Goal: Task Accomplishment & Management: Complete application form

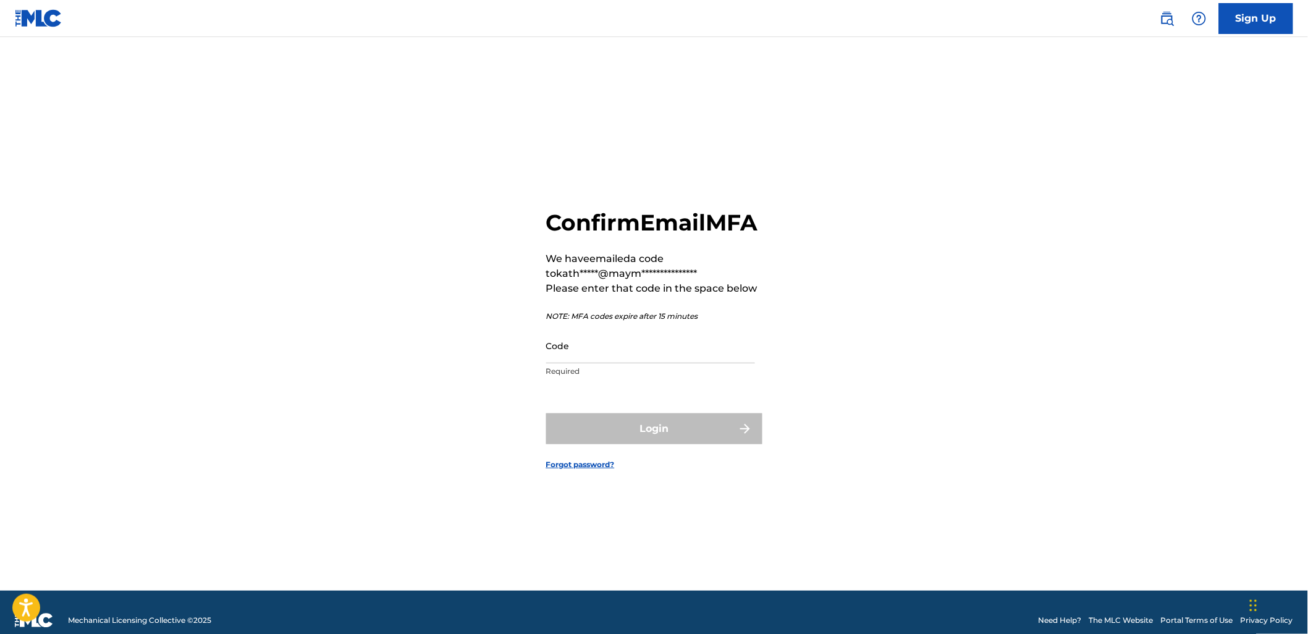
click at [601, 363] on input "Code" at bounding box center [650, 345] width 209 height 35
paste input "365159"
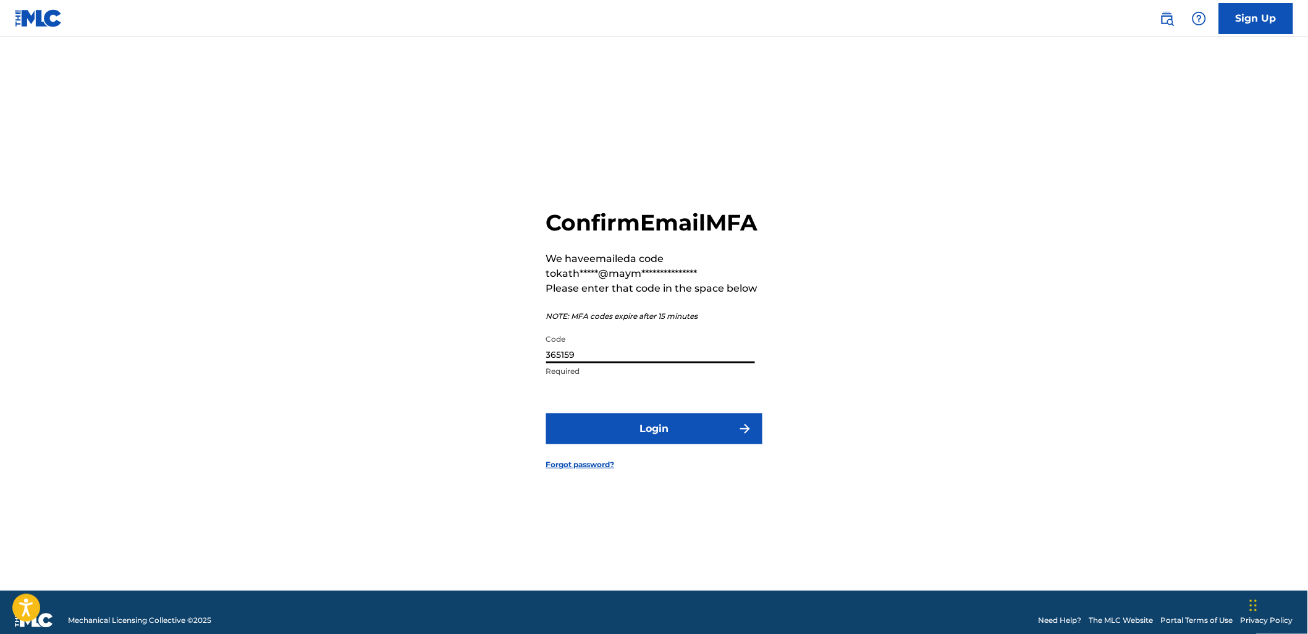
type input "365159"
click at [546, 413] on button "Login" at bounding box center [654, 428] width 216 height 31
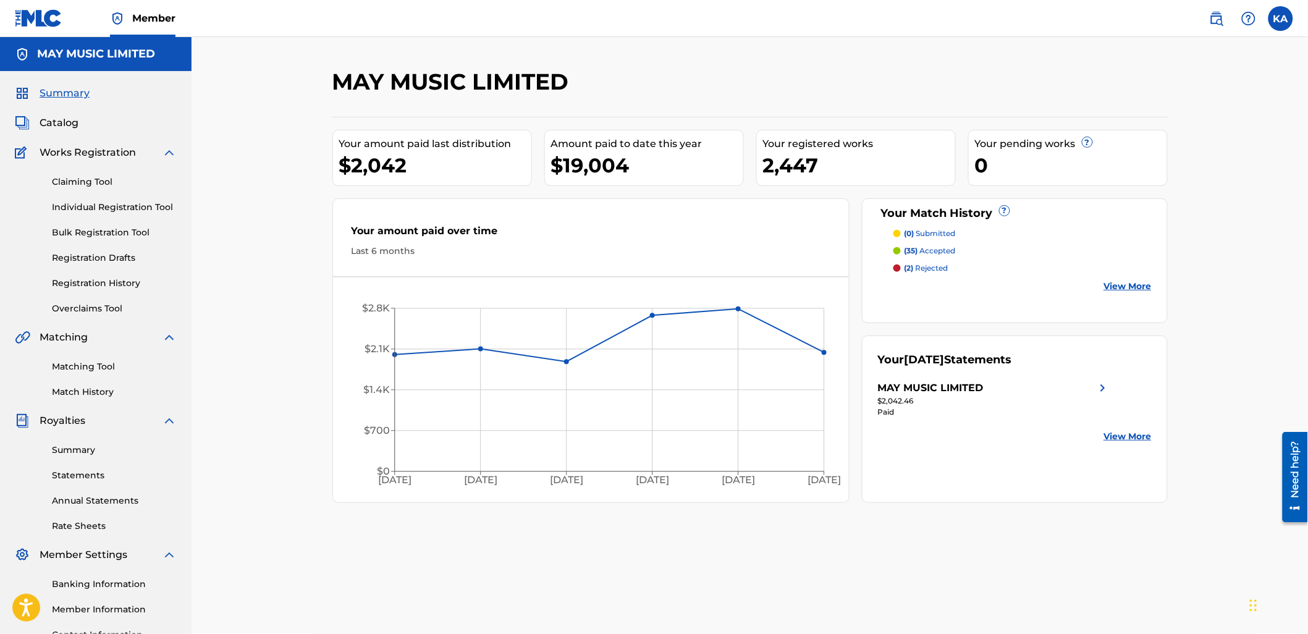
click at [119, 205] on link "Individual Registration Tool" at bounding box center [114, 207] width 125 height 13
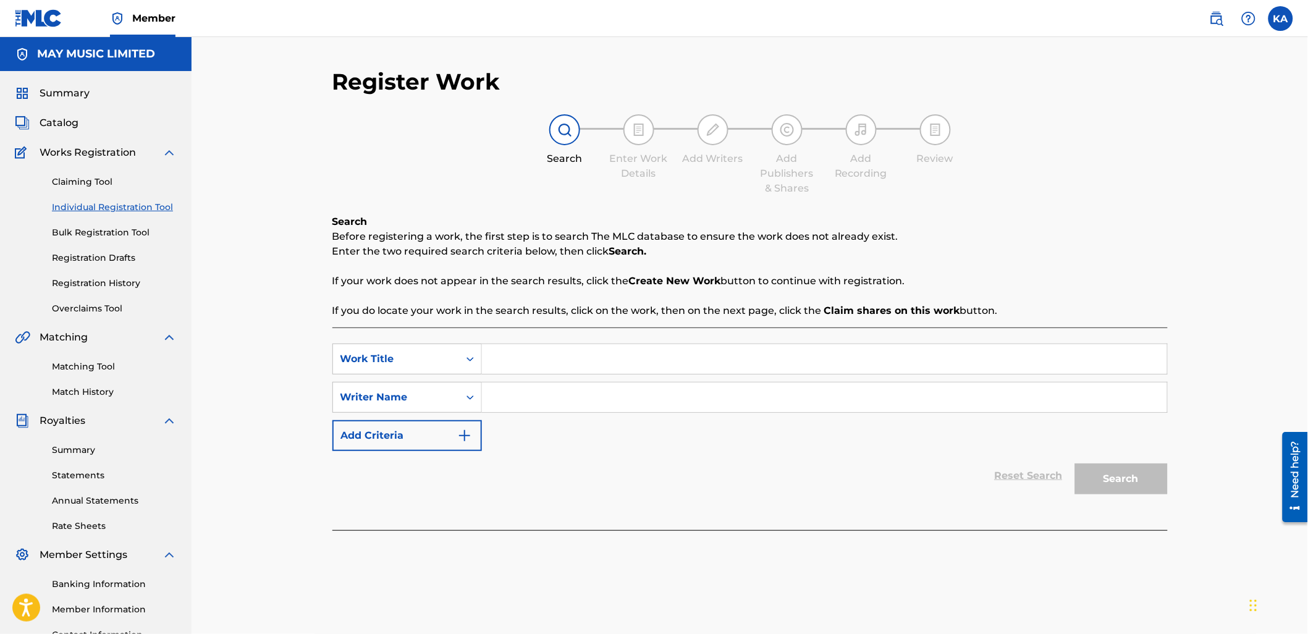
click at [517, 352] on input "Search Form" at bounding box center [824, 359] width 685 height 30
type input "Disconnect"
click at [543, 400] on input "Search Form" at bounding box center [824, 398] width 685 height 30
type input "[PERSON_NAME]"
click at [1075, 464] on button "Search" at bounding box center [1121, 479] width 93 height 31
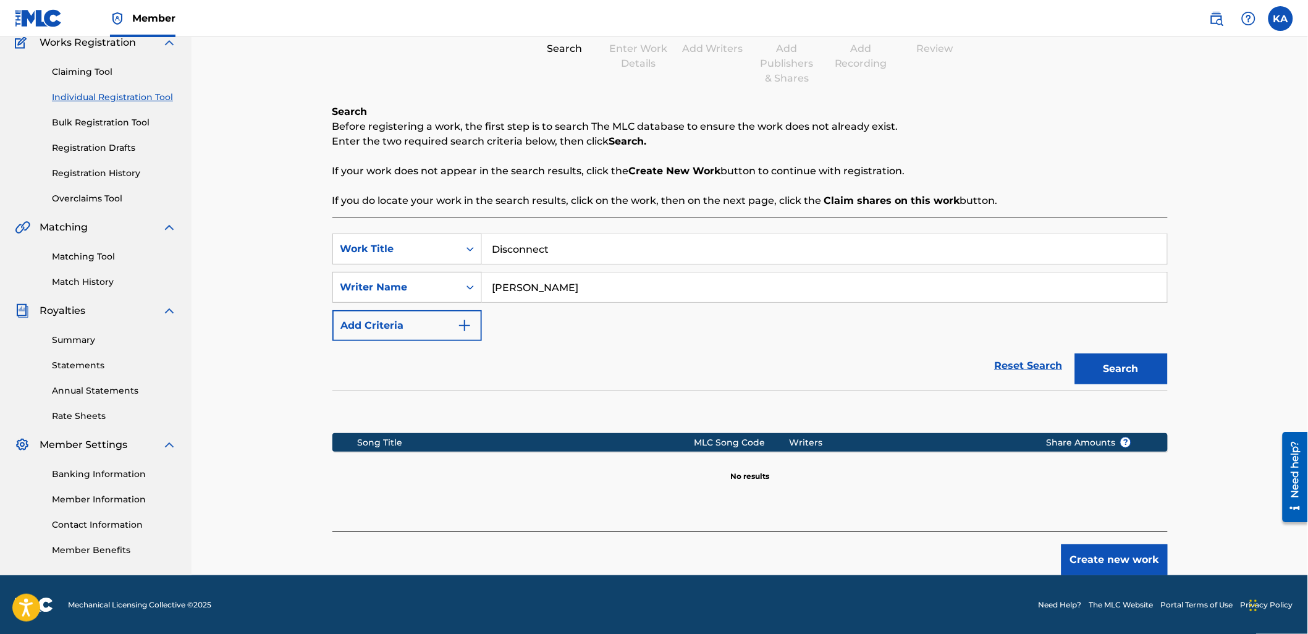
click at [1111, 355] on button "Search" at bounding box center [1121, 369] width 93 height 31
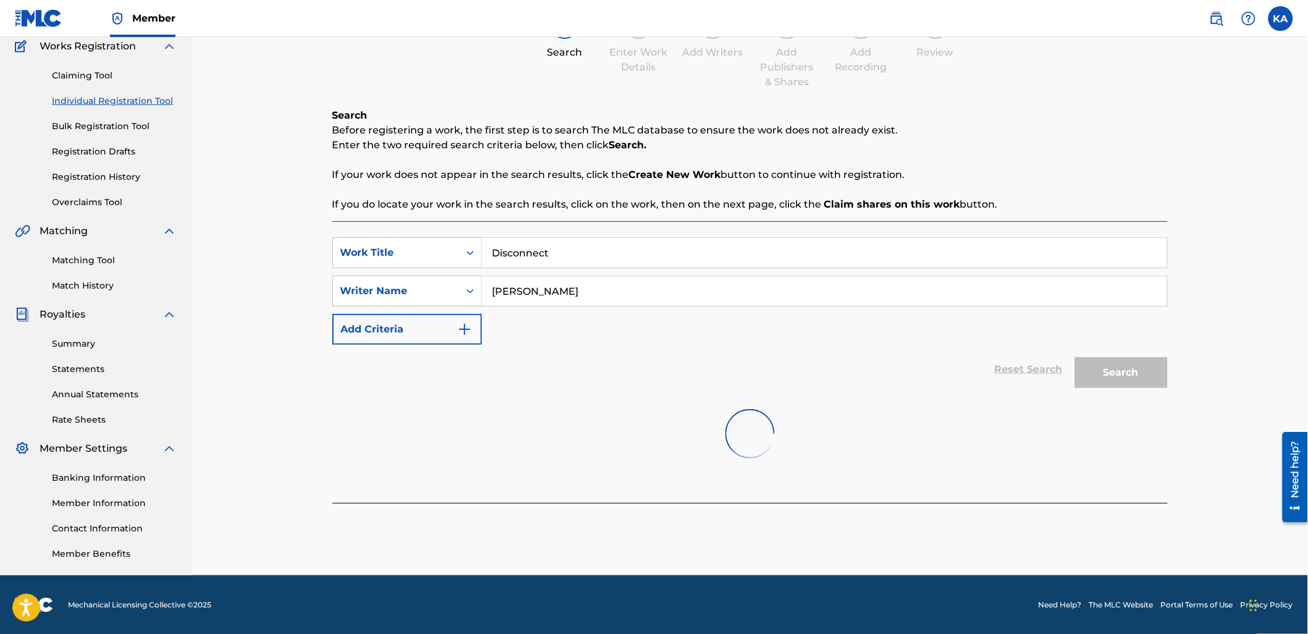
scroll to position [110, 0]
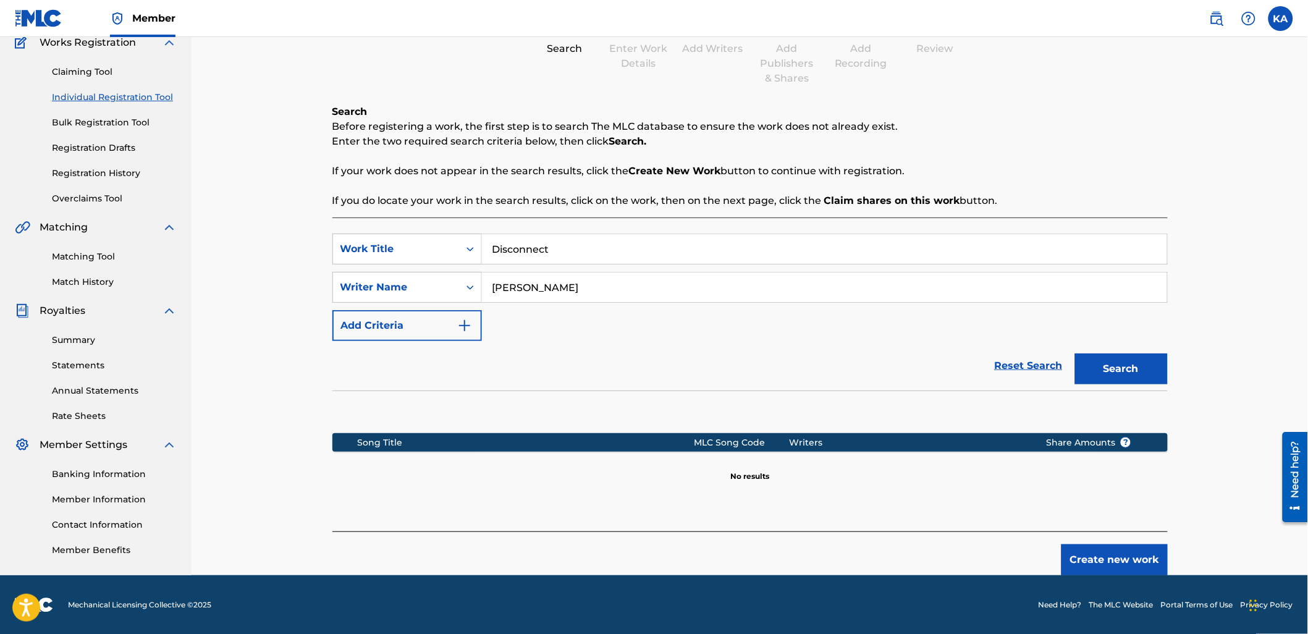
click at [1080, 559] on button "Create new work" at bounding box center [1115, 559] width 106 height 31
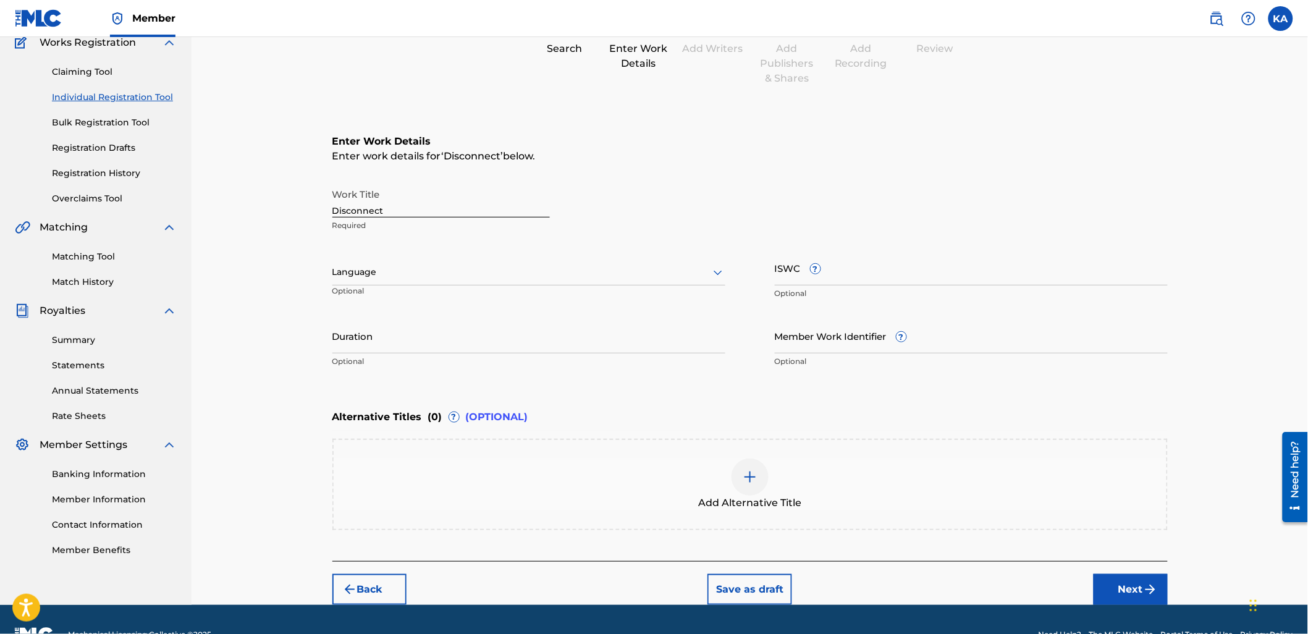
click at [408, 282] on div "Language" at bounding box center [528, 273] width 393 height 26
click at [405, 302] on div "English" at bounding box center [529, 300] width 392 height 28
click at [457, 349] on input "Duration" at bounding box center [528, 335] width 393 height 35
type input "03:15"
click at [1136, 575] on button "Next" at bounding box center [1131, 589] width 74 height 31
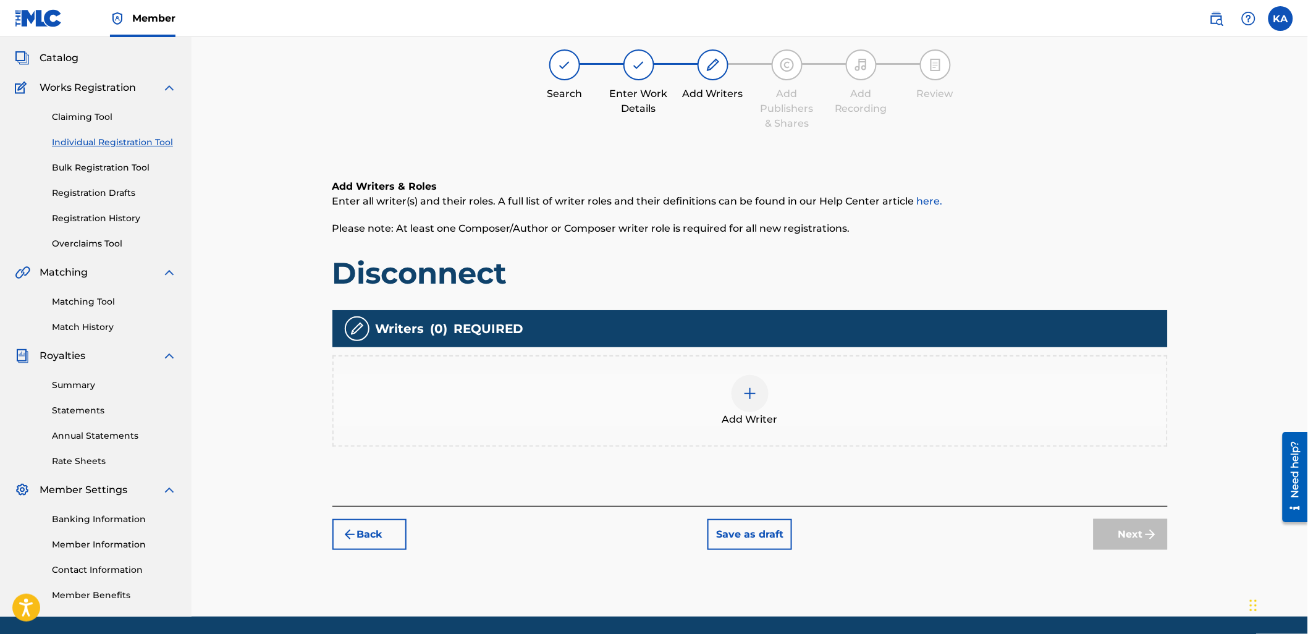
scroll to position [56, 0]
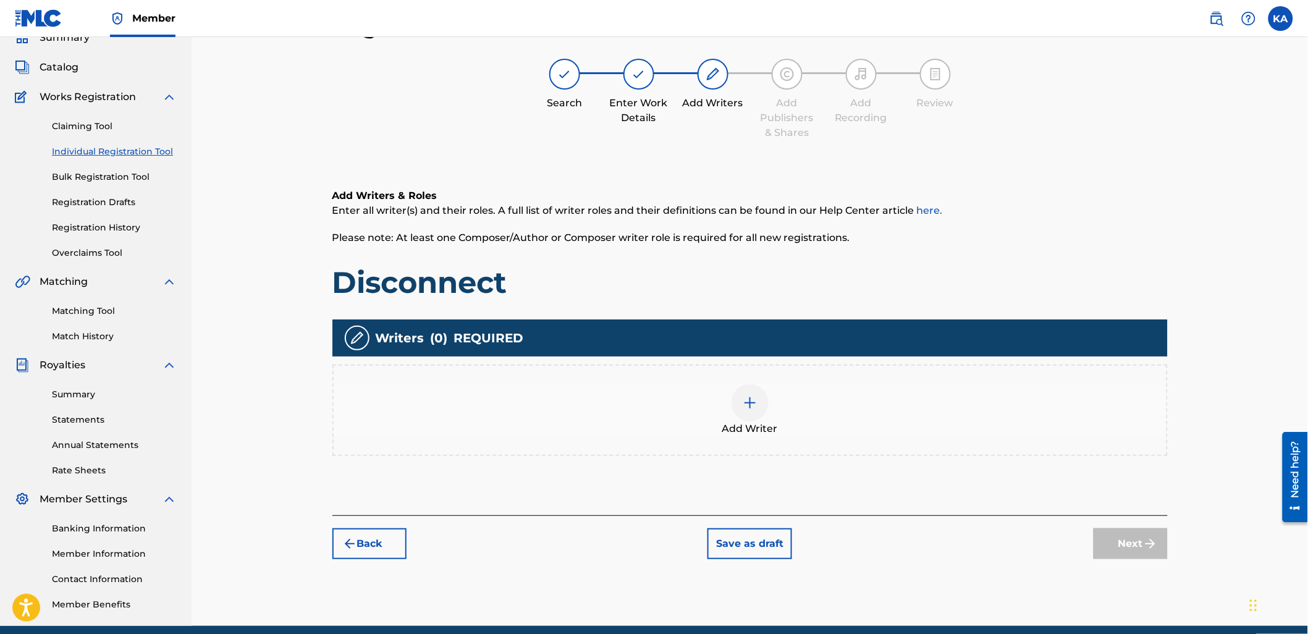
click at [482, 429] on div "Add Writer" at bounding box center [750, 410] width 833 height 52
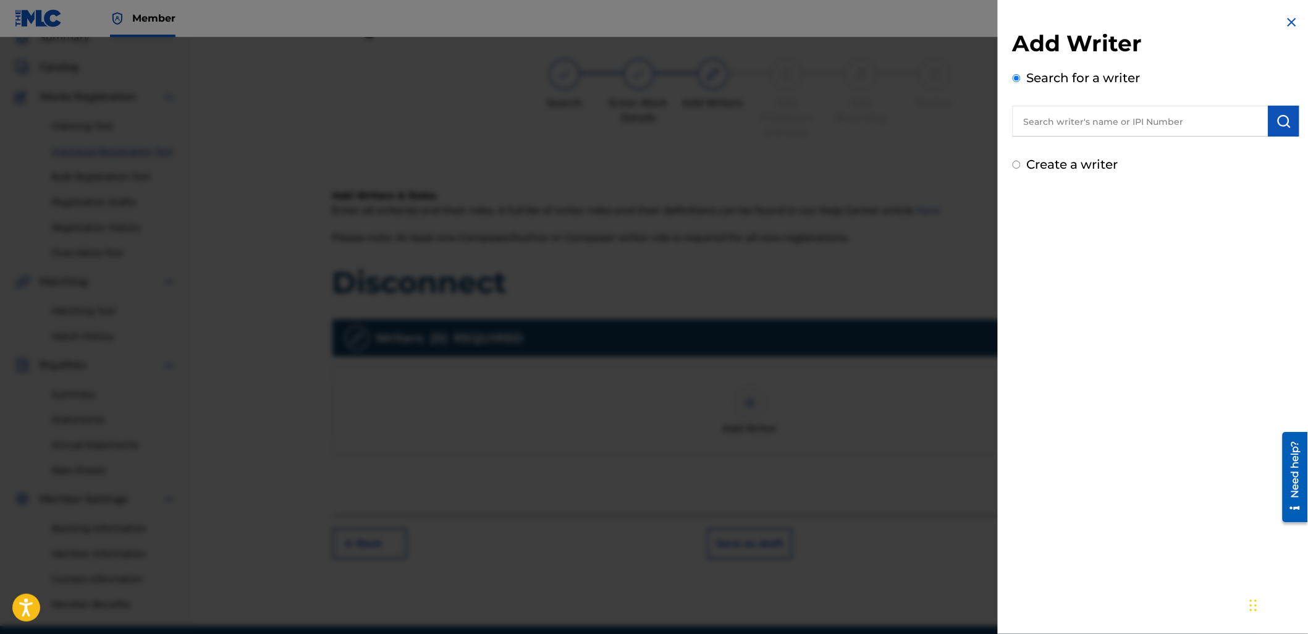
click at [1048, 130] on input "text" at bounding box center [1141, 121] width 256 height 31
paste input "1158716633"
type input "01158716633"
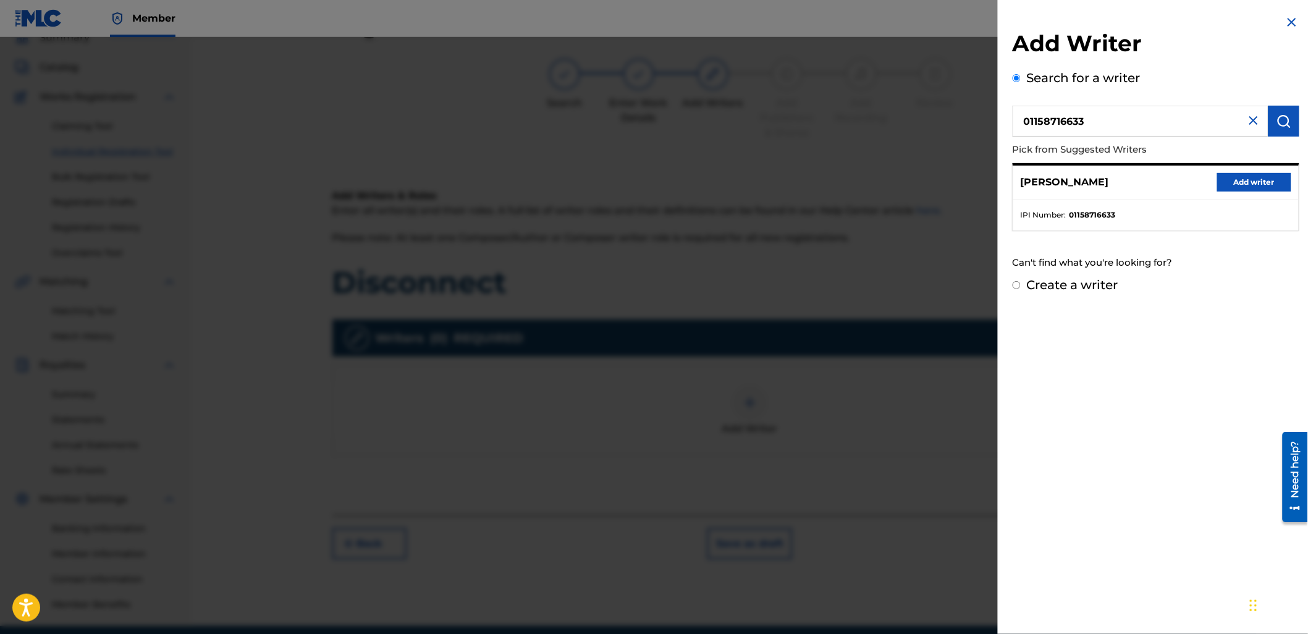
click at [1245, 183] on button "Add writer" at bounding box center [1254, 182] width 74 height 19
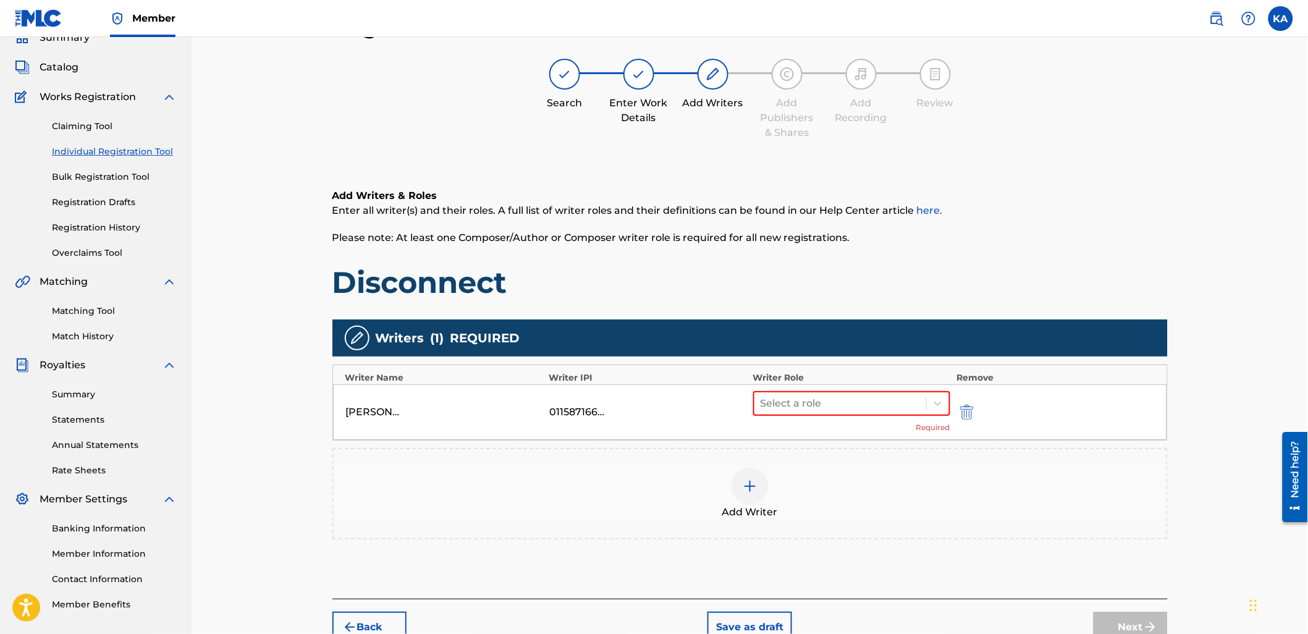
click at [925, 512] on div "Add Writer" at bounding box center [750, 494] width 833 height 52
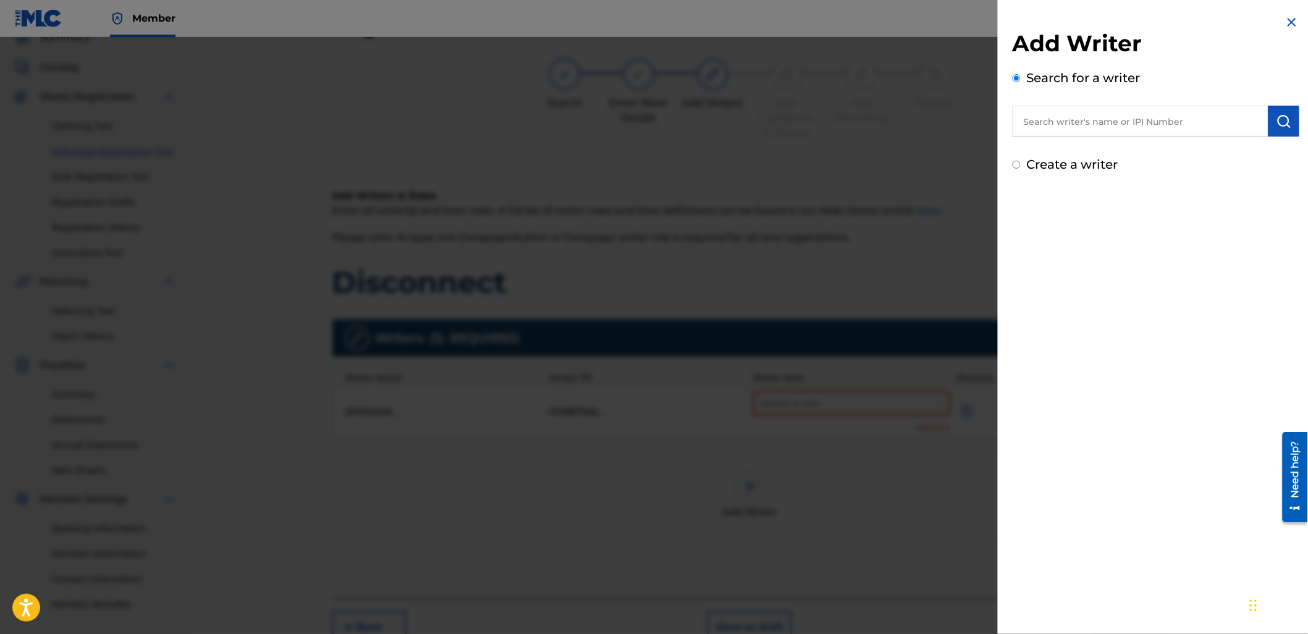
click at [1101, 119] on input "text" at bounding box center [1141, 121] width 256 height 31
paste input "1158850434"
type input "01158850434"
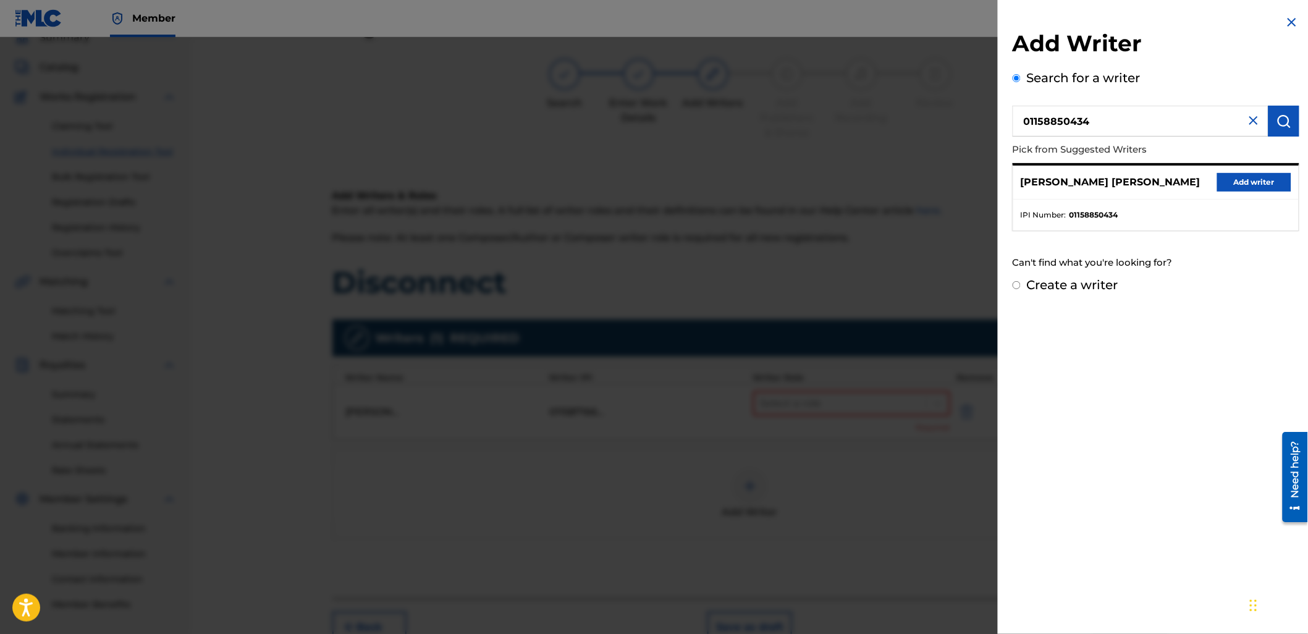
click at [1222, 178] on button "Add writer" at bounding box center [1254, 182] width 74 height 19
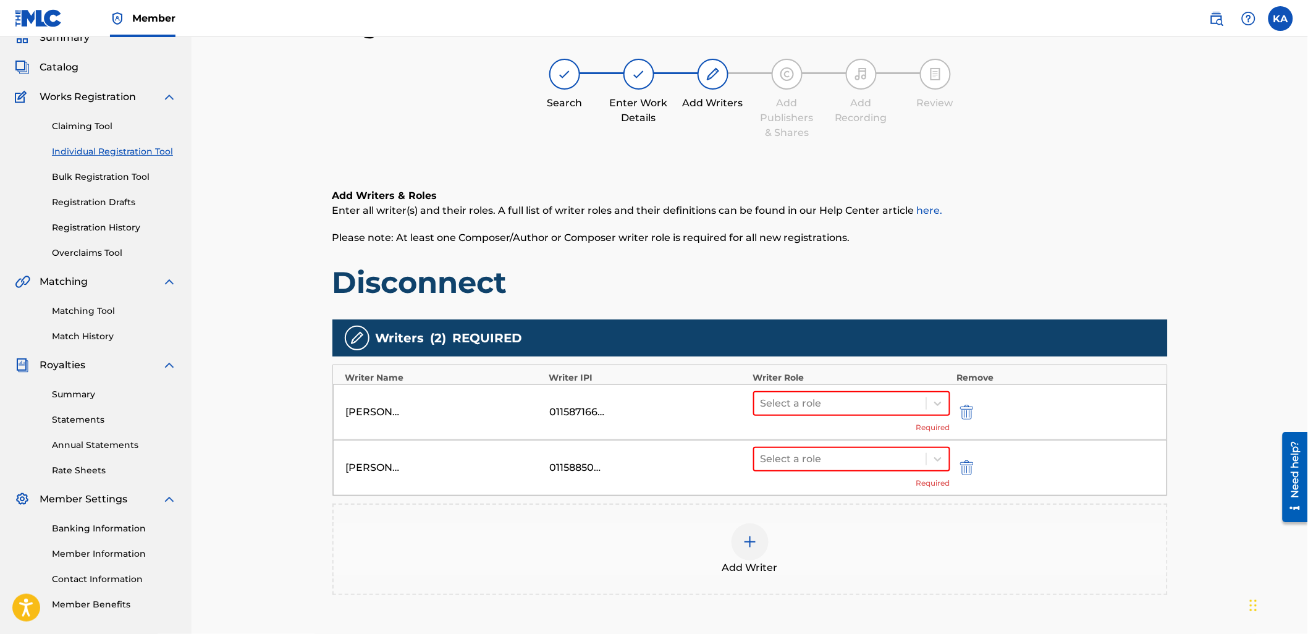
click at [920, 536] on div "Add Writer" at bounding box center [750, 549] width 833 height 52
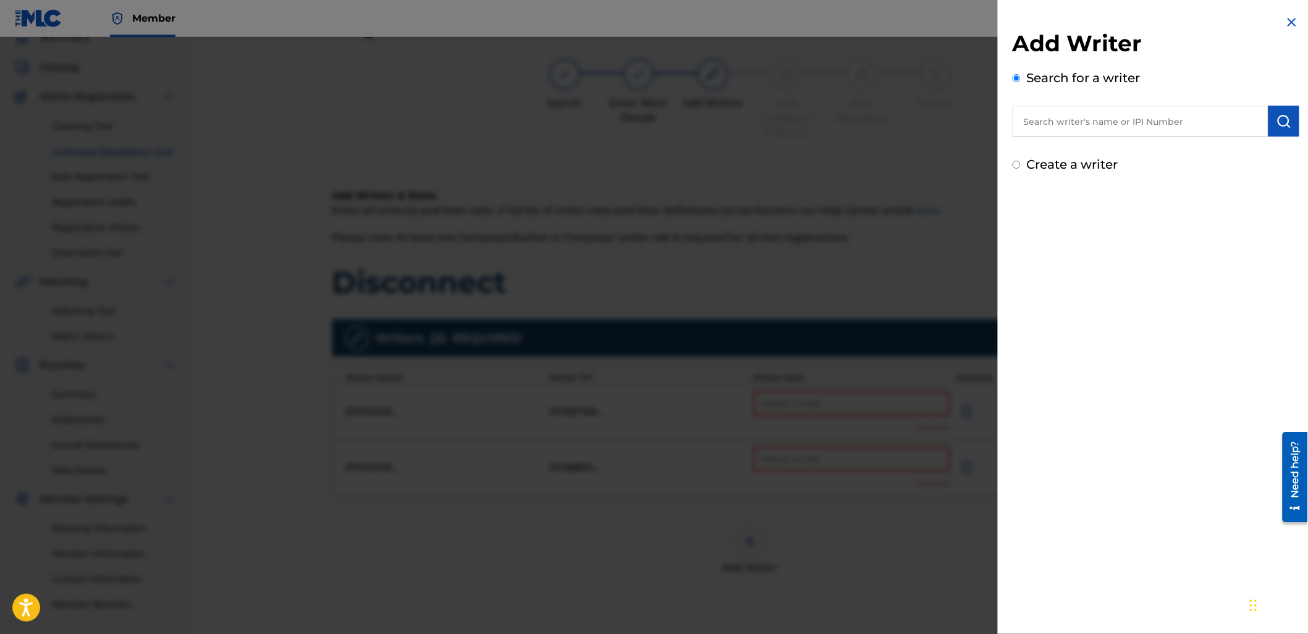
click at [1054, 127] on input "text" at bounding box center [1141, 121] width 256 height 31
paste input "1158850532"
type input "01158850532"
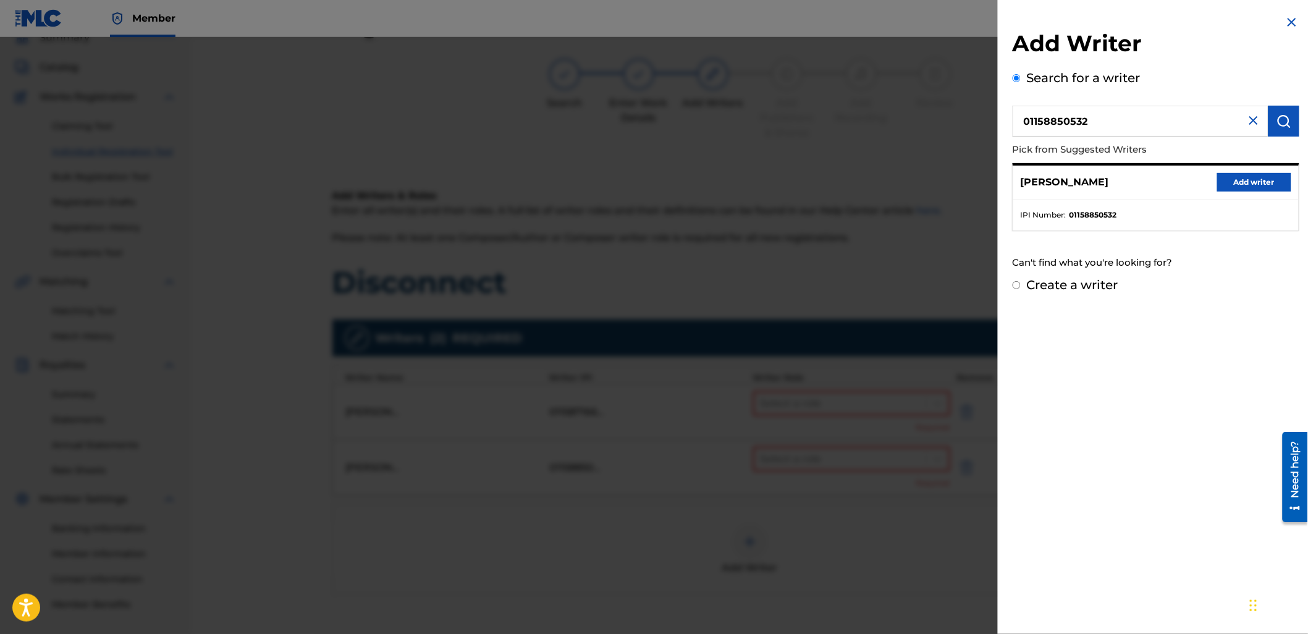
click at [1222, 177] on button "Add writer" at bounding box center [1254, 182] width 74 height 19
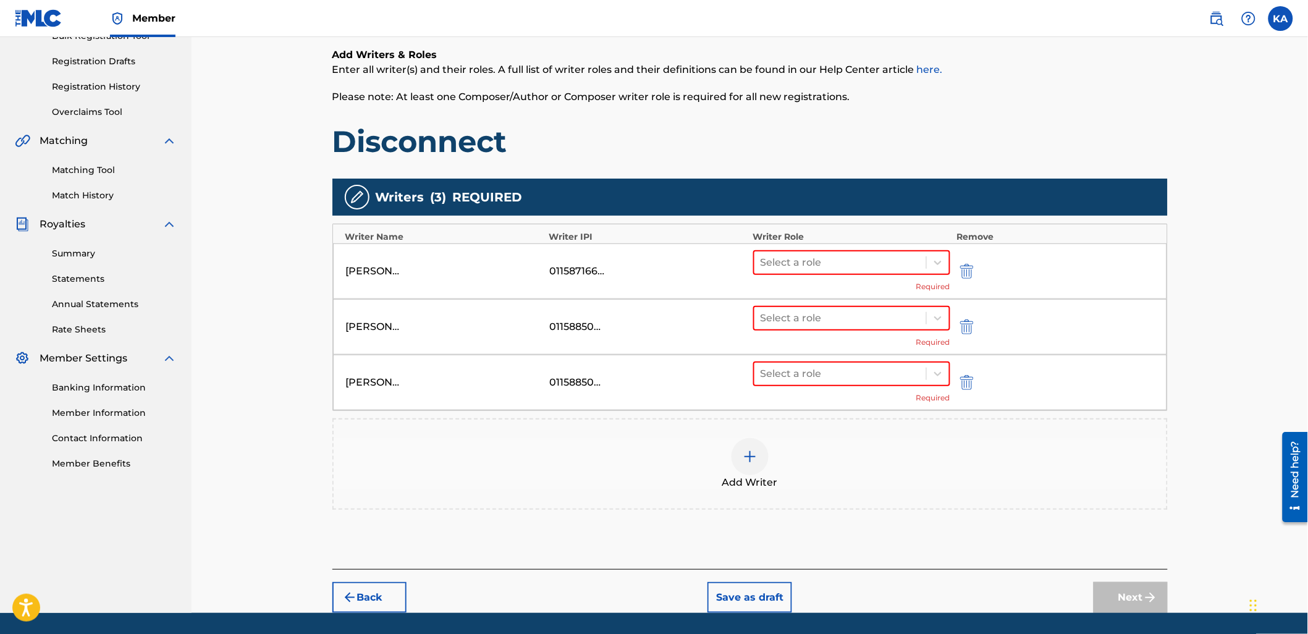
scroll to position [231, 0]
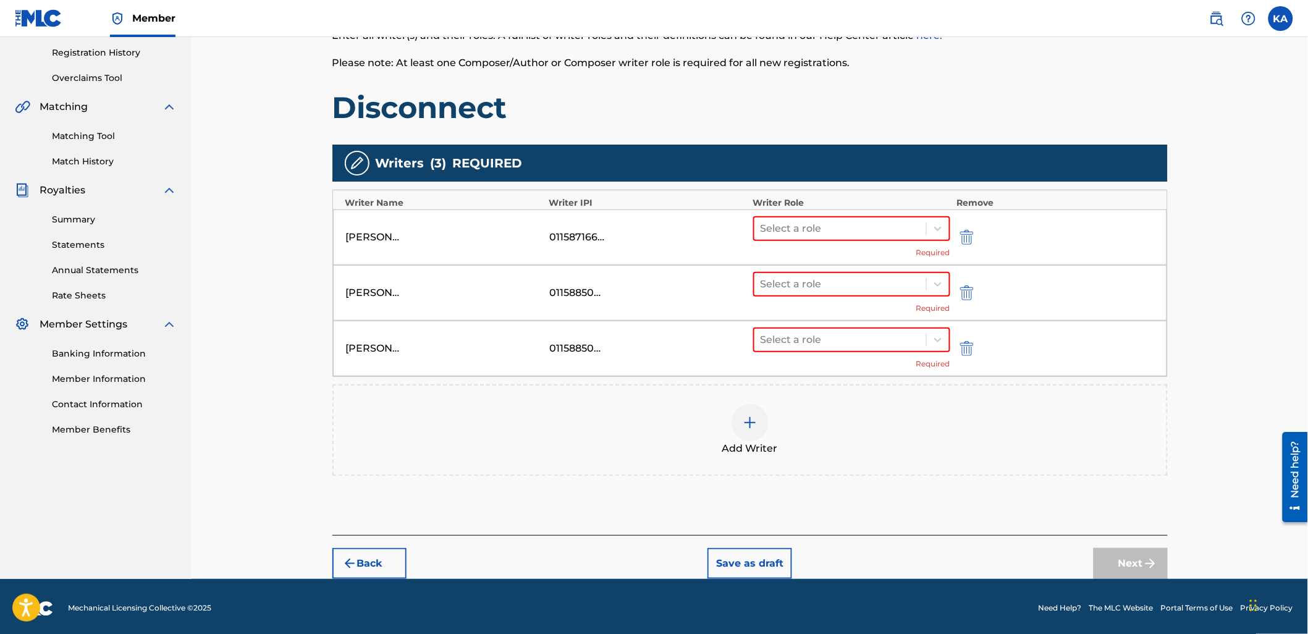
click at [844, 384] on div "Add Writer" at bounding box center [750, 429] width 836 height 91
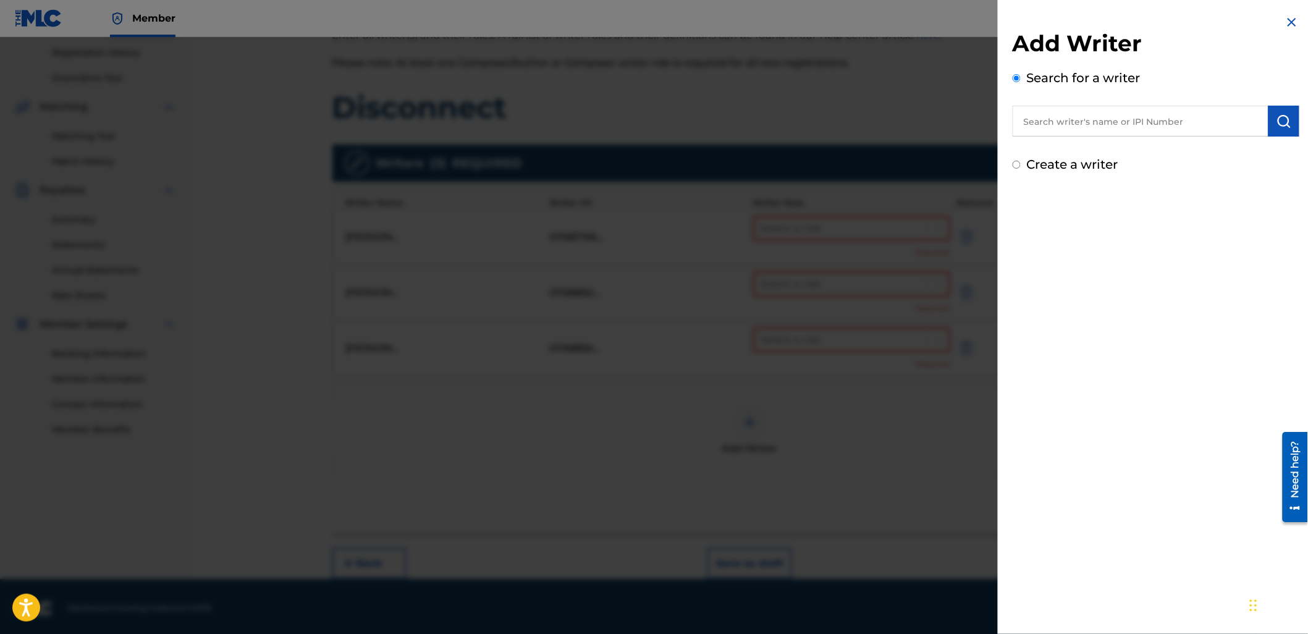
click at [1102, 138] on div "Add Writer Search for a writer Create a writer" at bounding box center [1156, 102] width 287 height 144
click at [1080, 121] on input "text" at bounding box center [1141, 121] width 256 height 31
type input "v"
paste input "1158710749"
type input "01158710749"
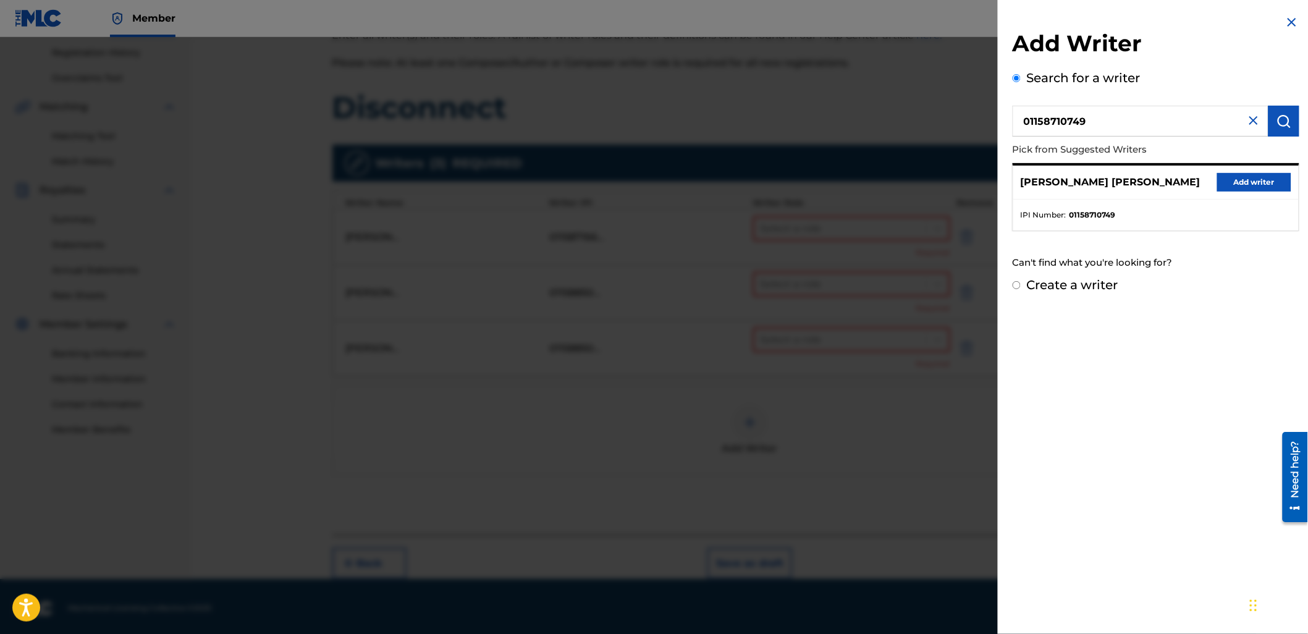
click at [1246, 186] on button "Add writer" at bounding box center [1254, 182] width 74 height 19
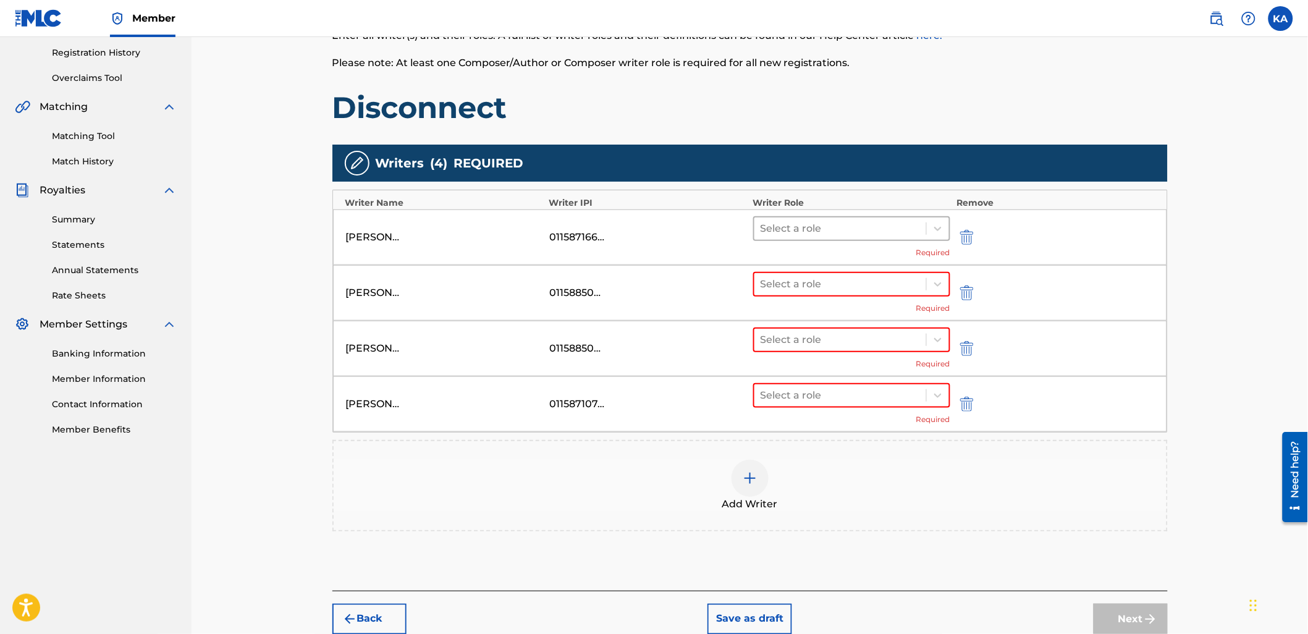
click at [832, 226] on div at bounding box center [841, 228] width 160 height 17
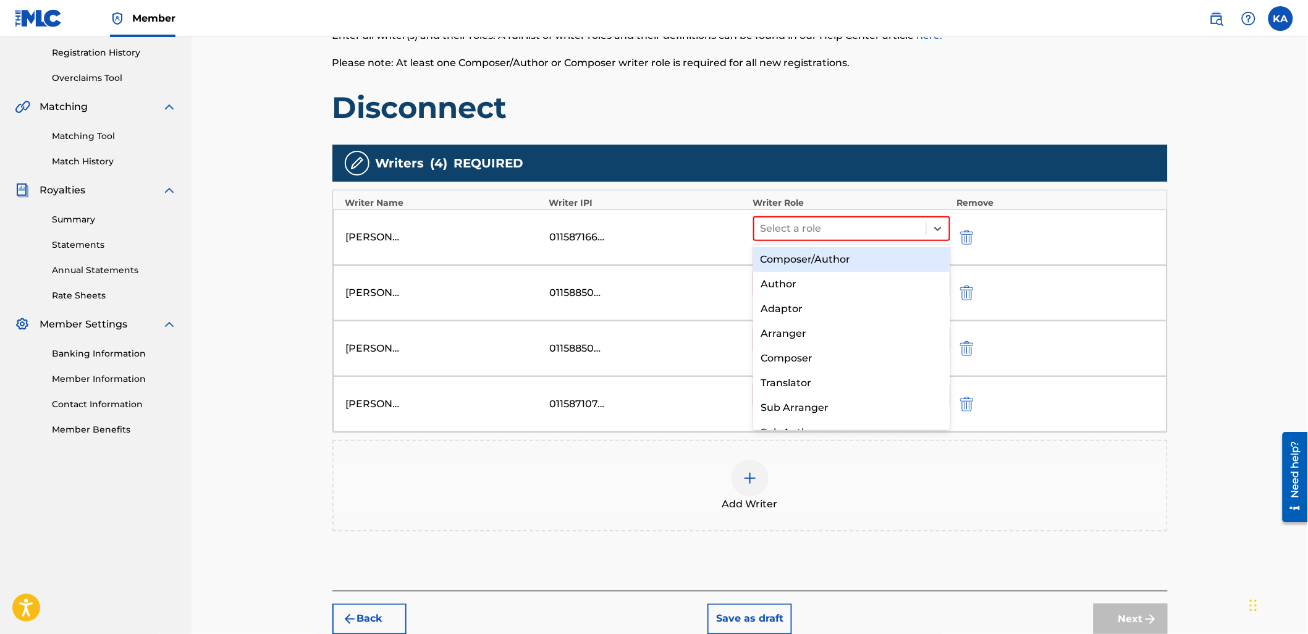
click at [830, 264] on div "Composer/Author" at bounding box center [851, 259] width 197 height 25
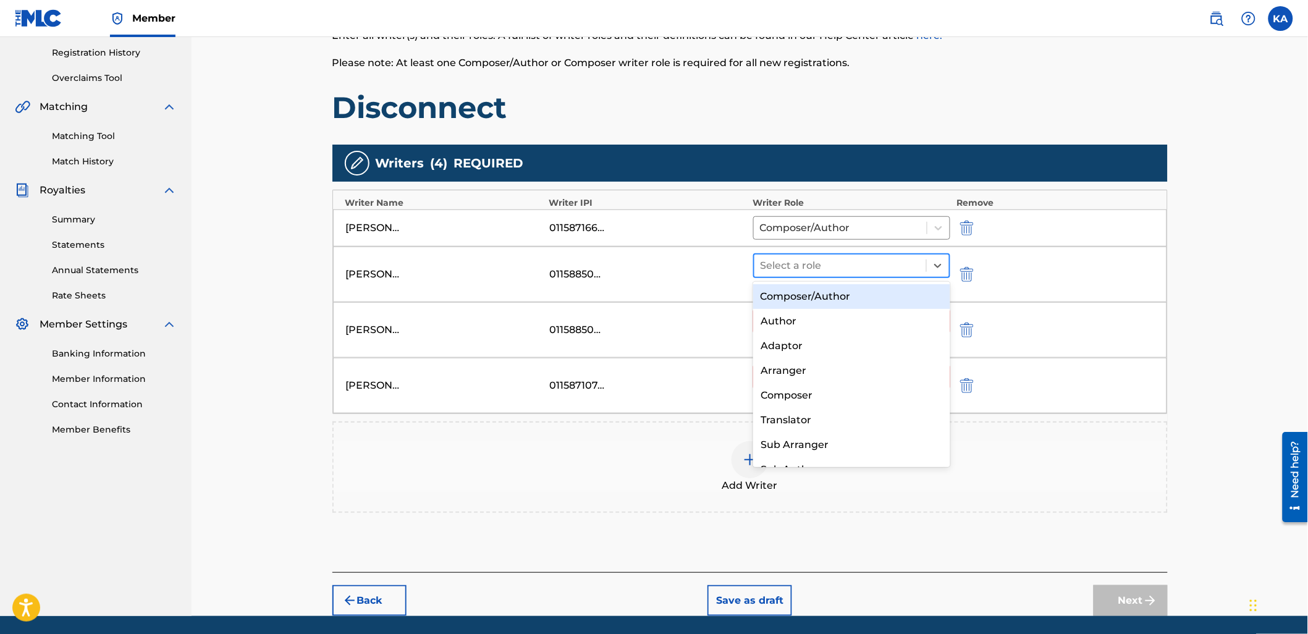
click at [830, 264] on div at bounding box center [841, 265] width 160 height 17
click at [818, 295] on div "Composer/Author" at bounding box center [851, 296] width 197 height 25
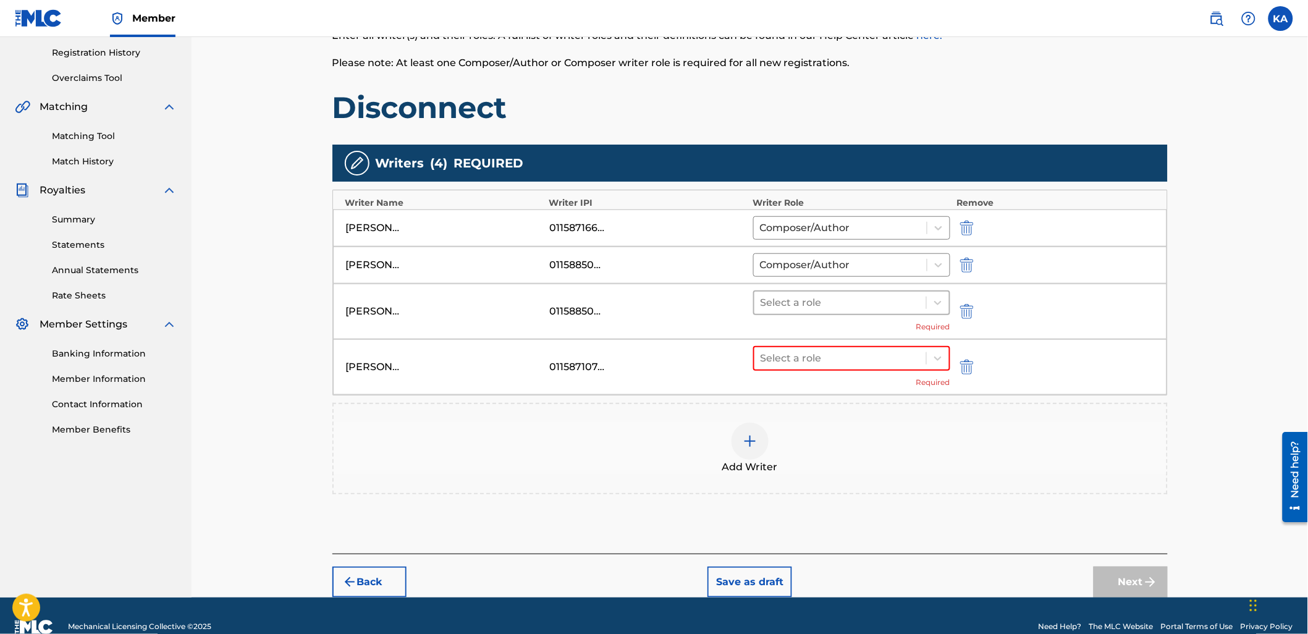
click at [816, 305] on div at bounding box center [841, 302] width 160 height 17
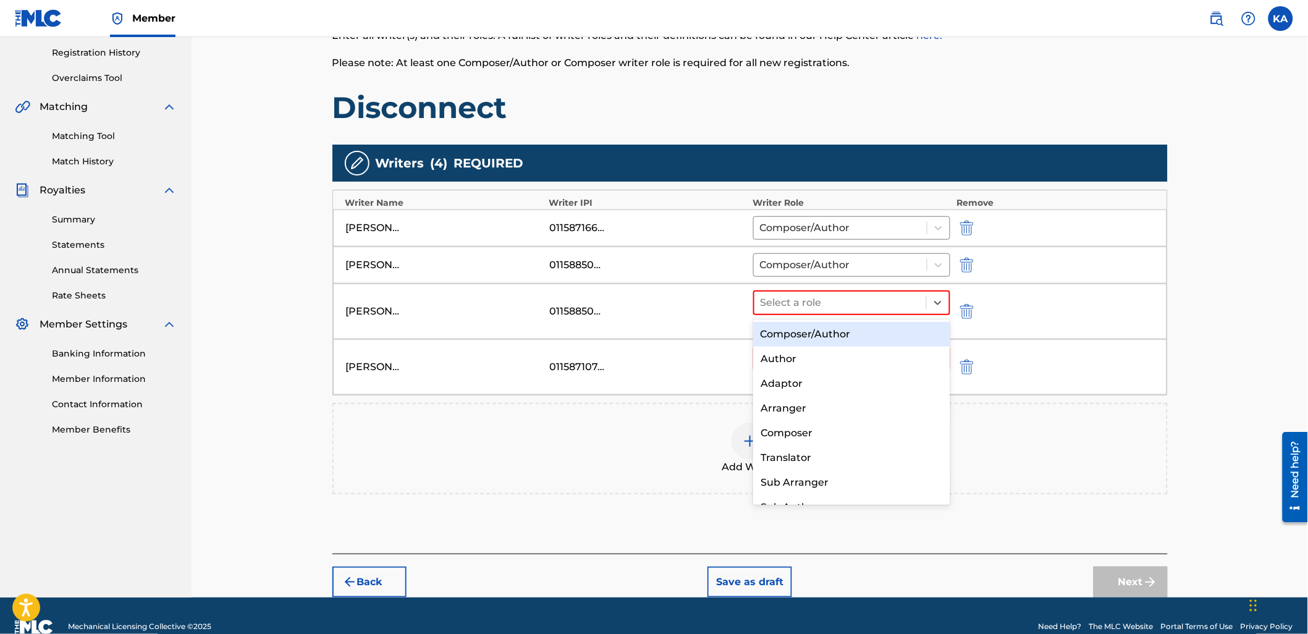
click at [826, 329] on div "Composer/Author" at bounding box center [851, 334] width 197 height 25
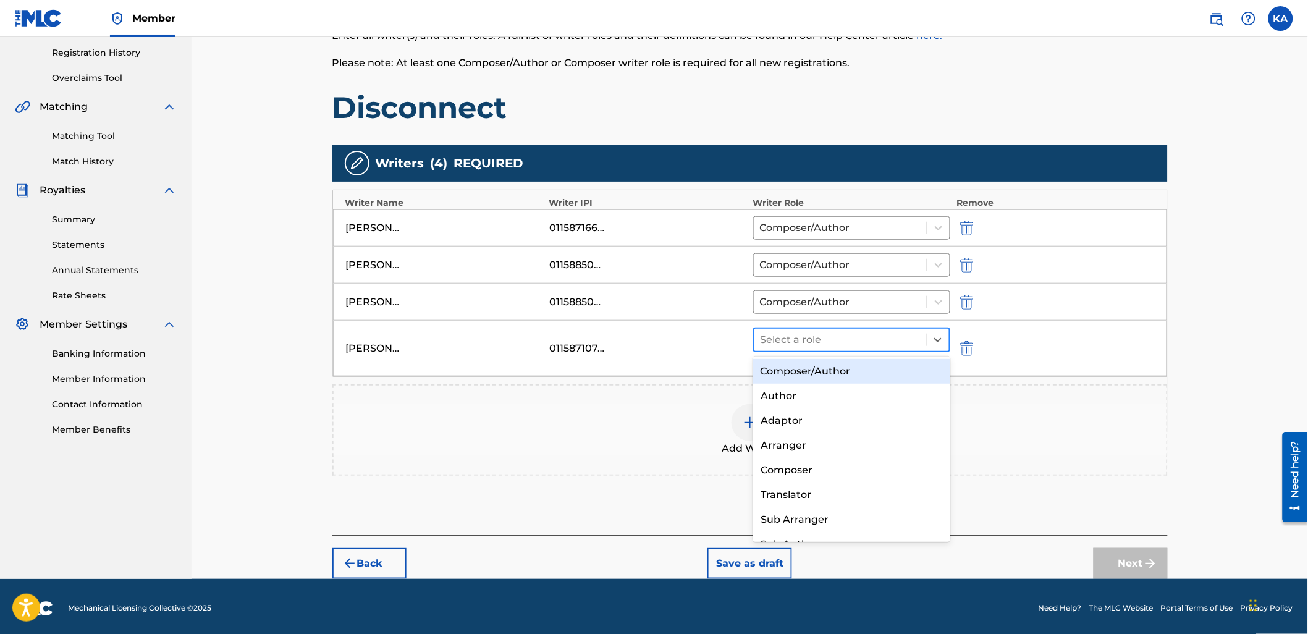
click at [832, 328] on div "Select a role" at bounding box center [852, 340] width 198 height 25
click at [831, 379] on div "Composer/Author" at bounding box center [851, 371] width 197 height 25
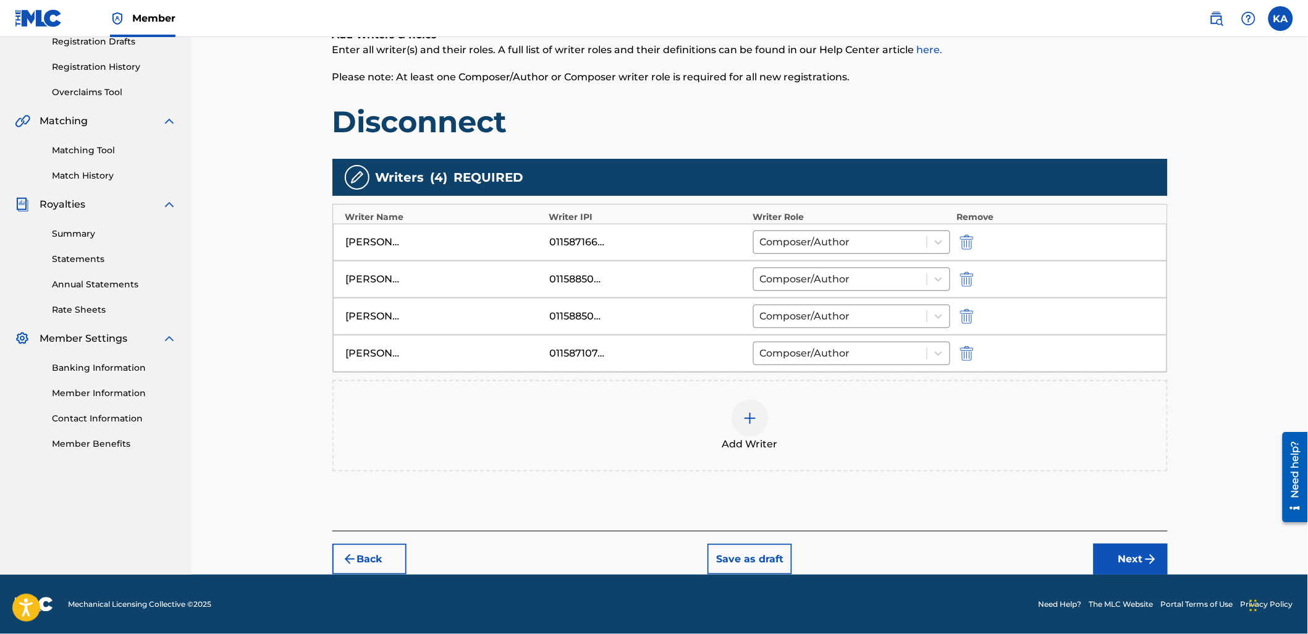
click at [1109, 557] on button "Next" at bounding box center [1131, 559] width 74 height 31
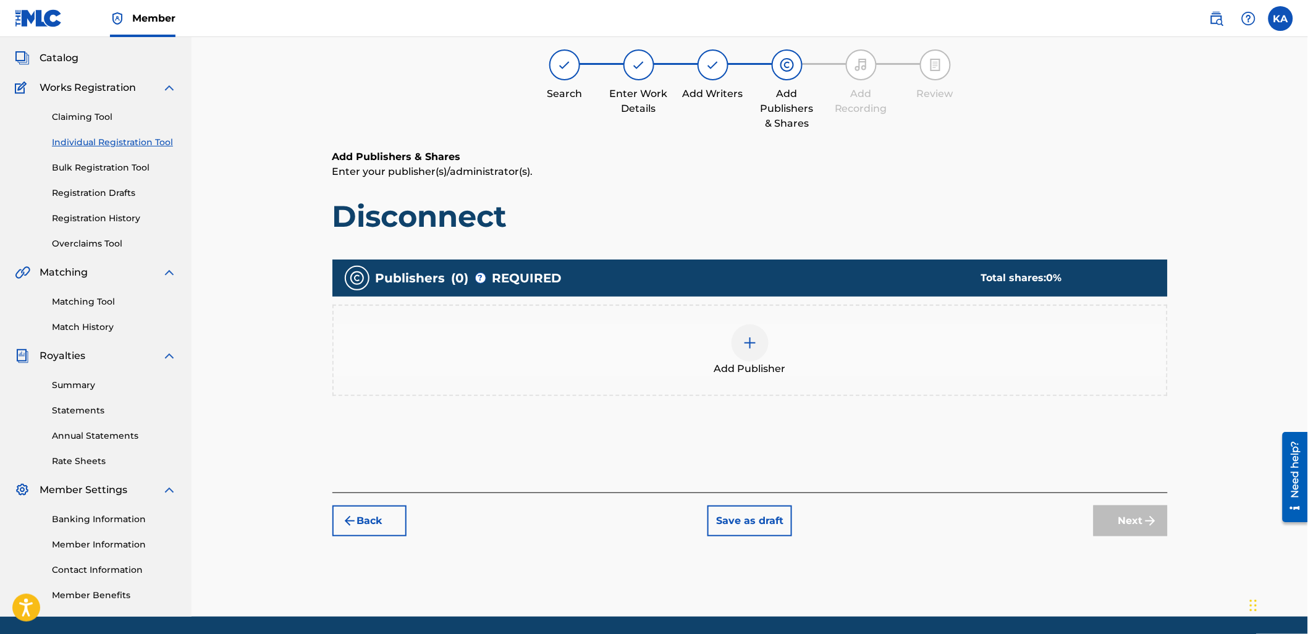
scroll to position [56, 0]
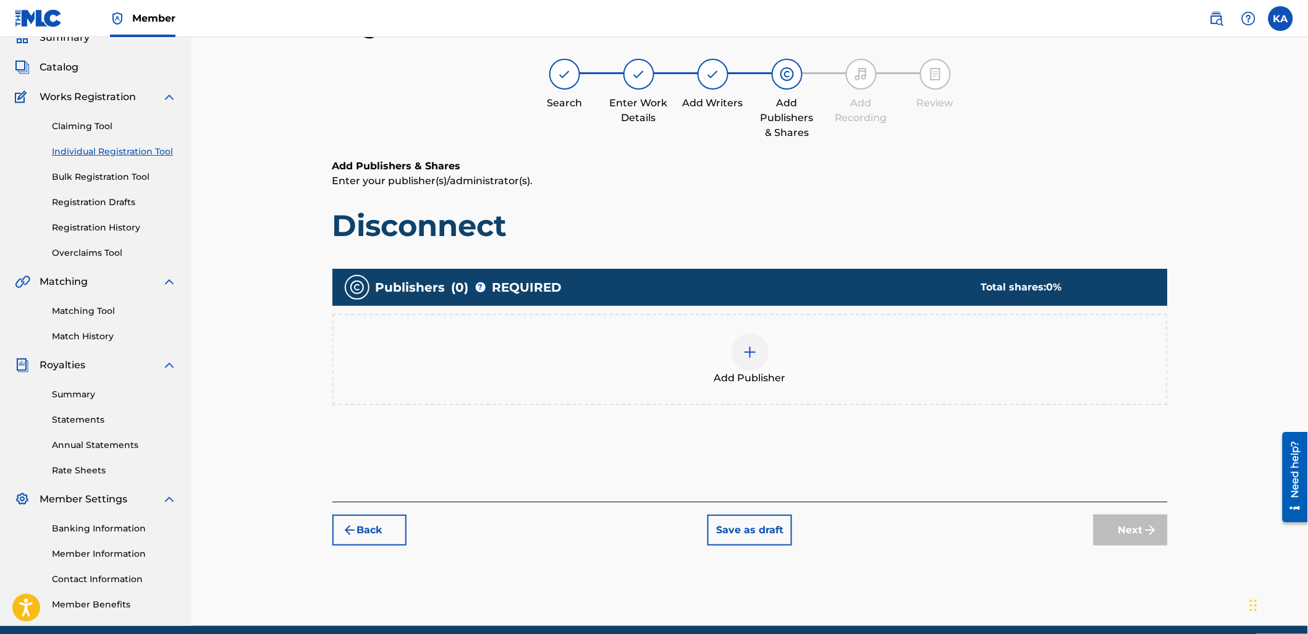
click at [836, 372] on div "Add Publisher" at bounding box center [750, 360] width 833 height 52
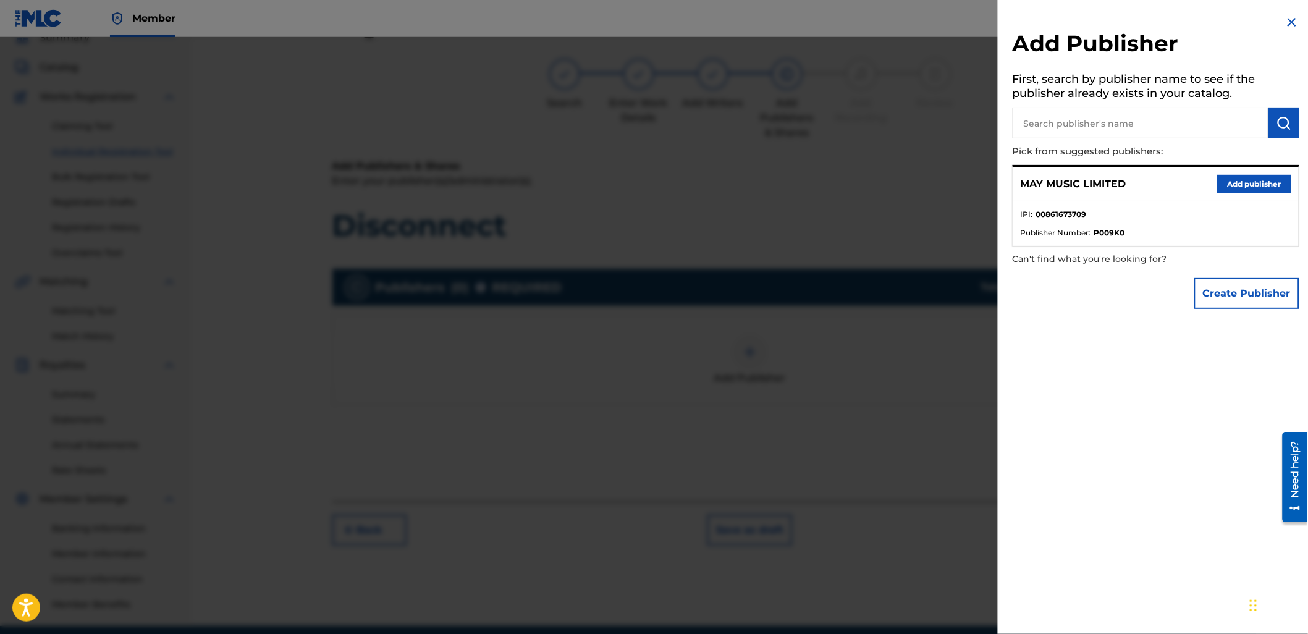
click at [1246, 183] on button "Add publisher" at bounding box center [1254, 184] width 74 height 19
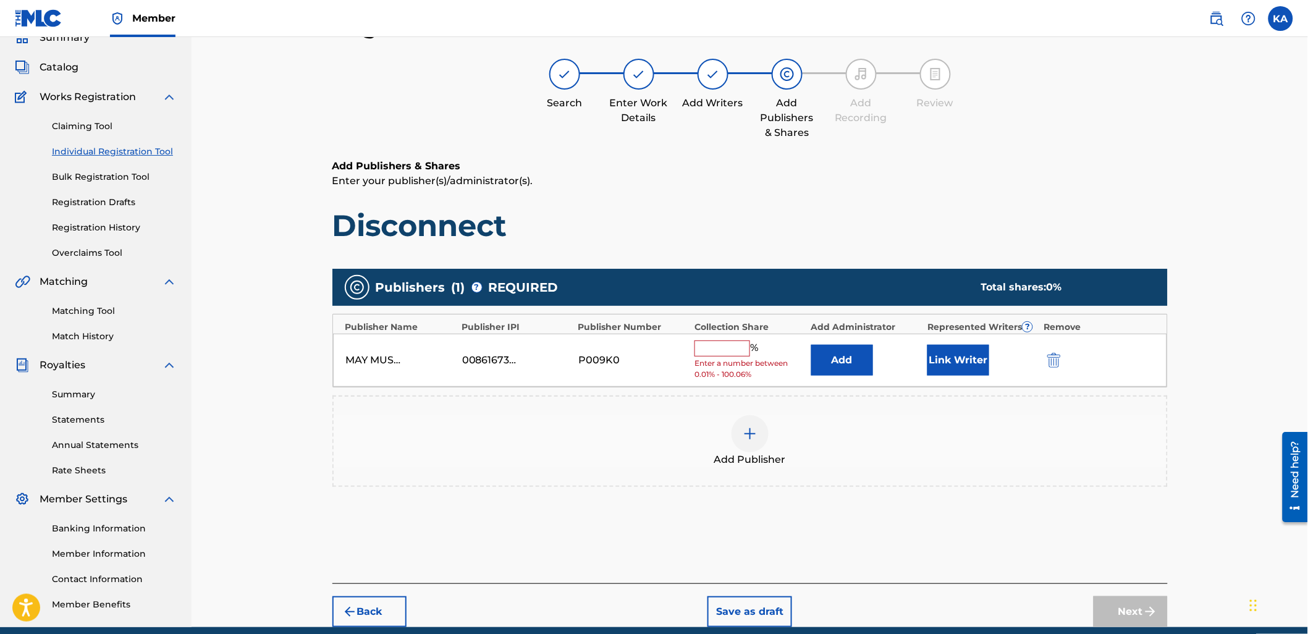
click at [719, 346] on input "text" at bounding box center [723, 349] width 56 height 16
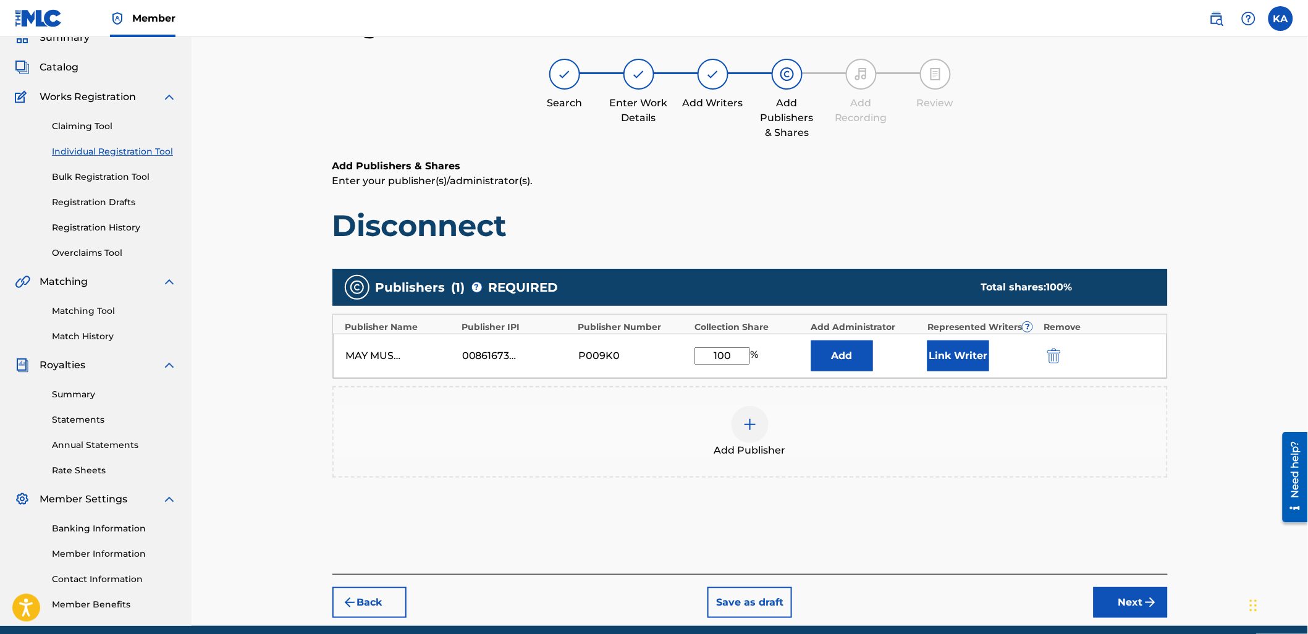
type input "100"
click at [961, 354] on button "Link Writer" at bounding box center [959, 356] width 62 height 31
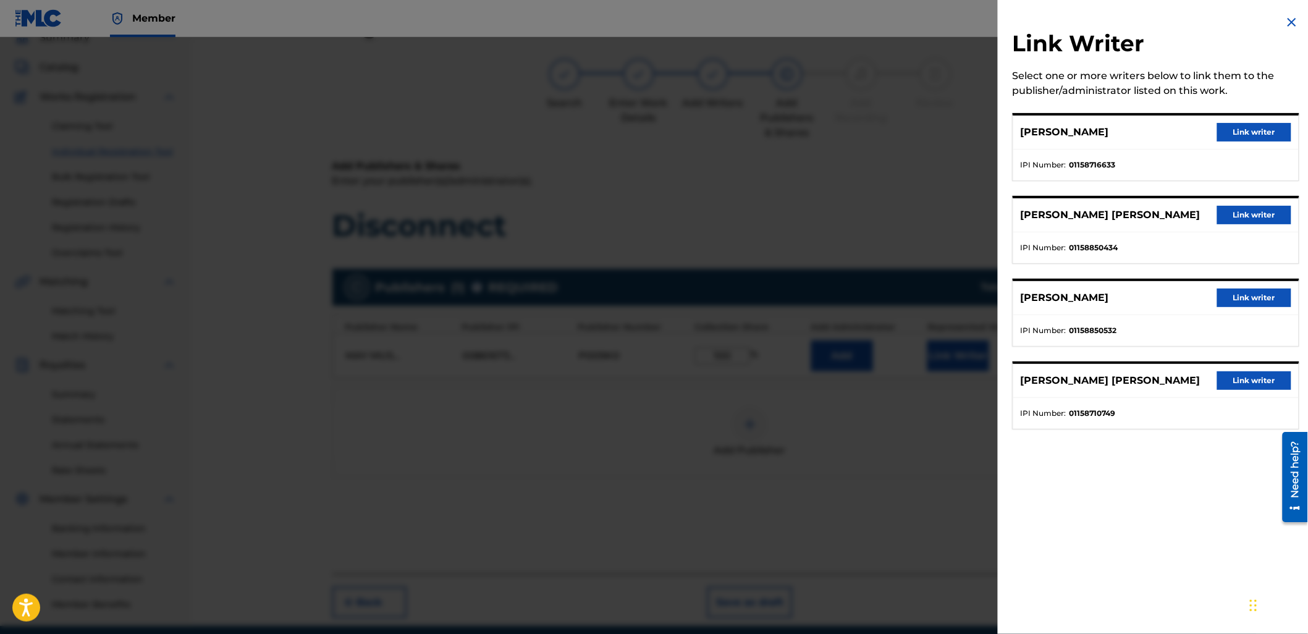
click at [1251, 132] on button "Link writer" at bounding box center [1254, 132] width 74 height 19
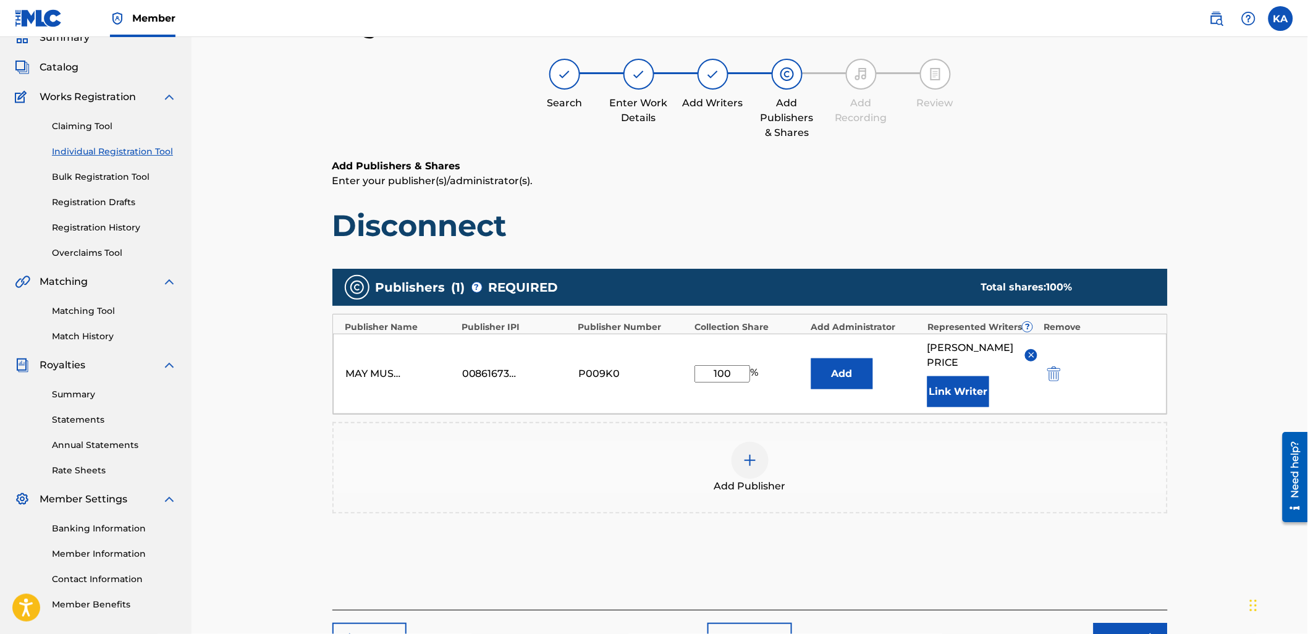
click at [969, 381] on button "Link Writer" at bounding box center [959, 391] width 62 height 31
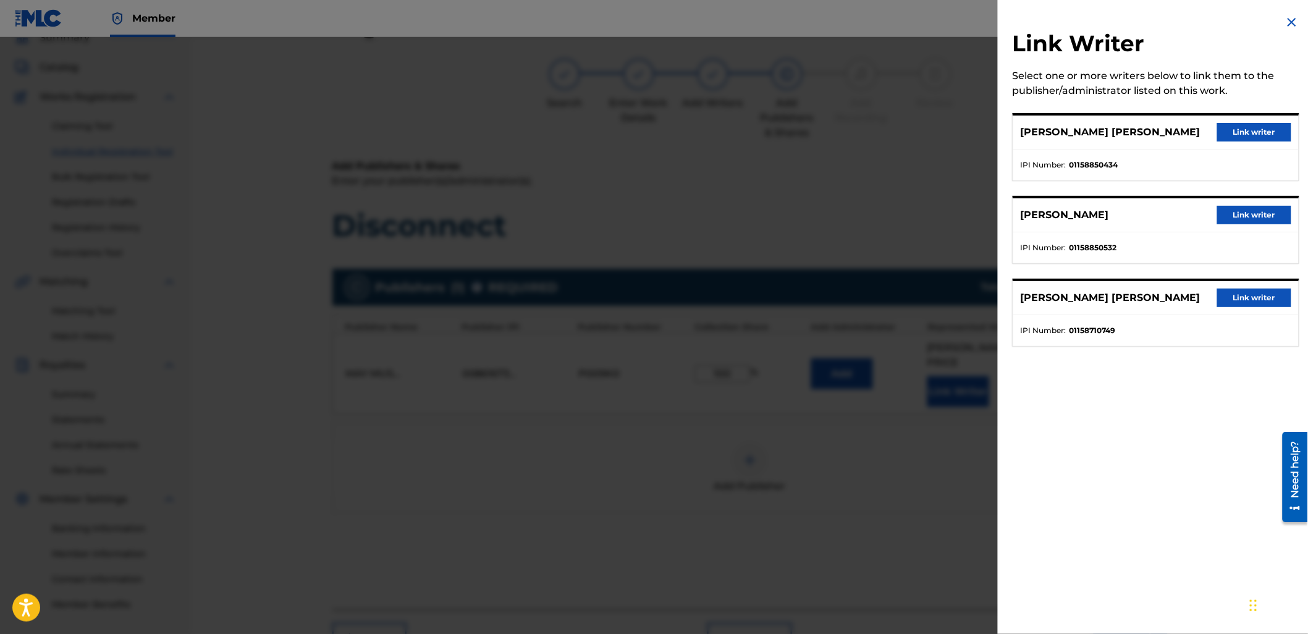
click at [1247, 131] on button "Link writer" at bounding box center [1254, 132] width 74 height 19
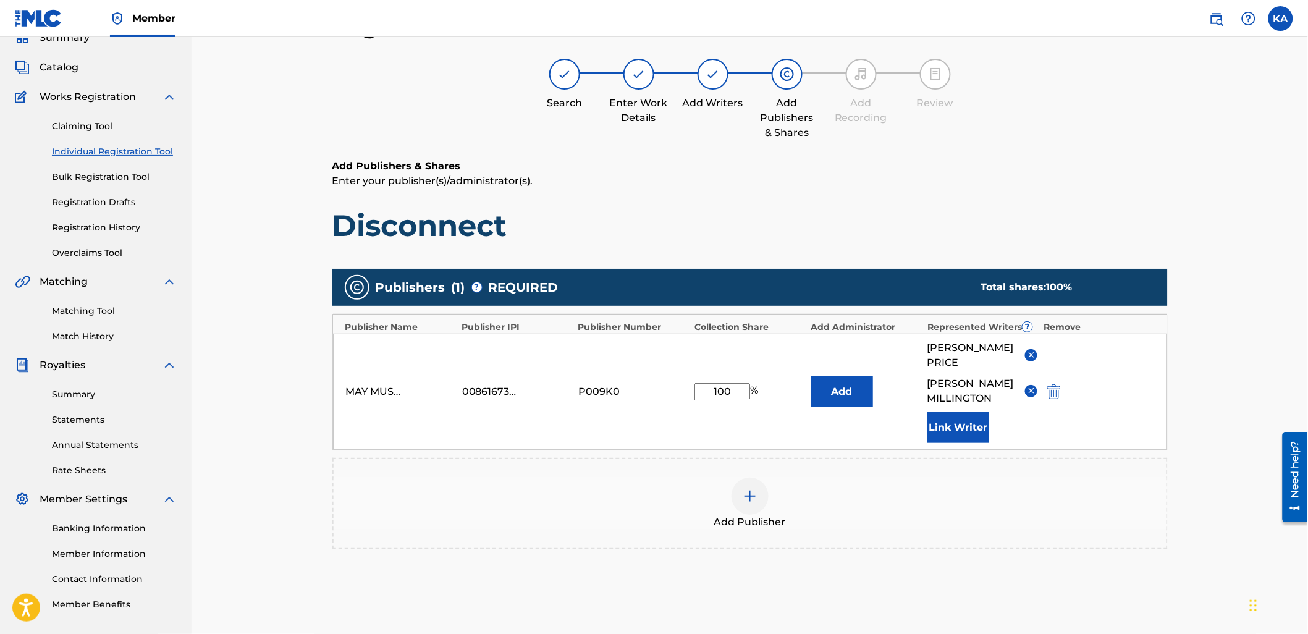
click at [981, 443] on button "Link Writer" at bounding box center [959, 427] width 62 height 31
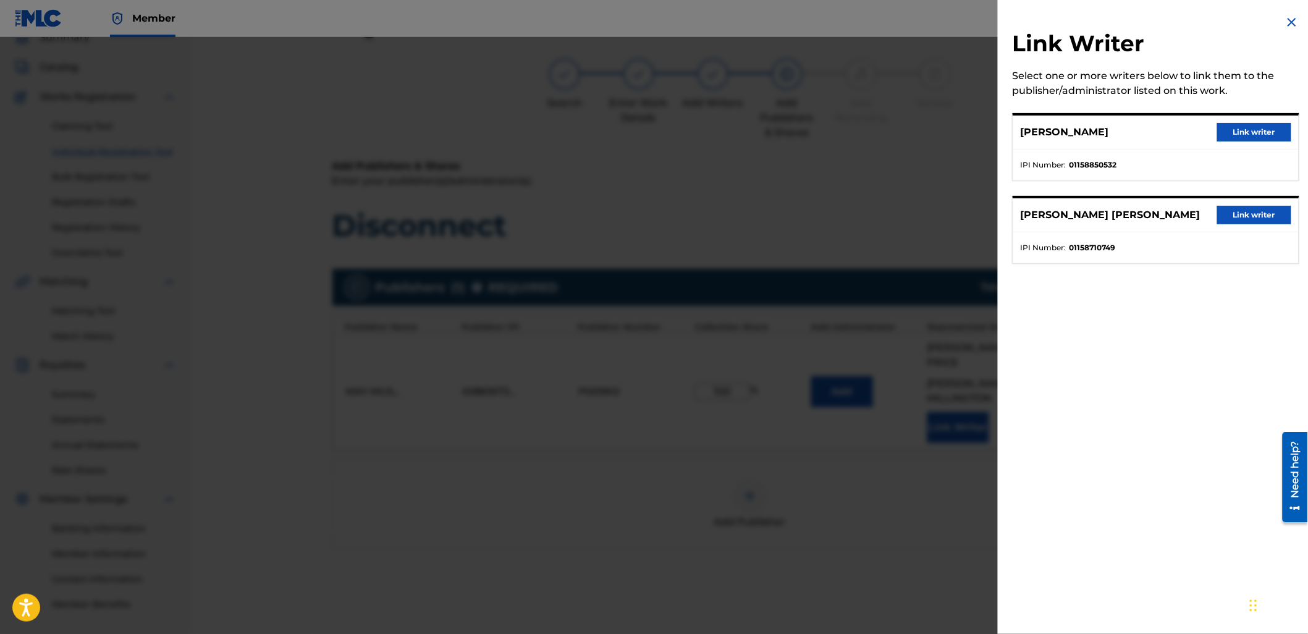
click at [1233, 133] on button "Link writer" at bounding box center [1254, 132] width 74 height 19
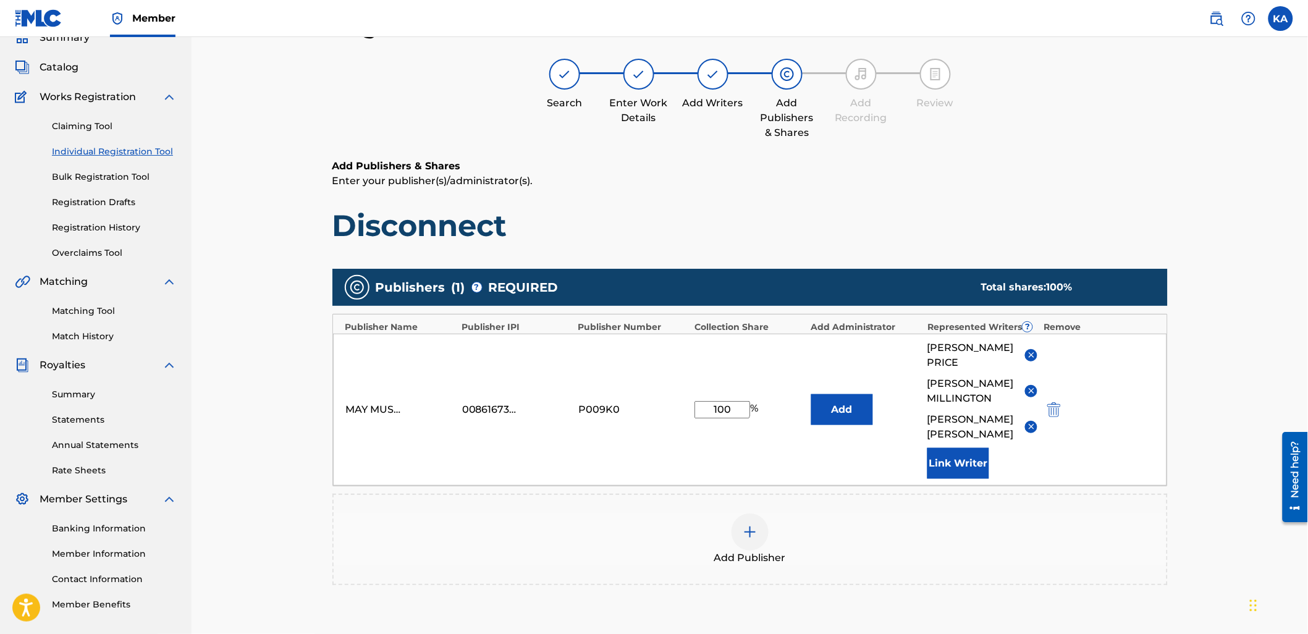
click at [943, 479] on button "Link Writer" at bounding box center [959, 463] width 62 height 31
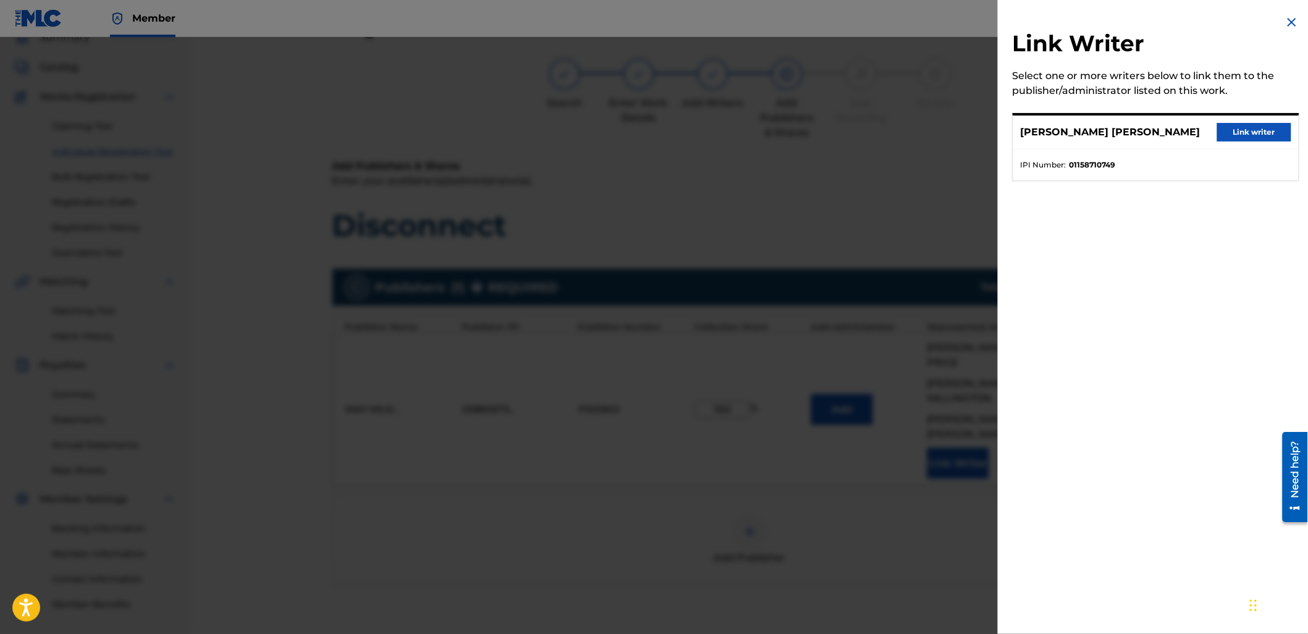
click at [1237, 135] on button "Link writer" at bounding box center [1254, 132] width 74 height 19
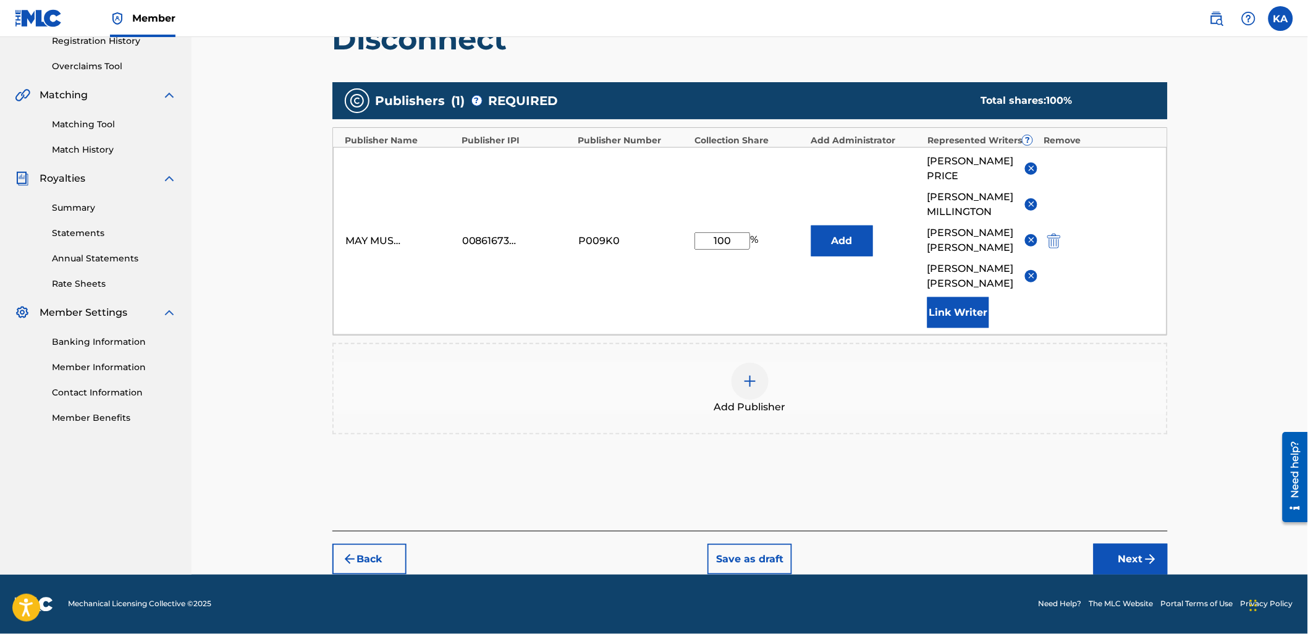
click at [1133, 565] on button "Next" at bounding box center [1131, 559] width 74 height 31
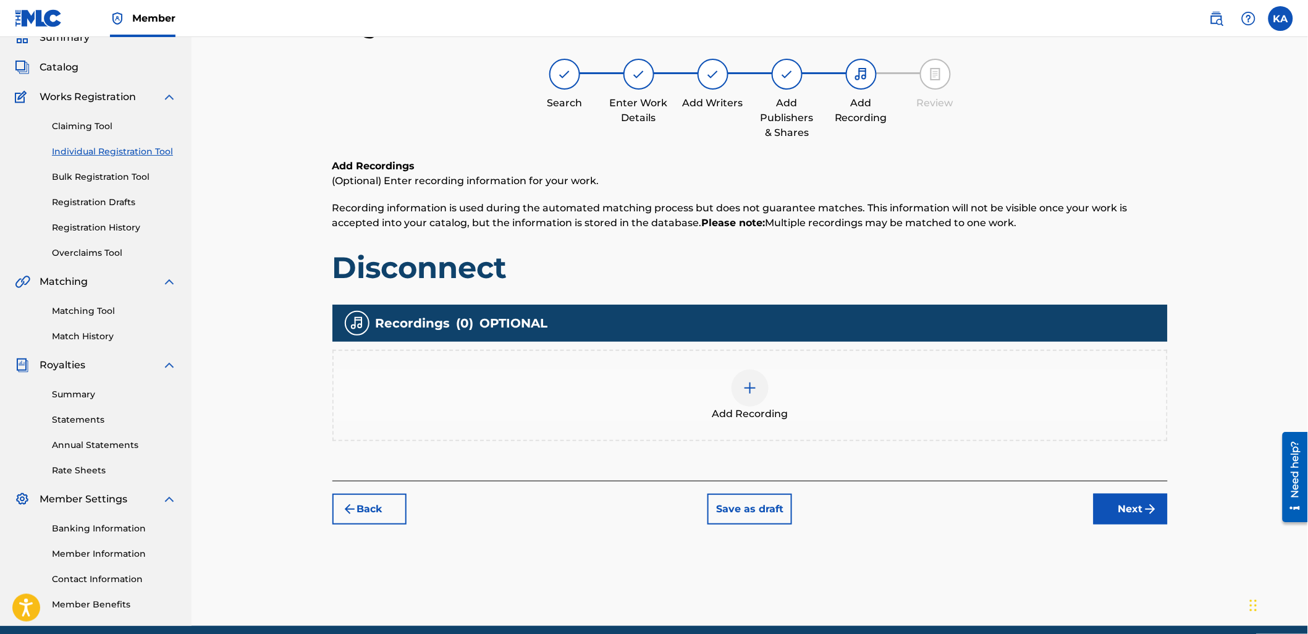
click at [887, 392] on div "Add Recording" at bounding box center [750, 396] width 833 height 52
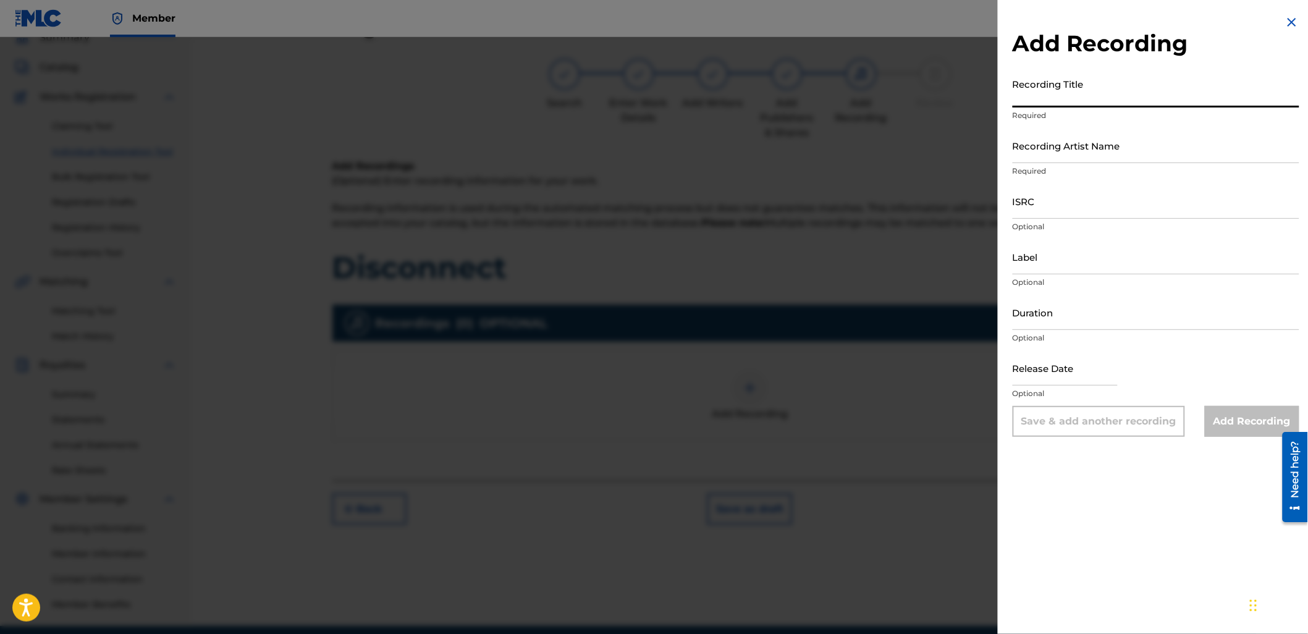
click at [1022, 77] on input "Recording Title" at bounding box center [1156, 89] width 287 height 35
type input "Disconnect"
click at [1035, 156] on input "Recording Artist Name" at bounding box center [1156, 145] width 287 height 35
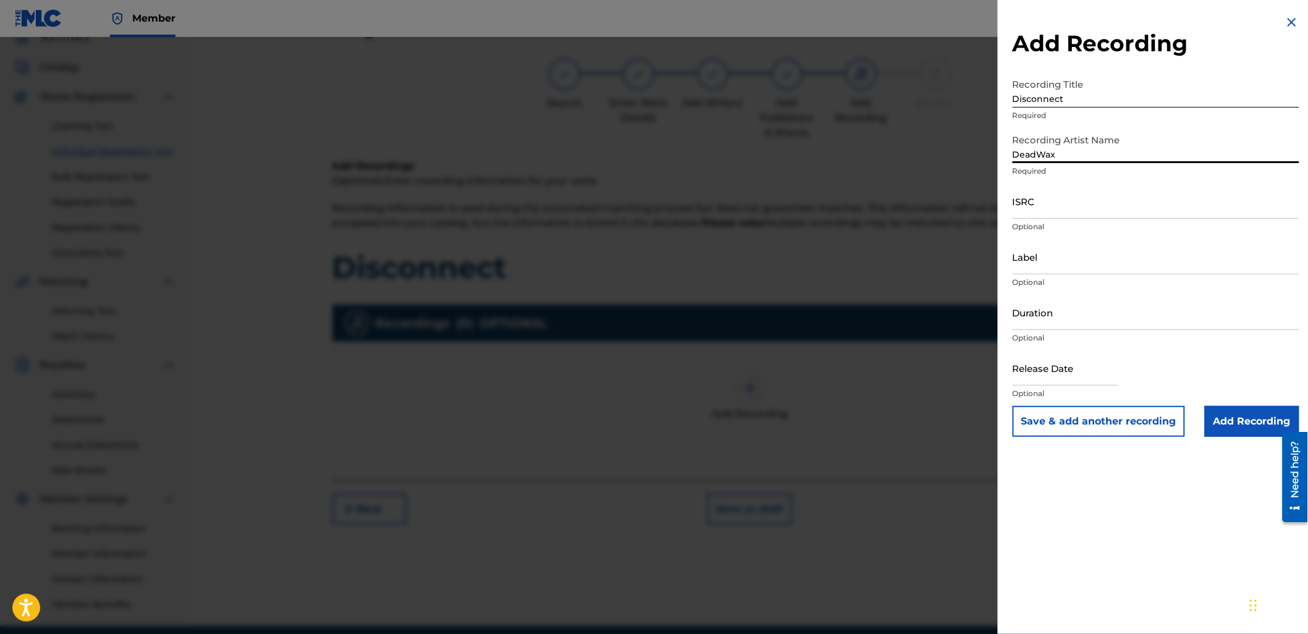
type input "DeadWax"
click at [1125, 197] on input "ISRC" at bounding box center [1156, 201] width 287 height 35
paste input "QMBZ92272608"
type input "QMBZ92272608"
click at [1044, 315] on input "Duration" at bounding box center [1156, 312] width 287 height 35
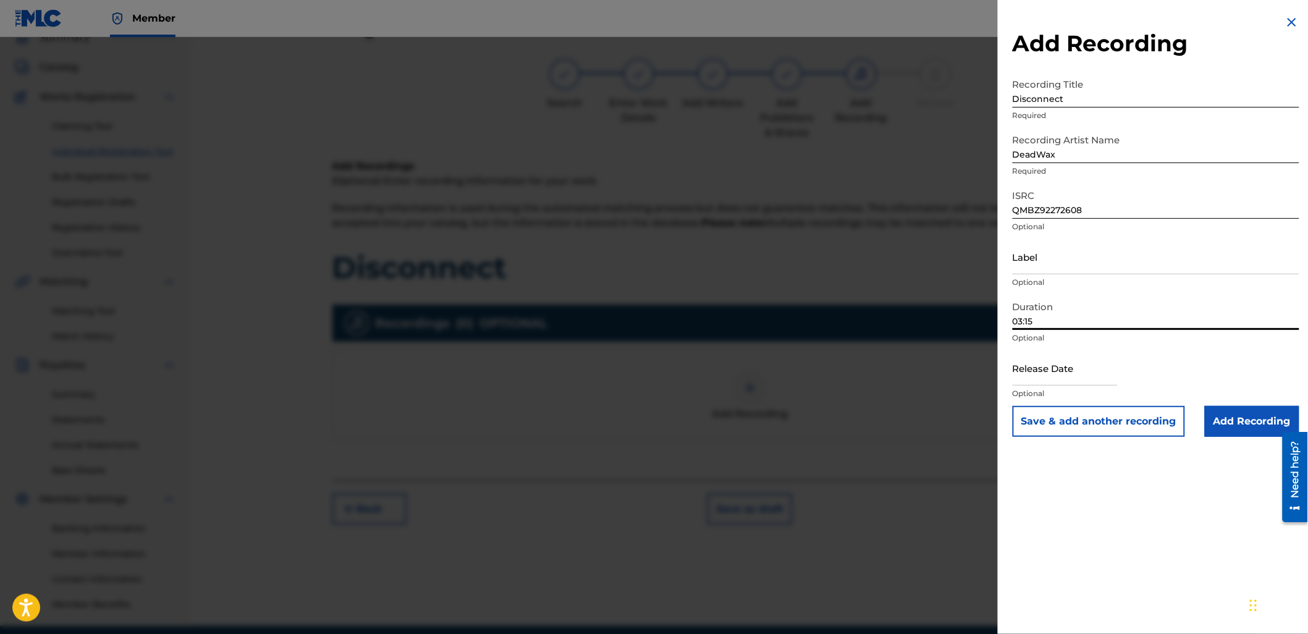
type input "03:15"
select select "7"
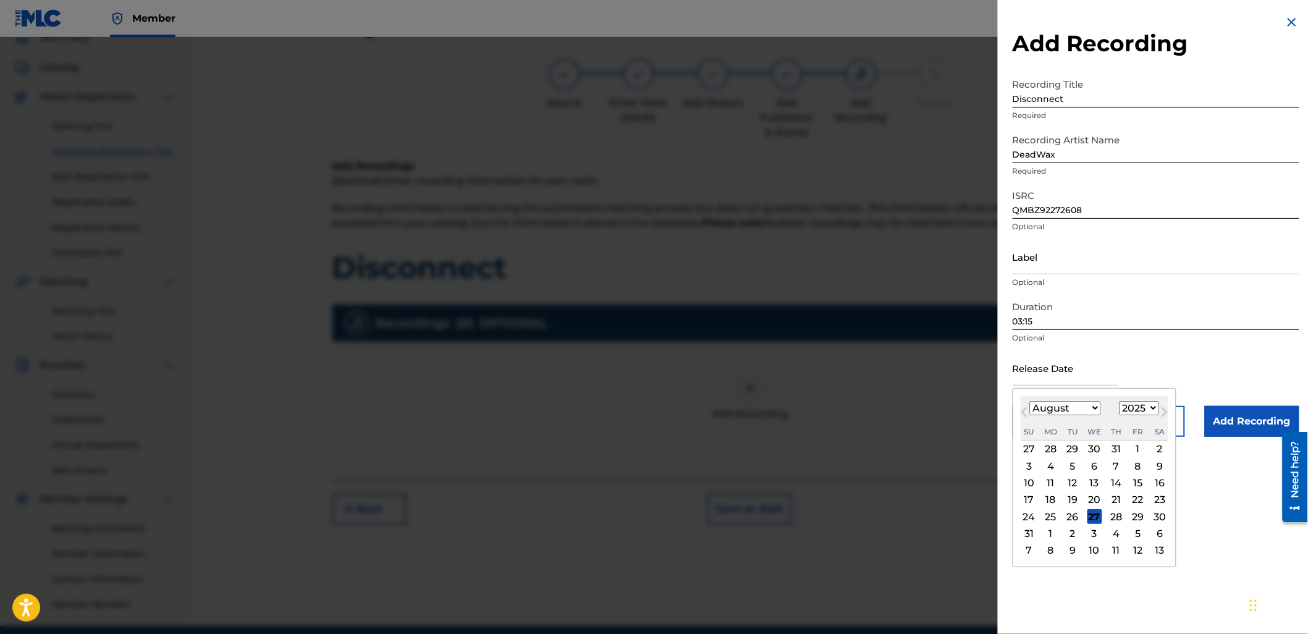
click at [1082, 363] on input "text" at bounding box center [1065, 367] width 105 height 35
click at [1145, 409] on select "1900 1901 1902 1903 1904 1905 1906 1907 1908 1909 1910 1911 1912 1913 1914 1915…" at bounding box center [1140, 408] width 40 height 14
select select "2022"
click at [1120, 401] on select "1900 1901 1902 1903 1904 1905 1906 1907 1908 1909 1910 1911 1912 1913 1914 1915…" at bounding box center [1140, 408] width 40 height 14
click at [1164, 410] on span "Next Month" at bounding box center [1164, 414] width 0 height 19
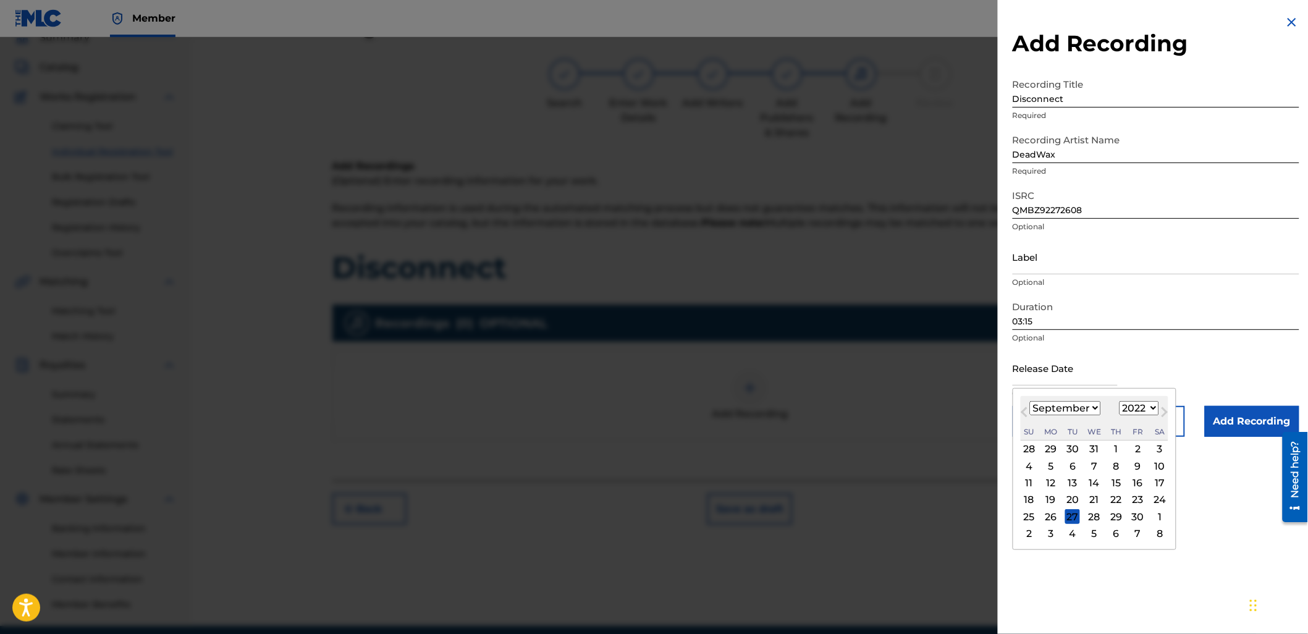
click at [1164, 410] on span "Next Month" at bounding box center [1164, 414] width 0 height 19
click at [1026, 412] on span "Previous Month" at bounding box center [1026, 414] width 0 height 19
select select "9"
click at [1141, 513] on div "28" at bounding box center [1138, 516] width 15 height 15
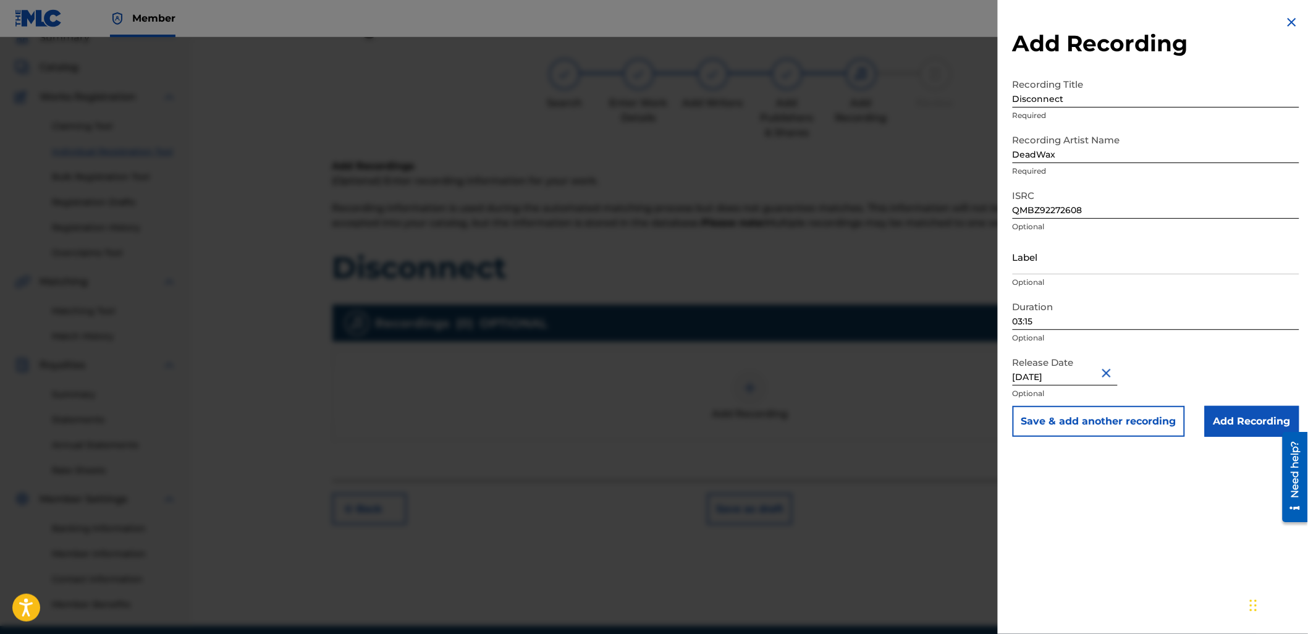
type input "[DATE]"
click at [1228, 417] on input "Add Recording" at bounding box center [1252, 421] width 95 height 31
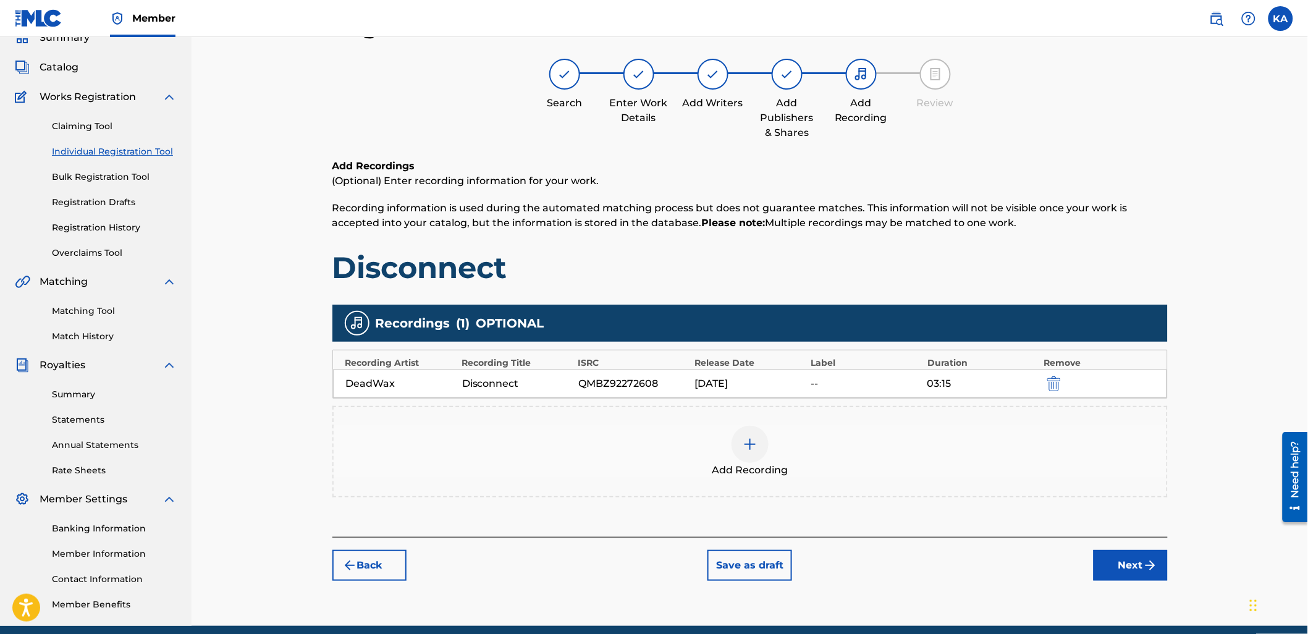
click at [1127, 551] on button "Next" at bounding box center [1131, 565] width 74 height 31
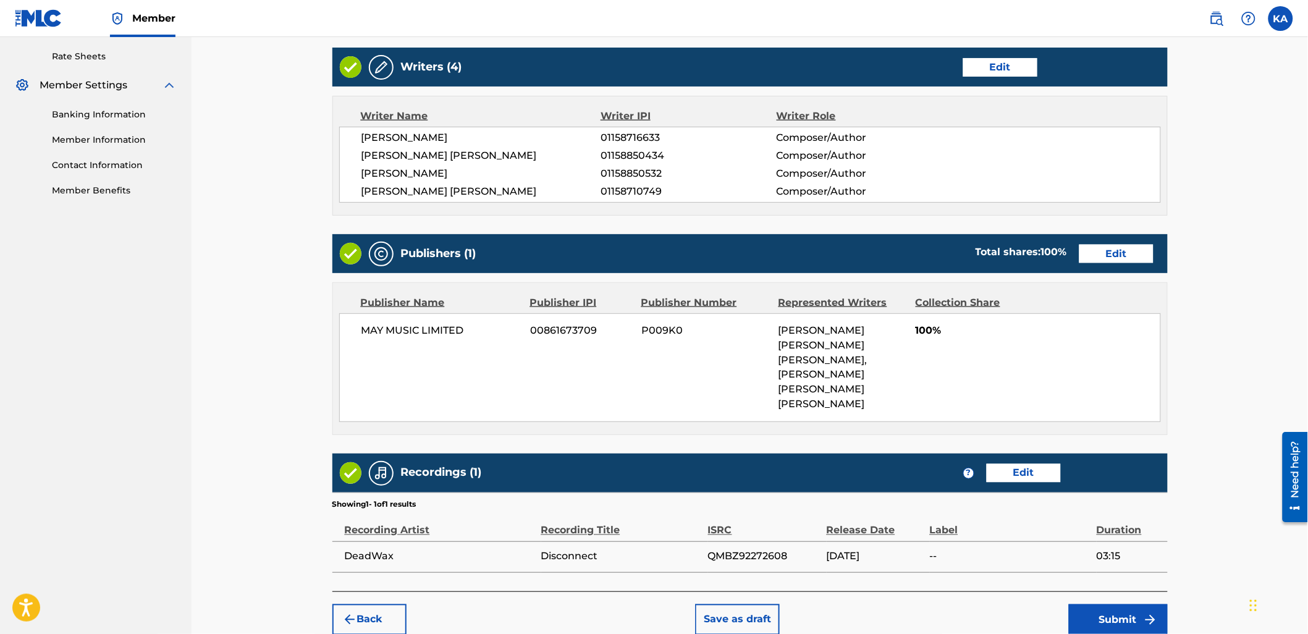
scroll to position [515, 0]
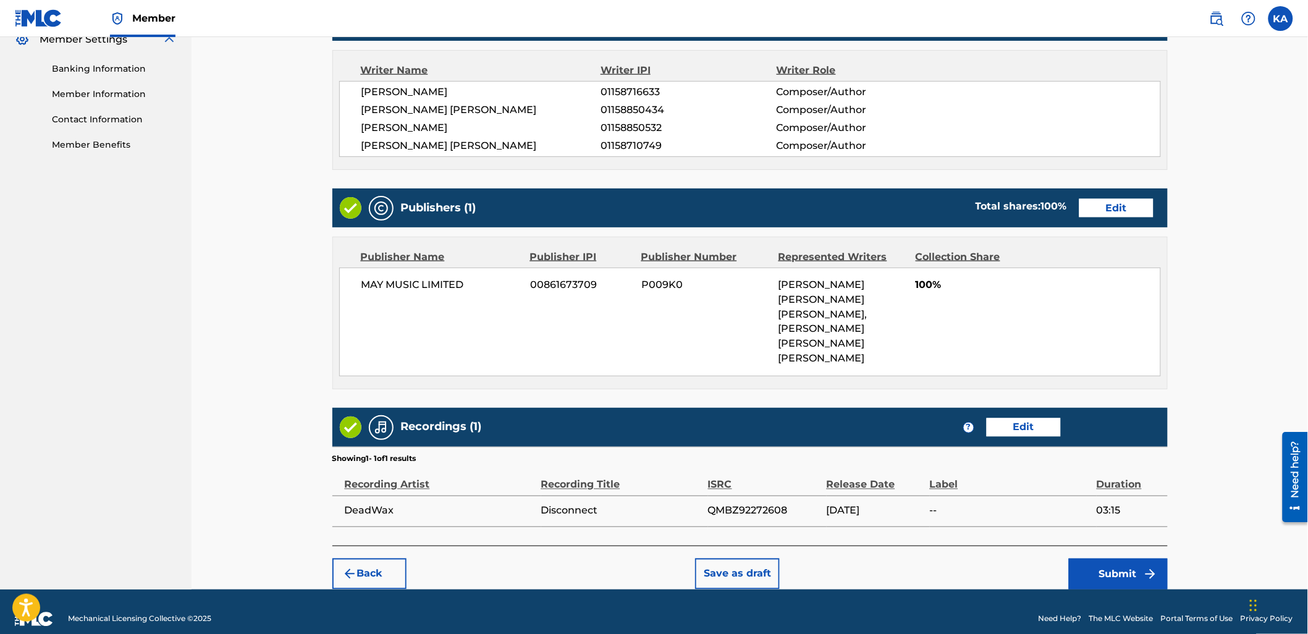
click at [1122, 559] on button "Submit" at bounding box center [1118, 574] width 99 height 31
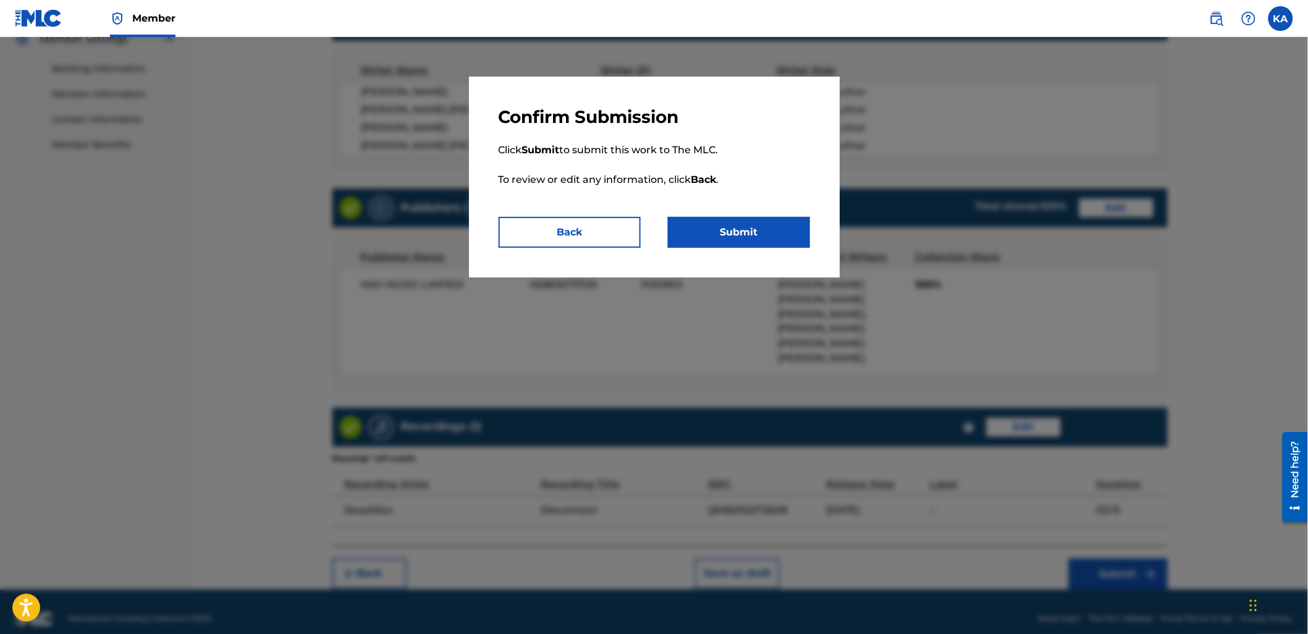
click at [770, 231] on button "Submit" at bounding box center [739, 232] width 142 height 31
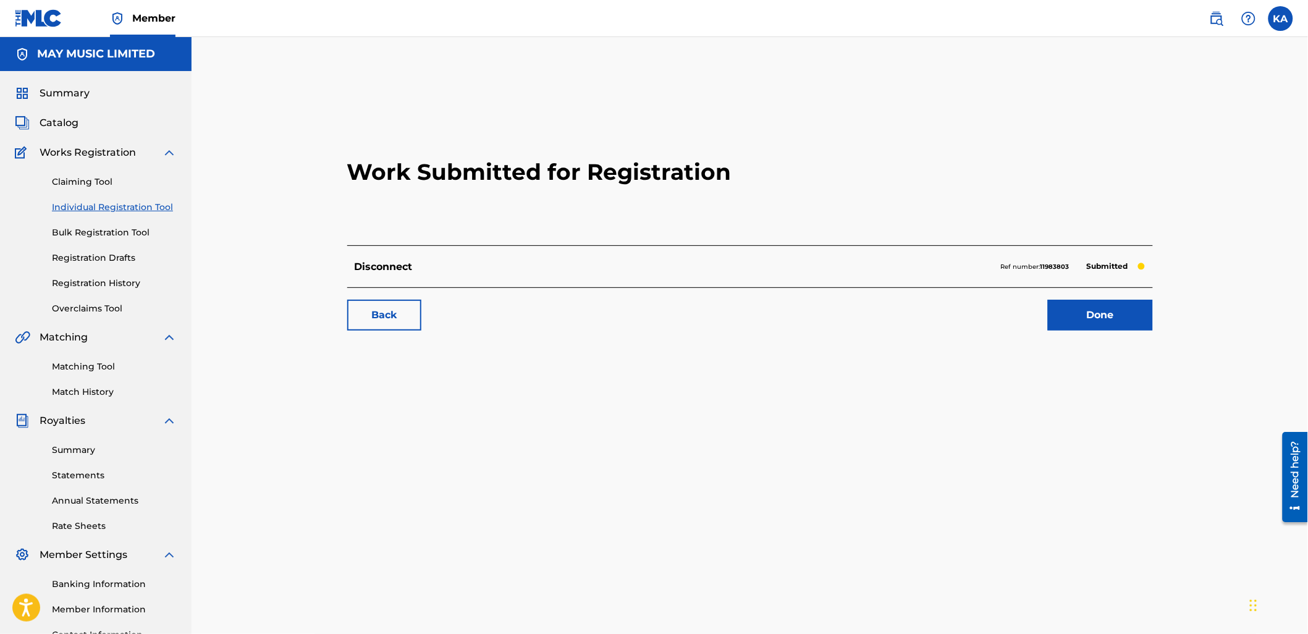
click at [133, 202] on link "Individual Registration Tool" at bounding box center [114, 207] width 125 height 13
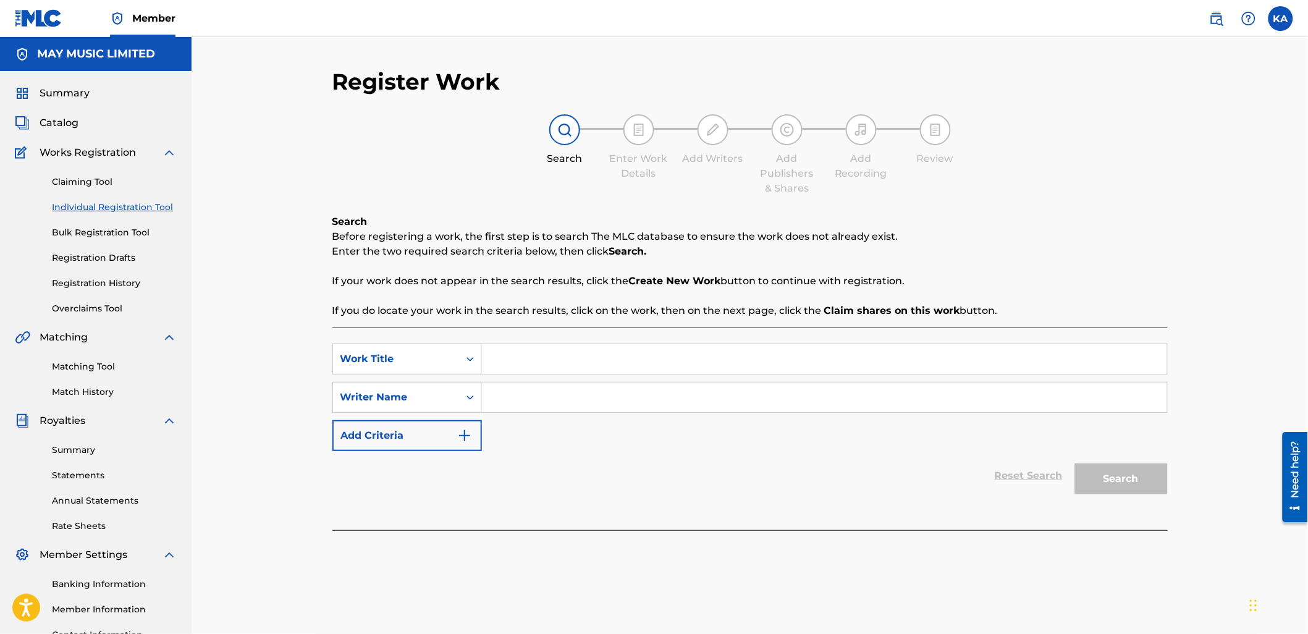
click at [583, 357] on input "Search Form" at bounding box center [824, 359] width 685 height 30
type input "Northern Behaviour"
click at [579, 412] on div "Search Form" at bounding box center [825, 397] width 686 height 31
click at [558, 402] on input "Search Form" at bounding box center [824, 398] width 685 height 30
type input "[PERSON_NAME]"
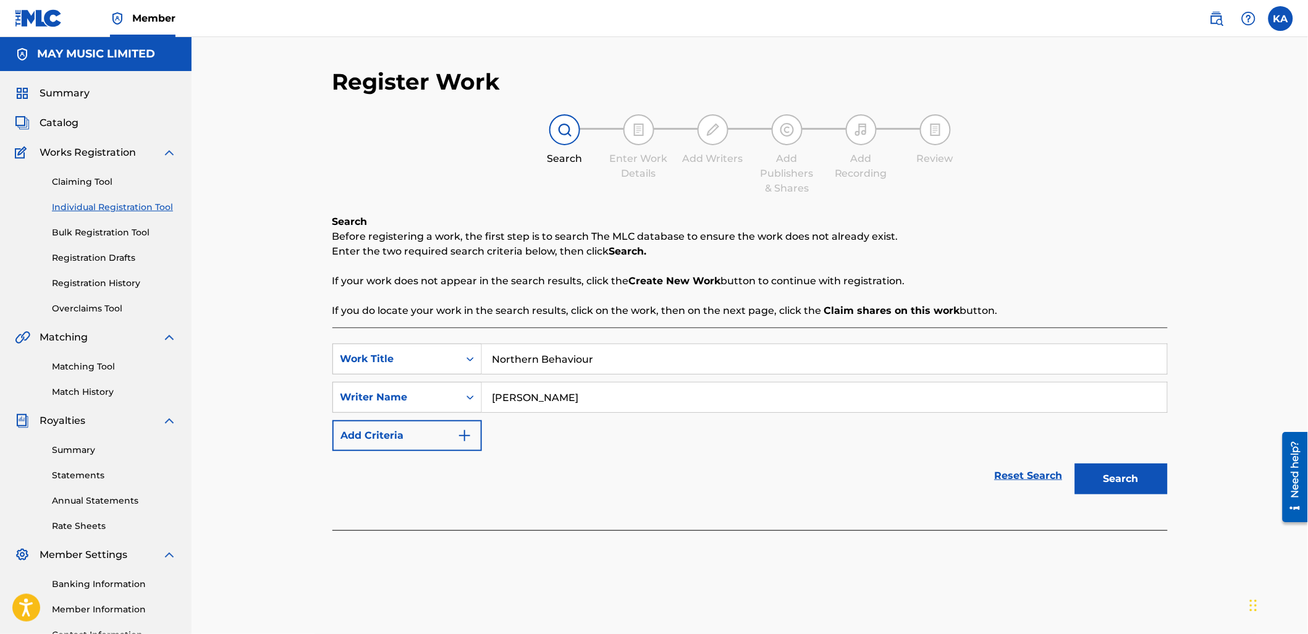
click at [1136, 476] on button "Search" at bounding box center [1121, 479] width 93 height 31
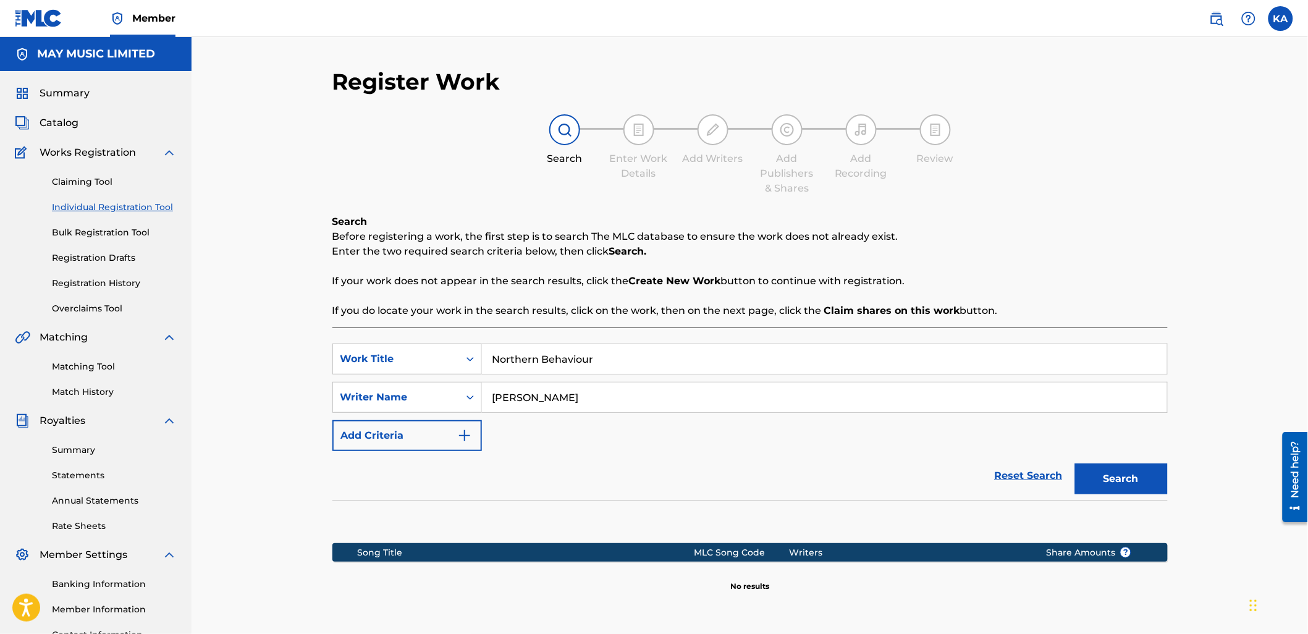
scroll to position [110, 0]
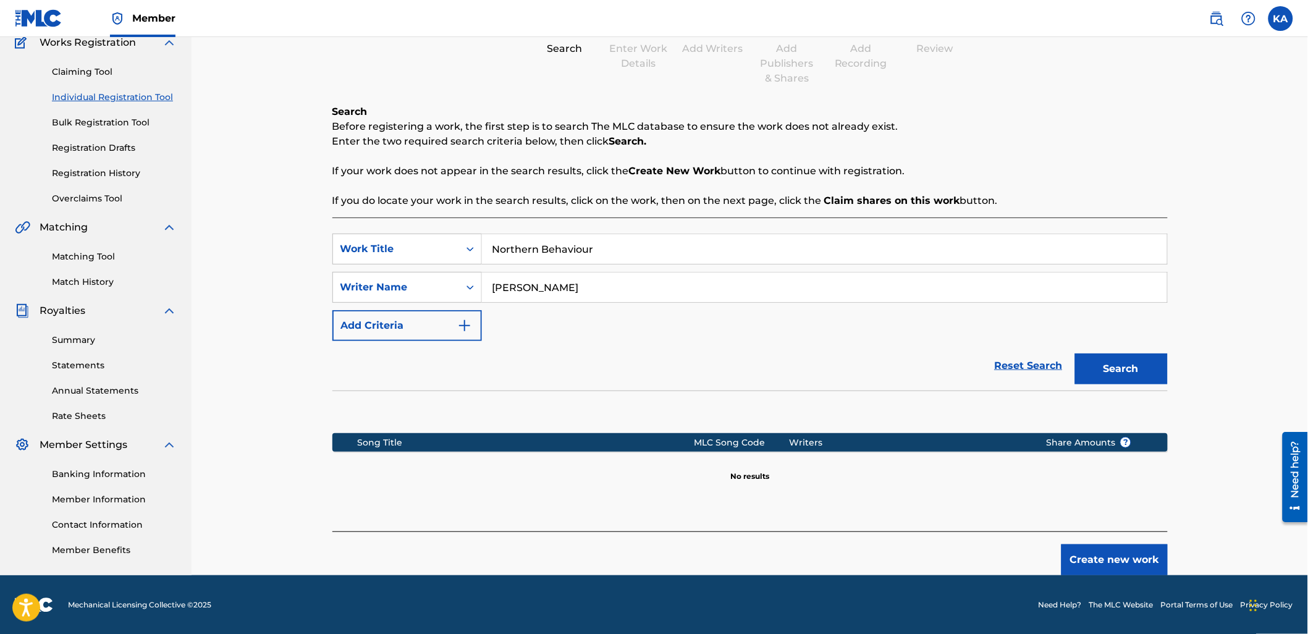
click at [1090, 561] on button "Create new work" at bounding box center [1115, 559] width 106 height 31
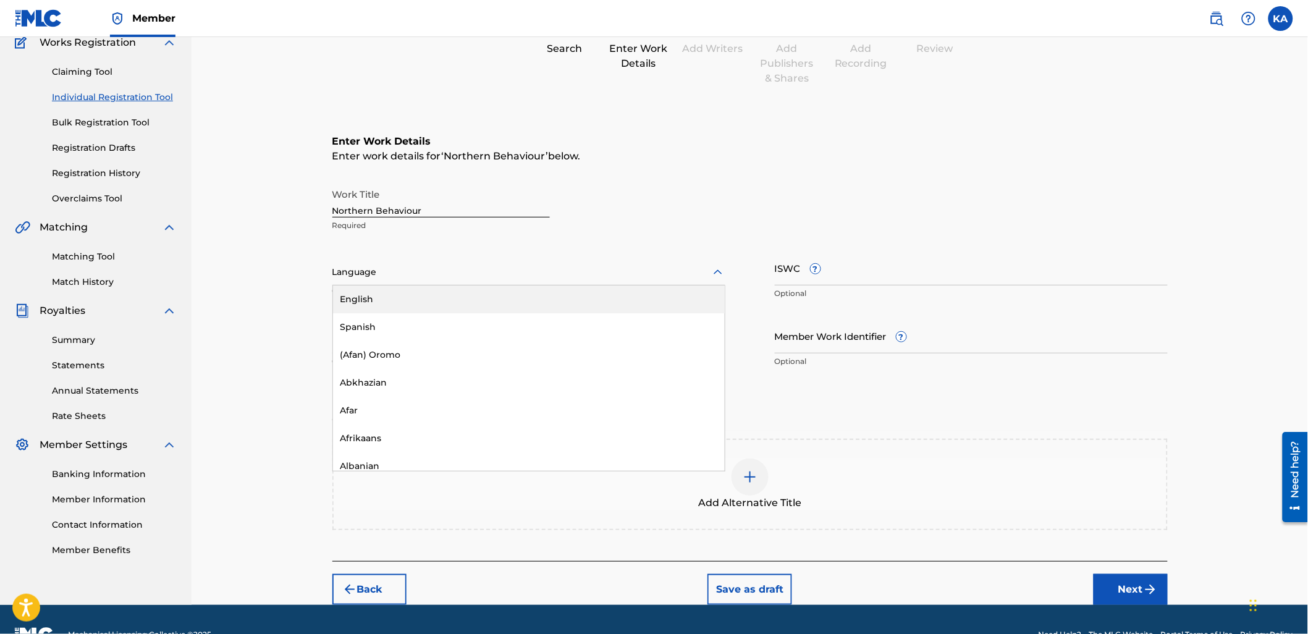
drag, startPoint x: 540, startPoint y: 264, endPoint x: 530, endPoint y: 275, distance: 15.3
click at [540, 265] on div at bounding box center [528, 272] width 393 height 15
click at [524, 286] on div "English" at bounding box center [529, 300] width 392 height 28
click at [578, 342] on input "Duration" at bounding box center [528, 335] width 393 height 35
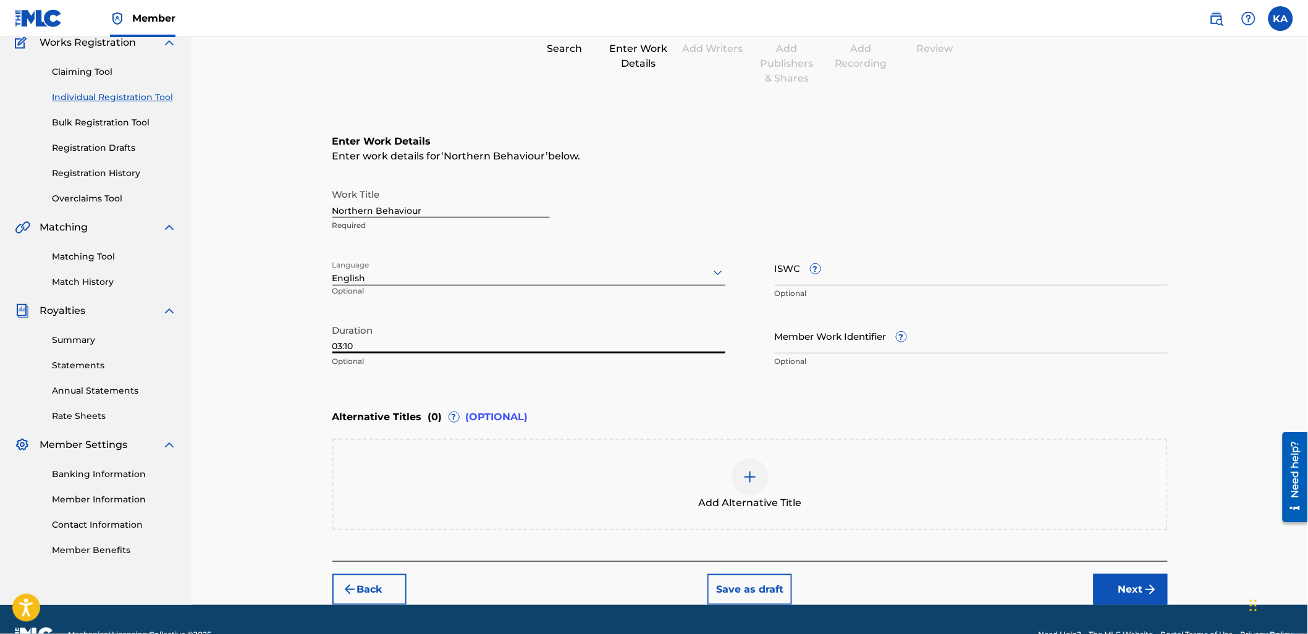
type input "03:10"
click at [1132, 586] on button "Next" at bounding box center [1131, 589] width 74 height 31
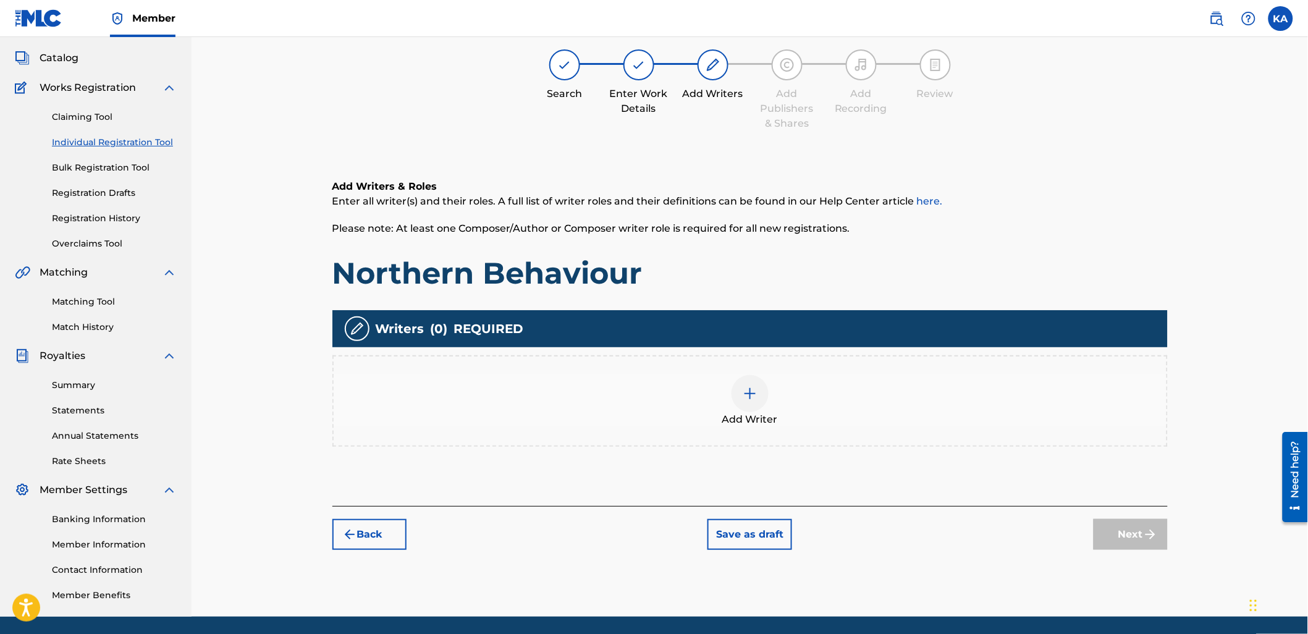
scroll to position [56, 0]
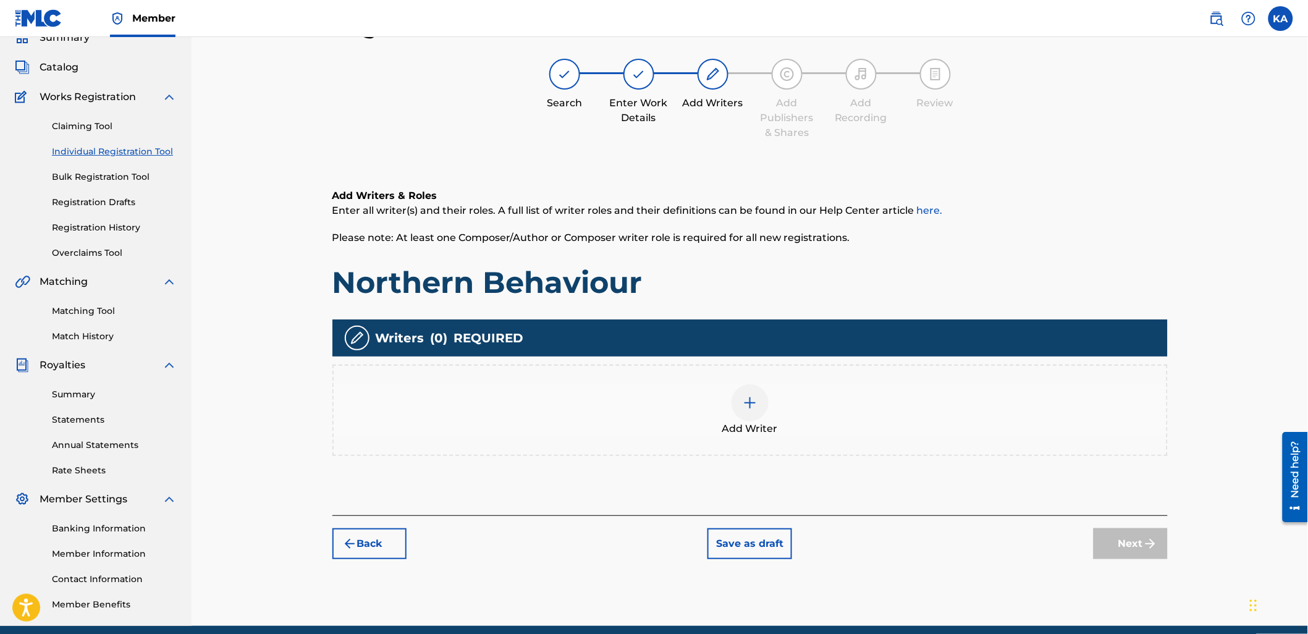
click at [535, 415] on div "Add Writer" at bounding box center [750, 410] width 833 height 52
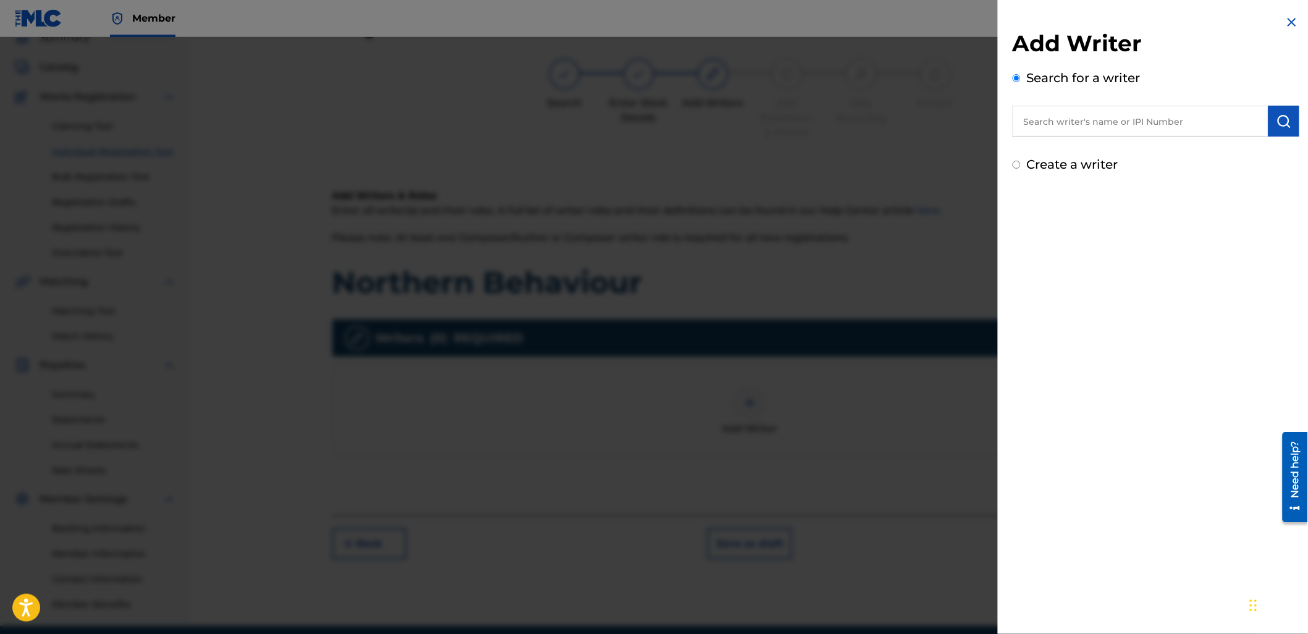
click at [1075, 117] on input "text" at bounding box center [1141, 121] width 256 height 31
paste input "1158716633"
type input "01158716633"
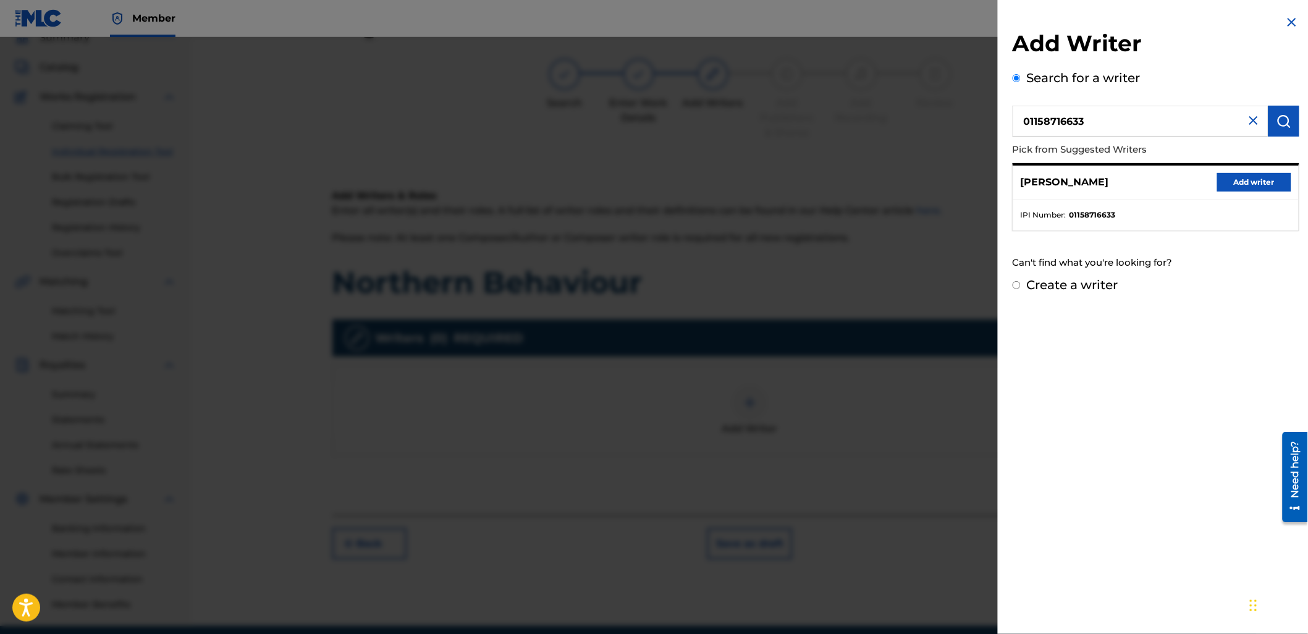
click at [1217, 176] on button "Add writer" at bounding box center [1254, 182] width 74 height 19
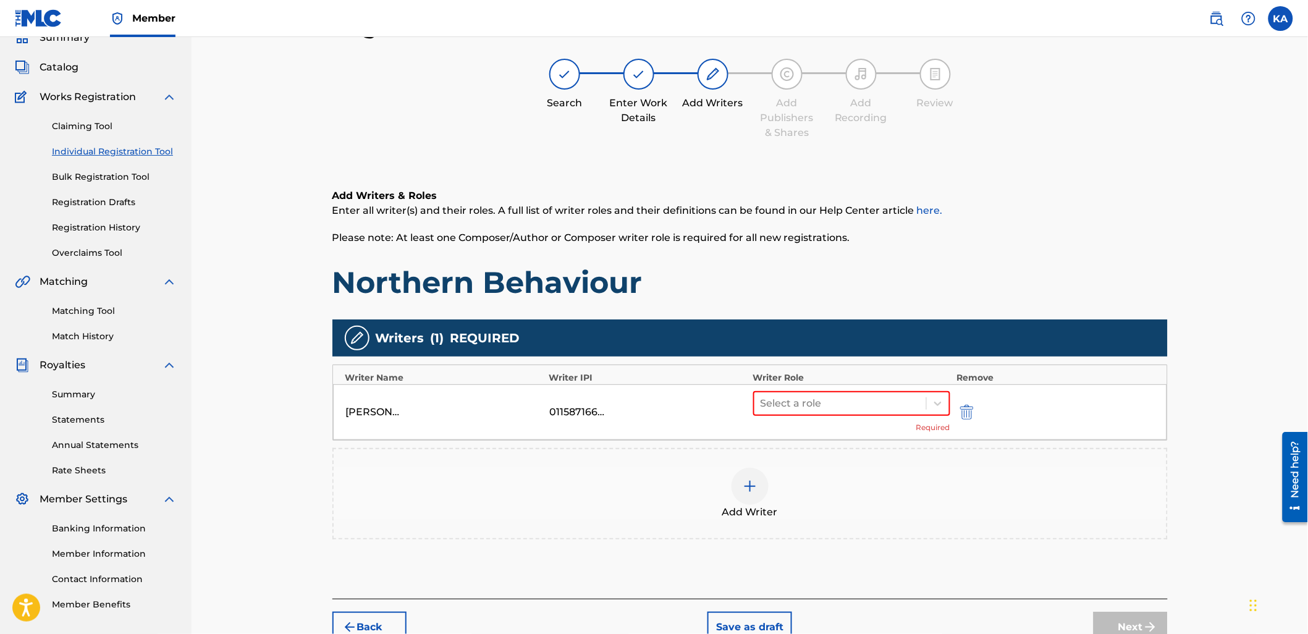
drag, startPoint x: 892, startPoint y: 464, endPoint x: 1311, endPoint y: 398, distance: 424.2
click at [893, 462] on div "Add Writer" at bounding box center [750, 493] width 836 height 91
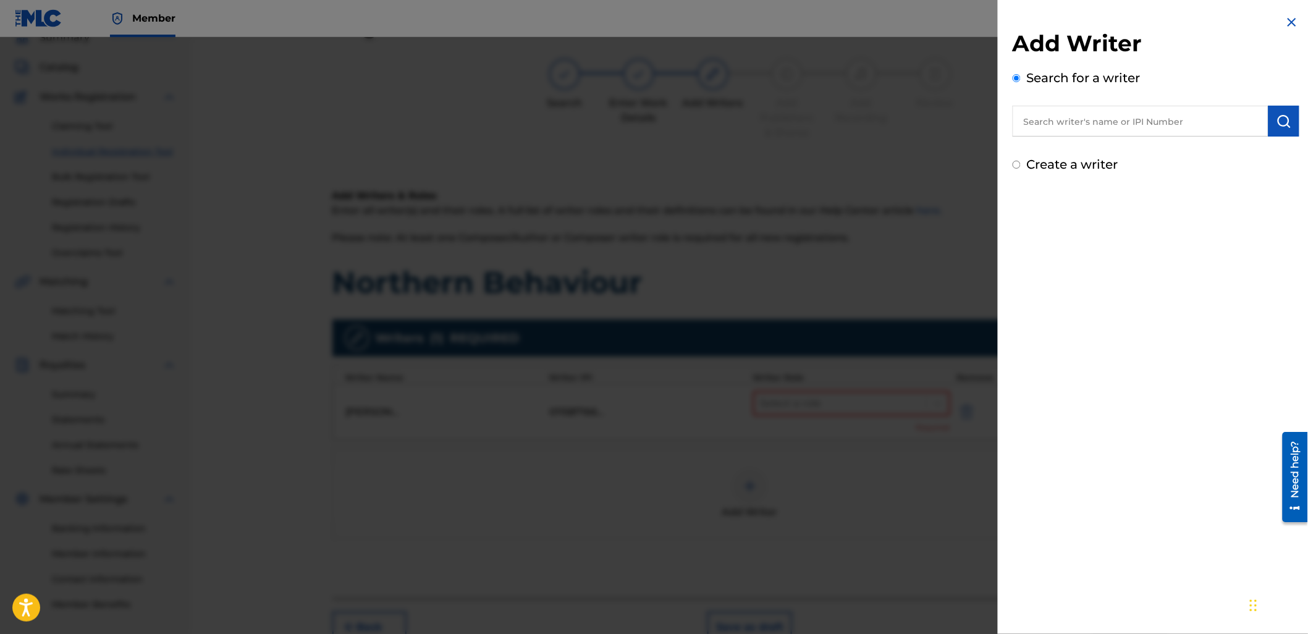
click at [1070, 121] on input "text" at bounding box center [1141, 121] width 256 height 31
paste input "1158850434"
type input "01158850434"
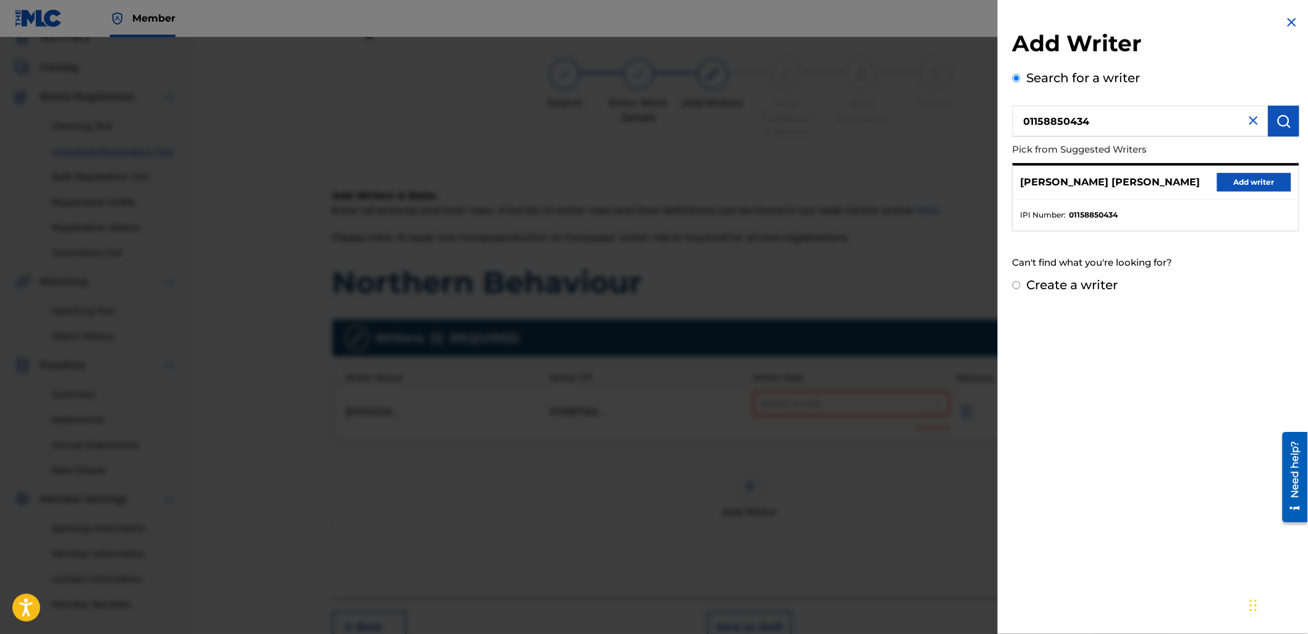
drag, startPoint x: 1244, startPoint y: 169, endPoint x: 1243, endPoint y: 179, distance: 9.9
click at [1244, 171] on div "[PERSON_NAME] [PERSON_NAME] Add writer" at bounding box center [1157, 183] width 286 height 34
click at [1243, 179] on button "Add writer" at bounding box center [1254, 182] width 74 height 19
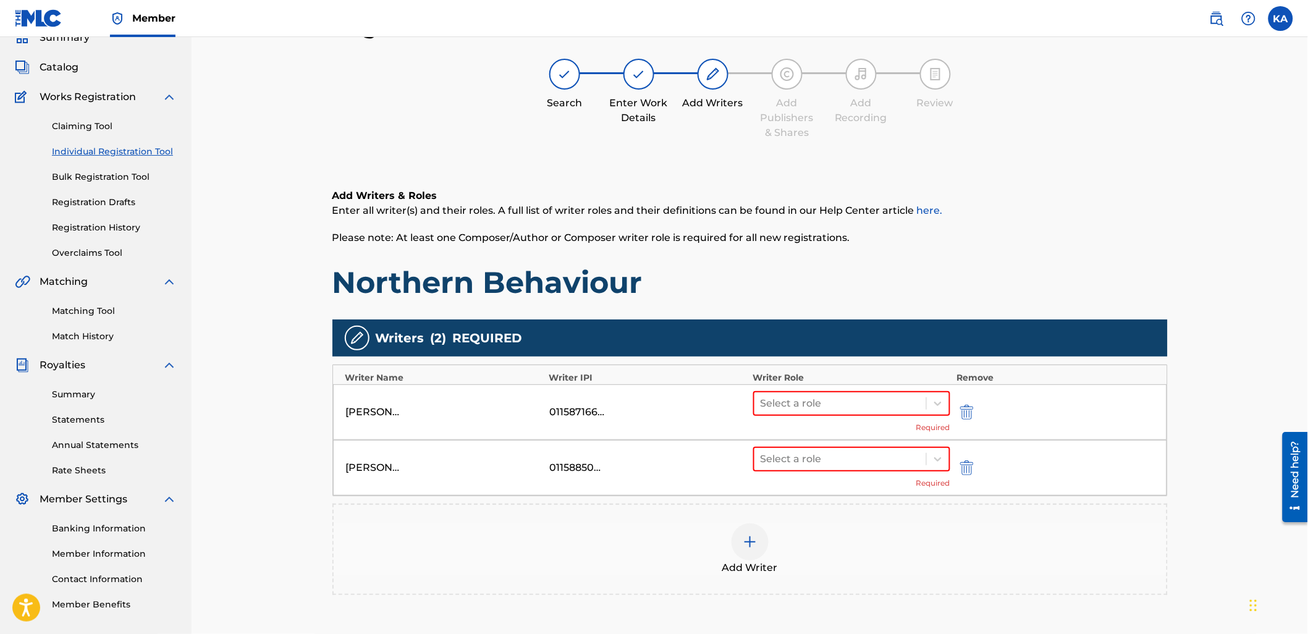
click at [959, 514] on div "Add Writer" at bounding box center [750, 549] width 836 height 91
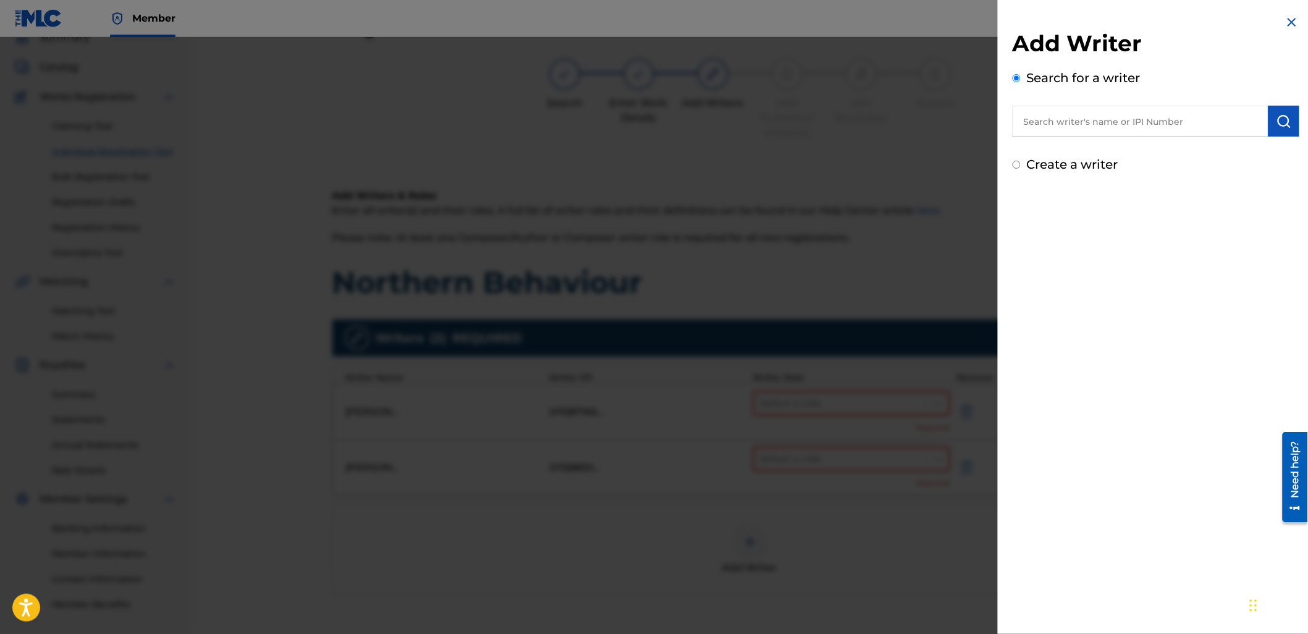
click at [1041, 119] on input "text" at bounding box center [1141, 121] width 256 height 31
paste input "1158850532"
type input "01158850532"
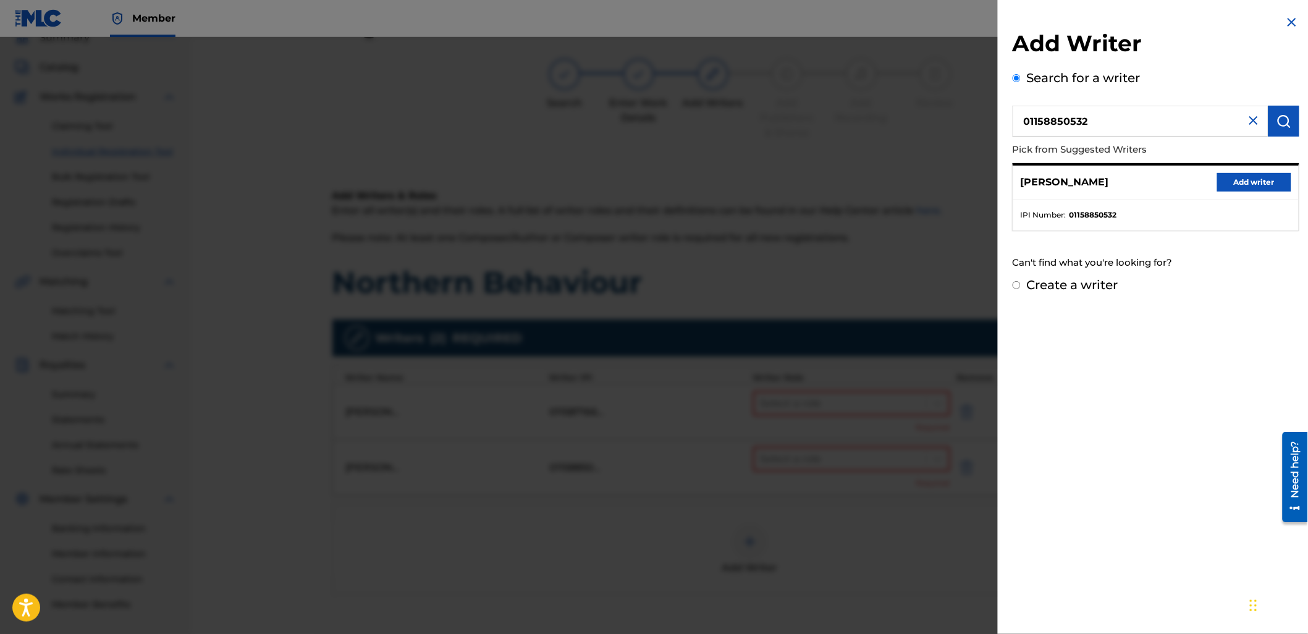
click at [1217, 184] on button "Add writer" at bounding box center [1254, 182] width 74 height 19
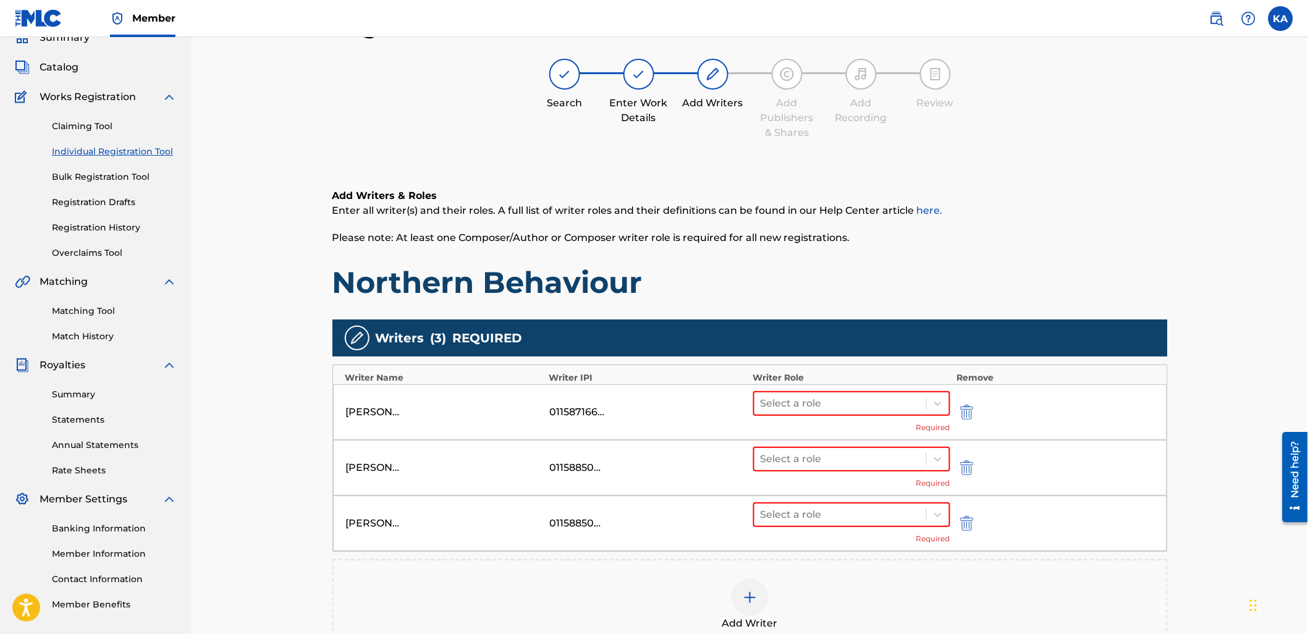
click at [769, 564] on div "Add Writer" at bounding box center [750, 604] width 836 height 91
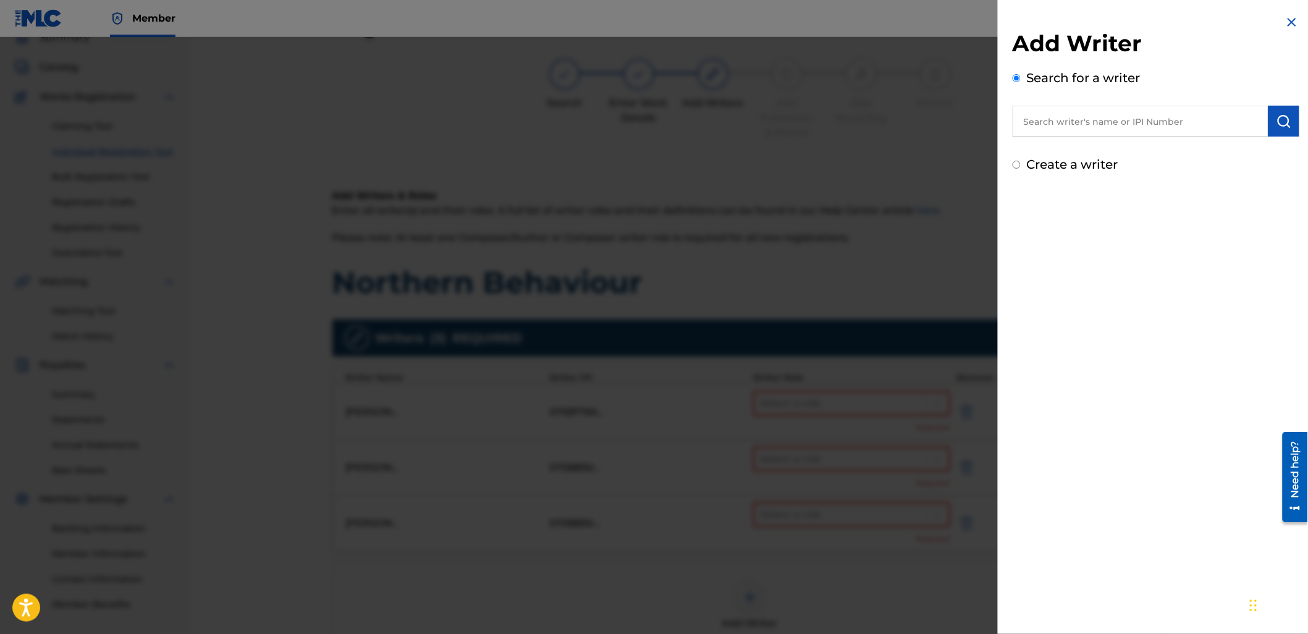
click at [1047, 122] on input "text" at bounding box center [1141, 121] width 256 height 31
paste input "1158710749"
type input "01158710749"
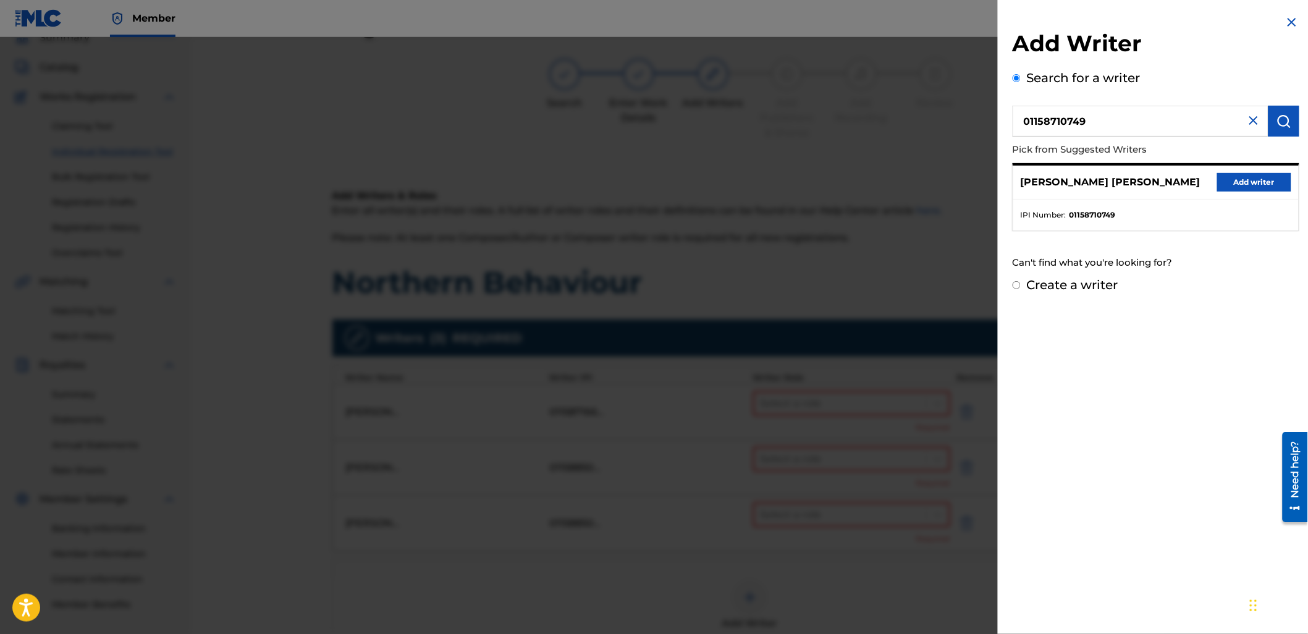
click at [1258, 183] on button "Add writer" at bounding box center [1254, 182] width 74 height 19
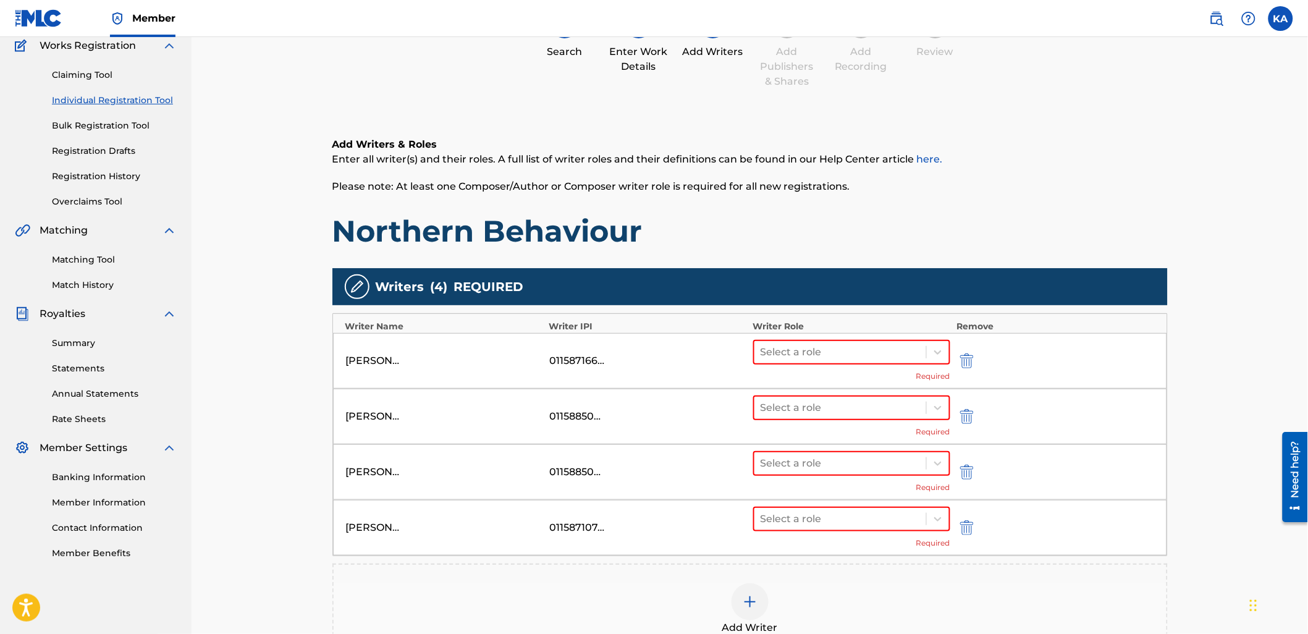
scroll to position [193, 0]
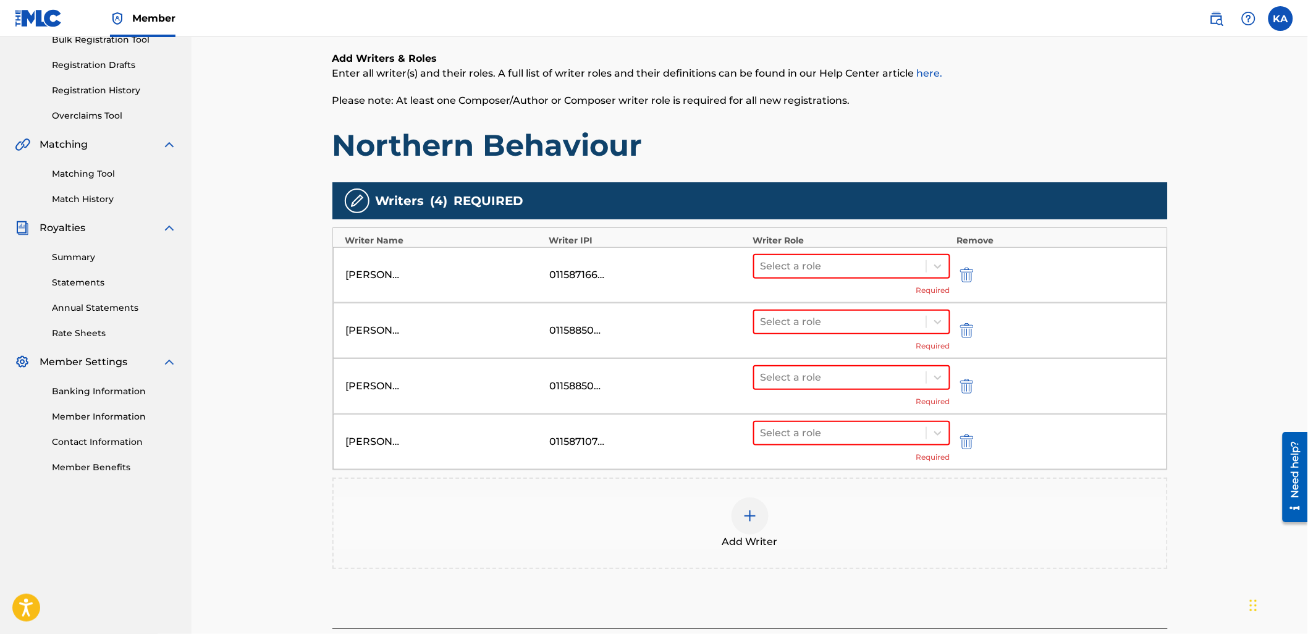
click at [885, 252] on div "[PERSON_NAME] 01158716633 Select a role Required" at bounding box center [750, 275] width 834 height 56
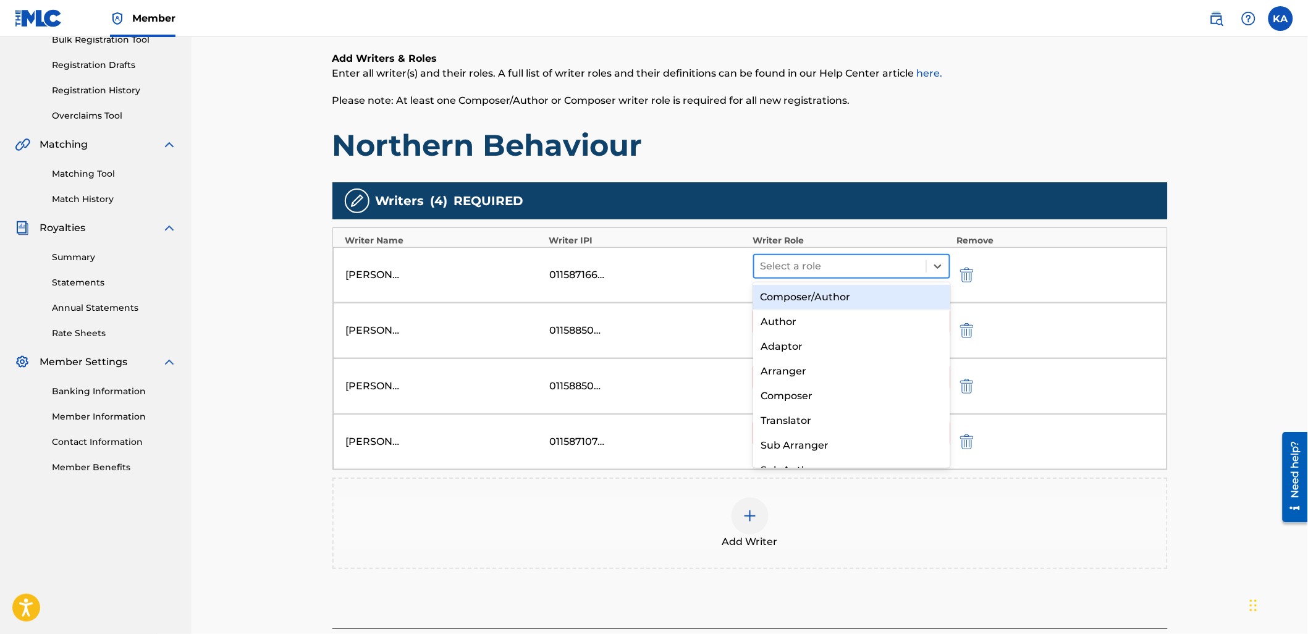
click at [862, 275] on div "Select a role" at bounding box center [841, 266] width 172 height 22
click at [847, 301] on div "Composer/Author" at bounding box center [851, 297] width 197 height 25
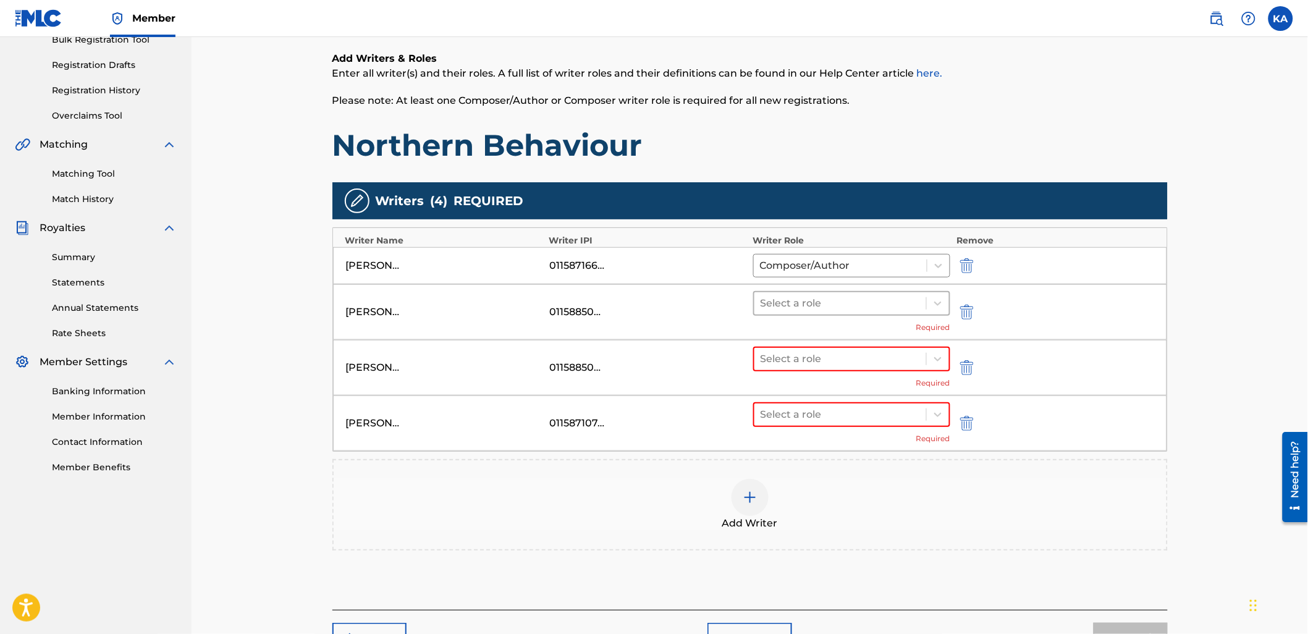
click at [845, 301] on div at bounding box center [841, 303] width 160 height 17
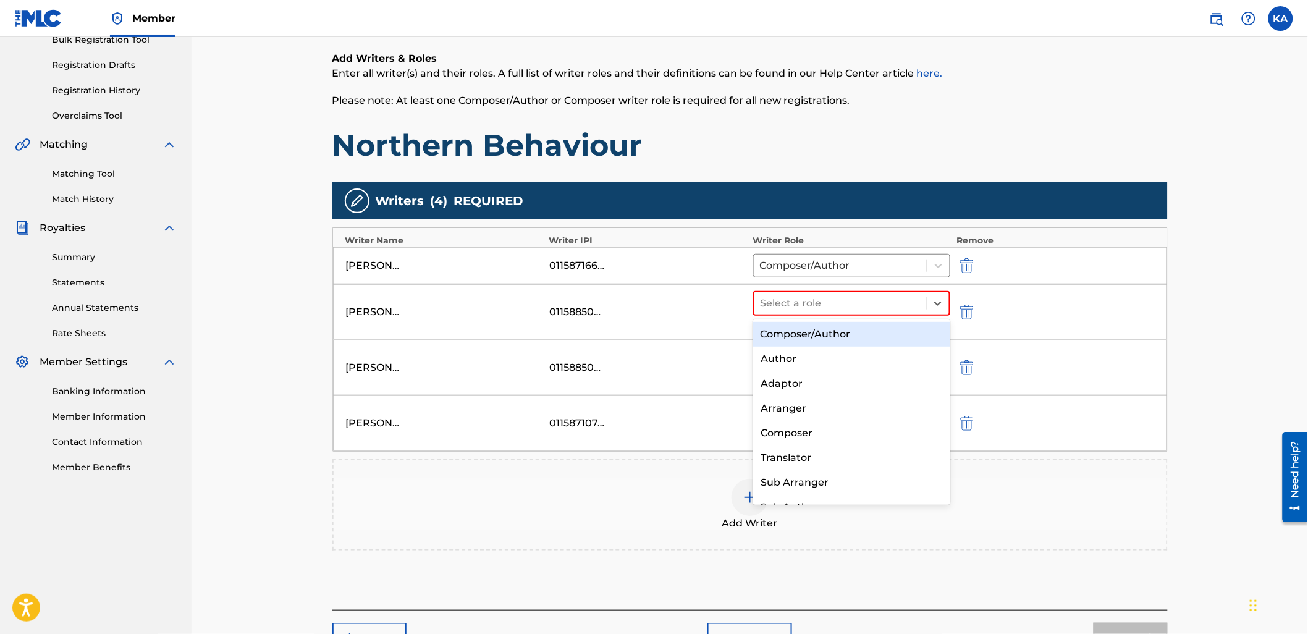
drag, startPoint x: 854, startPoint y: 342, endPoint x: 840, endPoint y: 363, distance: 24.5
click at [853, 344] on div "Composer/Author" at bounding box center [851, 334] width 197 height 25
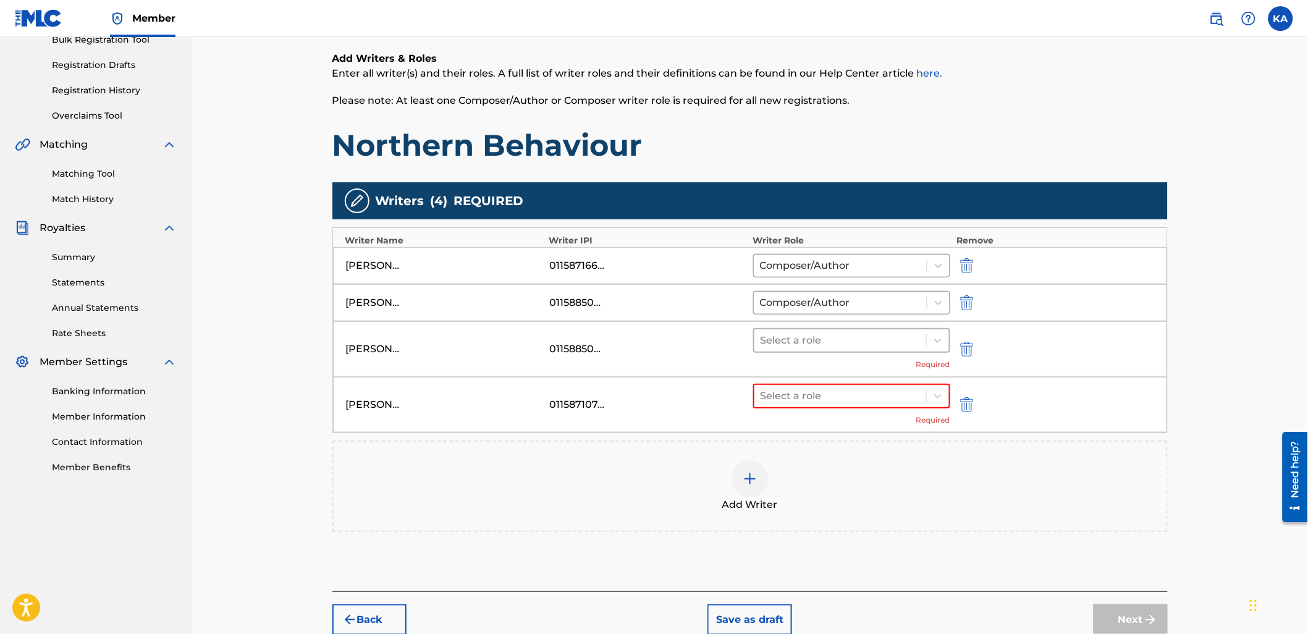
click at [818, 349] on div at bounding box center [841, 340] width 160 height 17
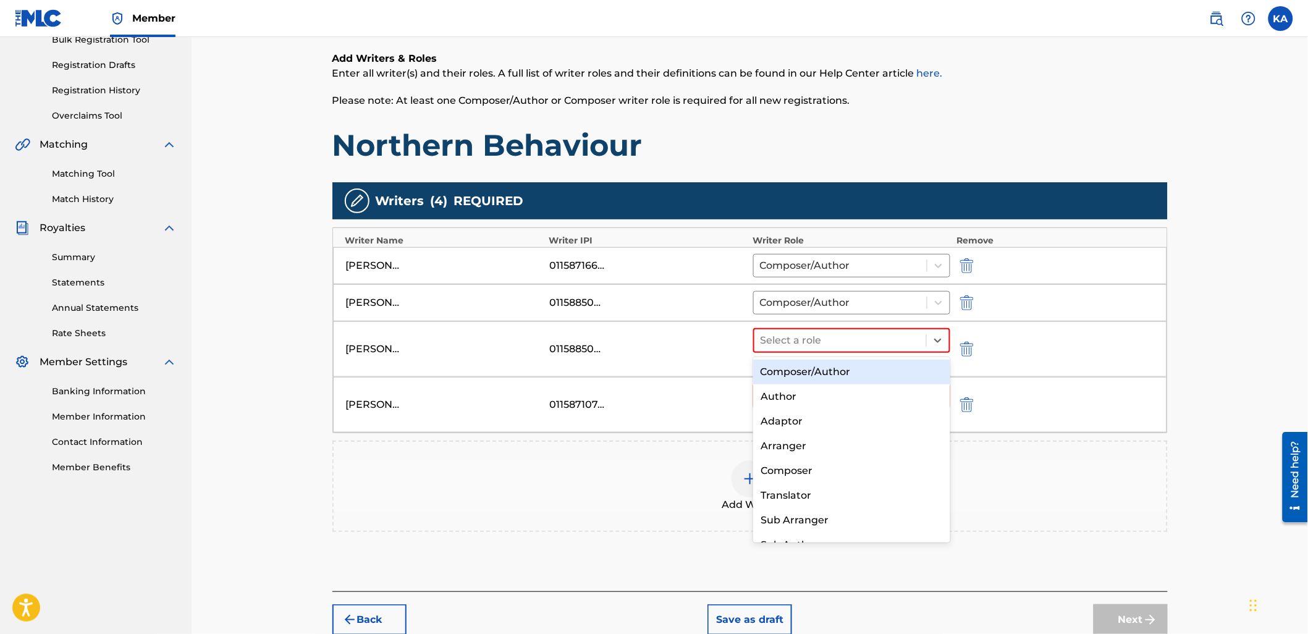
click at [812, 377] on div "Composer/Author" at bounding box center [851, 372] width 197 height 25
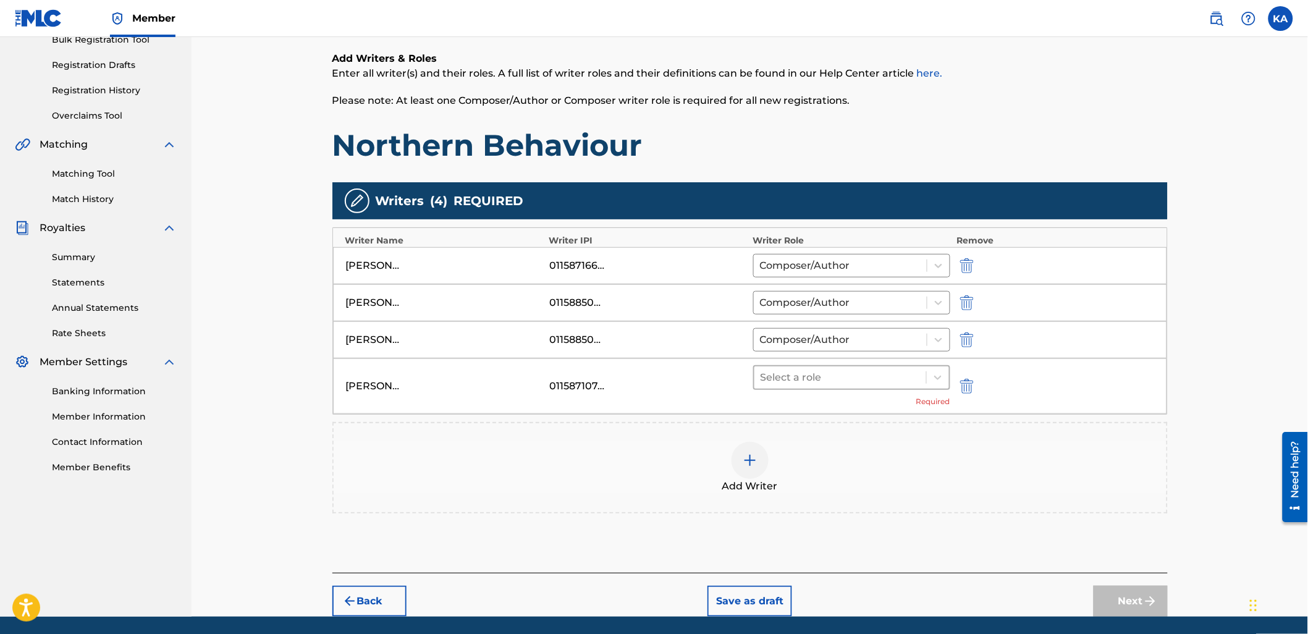
click at [813, 386] on div at bounding box center [841, 377] width 160 height 17
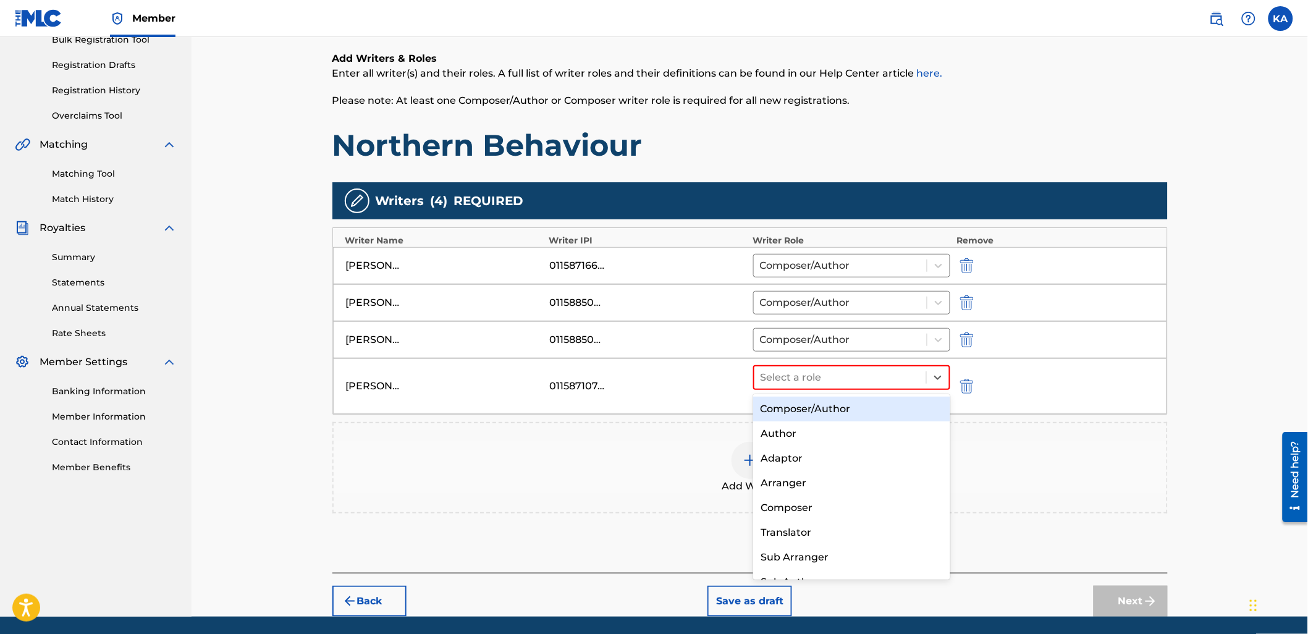
drag, startPoint x: 803, startPoint y: 415, endPoint x: 845, endPoint y: 407, distance: 42.8
click at [803, 412] on div "Composer/Author" at bounding box center [851, 409] width 197 height 25
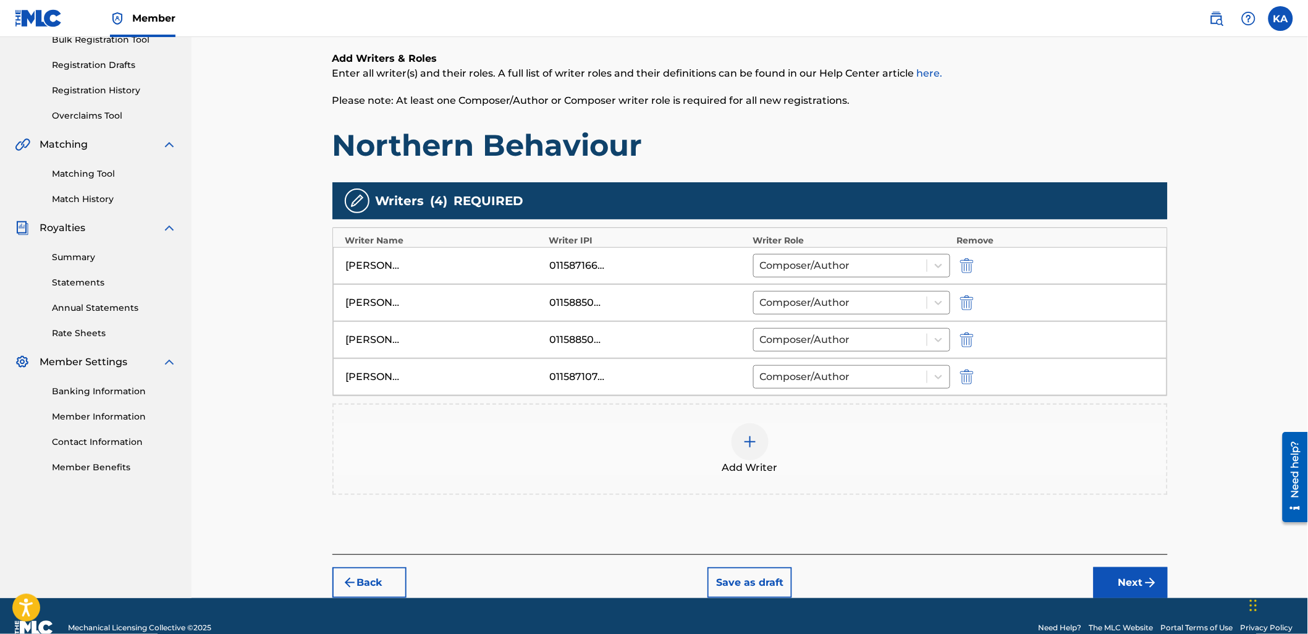
drag, startPoint x: 1117, startPoint y: 585, endPoint x: 1088, endPoint y: 570, distance: 32.6
click at [1117, 583] on button "Next" at bounding box center [1131, 582] width 74 height 31
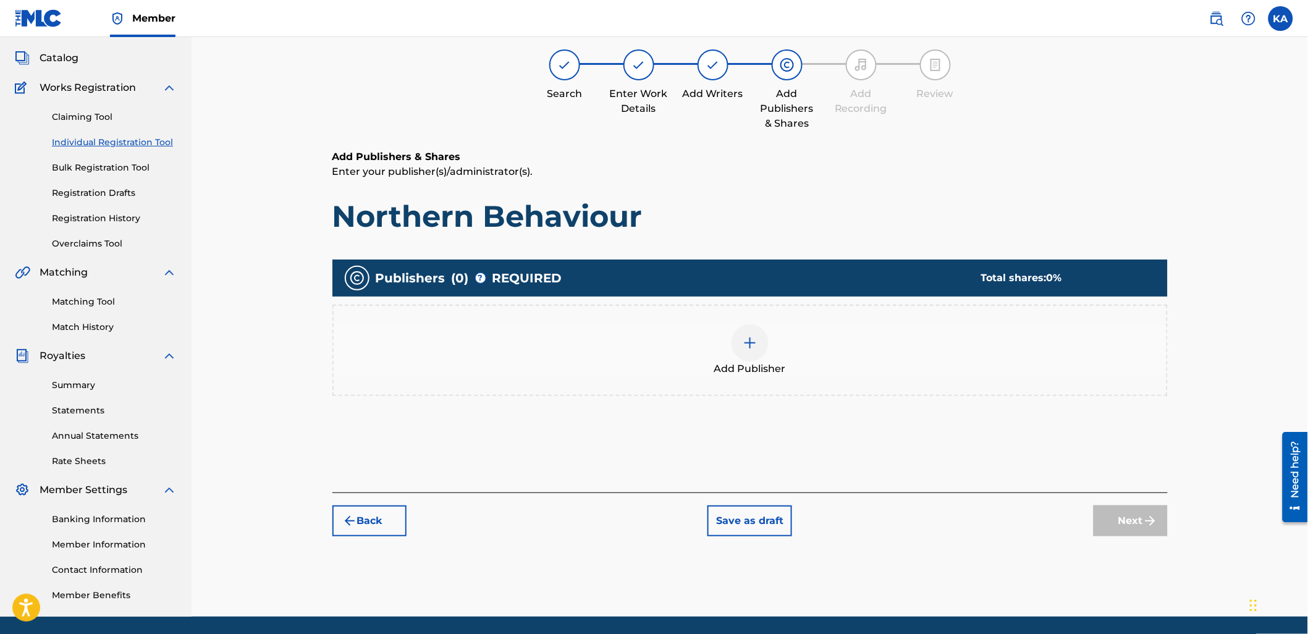
scroll to position [56, 0]
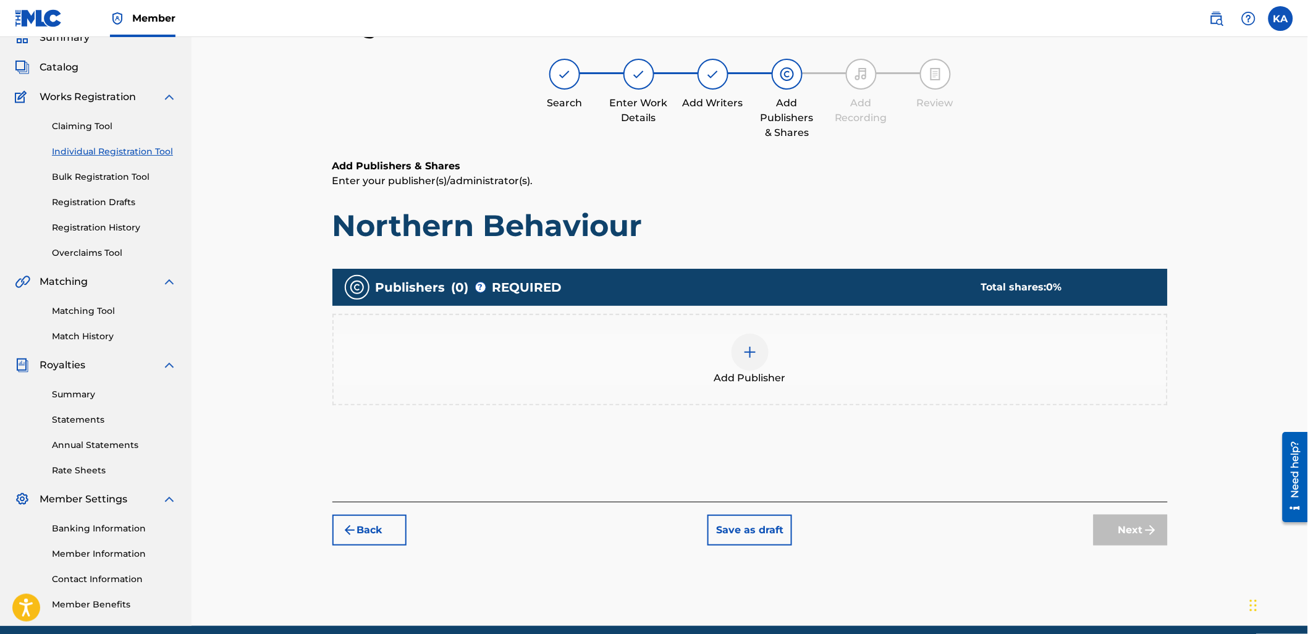
click at [633, 369] on div "Add Publisher" at bounding box center [750, 360] width 833 height 52
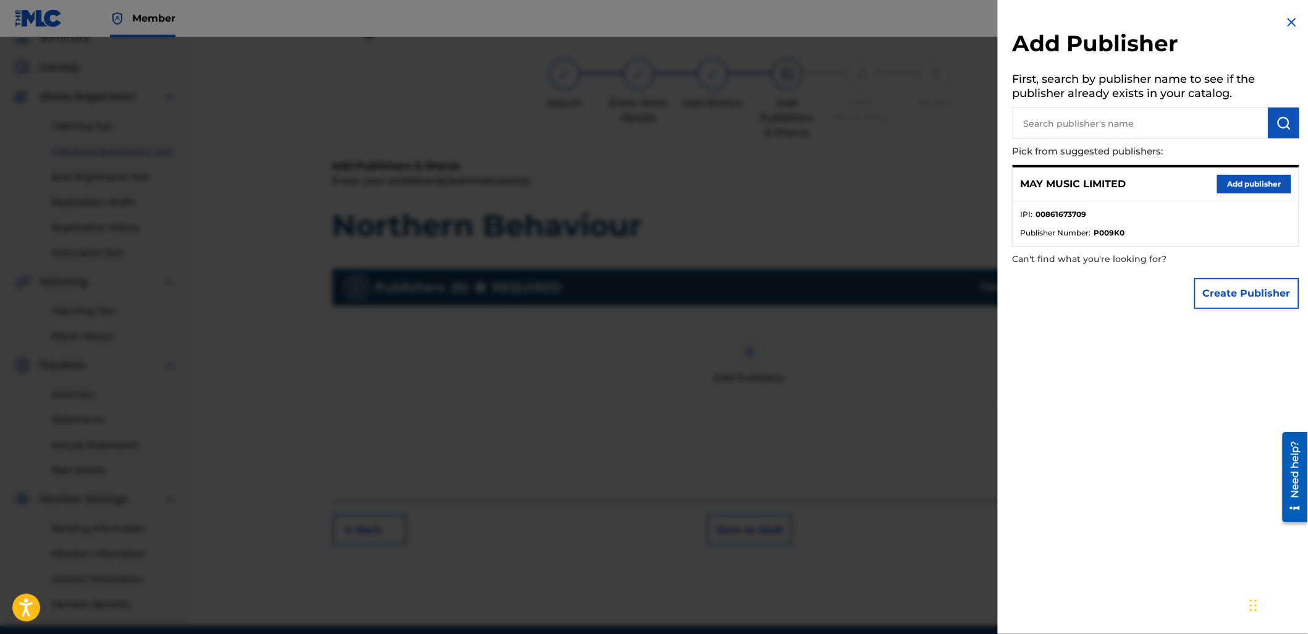
click at [1246, 183] on button "Add publisher" at bounding box center [1254, 184] width 74 height 19
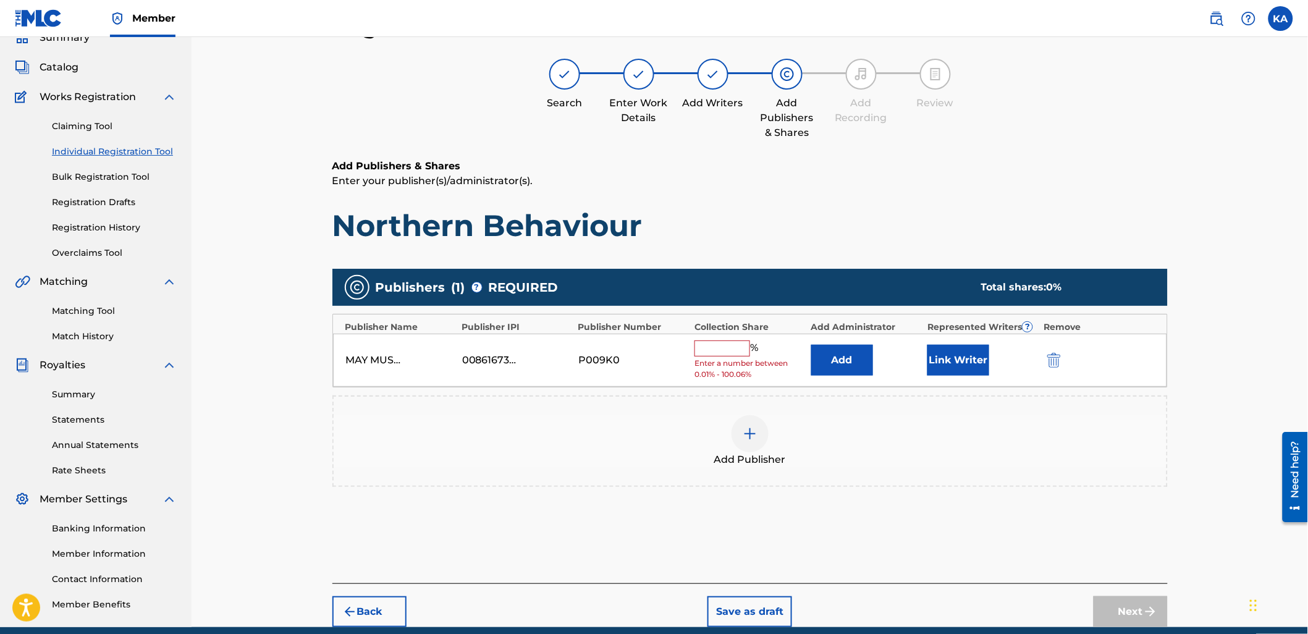
click at [721, 336] on div "MAY MUSIC LIMITED 00861673709 P009K0 % Enter a number between 0.01% - 100.06% A…" at bounding box center [750, 361] width 834 height 54
click at [724, 341] on input "text" at bounding box center [723, 349] width 56 height 16
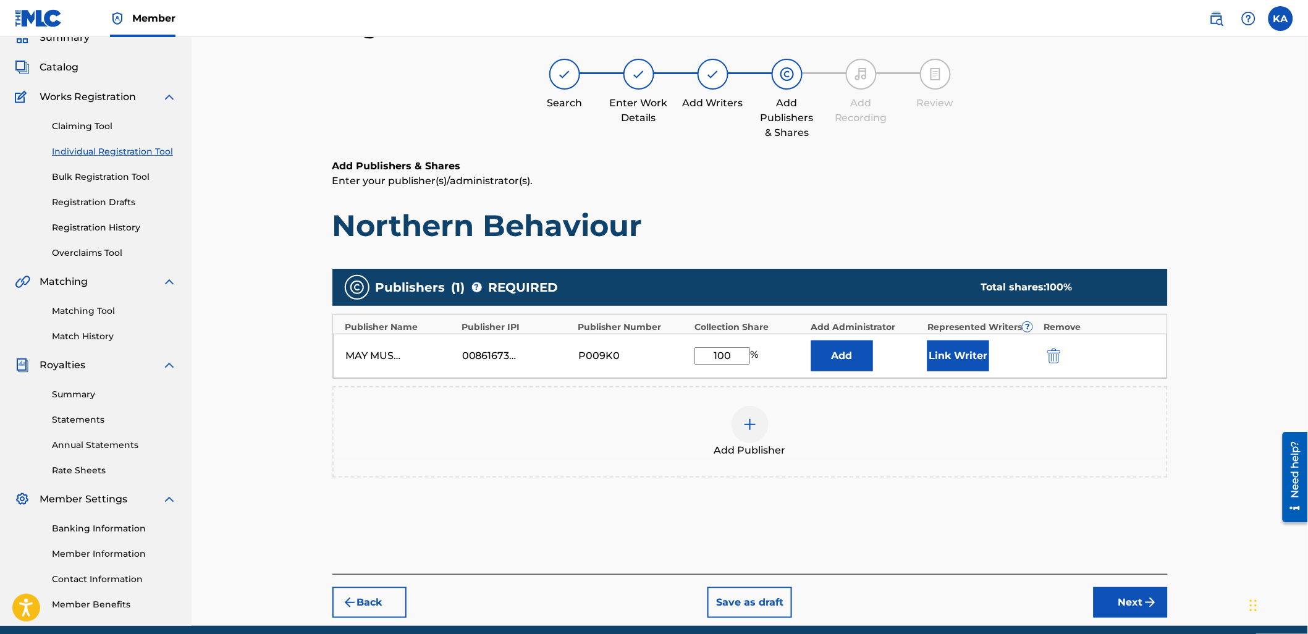
type input "100"
click at [969, 355] on button "Link Writer" at bounding box center [959, 356] width 62 height 31
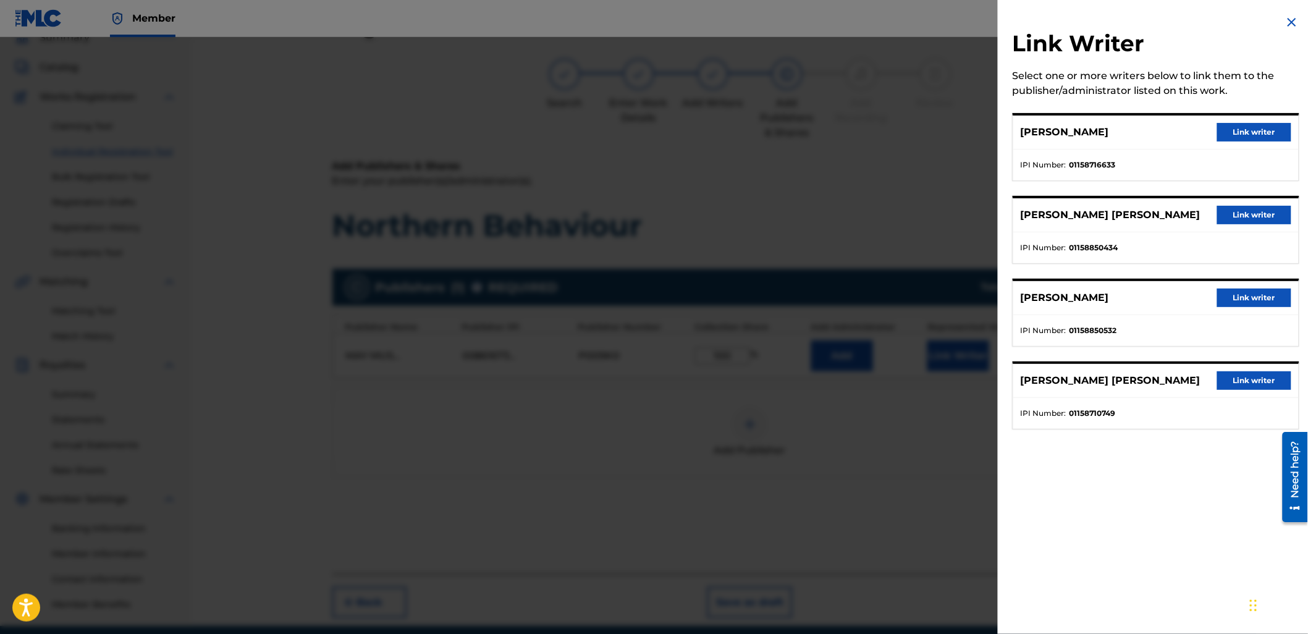
click at [1227, 137] on button "Link writer" at bounding box center [1254, 132] width 74 height 19
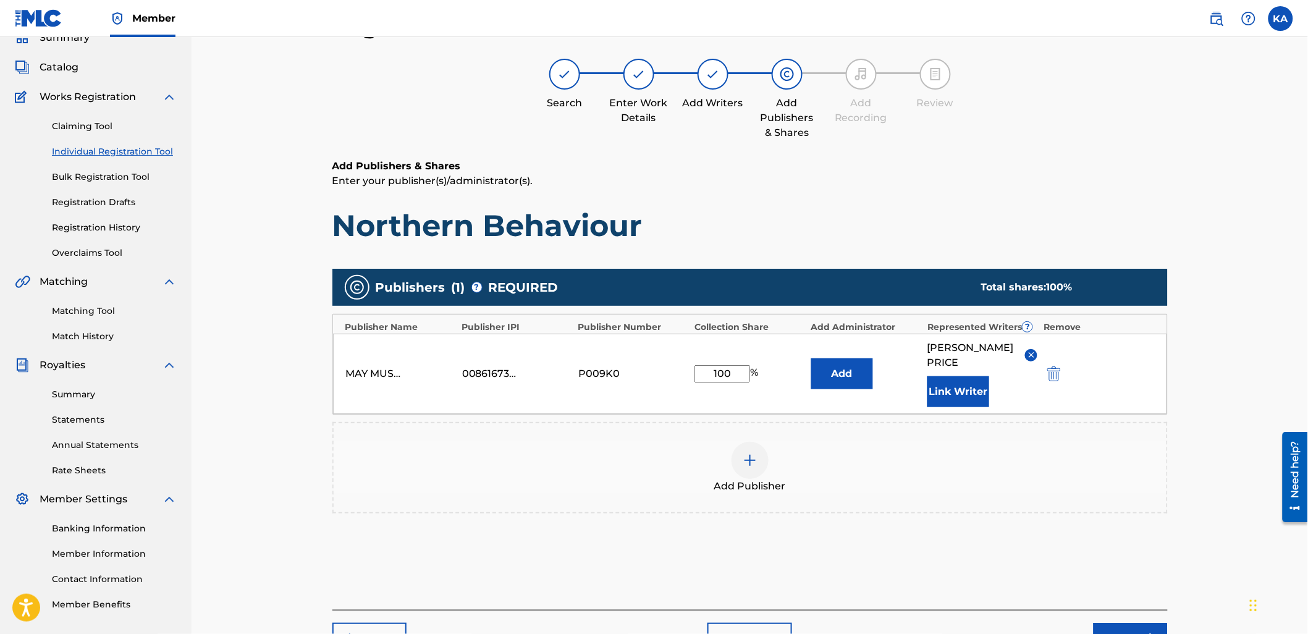
click at [965, 396] on button "Link Writer" at bounding box center [959, 391] width 62 height 31
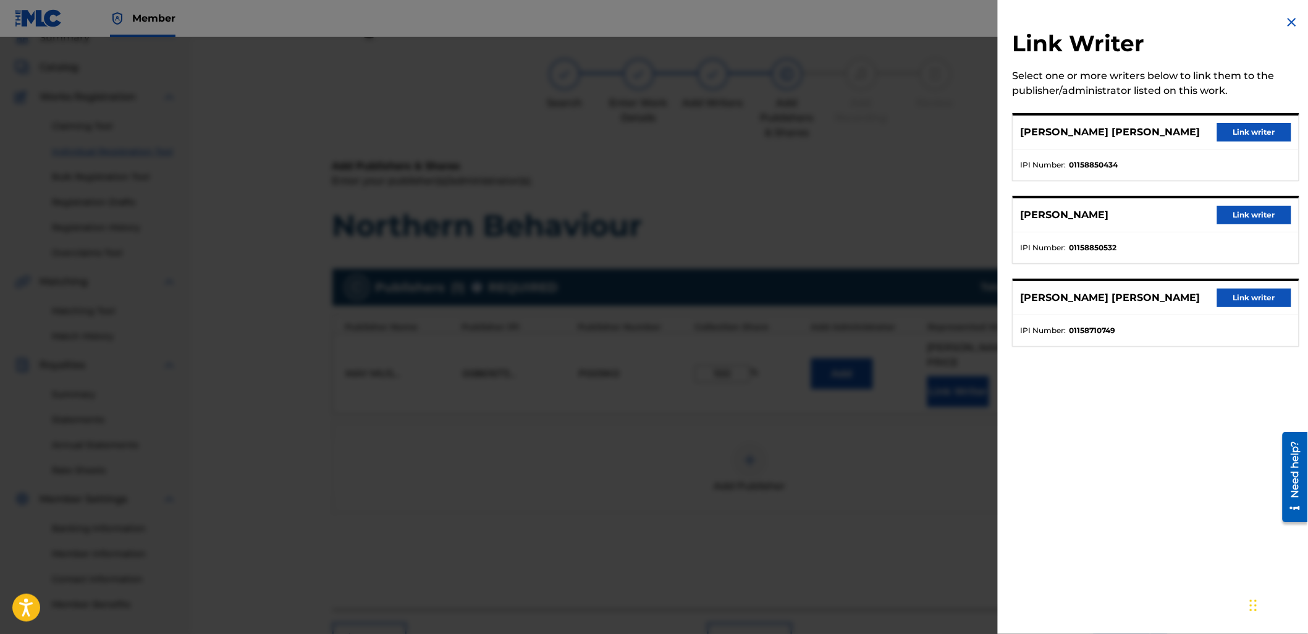
click at [1268, 117] on div "[PERSON_NAME] [PERSON_NAME] Link writer" at bounding box center [1157, 133] width 286 height 34
click at [1269, 131] on button "Link writer" at bounding box center [1254, 132] width 74 height 19
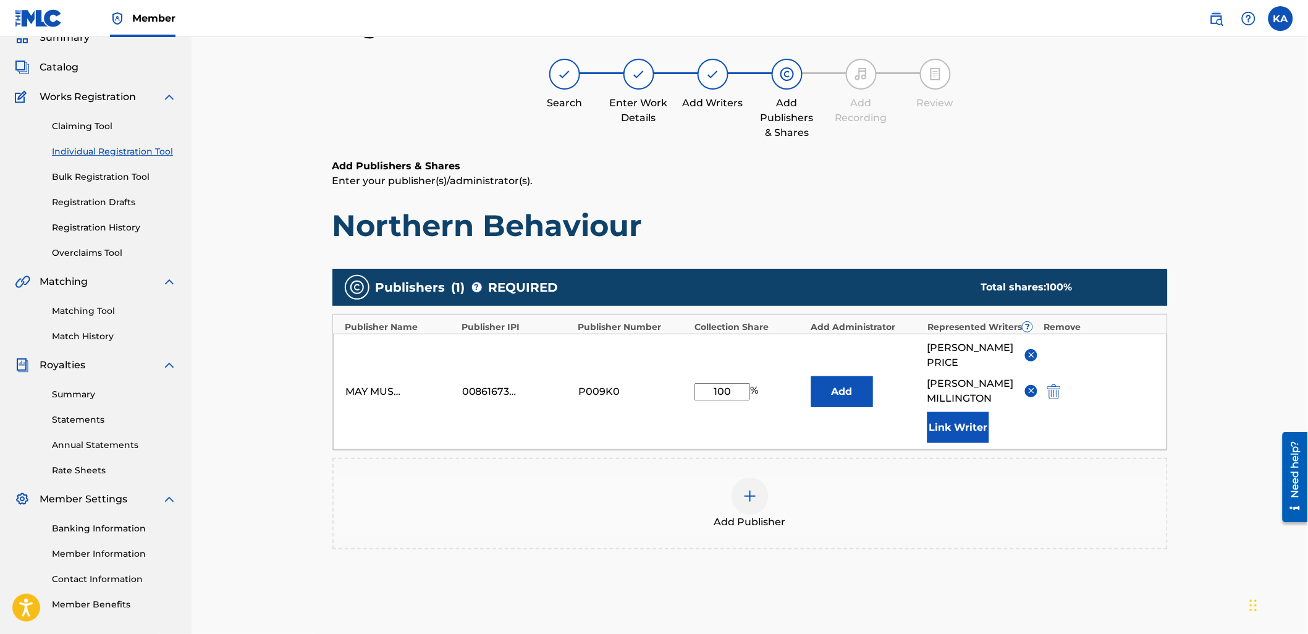
click at [965, 442] on button "Link Writer" at bounding box center [959, 427] width 62 height 31
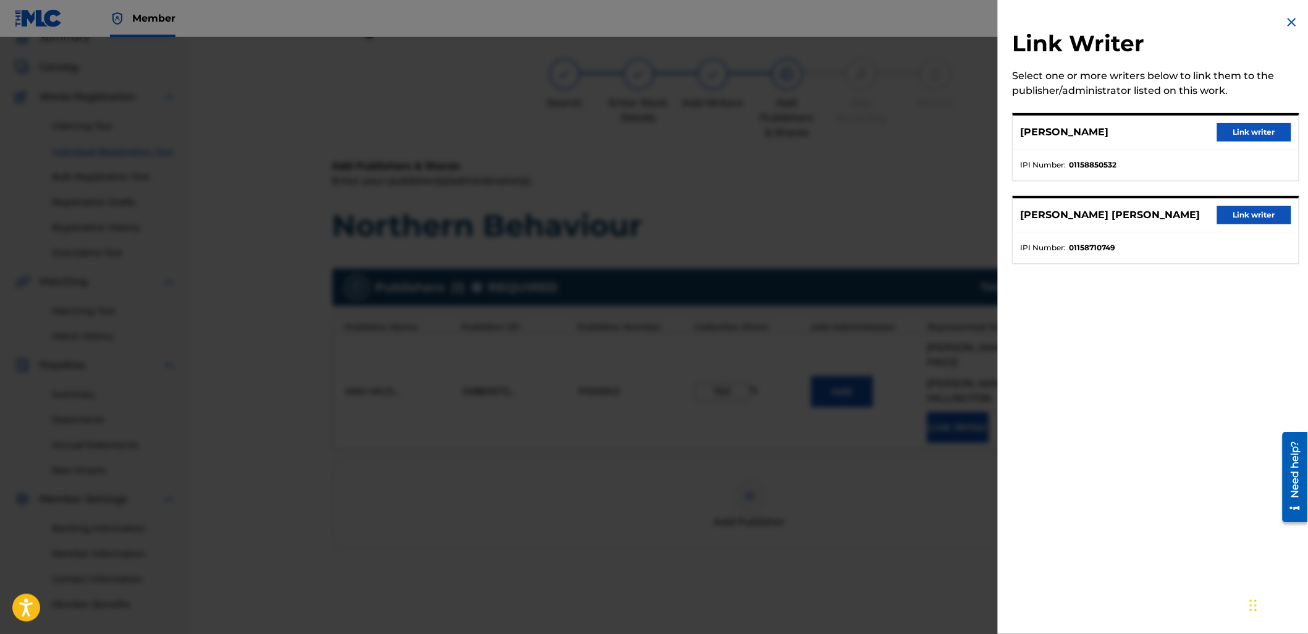
click at [1247, 129] on button "Link writer" at bounding box center [1254, 132] width 74 height 19
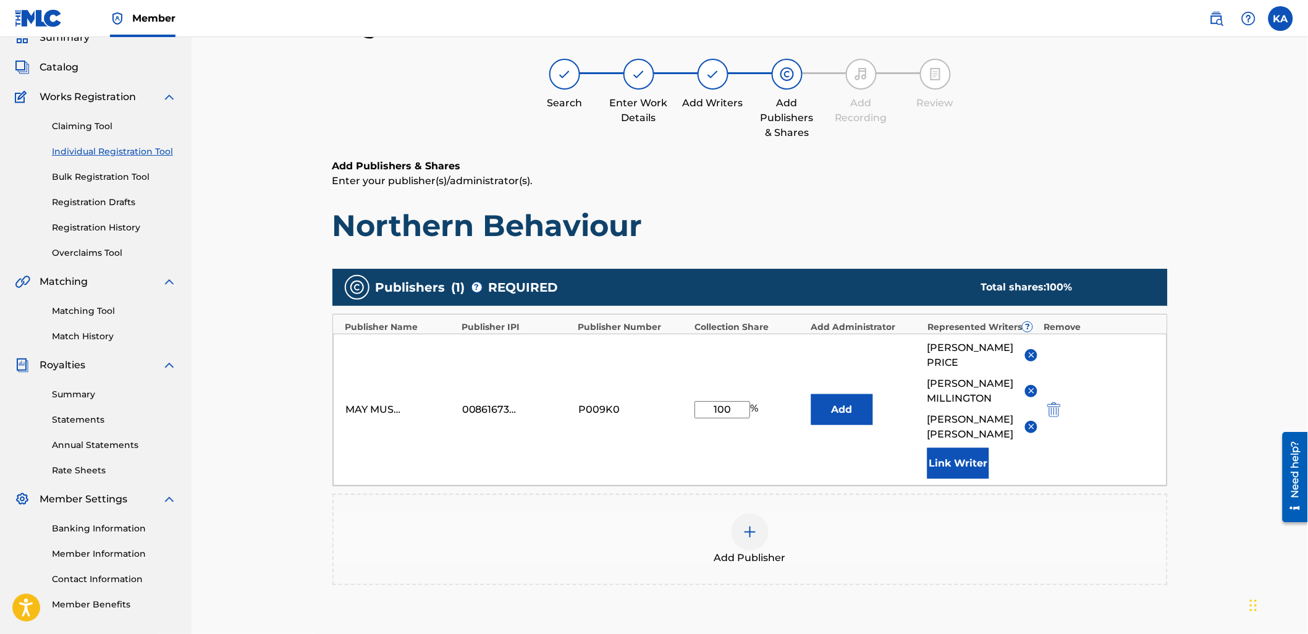
click at [972, 479] on button "Link Writer" at bounding box center [959, 463] width 62 height 31
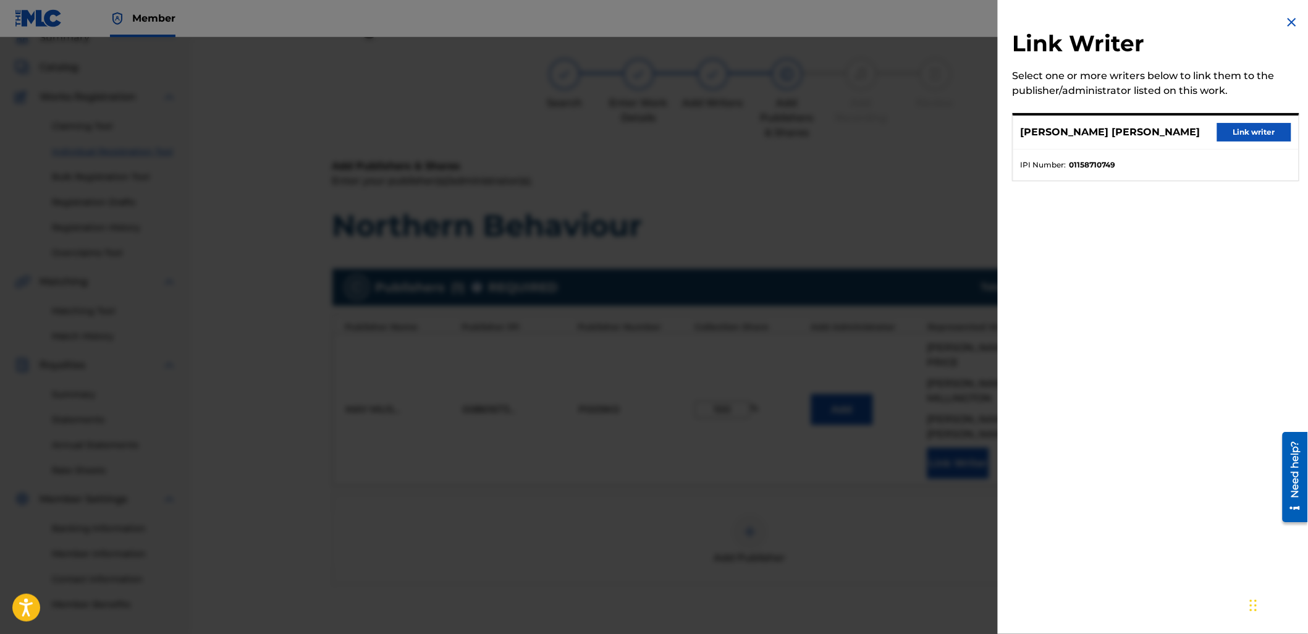
click at [1225, 123] on button "Link writer" at bounding box center [1254, 132] width 74 height 19
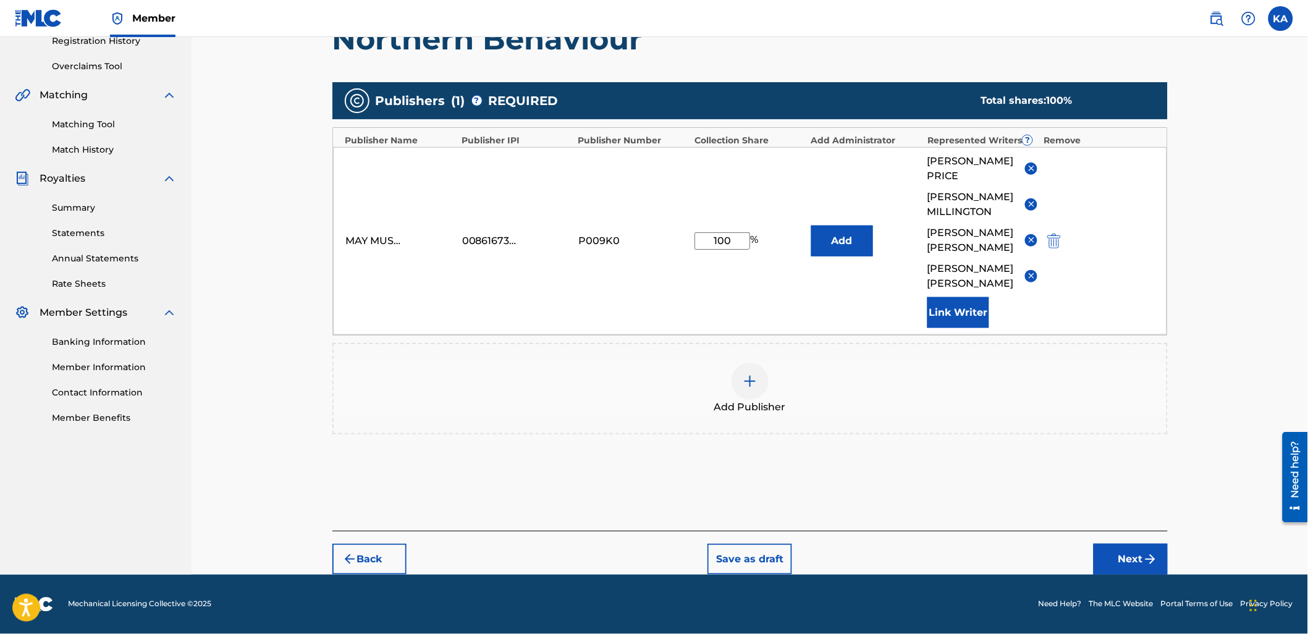
click at [1156, 558] on img "submit" at bounding box center [1150, 559] width 15 height 15
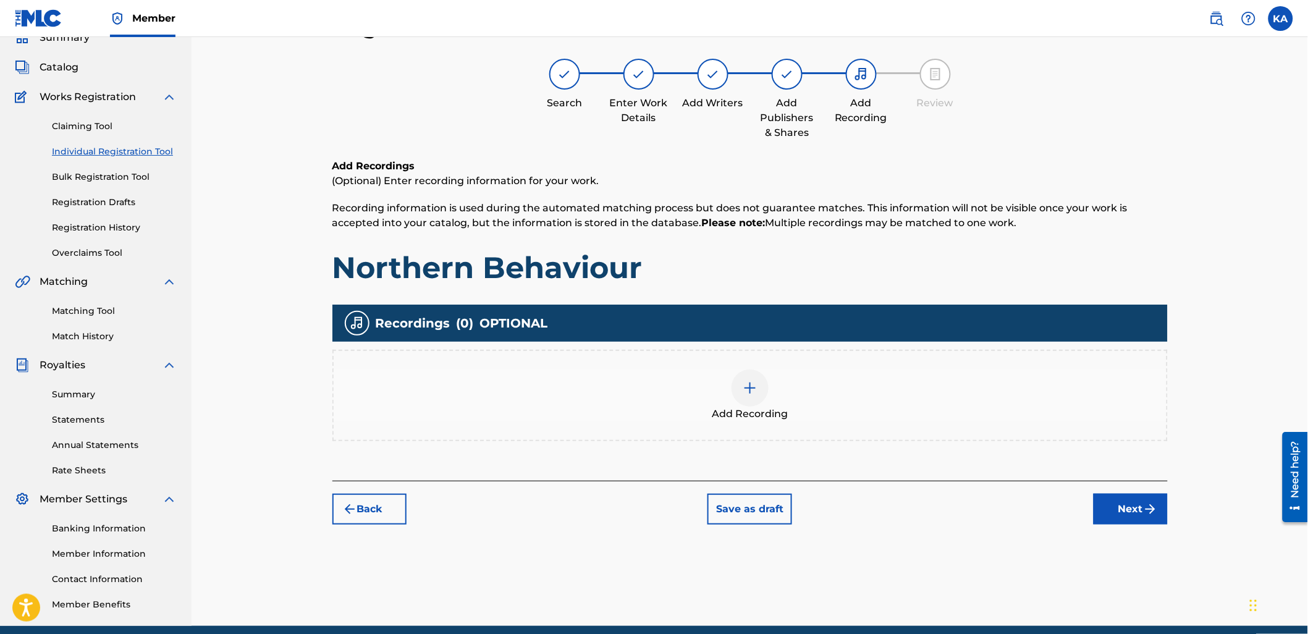
click at [870, 403] on div "Add Recording" at bounding box center [750, 396] width 833 height 52
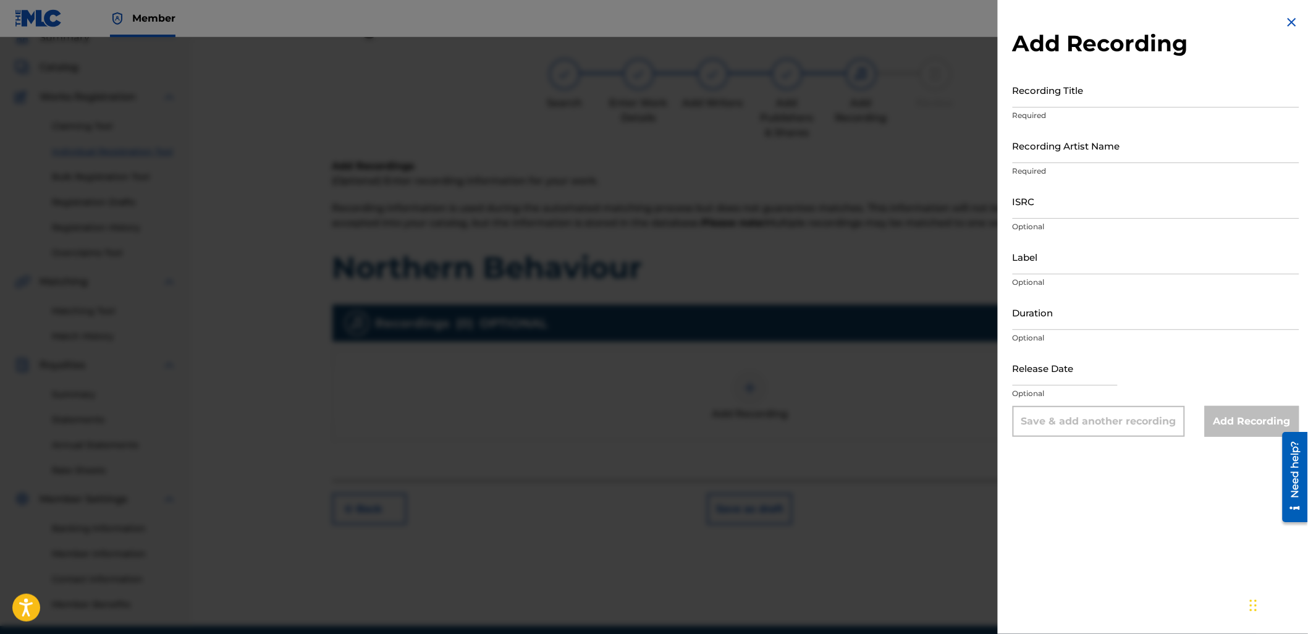
click at [1080, 99] on input "Recording Title" at bounding box center [1156, 89] width 287 height 35
type input "Northern Behaviour"
click at [1048, 151] on input "Recording Artist Name" at bounding box center [1156, 145] width 287 height 35
type input "DeadWax"
type input "03:15"
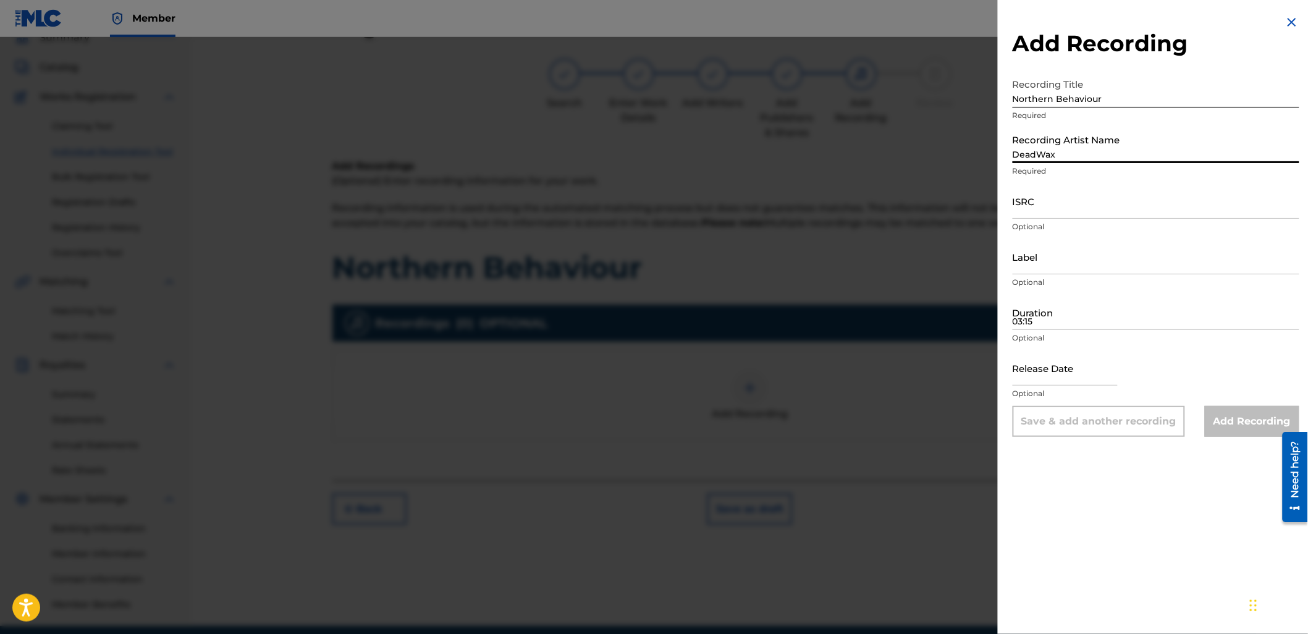
type input "[DATE]"
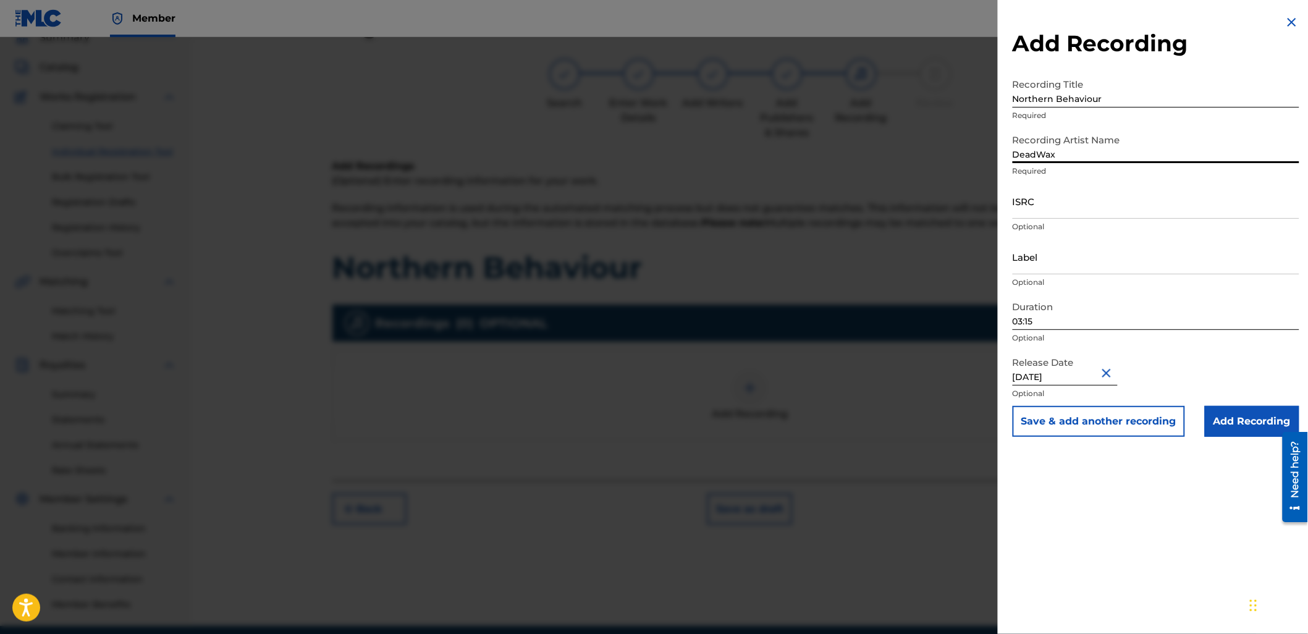
click at [1053, 313] on input "03:15" at bounding box center [1156, 312] width 287 height 35
type input "03:10"
select select "9"
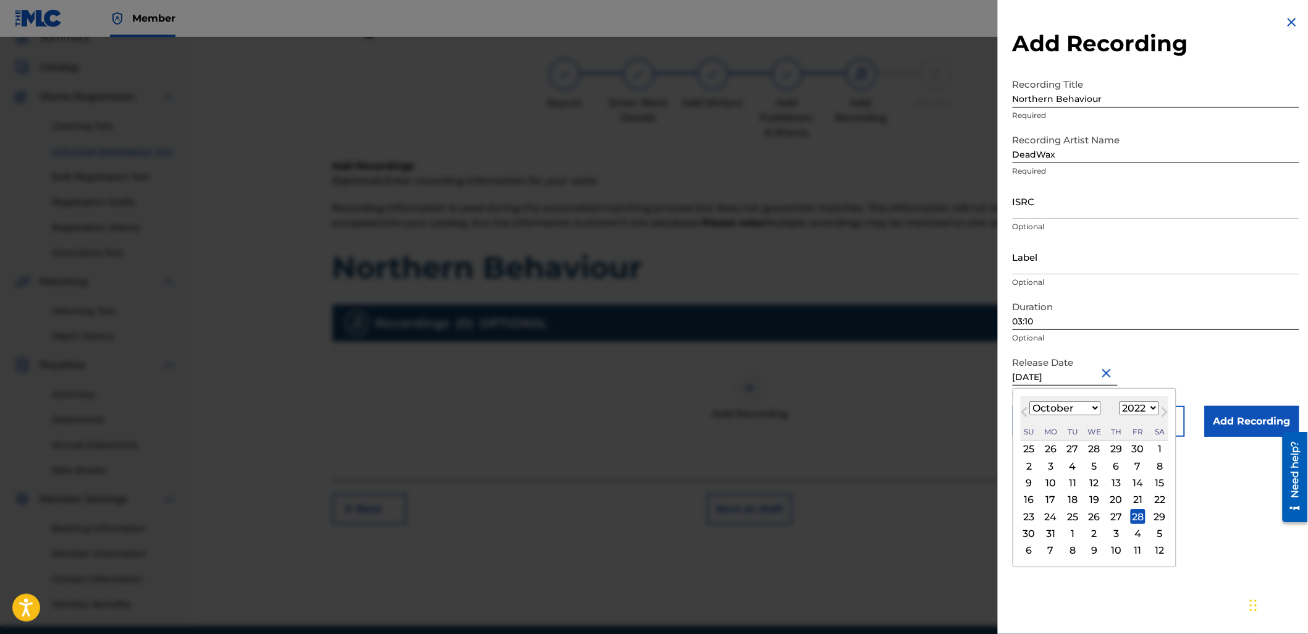
click at [1091, 371] on input "[DATE]" at bounding box center [1065, 367] width 105 height 35
click at [1138, 413] on select "1900 1901 1902 1903 1904 1905 1906 1907 1908 1909 1910 1911 1912 1913 1914 1915…" at bounding box center [1140, 408] width 40 height 14
select select "2023"
click at [1120, 401] on select "1900 1901 1902 1903 1904 1905 1906 1907 1908 1909 1910 1911 1912 1913 1914 1915…" at bounding box center [1140, 408] width 40 height 14
click at [1052, 409] on select "January February March April May June July August September October November De…" at bounding box center [1065, 408] width 71 height 14
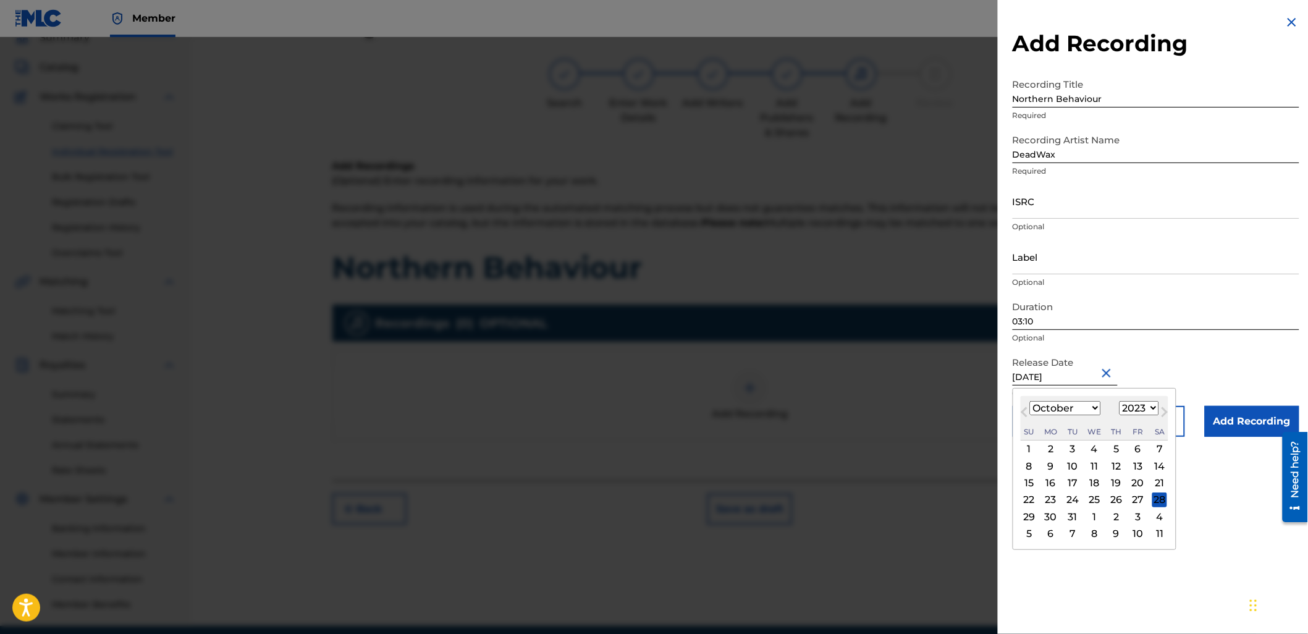
select select "2"
click at [1030, 401] on select "January February March April May June July August September October November De…" at bounding box center [1065, 408] width 71 height 14
click at [1137, 514] on div "31" at bounding box center [1138, 516] width 15 height 15
type input "[DATE]"
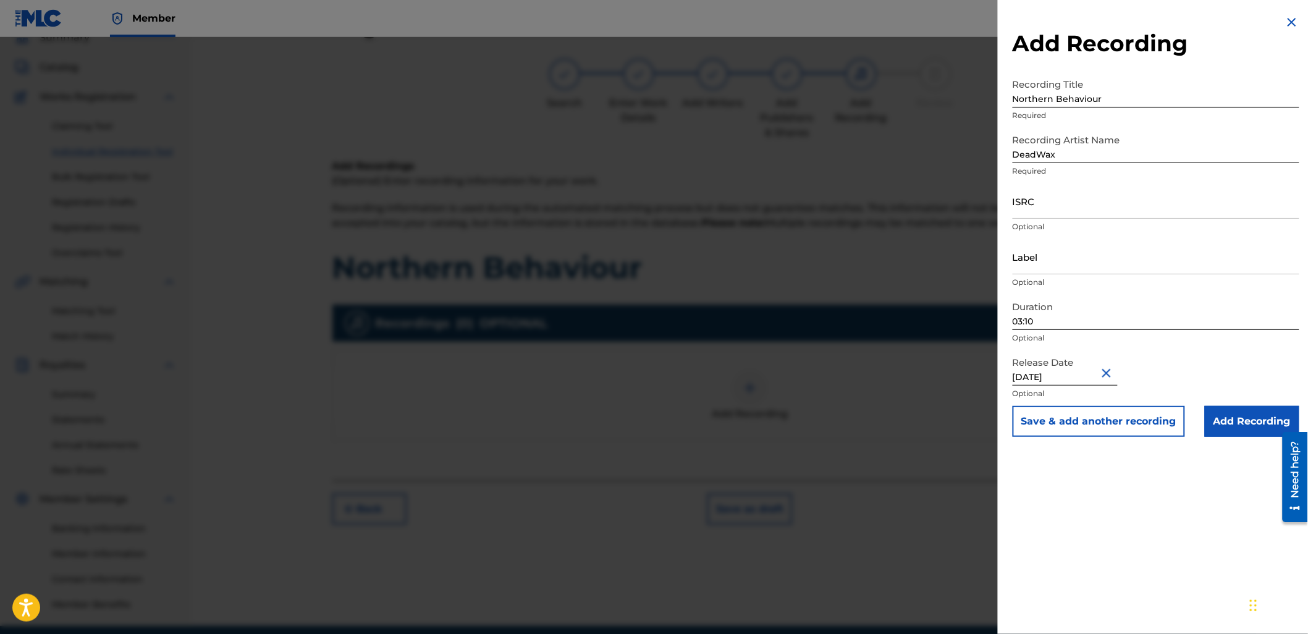
click at [1036, 204] on input "ISRC" at bounding box center [1156, 201] width 287 height 35
paste input "QM4TW2380723"
type input "QM4TW2380723"
click at [1232, 423] on input "Add Recording" at bounding box center [1252, 421] width 95 height 31
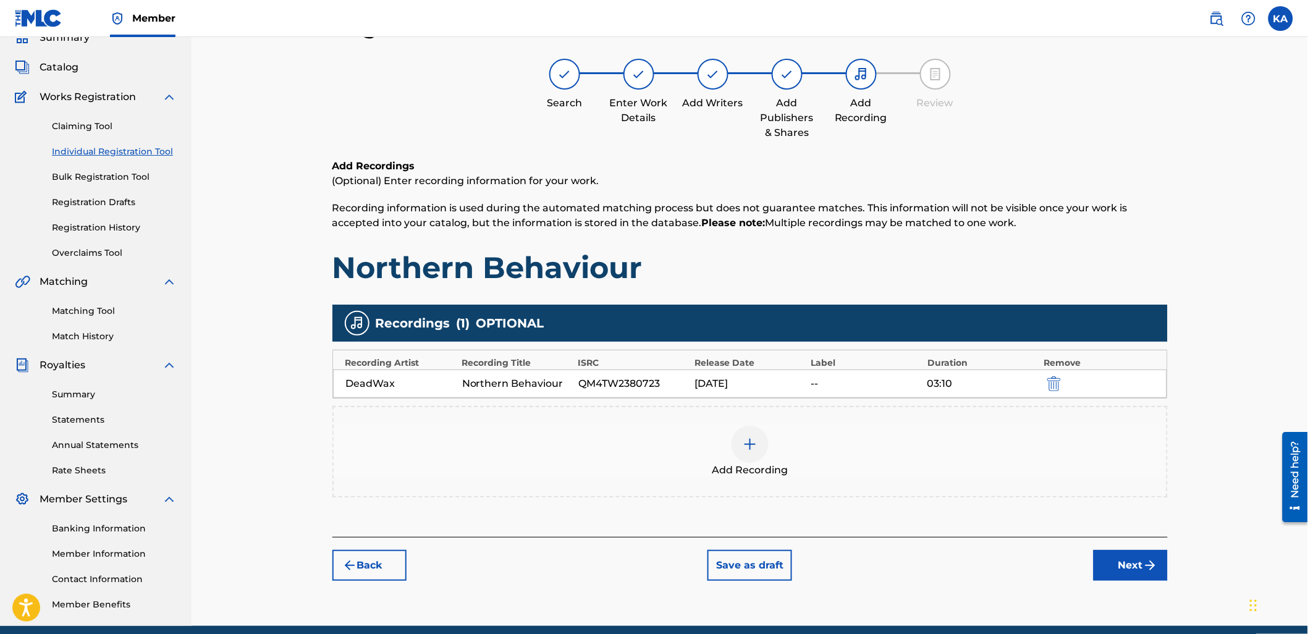
click at [1141, 561] on button "Next" at bounding box center [1131, 565] width 74 height 31
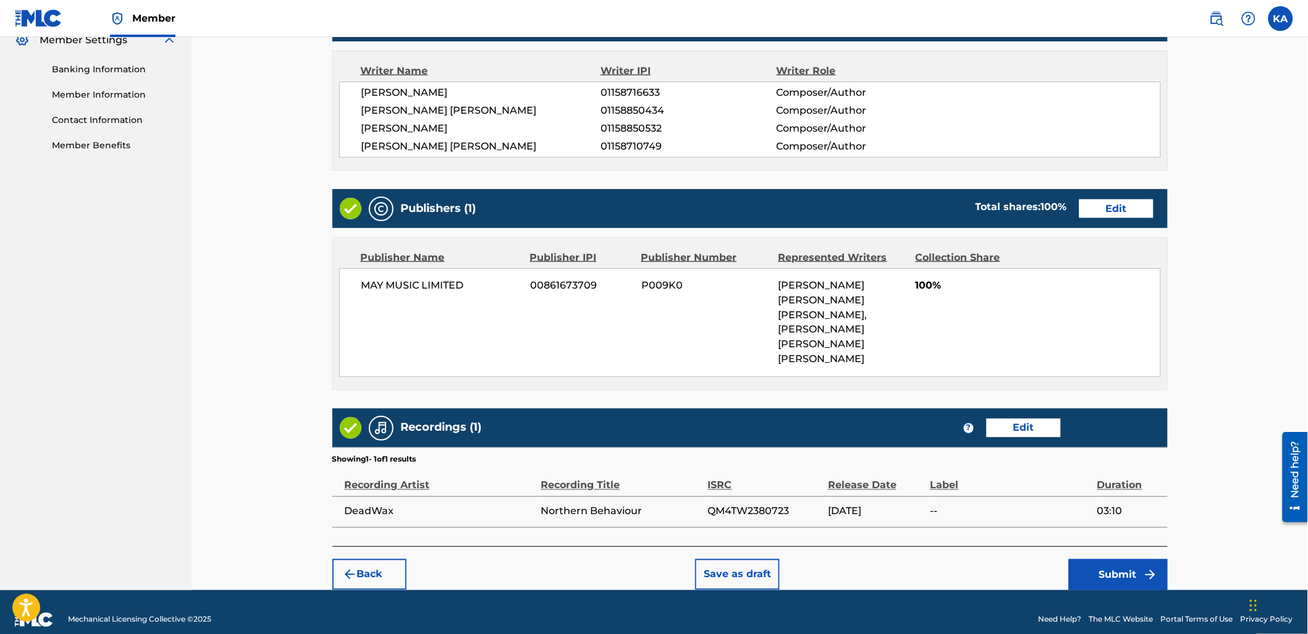
scroll to position [515, 0]
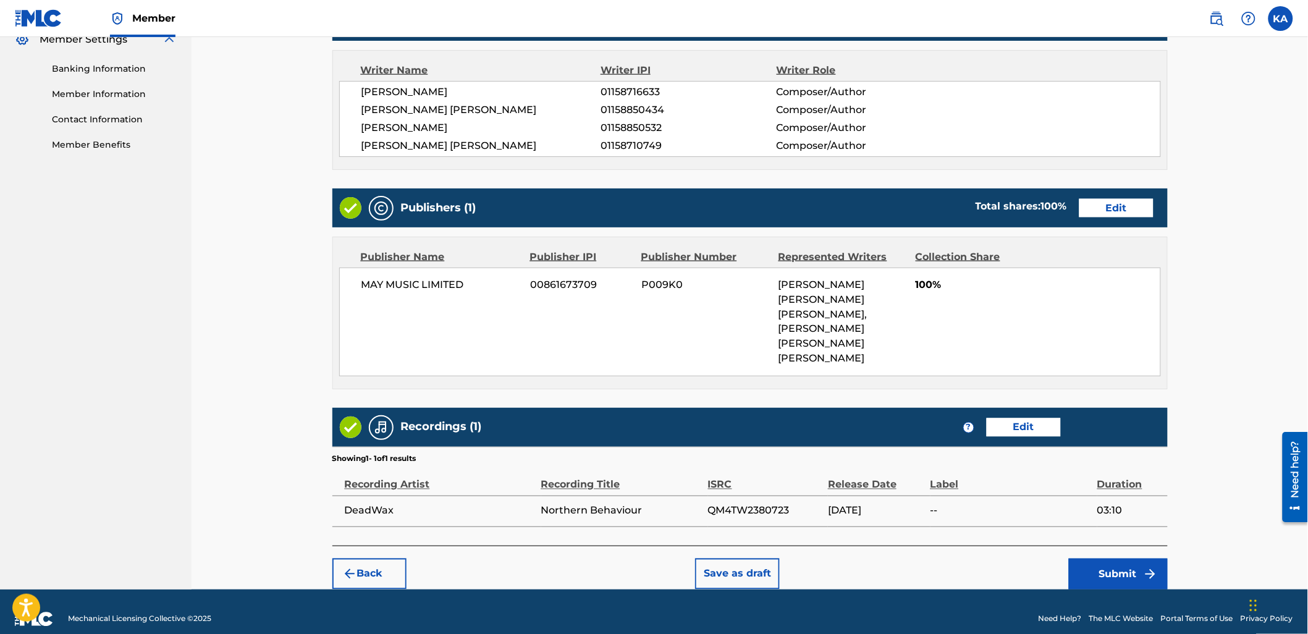
click at [1129, 561] on button "Submit" at bounding box center [1118, 574] width 99 height 31
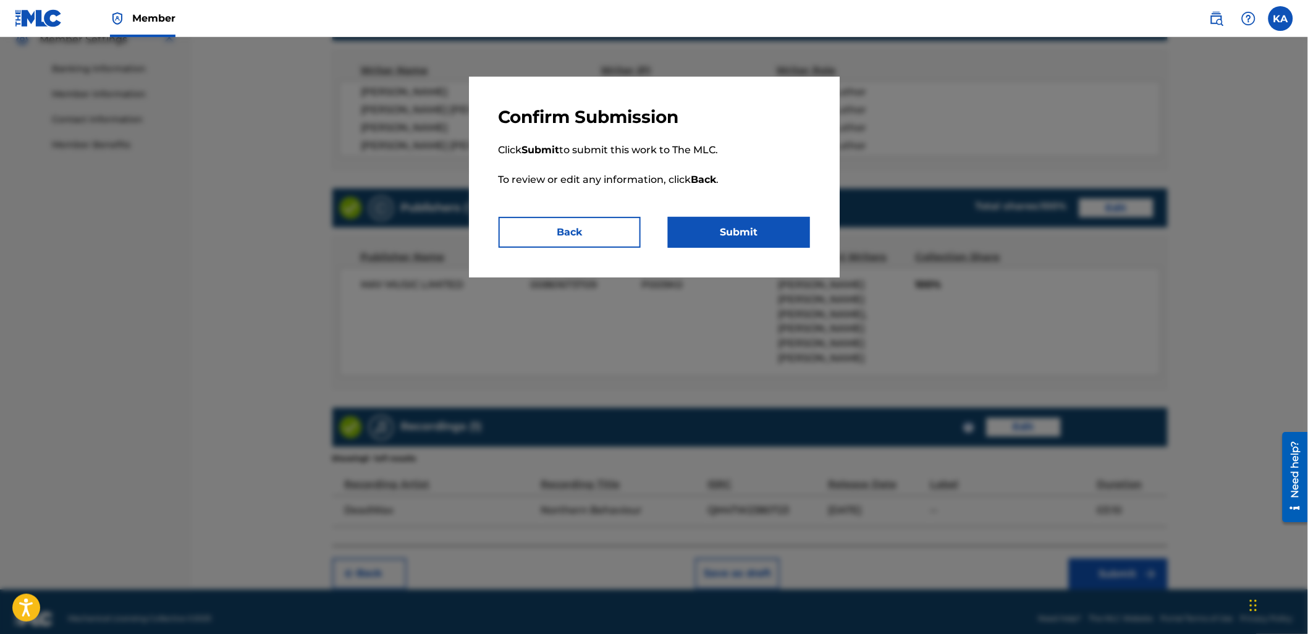
drag, startPoint x: 724, startPoint y: 196, endPoint x: 727, endPoint y: 218, distance: 22.6
click at [724, 198] on p "Click Submit to submit this work to The MLC. To review or edit any information,…" at bounding box center [654, 172] width 311 height 89
click at [730, 229] on button "Submit" at bounding box center [739, 232] width 142 height 31
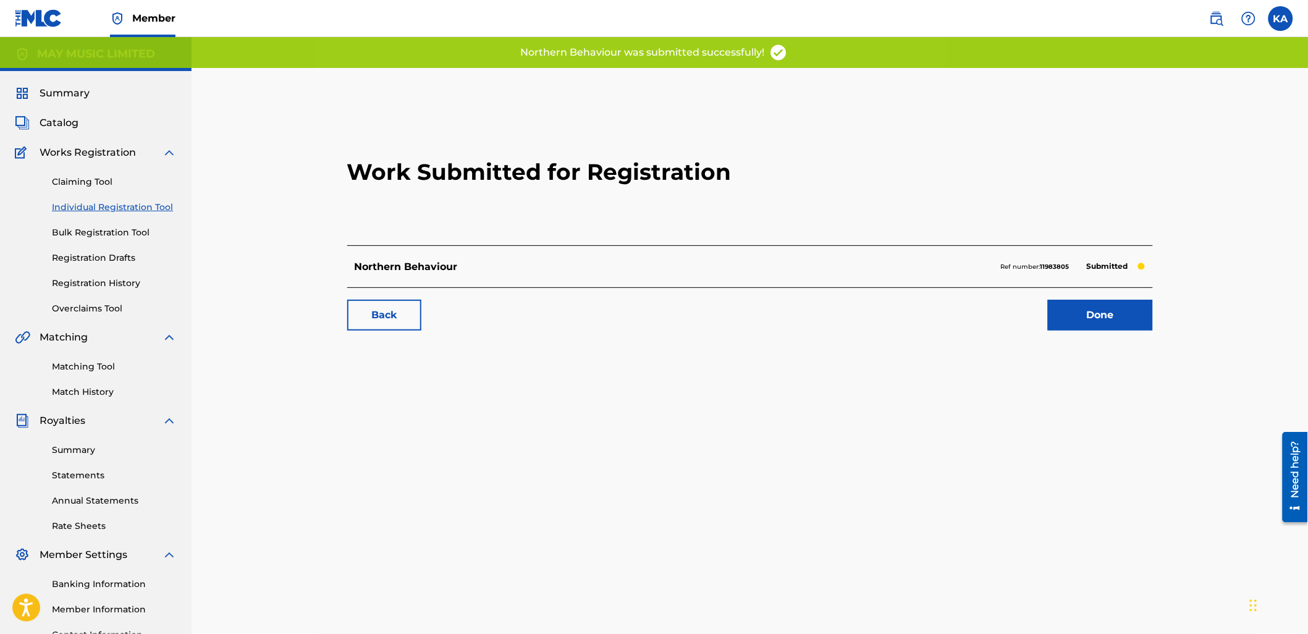
click at [85, 211] on link "Individual Registration Tool" at bounding box center [114, 207] width 125 height 13
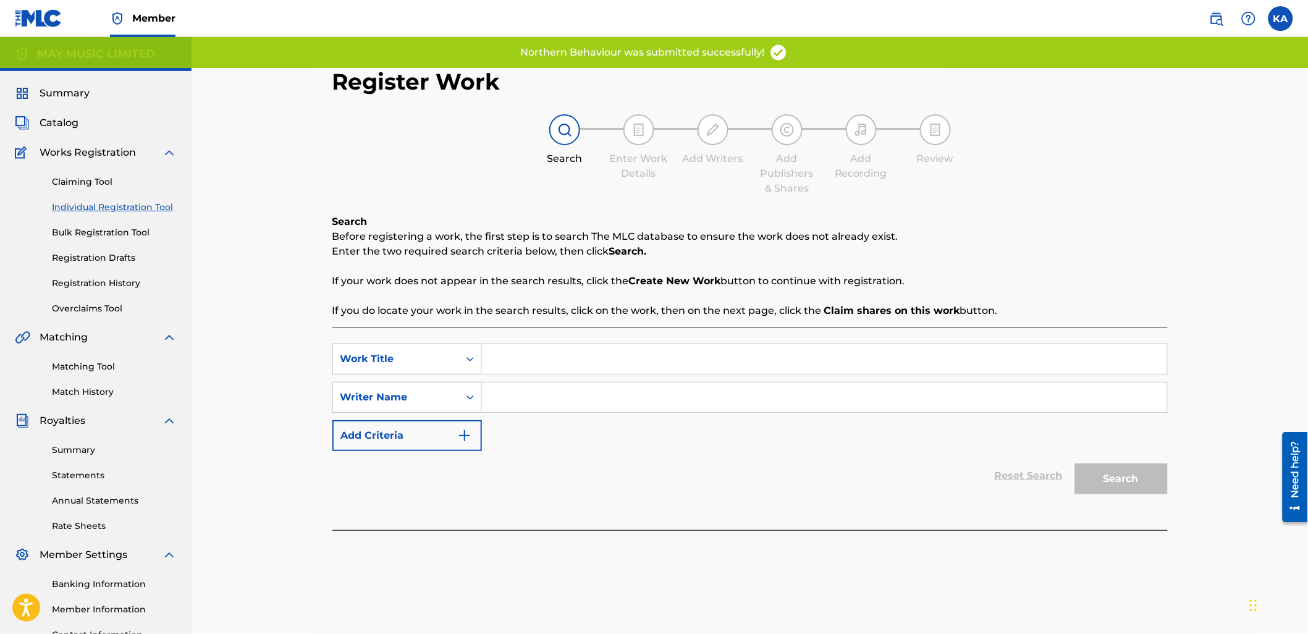
click at [497, 359] on input "Search Form" at bounding box center [824, 359] width 685 height 30
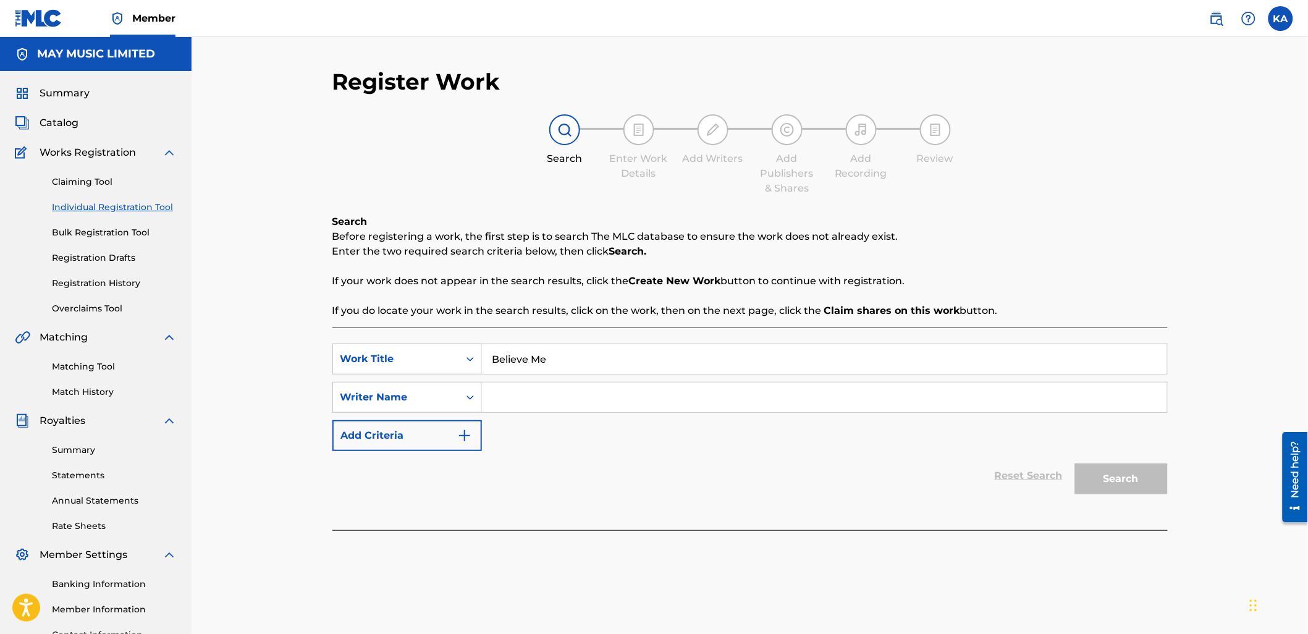
type input "Believe Me"
click at [552, 402] on input "Search Form" at bounding box center [824, 398] width 685 height 30
type input "[PERSON_NAME]"
click at [1134, 479] on button "Search" at bounding box center [1121, 479] width 93 height 31
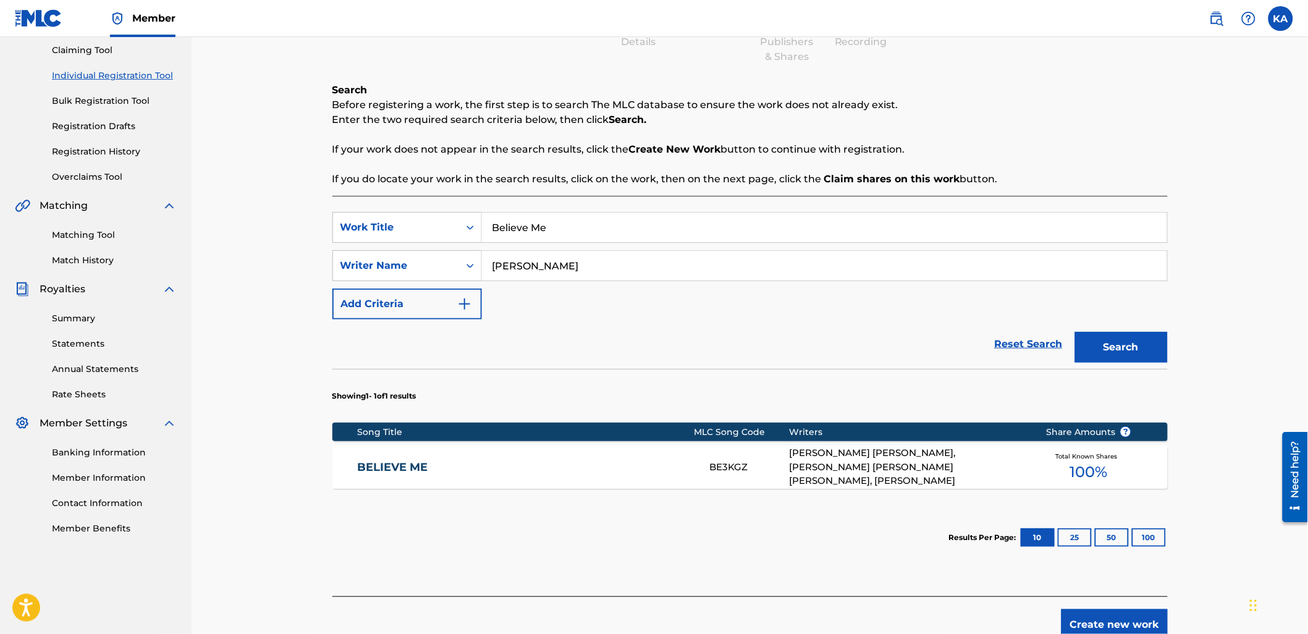
scroll to position [137, 0]
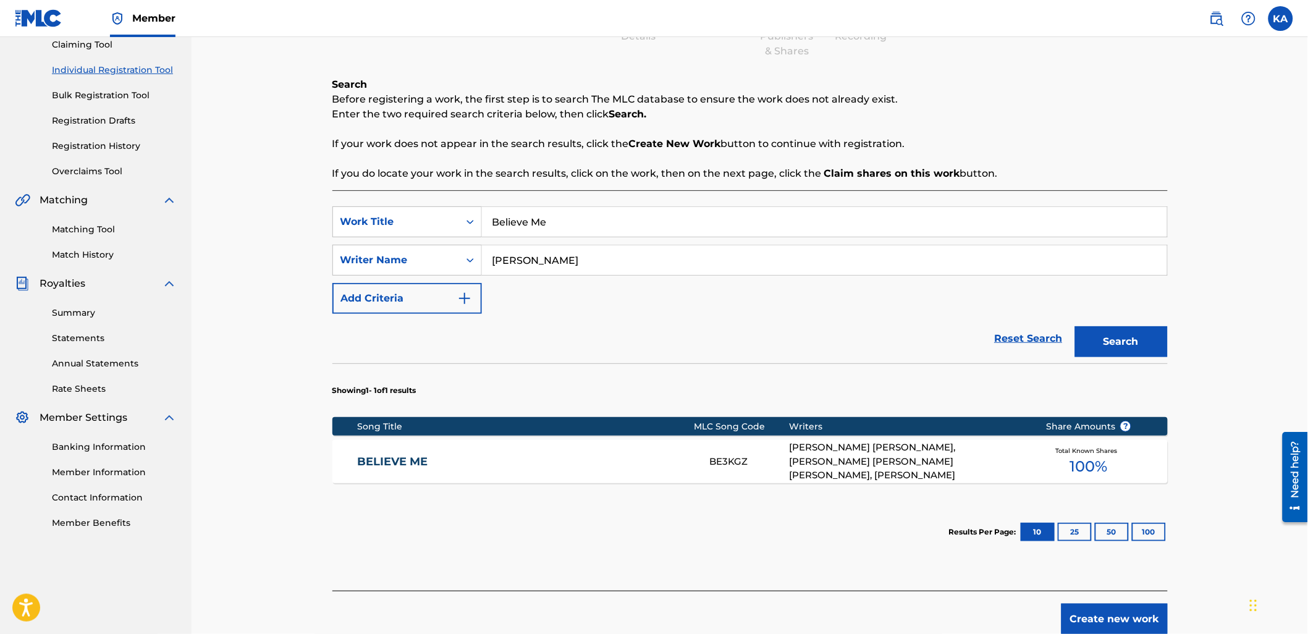
click at [643, 455] on link "BELIEVE ME" at bounding box center [525, 462] width 336 height 14
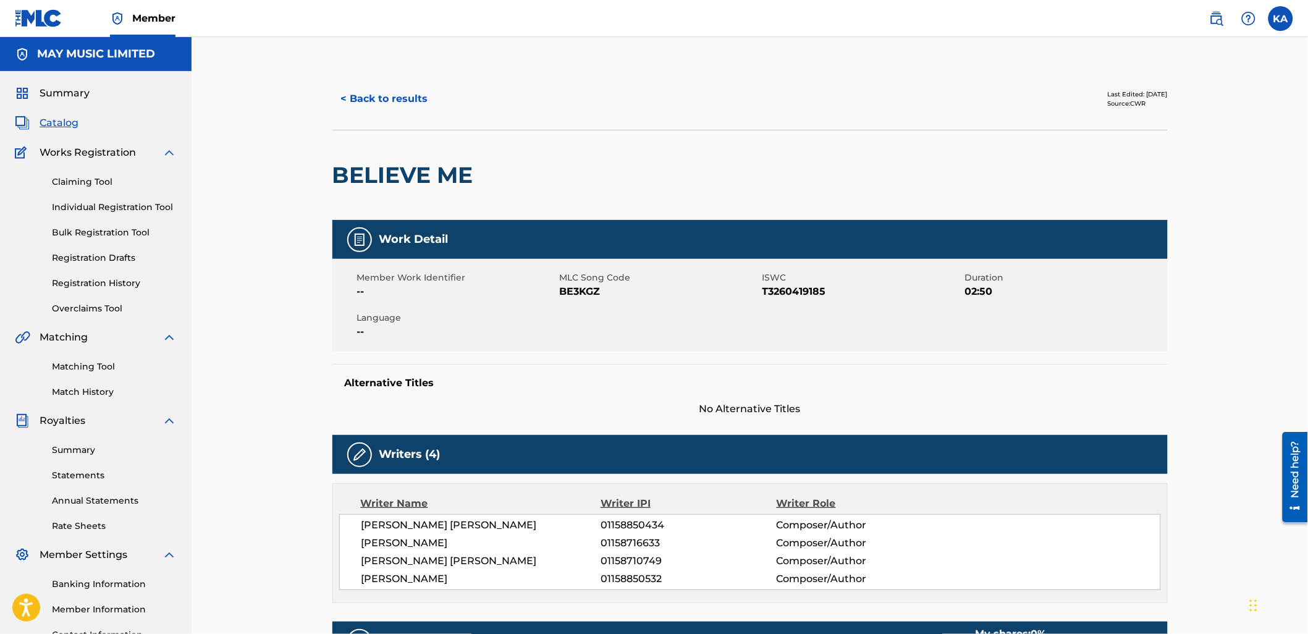
click at [392, 106] on button "< Back to results" at bounding box center [384, 98] width 104 height 31
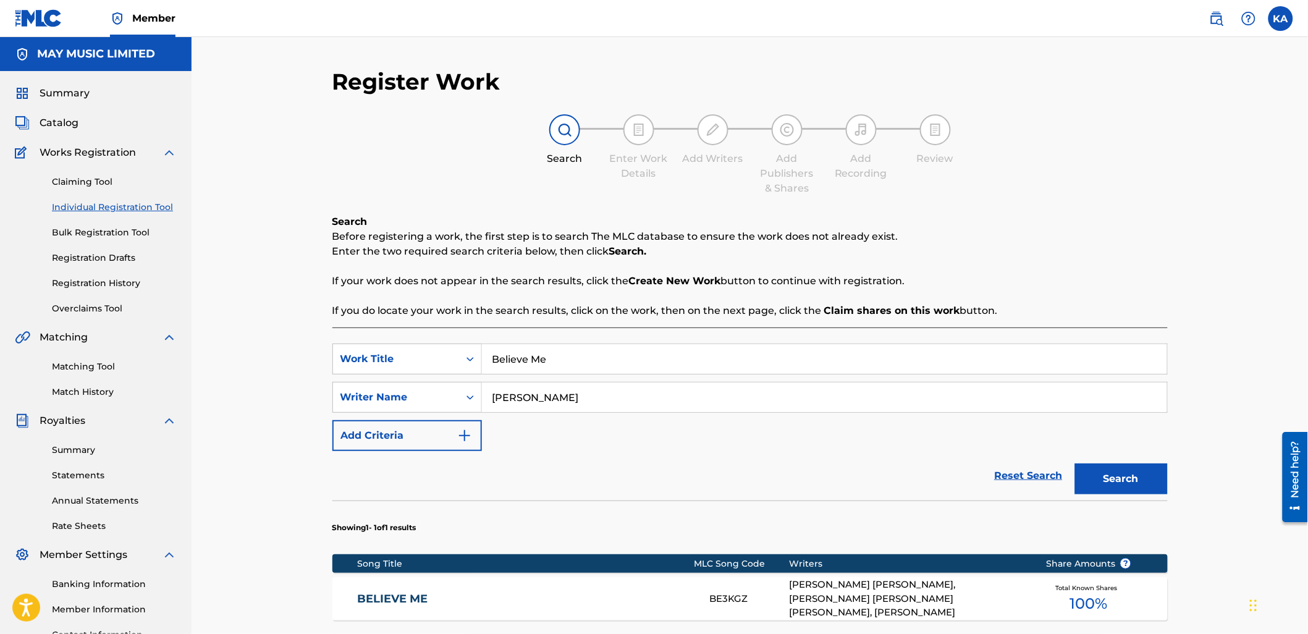
scroll to position [106, 0]
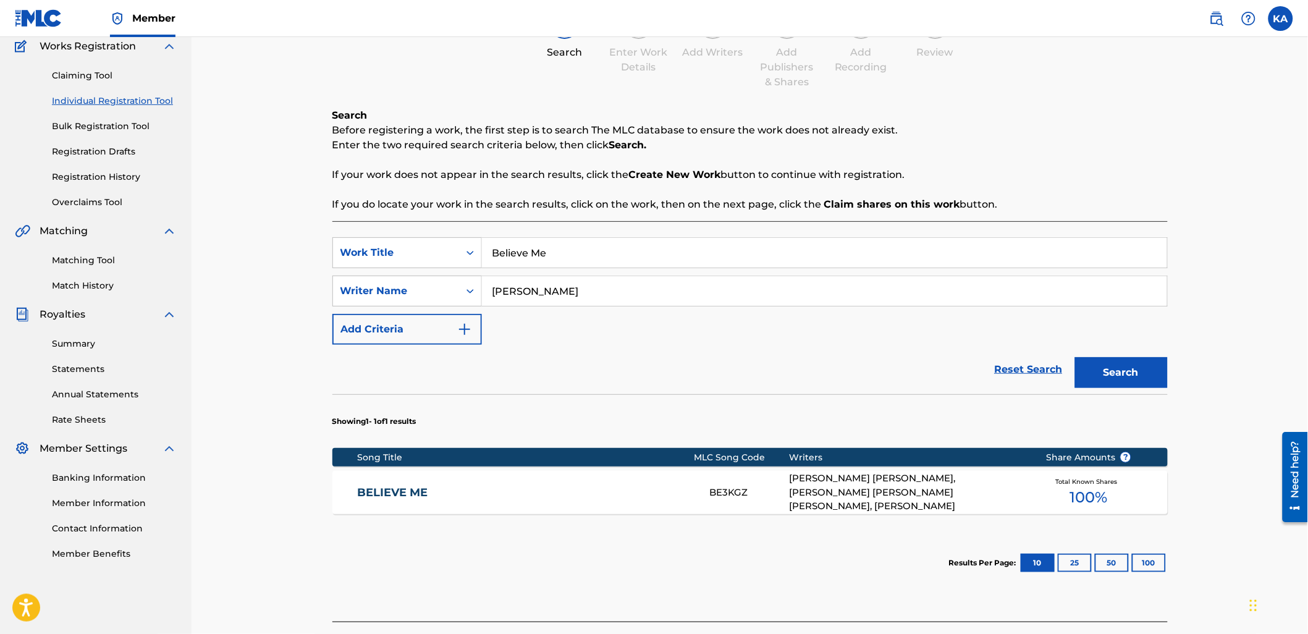
drag, startPoint x: 563, startPoint y: 248, endPoint x: 390, endPoint y: 233, distance: 173.7
click at [488, 249] on input "Believe Me" at bounding box center [824, 253] width 685 height 30
paste input "A.G.R"
type input "A.G.R"
click at [1075, 357] on button "Search" at bounding box center [1121, 372] width 93 height 31
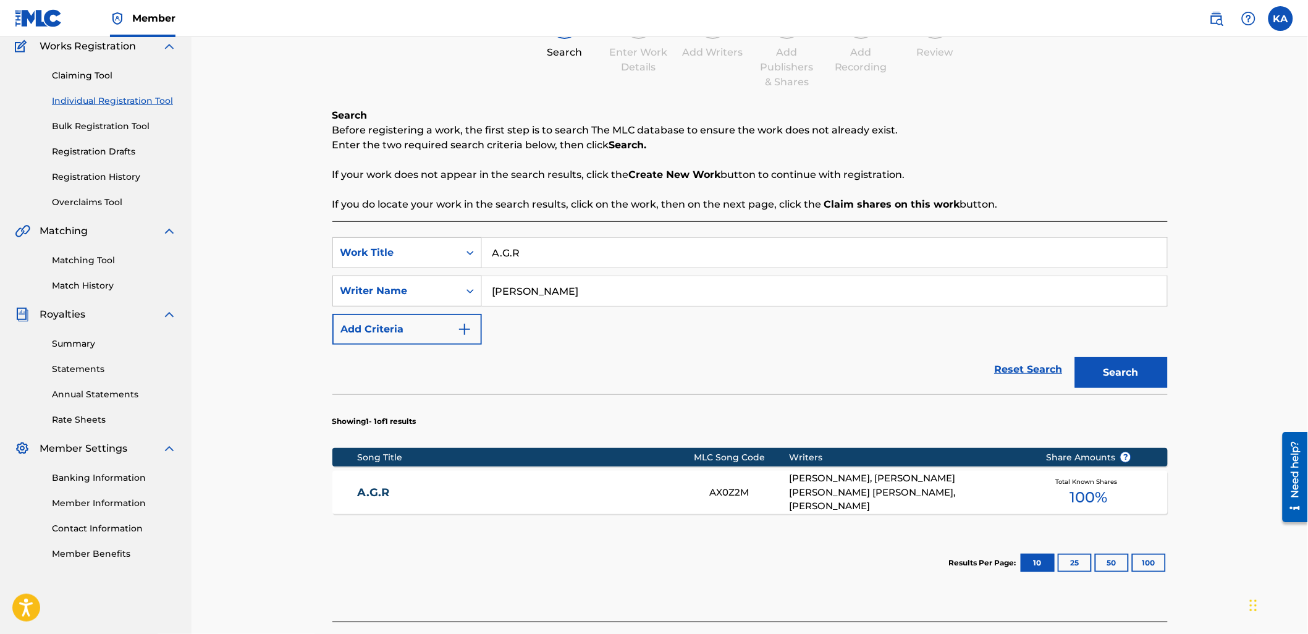
click at [384, 501] on div "A.G.R AX0Z2M [PERSON_NAME], [PERSON_NAME] [PERSON_NAME] [PERSON_NAME], [PERSON_…" at bounding box center [750, 492] width 836 height 43
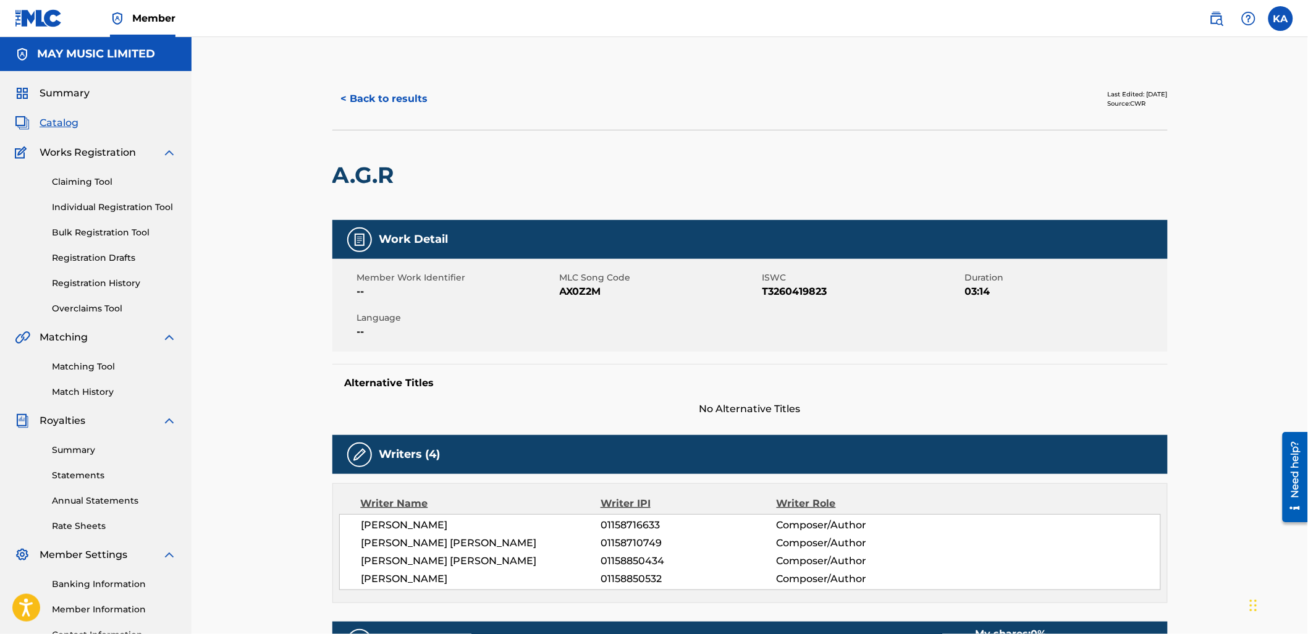
click at [361, 95] on button "< Back to results" at bounding box center [384, 98] width 104 height 31
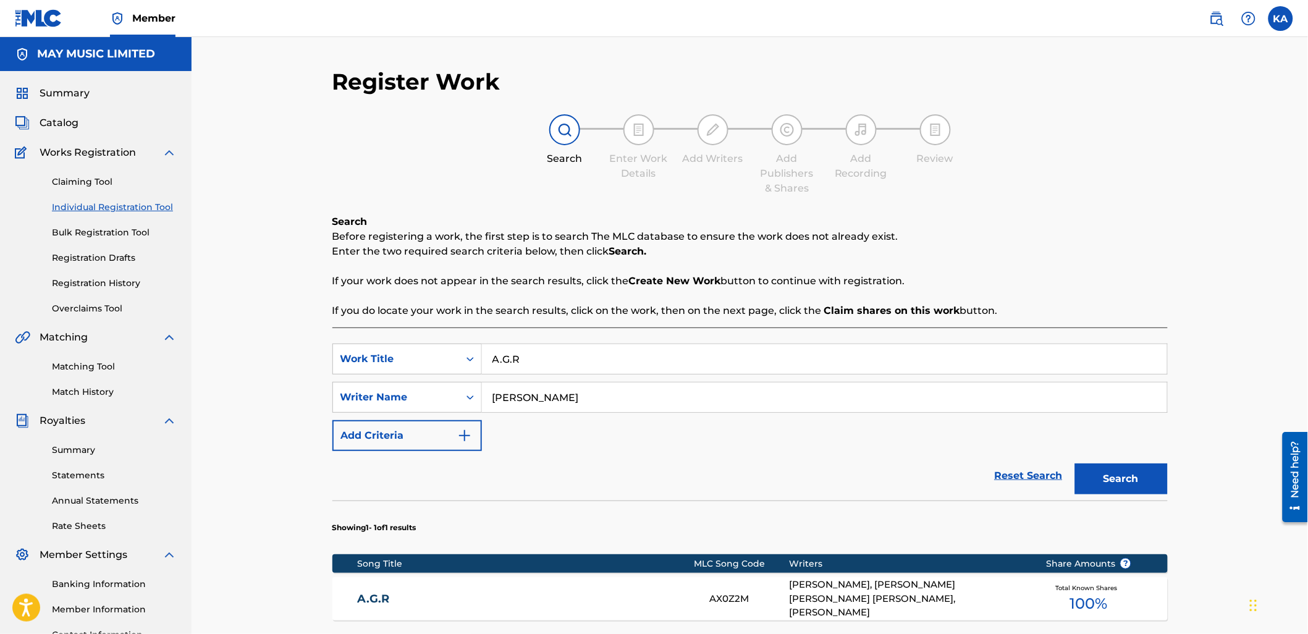
scroll to position [106, 0]
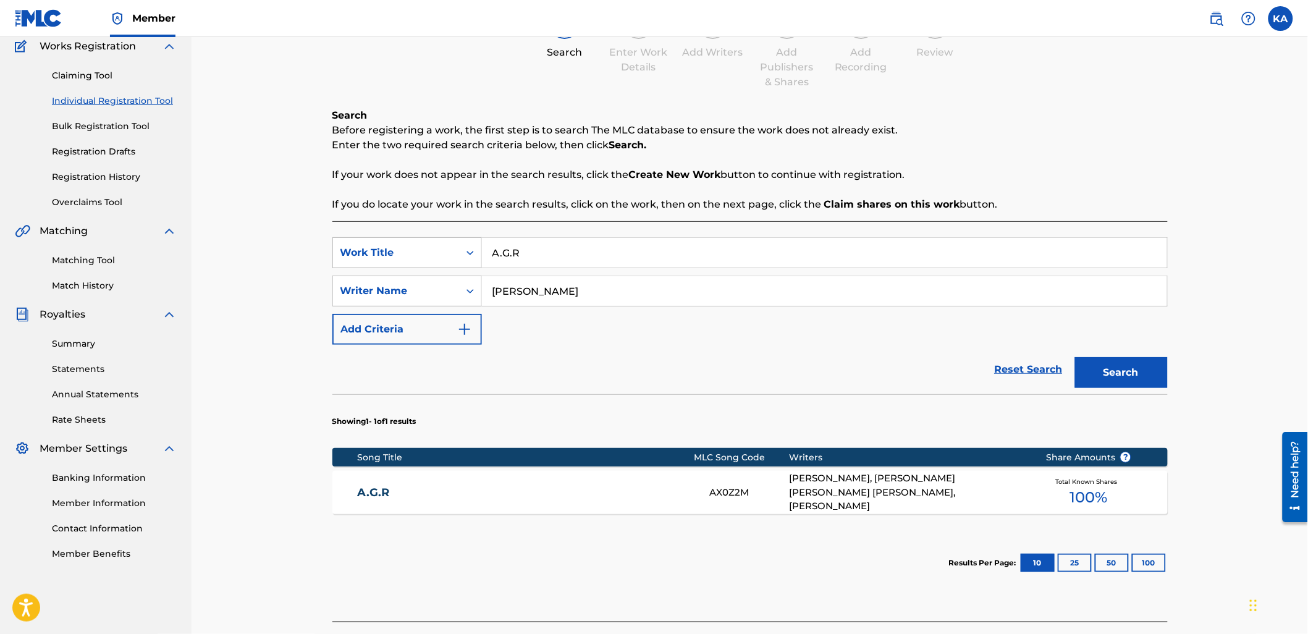
drag, startPoint x: 541, startPoint y: 252, endPoint x: 464, endPoint y: 243, distance: 77.7
click at [465, 245] on div "SearchWithCriteriabb10d9ba-feca-4b4d-86df-00cd97b14fcc Work Title A.G.R" at bounding box center [750, 252] width 836 height 31
paste input "Captive"
type input "Captive"
click at [1075, 357] on button "Search" at bounding box center [1121, 372] width 93 height 31
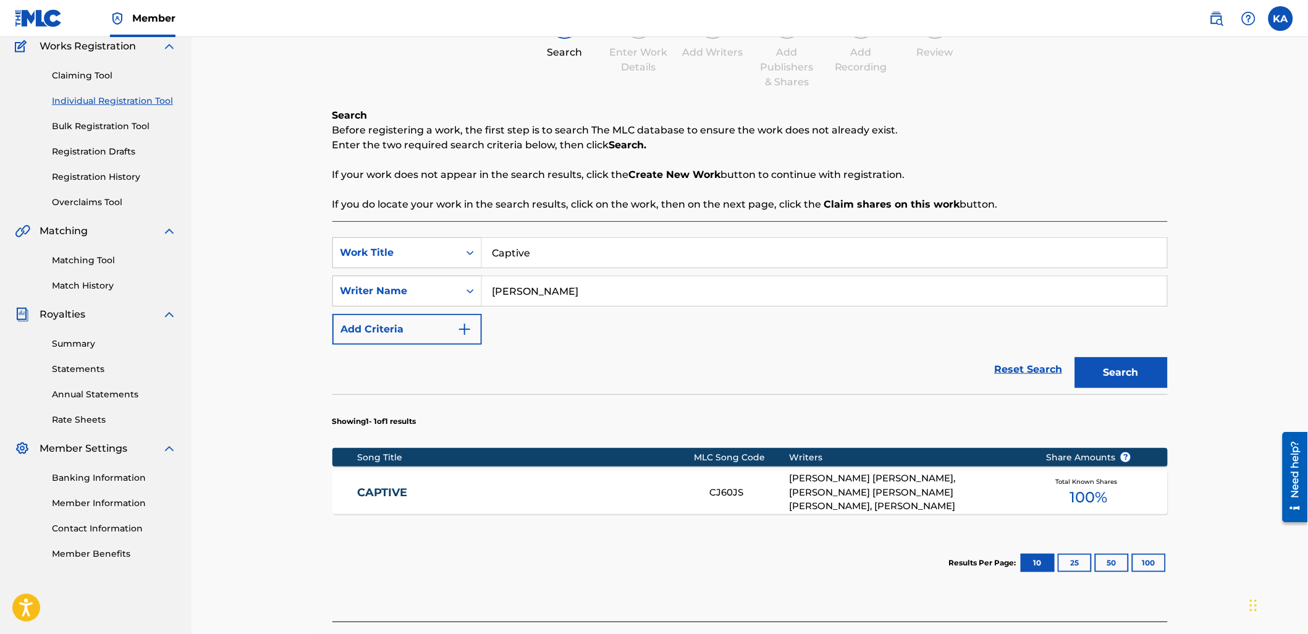
click at [409, 502] on div "CAPTIVE CJ60JS [PERSON_NAME] [PERSON_NAME], [PERSON_NAME] [PERSON_NAME] [PERSON…" at bounding box center [750, 492] width 836 height 43
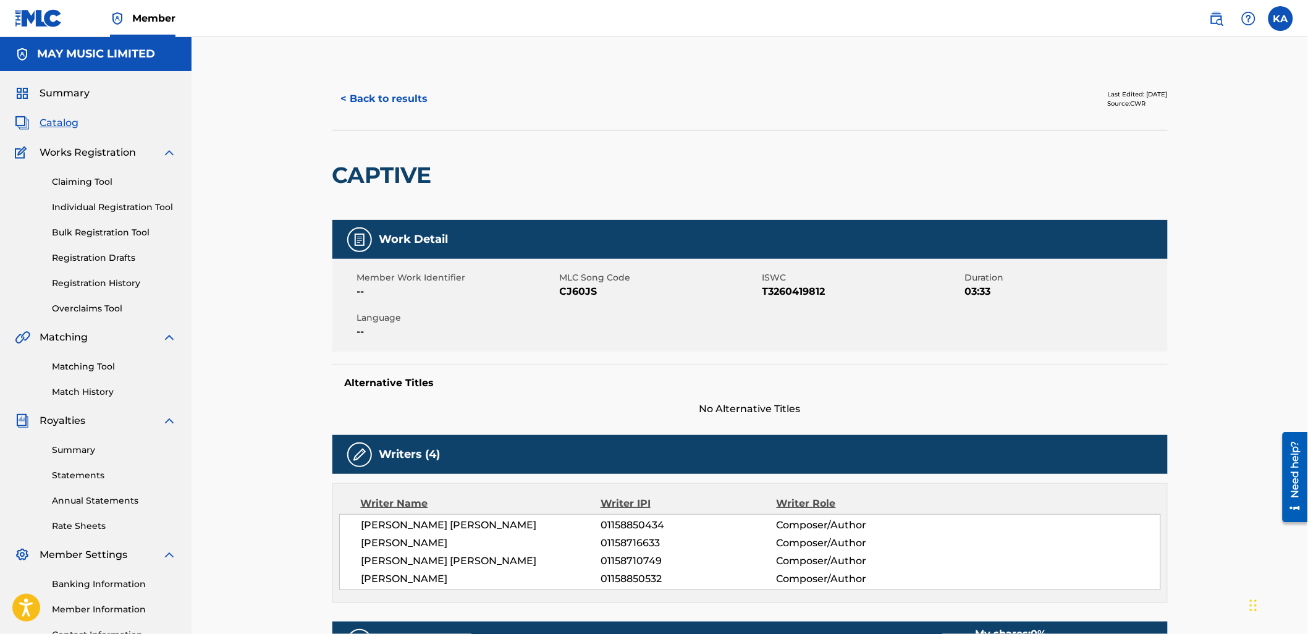
click at [360, 96] on button "< Back to results" at bounding box center [384, 98] width 104 height 31
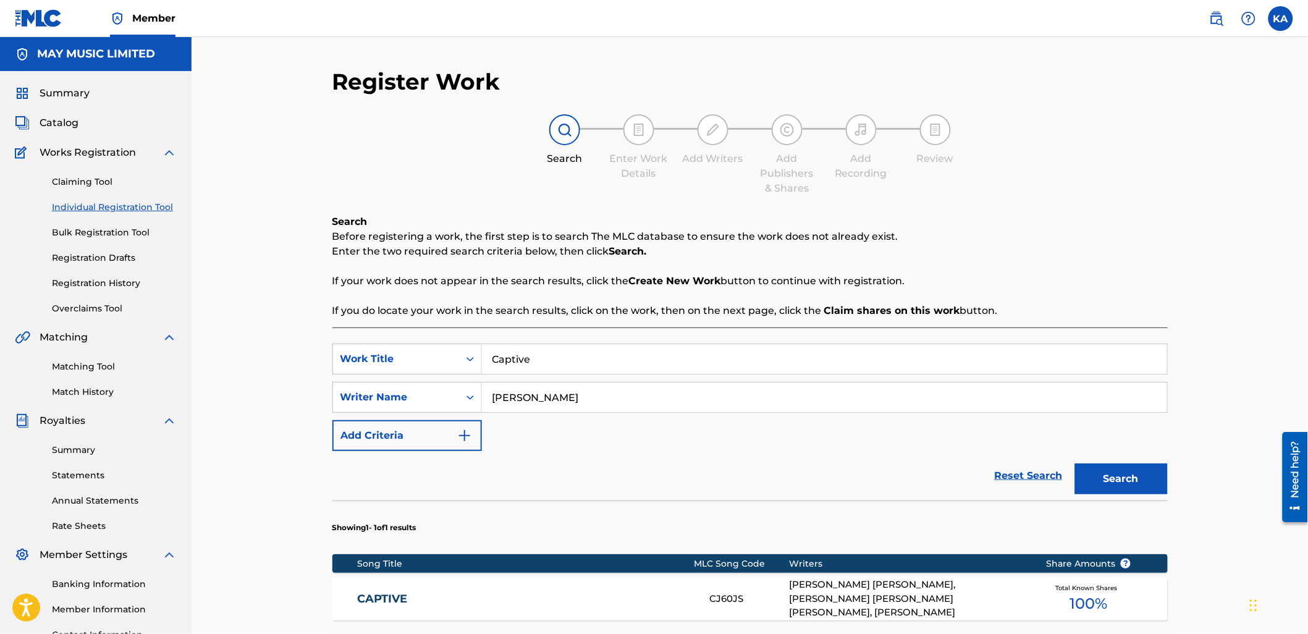
scroll to position [106, 0]
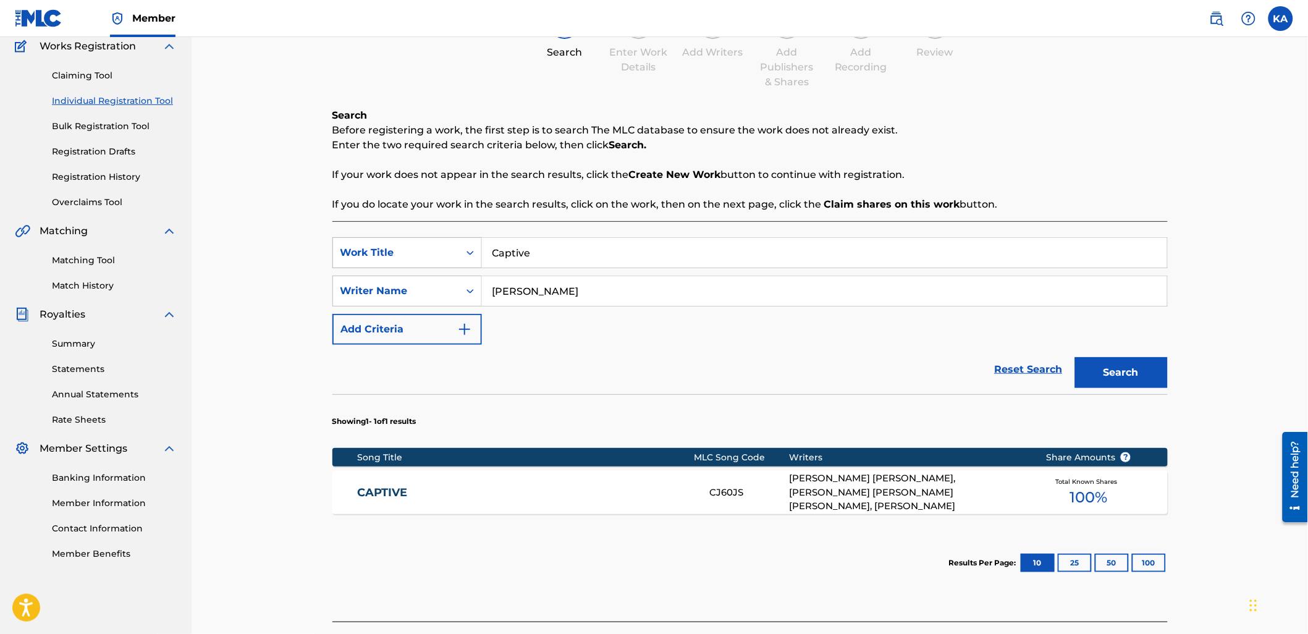
drag, startPoint x: 571, startPoint y: 261, endPoint x: 445, endPoint y: 249, distance: 126.7
click at [448, 249] on div "SearchWithCriteriabb10d9ba-feca-4b4d-86df-00cd97b14fcc Work Title Captive" at bounding box center [750, 252] width 836 height 31
paste input "Get Gone"
type input "Get Gone"
click at [1075, 357] on button "Search" at bounding box center [1121, 372] width 93 height 31
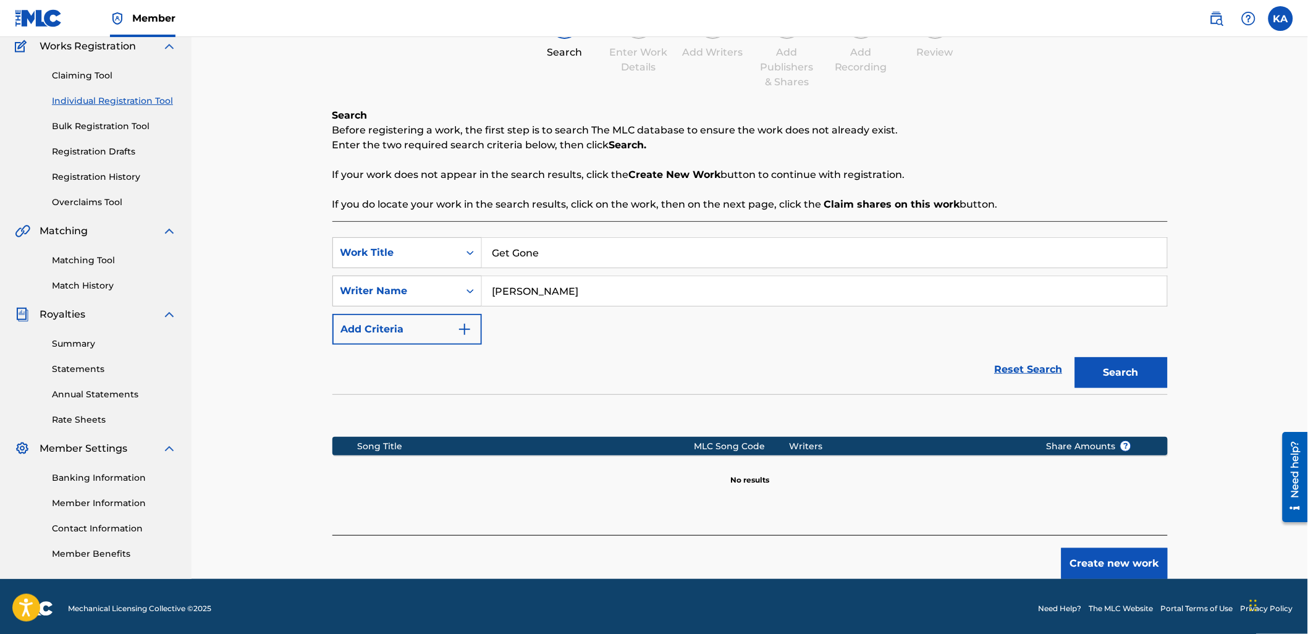
click at [1078, 559] on button "Create new work" at bounding box center [1115, 563] width 106 height 31
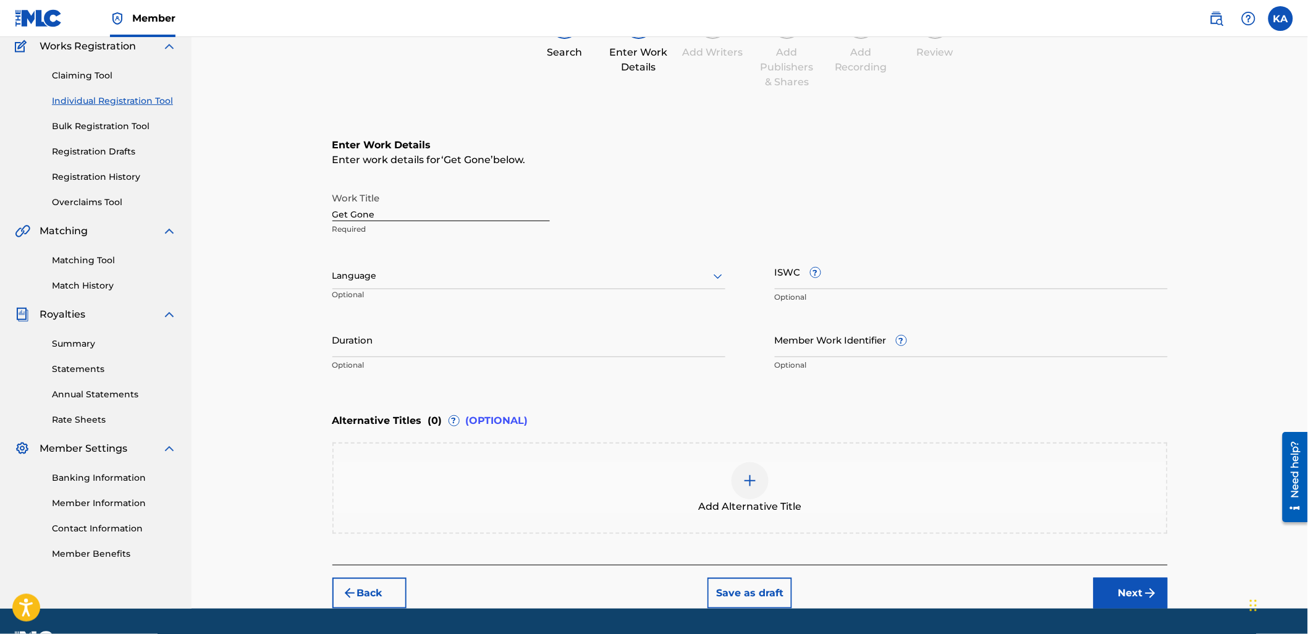
click at [369, 273] on div at bounding box center [528, 275] width 393 height 15
click at [392, 303] on div "English" at bounding box center [529, 303] width 392 height 28
click at [814, 263] on div "ISWC ? Optional" at bounding box center [971, 282] width 393 height 56
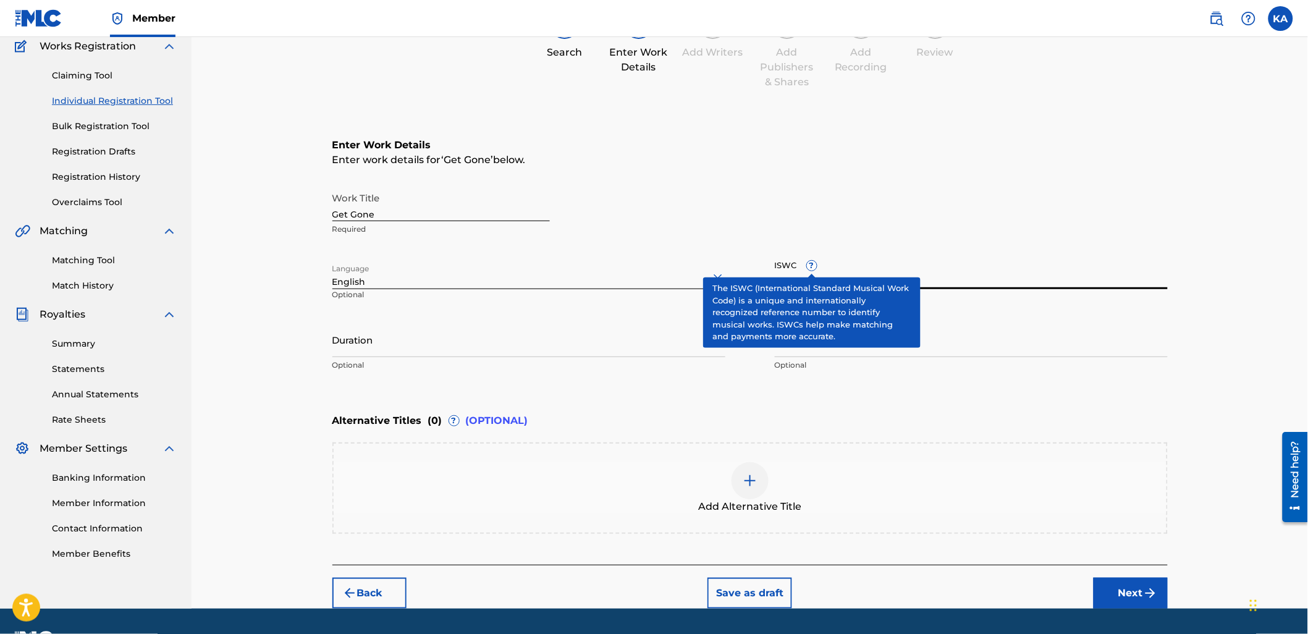
paste input "T-328.288.020-6"
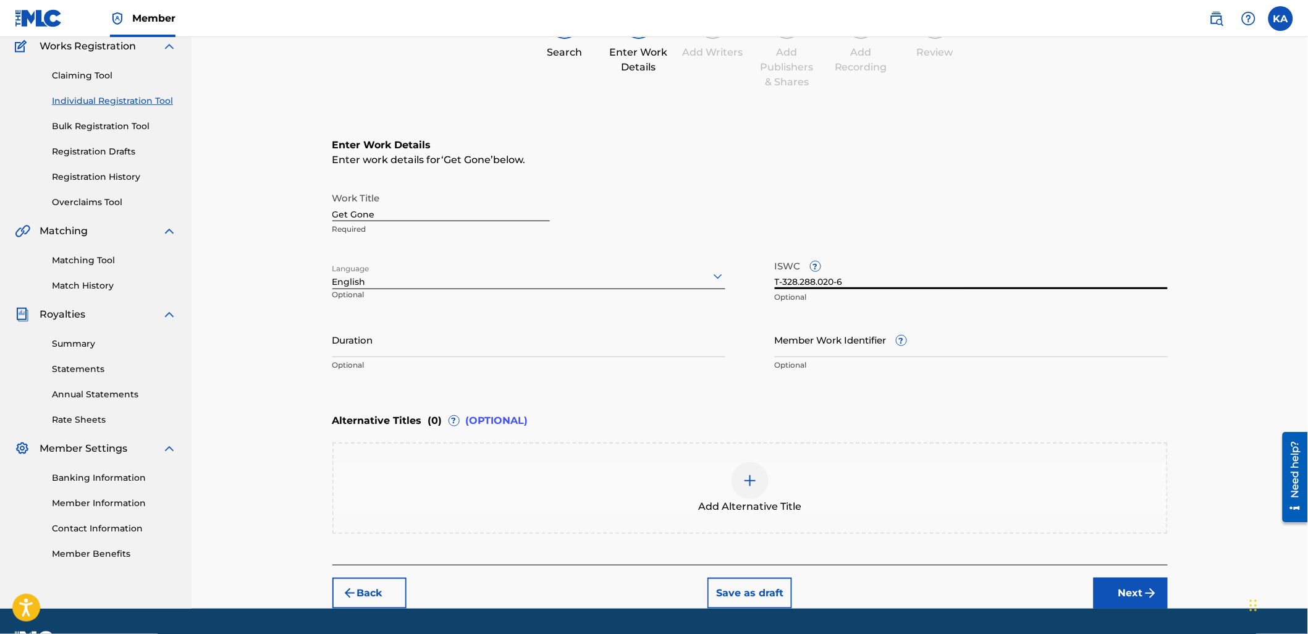
click at [858, 264] on input "T-328.288.020-6" at bounding box center [971, 271] width 393 height 35
type input "T-328.288.020-6"
click at [640, 341] on input "Duration" at bounding box center [528, 339] width 393 height 35
type input "04:12"
click at [1138, 588] on button "Next" at bounding box center [1131, 593] width 74 height 31
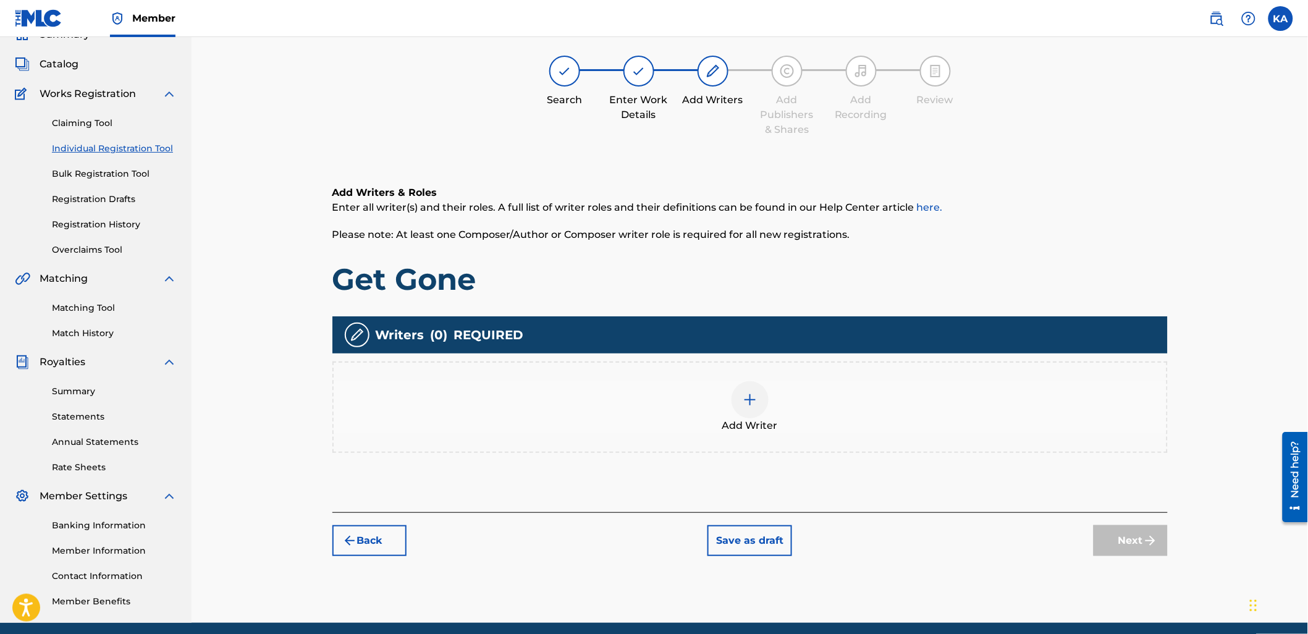
scroll to position [56, 0]
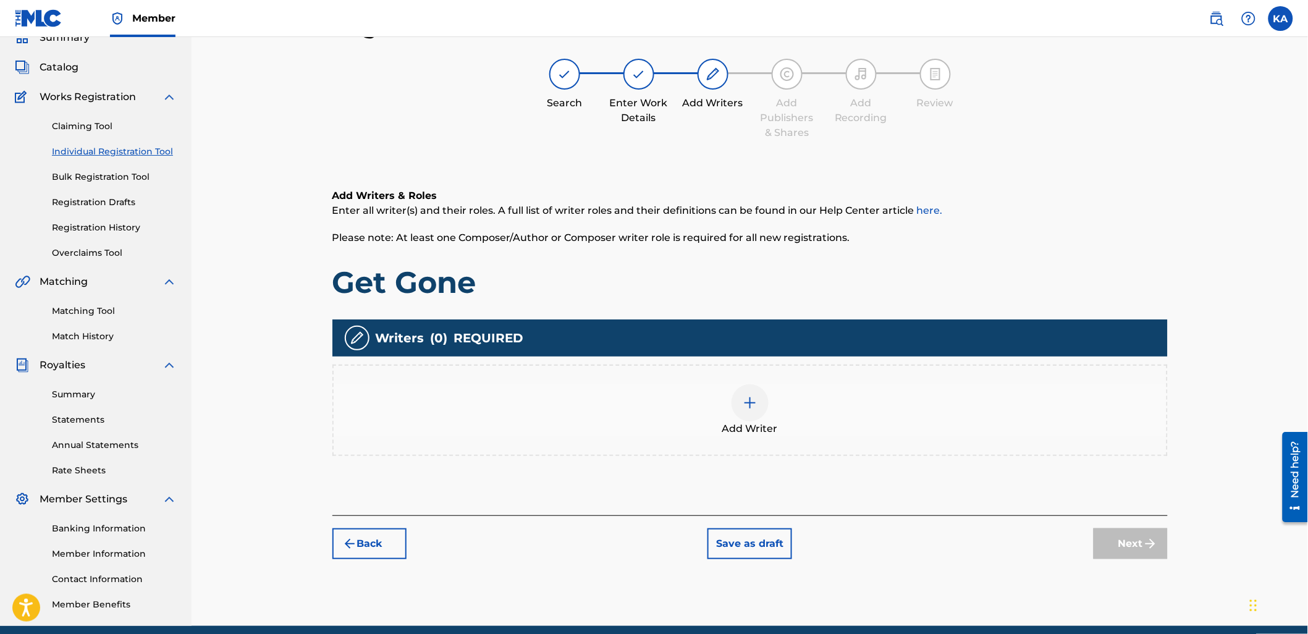
click at [504, 413] on div "Add Writer" at bounding box center [750, 410] width 833 height 52
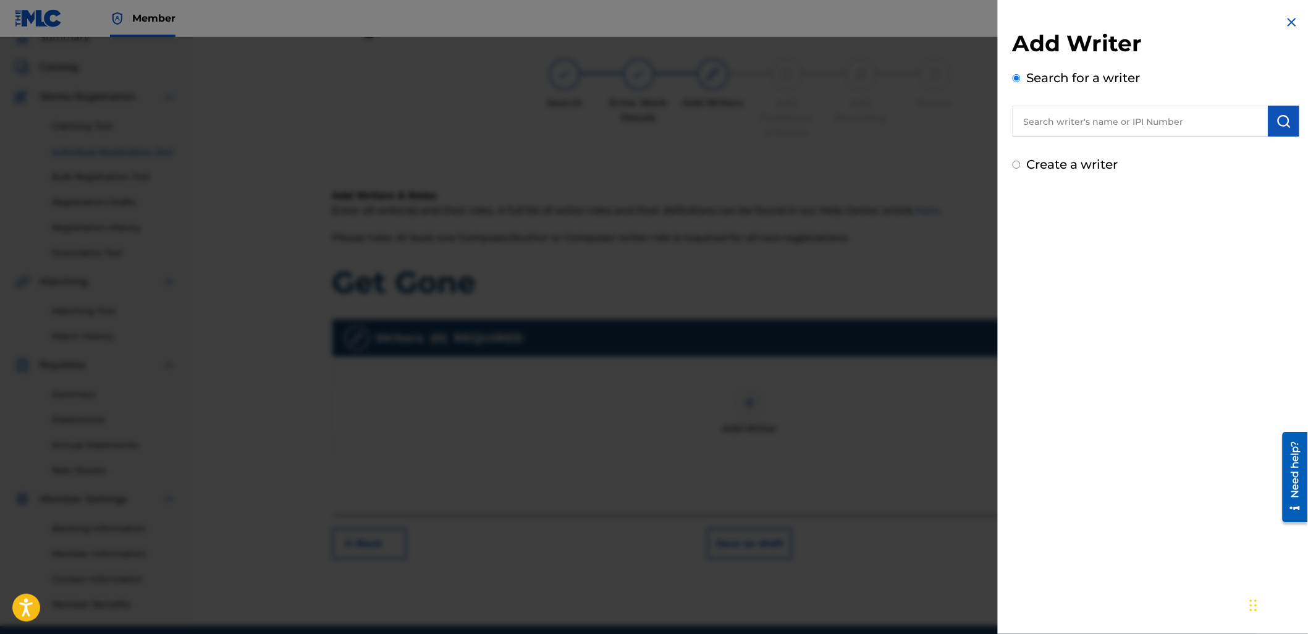
click at [1063, 133] on input "text" at bounding box center [1141, 121] width 256 height 31
paste input "1158716633"
type input "01158716633"
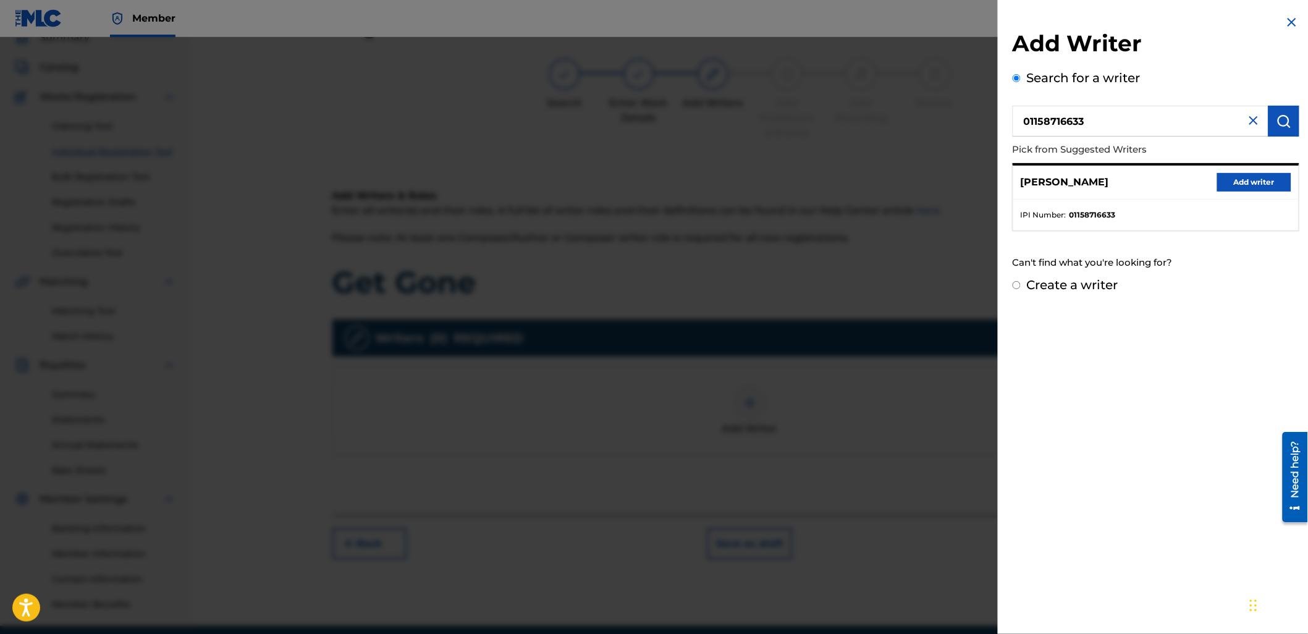
click at [1232, 176] on button "Add writer" at bounding box center [1254, 182] width 74 height 19
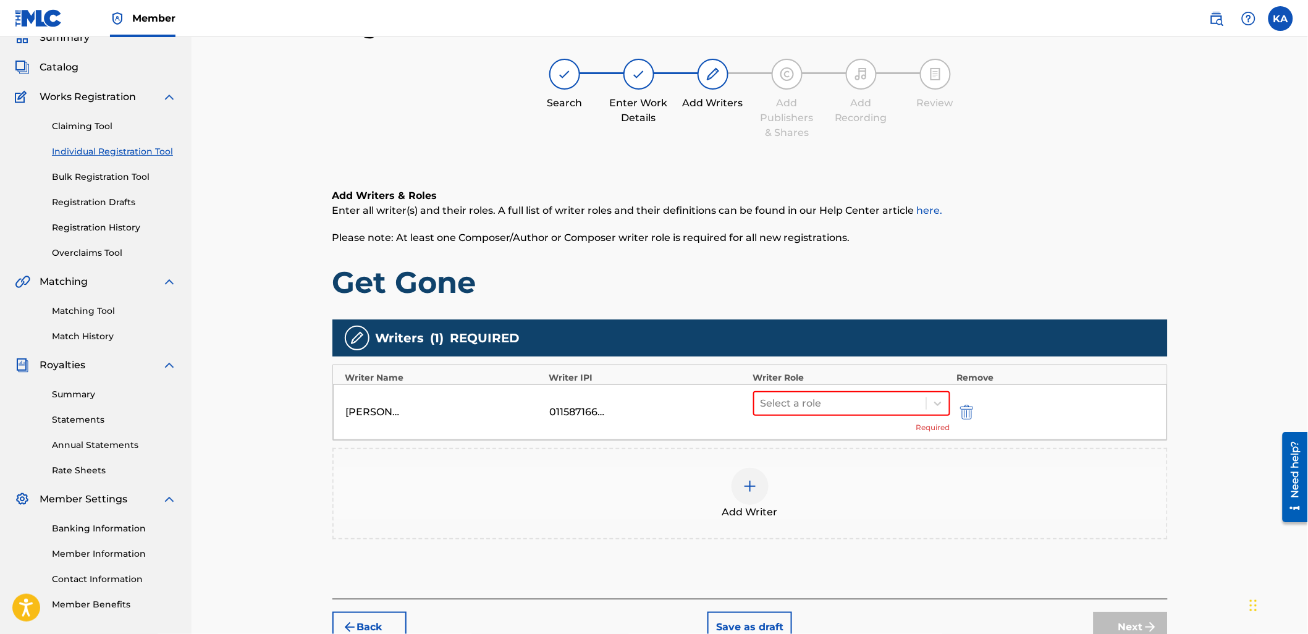
click at [883, 476] on div "Add Writer" at bounding box center [750, 494] width 833 height 52
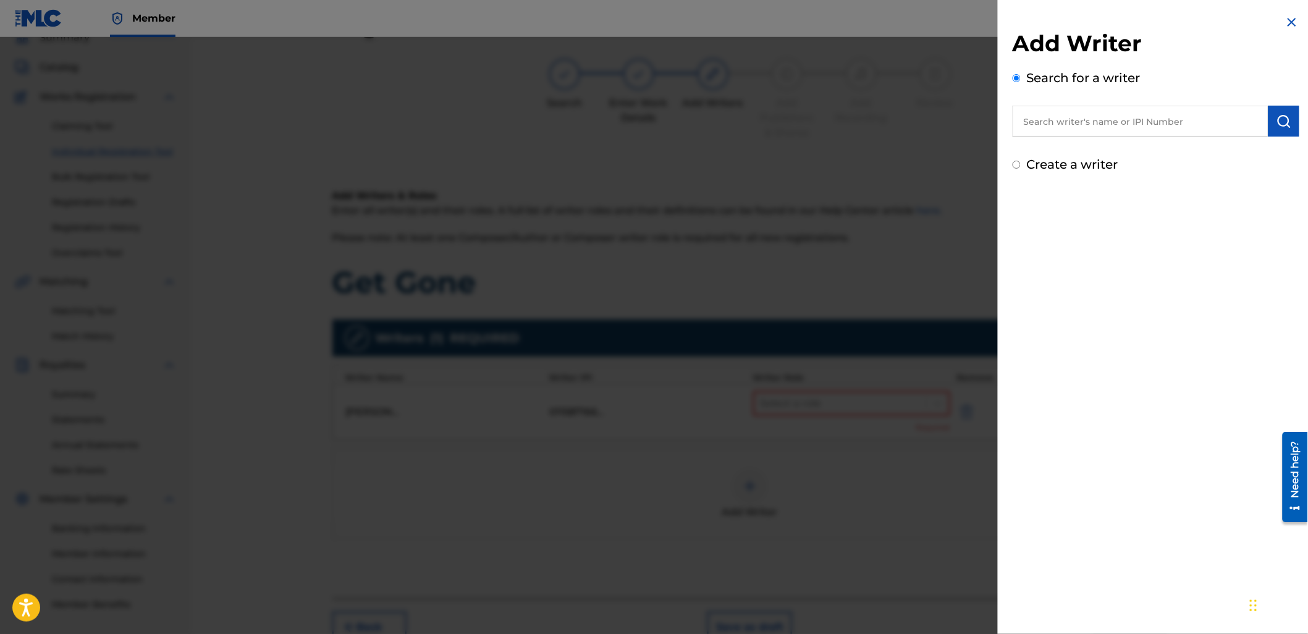
click at [1116, 119] on input "text" at bounding box center [1141, 121] width 256 height 31
paste input "1158850434"
type input "01158850434"
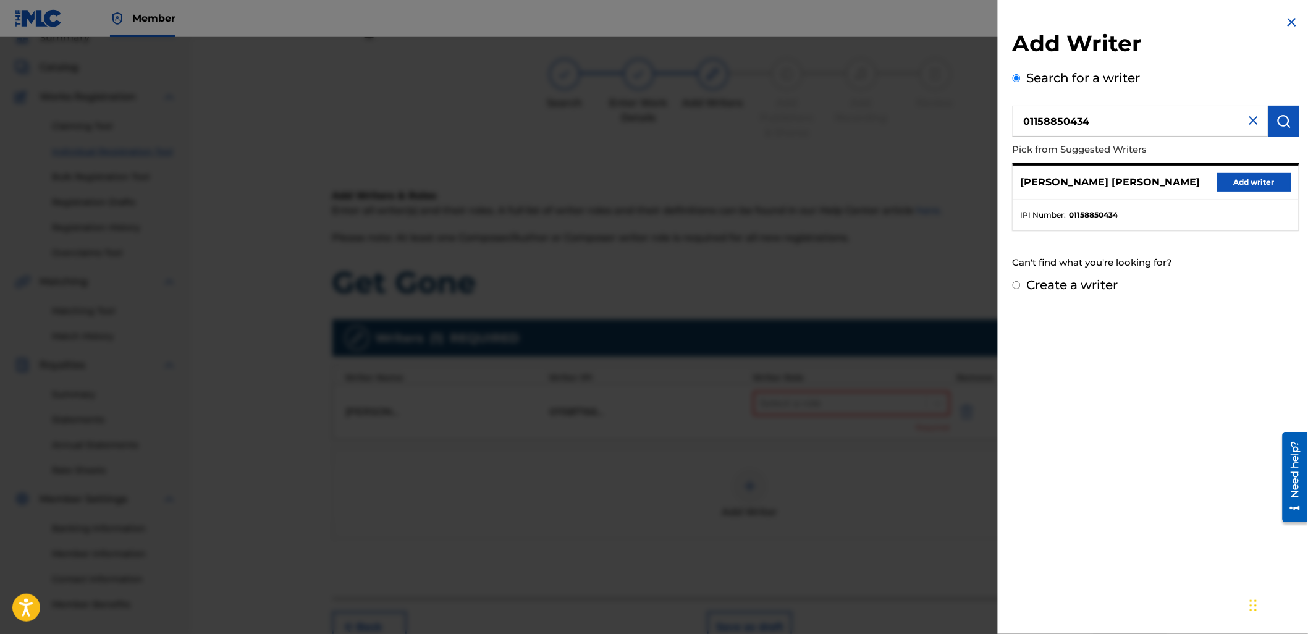
click at [1234, 173] on button "Add writer" at bounding box center [1254, 182] width 74 height 19
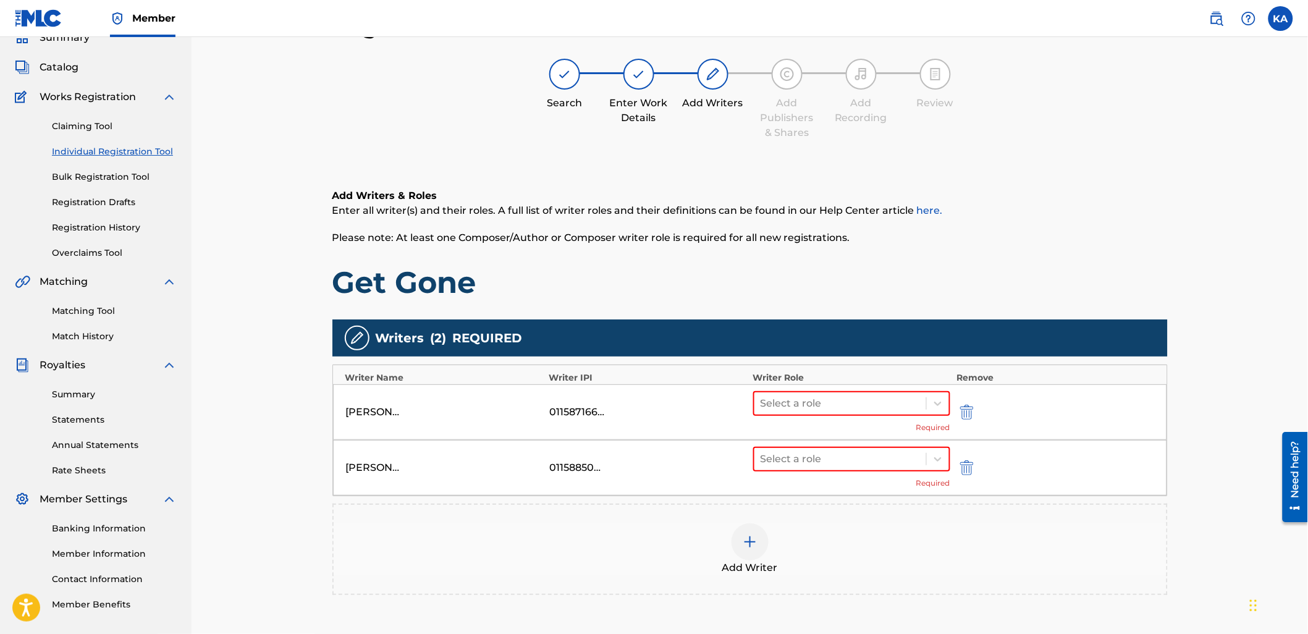
click at [855, 535] on div "Add Writer" at bounding box center [750, 549] width 833 height 52
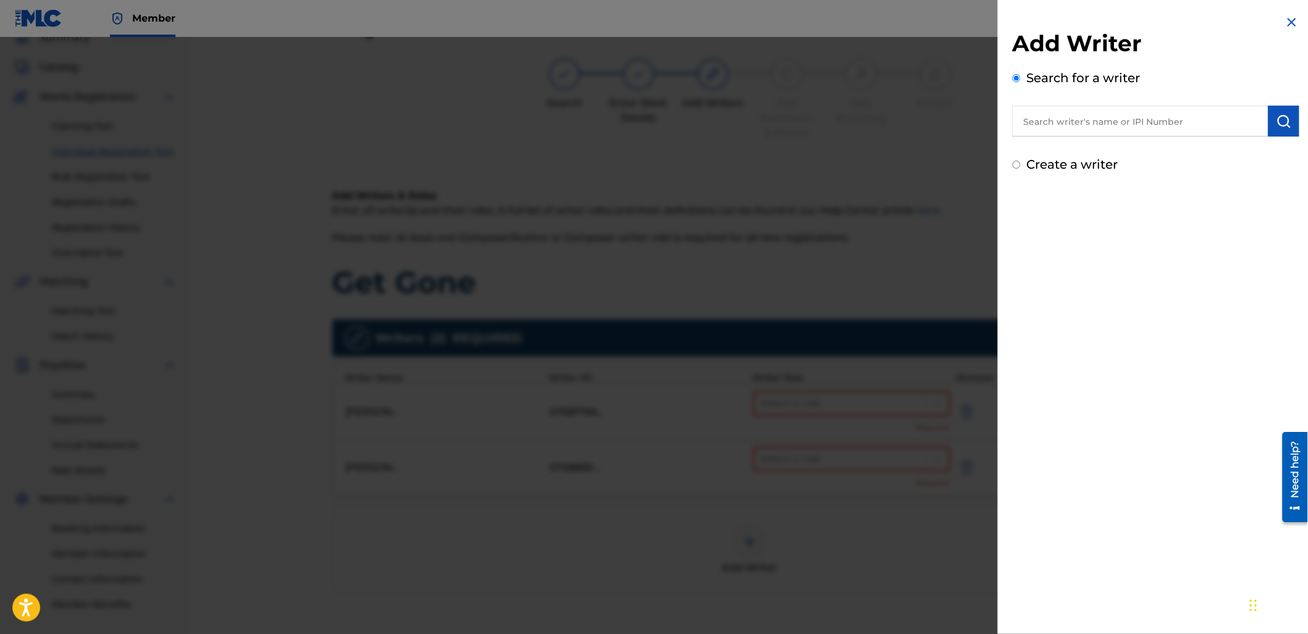
click at [1056, 126] on input "text" at bounding box center [1141, 121] width 256 height 31
paste input "1158850532"
type input "01158850532"
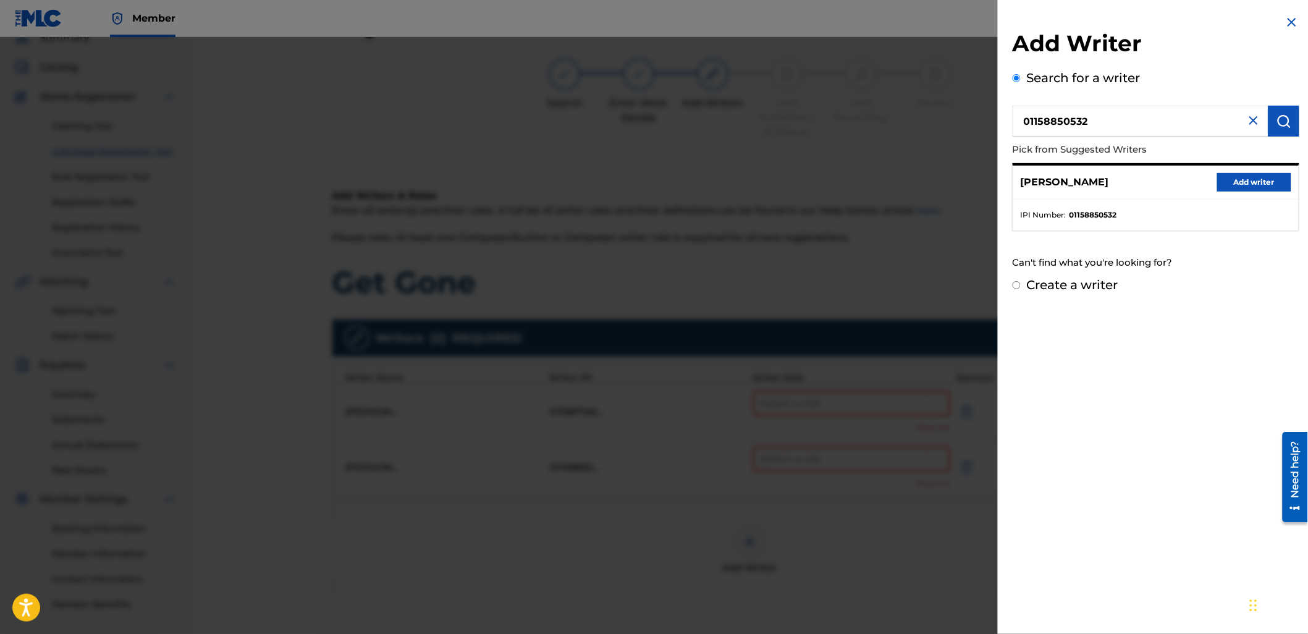
click at [1264, 177] on button "Add writer" at bounding box center [1254, 182] width 74 height 19
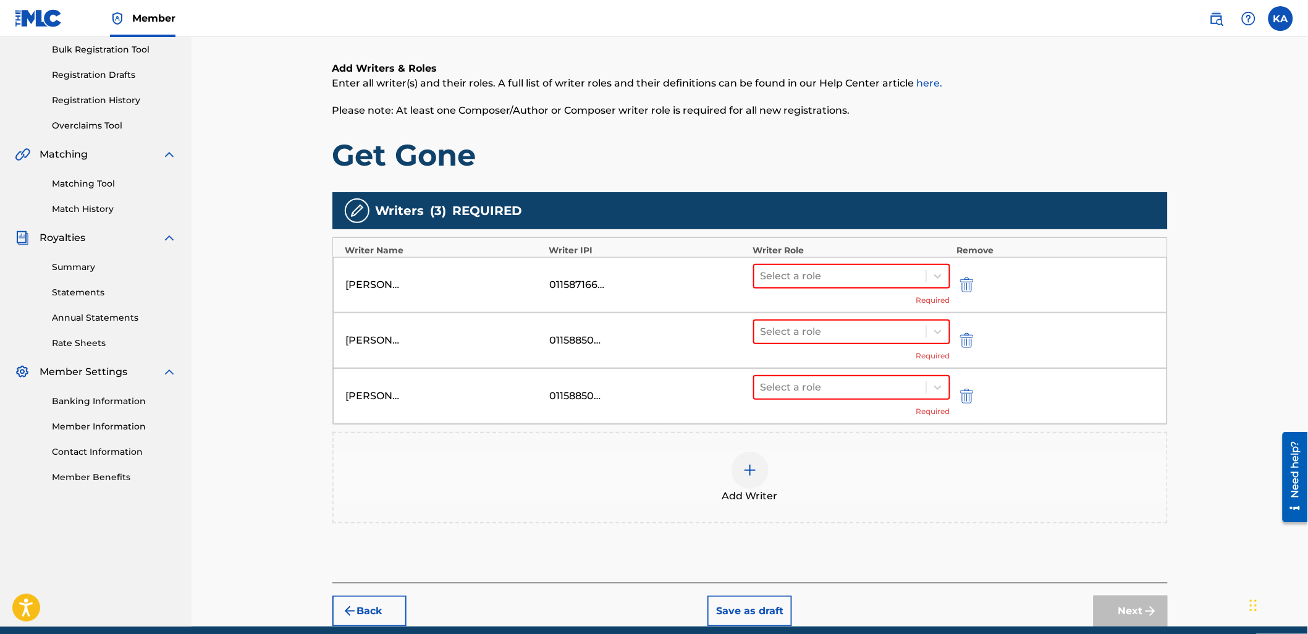
scroll to position [193, 0]
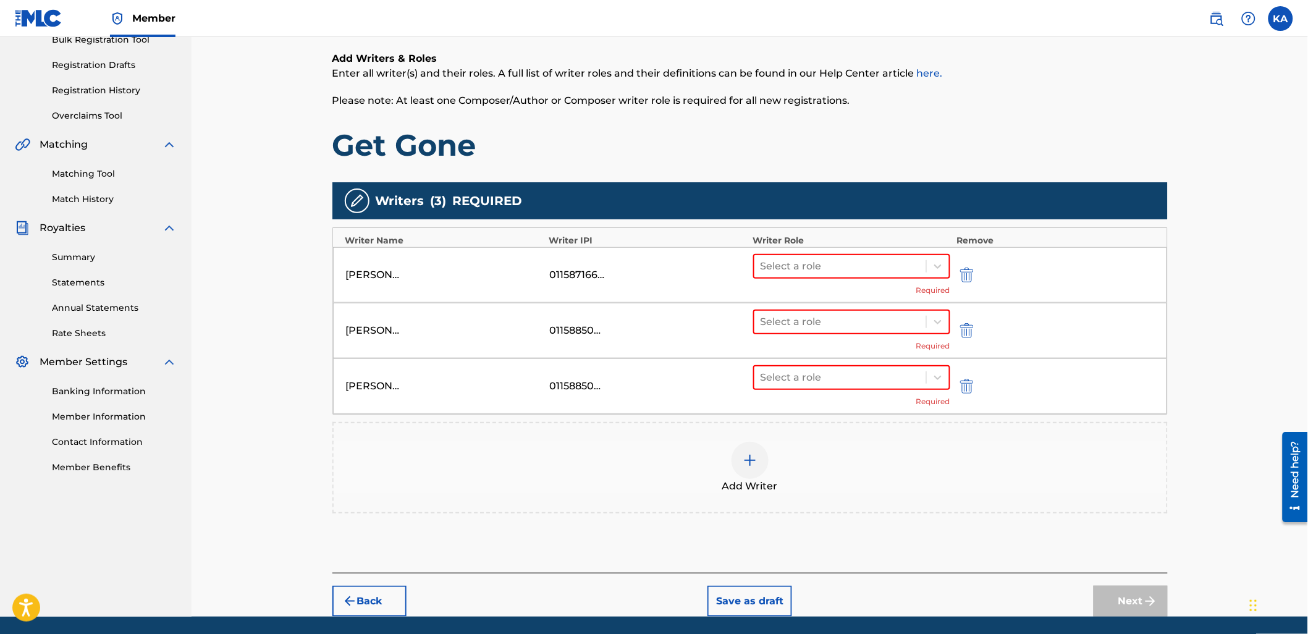
click at [837, 470] on div "Add Writer" at bounding box center [750, 468] width 833 height 52
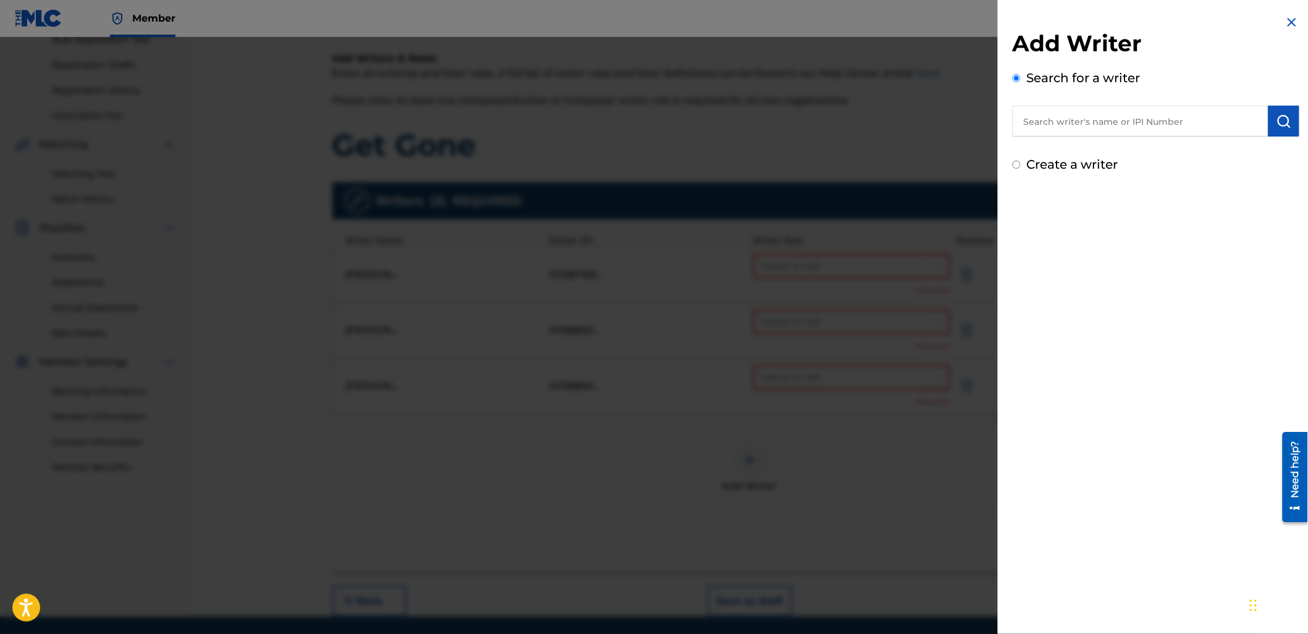
click at [1132, 110] on input "text" at bounding box center [1141, 121] width 256 height 31
paste input "1158710749"
type input "01158710749"
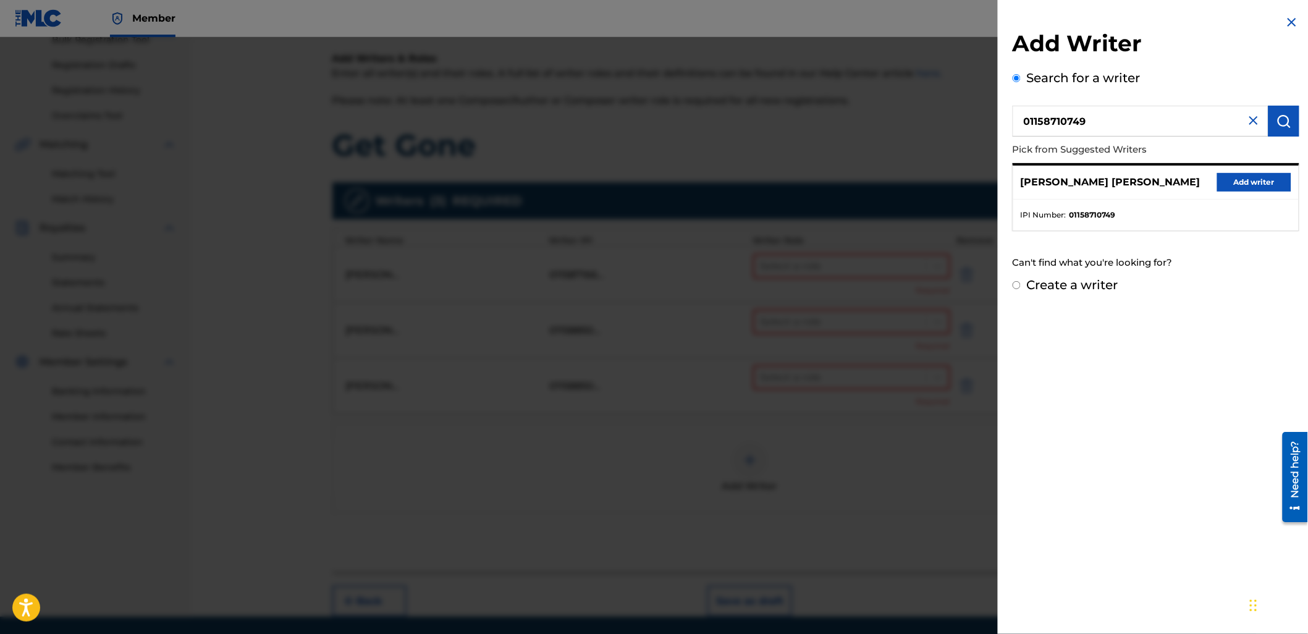
click at [1243, 185] on button "Add writer" at bounding box center [1254, 182] width 74 height 19
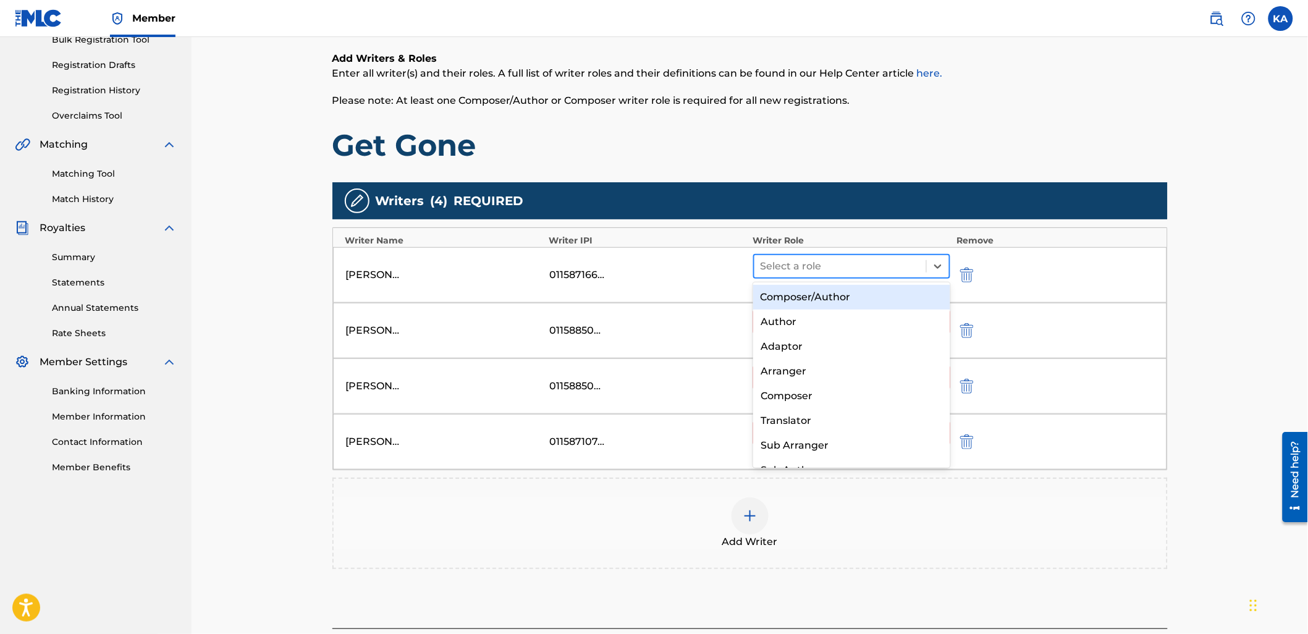
click at [794, 269] on div at bounding box center [841, 266] width 160 height 17
click at [801, 297] on div "Composer/Author" at bounding box center [851, 297] width 197 height 25
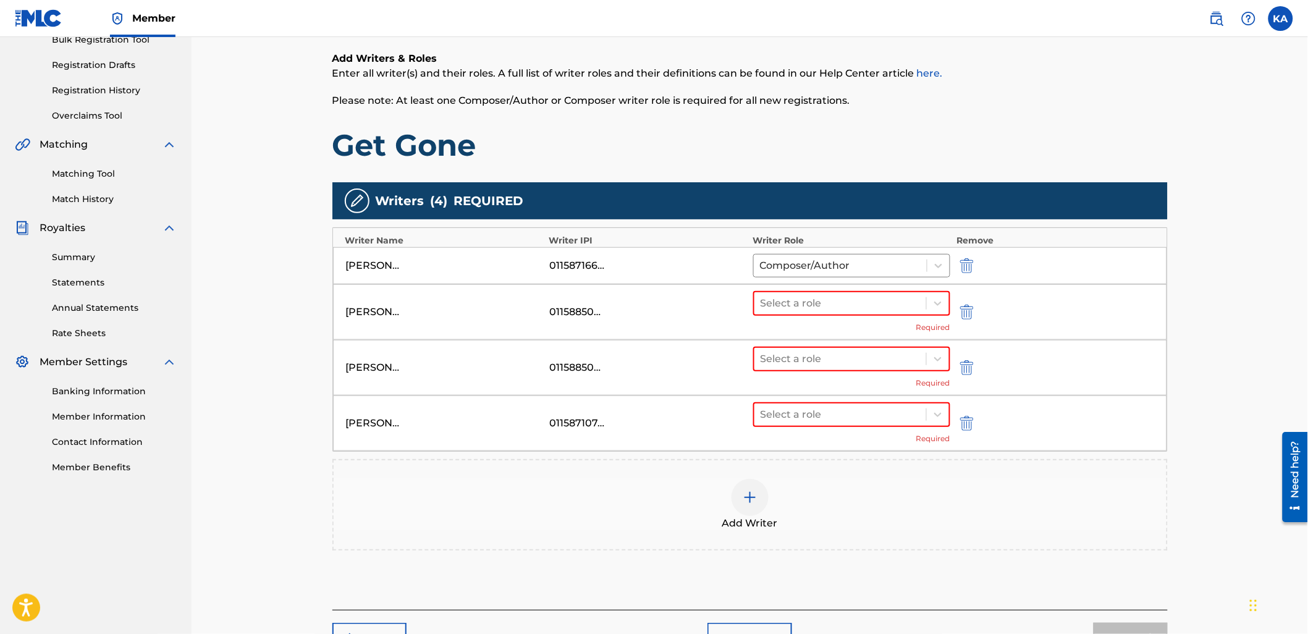
click at [800, 315] on div "Select a role Required" at bounding box center [852, 312] width 198 height 42
click at [804, 320] on div "Select a role Required" at bounding box center [852, 312] width 198 height 42
click at [804, 301] on div at bounding box center [841, 303] width 160 height 17
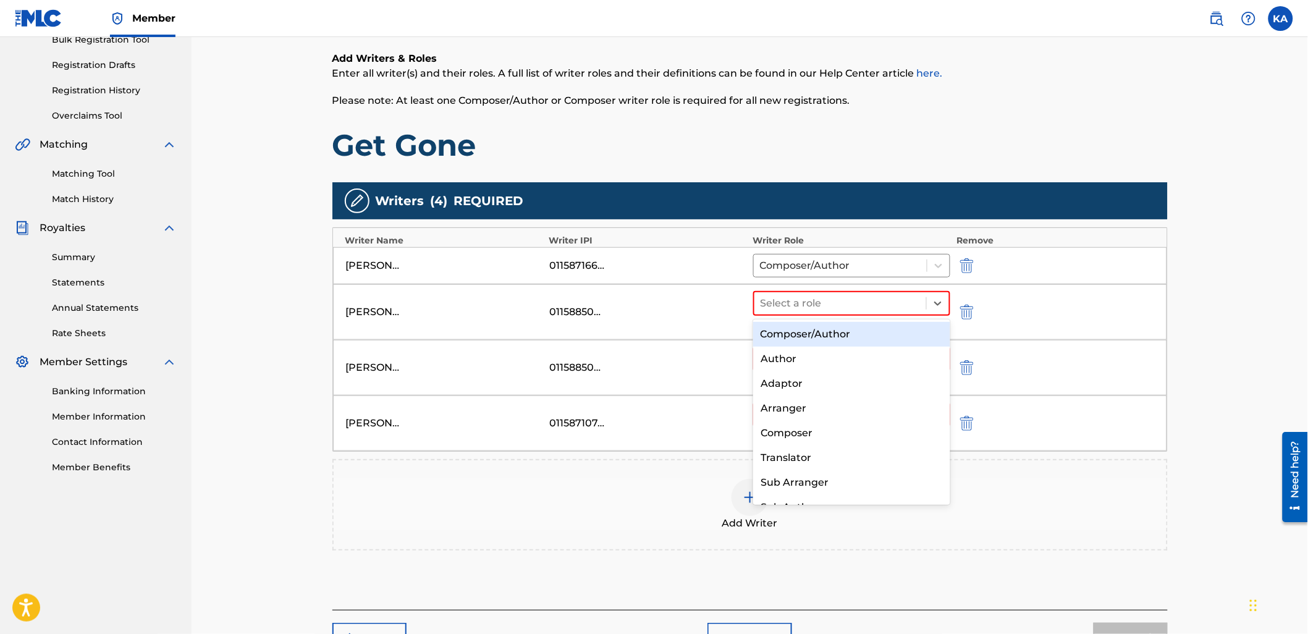
click at [818, 341] on div "Composer/Author" at bounding box center [851, 334] width 197 height 25
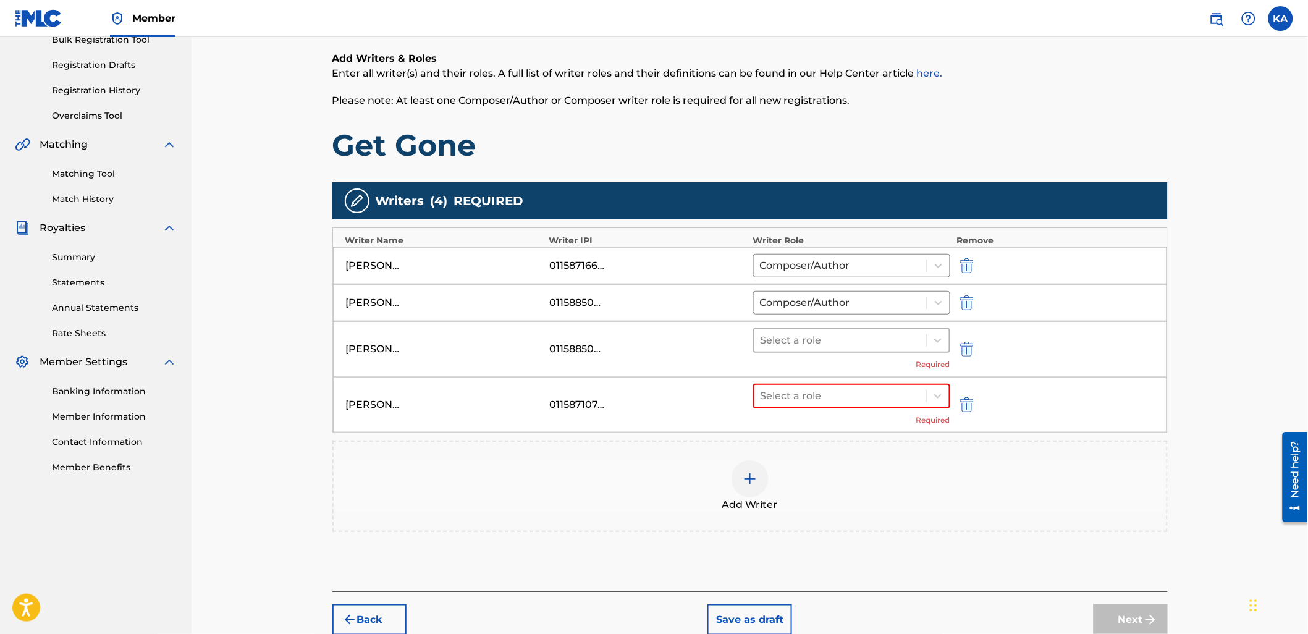
click at [817, 346] on div at bounding box center [841, 340] width 160 height 17
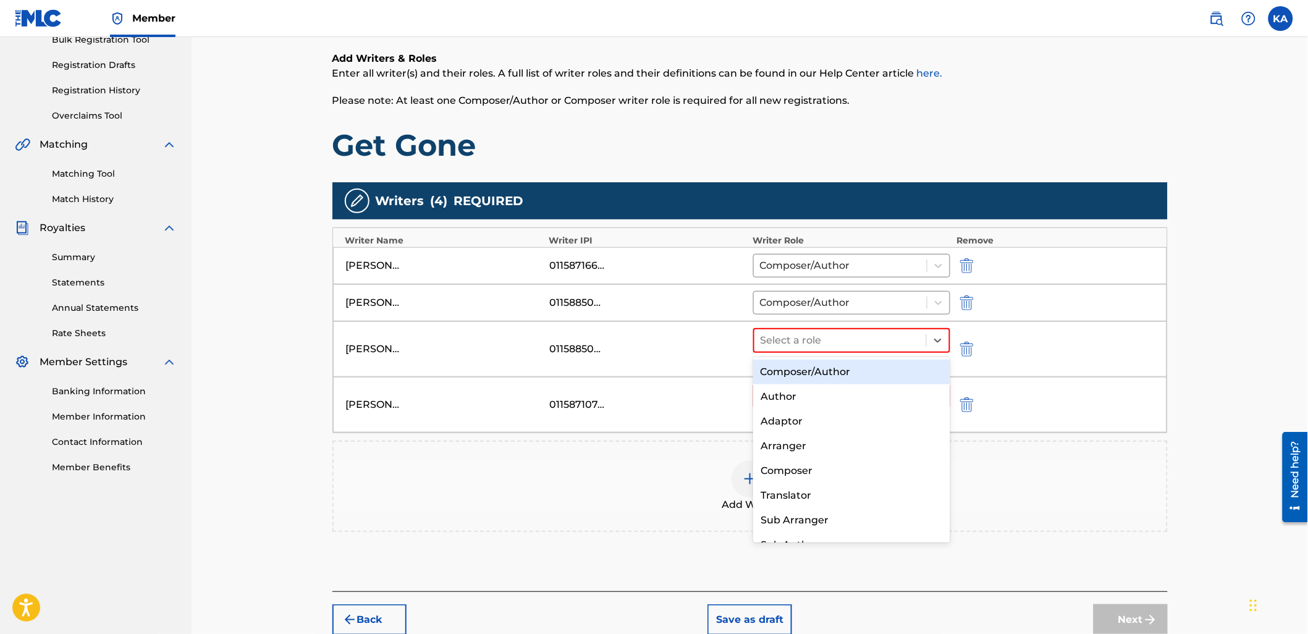
click at [807, 372] on div "Composer/Author" at bounding box center [851, 372] width 197 height 25
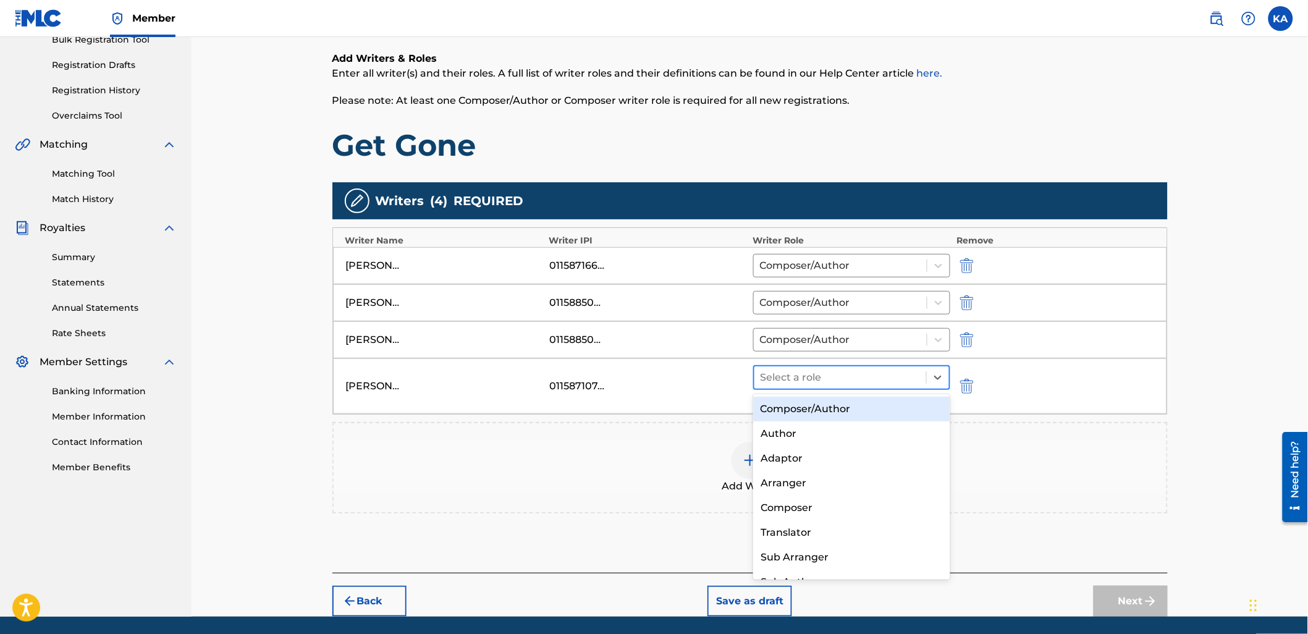
click at [794, 387] on div "Select a role" at bounding box center [841, 377] width 172 height 22
drag, startPoint x: 792, startPoint y: 404, endPoint x: 795, endPoint y: 394, distance: 10.4
click at [794, 400] on div "Composer/Author" at bounding box center [851, 409] width 197 height 25
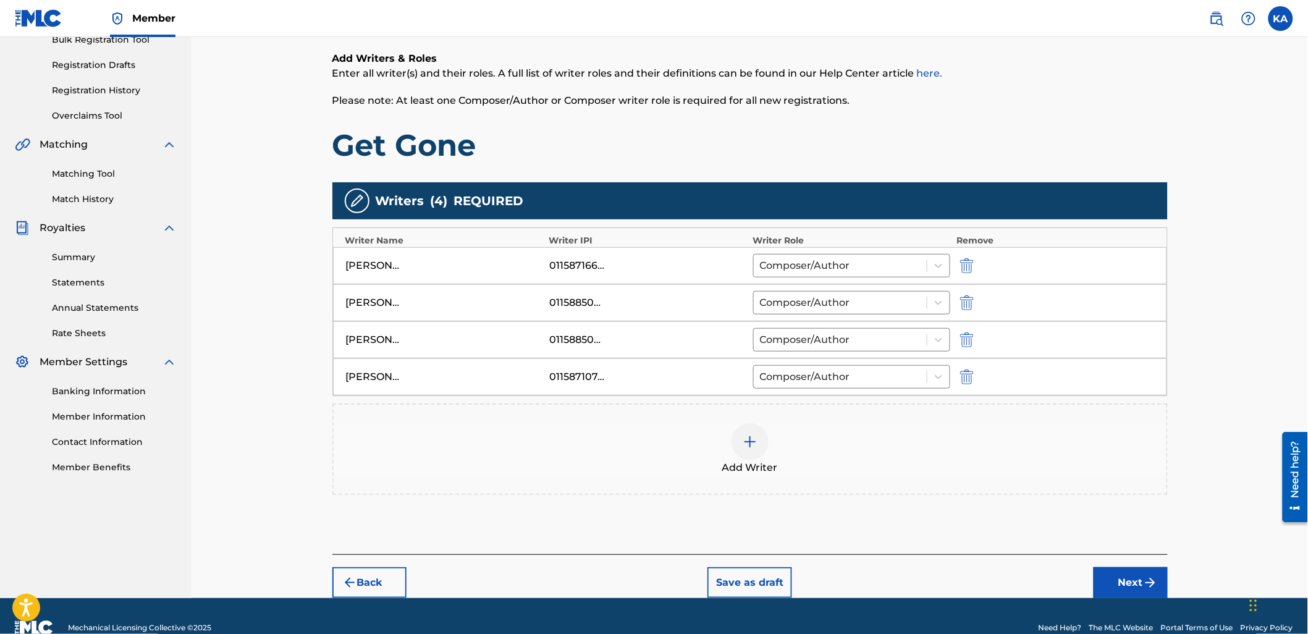
click at [1135, 582] on button "Next" at bounding box center [1131, 582] width 74 height 31
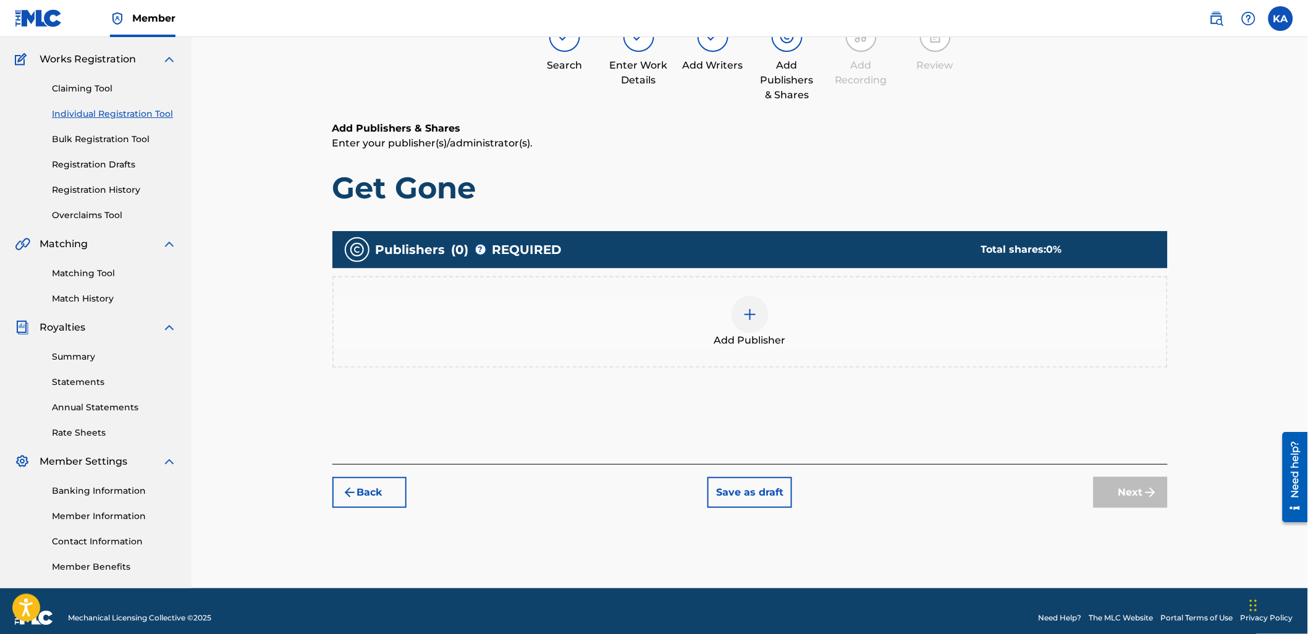
scroll to position [56, 0]
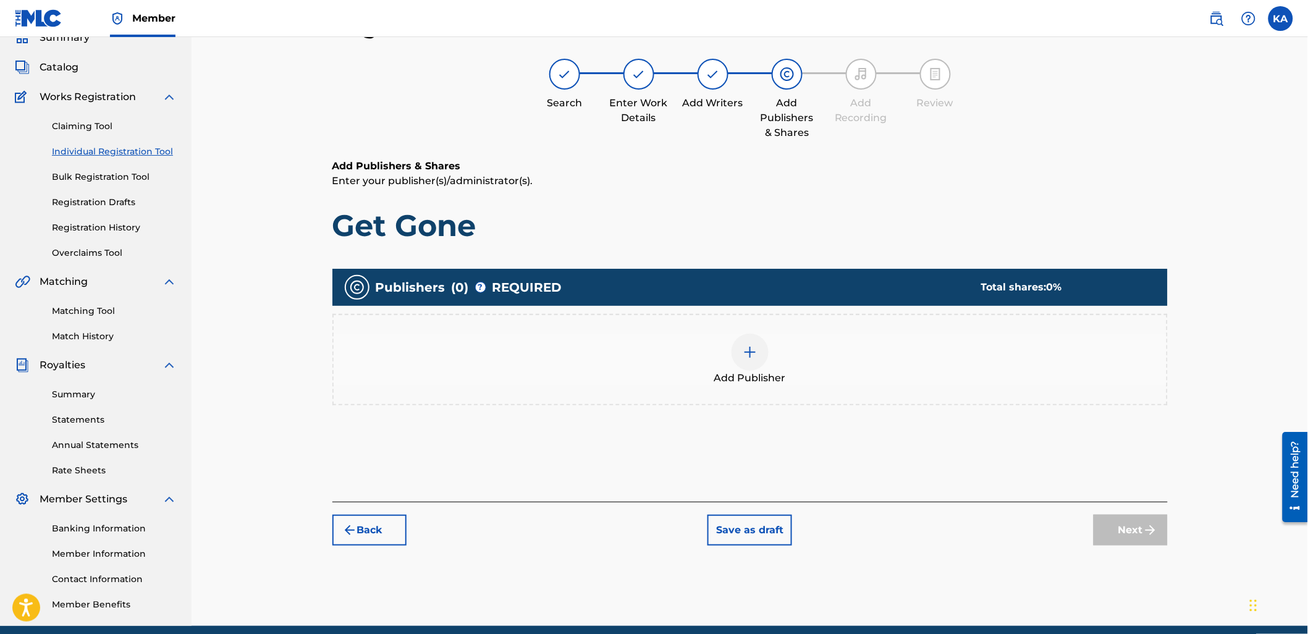
click at [980, 402] on div "Add Publisher" at bounding box center [750, 359] width 836 height 91
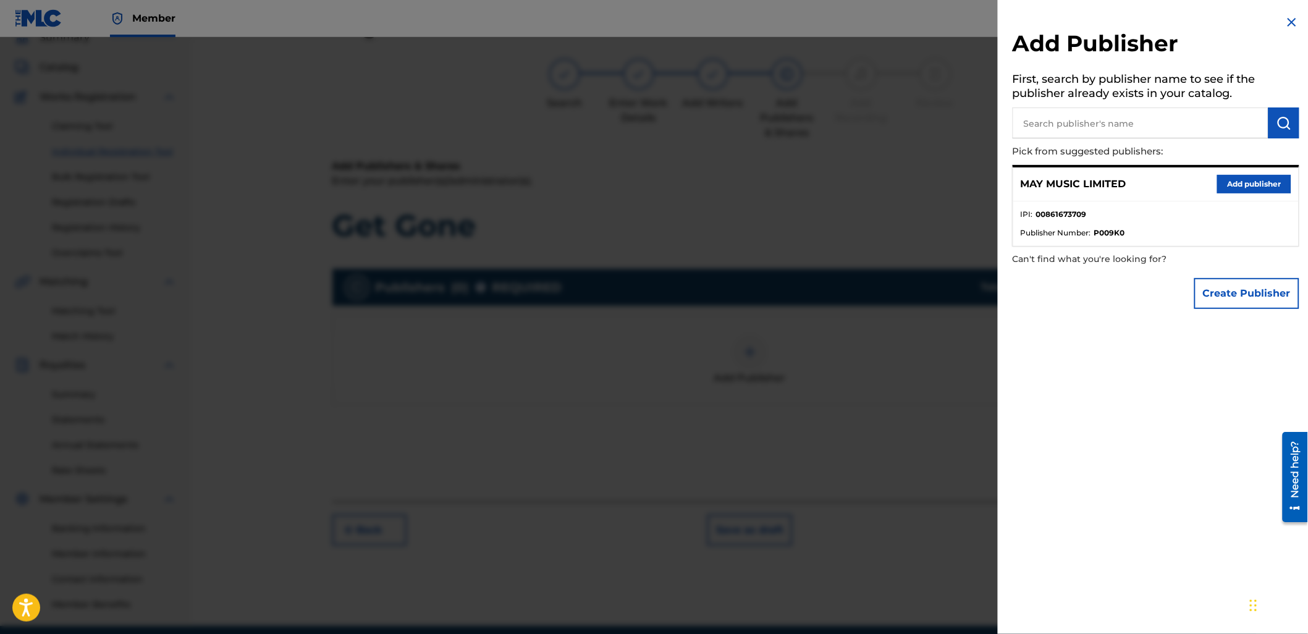
click at [1248, 177] on button "Add publisher" at bounding box center [1254, 184] width 74 height 19
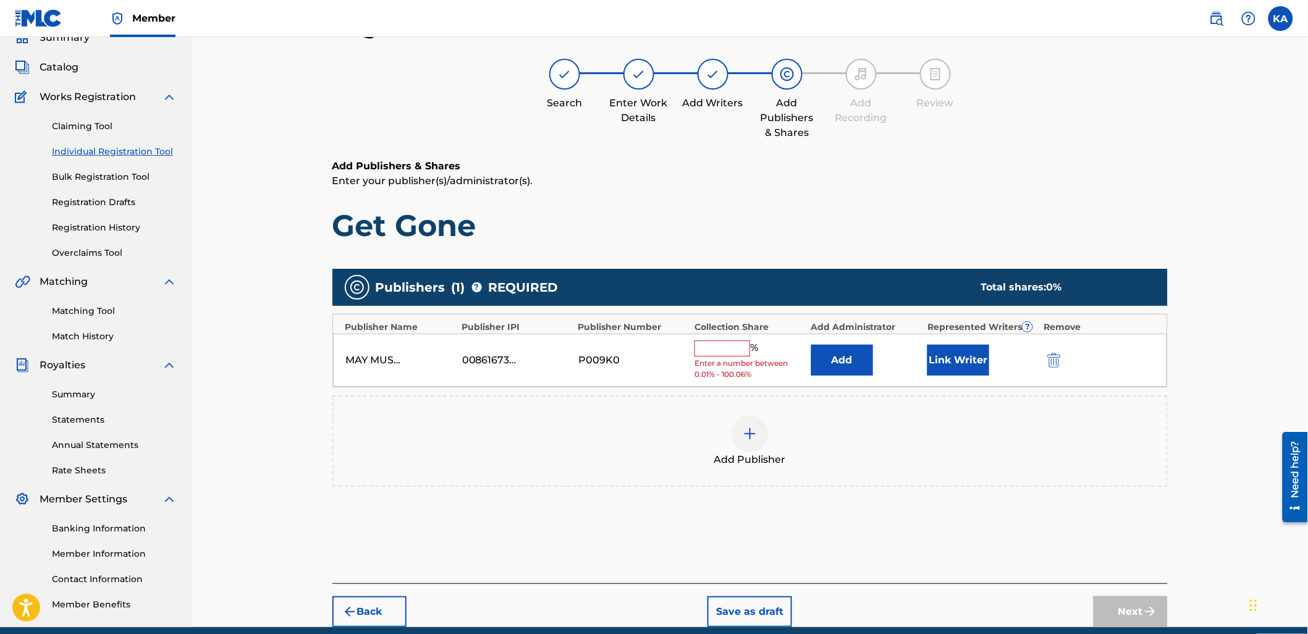
click at [715, 350] on input "text" at bounding box center [723, 349] width 56 height 16
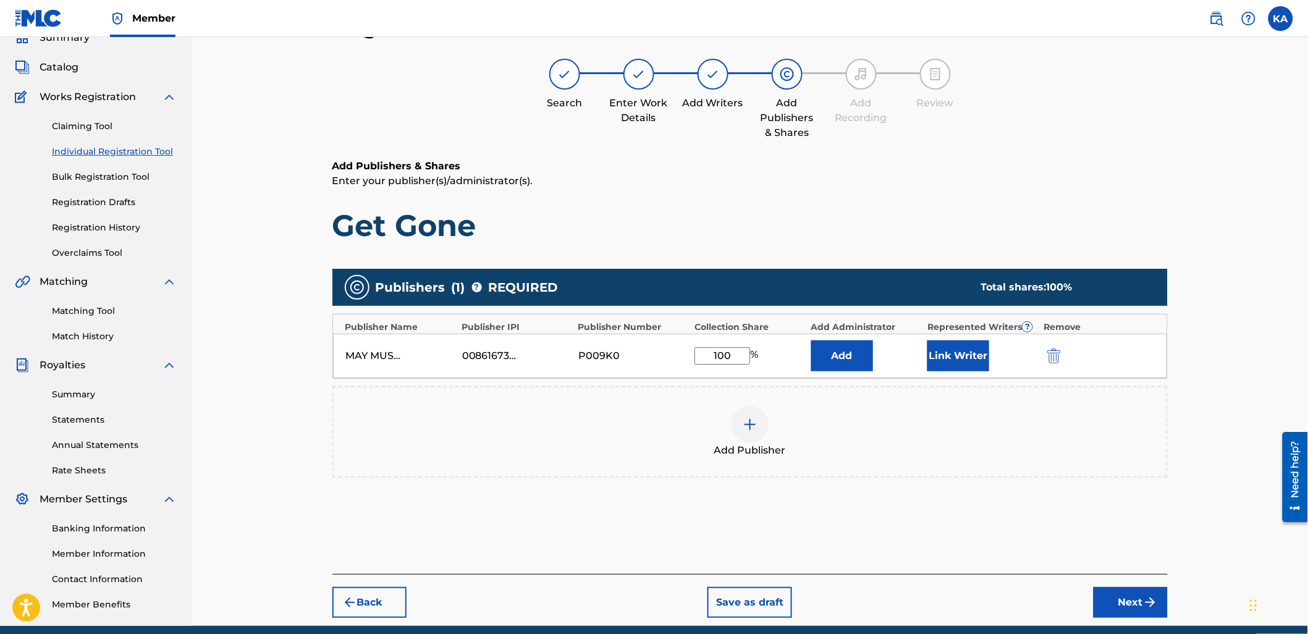
type input "100"
click at [943, 357] on button "Link Writer" at bounding box center [959, 356] width 62 height 31
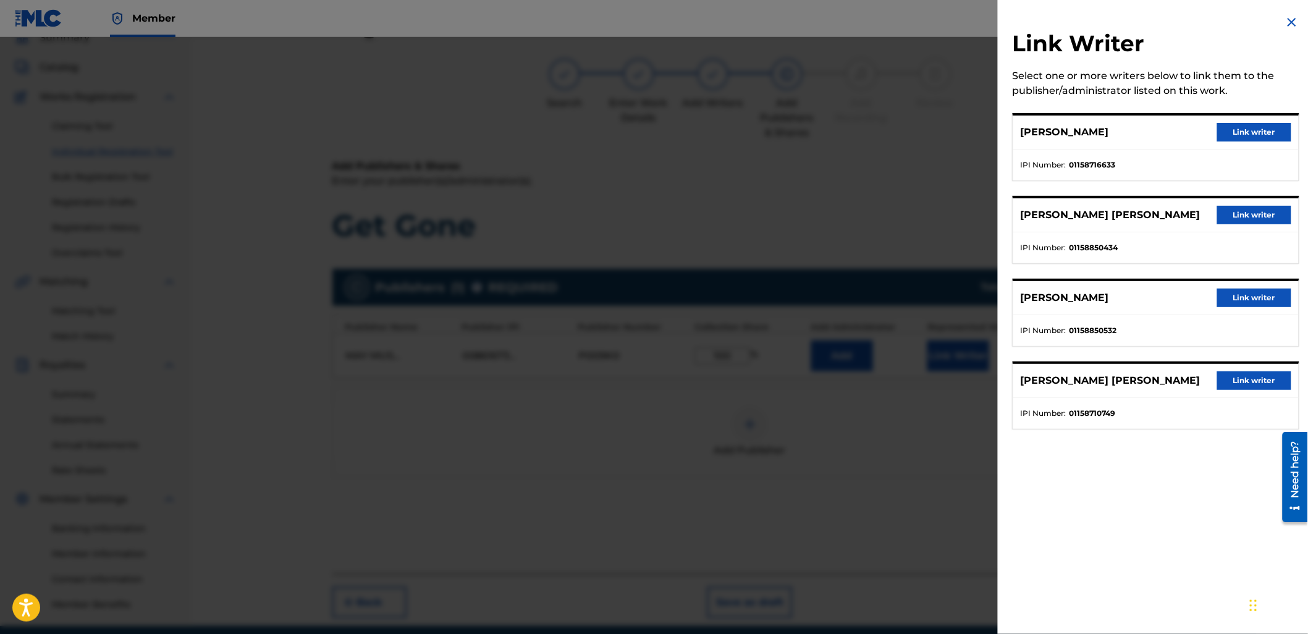
click at [1238, 137] on button "Link writer" at bounding box center [1254, 132] width 74 height 19
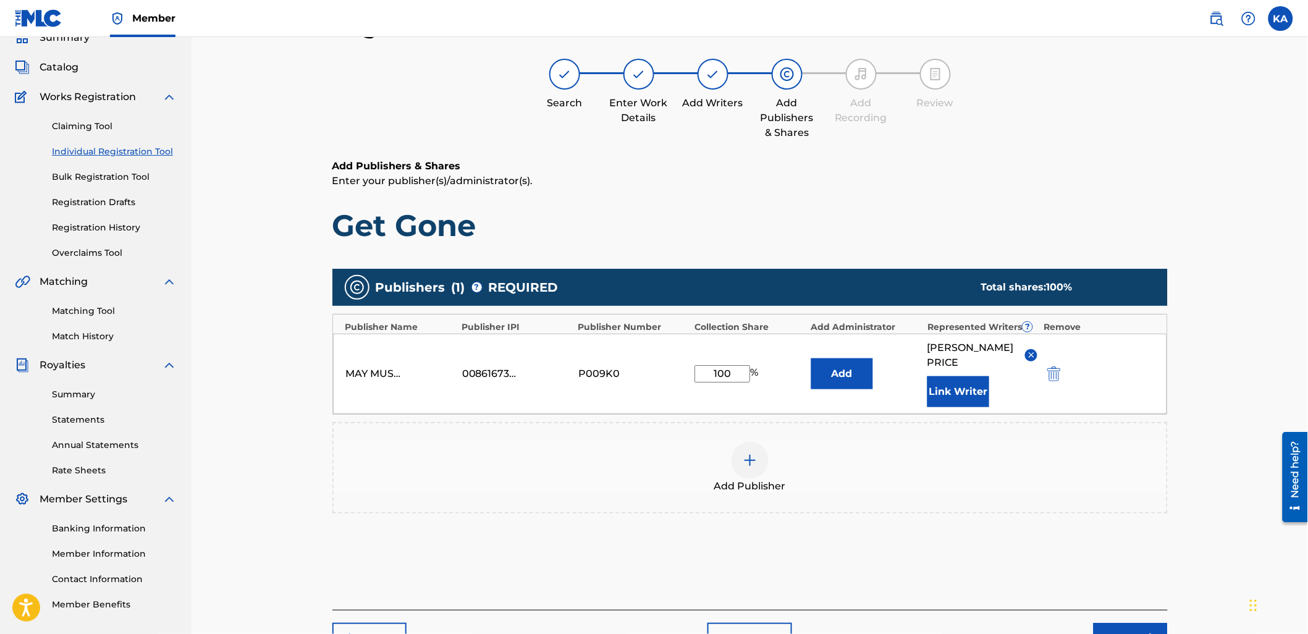
click at [960, 394] on button "Link Writer" at bounding box center [959, 391] width 62 height 31
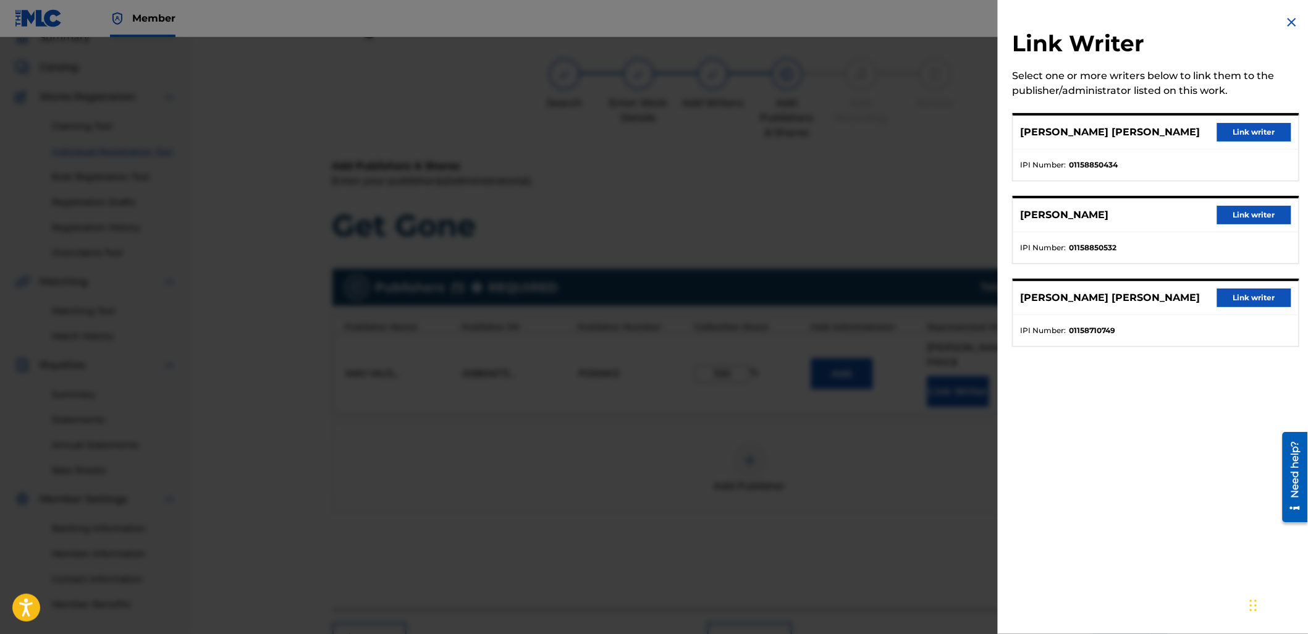
click at [1229, 124] on button "Link writer" at bounding box center [1254, 132] width 74 height 19
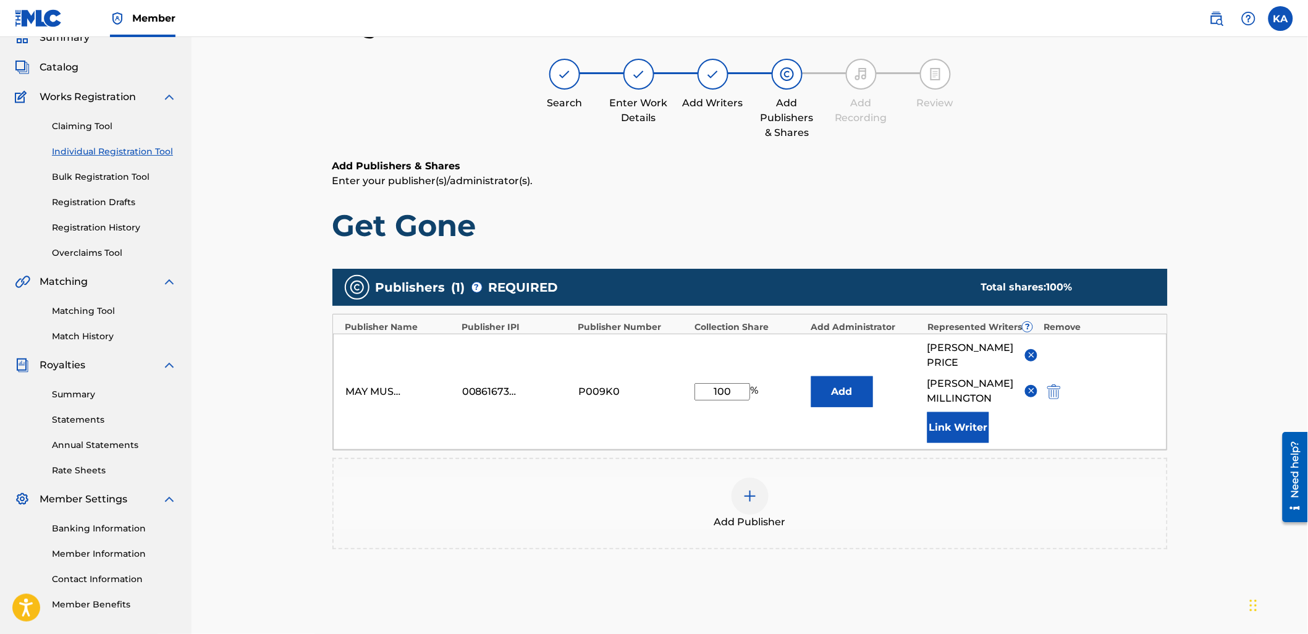
click at [948, 434] on button "Link Writer" at bounding box center [959, 427] width 62 height 31
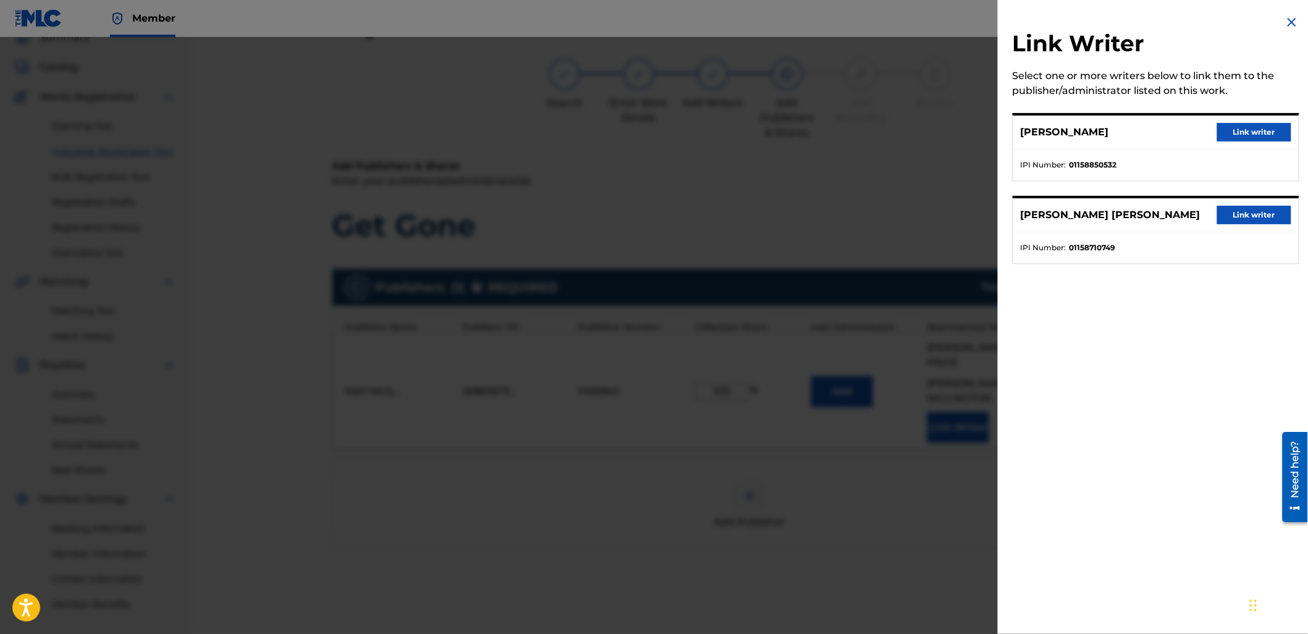
click at [1228, 132] on button "Link writer" at bounding box center [1254, 132] width 74 height 19
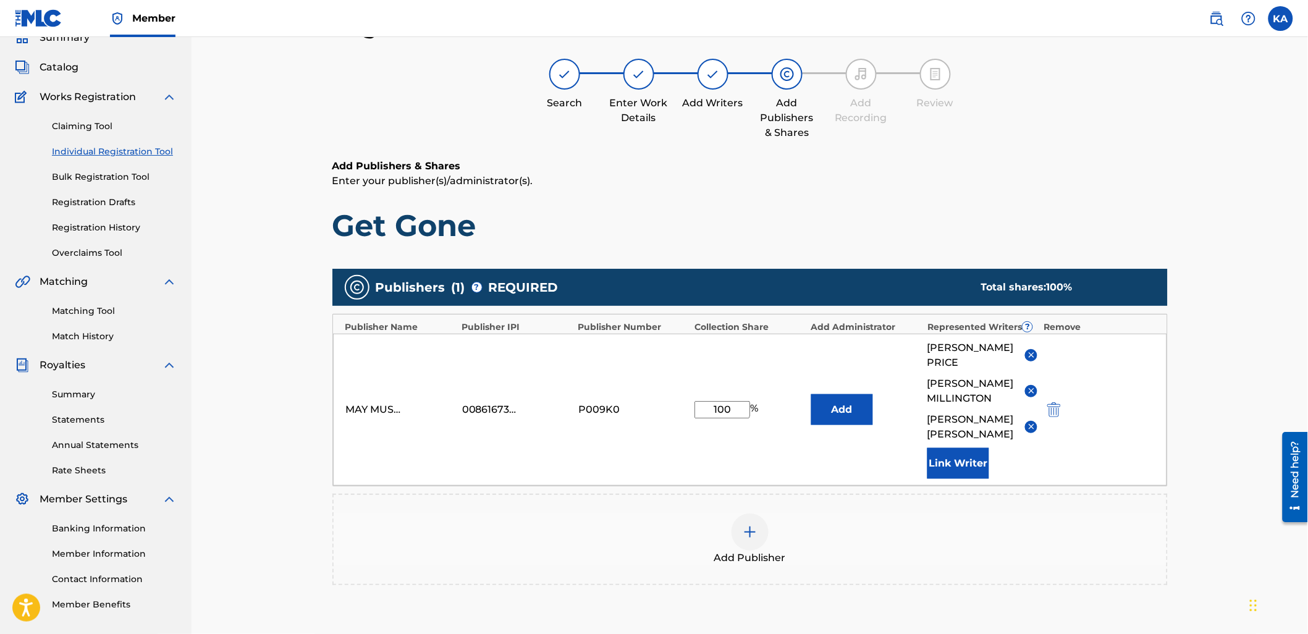
drag, startPoint x: 929, startPoint y: 472, endPoint x: 975, endPoint y: 490, distance: 49.1
click at [930, 472] on div "[PERSON_NAME] [PERSON_NAME] [PERSON_NAME] [PERSON_NAME] Link Writer" at bounding box center [983, 410] width 110 height 138
click at [988, 479] on button "Link Writer" at bounding box center [959, 463] width 62 height 31
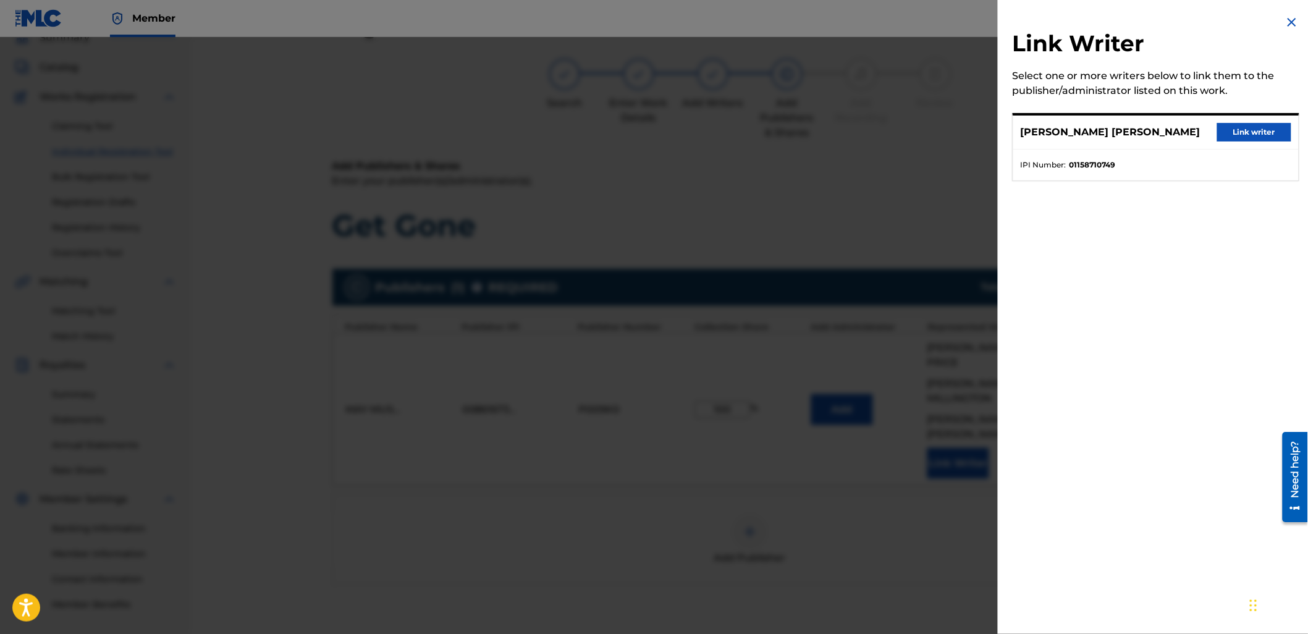
click at [1248, 133] on button "Link writer" at bounding box center [1254, 132] width 74 height 19
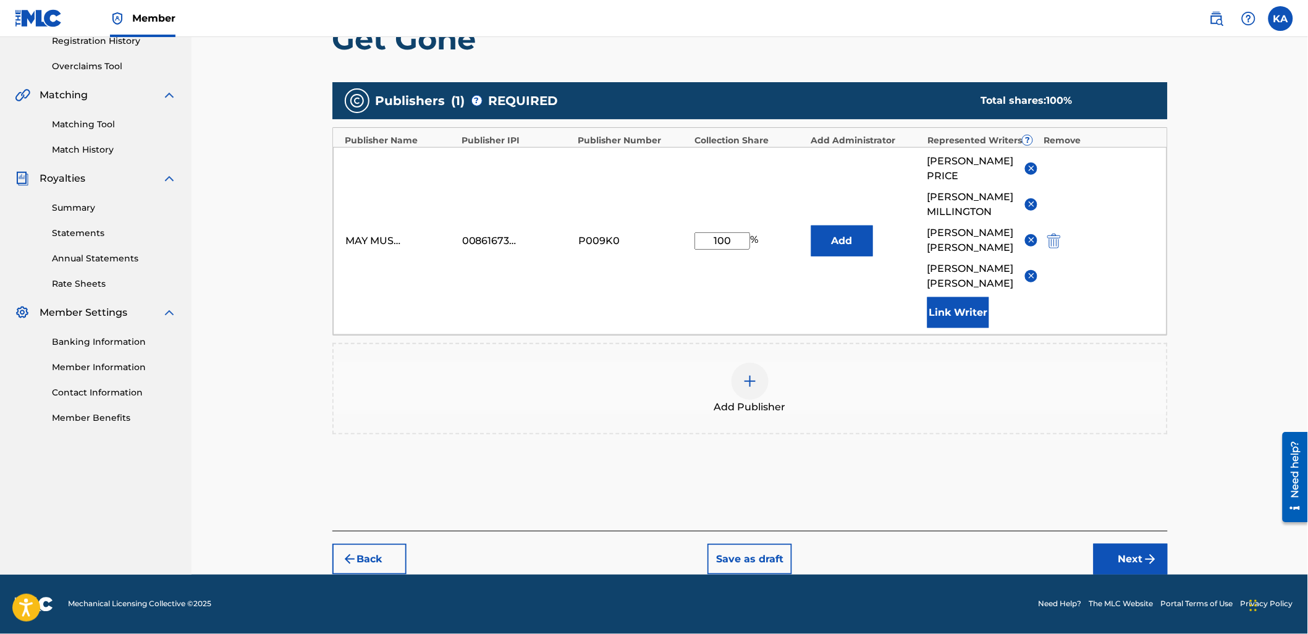
click at [1135, 544] on button "Next" at bounding box center [1131, 559] width 74 height 31
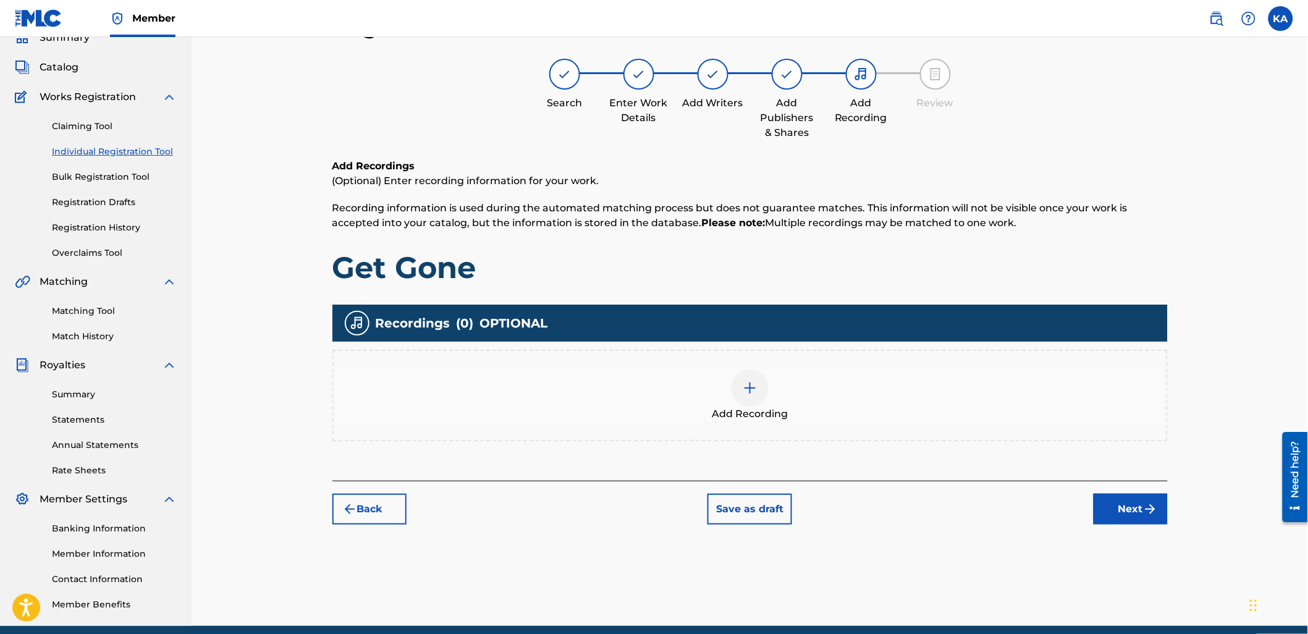
drag, startPoint x: 894, startPoint y: 388, endPoint x: 895, endPoint y: 380, distance: 8.1
click at [895, 380] on div "Add Recording" at bounding box center [750, 396] width 833 height 52
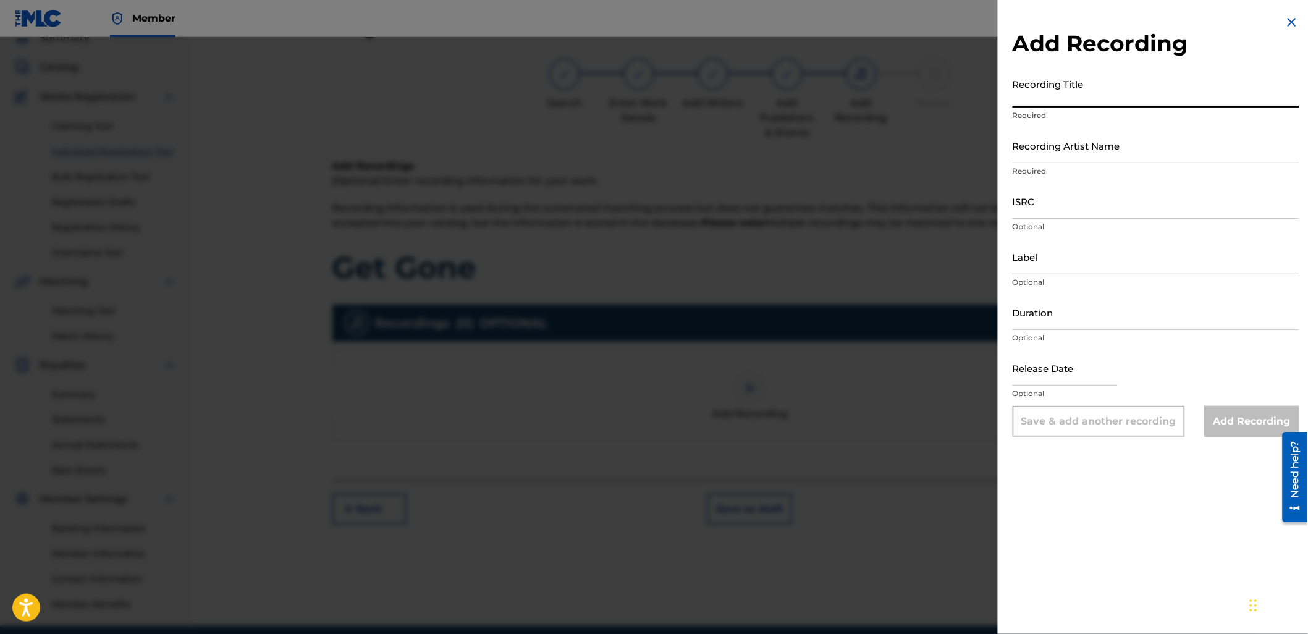
click at [1043, 87] on input "Recording Title" at bounding box center [1156, 89] width 287 height 35
paste input "Get Gone"
type input "Get Gone"
click at [1072, 153] on input "Recording Artist Name" at bounding box center [1156, 145] width 287 height 35
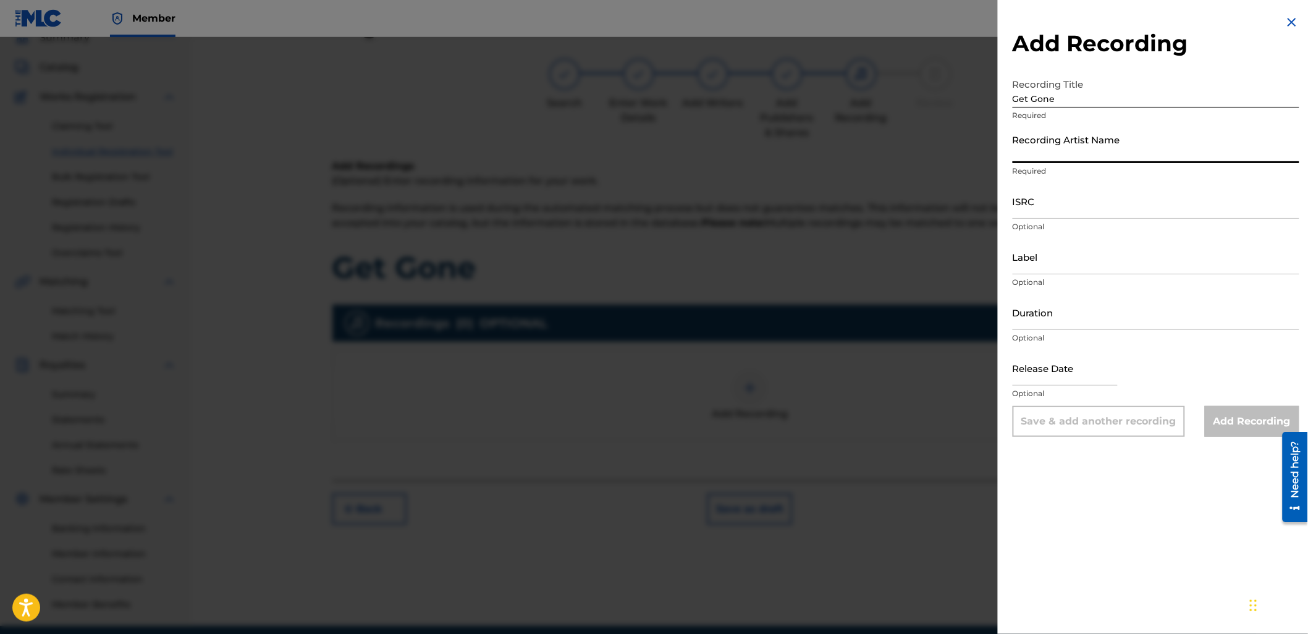
type input "DeadWax"
type input "03:10"
type input "[DATE]"
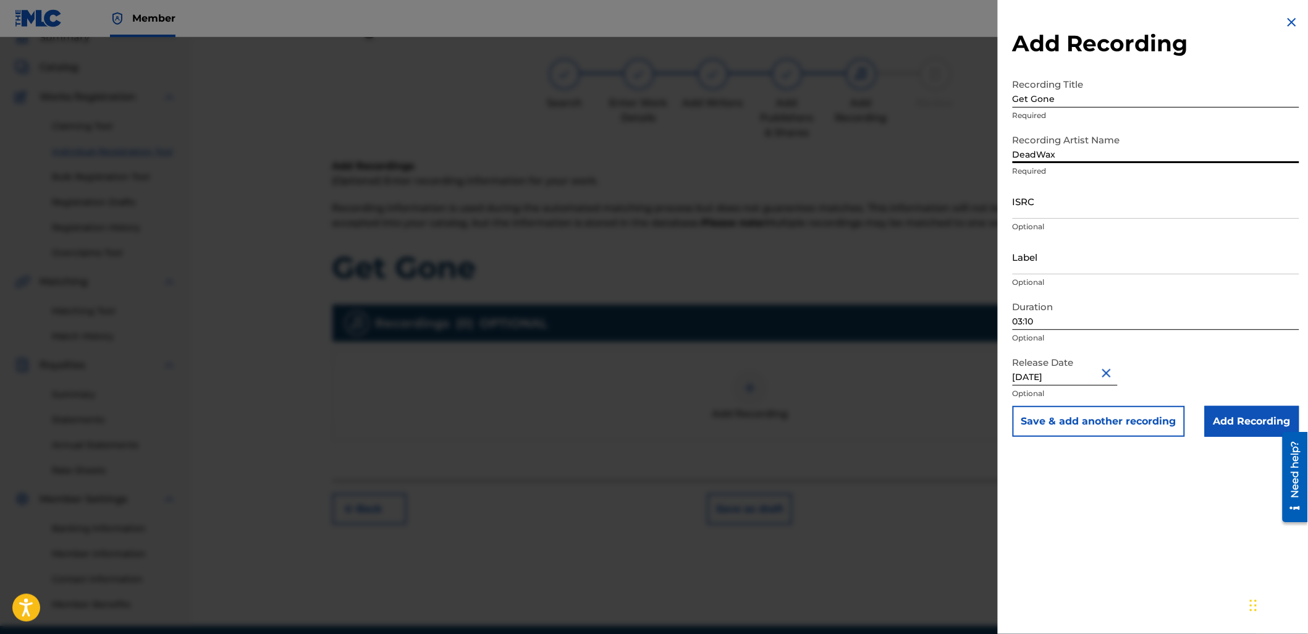
click at [1103, 371] on button "Close" at bounding box center [1108, 373] width 19 height 38
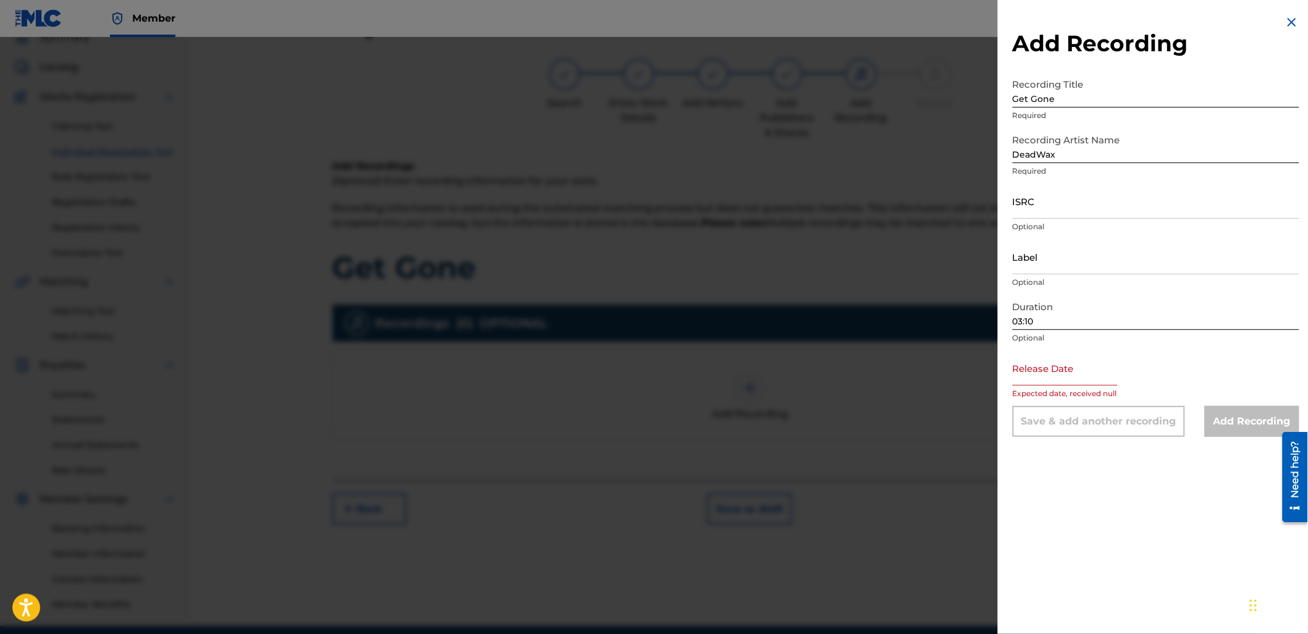
click at [1103, 371] on input "text" at bounding box center [1065, 367] width 105 height 35
select select "7"
select select "2025"
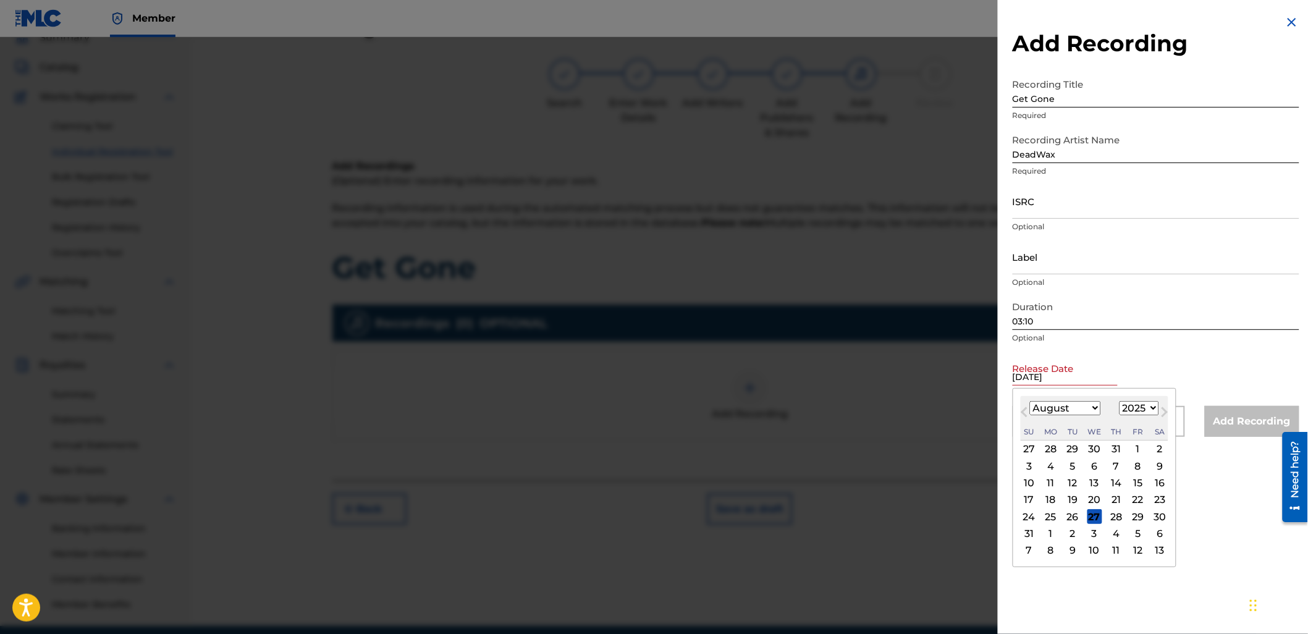
type input "[DATE]"
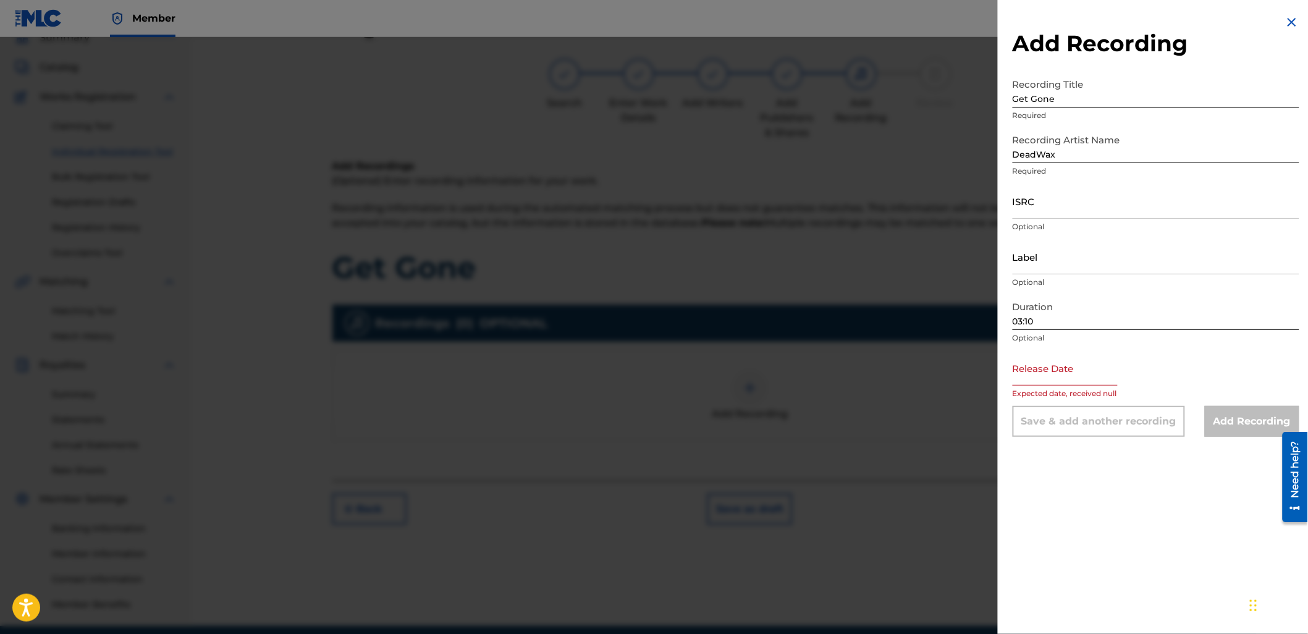
select select "7"
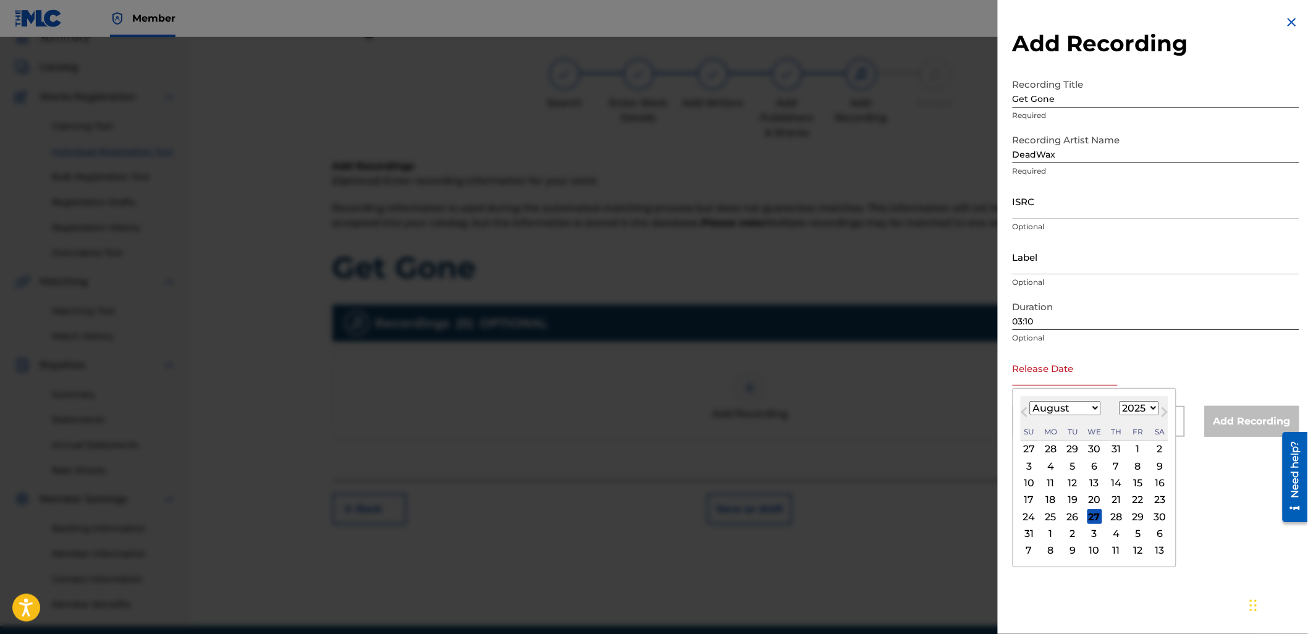
click at [1061, 373] on input "text" at bounding box center [1065, 367] width 105 height 35
click at [1064, 397] on div "August [DATE] February March April May June July August September October Novem…" at bounding box center [1095, 418] width 148 height 44
click at [1146, 407] on select "1900 1901 1902 1903 1904 1905 1906 1907 1908 1909 1910 1911 1912 1913 1914 1915…" at bounding box center [1140, 408] width 40 height 14
select select "2024"
click at [1120, 401] on select "1900 1901 1902 1903 1904 1905 1906 1907 1908 1909 1910 1911 1912 1913 1914 1915…" at bounding box center [1140, 408] width 40 height 14
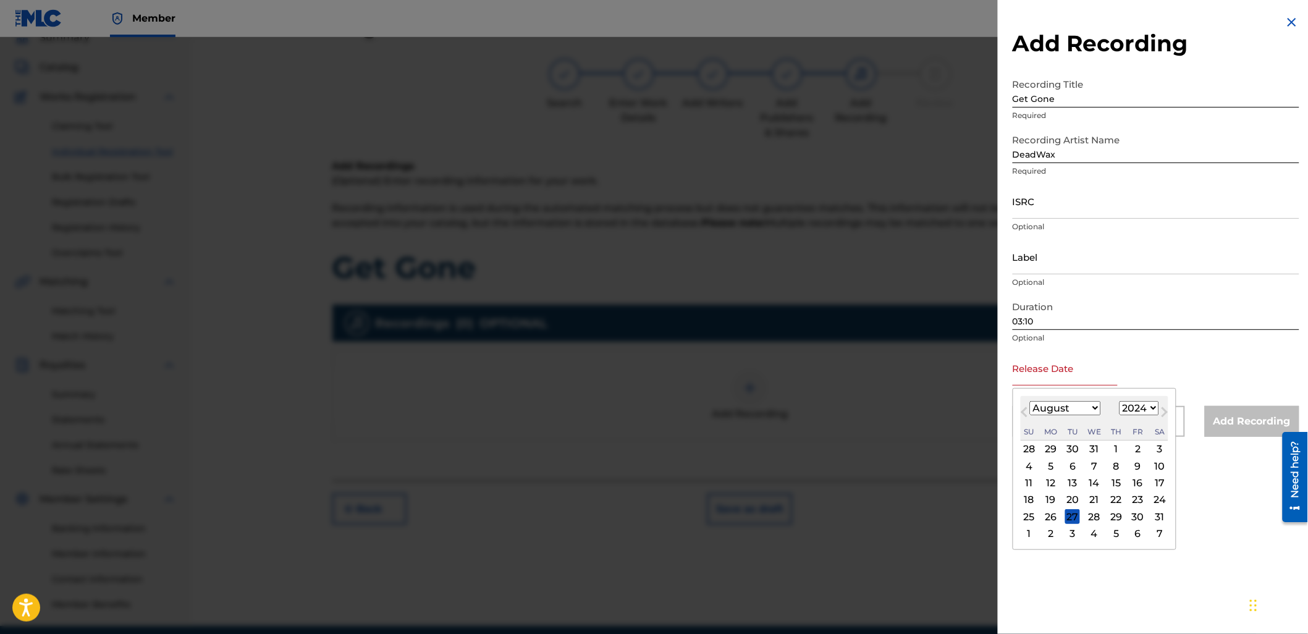
click at [1072, 408] on select "January February March April May June July August September October November De…" at bounding box center [1065, 408] width 71 height 14
select select "6"
click at [1030, 401] on select "January February March April May June July August September October November De…" at bounding box center [1065, 408] width 71 height 14
click at [1133, 450] on div "5" at bounding box center [1138, 449] width 15 height 15
type input "[DATE]"
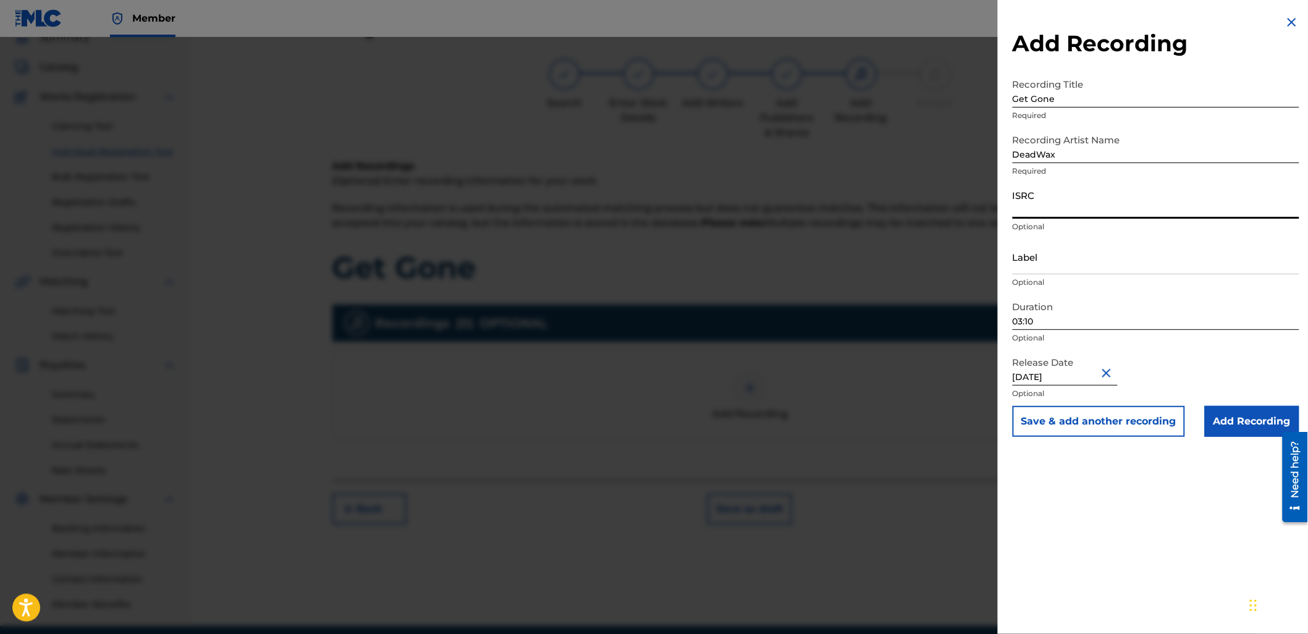
click at [1030, 195] on input "ISRC" at bounding box center [1156, 201] width 287 height 35
paste input "USA2P2428366"
type input "USA2P2428366"
click at [1052, 322] on input "03:10" at bounding box center [1156, 312] width 287 height 35
type input "04:12"
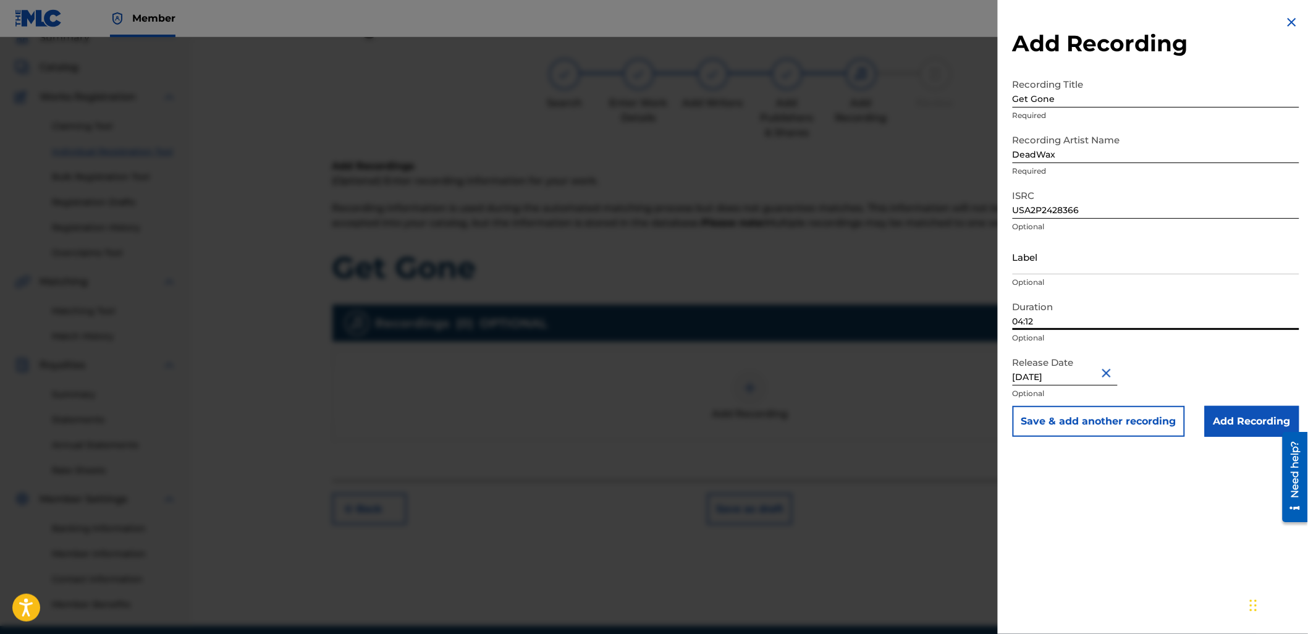
click at [1229, 418] on input "Add Recording" at bounding box center [1252, 421] width 95 height 31
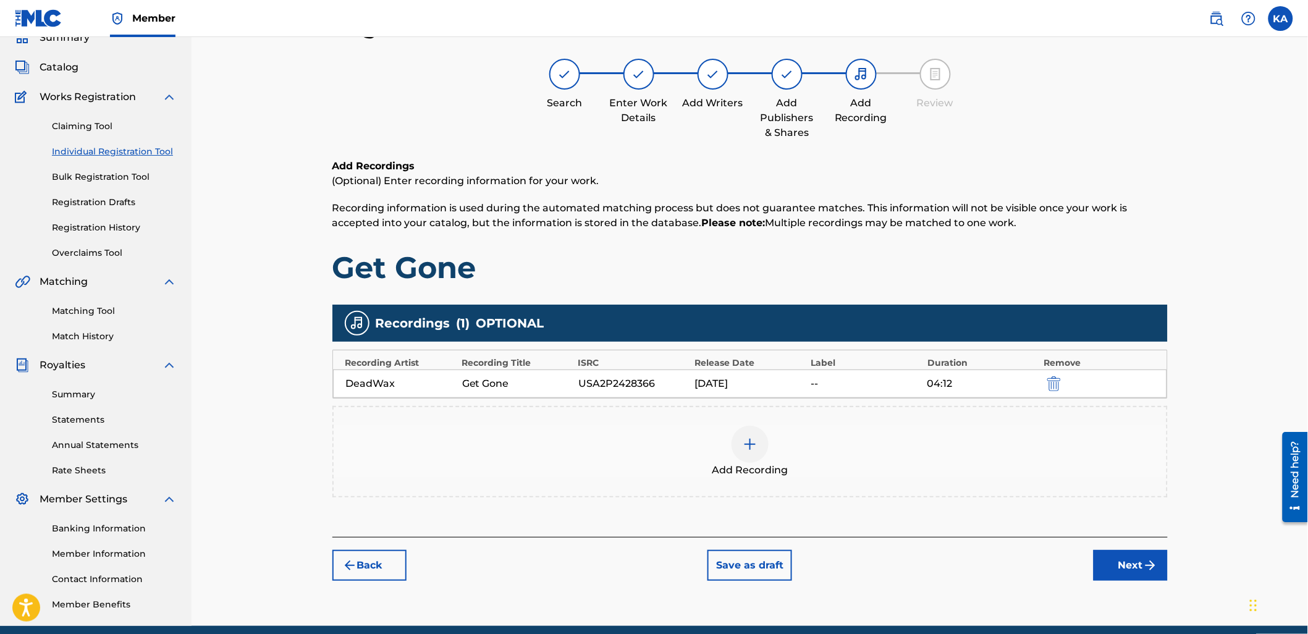
click at [1113, 557] on button "Next" at bounding box center [1131, 565] width 74 height 31
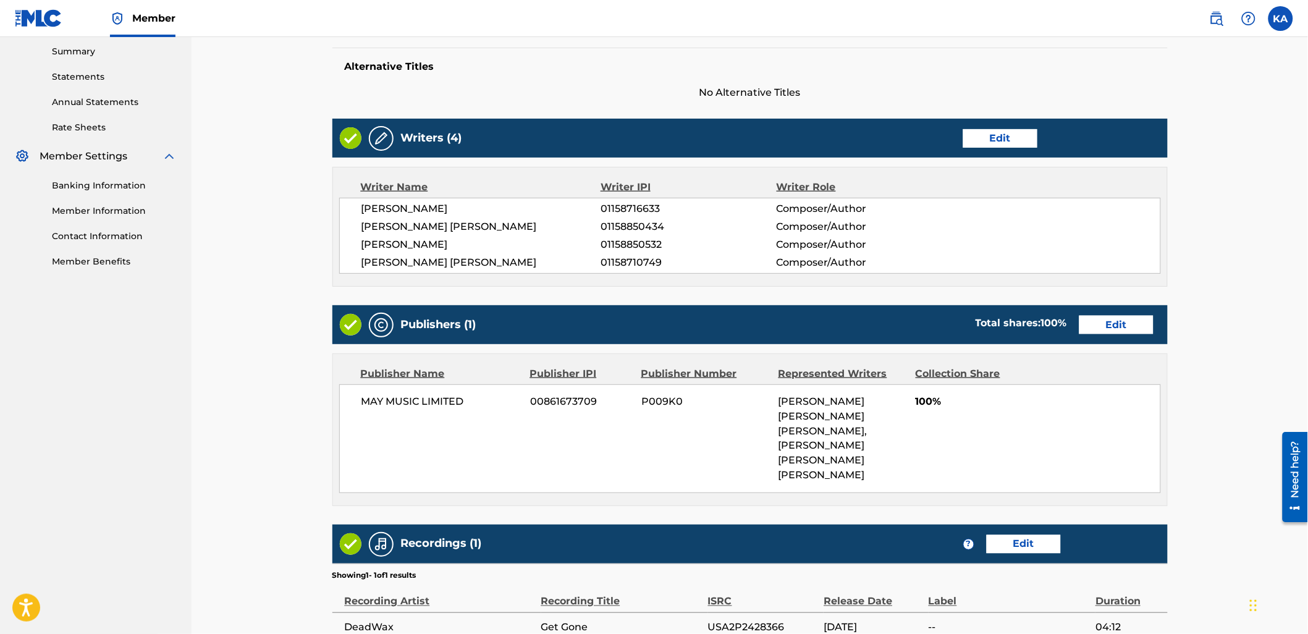
scroll to position [515, 0]
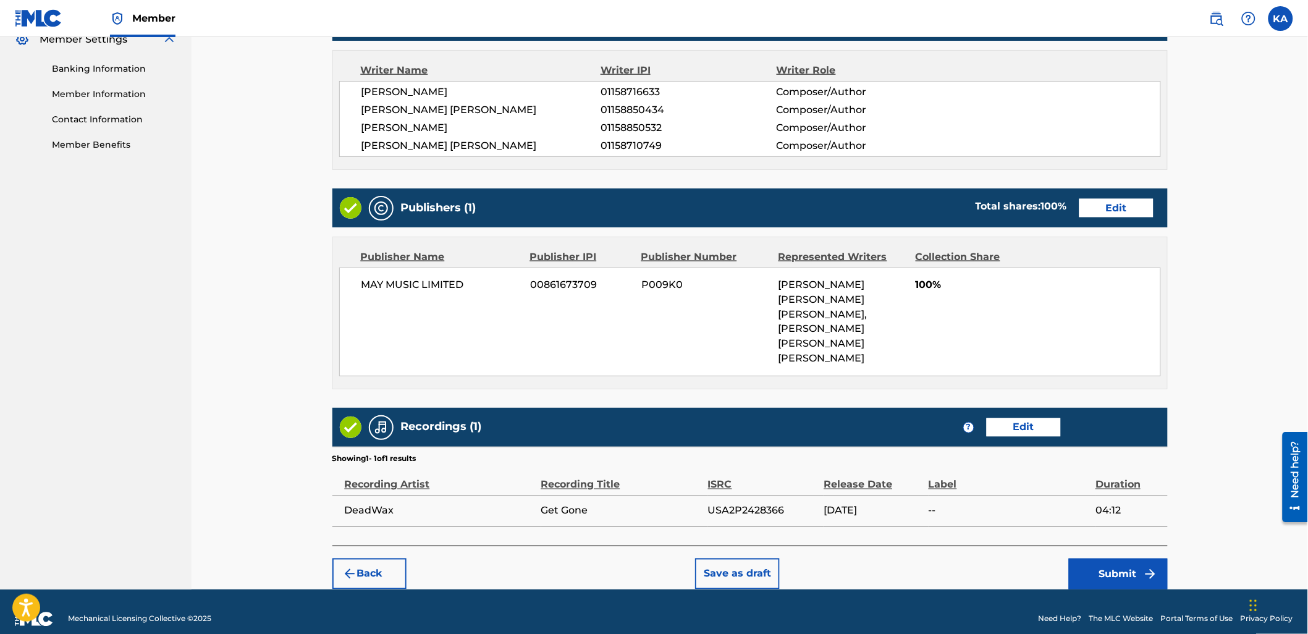
click at [1119, 559] on button "Submit" at bounding box center [1118, 574] width 99 height 31
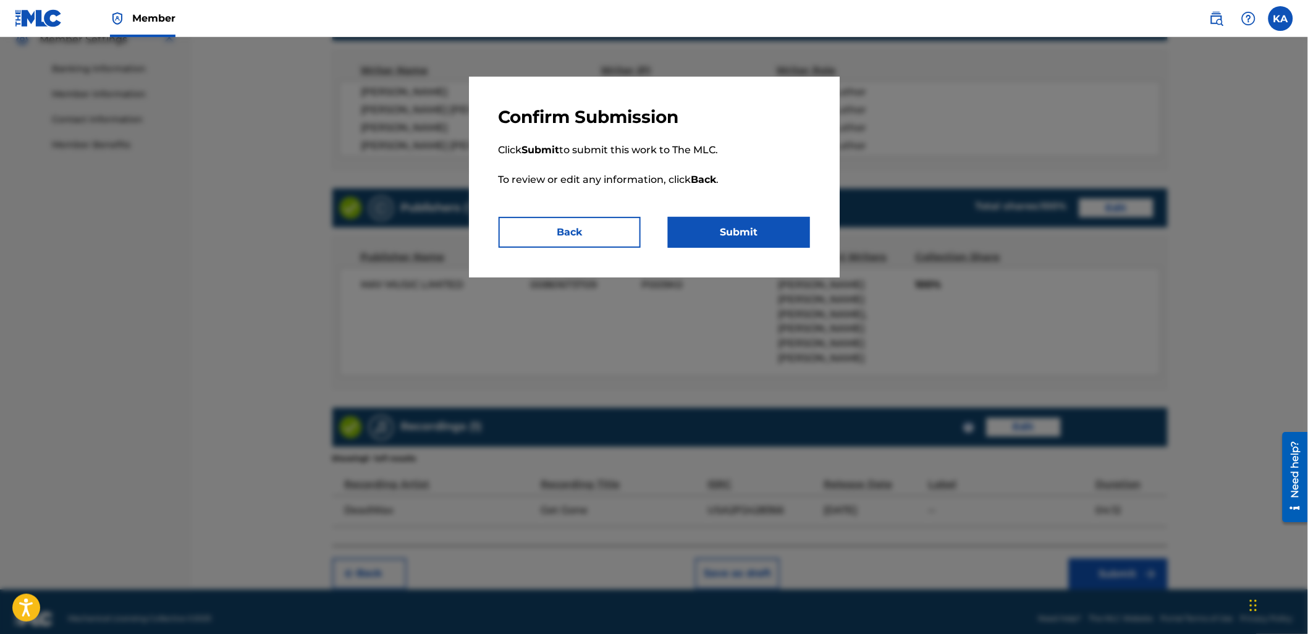
click at [703, 219] on button "Submit" at bounding box center [739, 232] width 142 height 31
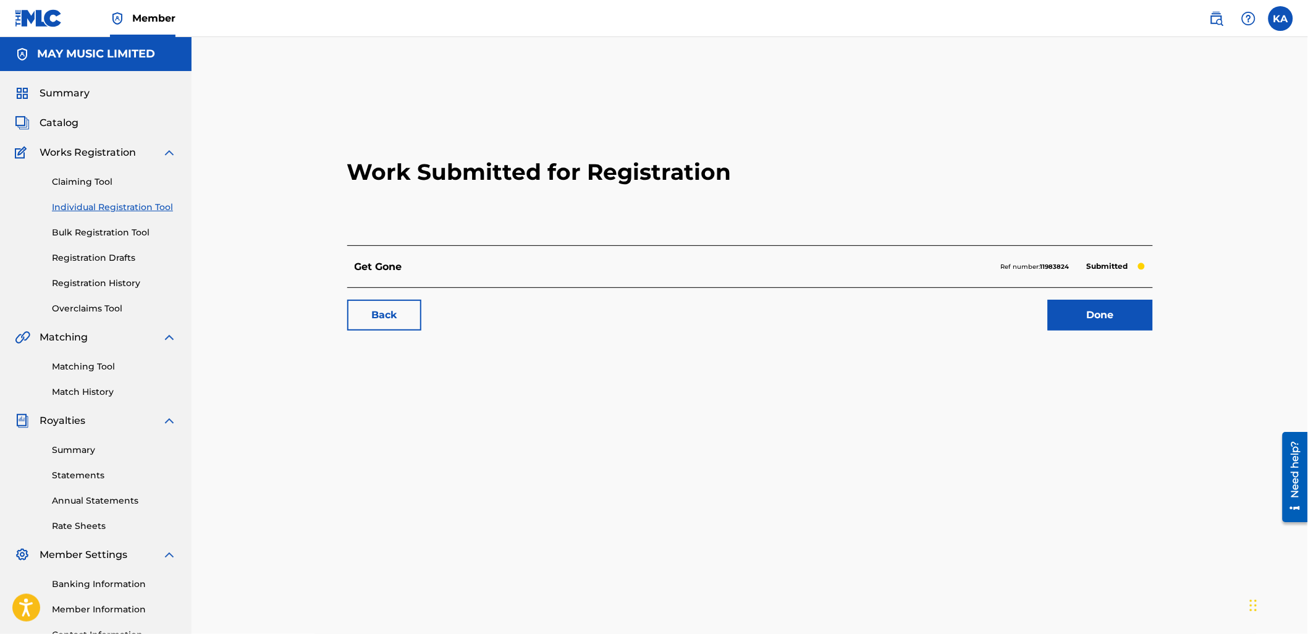
click at [136, 201] on link "Individual Registration Tool" at bounding box center [114, 207] width 125 height 13
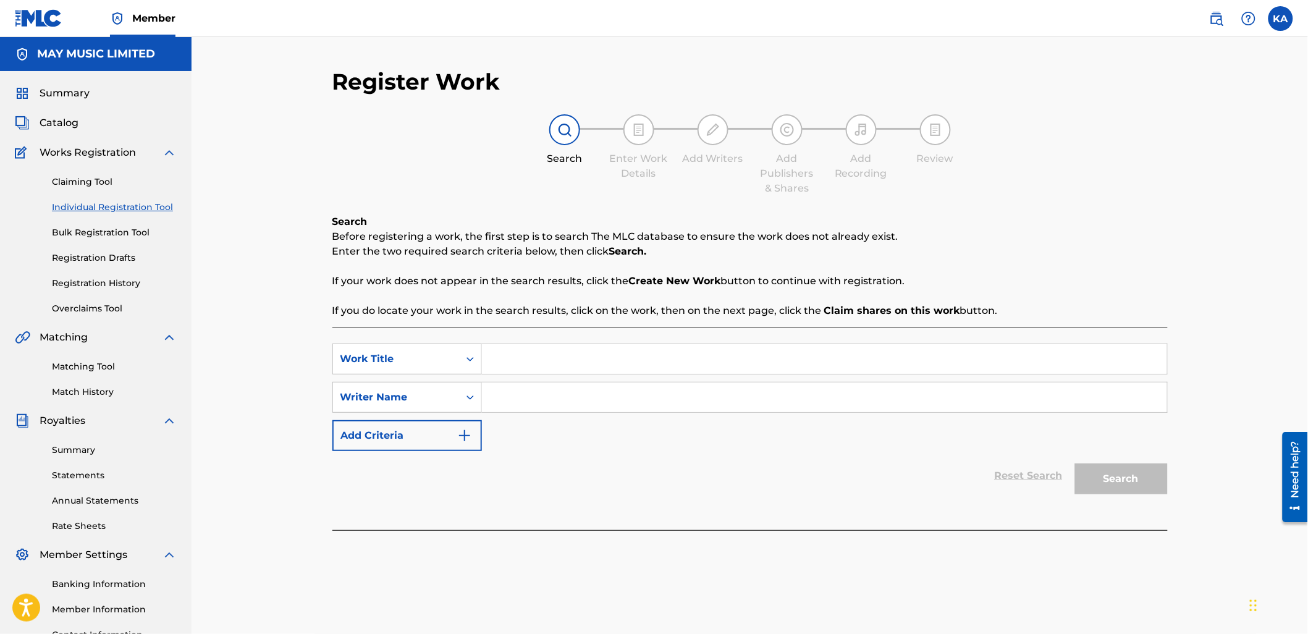
click at [495, 358] on input "Search Form" at bounding box center [824, 359] width 685 height 30
paste input "Captive"
type input "Captive"
drag, startPoint x: 546, startPoint y: 412, endPoint x: 535, endPoint y: 391, distance: 23.8
click at [546, 400] on input "Search Form" at bounding box center [824, 398] width 685 height 30
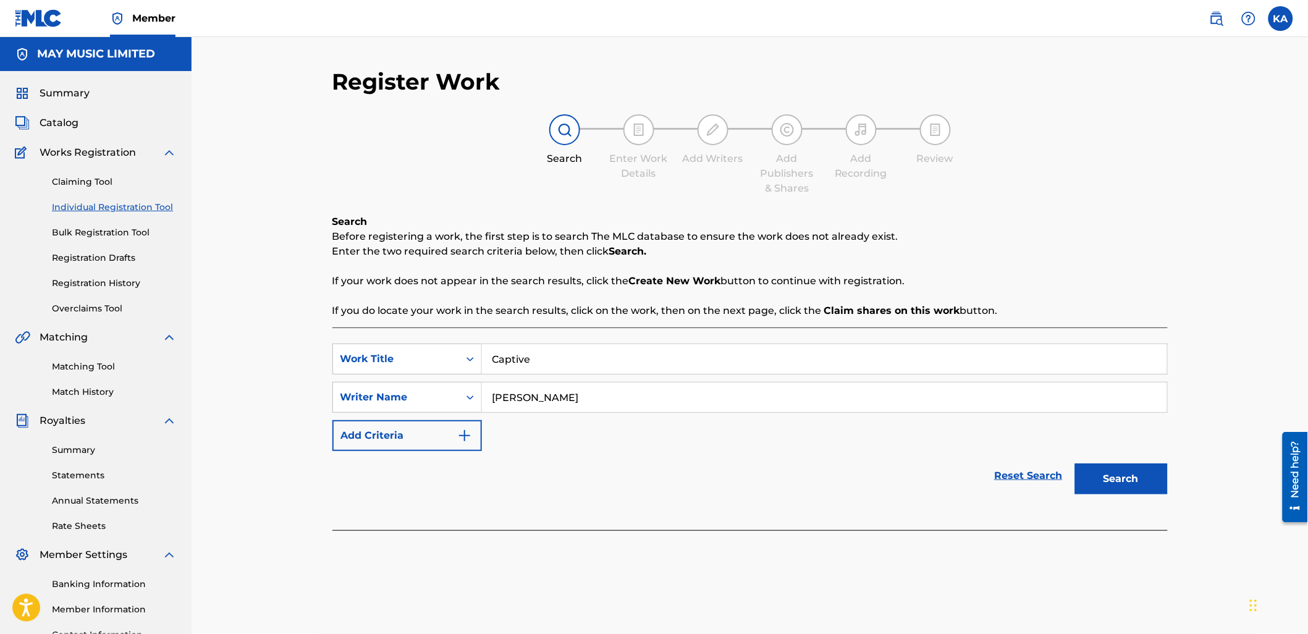
type input "[PERSON_NAME]"
click at [1105, 491] on button "Search" at bounding box center [1121, 479] width 93 height 31
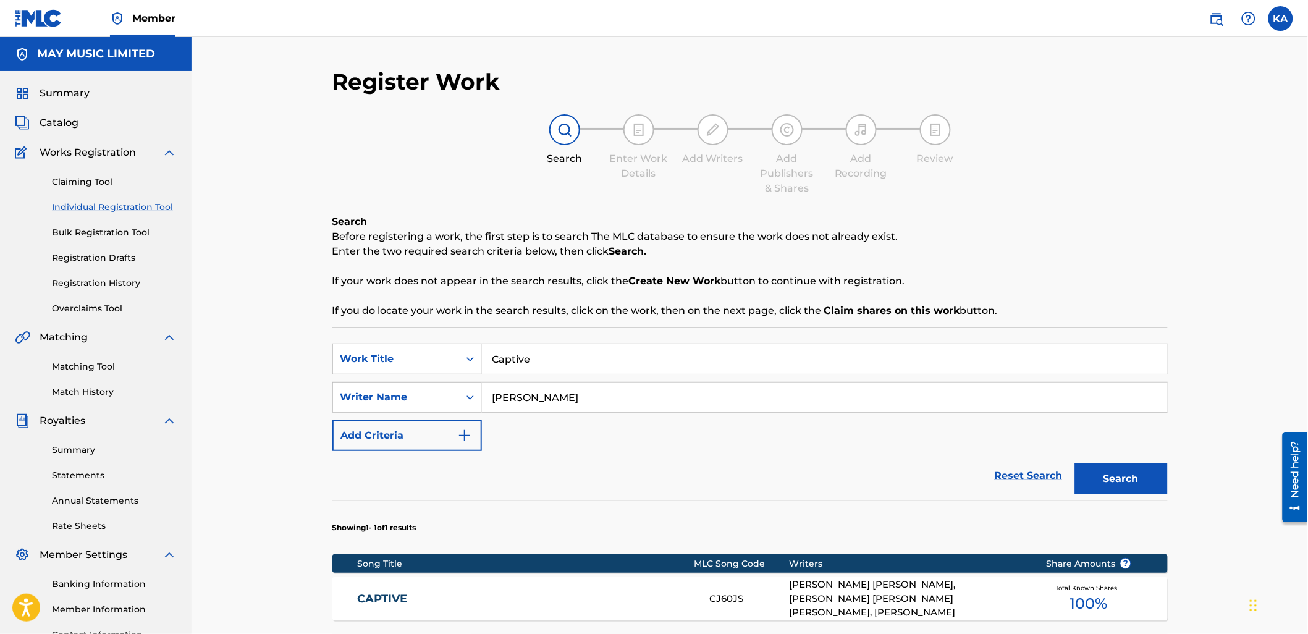
click at [816, 595] on div "[PERSON_NAME] [PERSON_NAME], [PERSON_NAME] [PERSON_NAME] [PERSON_NAME], [PERSON…" at bounding box center [908, 599] width 238 height 42
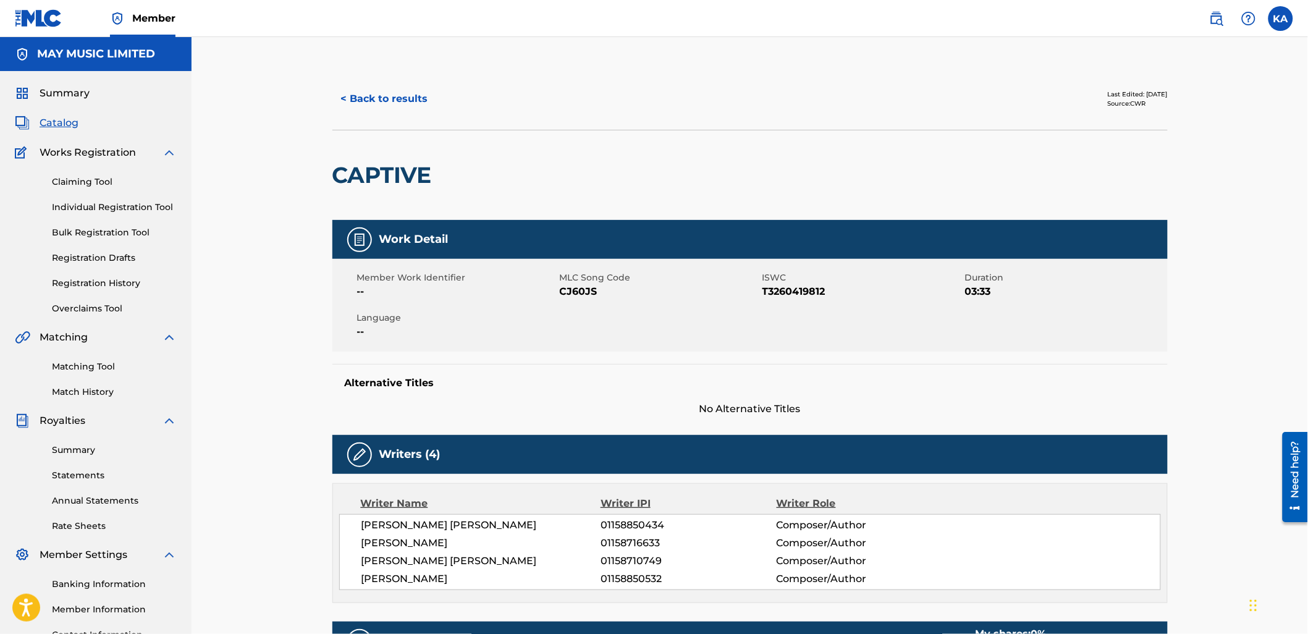
click at [359, 106] on button "< Back to results" at bounding box center [384, 98] width 104 height 31
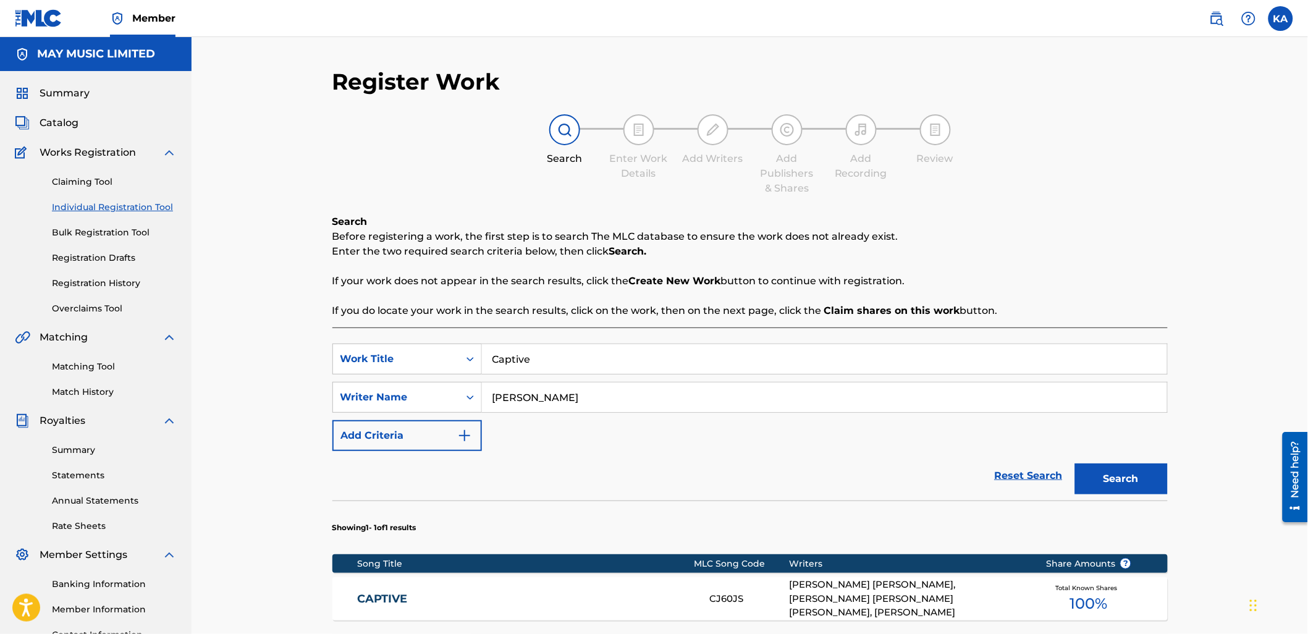
drag, startPoint x: 507, startPoint y: 347, endPoint x: 481, endPoint y: 341, distance: 26.7
click at [485, 341] on div "SearchWithCriteriabb10d9ba-feca-4b4d-86df-00cd97b14fcc Work Title Captive Searc…" at bounding box center [750, 528] width 836 height 400
paste input "Hollow"
type input "Hollow"
click at [1075, 464] on button "Search" at bounding box center [1121, 479] width 93 height 31
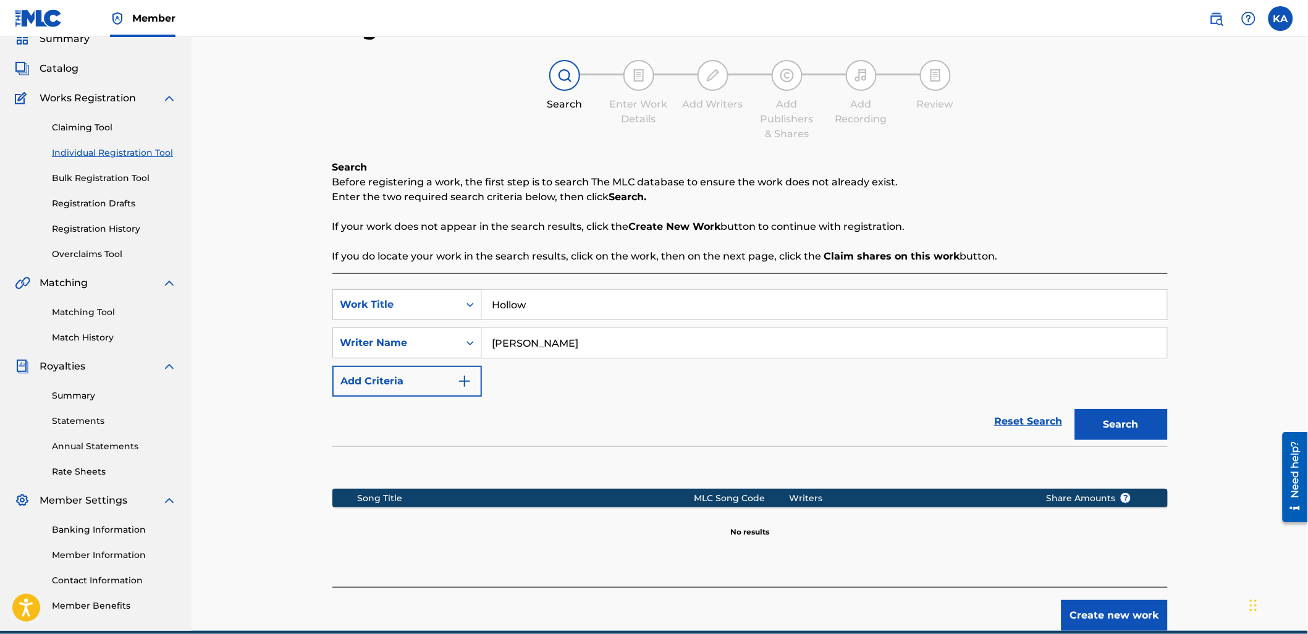
scroll to position [110, 0]
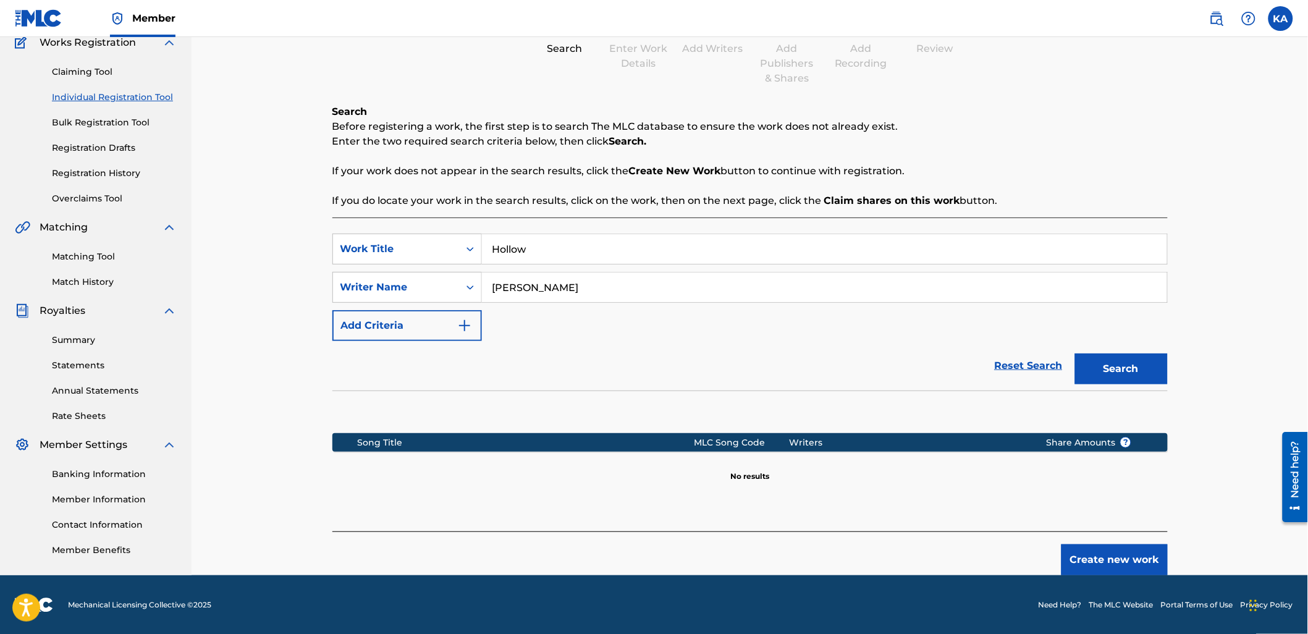
click at [1114, 551] on button "Create new work" at bounding box center [1115, 559] width 106 height 31
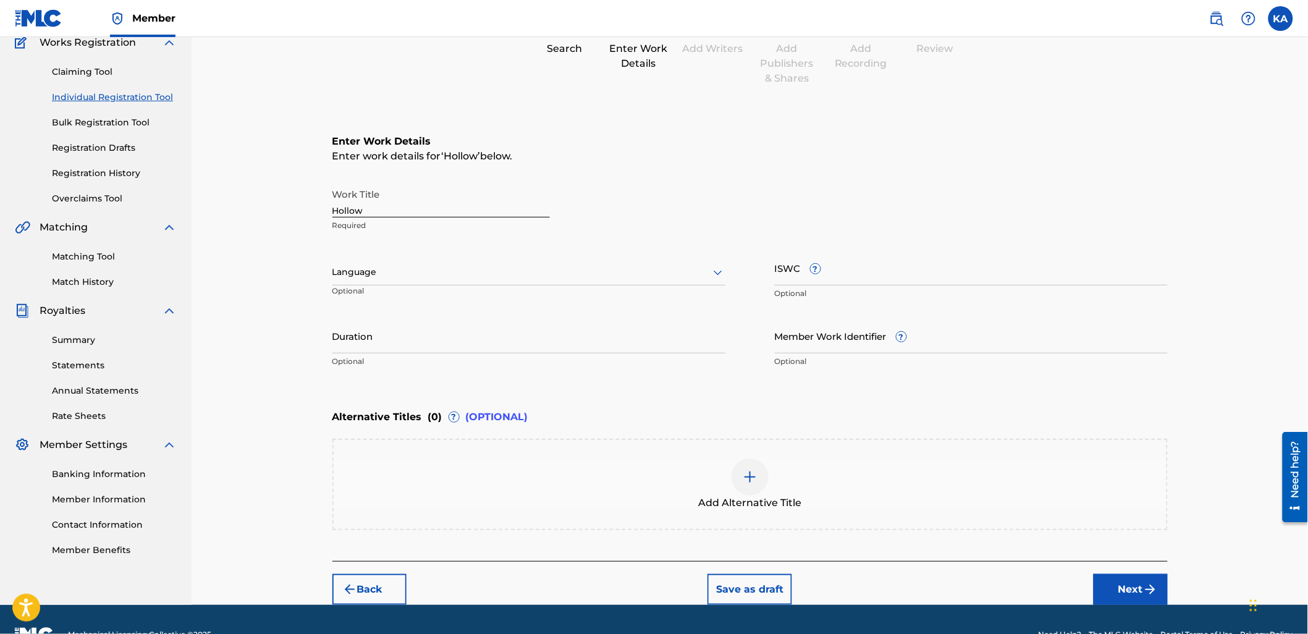
click at [442, 265] on div at bounding box center [528, 272] width 393 height 15
click at [437, 292] on div "English" at bounding box center [529, 300] width 392 height 28
click at [822, 260] on input "ISWC ?" at bounding box center [971, 267] width 393 height 35
paste input "T-328.288.067-1"
type input "T-328.288.067-1"
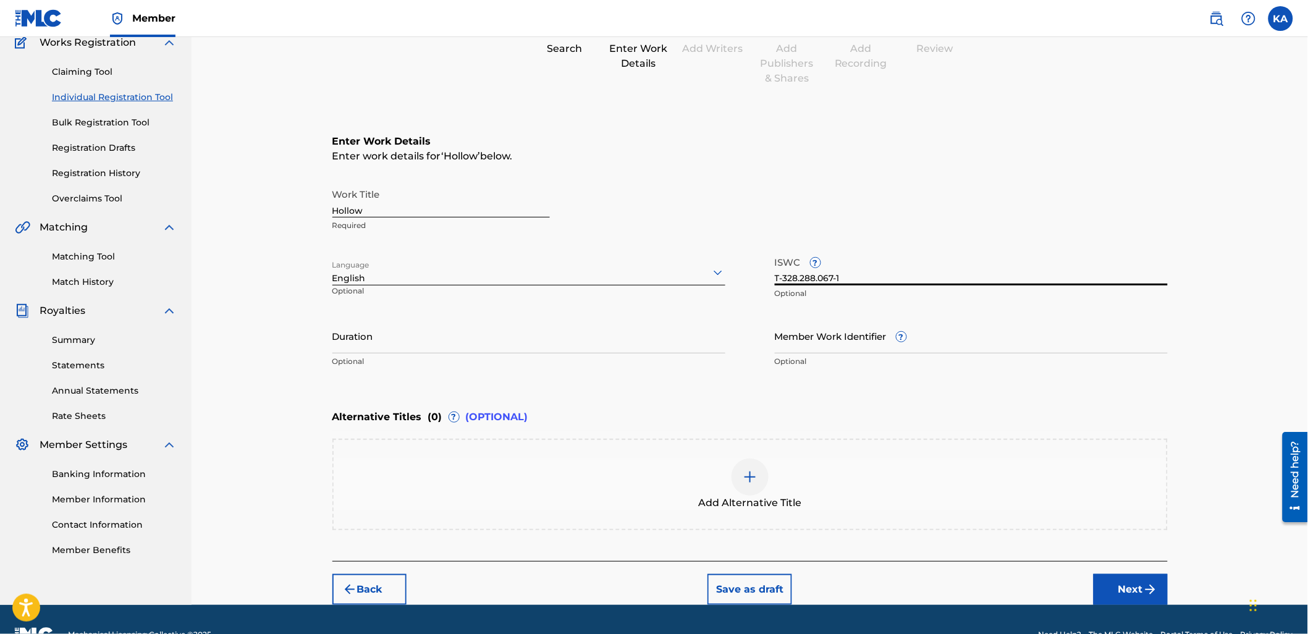
click at [555, 337] on input "Duration" at bounding box center [528, 335] width 393 height 35
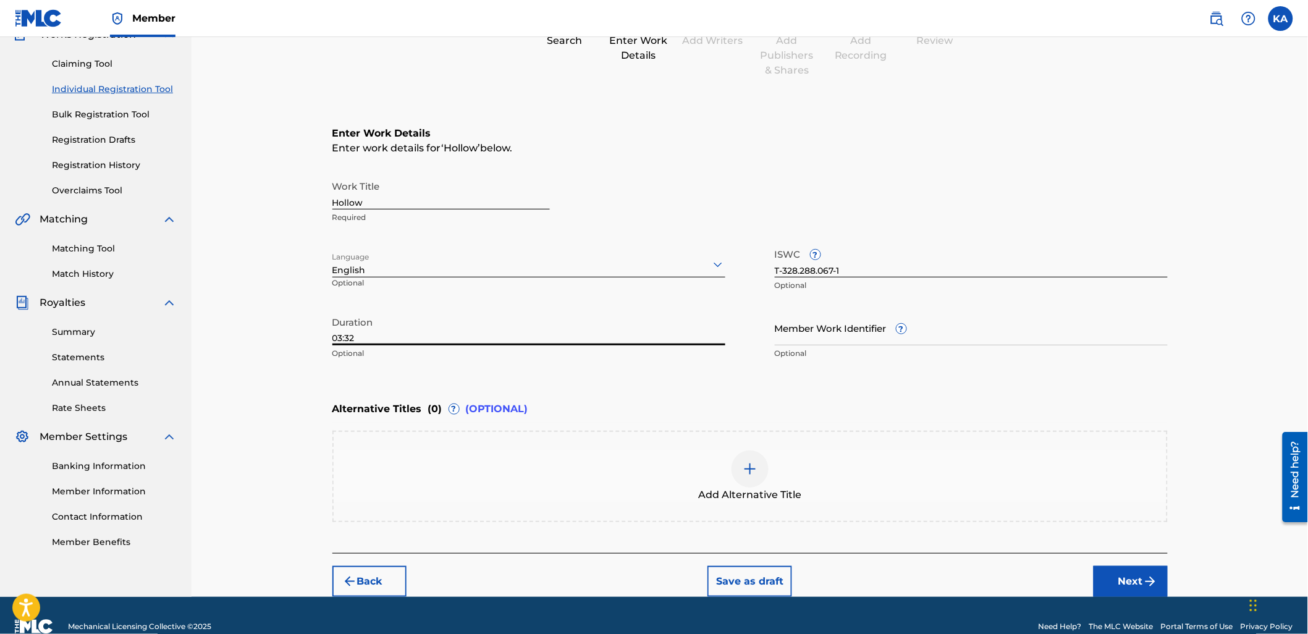
scroll to position [138, 0]
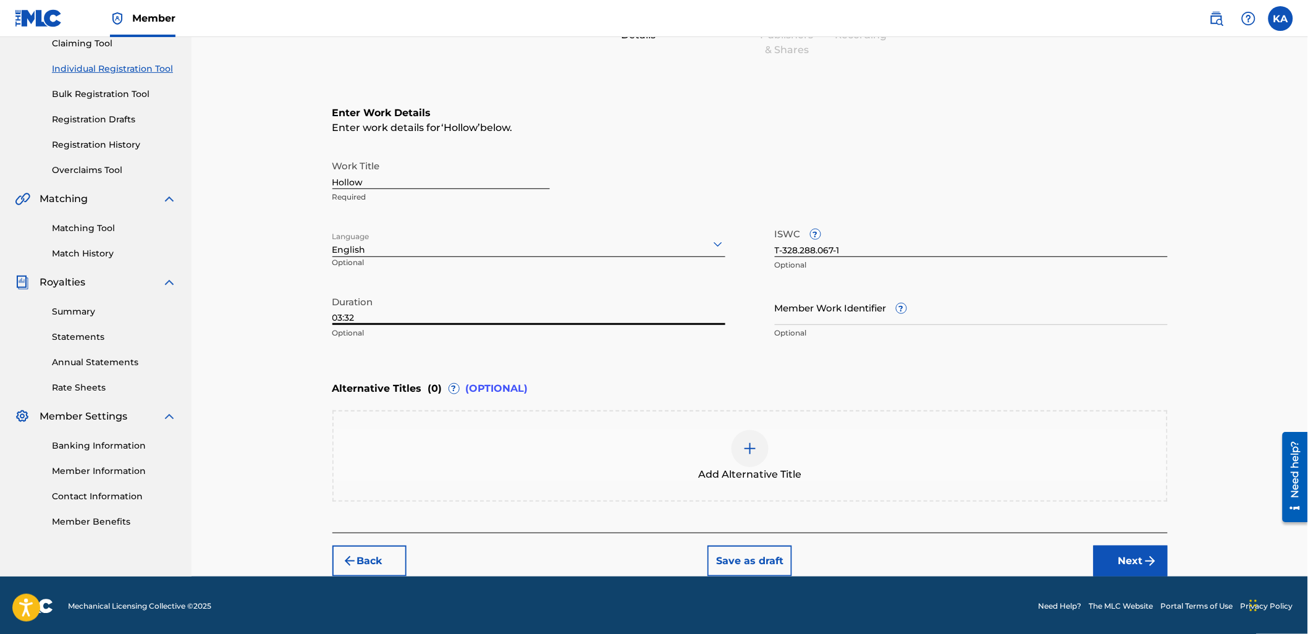
type input "03:32"
click at [1133, 560] on button "Next" at bounding box center [1131, 561] width 74 height 31
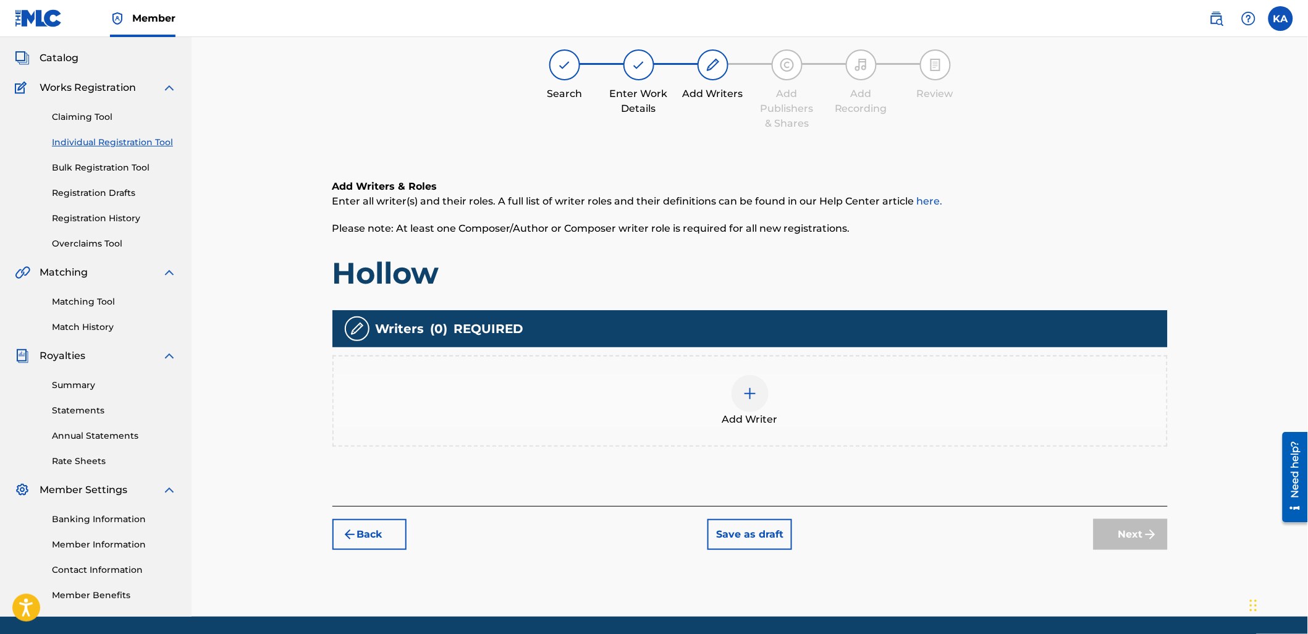
scroll to position [56, 0]
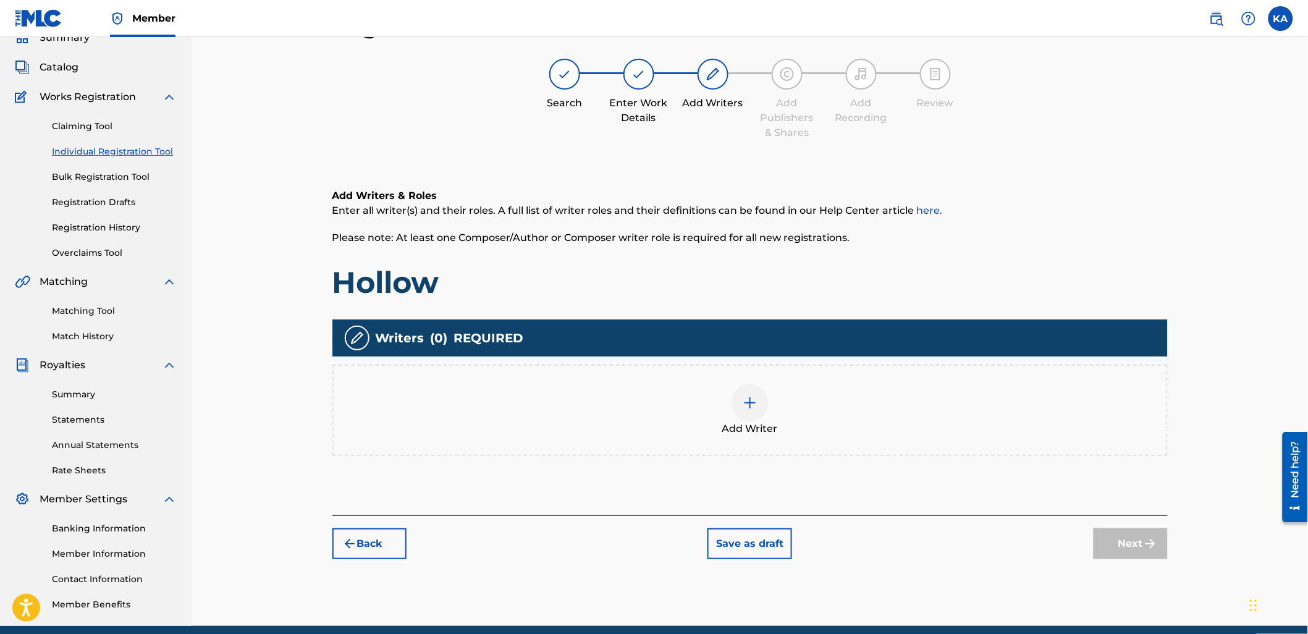
click at [438, 409] on div "Add Writer" at bounding box center [750, 410] width 833 height 52
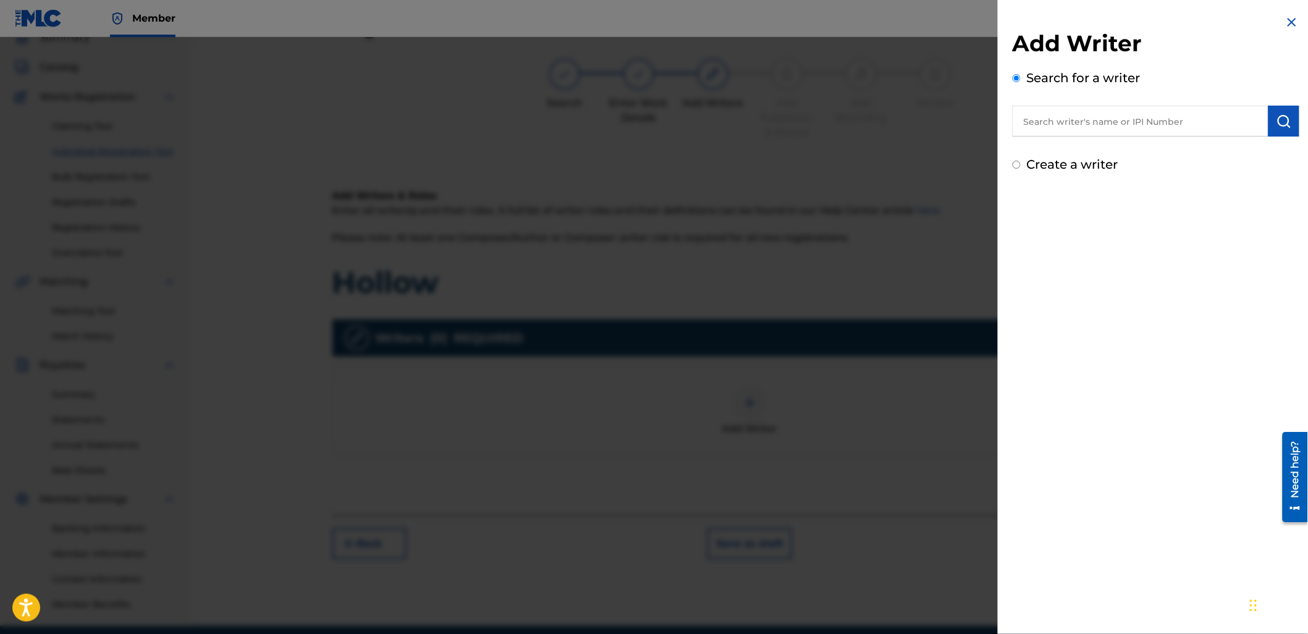
click at [1120, 131] on input "text" at bounding box center [1141, 121] width 256 height 31
paste input "1158716633"
type input "01158716633"
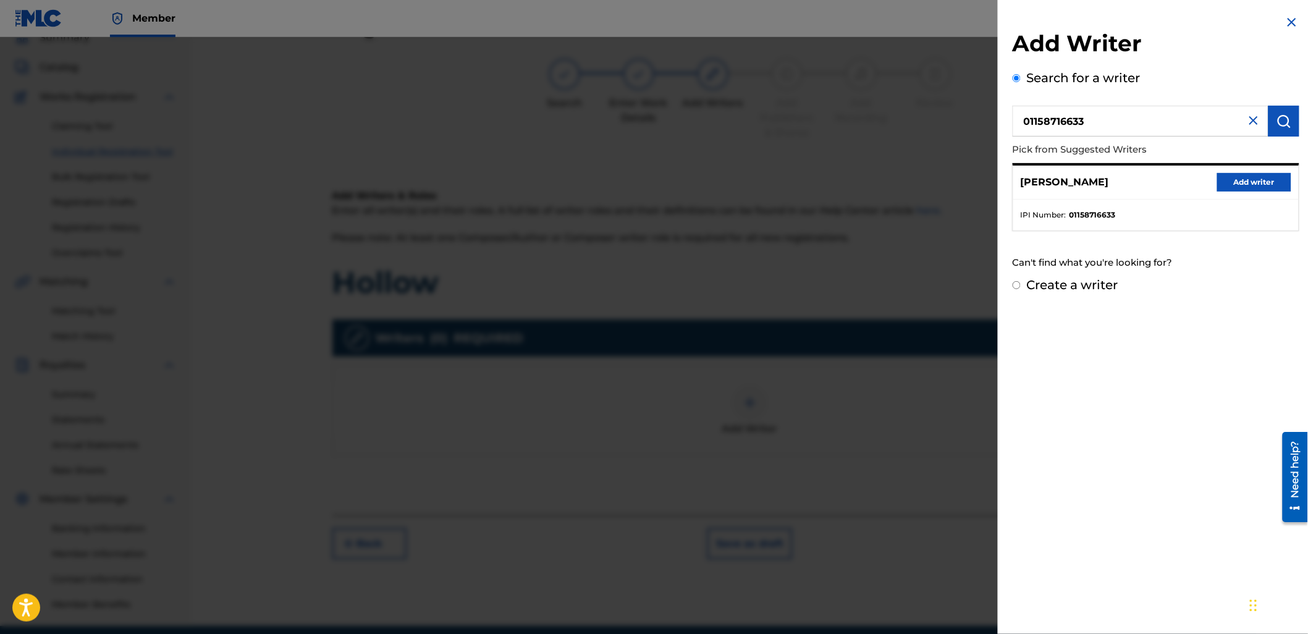
click at [1240, 182] on button "Add writer" at bounding box center [1254, 182] width 74 height 19
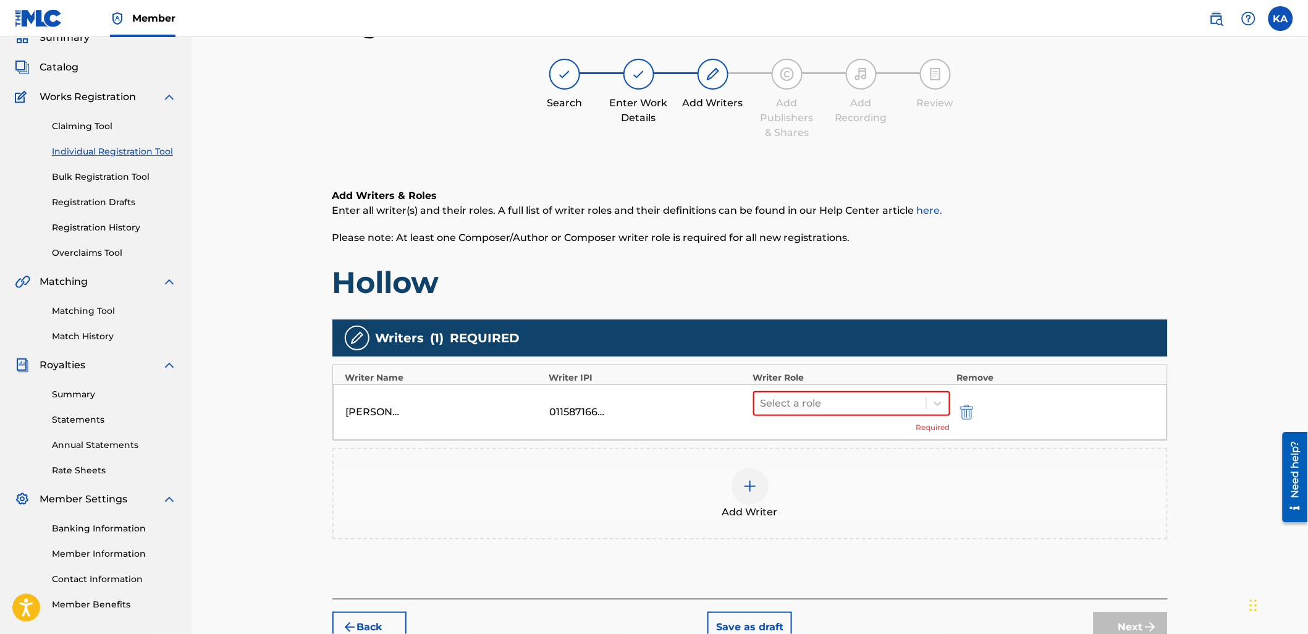
click at [856, 493] on div "Add Writer" at bounding box center [750, 494] width 833 height 52
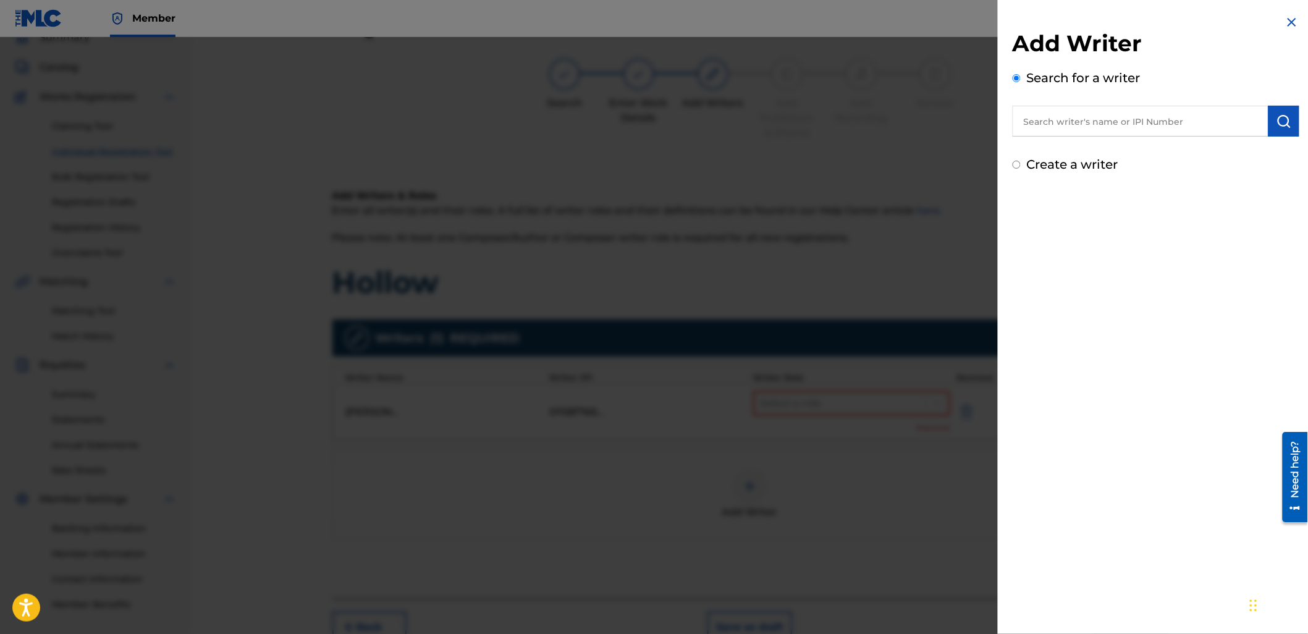
click at [1109, 119] on input "text" at bounding box center [1141, 121] width 256 height 31
paste input "1158850434"
type input "01158850434"
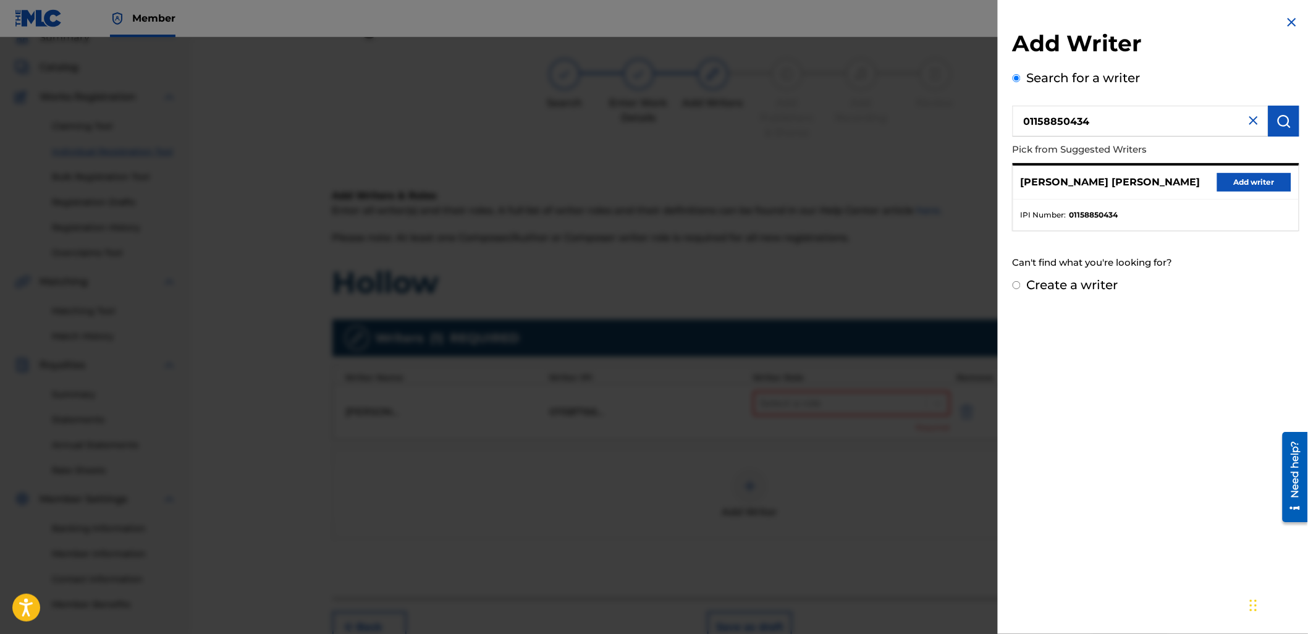
click at [1234, 182] on button "Add writer" at bounding box center [1254, 182] width 74 height 19
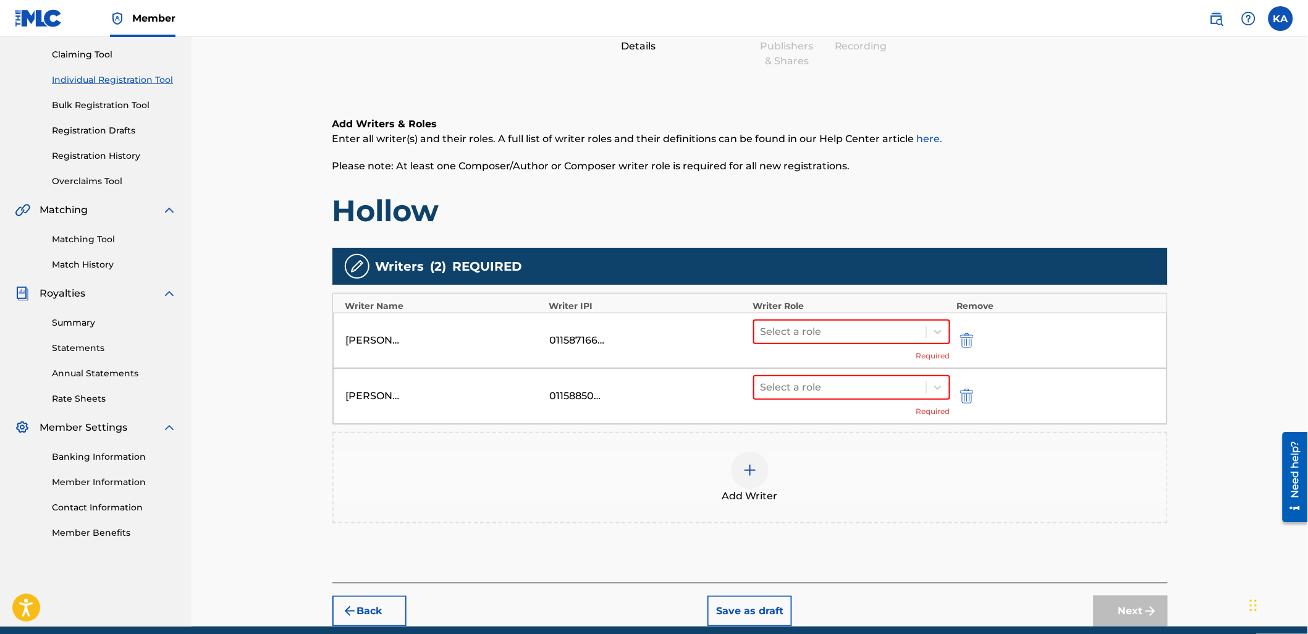
scroll to position [176, 0]
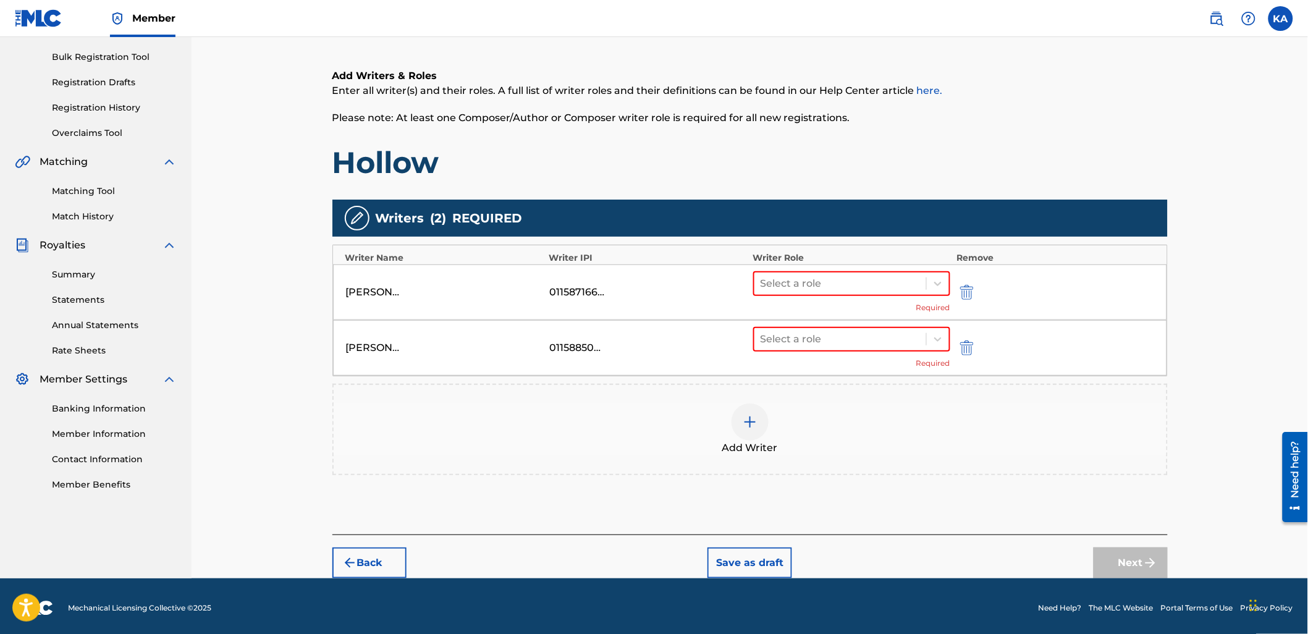
click at [911, 452] on div "Add Writer" at bounding box center [750, 430] width 833 height 52
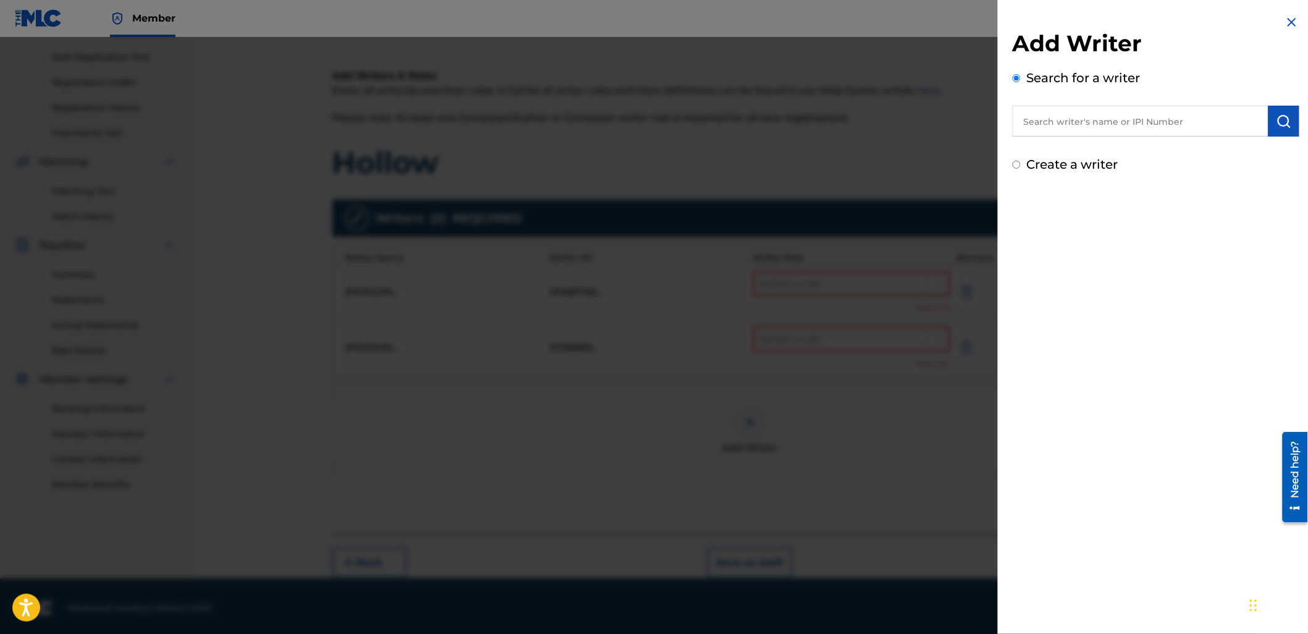
drag, startPoint x: 1073, startPoint y: 129, endPoint x: 1061, endPoint y: 112, distance: 19.9
click at [1073, 129] on input "text" at bounding box center [1141, 121] width 256 height 31
paste input "1158850532"
type input "01158850532"
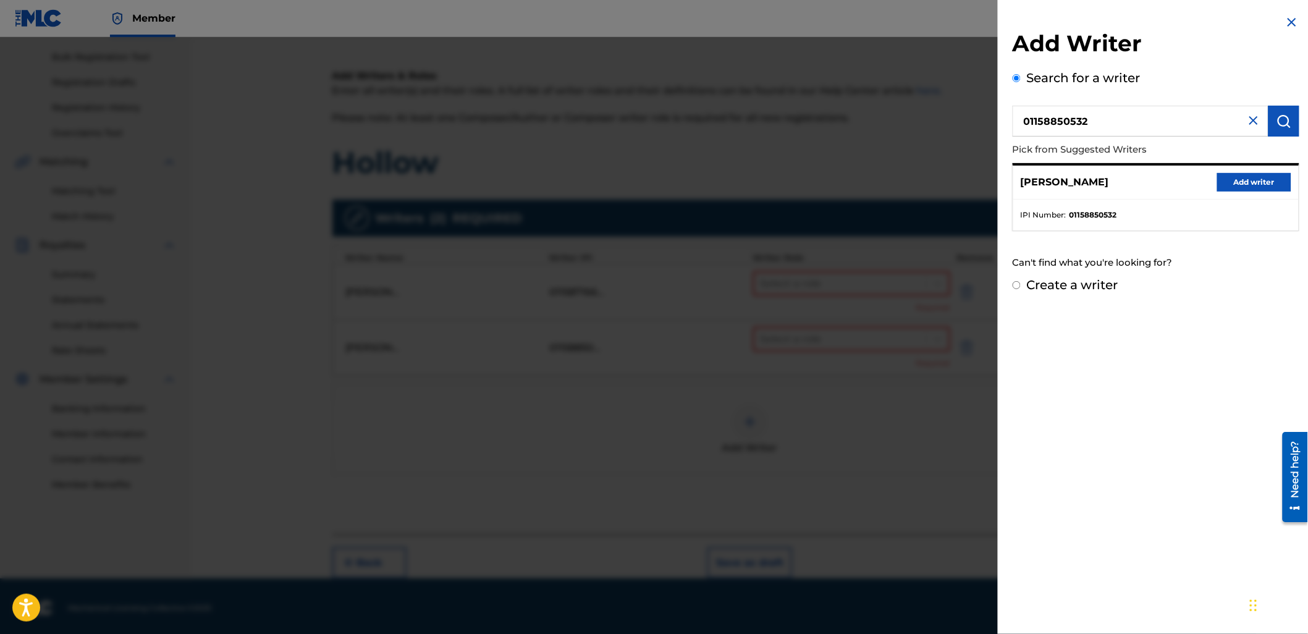
click at [1268, 187] on button "Add writer" at bounding box center [1254, 182] width 74 height 19
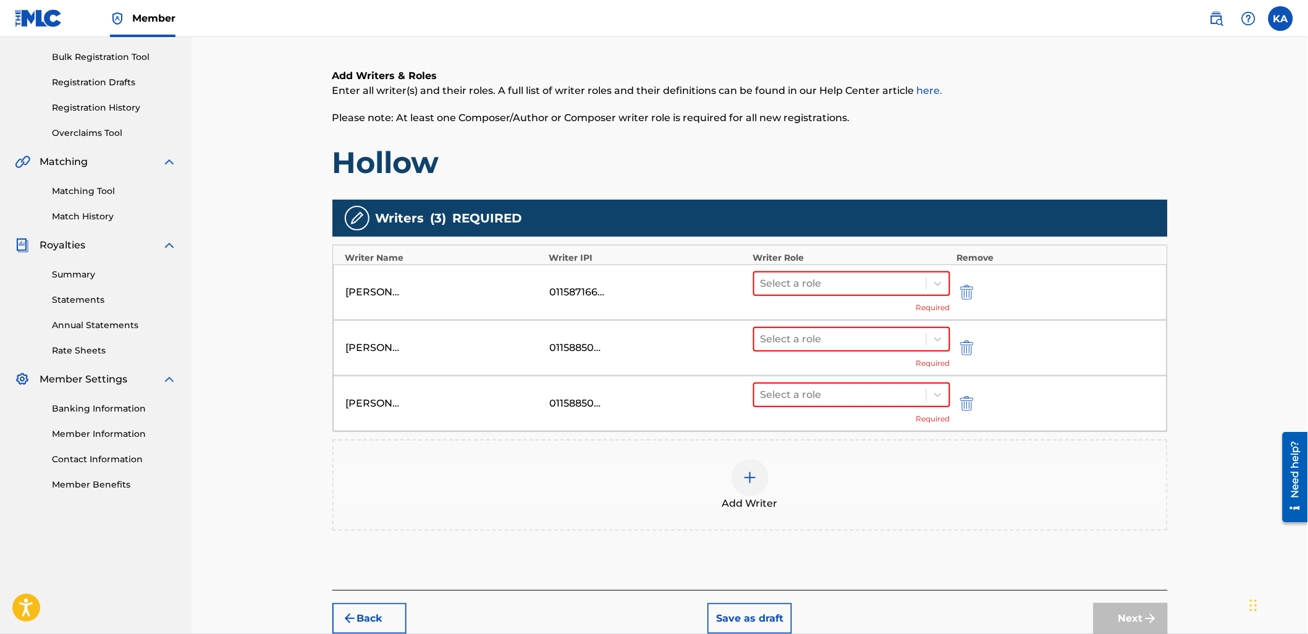
click at [964, 476] on div "Add Writer" at bounding box center [750, 485] width 833 height 52
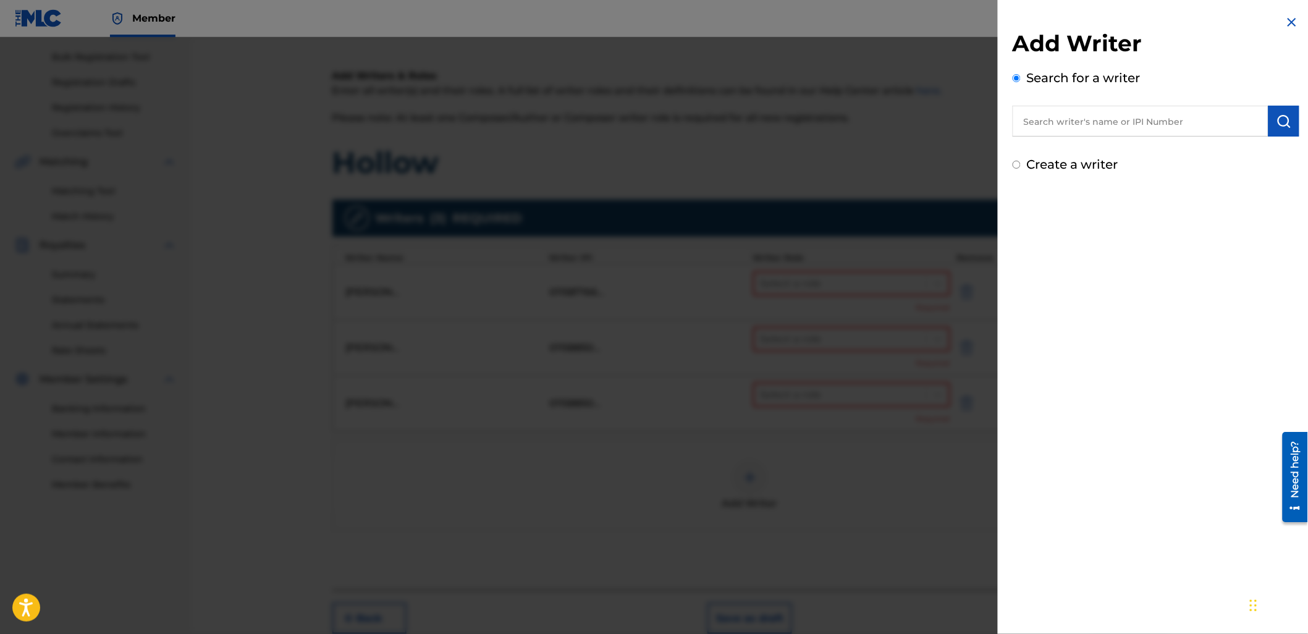
click at [1083, 111] on input "text" at bounding box center [1141, 121] width 256 height 31
paste input "1158710749"
type input "01158710749"
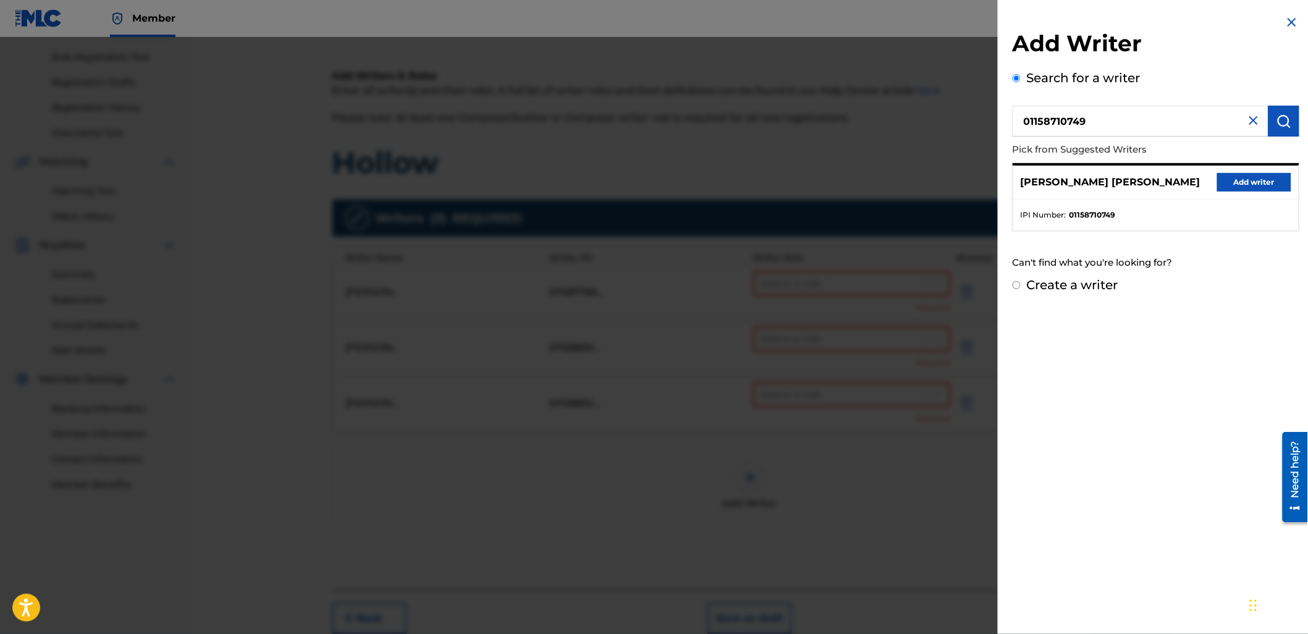
click at [1250, 177] on button "Add writer" at bounding box center [1254, 182] width 74 height 19
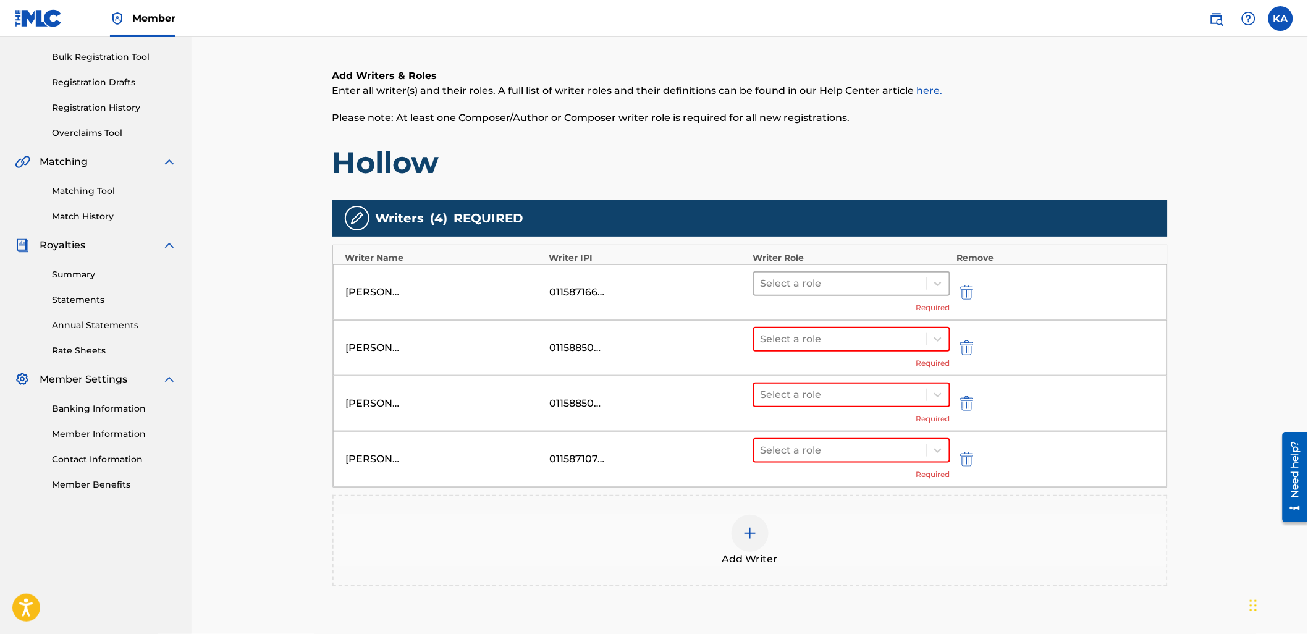
click at [795, 279] on div at bounding box center [841, 283] width 160 height 17
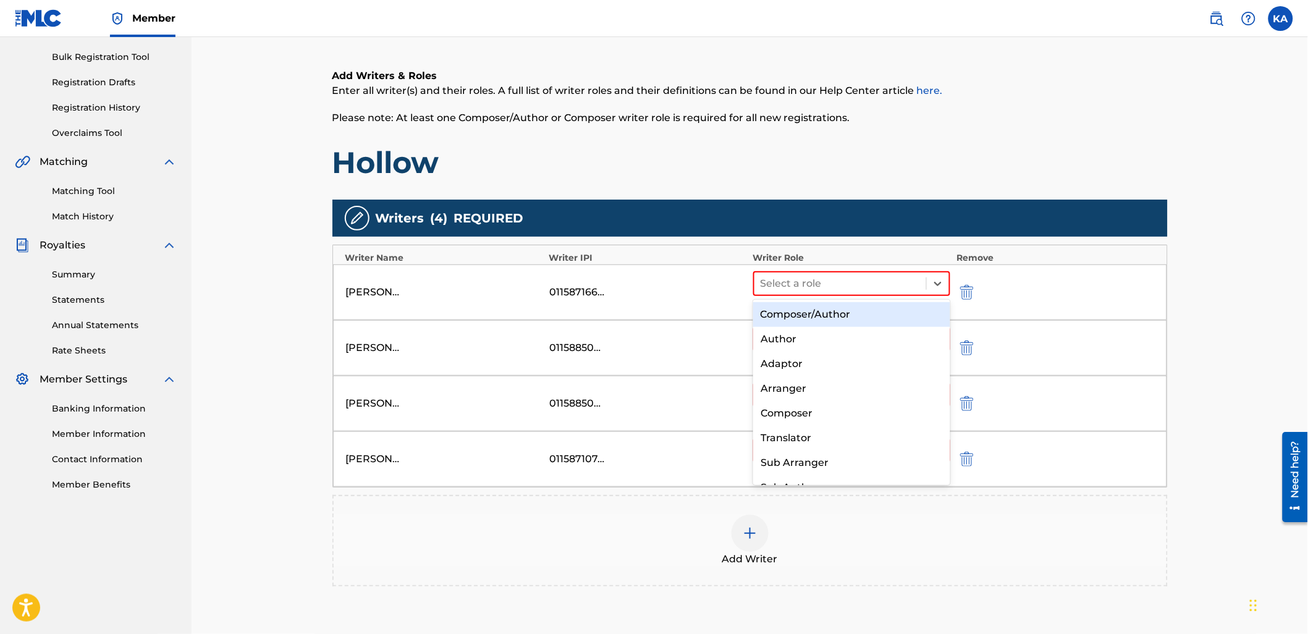
click at [793, 321] on div "Composer/Author" at bounding box center [851, 314] width 197 height 25
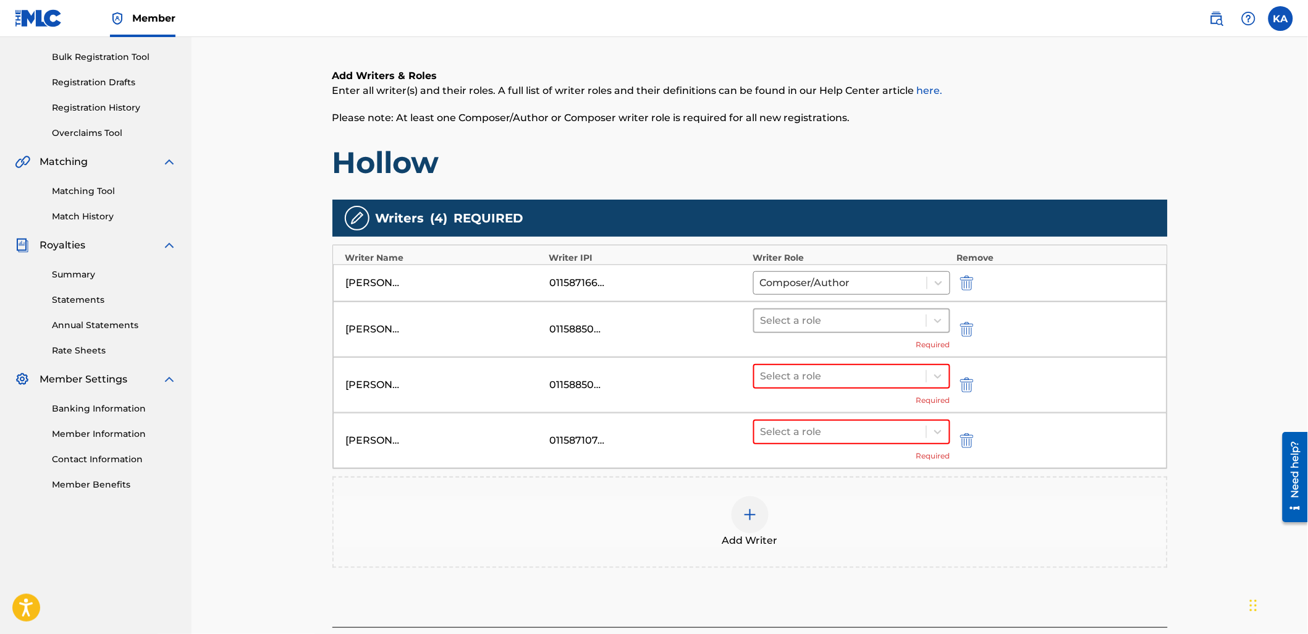
click at [792, 329] on div "Select a role" at bounding box center [841, 321] width 172 height 22
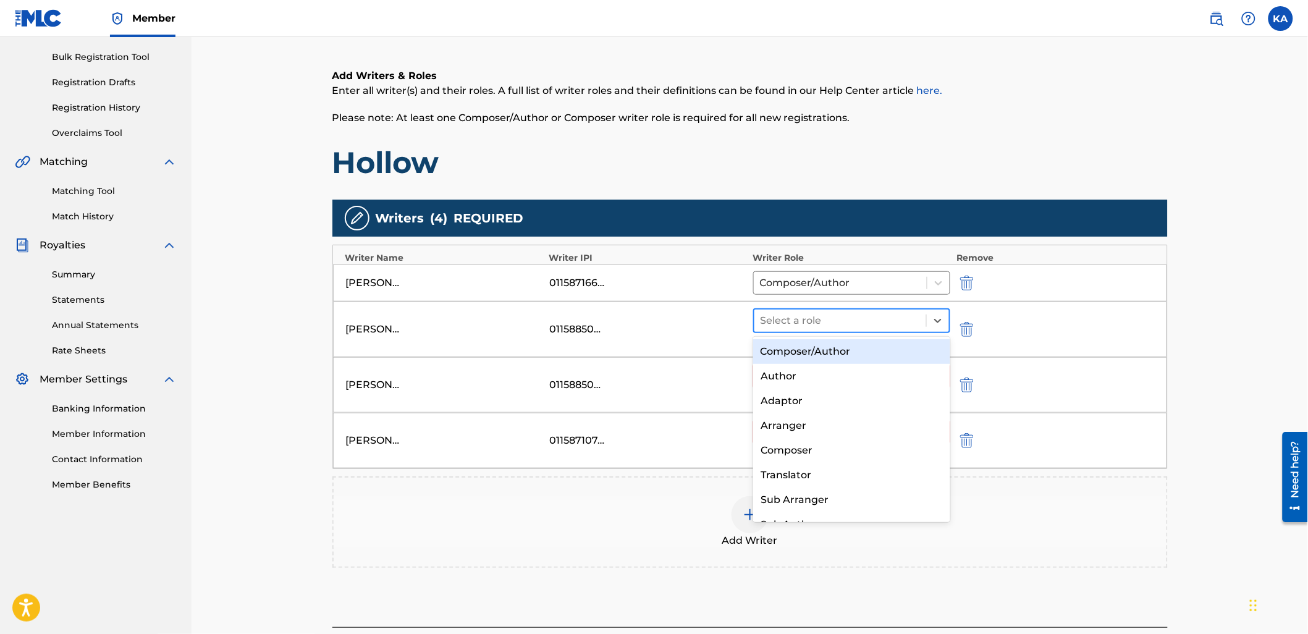
click at [787, 350] on div "Composer/Author" at bounding box center [851, 351] width 197 height 25
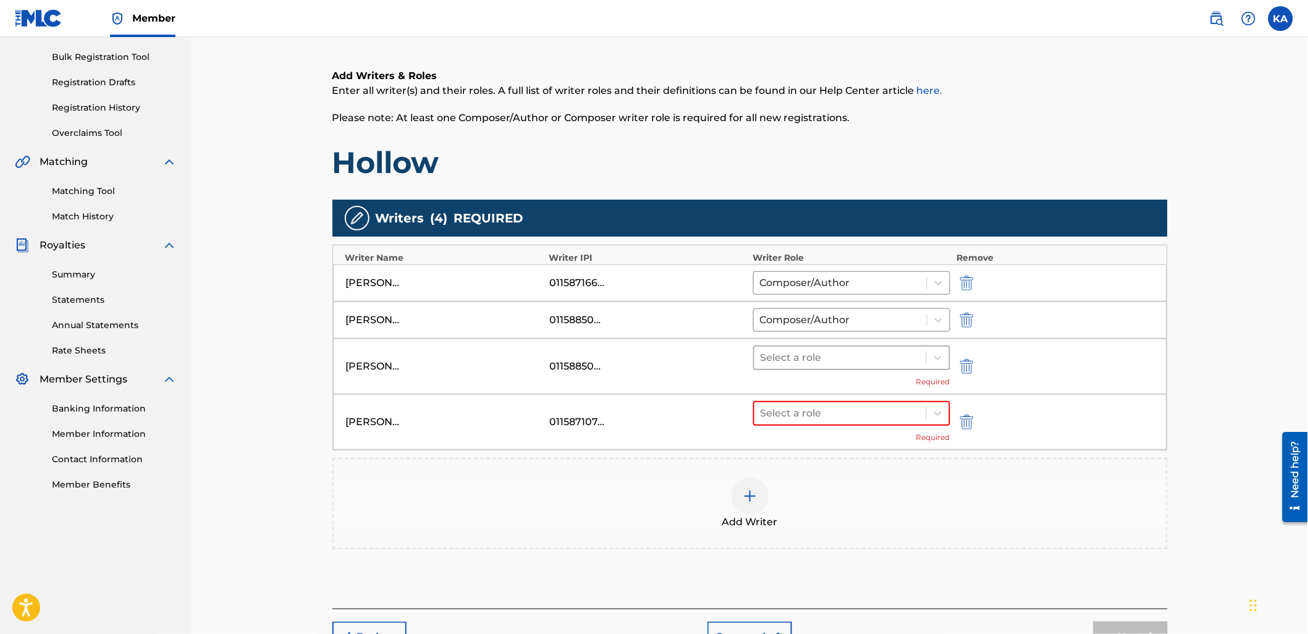
click at [787, 356] on div at bounding box center [841, 357] width 160 height 17
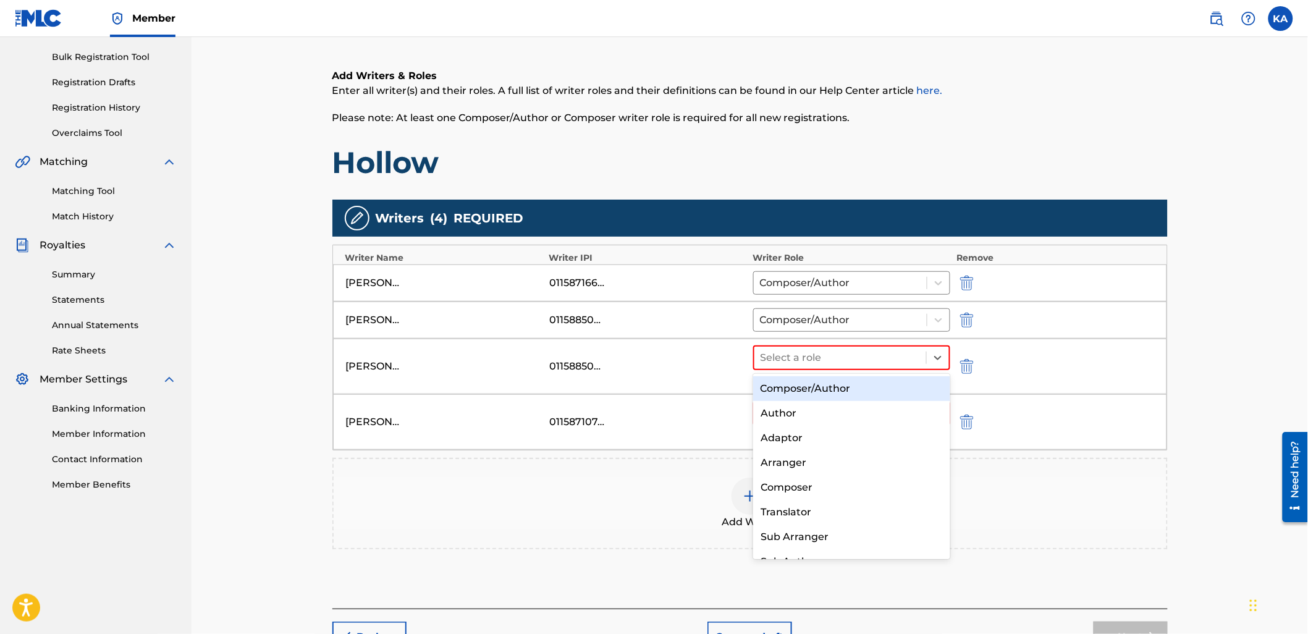
click at [787, 378] on div "Composer/Author" at bounding box center [851, 388] width 197 height 25
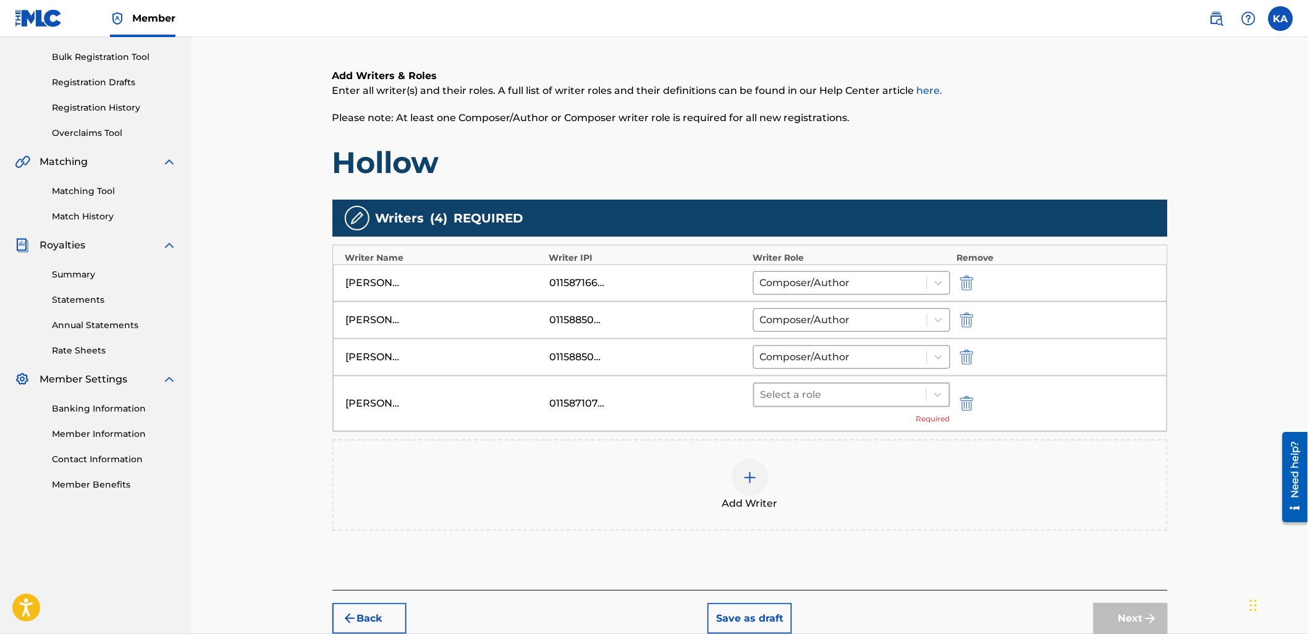
click at [785, 398] on div at bounding box center [841, 394] width 160 height 17
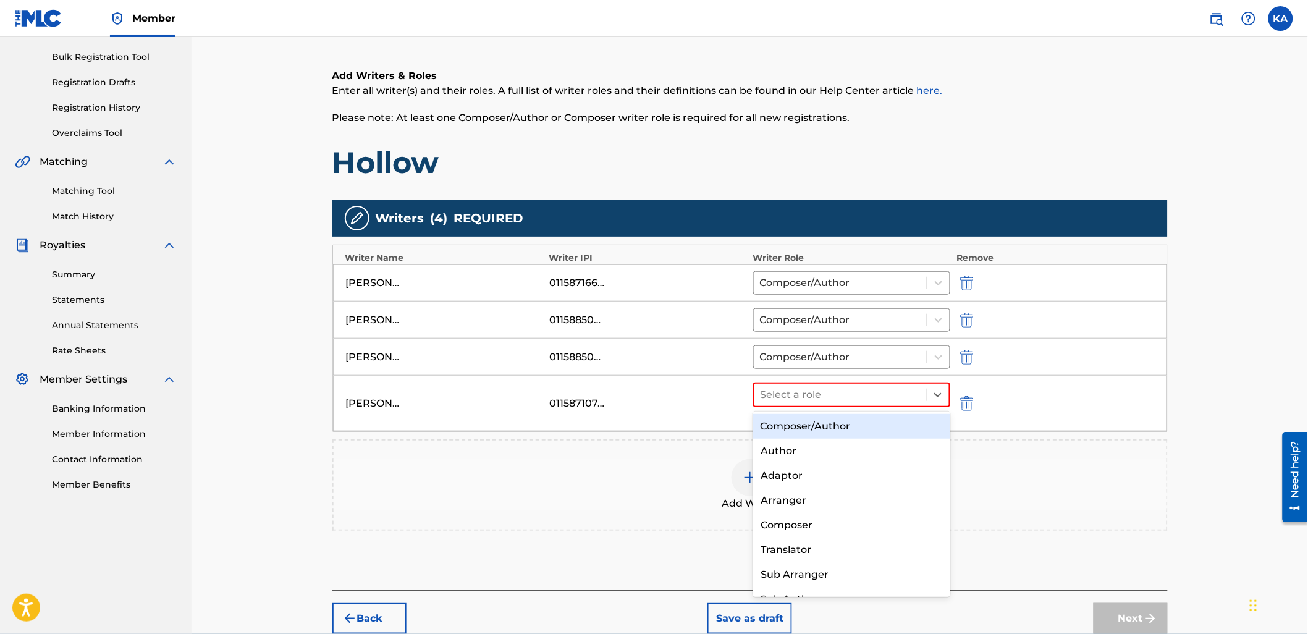
click at [784, 416] on div "Composer/Author" at bounding box center [851, 426] width 197 height 25
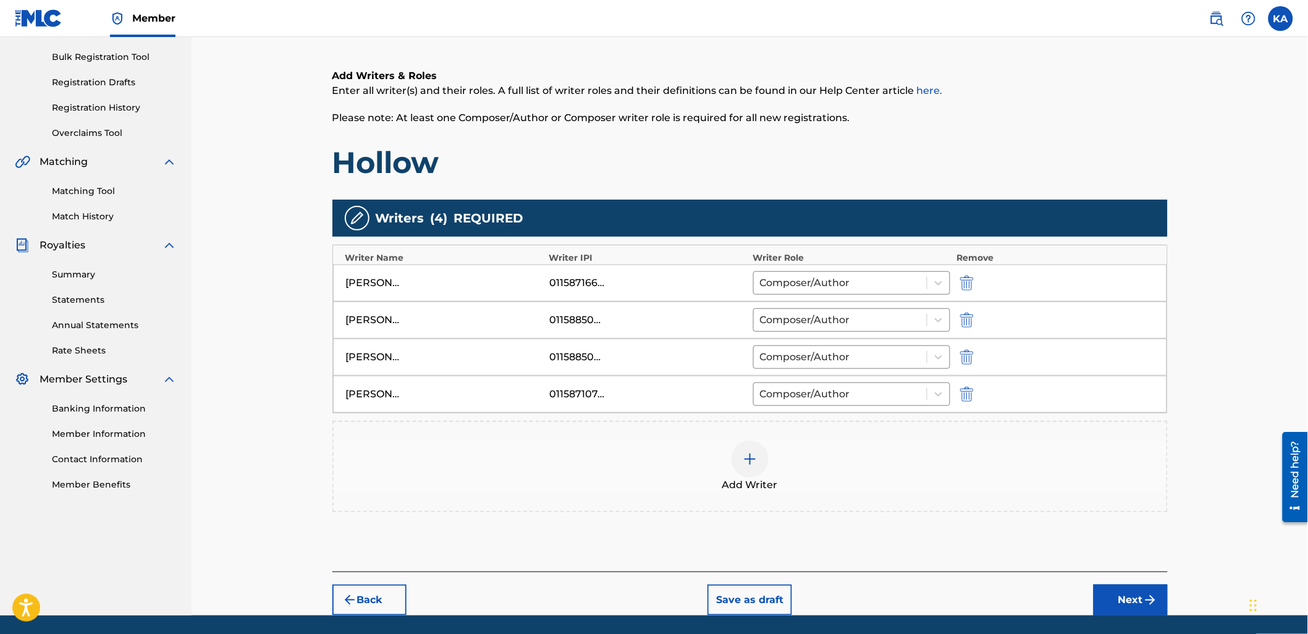
click at [1122, 601] on button "Next" at bounding box center [1131, 600] width 74 height 31
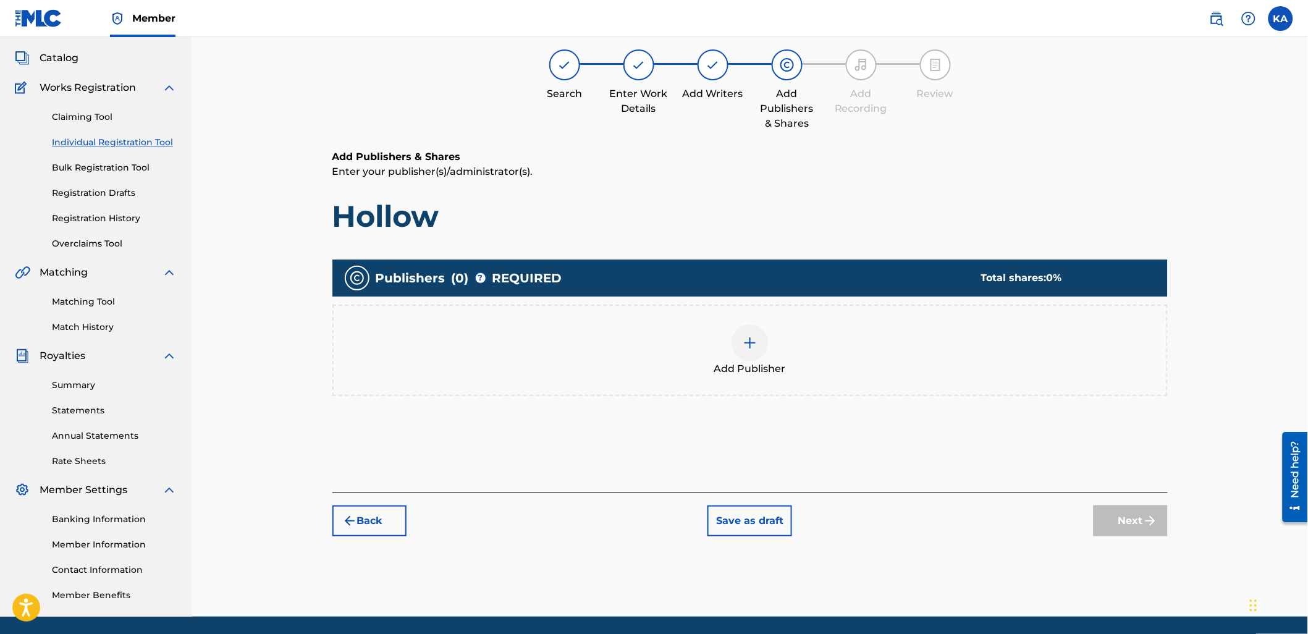
scroll to position [56, 0]
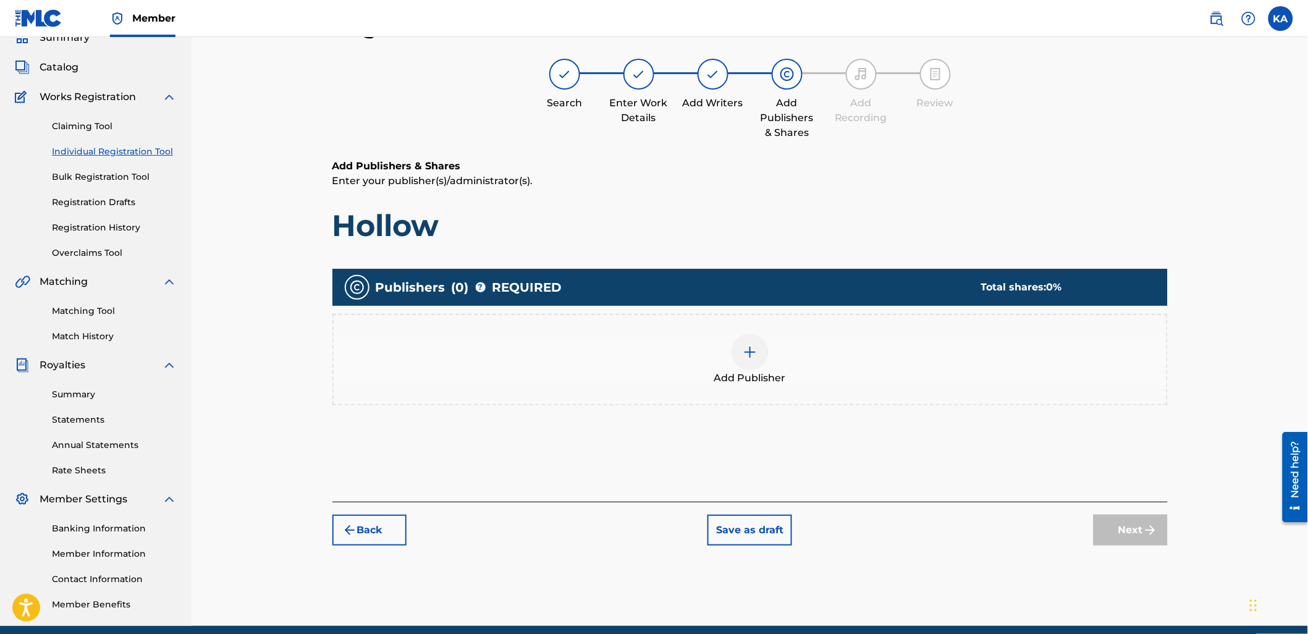
click at [781, 365] on div "Add Publisher" at bounding box center [750, 360] width 833 height 52
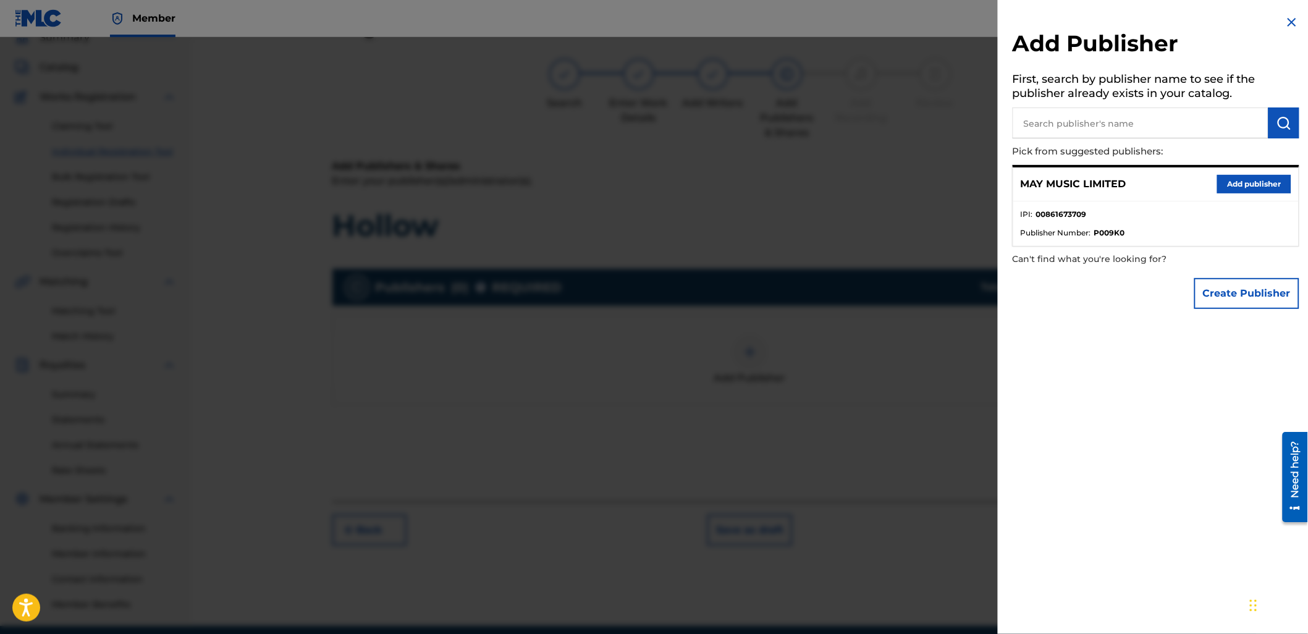
click at [1234, 186] on button "Add publisher" at bounding box center [1254, 184] width 74 height 19
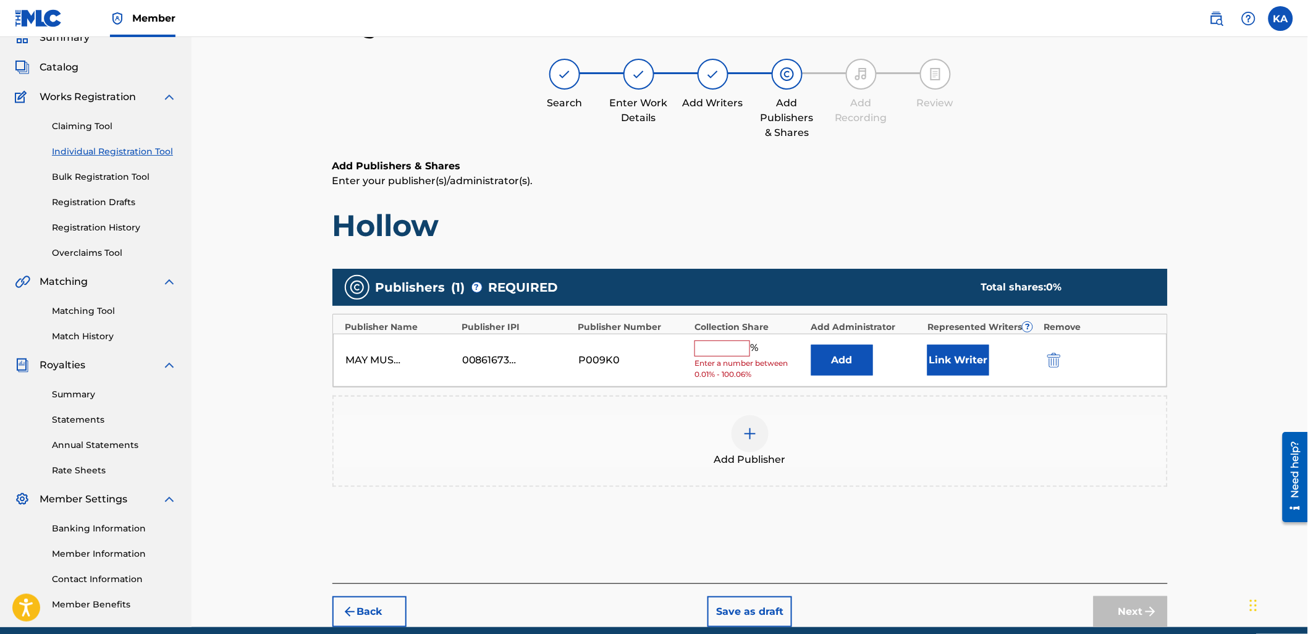
click at [733, 341] on input "text" at bounding box center [723, 349] width 56 height 16
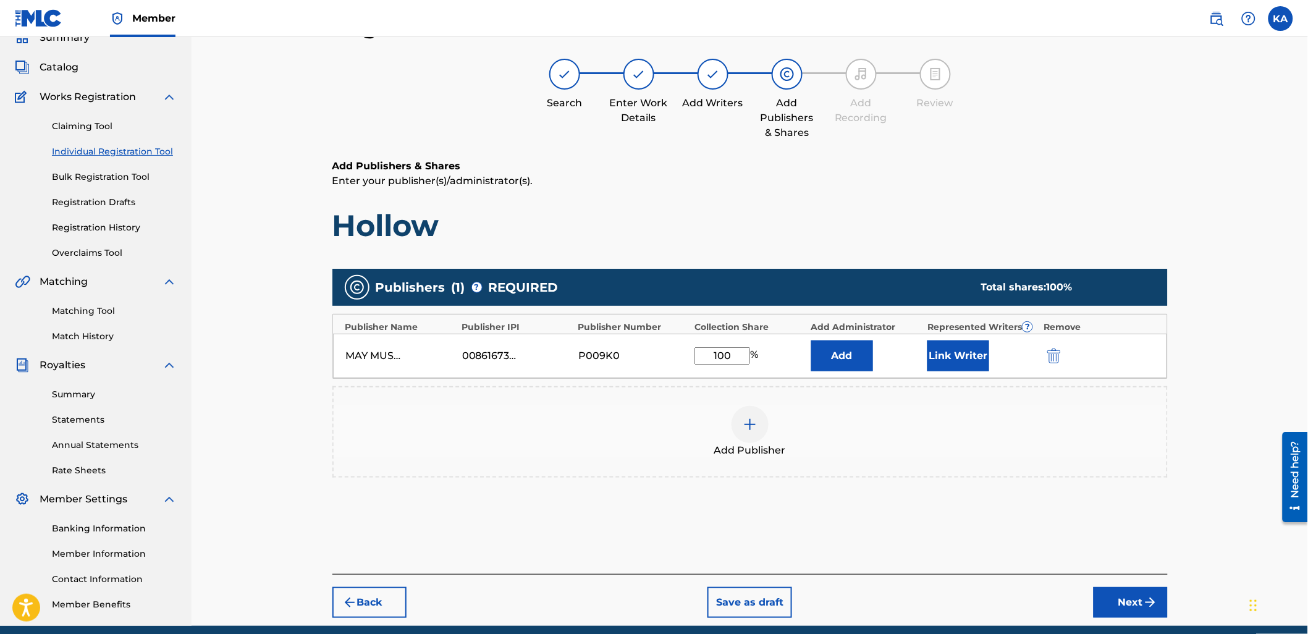
type input "100"
click at [950, 360] on button "Link Writer" at bounding box center [959, 356] width 62 height 31
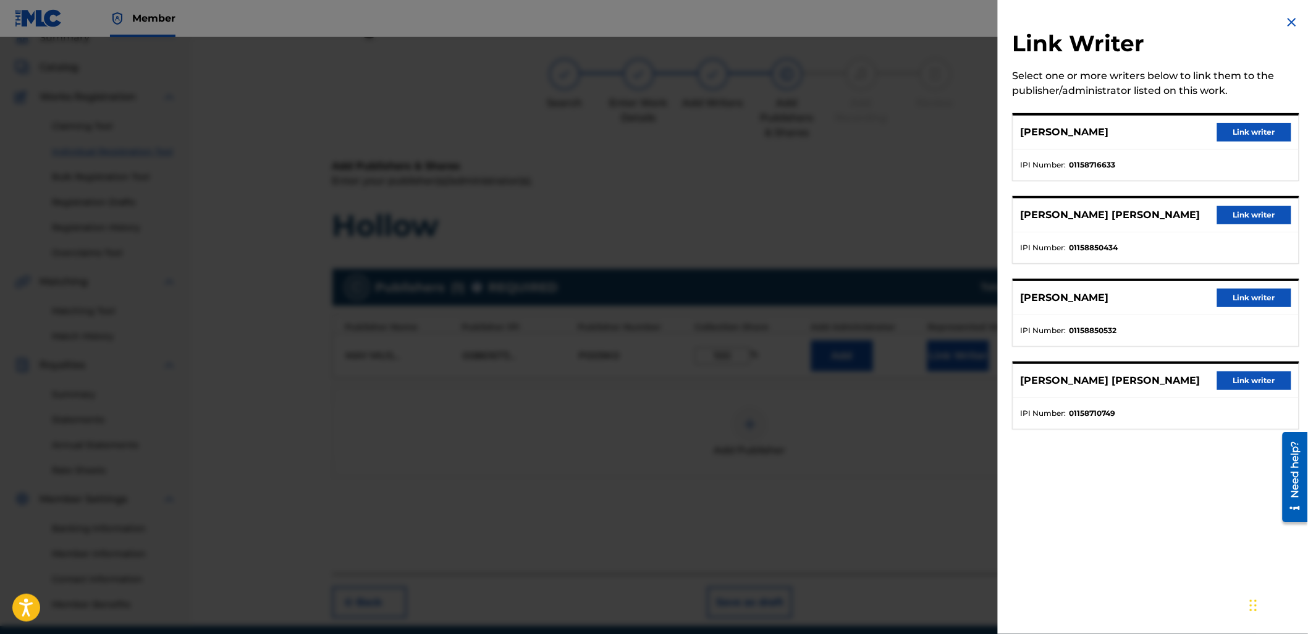
click at [1244, 140] on button "Link writer" at bounding box center [1254, 132] width 74 height 19
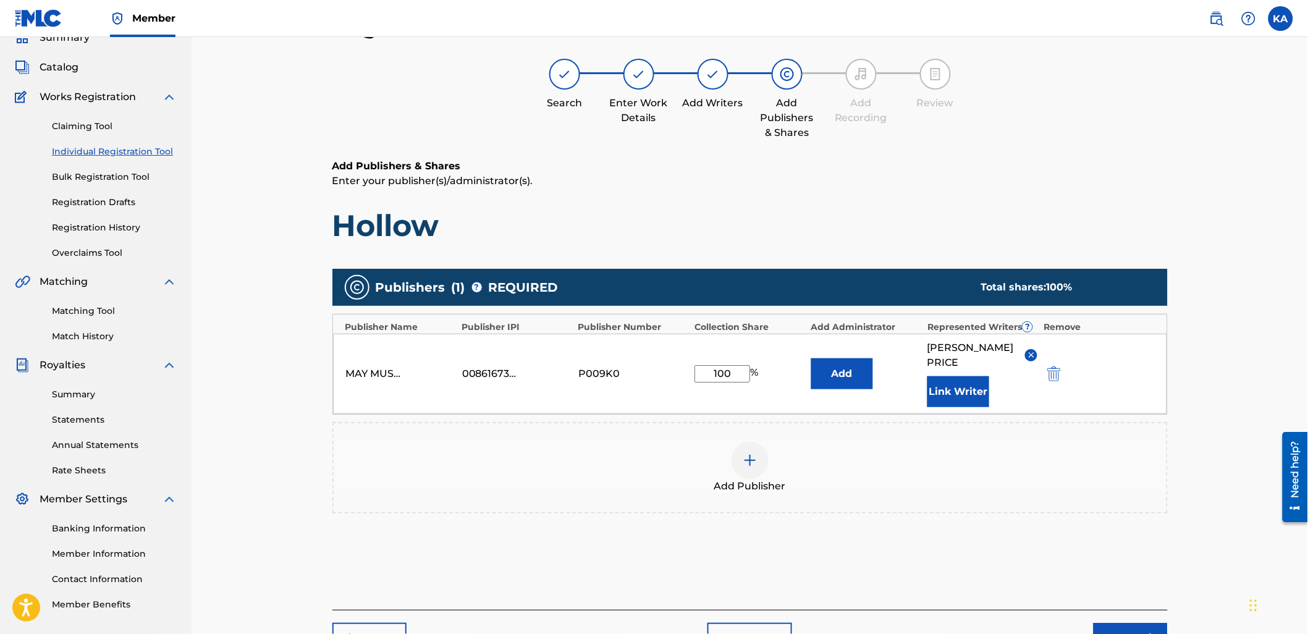
drag, startPoint x: 954, startPoint y: 397, endPoint x: 959, endPoint y: 387, distance: 10.8
click at [959, 387] on button "Link Writer" at bounding box center [959, 391] width 62 height 31
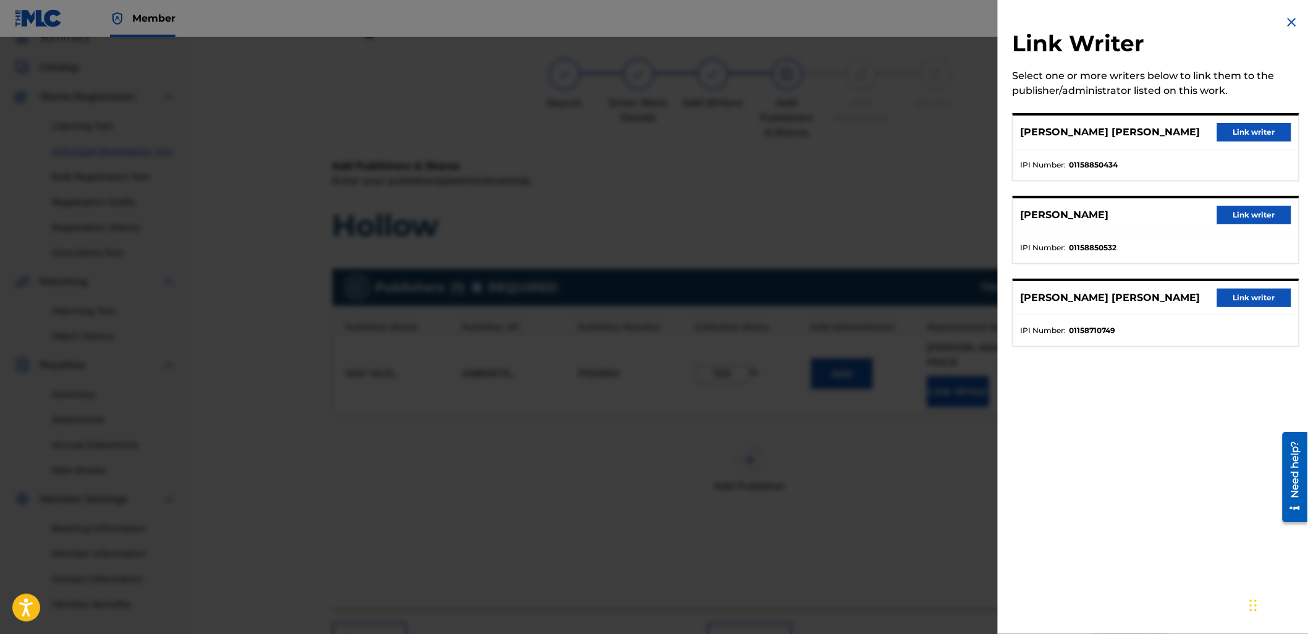
click at [1217, 126] on button "Link writer" at bounding box center [1254, 132] width 74 height 19
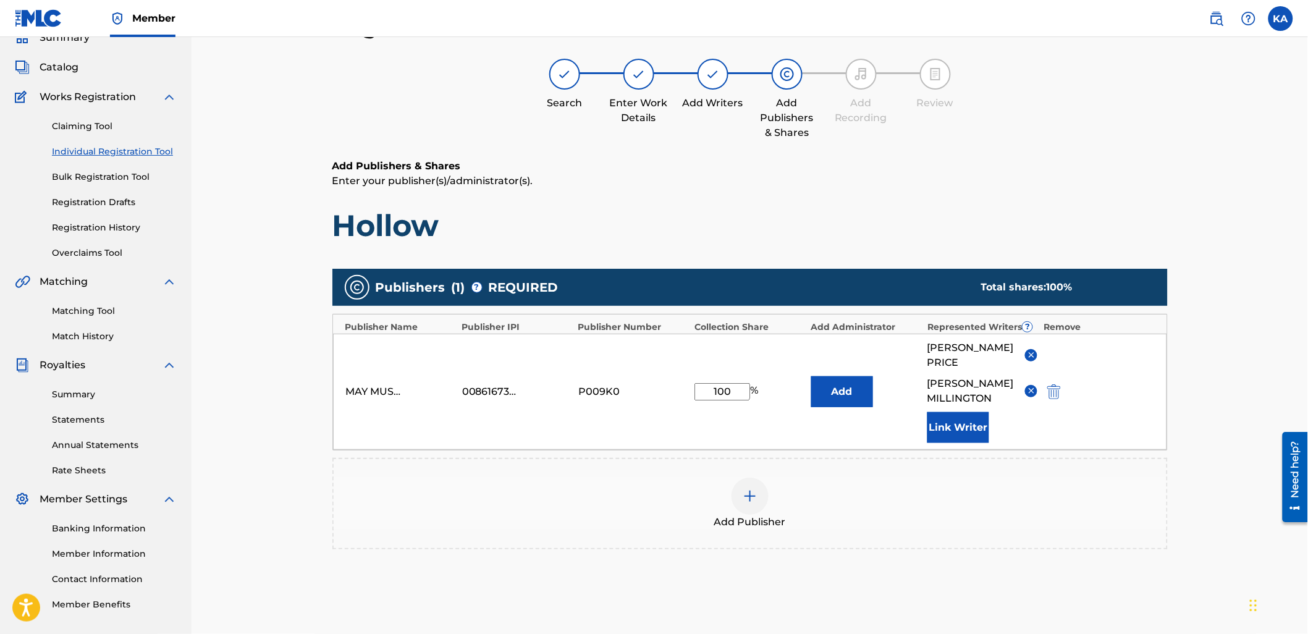
click at [962, 435] on button "Link Writer" at bounding box center [959, 427] width 62 height 31
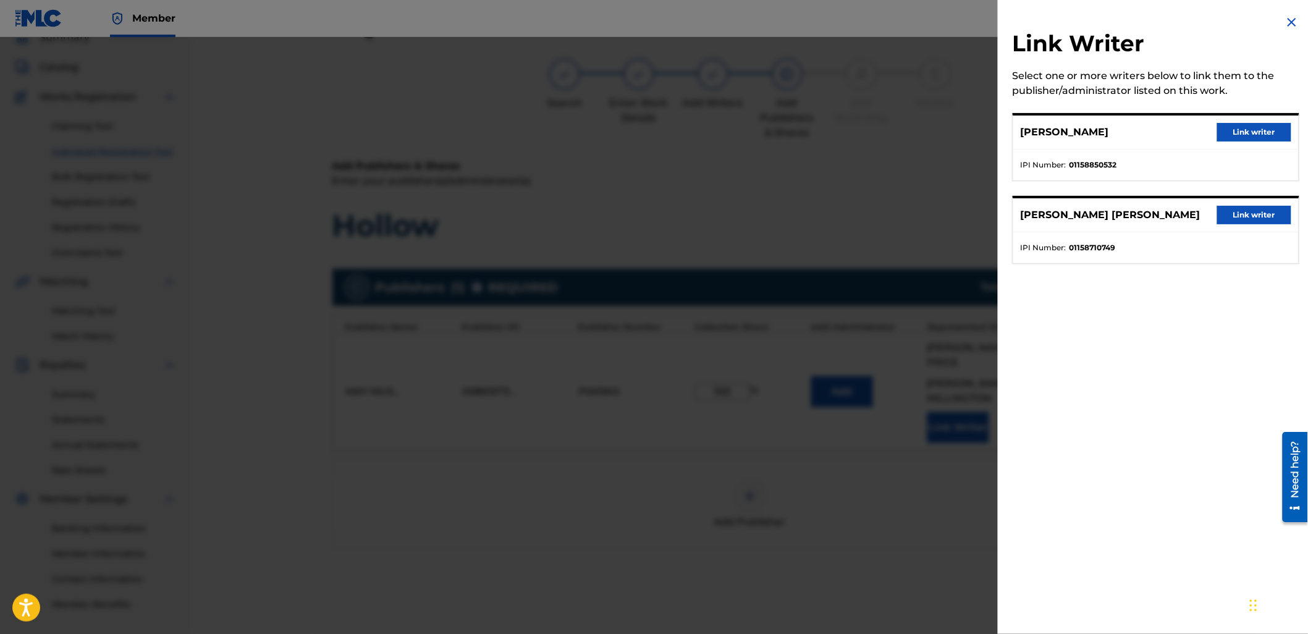
click at [1234, 127] on button "Link writer" at bounding box center [1254, 132] width 74 height 19
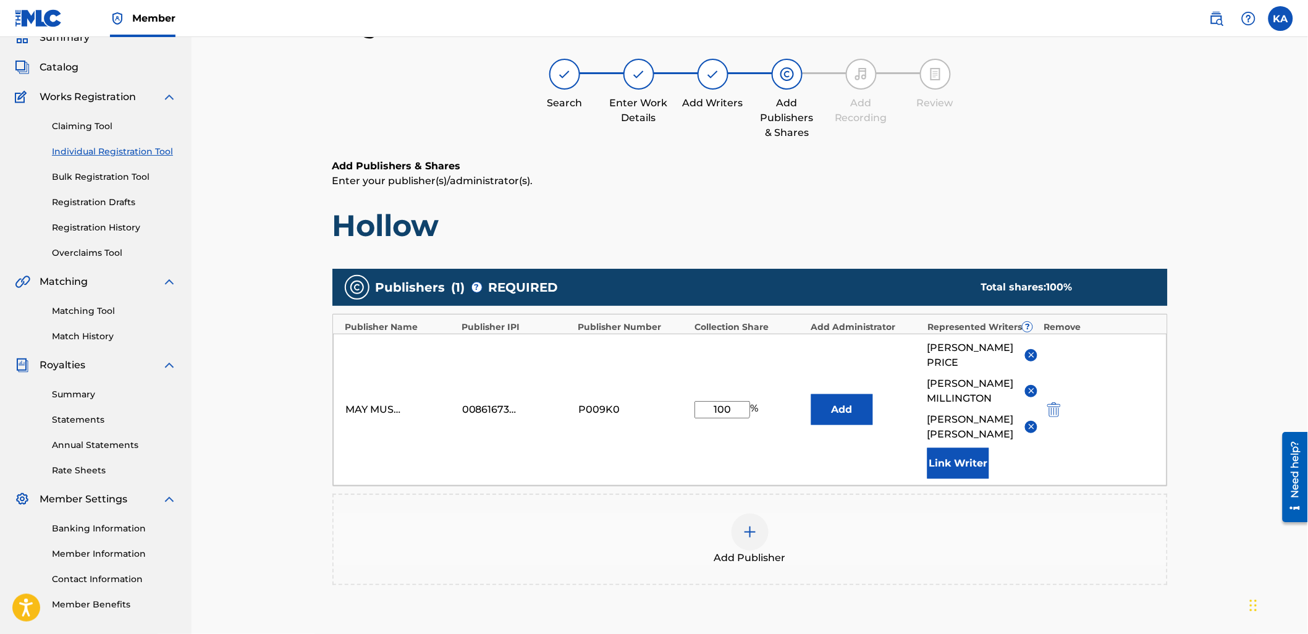
drag, startPoint x: 953, startPoint y: 481, endPoint x: 1066, endPoint y: 311, distance: 204.1
click at [956, 476] on div "[PERSON_NAME] [PERSON_NAME] [PERSON_NAME] [PERSON_NAME] Link Writer" at bounding box center [983, 410] width 110 height 138
click at [949, 479] on button "Link Writer" at bounding box center [959, 463] width 62 height 31
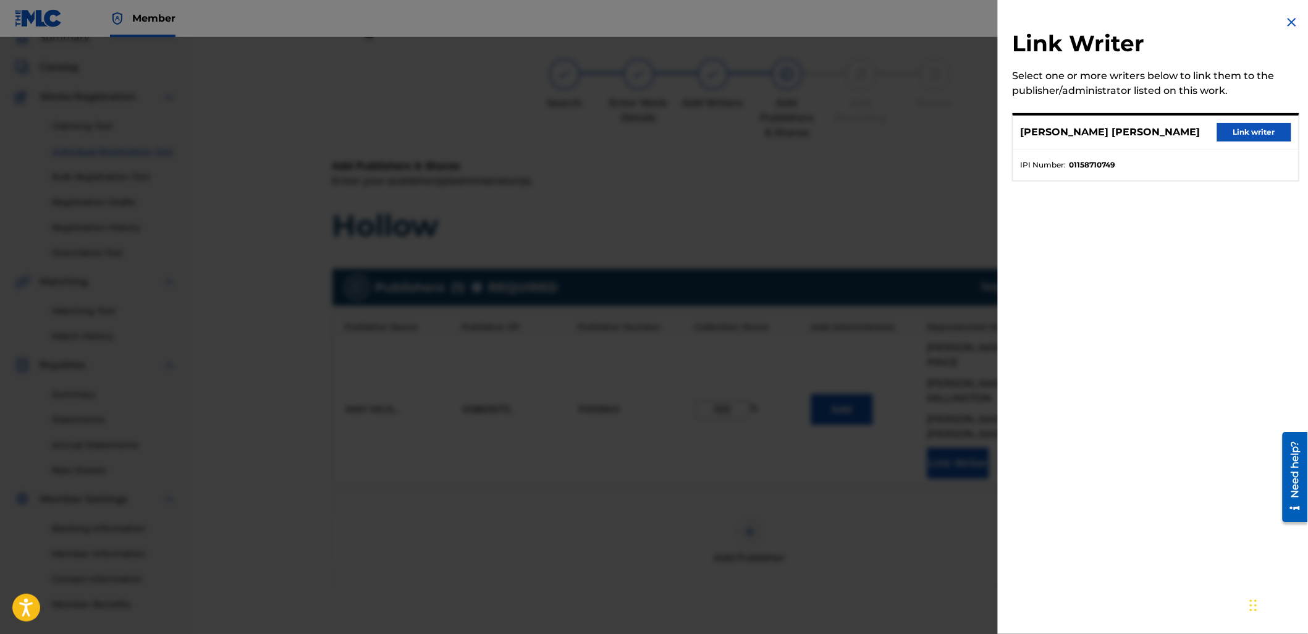
click at [1238, 123] on button "Link writer" at bounding box center [1254, 132] width 74 height 19
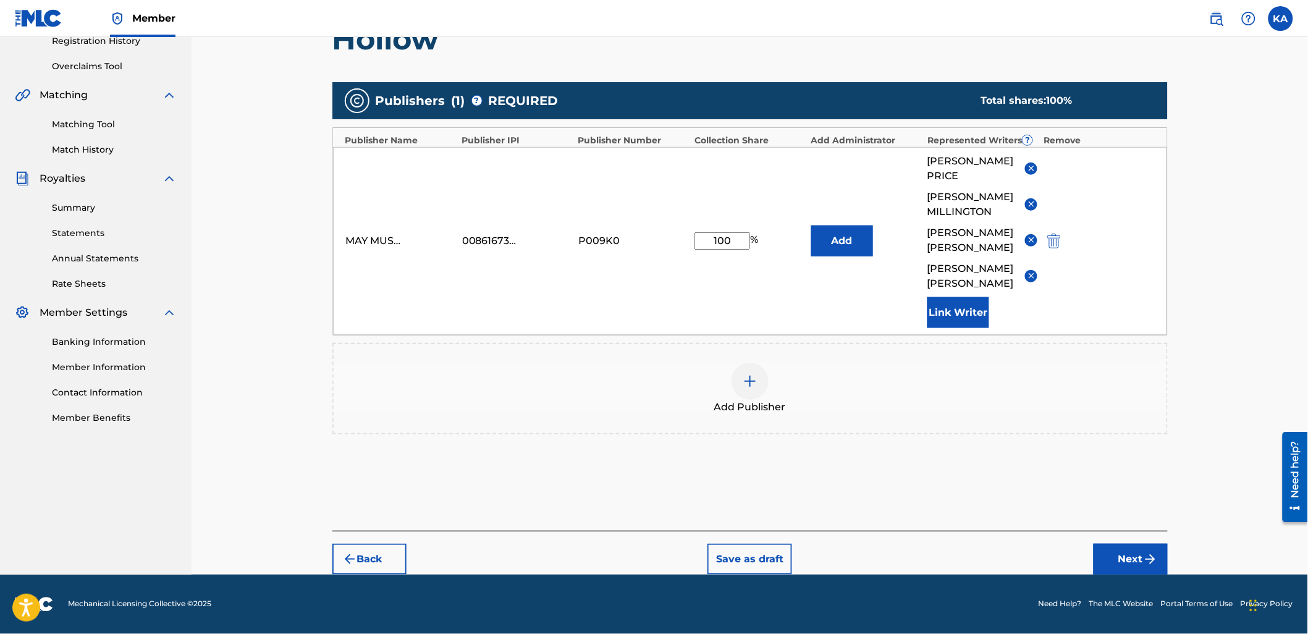
click at [1141, 551] on button "Next" at bounding box center [1131, 559] width 74 height 31
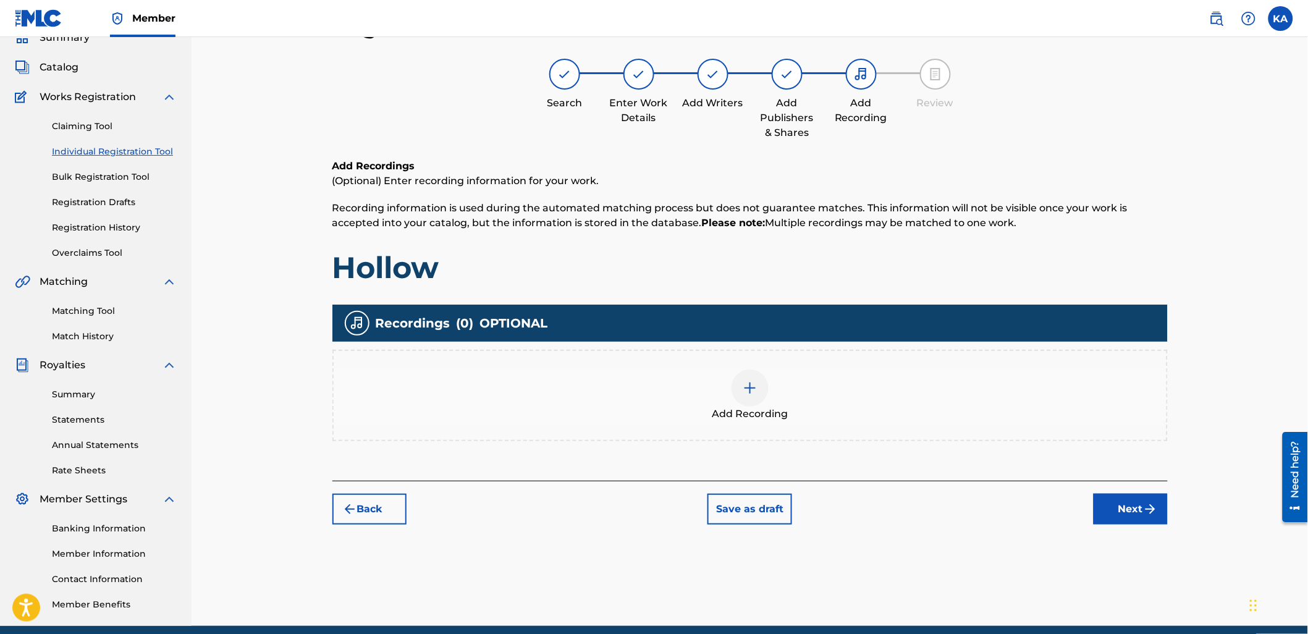
click at [968, 412] on div "Add Recording" at bounding box center [750, 396] width 833 height 52
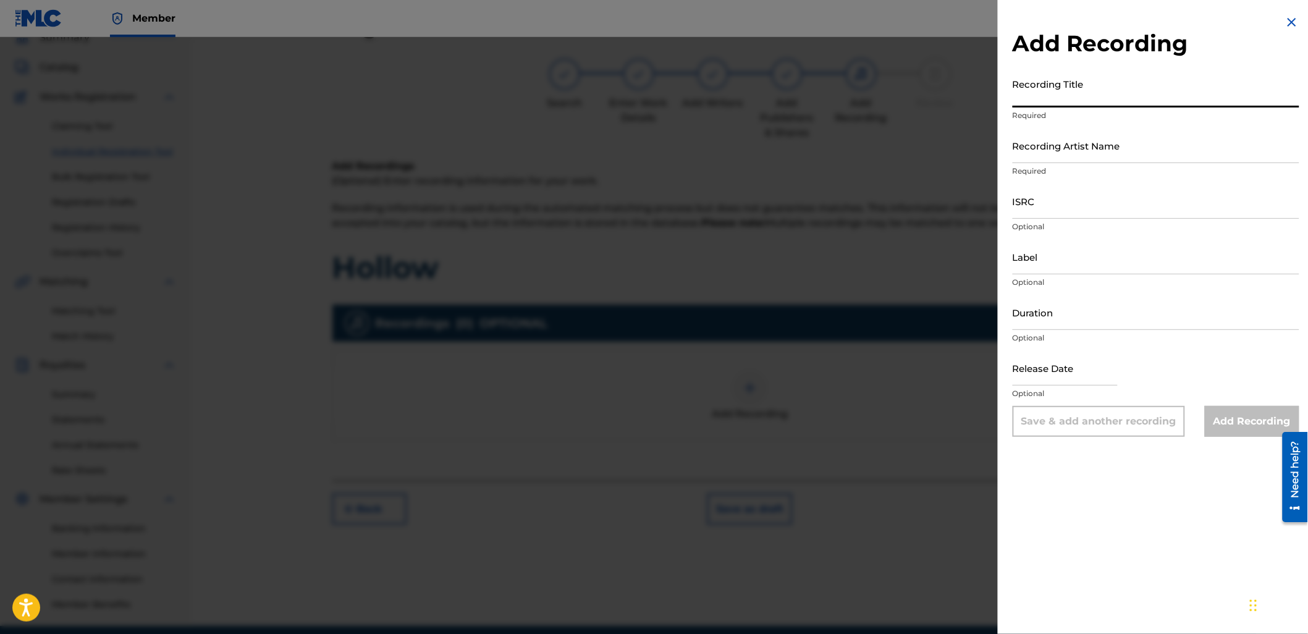
click at [1086, 96] on input "Recording Title" at bounding box center [1156, 89] width 287 height 35
paste input "Hollow"
type input "Hollow"
click at [1096, 145] on input "Recording Artist Name" at bounding box center [1156, 145] width 287 height 35
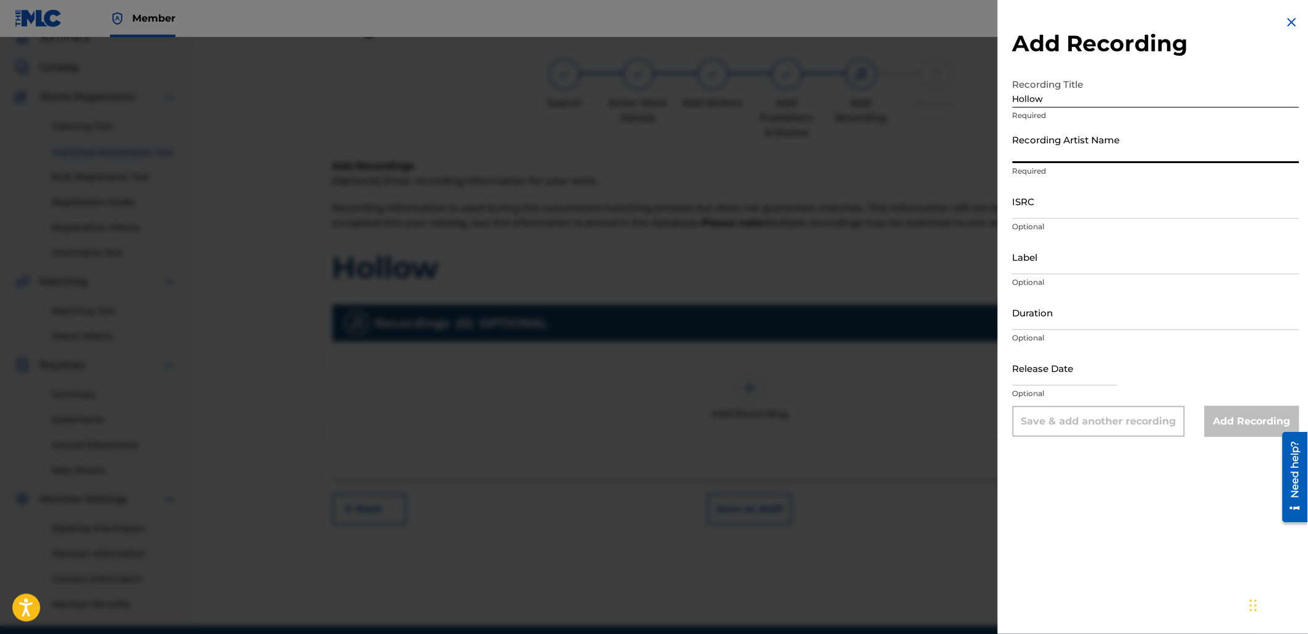
type input "DeadWax"
type input "04:12"
type input "[DATE]"
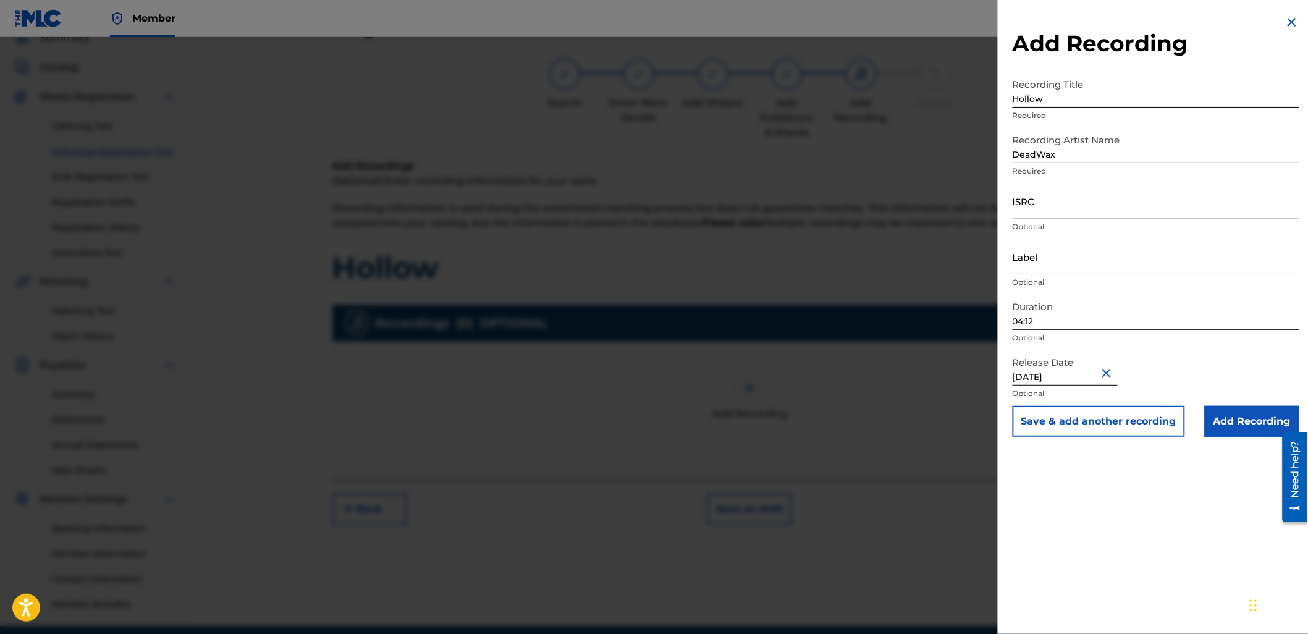
click at [1035, 334] on p "Optional" at bounding box center [1156, 337] width 287 height 11
click at [1042, 324] on input "04:12" at bounding box center [1156, 312] width 287 height 35
type input "03:32"
click at [1065, 205] on input "ISRC" at bounding box center [1156, 201] width 287 height 35
paste input "USA2P2428365"
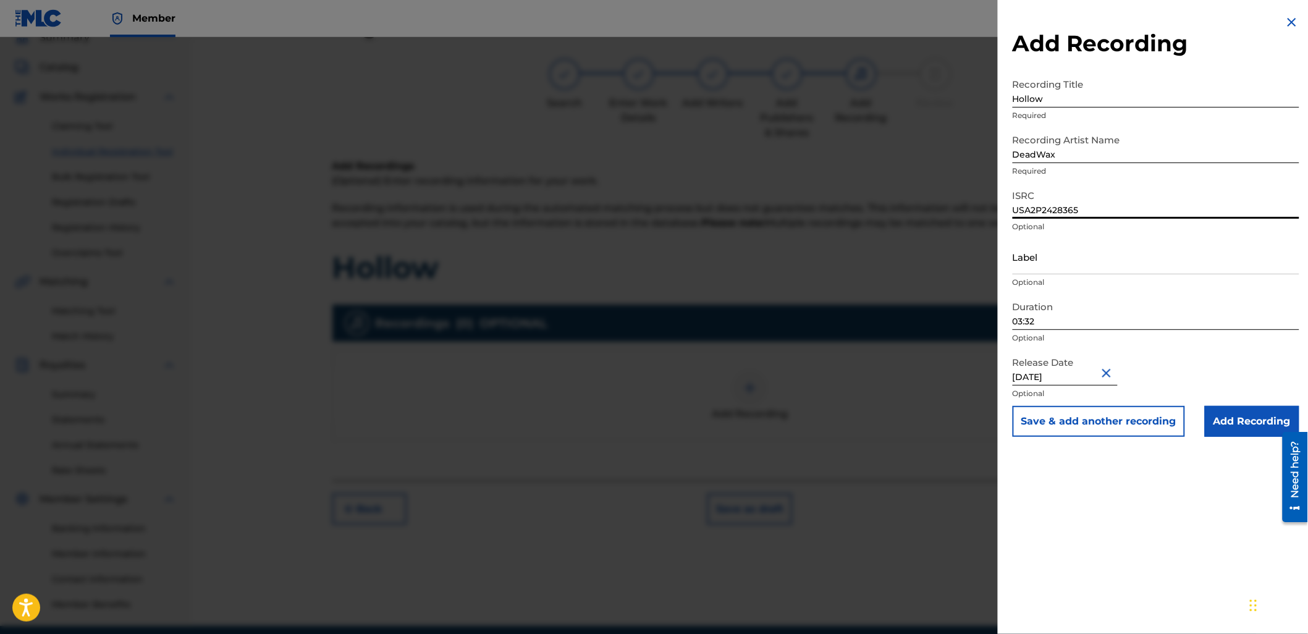
type input "USA2P2428365"
click at [1229, 409] on input "Add Recording" at bounding box center [1252, 421] width 95 height 31
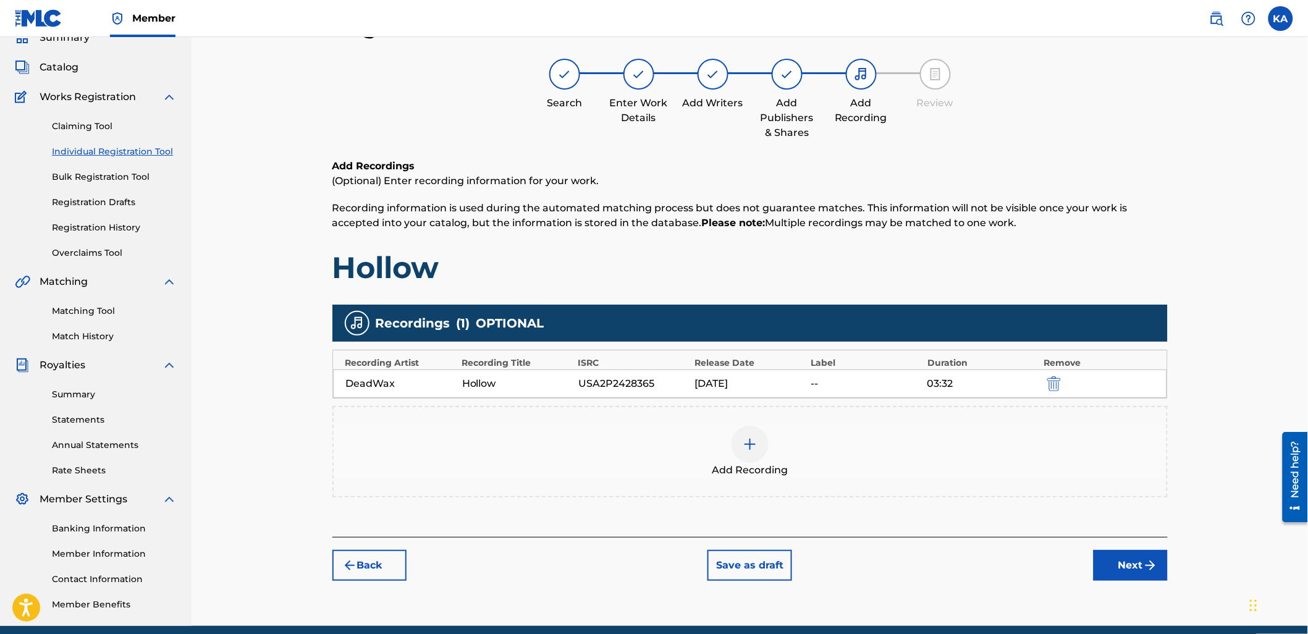
click at [1139, 553] on button "Next" at bounding box center [1131, 565] width 74 height 31
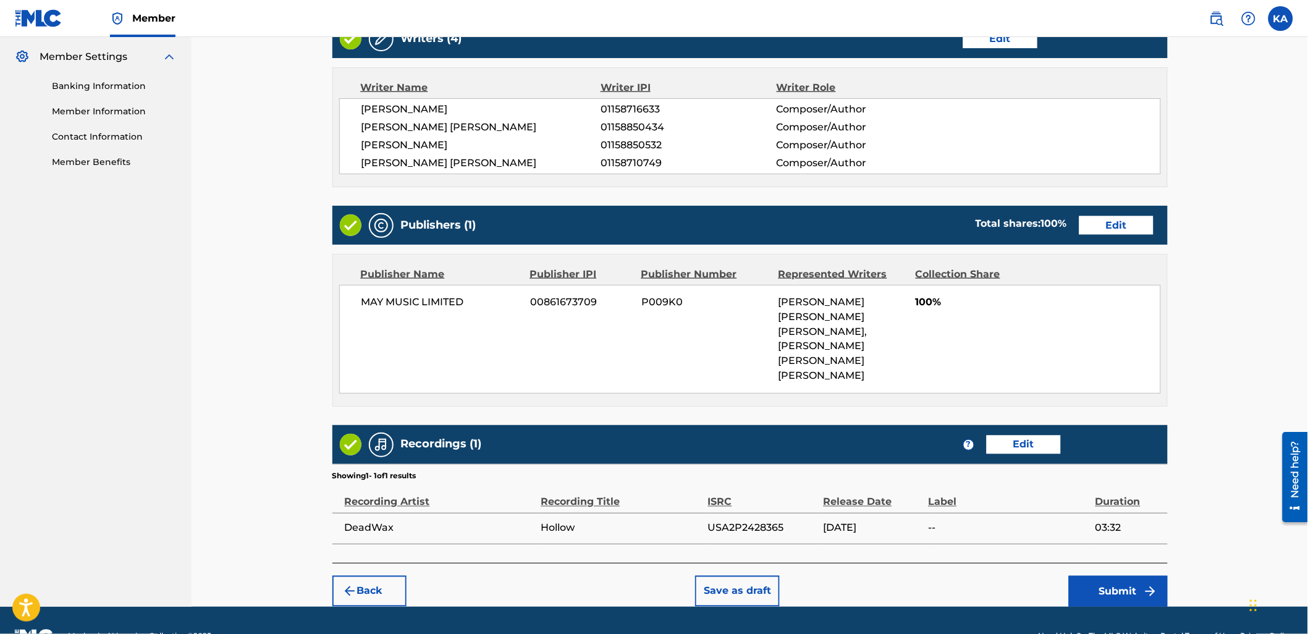
scroll to position [515, 0]
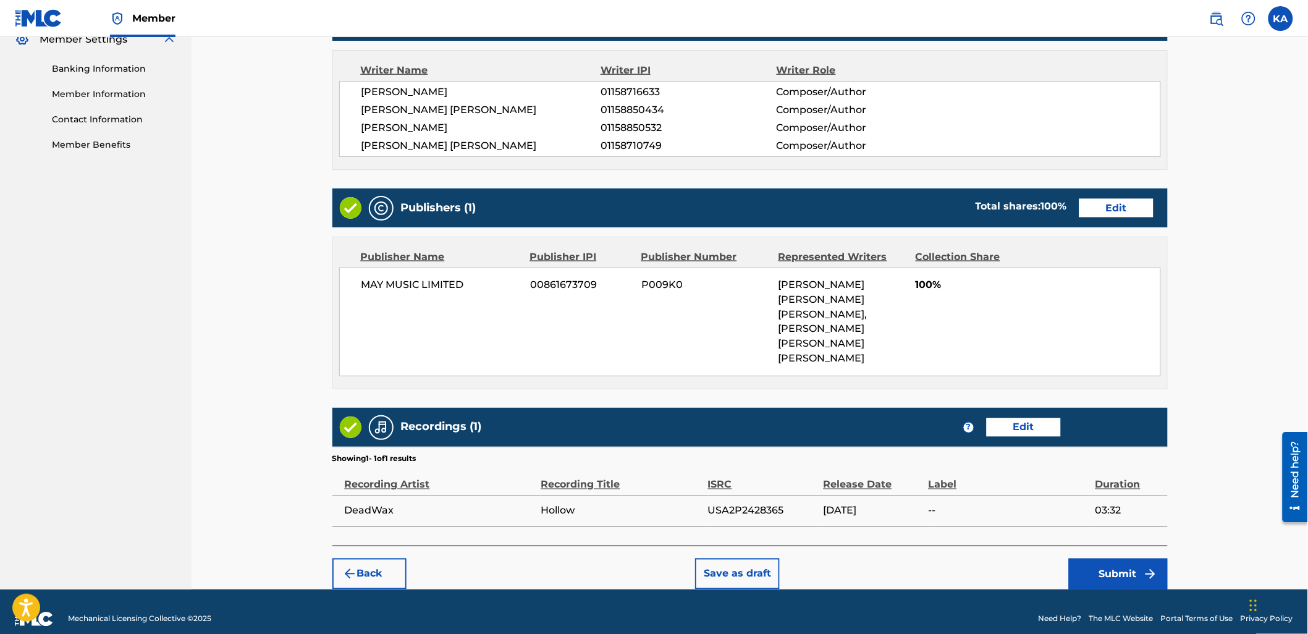
drag, startPoint x: 1069, startPoint y: 538, endPoint x: 1102, endPoint y: 556, distance: 37.3
click at [1078, 546] on div "Back Save as draft Submit" at bounding box center [750, 568] width 836 height 44
click at [1103, 559] on button "Submit" at bounding box center [1118, 574] width 99 height 31
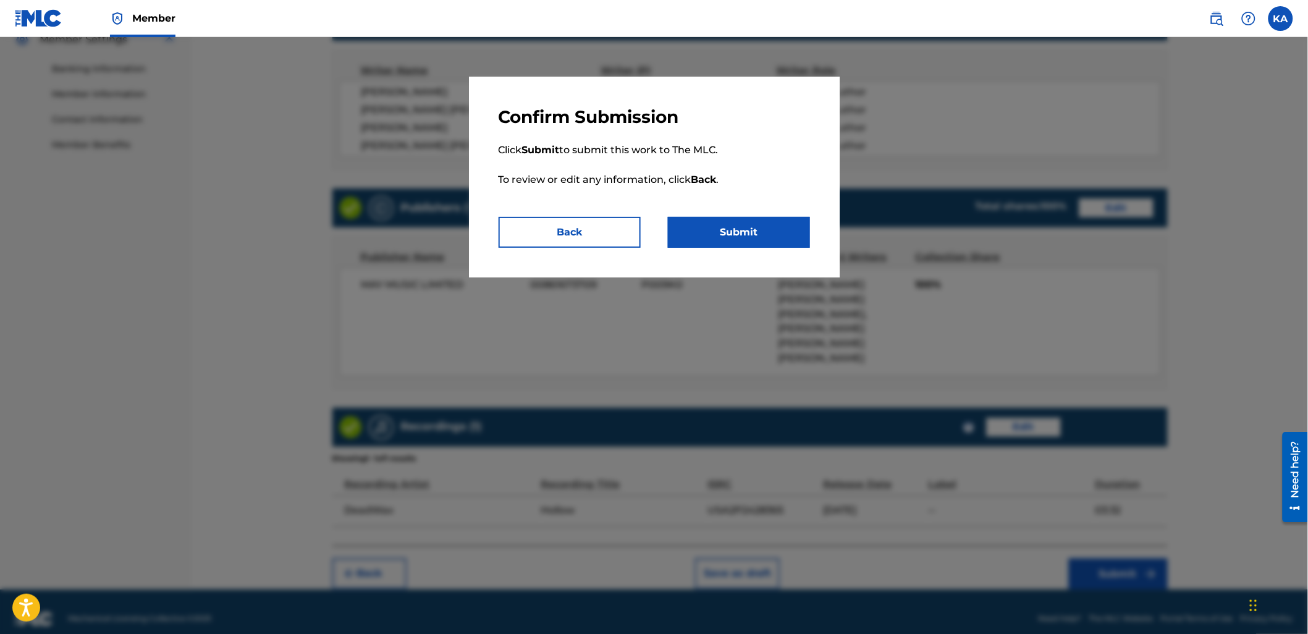
drag, startPoint x: 776, startPoint y: 249, endPoint x: 777, endPoint y: 241, distance: 8.2
click at [777, 248] on div "Confirm Submission Click Submit to submit this work to The MLC. To review or ed…" at bounding box center [654, 177] width 371 height 201
click at [771, 232] on button "Submit" at bounding box center [739, 232] width 142 height 31
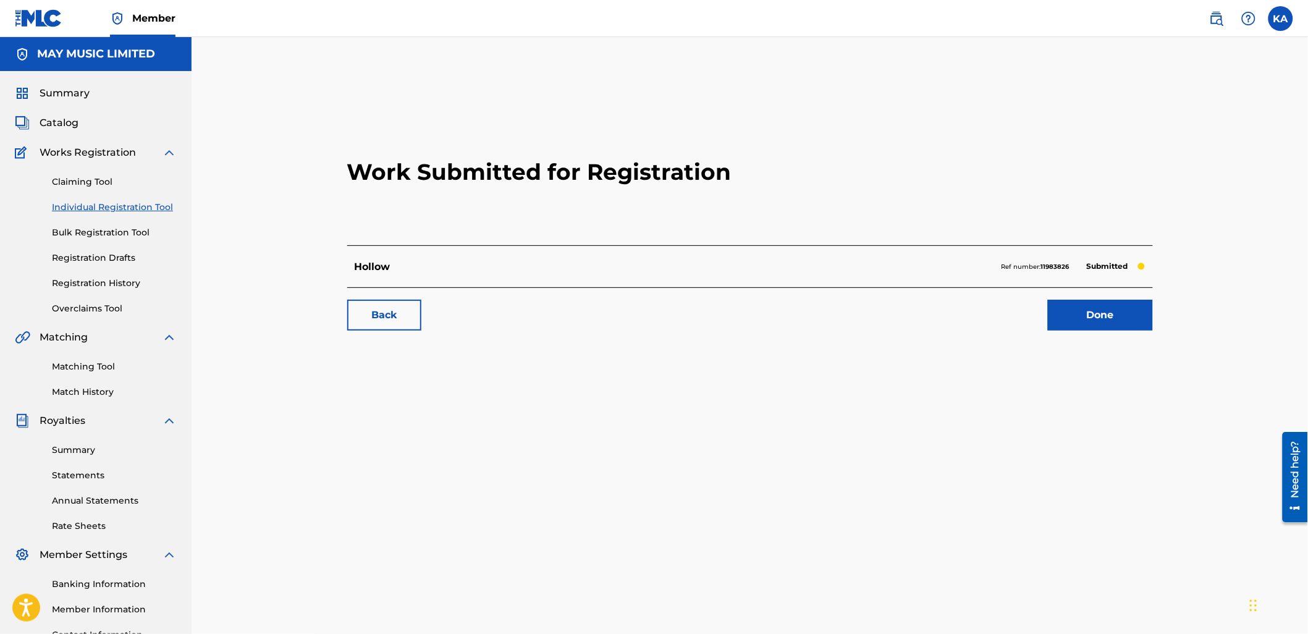
click at [145, 202] on link "Individual Registration Tool" at bounding box center [114, 207] width 125 height 13
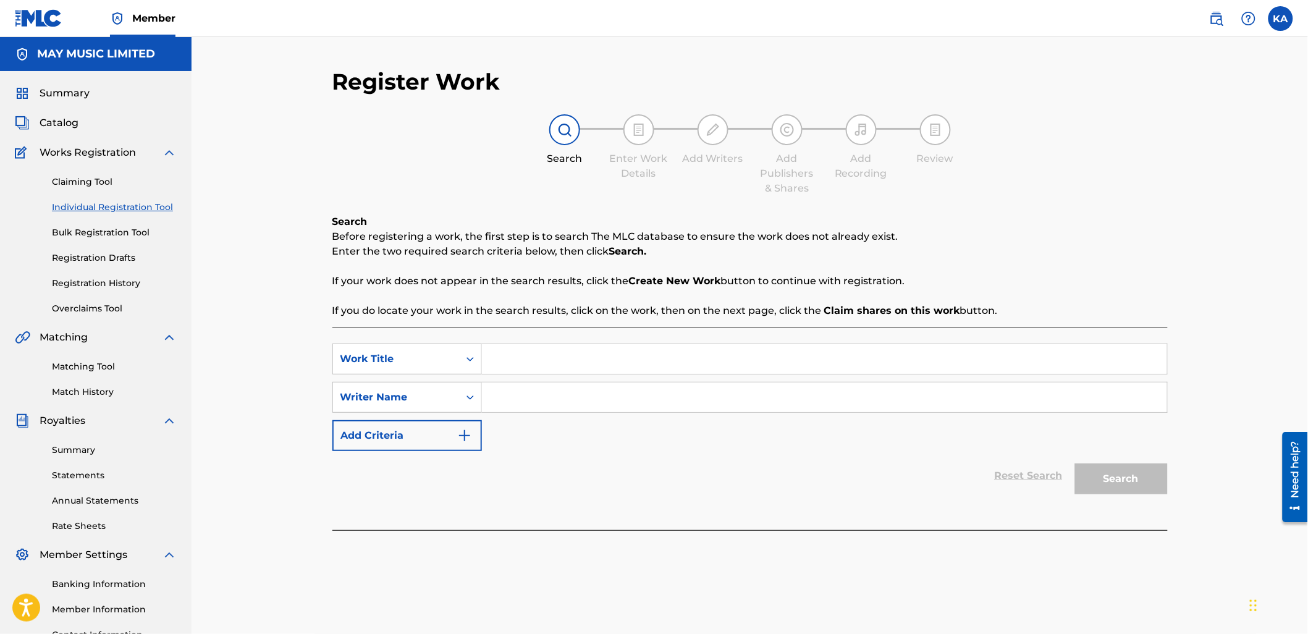
click at [544, 353] on input "Search Form" at bounding box center [824, 359] width 685 height 30
paste input "…breather"
type input "…breather"
click at [533, 393] on input "Search Form" at bounding box center [824, 398] width 685 height 30
type input "[PERSON_NAME]"
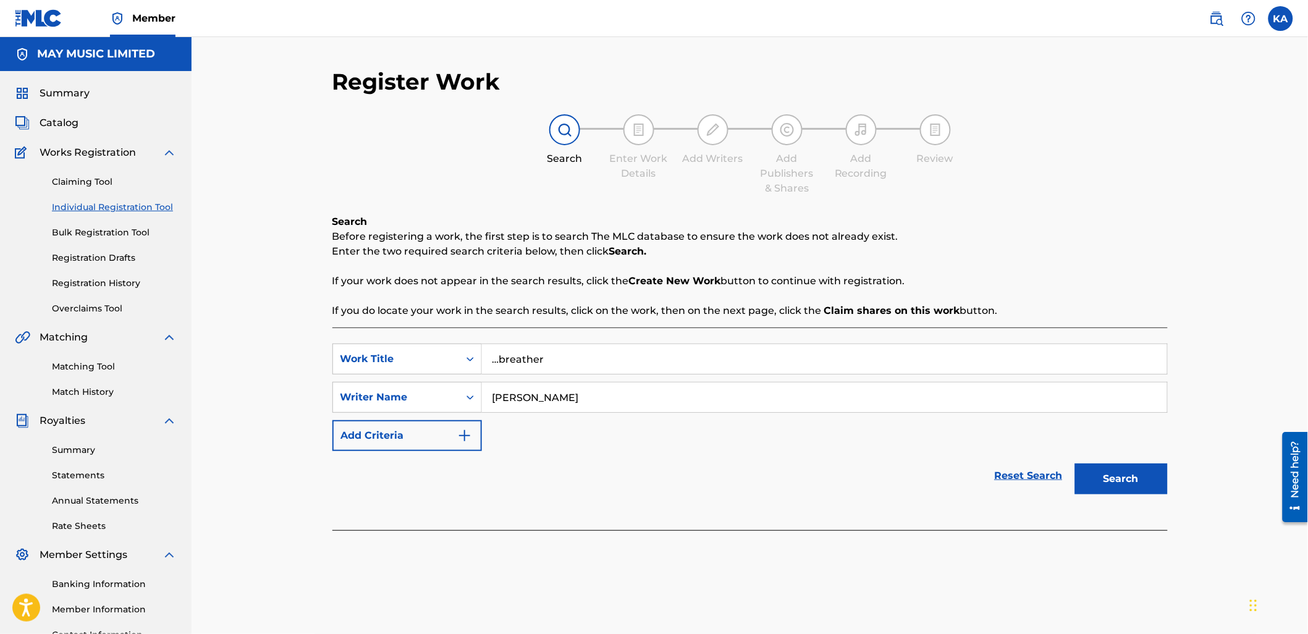
click at [1133, 493] on button "Search" at bounding box center [1121, 479] width 93 height 31
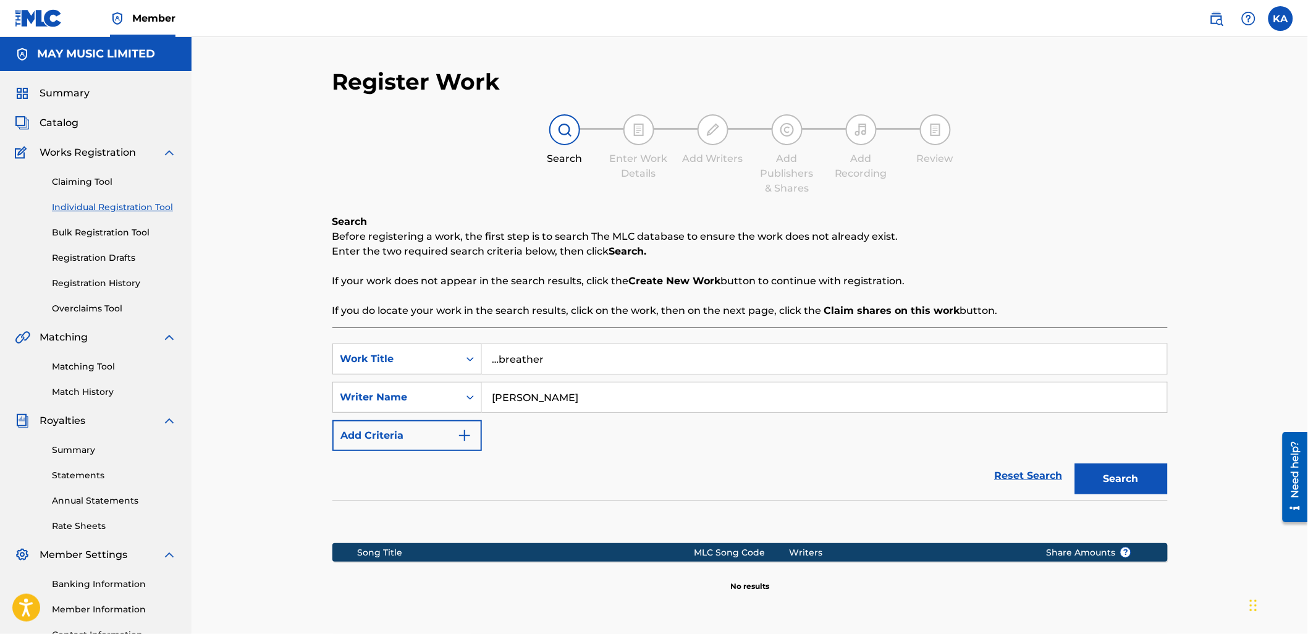
click at [499, 362] on input "…breather" at bounding box center [824, 359] width 685 height 30
type input "breather"
click at [1075, 464] on button "Search" at bounding box center [1121, 479] width 93 height 31
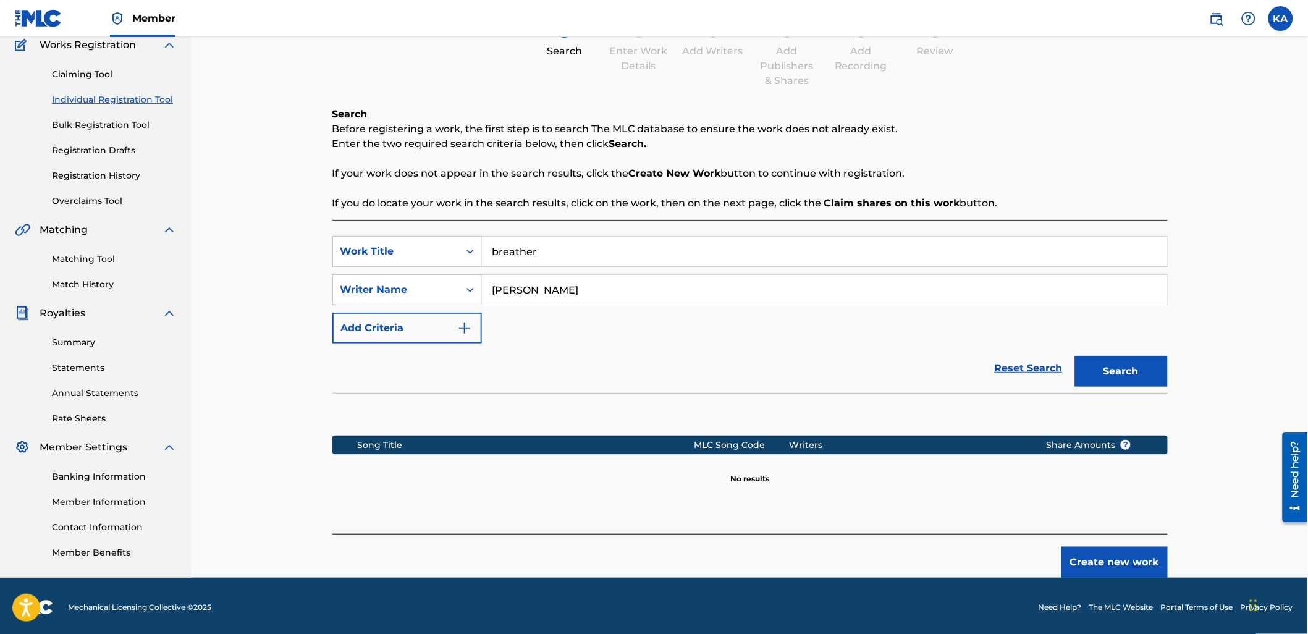
scroll to position [110, 0]
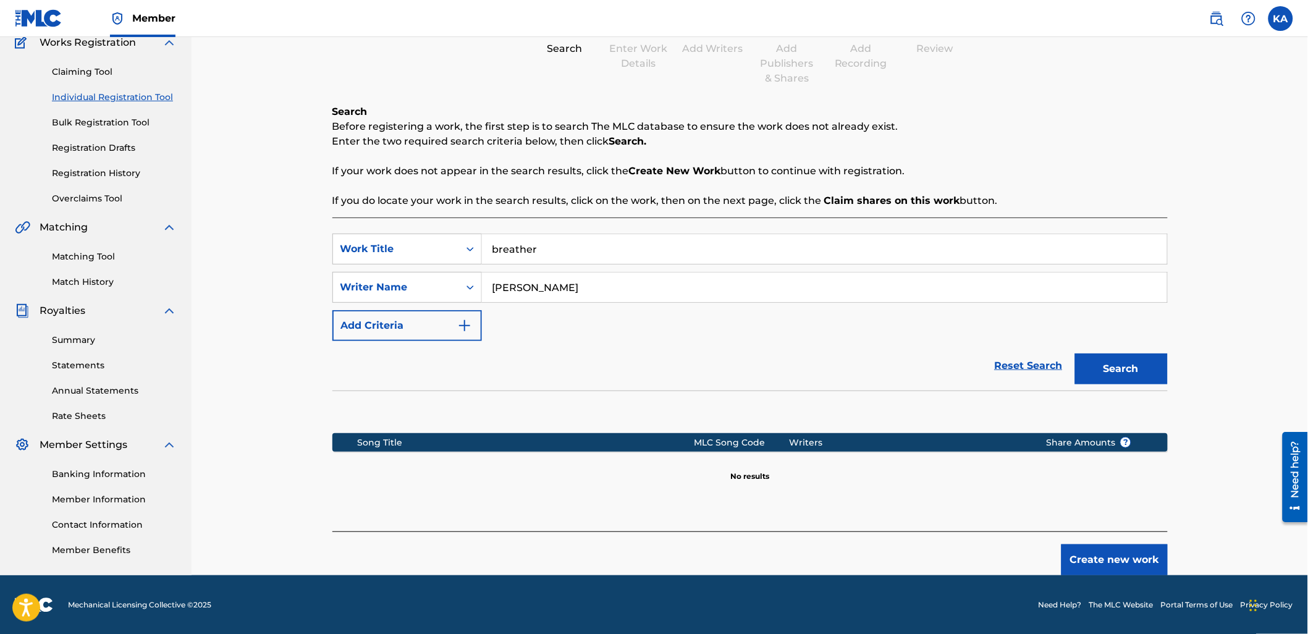
click at [1083, 551] on button "Create new work" at bounding box center [1115, 559] width 106 height 31
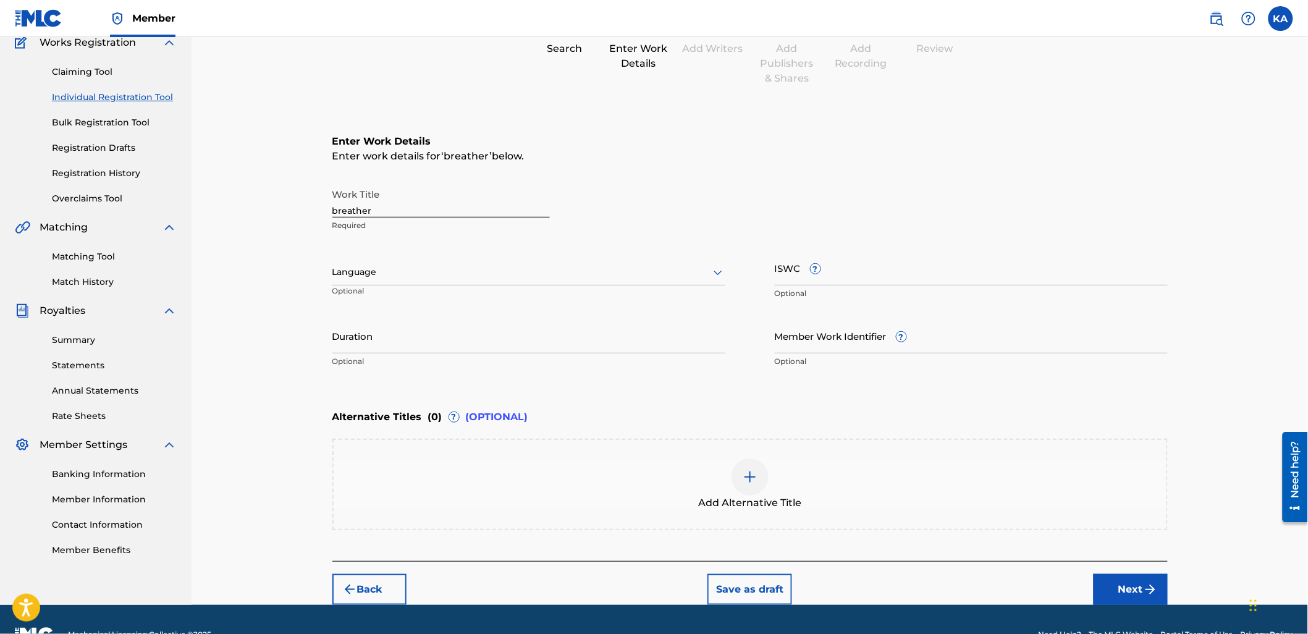
drag, startPoint x: 336, startPoint y: 205, endPoint x: 357, endPoint y: 204, distance: 21.0
click at [336, 204] on input "breather" at bounding box center [441, 199] width 218 height 35
type input "Breather"
click at [375, 270] on div at bounding box center [528, 272] width 393 height 15
click at [387, 298] on div "English" at bounding box center [529, 300] width 392 height 28
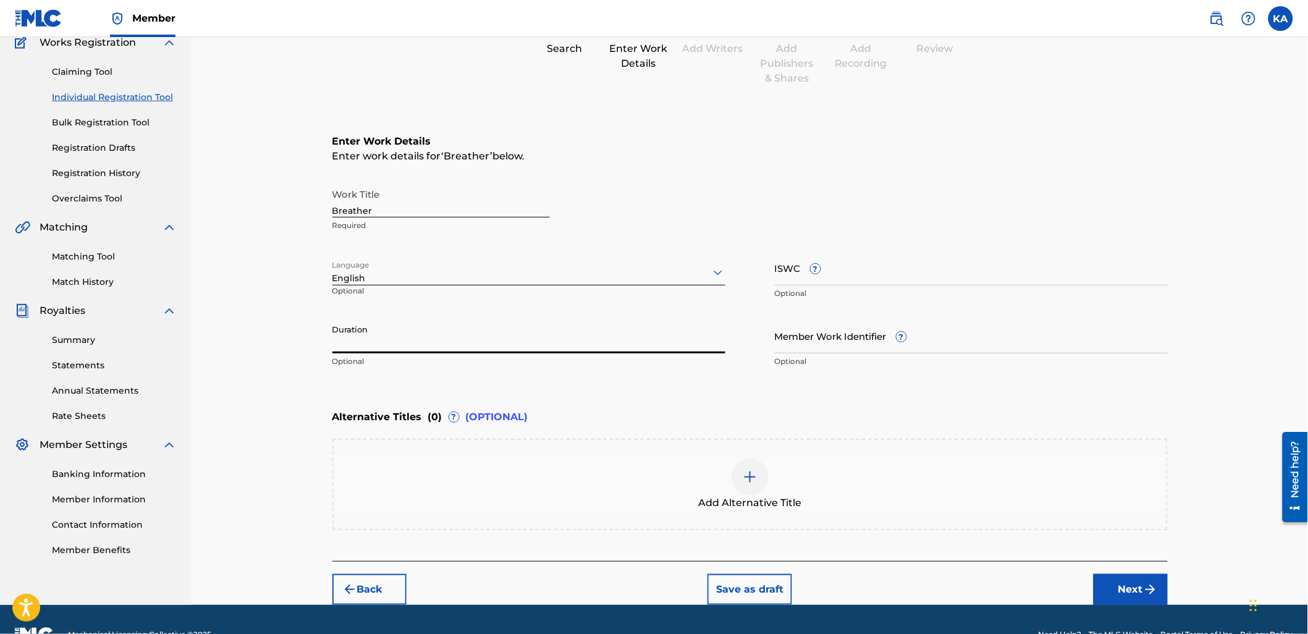
click at [450, 341] on input "Duration" at bounding box center [528, 335] width 393 height 35
type input "01:44"
click at [789, 261] on input "ISWC ?" at bounding box center [971, 267] width 393 height 35
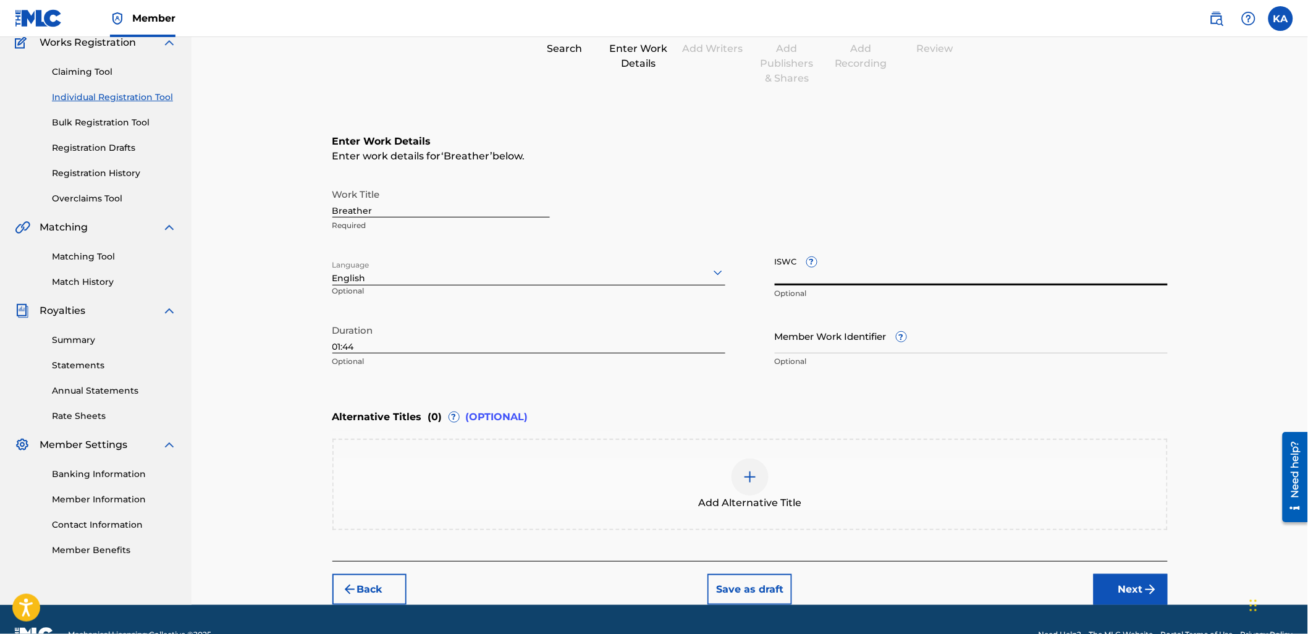
paste input "T-328.288.043-3"
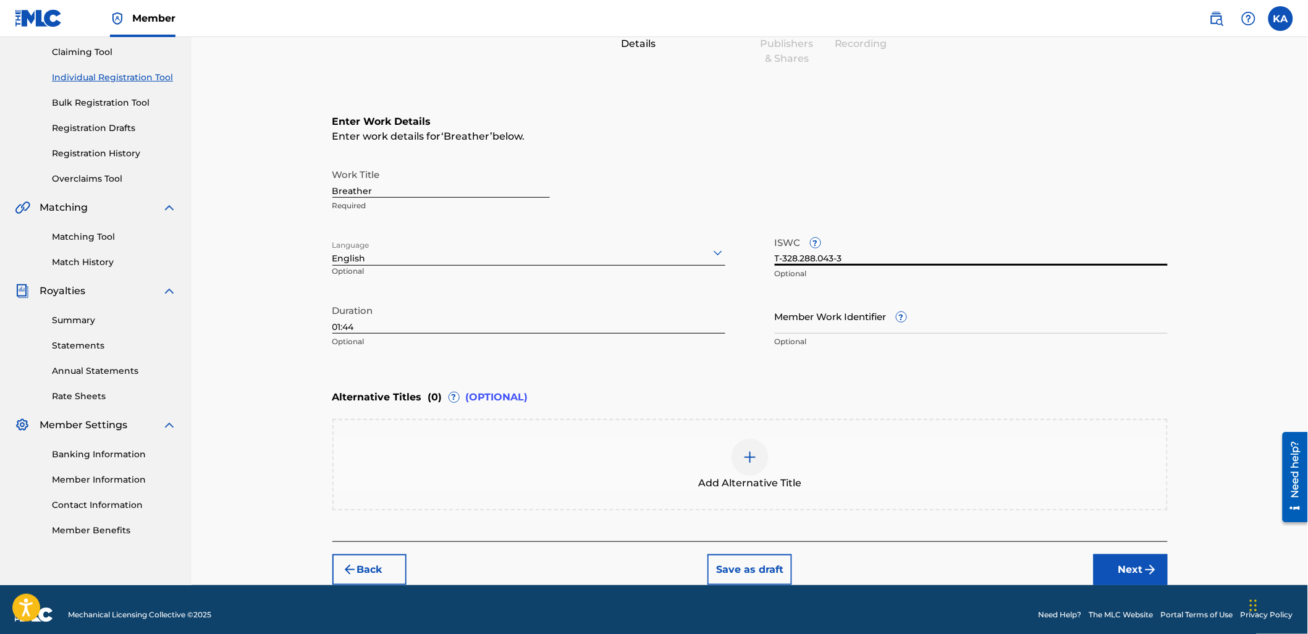
scroll to position [138, 0]
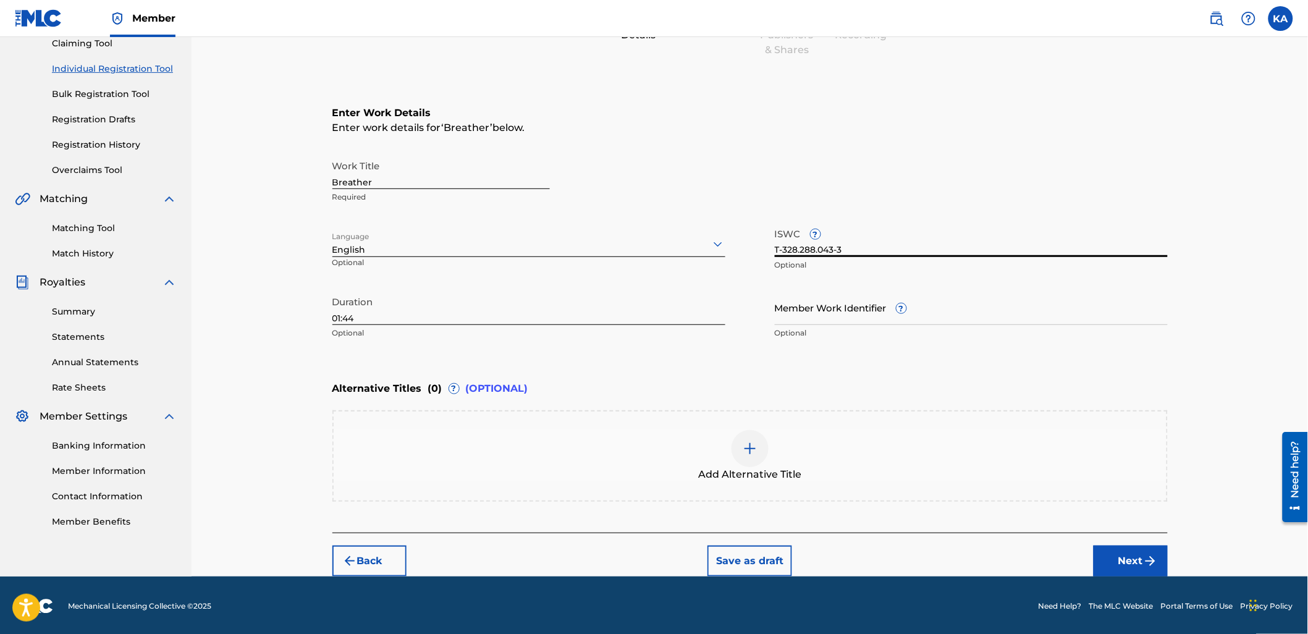
type input "T-328.288.043-3"
click at [560, 425] on div "Add Alternative Title" at bounding box center [750, 455] width 836 height 91
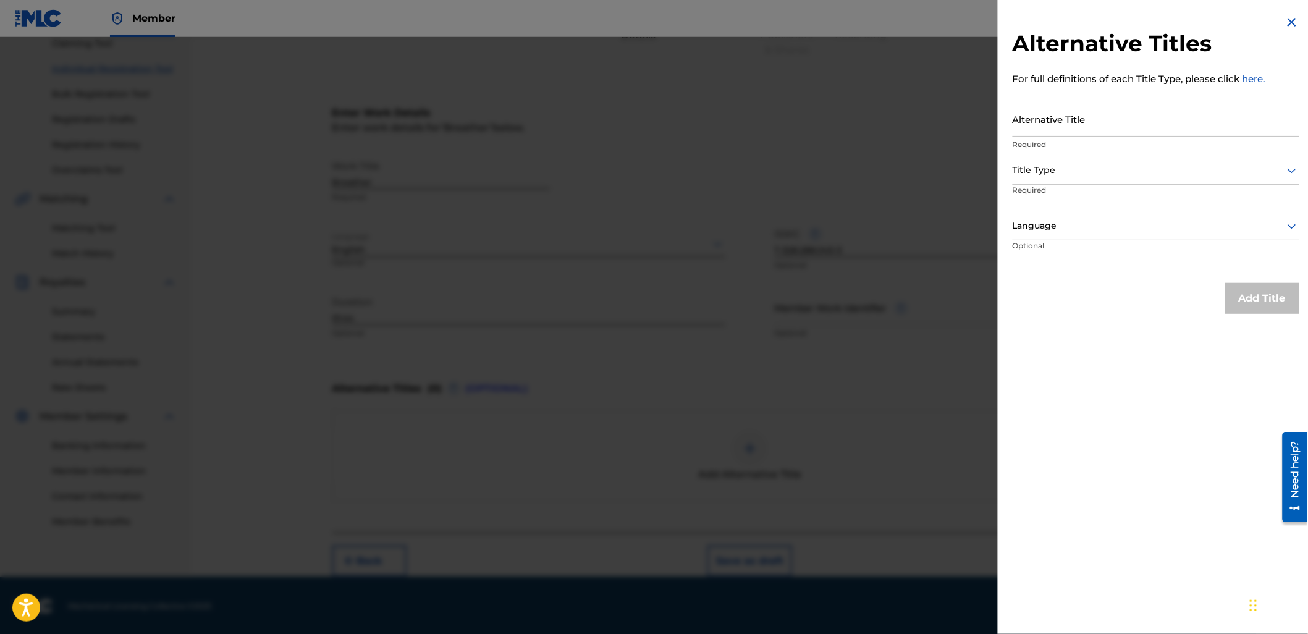
click at [1097, 124] on input "Alternative Title" at bounding box center [1156, 118] width 287 height 35
type input "...breather"
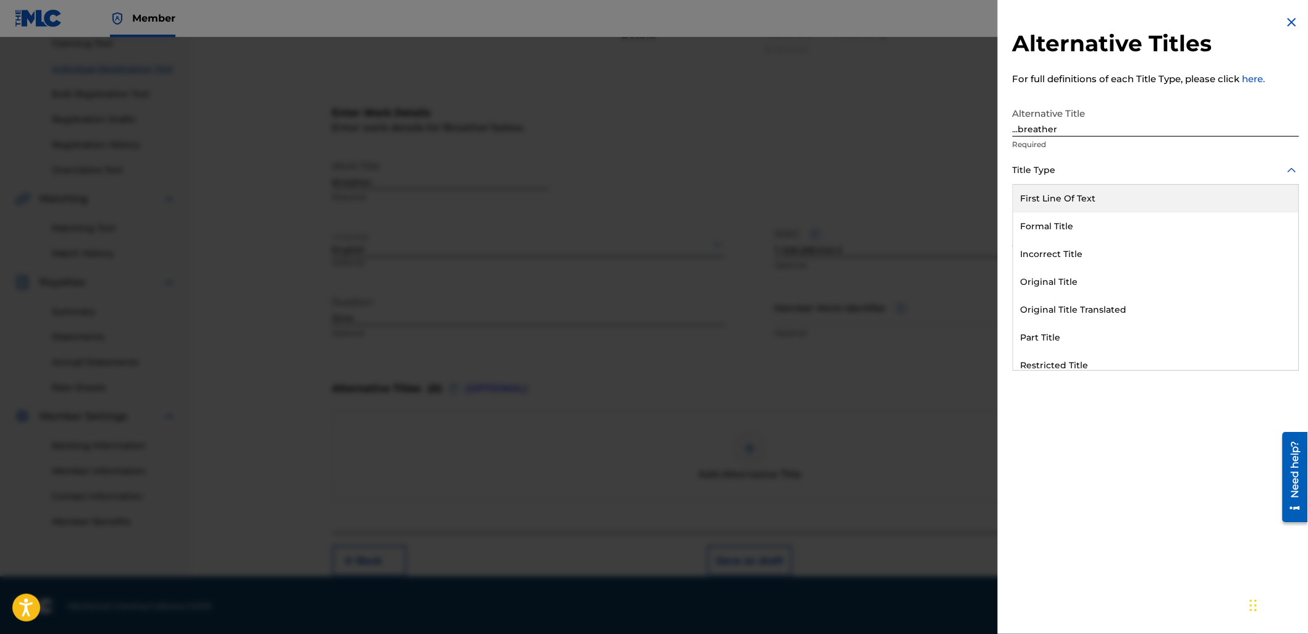
click at [1070, 173] on div at bounding box center [1156, 170] width 287 height 15
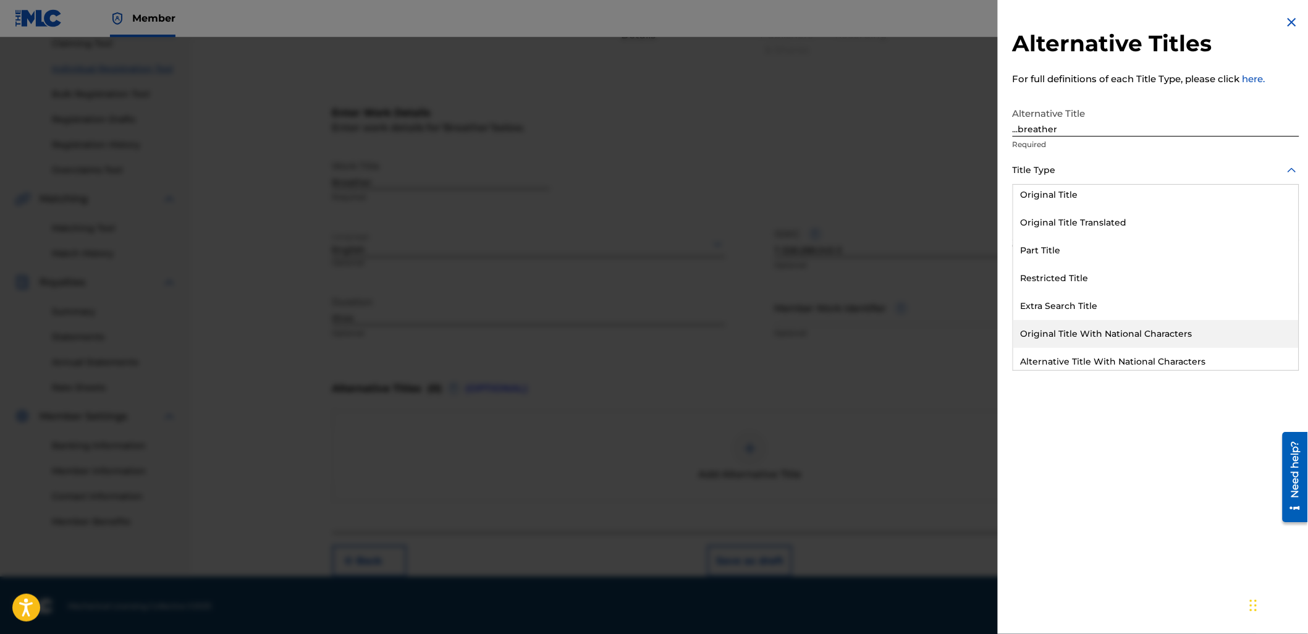
scroll to position [120, 0]
click at [1065, 363] on div "Alternative Title" at bounding box center [1157, 357] width 286 height 28
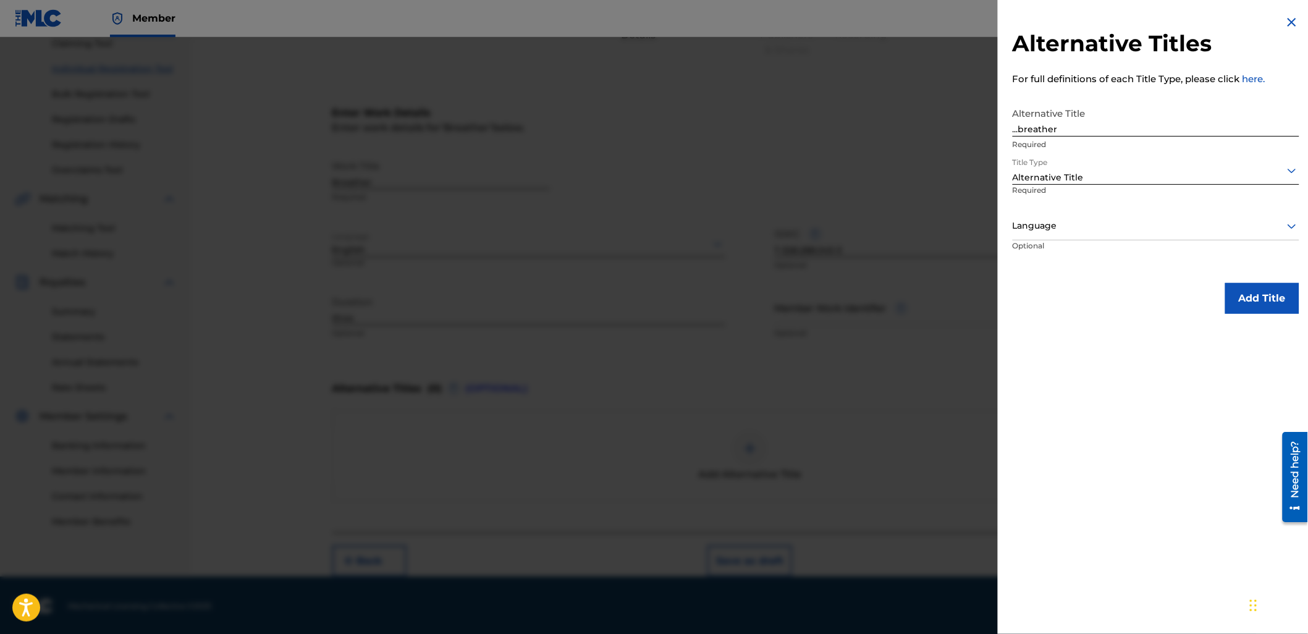
click at [1033, 219] on div at bounding box center [1156, 225] width 287 height 15
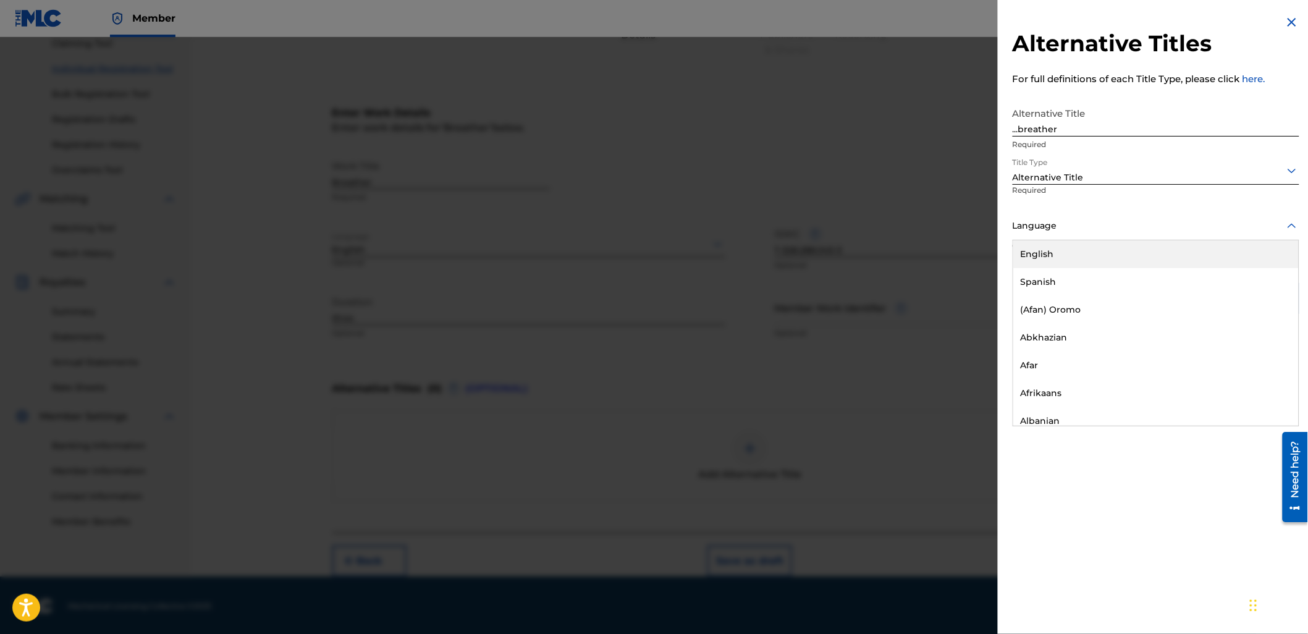
click at [1065, 254] on div "English" at bounding box center [1157, 254] width 286 height 28
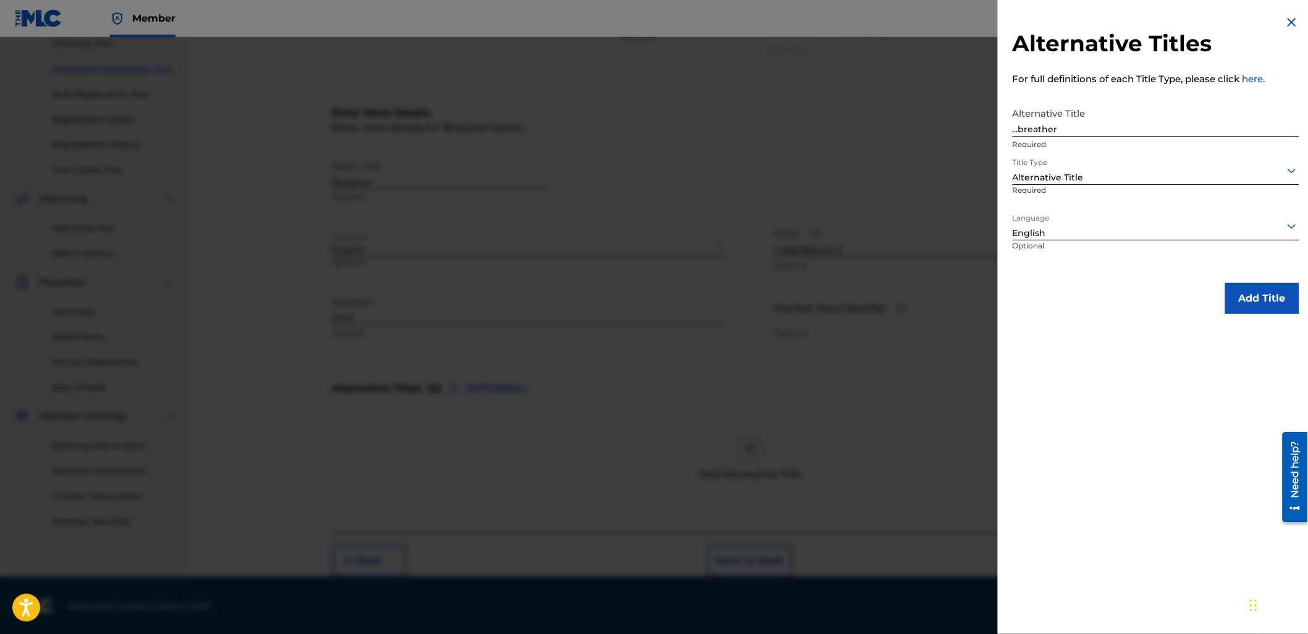
click at [1264, 297] on button "Add Title" at bounding box center [1263, 298] width 74 height 31
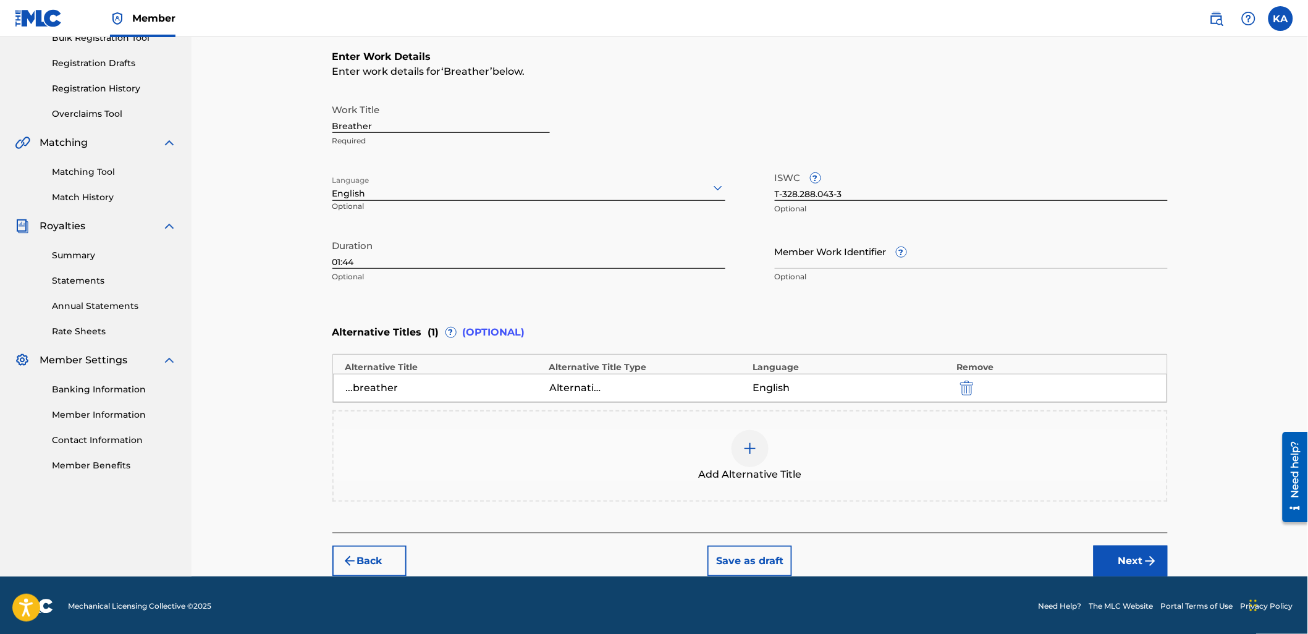
click at [1113, 561] on button "Next" at bounding box center [1131, 561] width 74 height 31
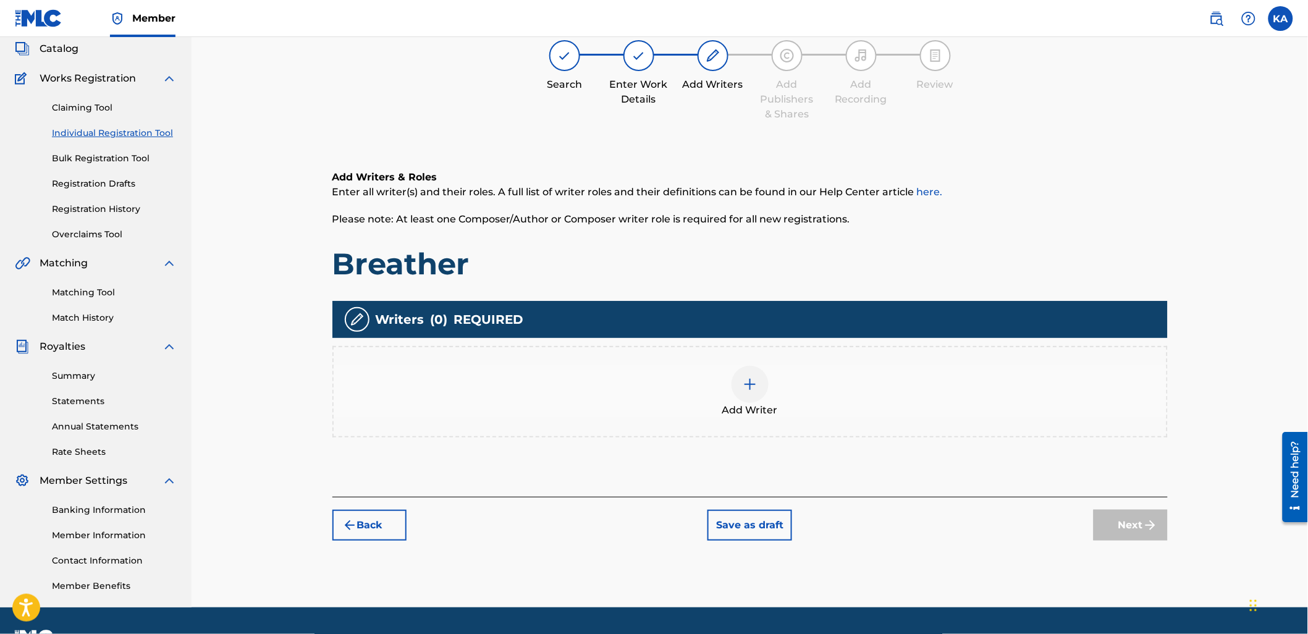
scroll to position [56, 0]
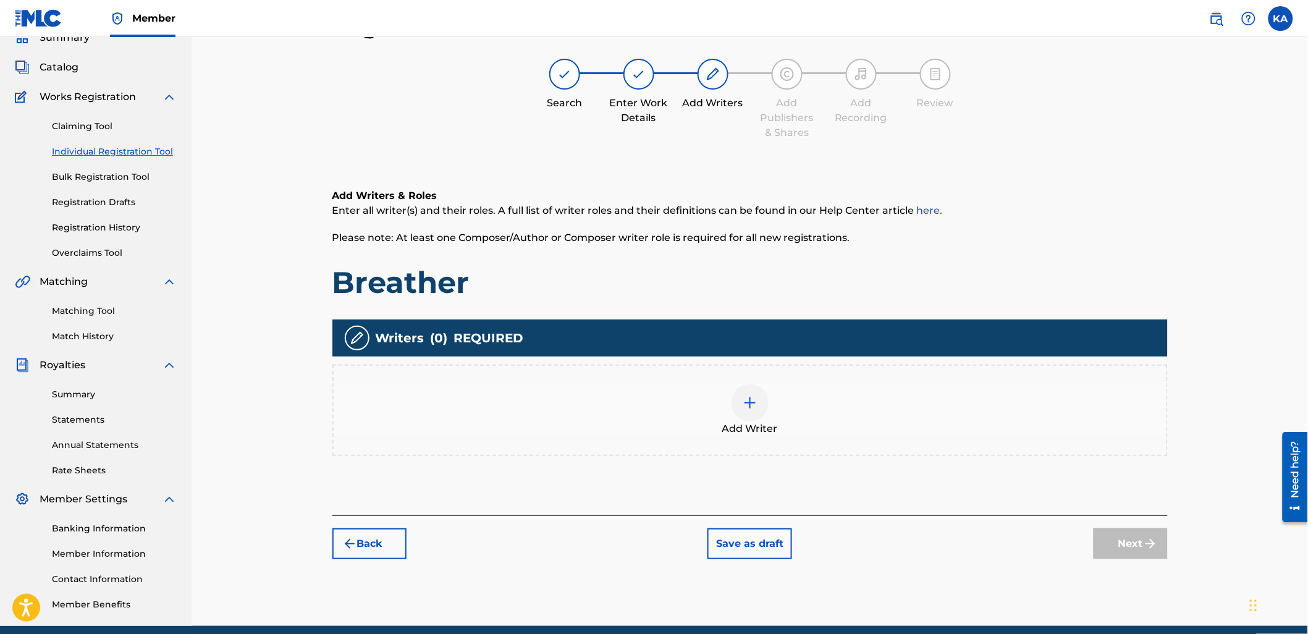
click at [616, 391] on div "Add Writer" at bounding box center [750, 410] width 833 height 52
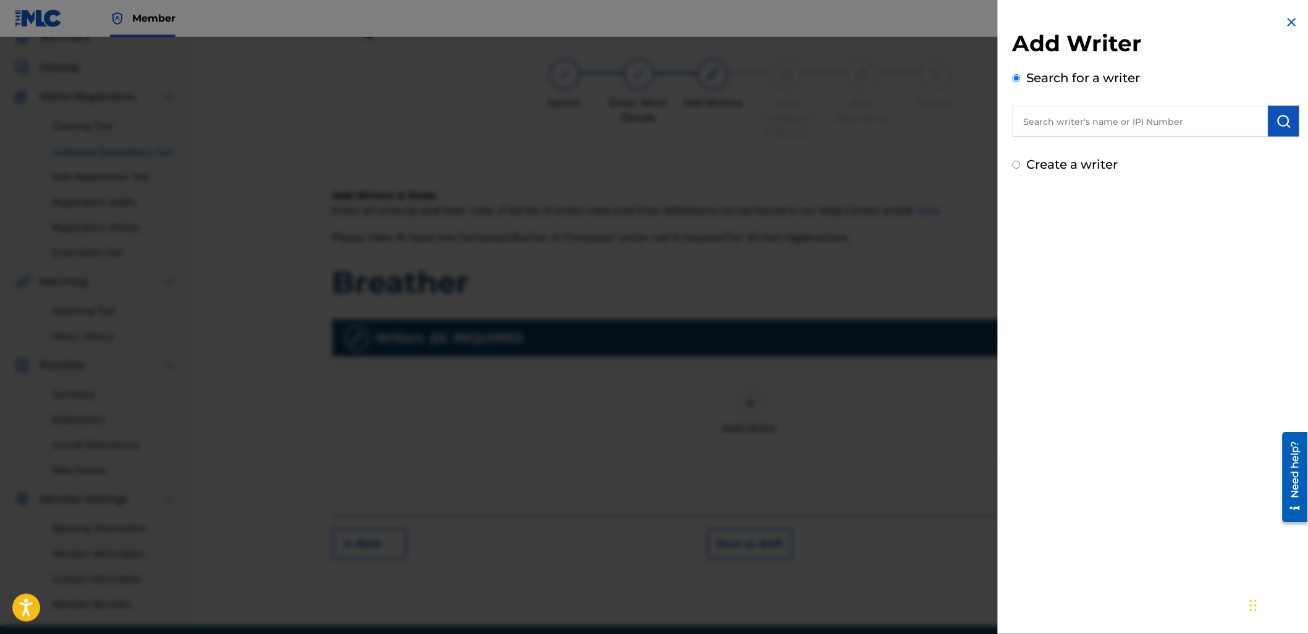
click at [1048, 116] on input "text" at bounding box center [1141, 121] width 256 height 31
paste input "1158716633"
type input "01158716633"
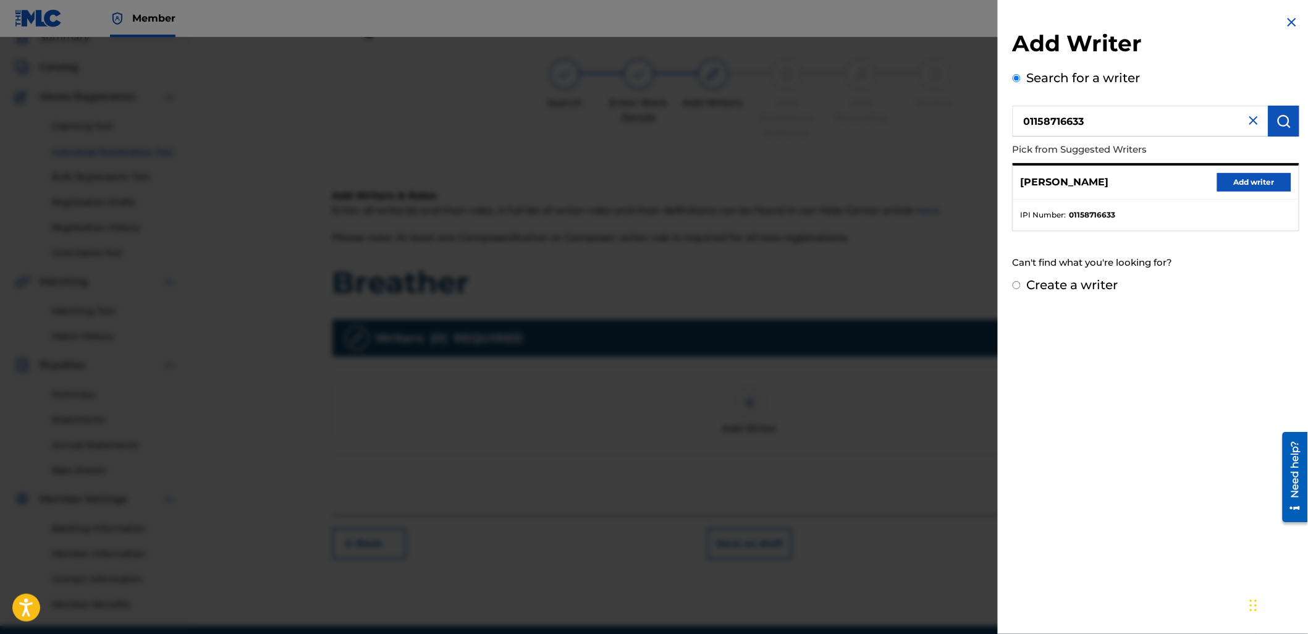
click at [1245, 179] on button "Add writer" at bounding box center [1254, 182] width 74 height 19
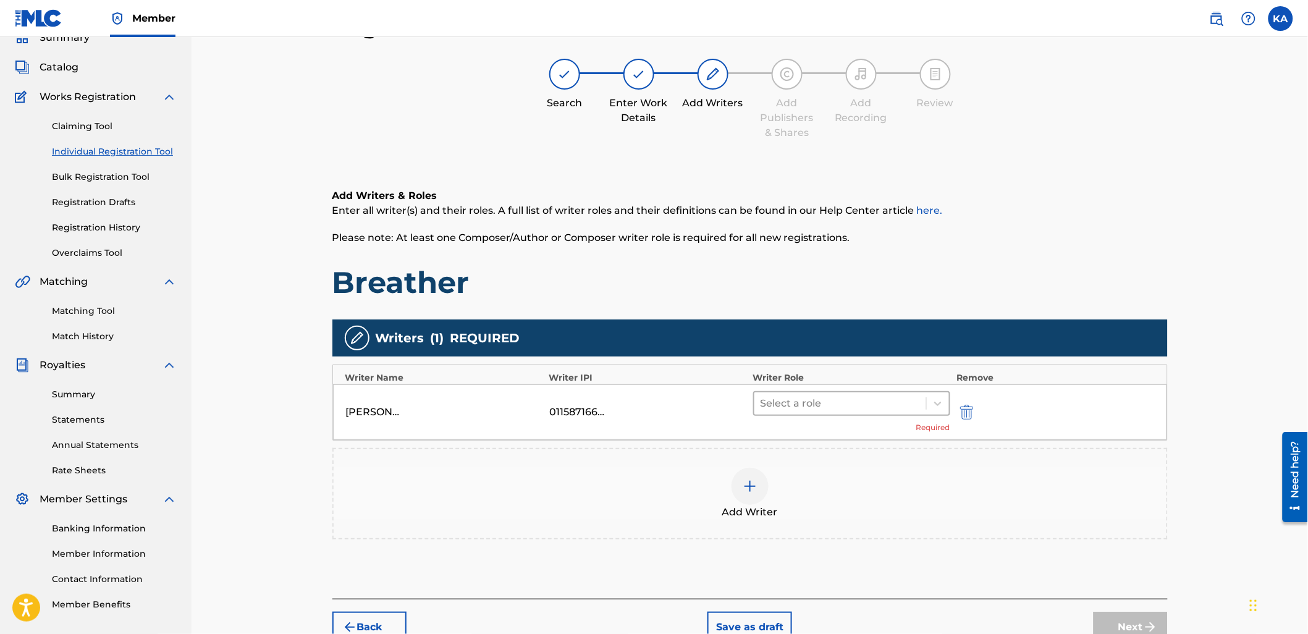
drag, startPoint x: 811, startPoint y: 422, endPoint x: 811, endPoint y: 407, distance: 15.5
click at [811, 421] on div "Select a role Required" at bounding box center [852, 412] width 198 height 42
click at [811, 404] on div at bounding box center [841, 403] width 160 height 17
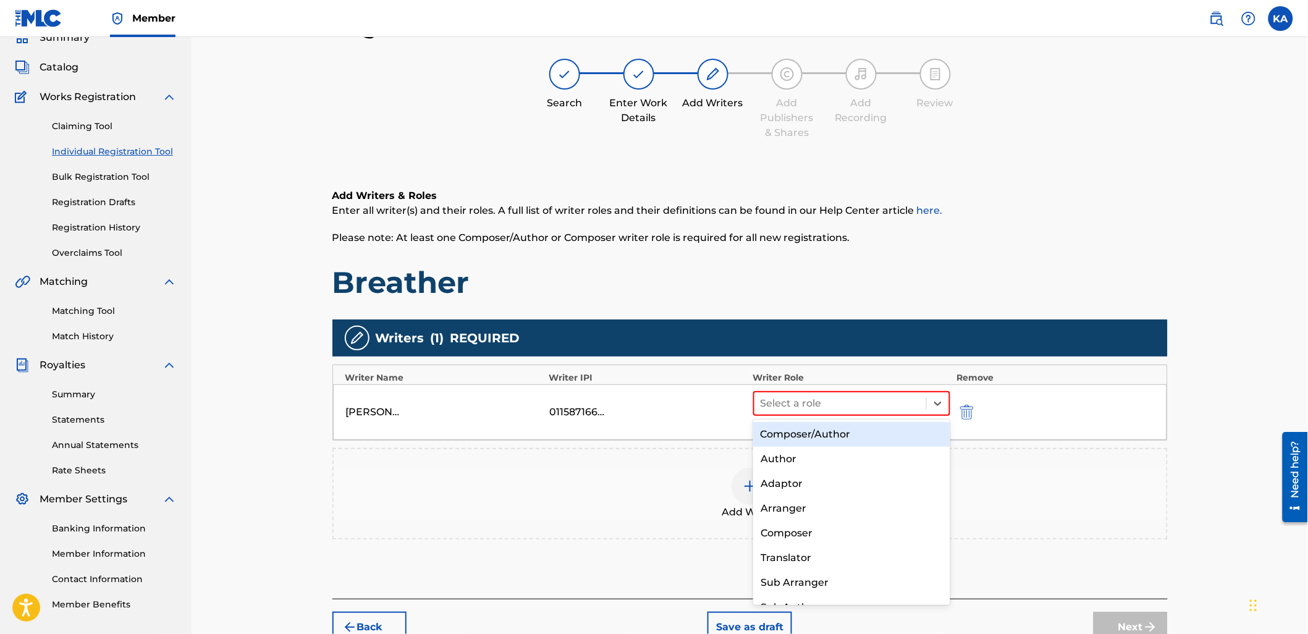
click at [822, 422] on div "Composer/Author" at bounding box center [851, 434] width 197 height 25
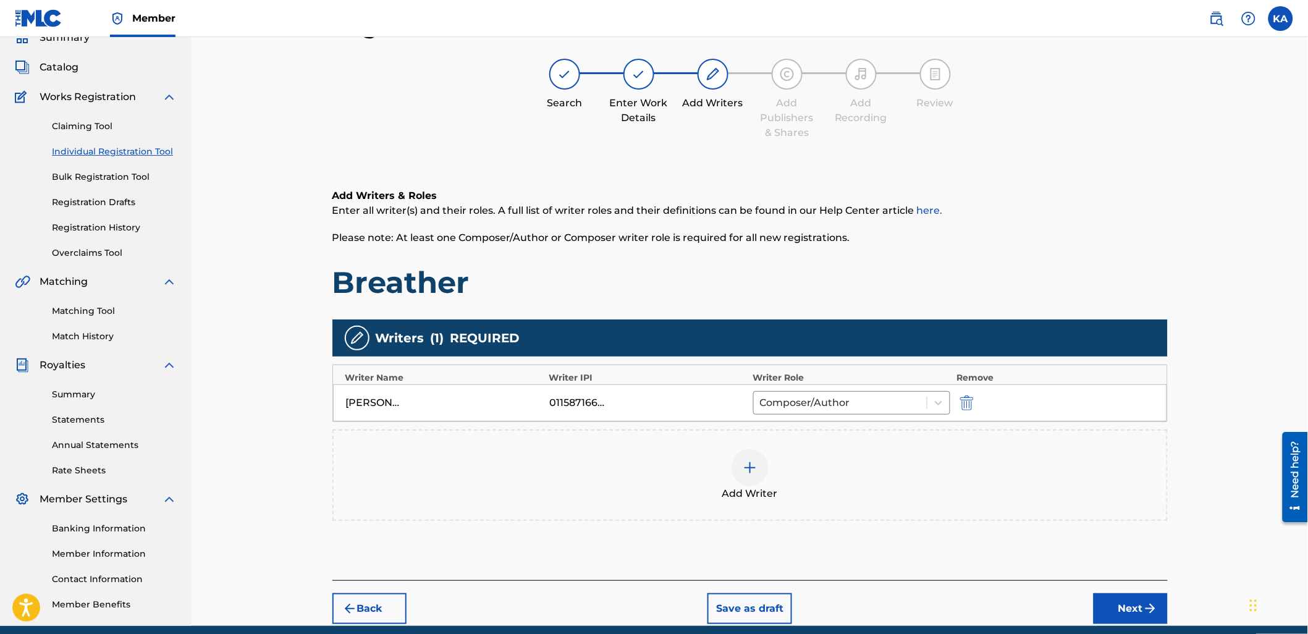
click at [824, 473] on div "Add Writer" at bounding box center [750, 475] width 833 height 52
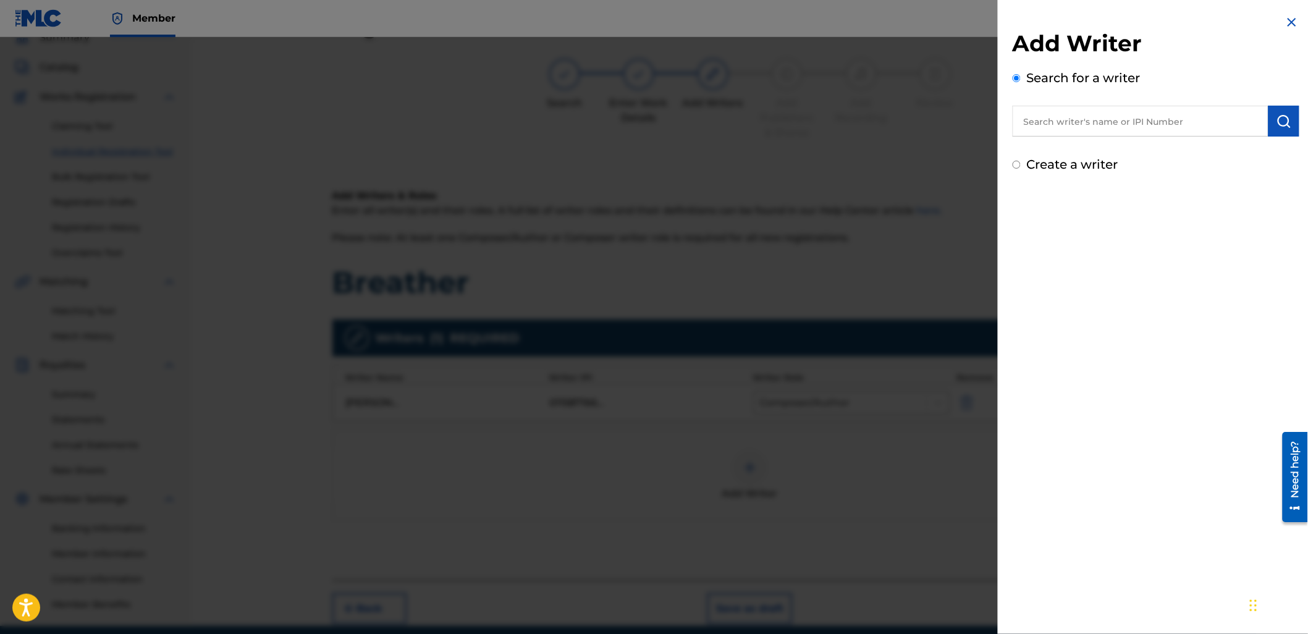
click at [1102, 117] on input "text" at bounding box center [1141, 121] width 256 height 31
paste input "1158850434"
type input "01158850434"
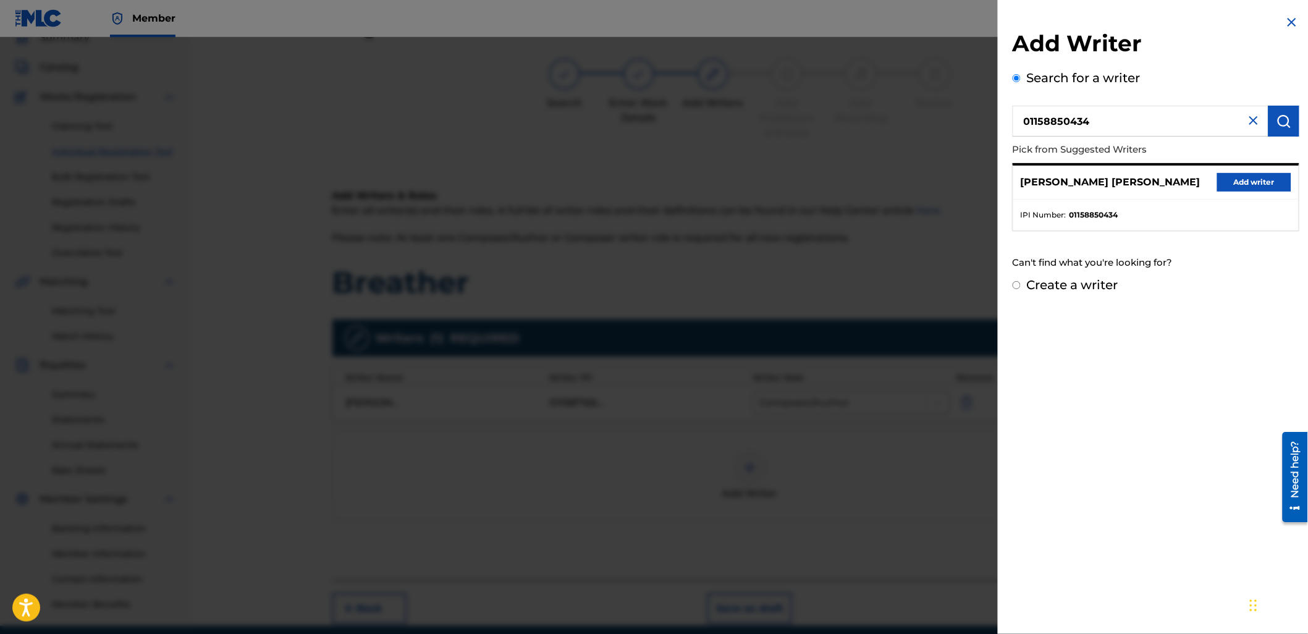
click at [1238, 178] on button "Add writer" at bounding box center [1254, 182] width 74 height 19
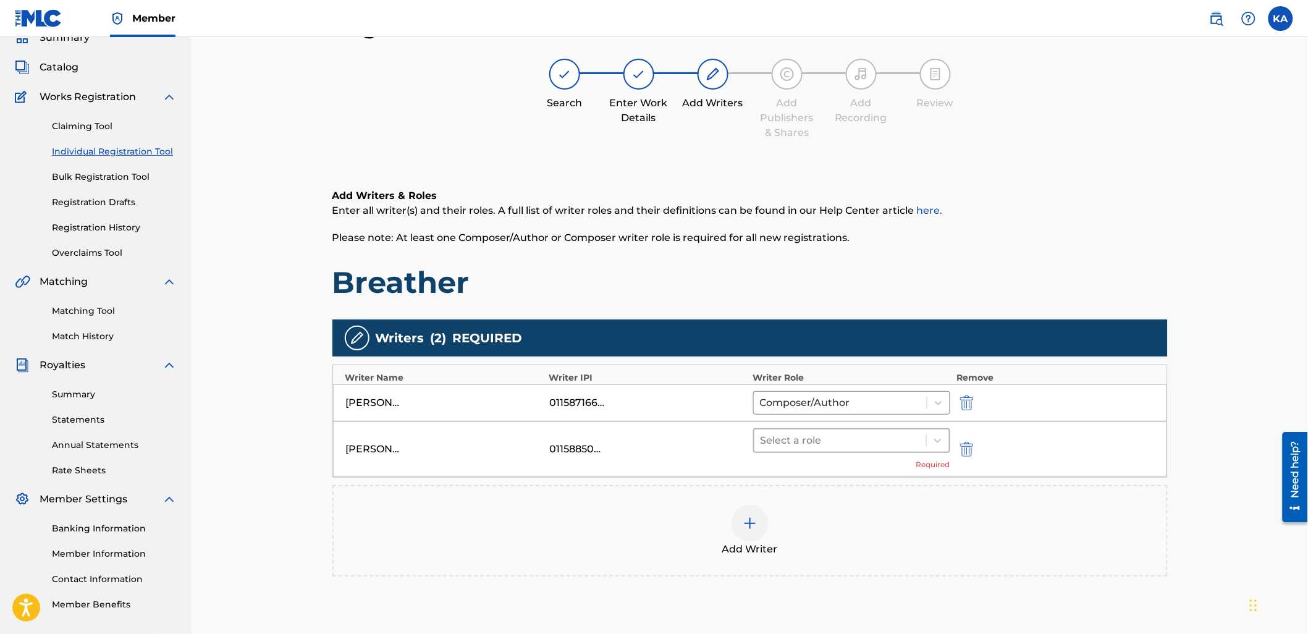
click at [897, 451] on div "Select a role" at bounding box center [841, 441] width 172 height 22
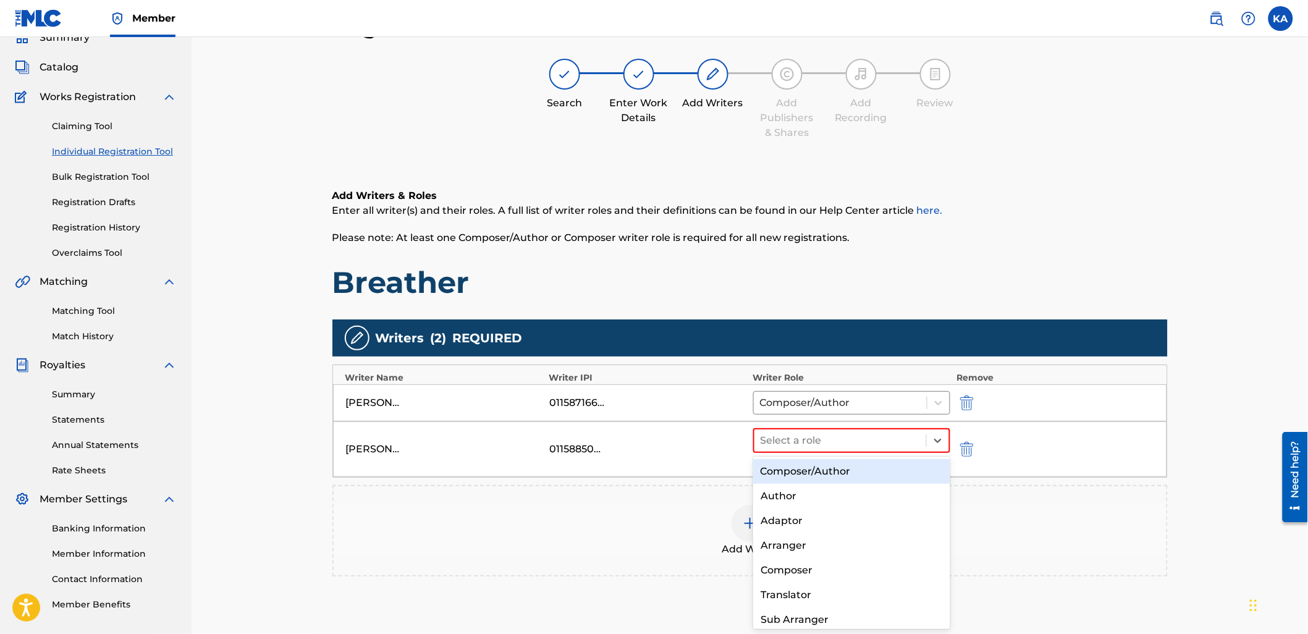
click at [879, 467] on div "Composer/Author" at bounding box center [851, 471] width 197 height 25
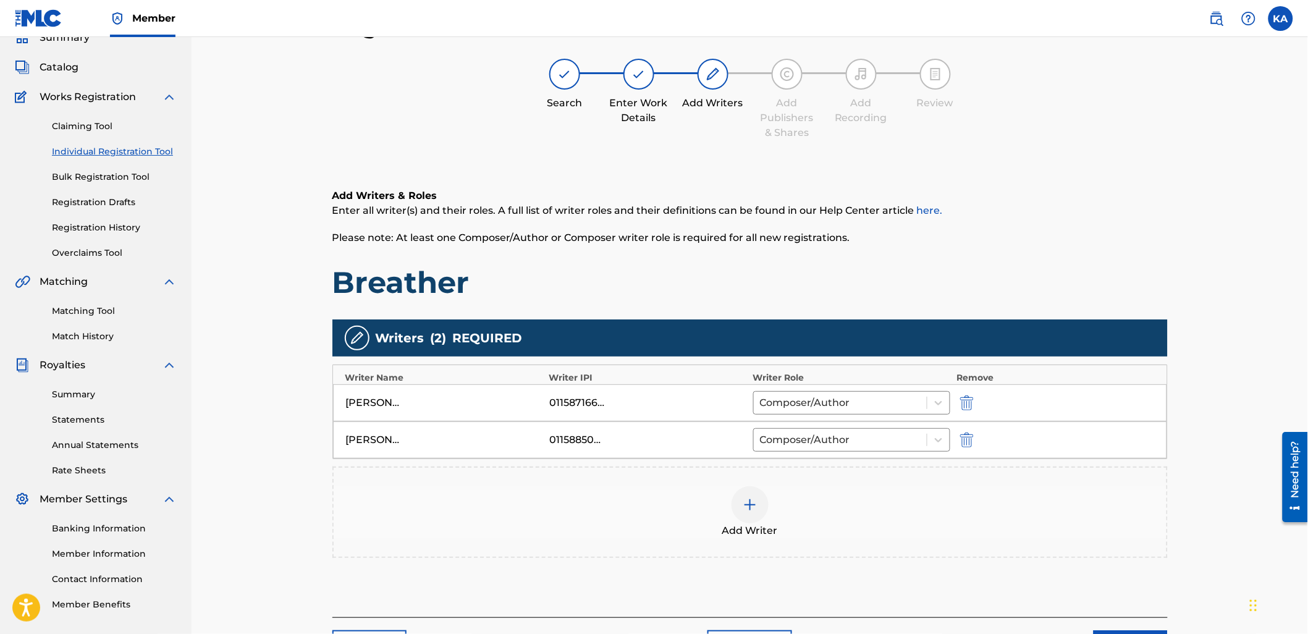
click at [896, 513] on div "Add Writer" at bounding box center [750, 512] width 833 height 52
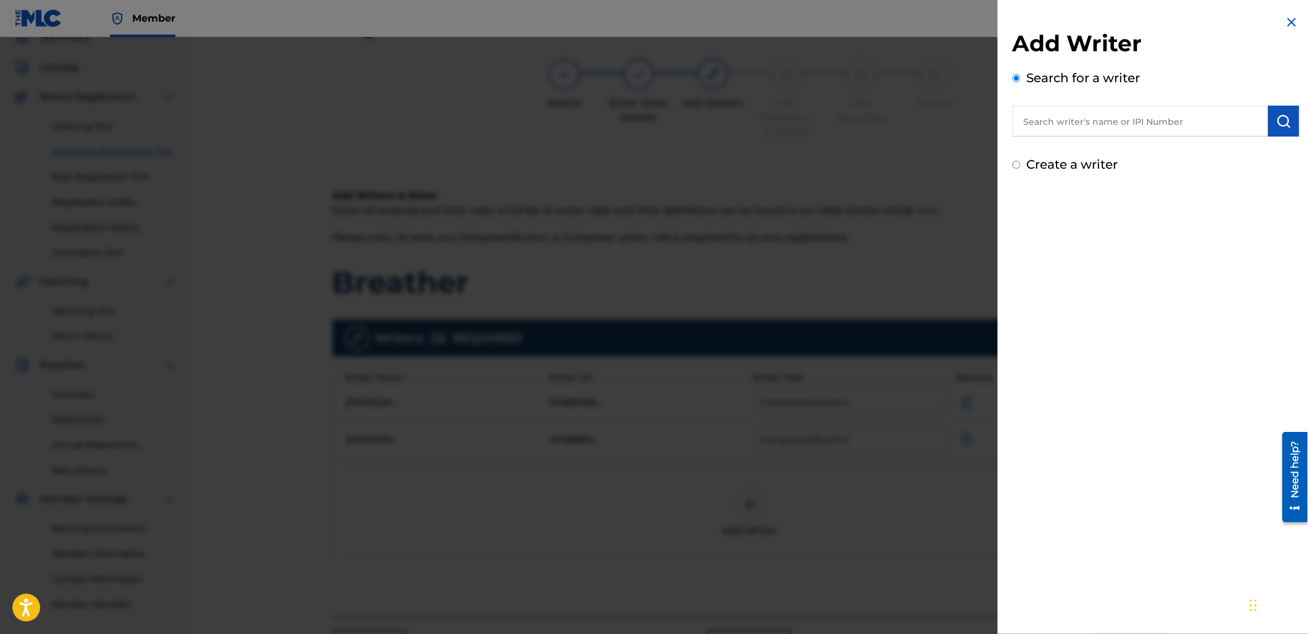
click at [1084, 125] on input "text" at bounding box center [1141, 121] width 256 height 31
paste input "1158850532"
type input "01158850532"
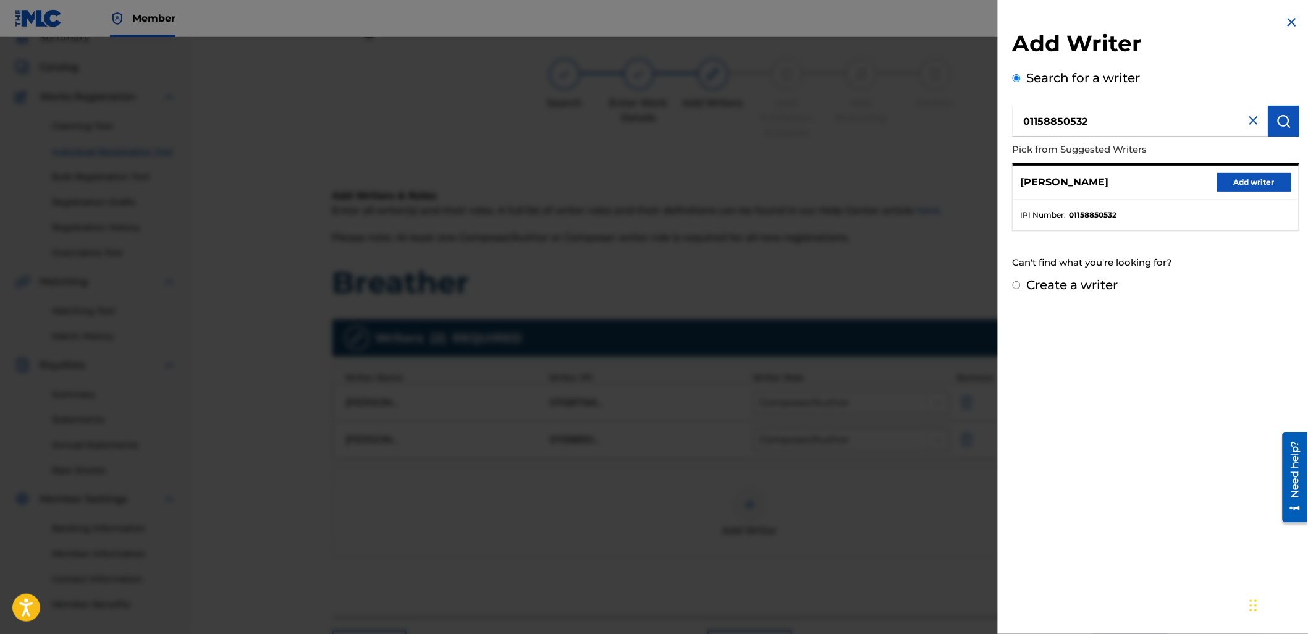
click at [1227, 178] on button "Add writer" at bounding box center [1254, 182] width 74 height 19
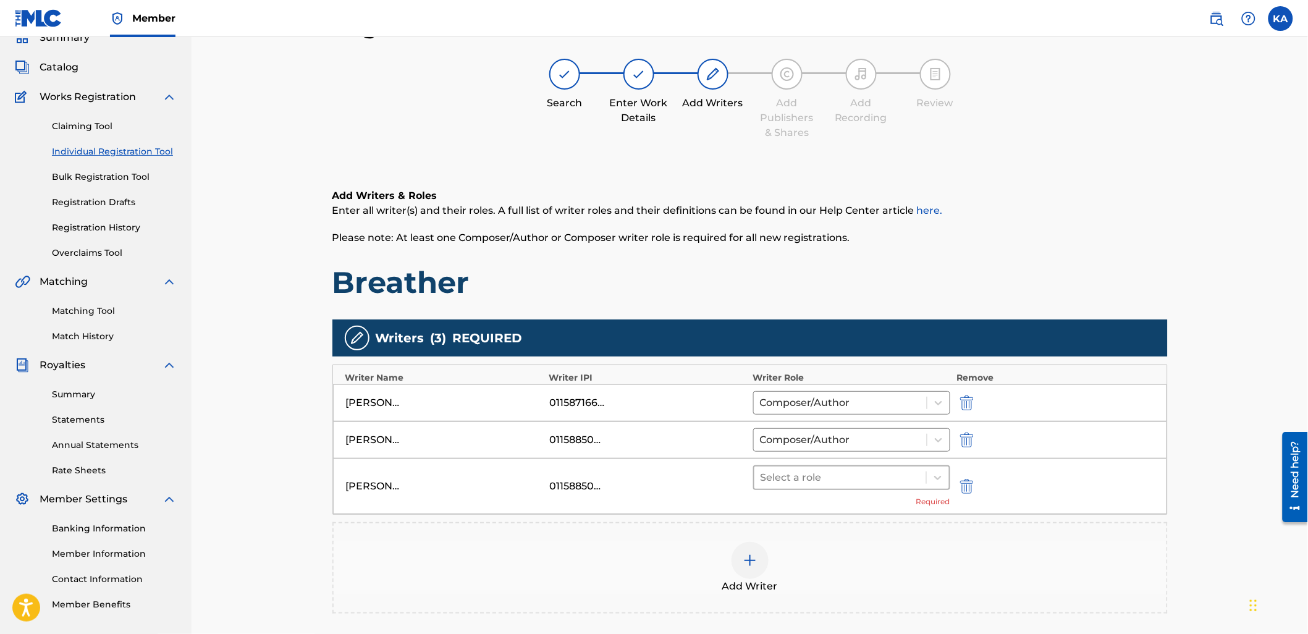
click at [816, 469] on div at bounding box center [841, 477] width 160 height 17
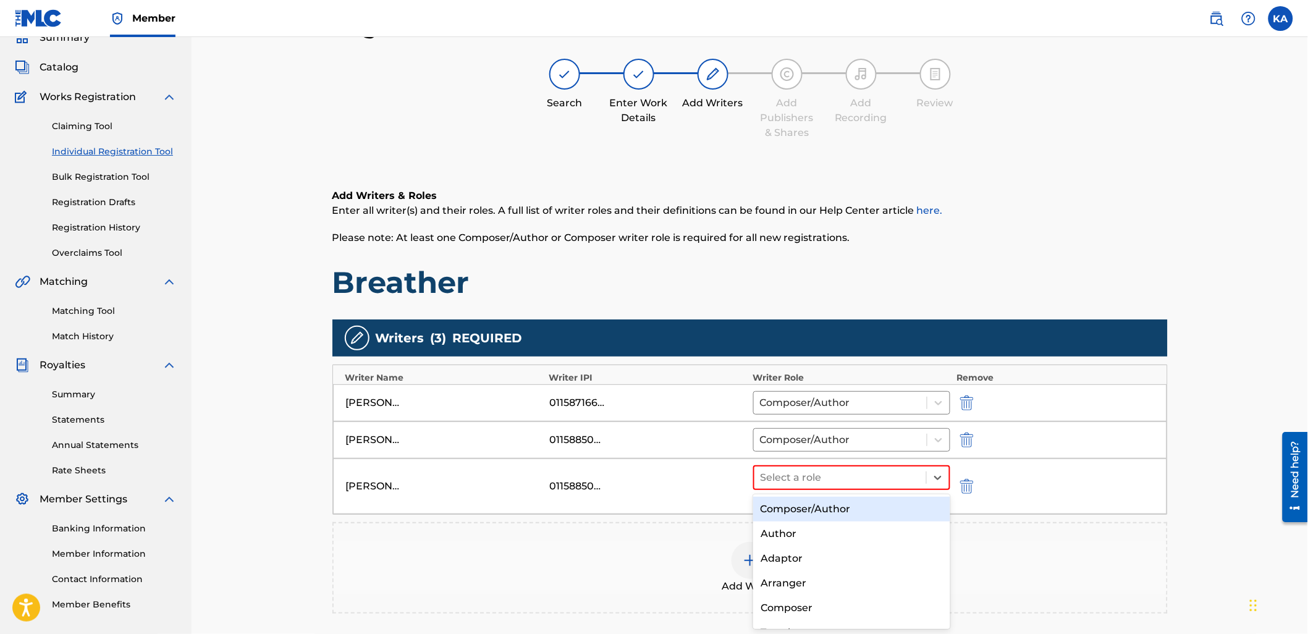
click at [818, 501] on div "Composer/Author" at bounding box center [851, 509] width 197 height 25
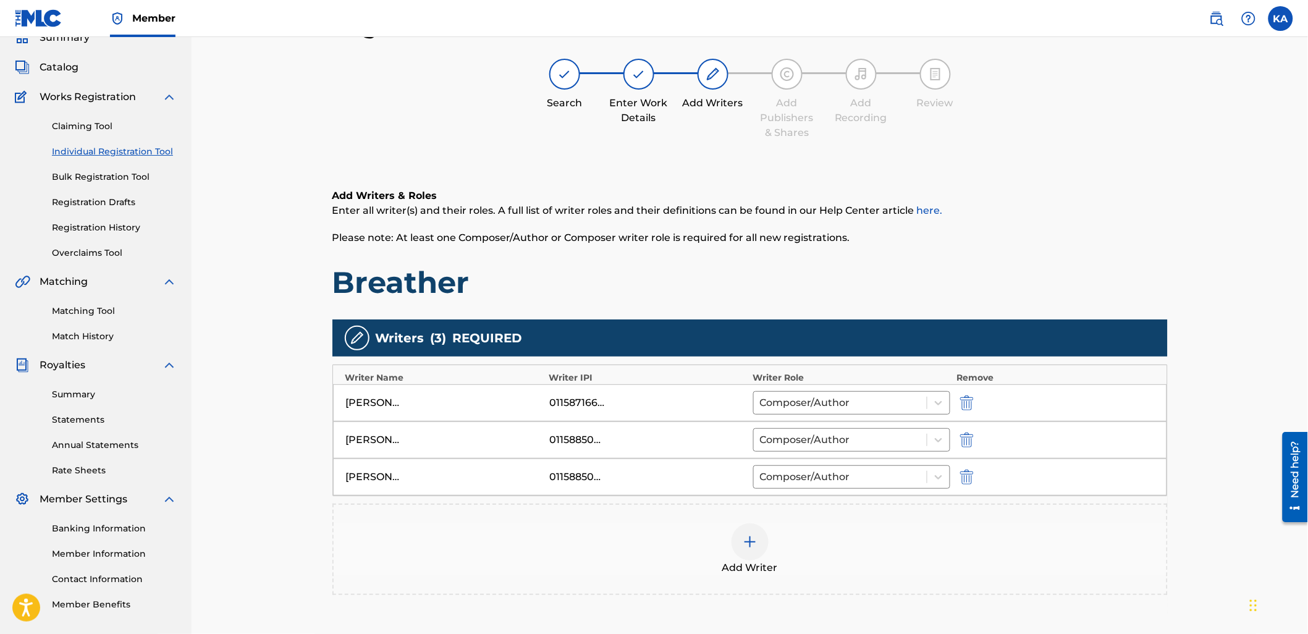
click at [863, 524] on div "Add Writer" at bounding box center [750, 549] width 833 height 52
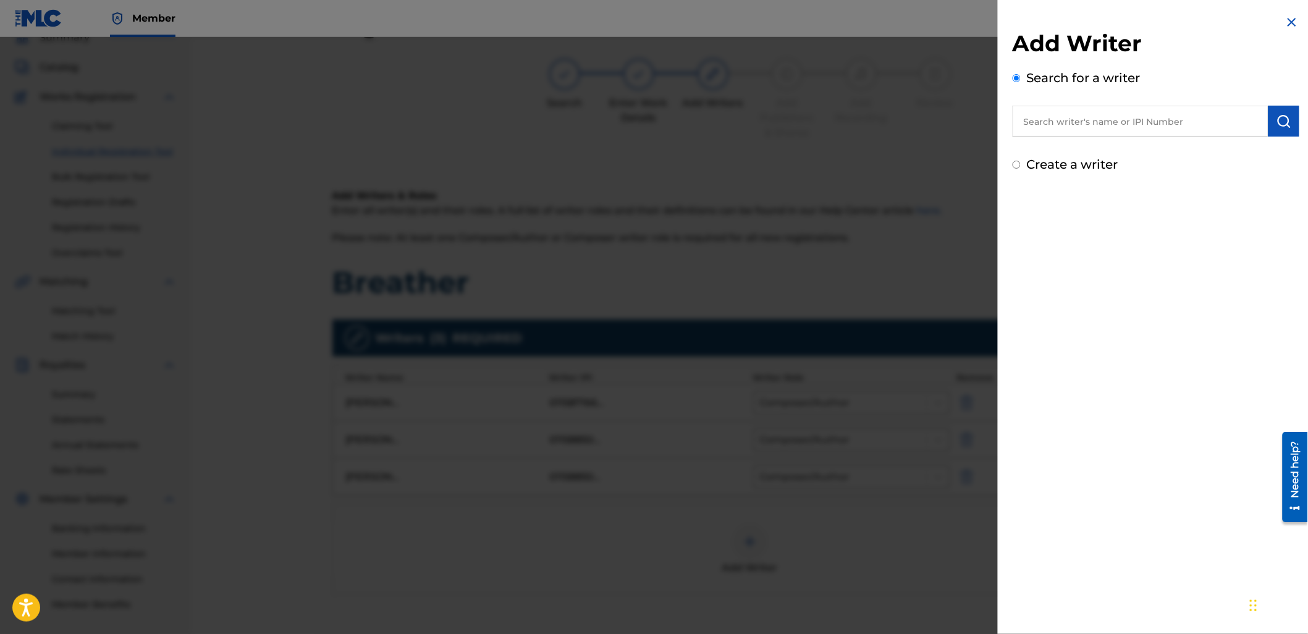
click at [1075, 128] on input "text" at bounding box center [1141, 121] width 256 height 31
paste input "1158710749"
type input "01158710749"
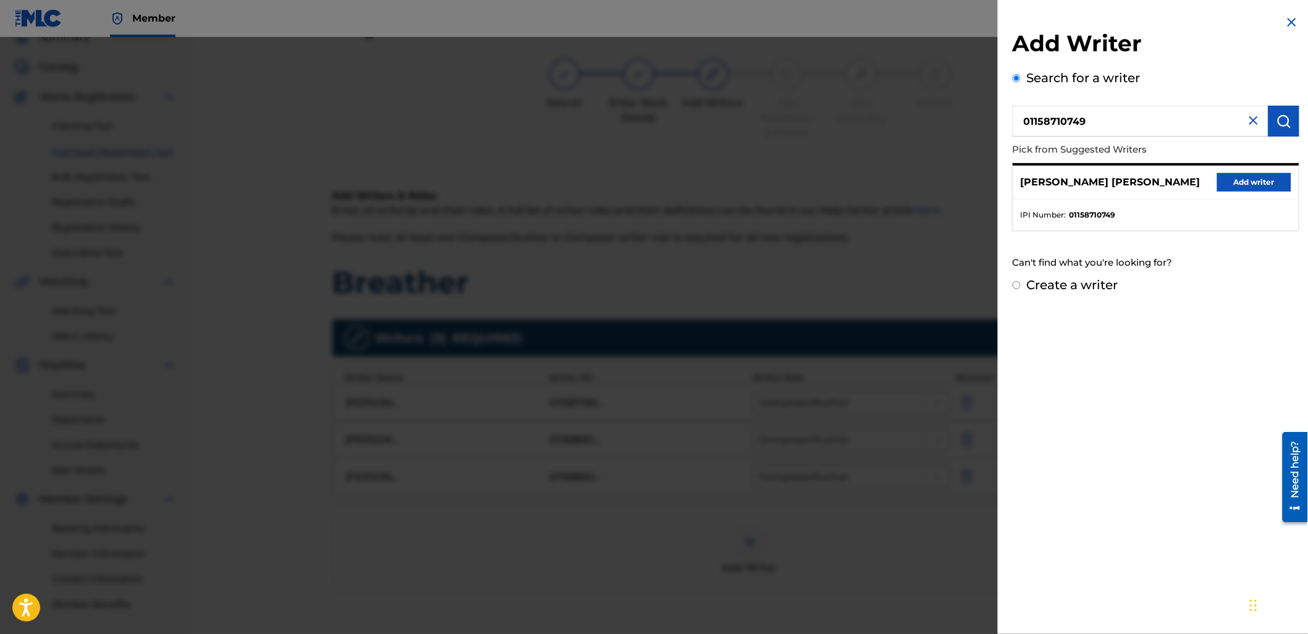
click at [1252, 174] on button "Add writer" at bounding box center [1254, 182] width 74 height 19
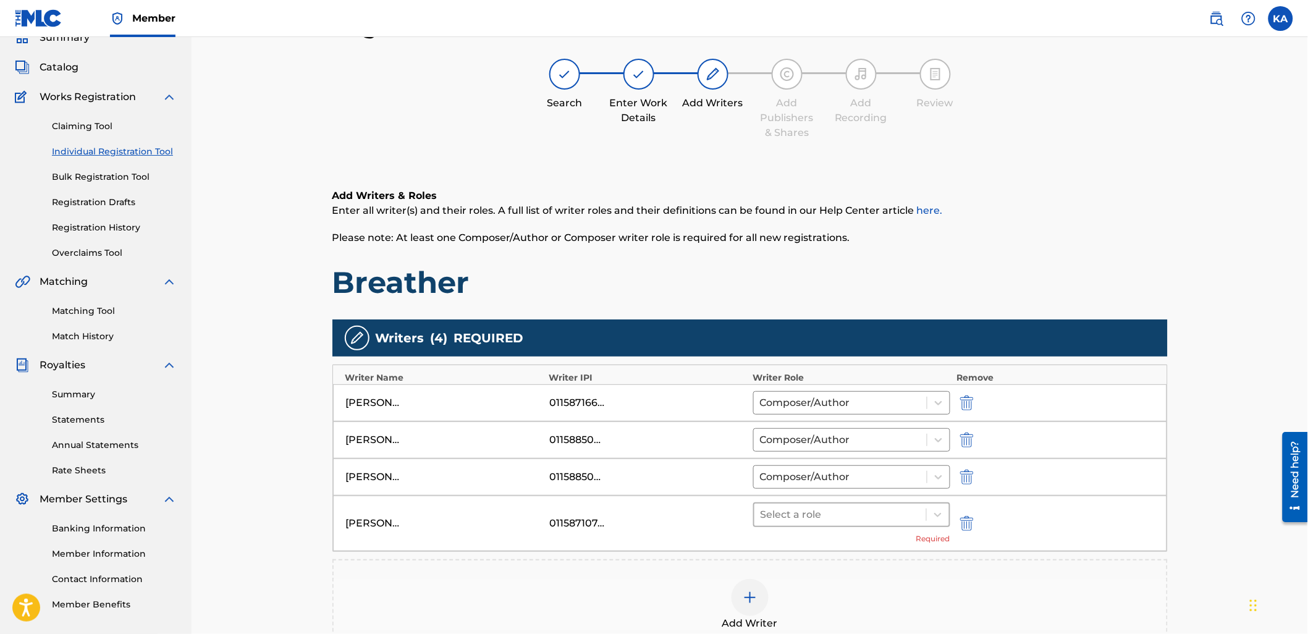
click at [856, 501] on div "[PERSON_NAME] [PERSON_NAME] 01158710749 Select a role Required" at bounding box center [750, 524] width 834 height 56
click at [857, 514] on div at bounding box center [841, 514] width 160 height 17
drag, startPoint x: 851, startPoint y: 540, endPoint x: 884, endPoint y: 486, distance: 63.3
click at [852, 536] on div "Composer/Author" at bounding box center [851, 546] width 197 height 25
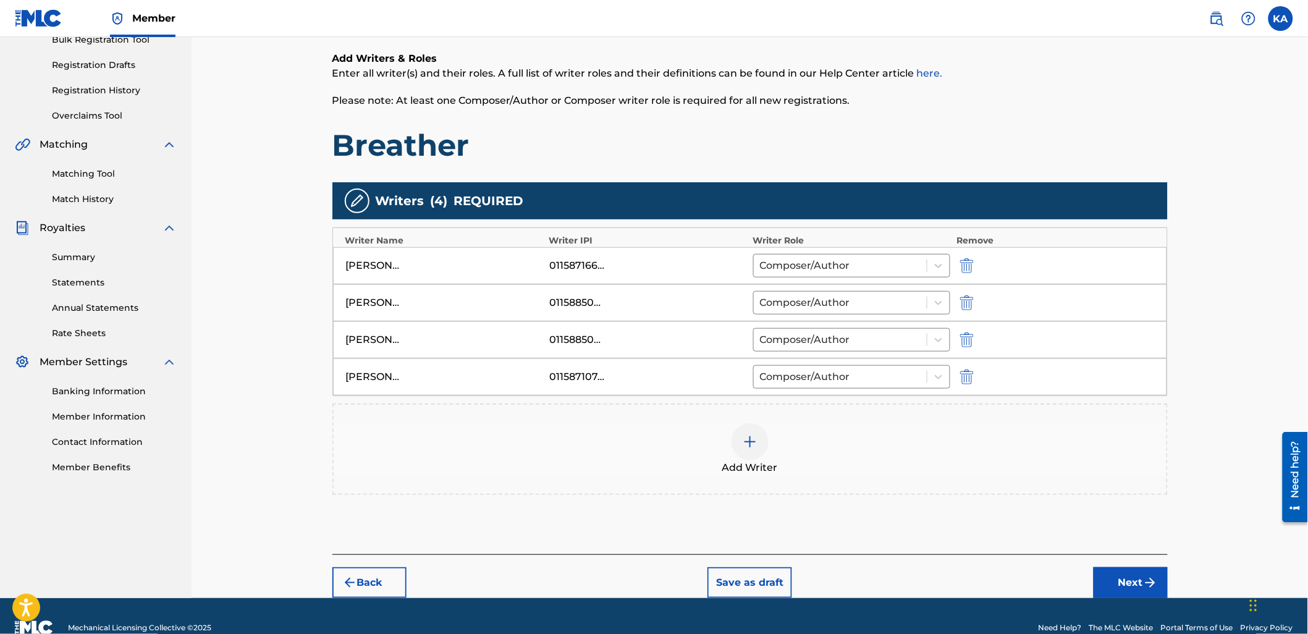
click at [1120, 570] on button "Next" at bounding box center [1131, 582] width 74 height 31
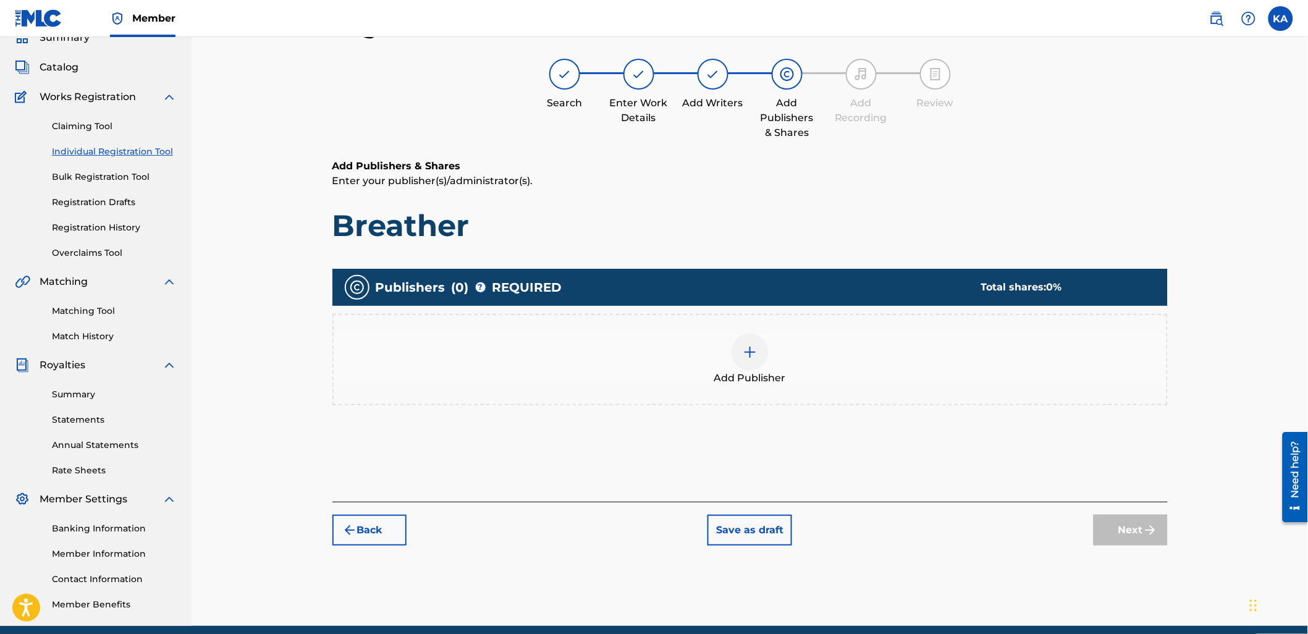
click at [771, 388] on div "Add Publisher" at bounding box center [750, 359] width 836 height 91
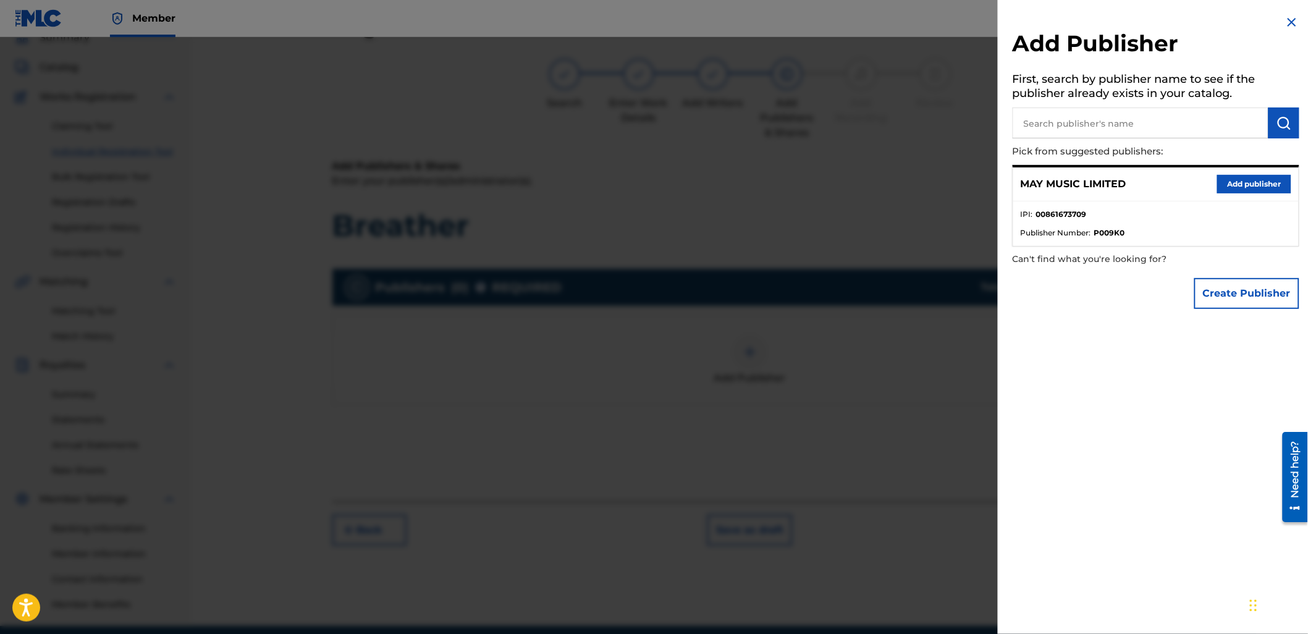
click at [1253, 181] on button "Add publisher" at bounding box center [1254, 184] width 74 height 19
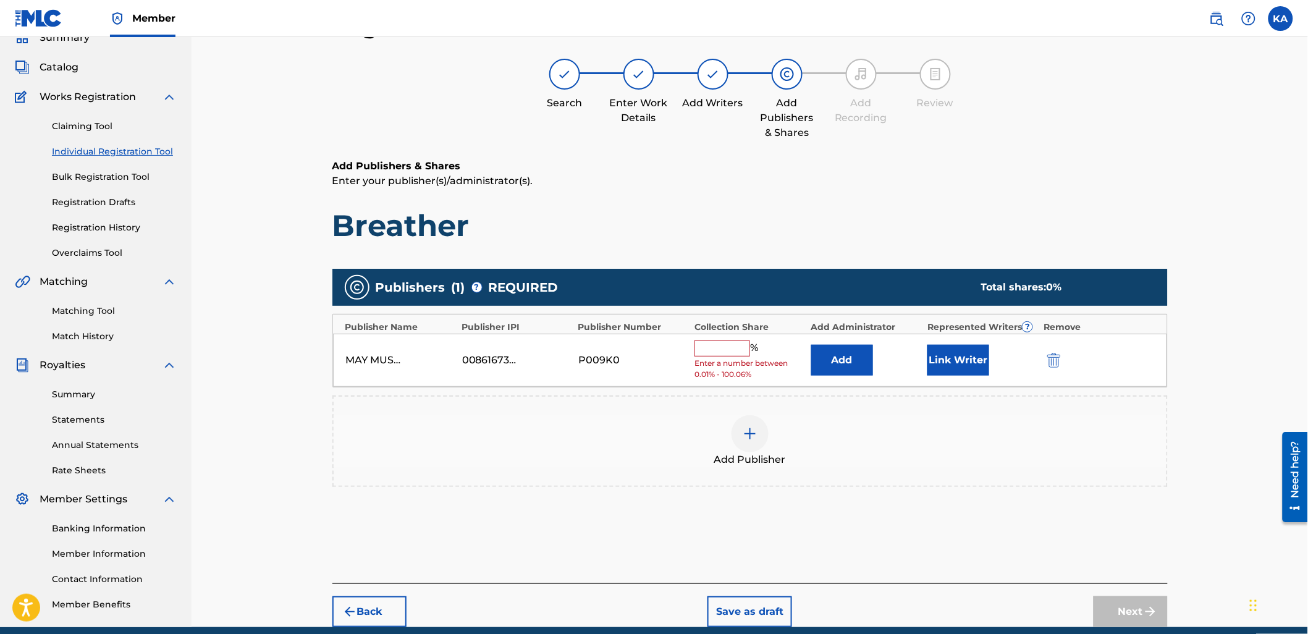
click at [739, 346] on input "text" at bounding box center [723, 349] width 56 height 16
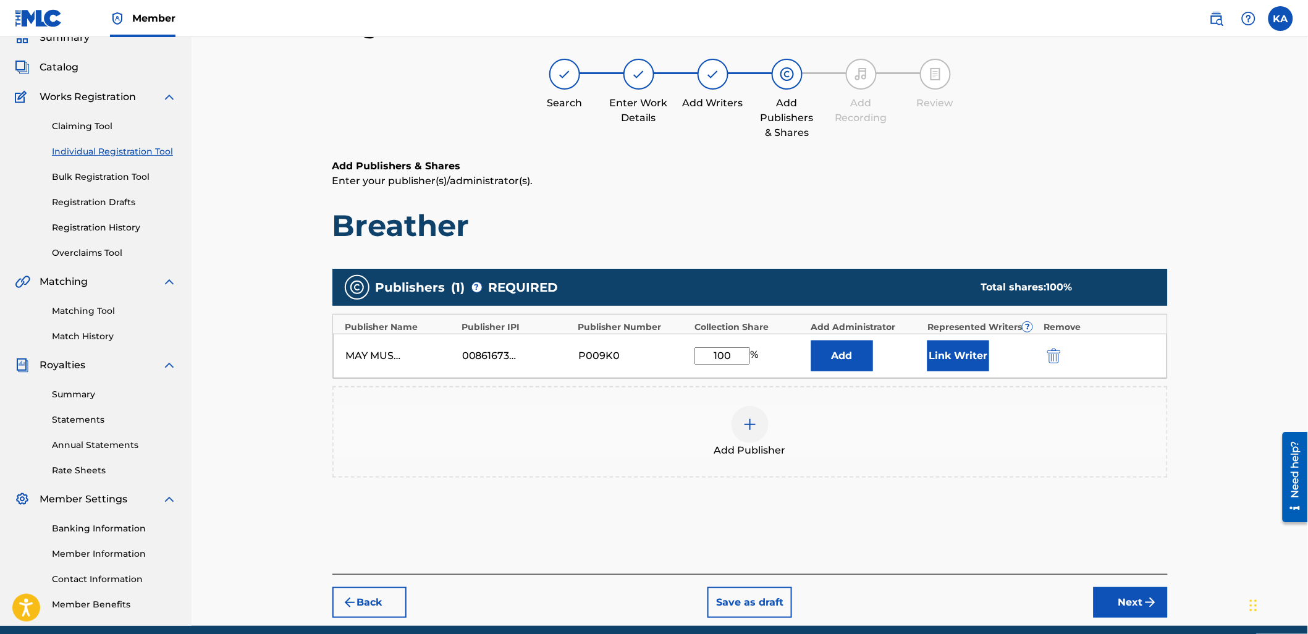
type input "100"
click at [972, 357] on button "Link Writer" at bounding box center [959, 356] width 62 height 31
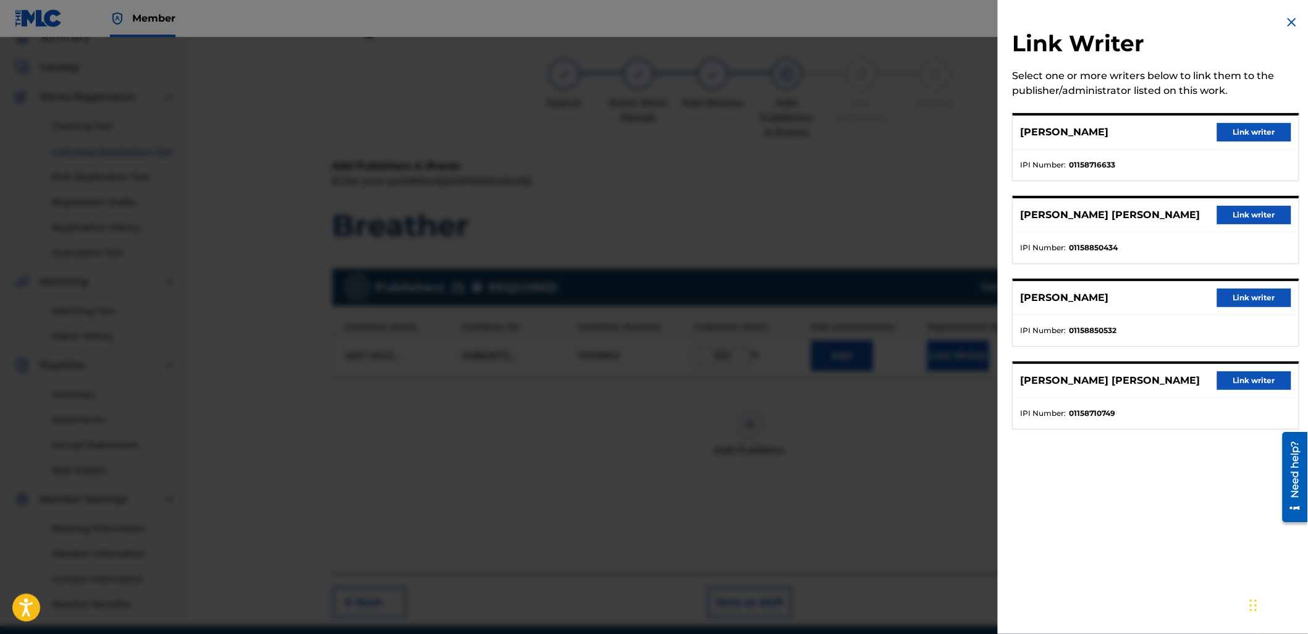
click at [1234, 124] on button "Link writer" at bounding box center [1254, 132] width 74 height 19
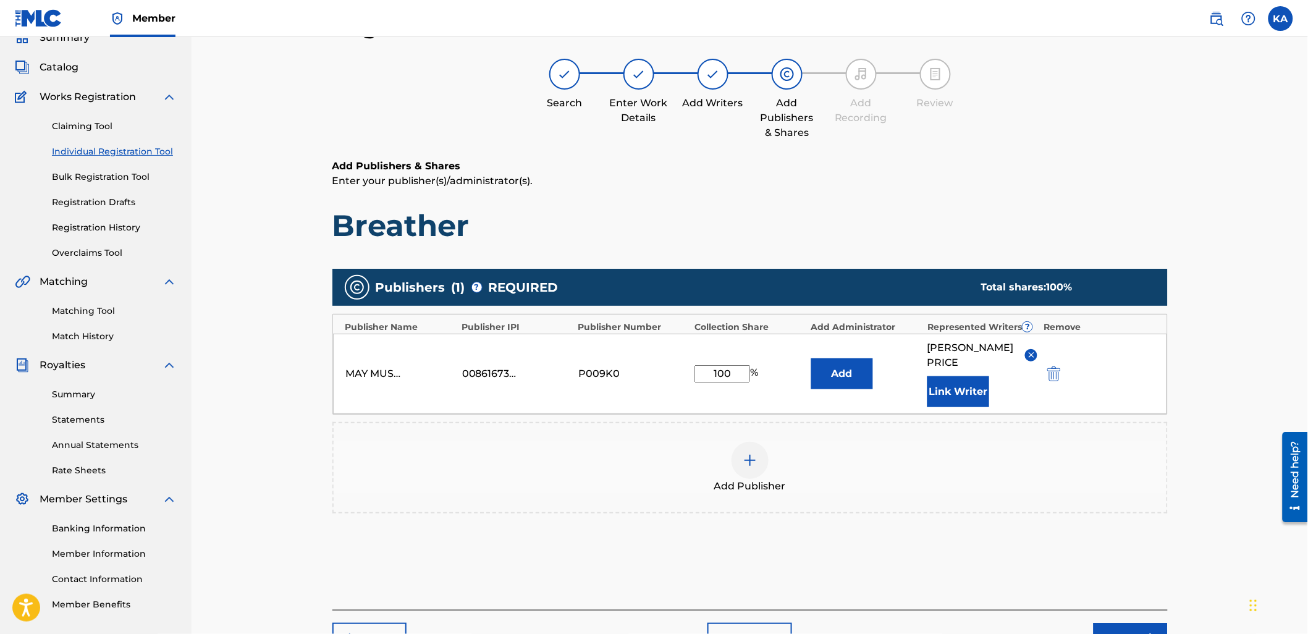
click at [955, 380] on button "Link Writer" at bounding box center [959, 391] width 62 height 31
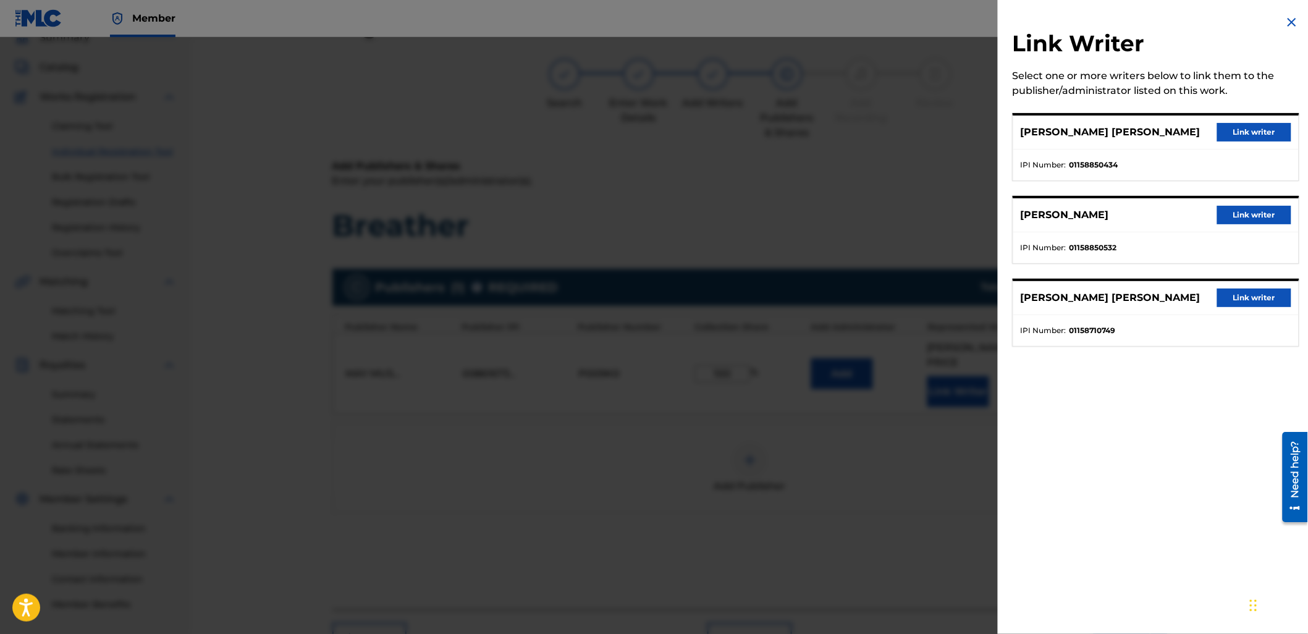
click at [1245, 140] on button "Link writer" at bounding box center [1254, 132] width 74 height 19
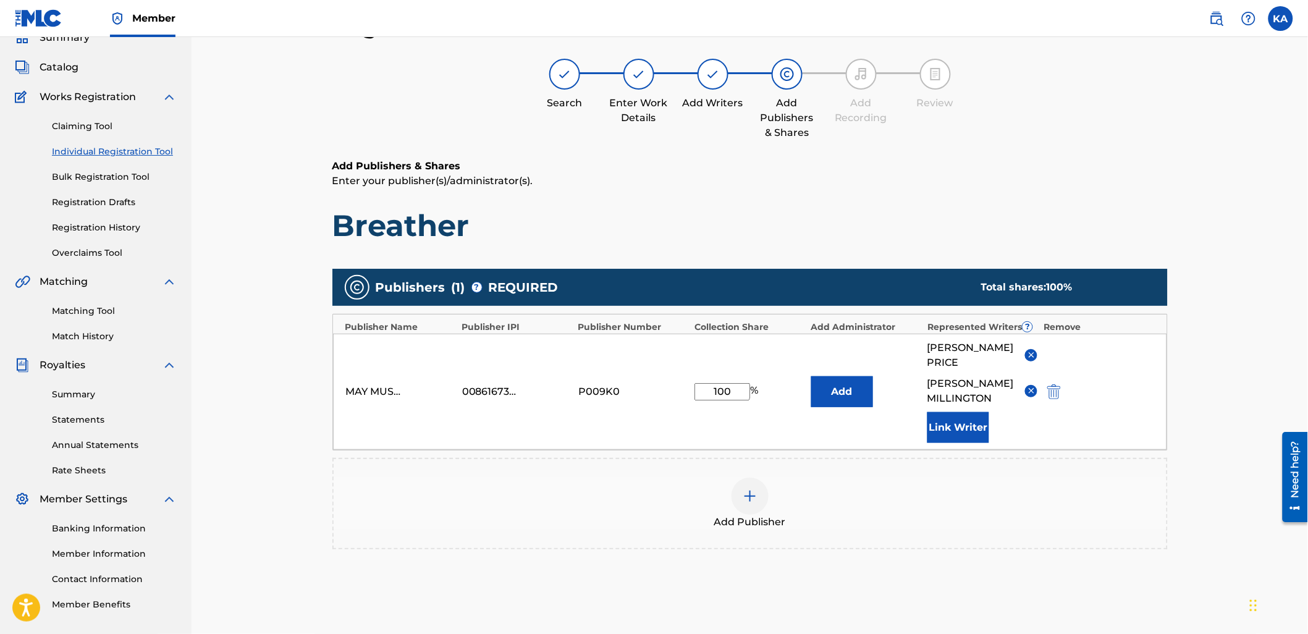
click at [952, 433] on button "Link Writer" at bounding box center [959, 427] width 62 height 31
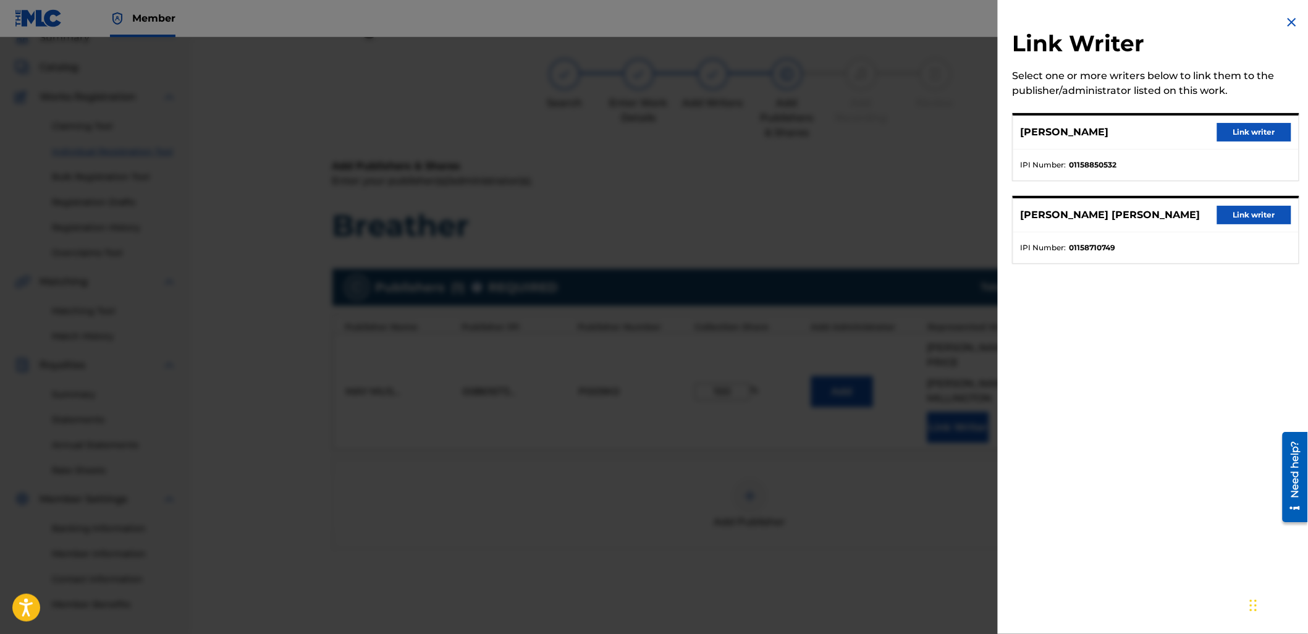
click at [1221, 132] on button "Link writer" at bounding box center [1254, 132] width 74 height 19
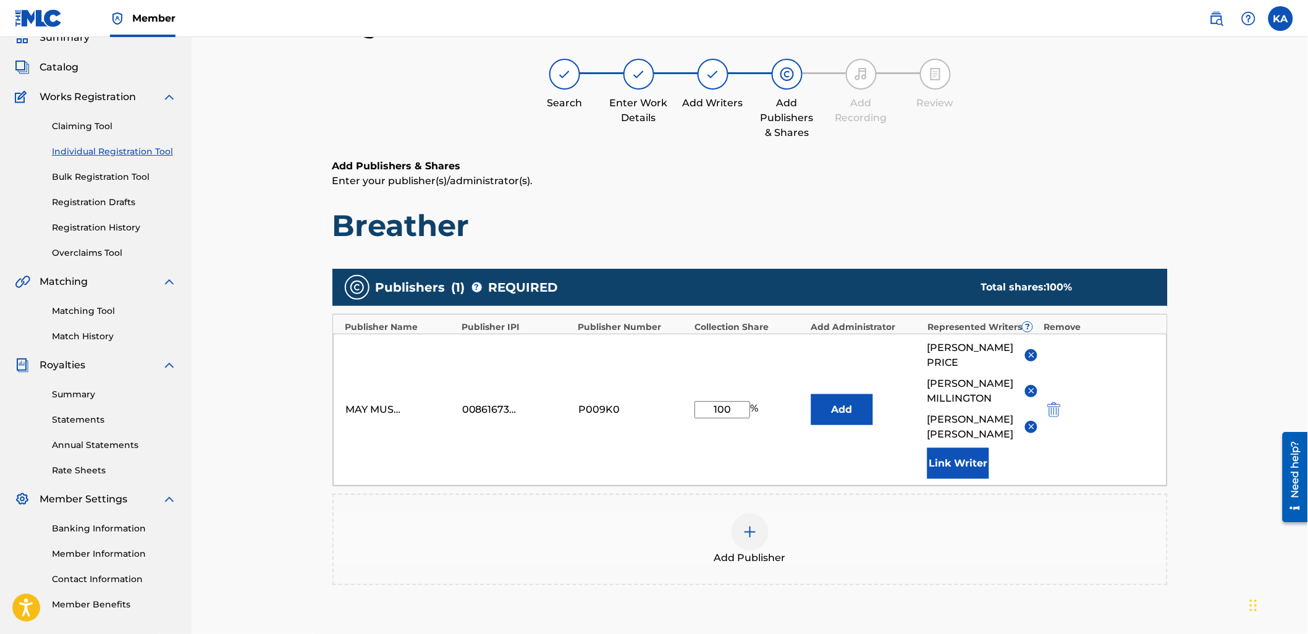
click at [967, 479] on button "Link Writer" at bounding box center [959, 463] width 62 height 31
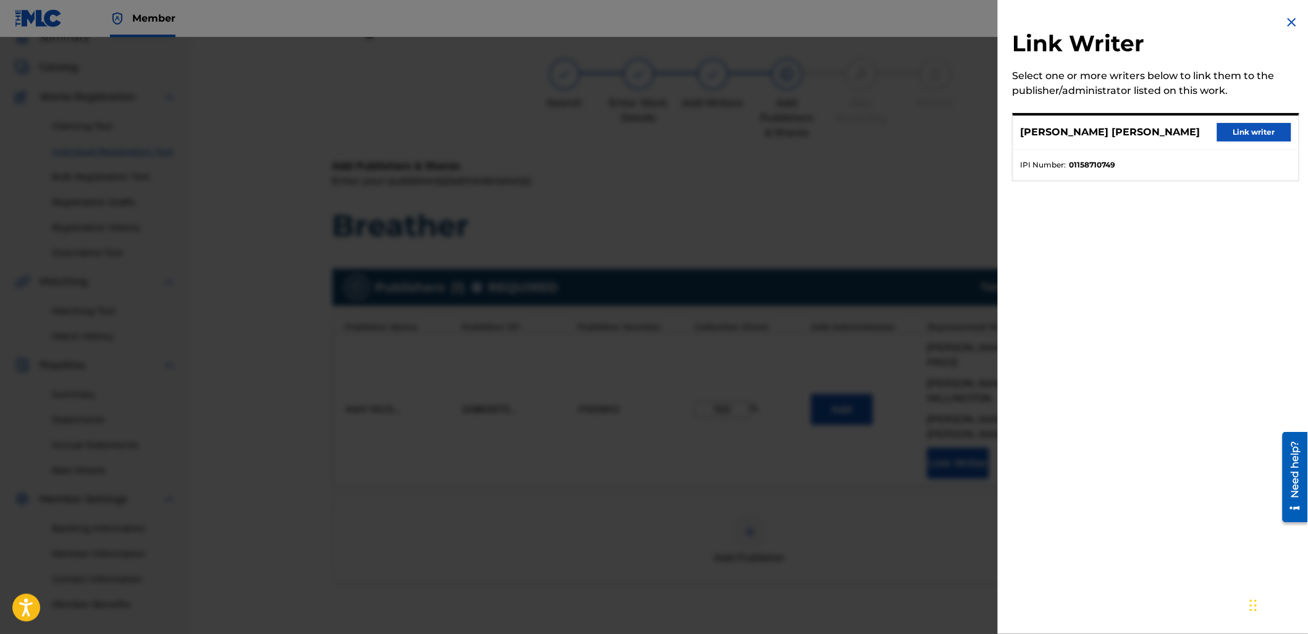
drag, startPoint x: 1252, startPoint y: 135, endPoint x: 1222, endPoint y: 171, distance: 46.5
click at [1252, 136] on button "Link writer" at bounding box center [1254, 132] width 74 height 19
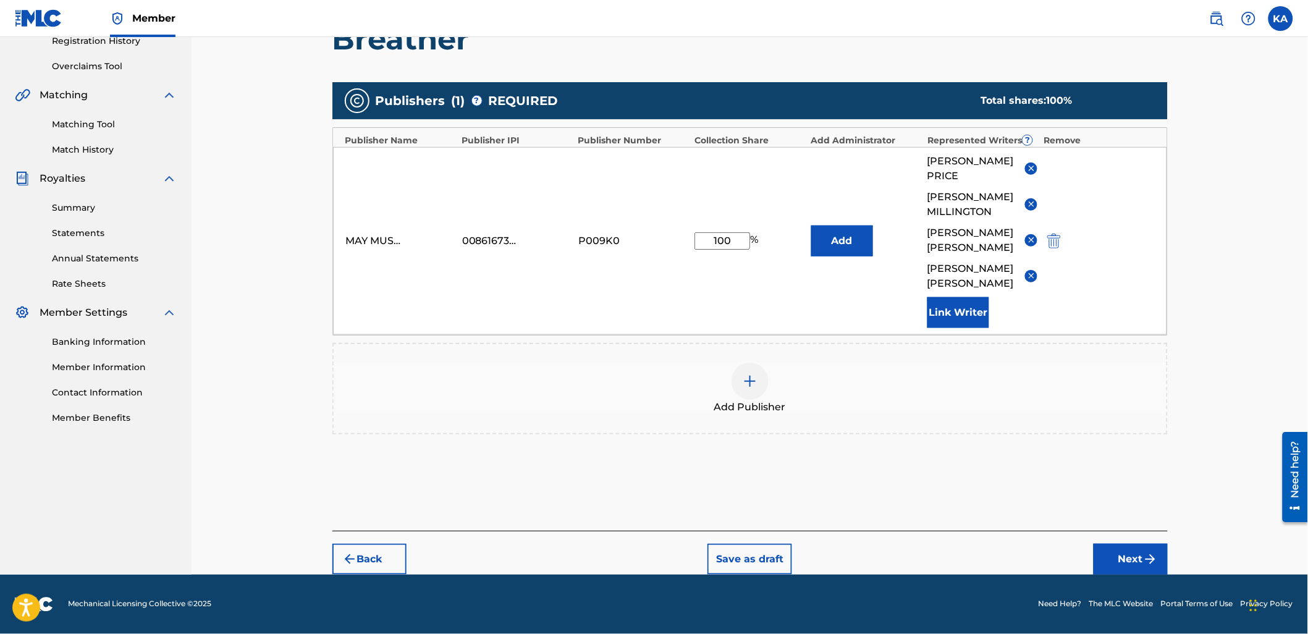
click at [1135, 575] on button "Next" at bounding box center [1131, 559] width 74 height 31
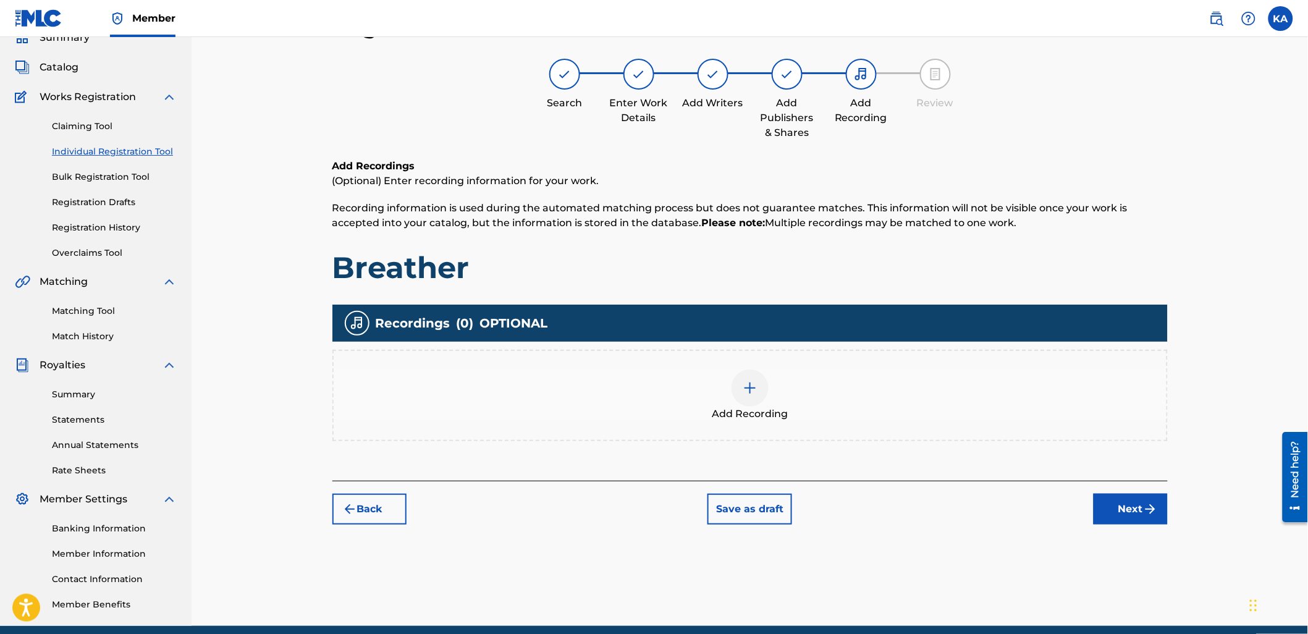
click at [852, 384] on div "Add Recording" at bounding box center [750, 396] width 833 height 52
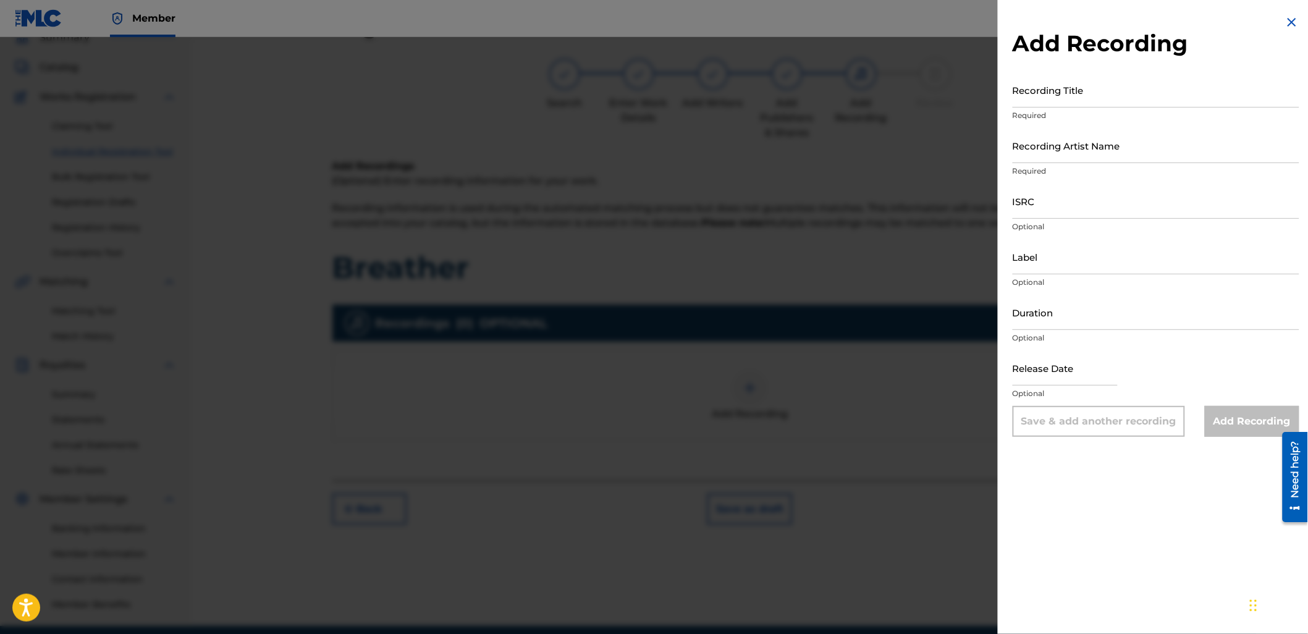
click at [1065, 83] on input "Recording Title" at bounding box center [1156, 89] width 287 height 35
paste input "…breather"
type input "…breather"
drag, startPoint x: 1046, startPoint y: 138, endPoint x: 1046, endPoint y: 157, distance: 18.5
click at [1046, 138] on input "Recording Artist Name" at bounding box center [1156, 145] width 287 height 35
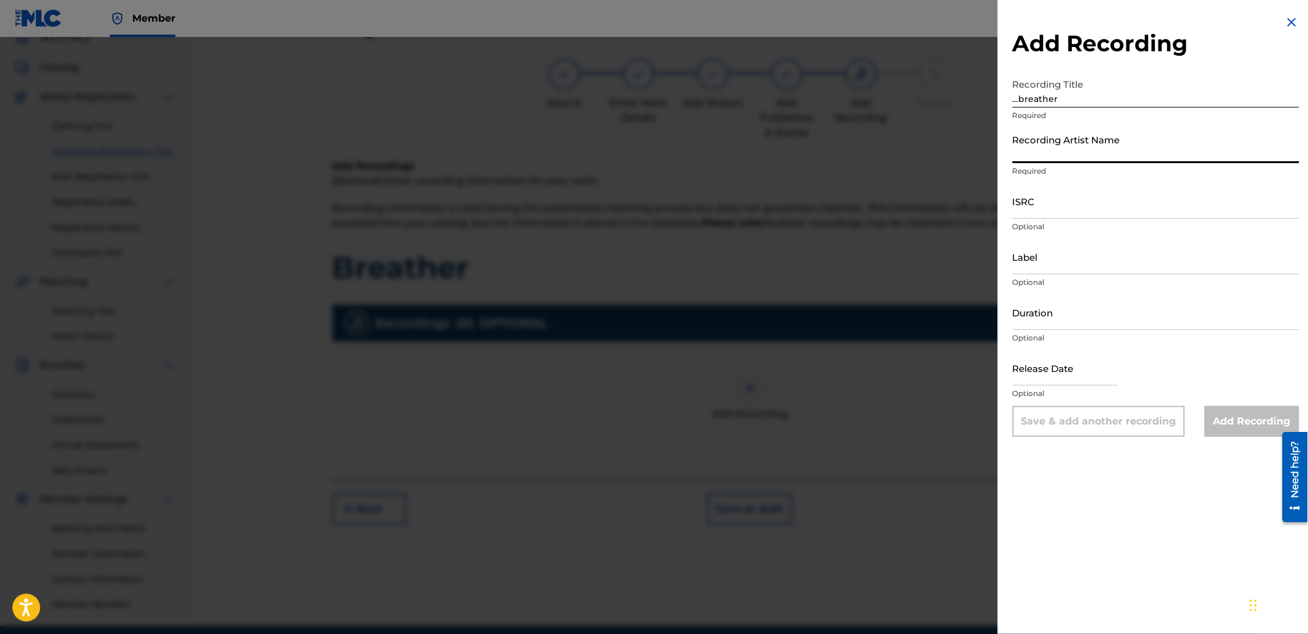
type input "DeadWax"
type input "03:32"
type input "[DATE]"
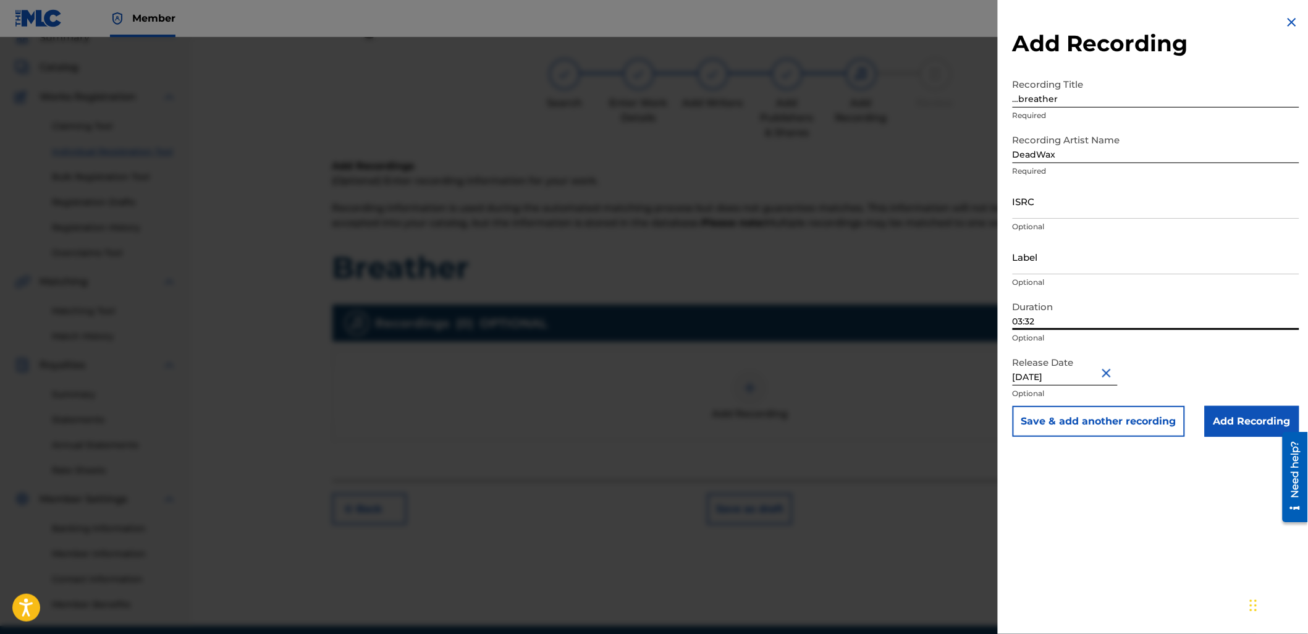
click at [1073, 311] on input "03:32" at bounding box center [1156, 312] width 287 height 35
type input "01:44"
click at [1046, 187] on input "ISRC" at bounding box center [1156, 201] width 287 height 35
paste input "USA2P2428367"
type input "USA2P2428367"
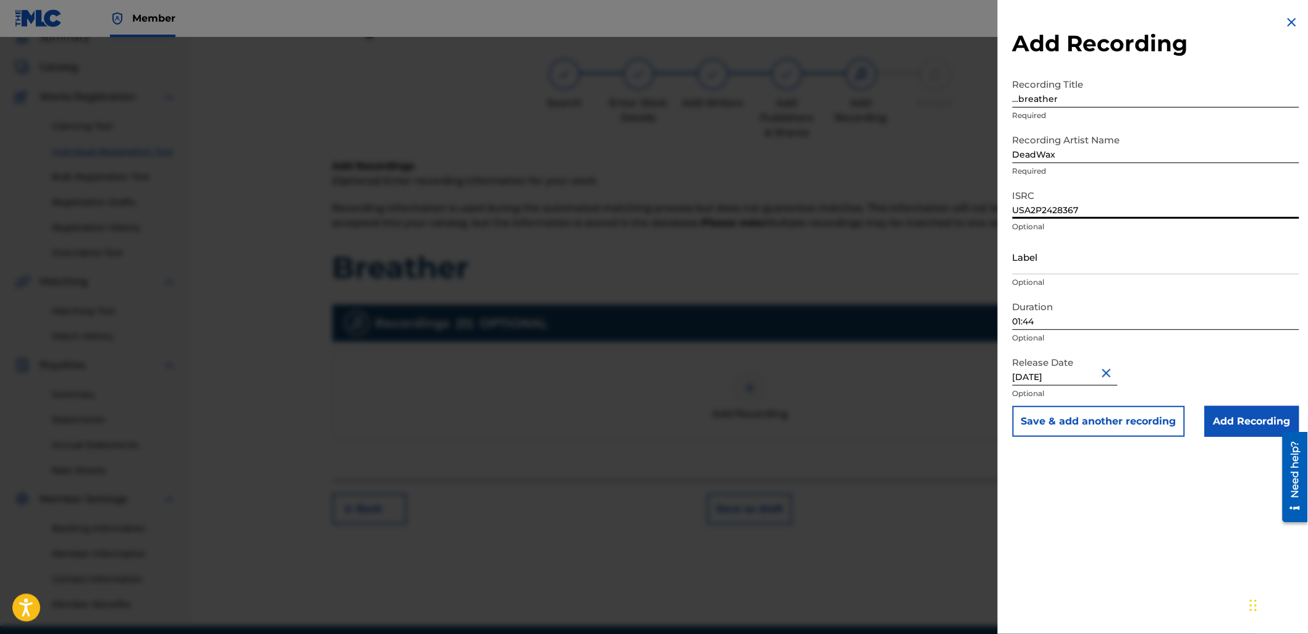
click at [1253, 415] on input "Add Recording" at bounding box center [1252, 421] width 95 height 31
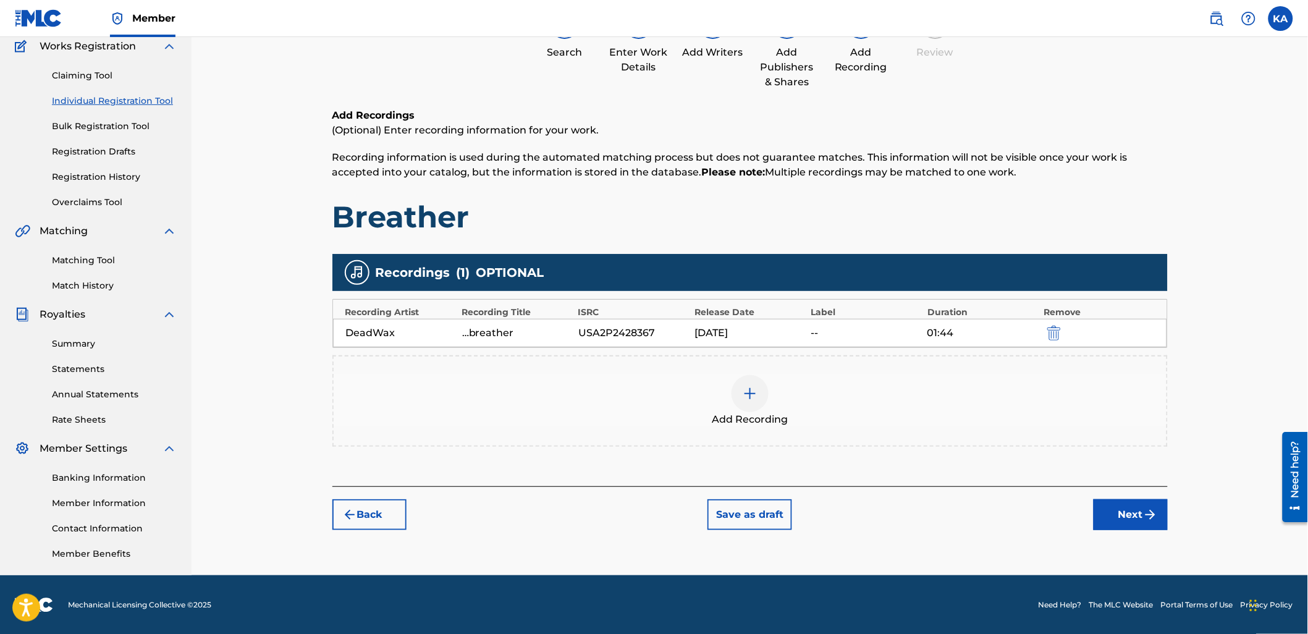
click at [1111, 513] on button "Next" at bounding box center [1131, 514] width 74 height 31
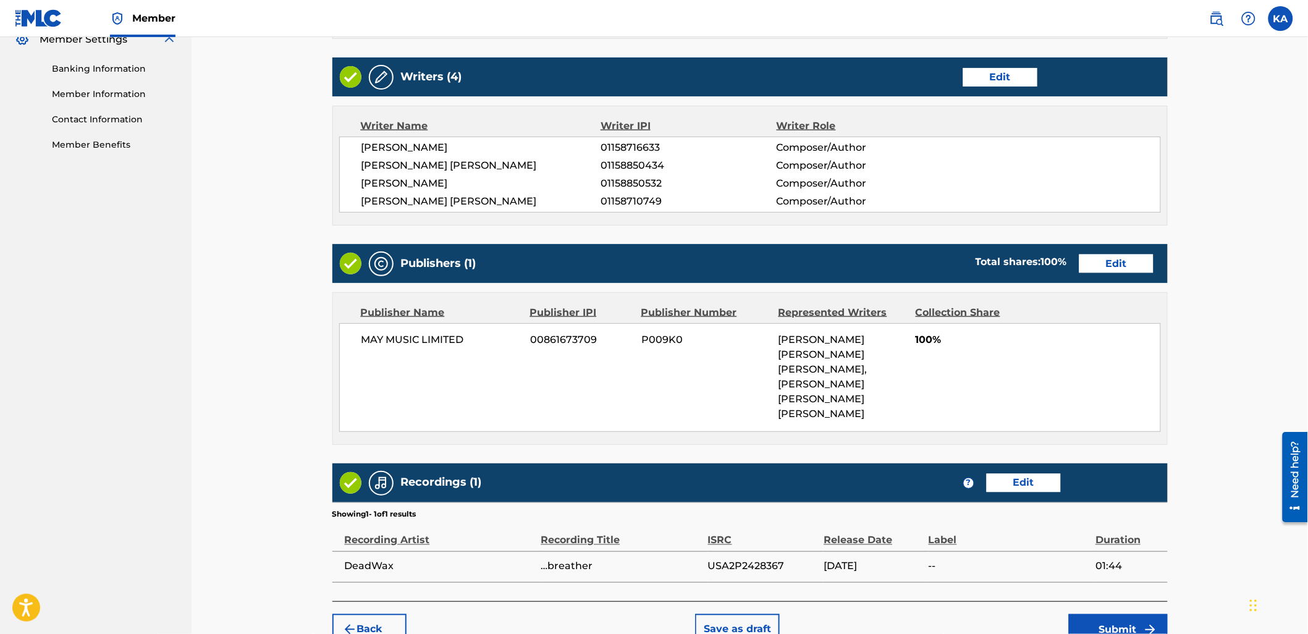
scroll to position [571, 0]
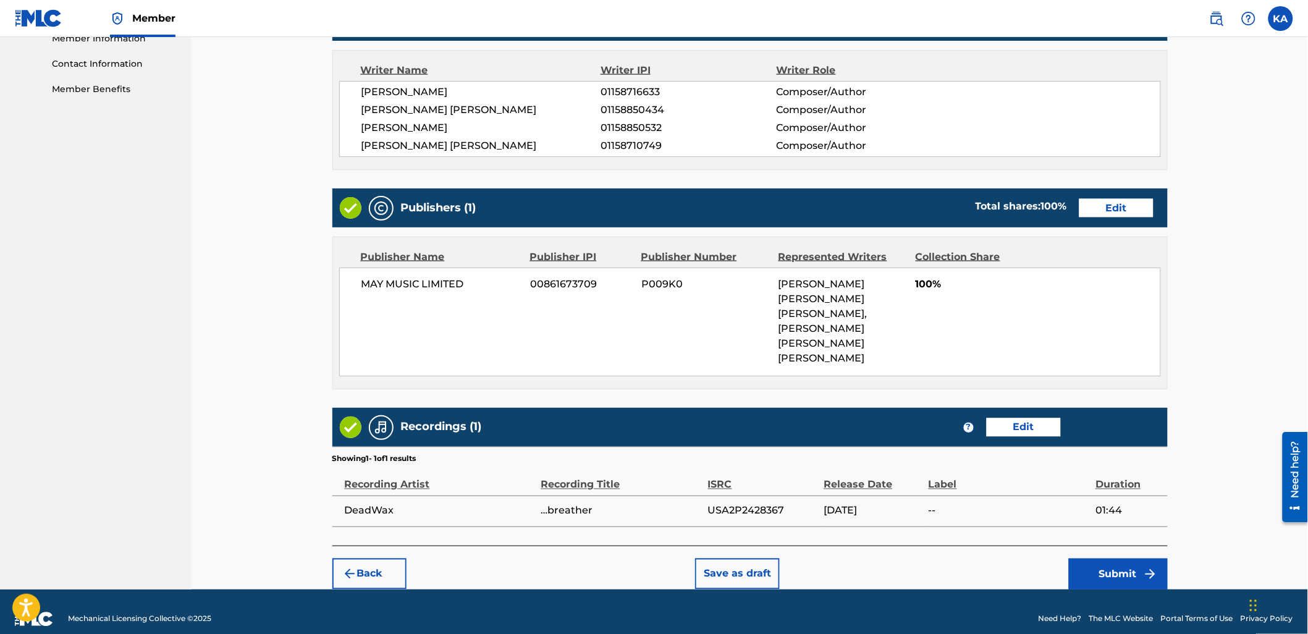
click at [1083, 560] on button "Submit" at bounding box center [1118, 574] width 99 height 31
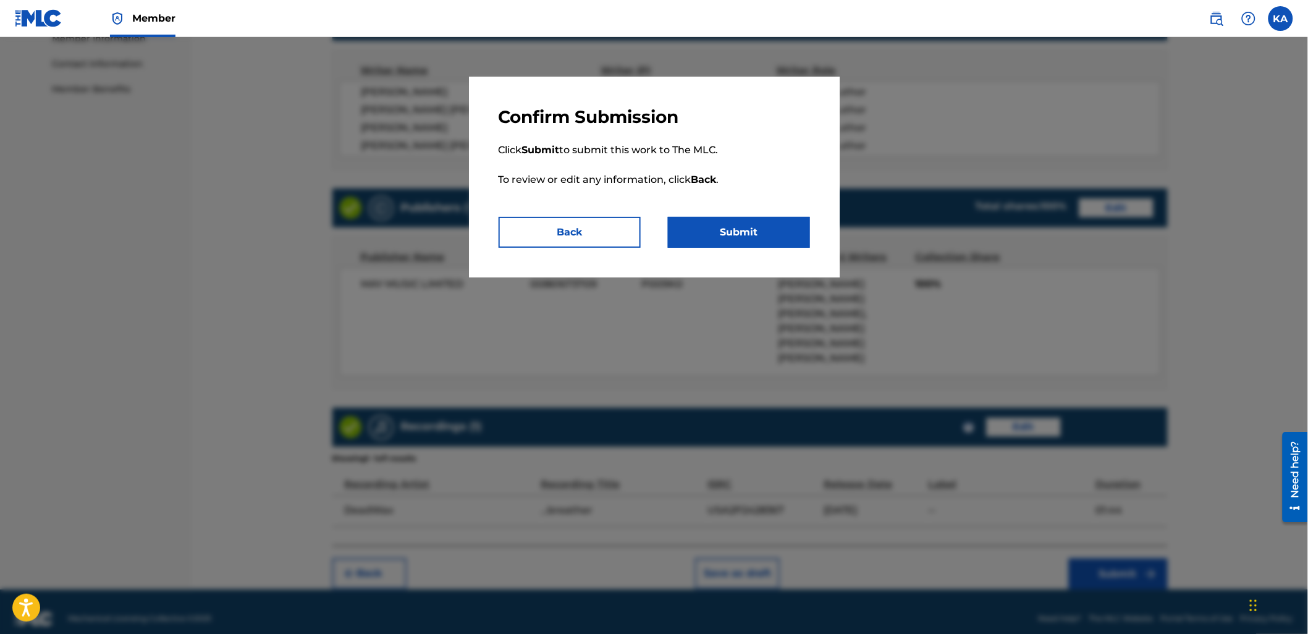
click at [738, 227] on button "Submit" at bounding box center [739, 232] width 142 height 31
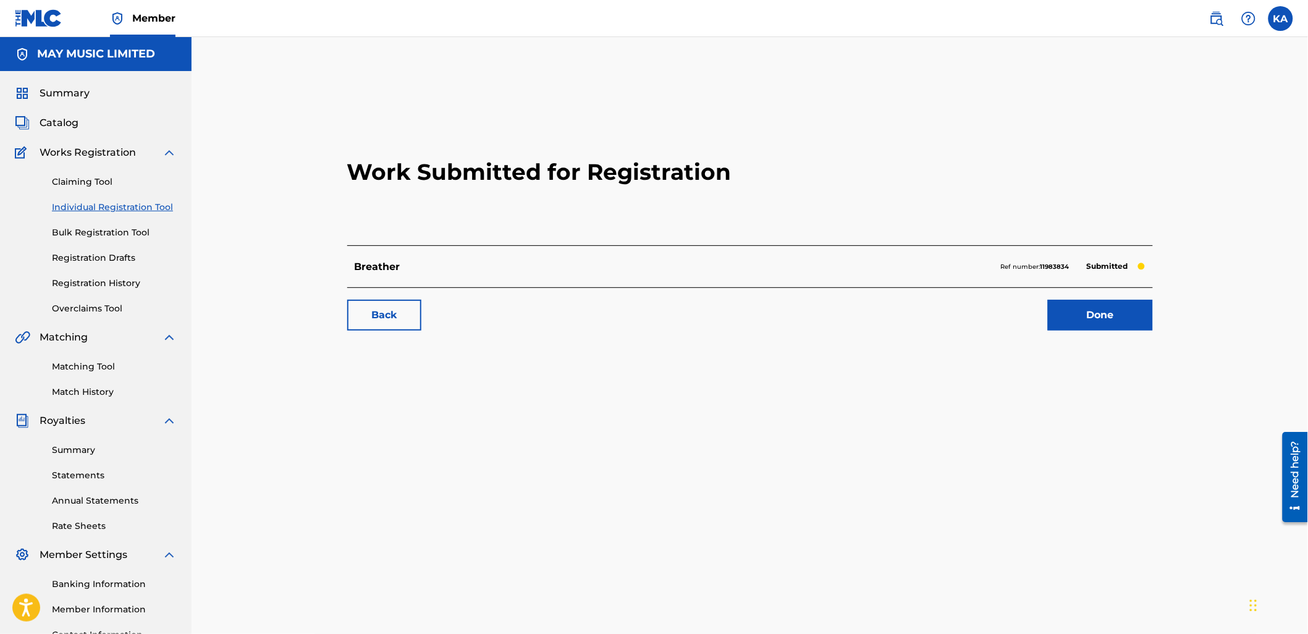
click at [130, 211] on link "Individual Registration Tool" at bounding box center [114, 207] width 125 height 13
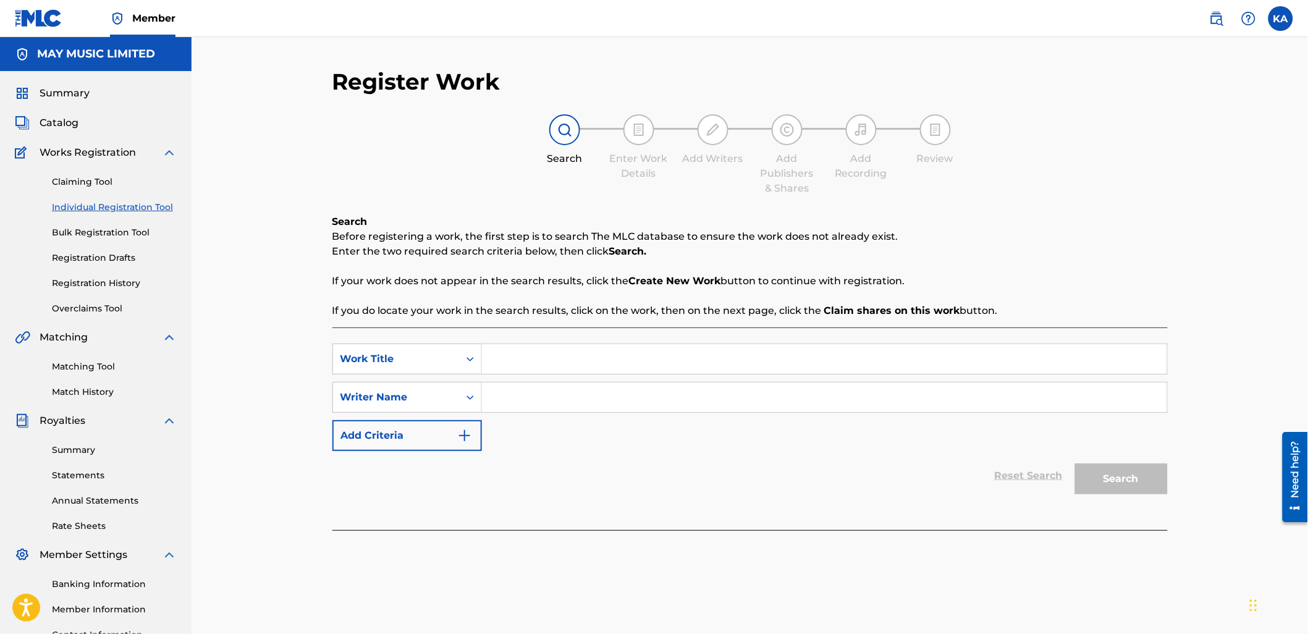
click at [541, 350] on input "Search Form" at bounding box center [824, 359] width 685 height 30
paste input "House of Wax"
type input "House of Wax"
click at [517, 394] on input "Search Form" at bounding box center [824, 398] width 685 height 30
type input "[PERSON_NAME]"
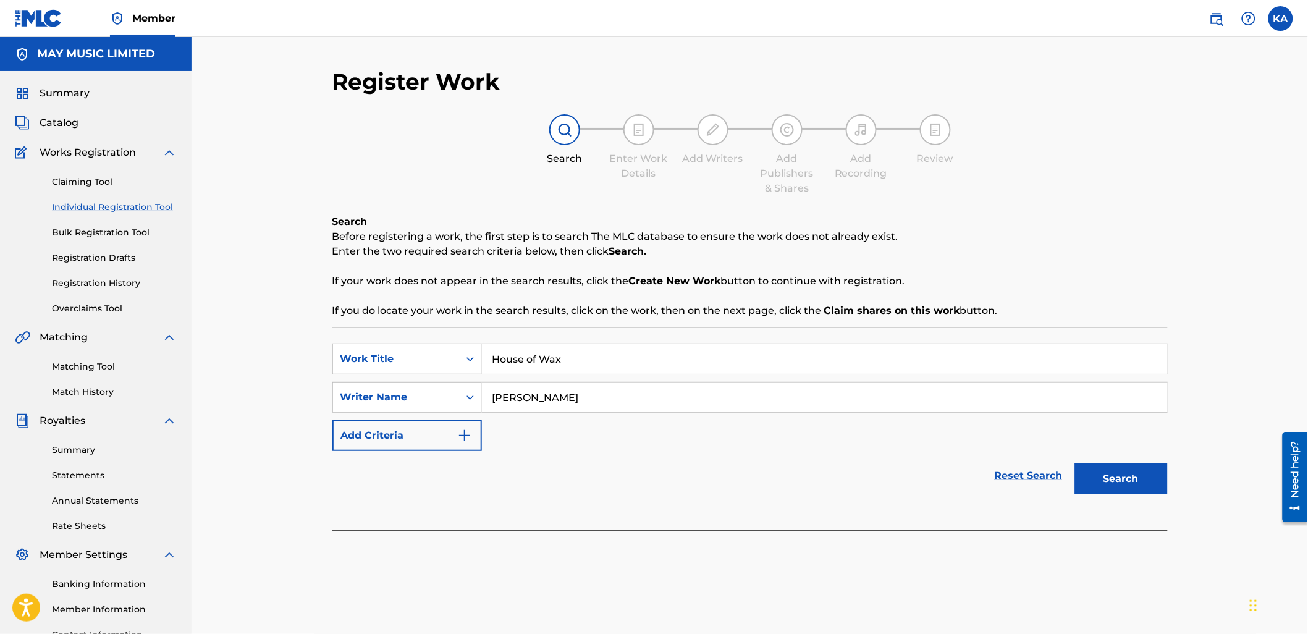
click at [1107, 458] on div "Search" at bounding box center [1118, 475] width 99 height 49
click at [1090, 478] on button "Search" at bounding box center [1121, 479] width 93 height 31
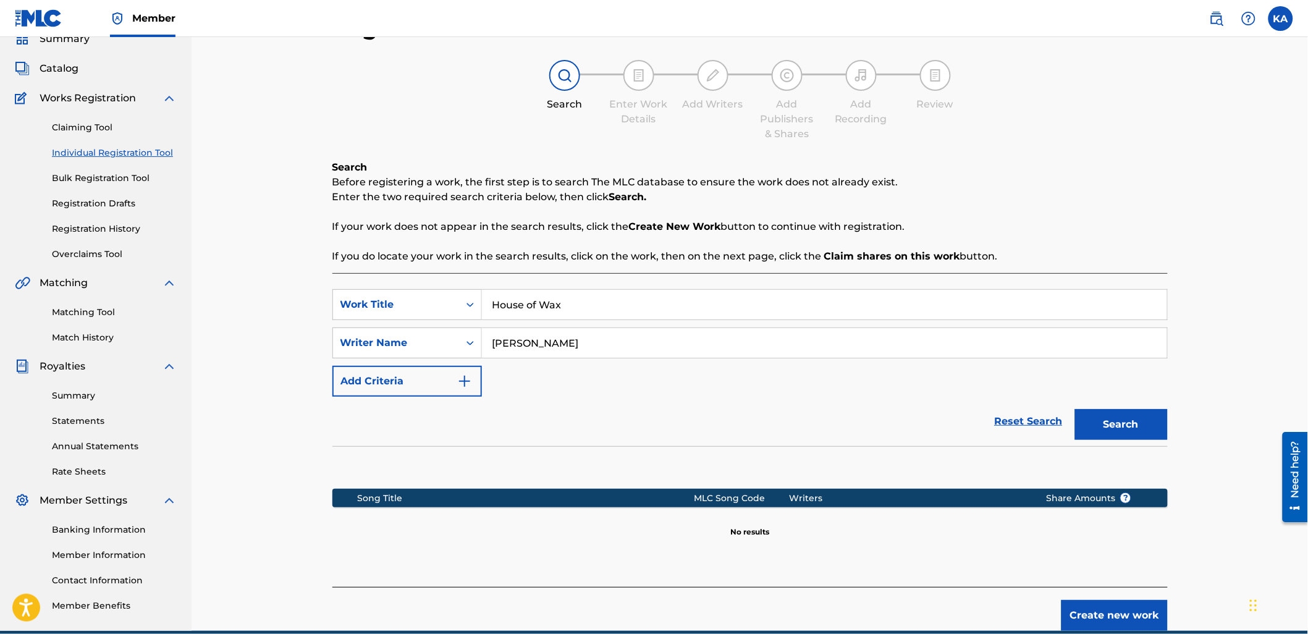
scroll to position [110, 0]
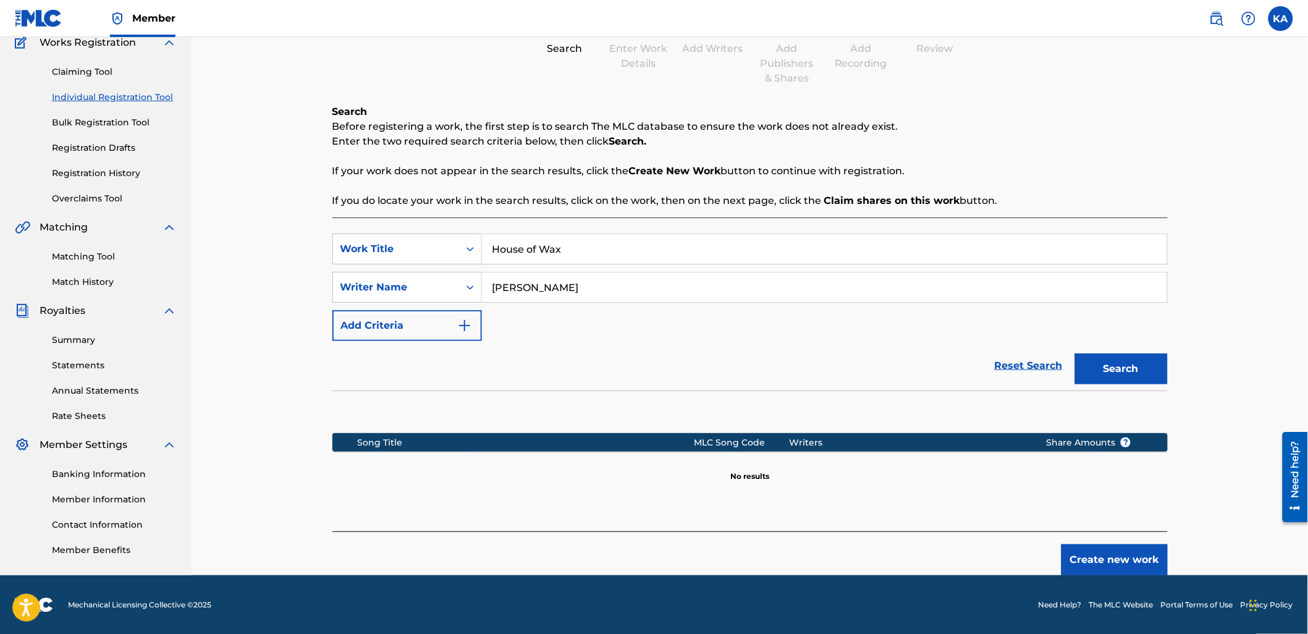
click at [1109, 558] on button "Create new work" at bounding box center [1115, 559] width 106 height 31
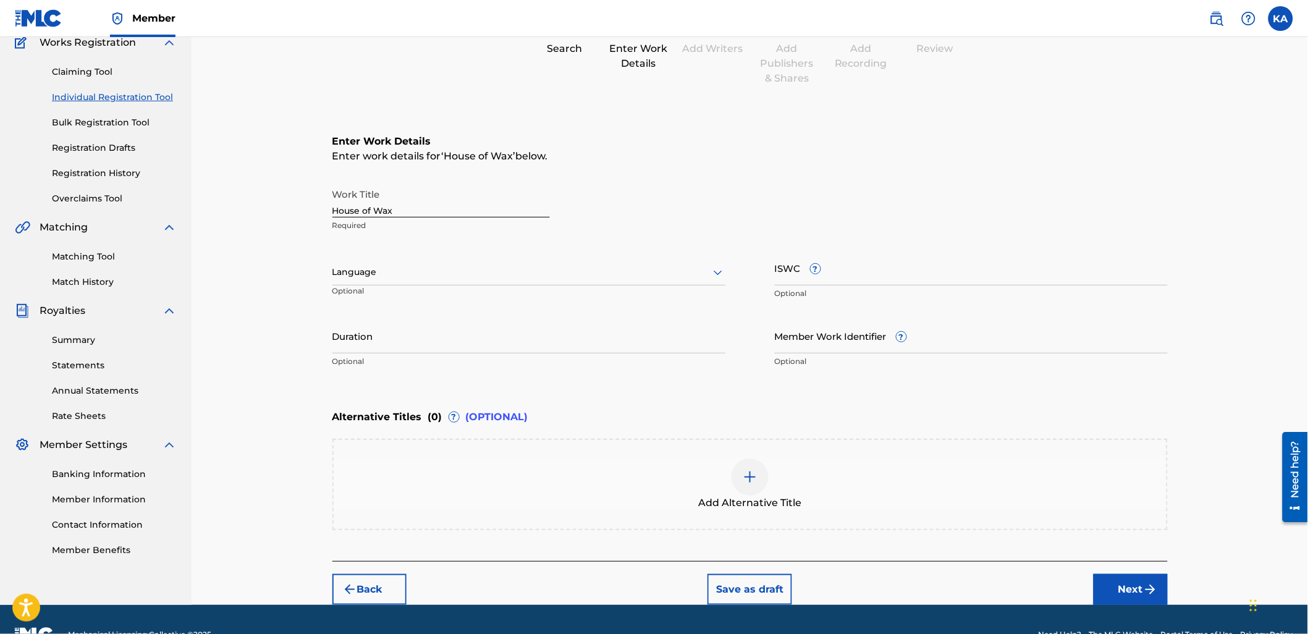
click at [423, 251] on div "Language Optional" at bounding box center [528, 278] width 393 height 56
click at [429, 272] on div at bounding box center [528, 272] width 393 height 15
click at [442, 304] on div "English" at bounding box center [529, 300] width 392 height 28
click at [504, 337] on input "Duration" at bounding box center [528, 335] width 393 height 35
type input "03:27"
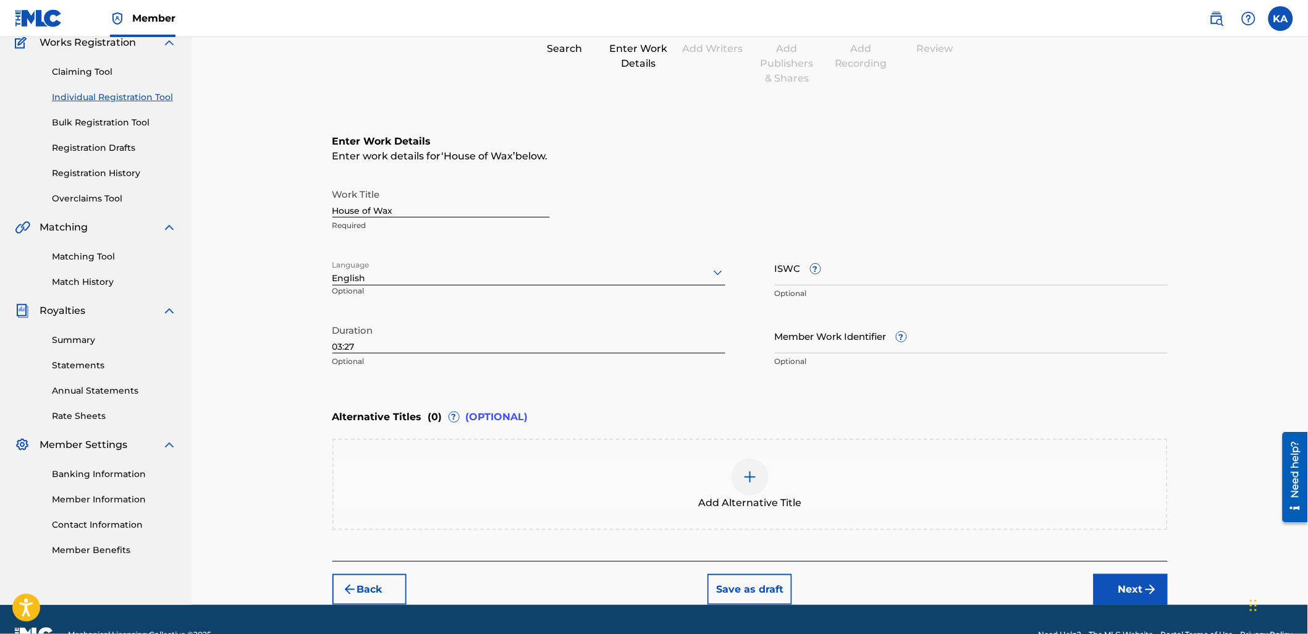
click at [1108, 582] on button "Next" at bounding box center [1131, 589] width 74 height 31
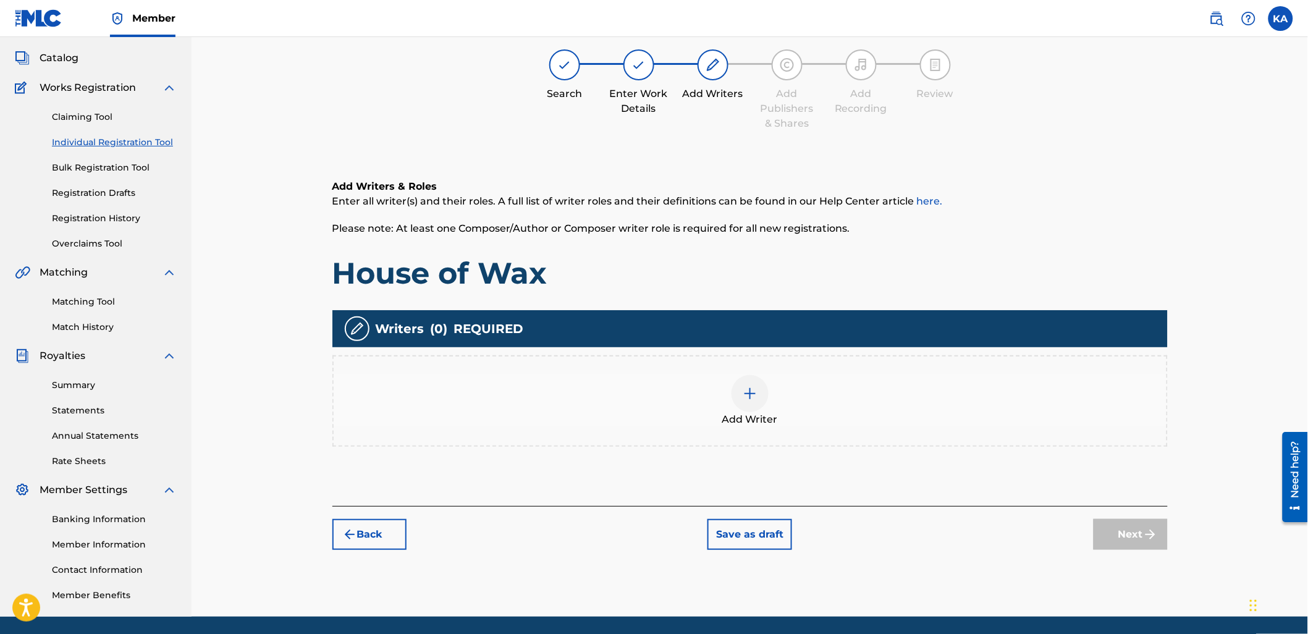
scroll to position [56, 0]
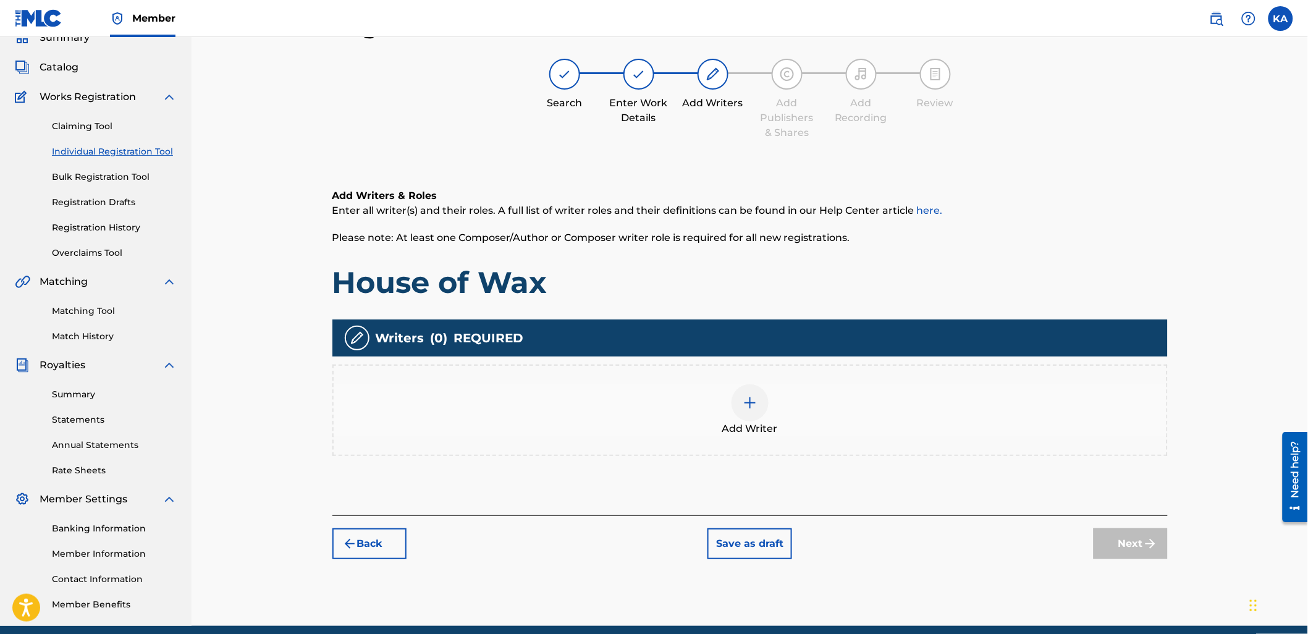
click at [551, 405] on div "Add Writer" at bounding box center [750, 410] width 833 height 52
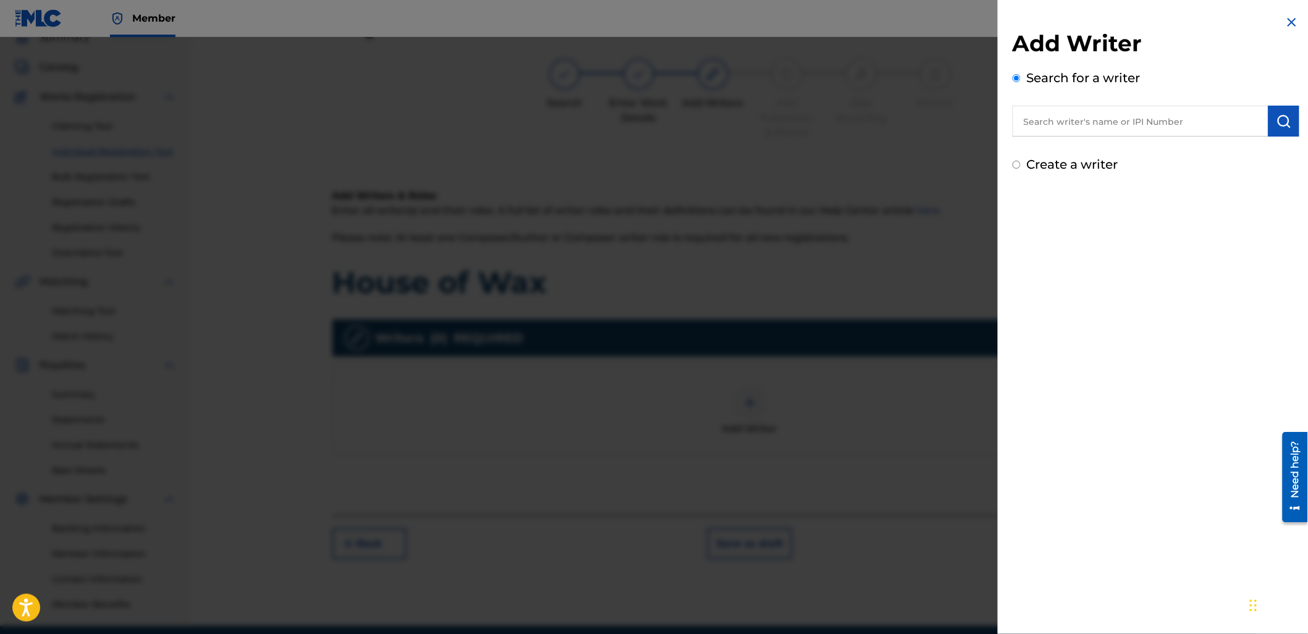
click at [1036, 111] on input "text" at bounding box center [1141, 121] width 256 height 31
paste input "1158716633"
type input "01158716633"
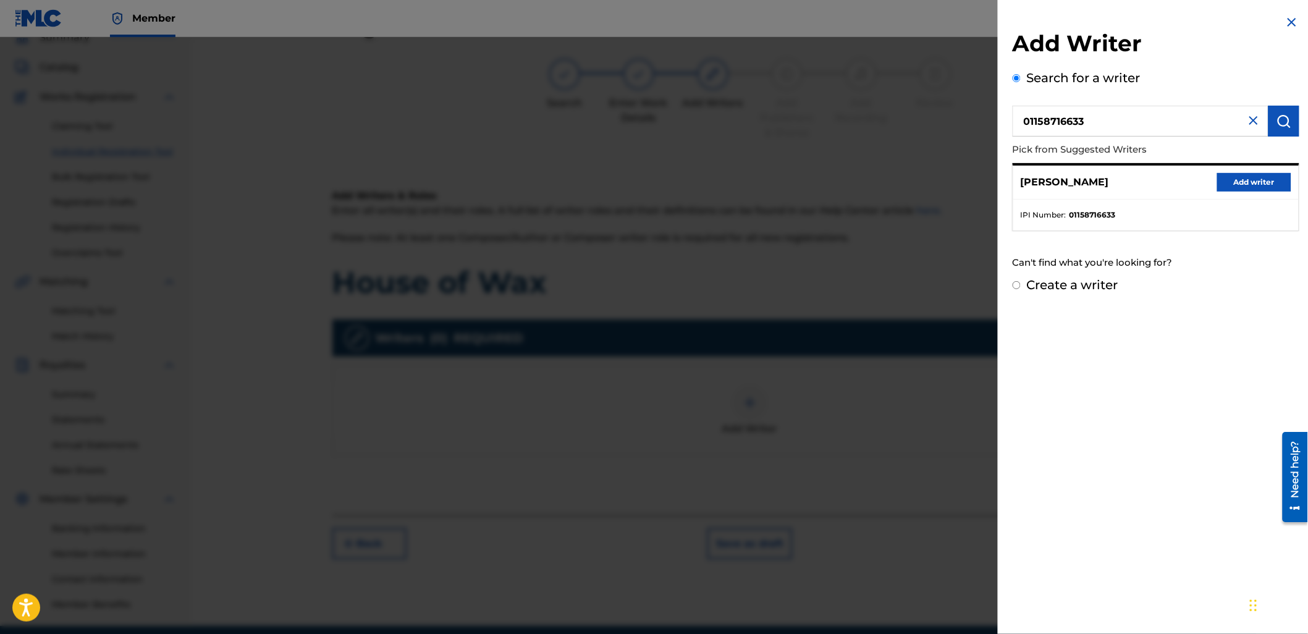
click at [1241, 176] on button "Add writer" at bounding box center [1254, 182] width 74 height 19
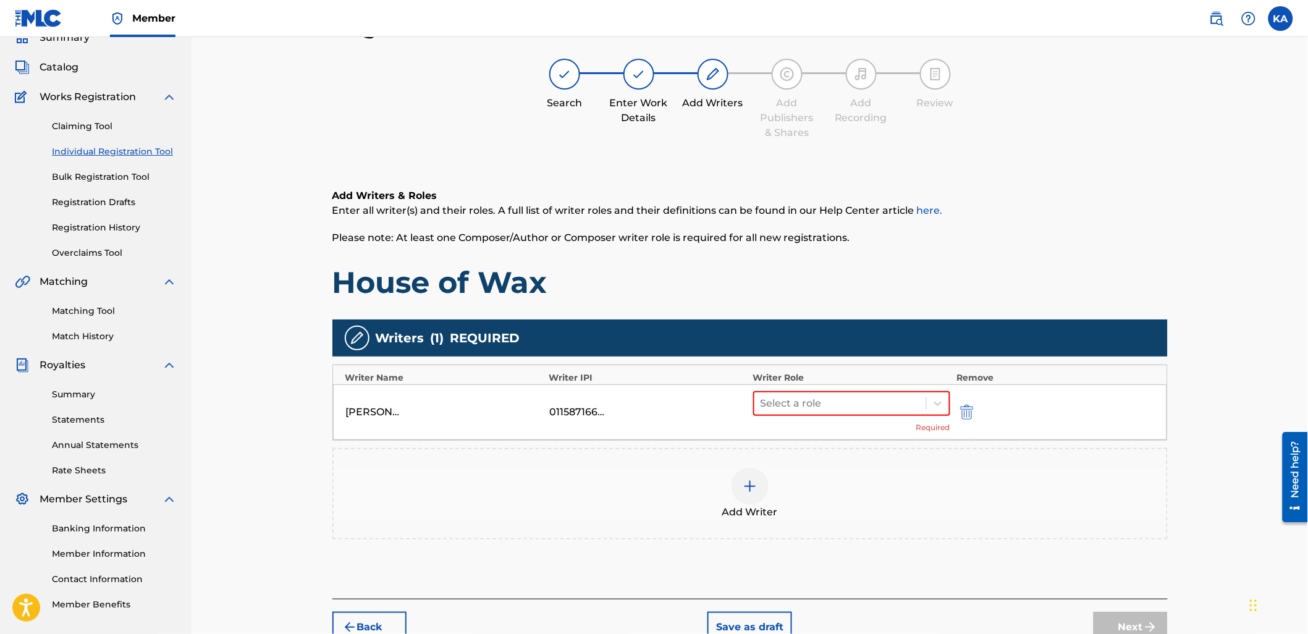
click at [814, 387] on div "[PERSON_NAME] 01158716633 Select a role Required" at bounding box center [750, 412] width 834 height 56
click at [818, 419] on div "Select a role Required" at bounding box center [852, 412] width 198 height 42
click at [814, 400] on div at bounding box center [841, 403] width 160 height 17
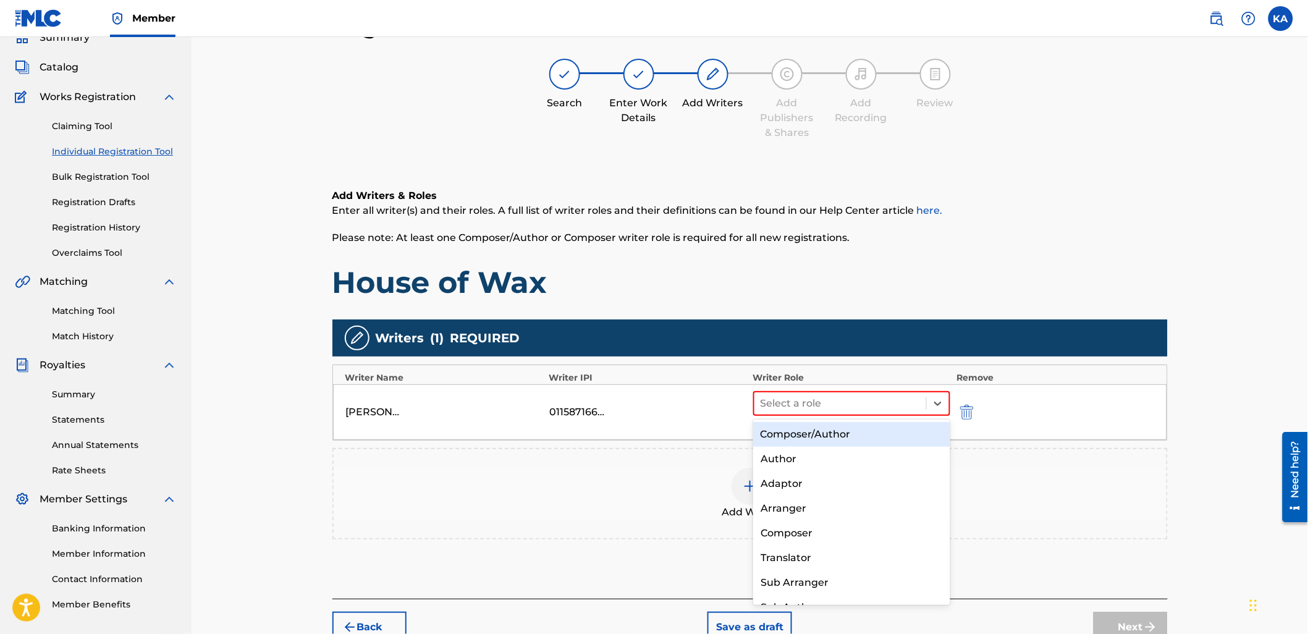
click at [819, 431] on div "Composer/Author" at bounding box center [851, 434] width 197 height 25
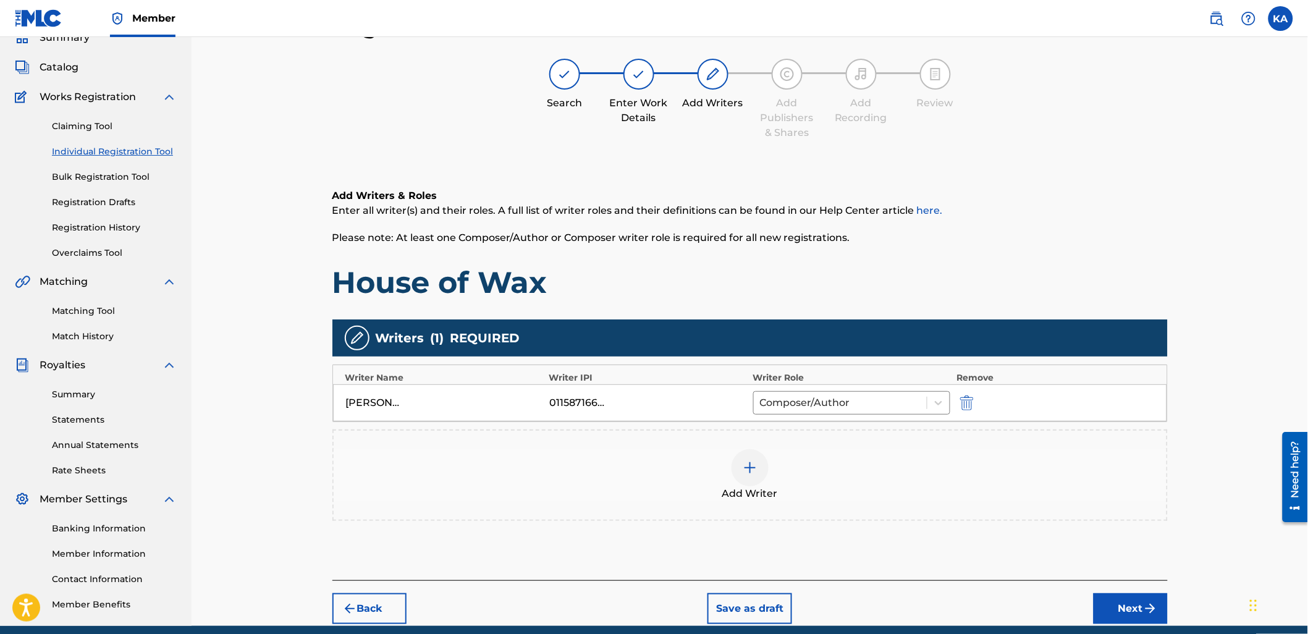
click at [829, 465] on div "Add Writer" at bounding box center [750, 475] width 833 height 52
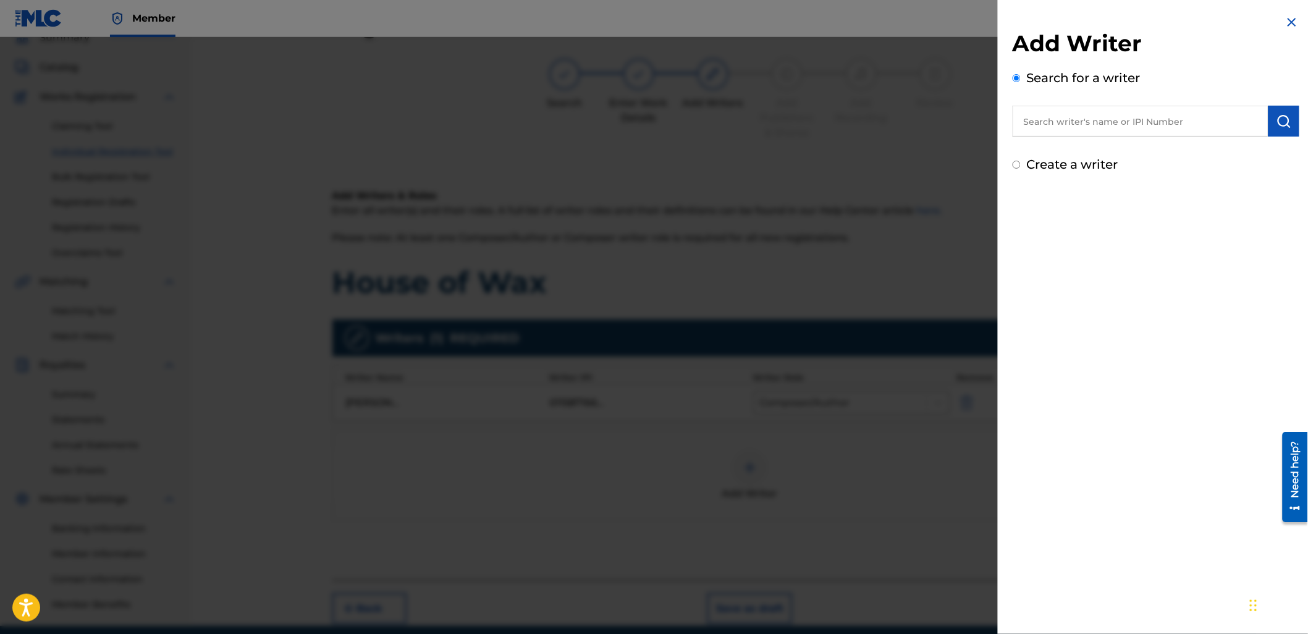
click at [1085, 116] on input "text" at bounding box center [1141, 121] width 256 height 31
paste input "1158850434"
type input "01158850434"
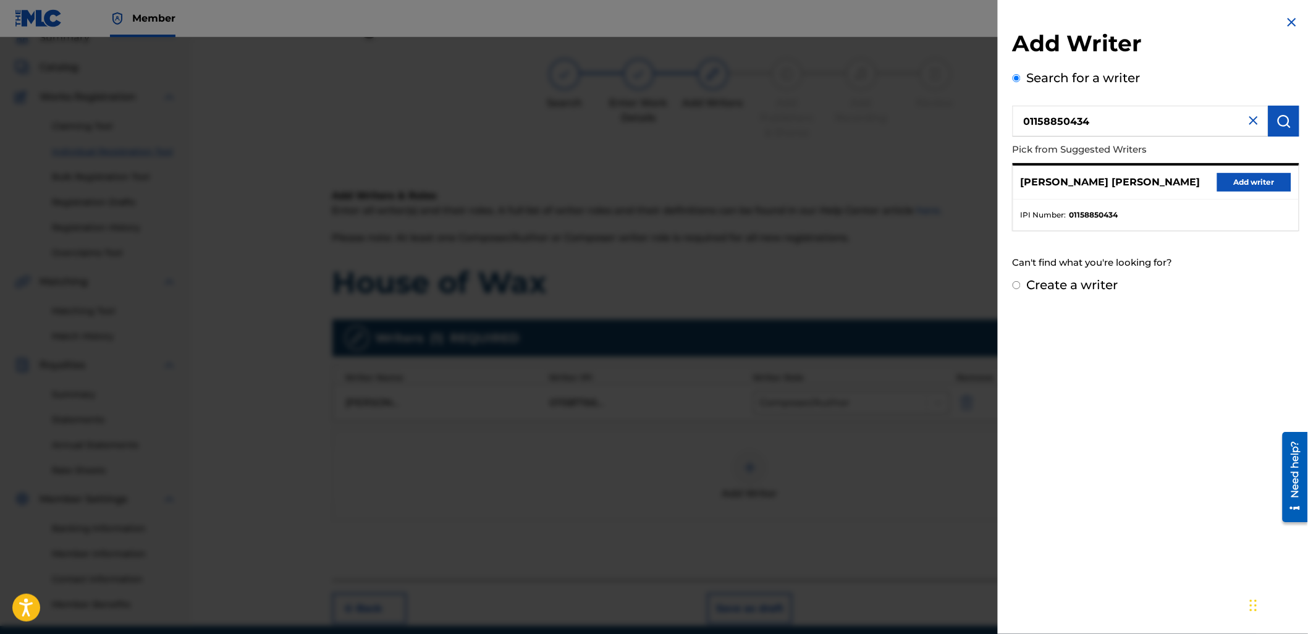
click at [1225, 171] on div "[PERSON_NAME] [PERSON_NAME] Add writer" at bounding box center [1157, 183] width 286 height 34
click at [1225, 179] on button "Add writer" at bounding box center [1254, 182] width 74 height 19
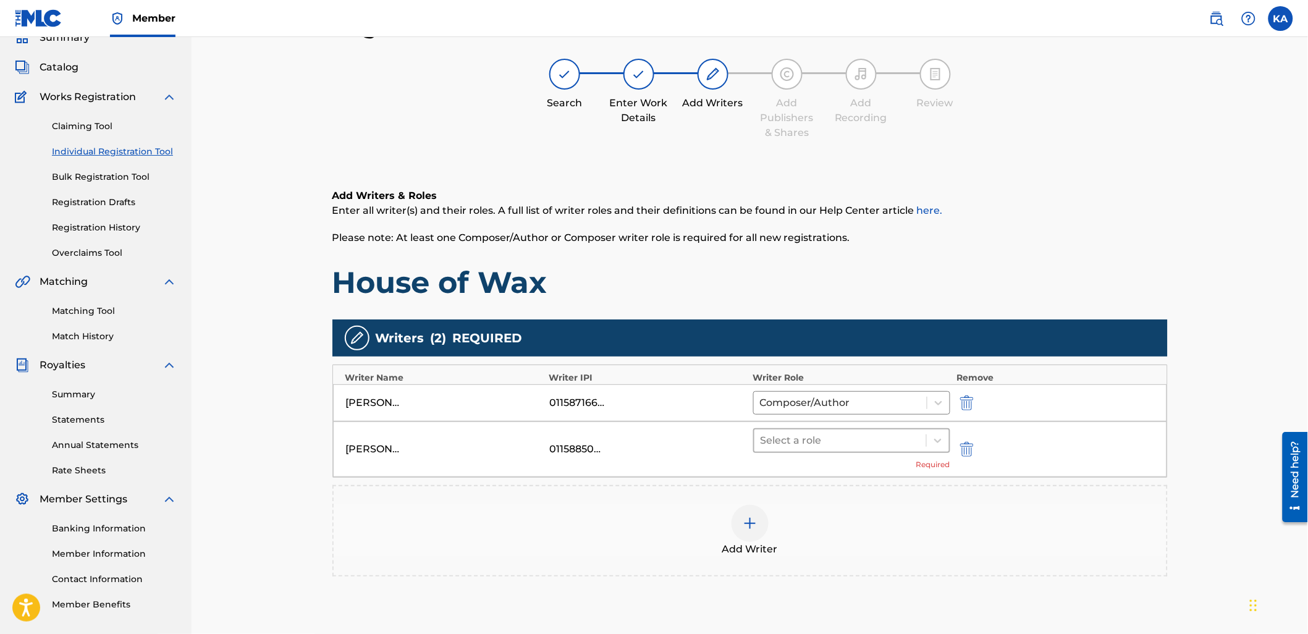
click at [847, 440] on div at bounding box center [841, 440] width 160 height 17
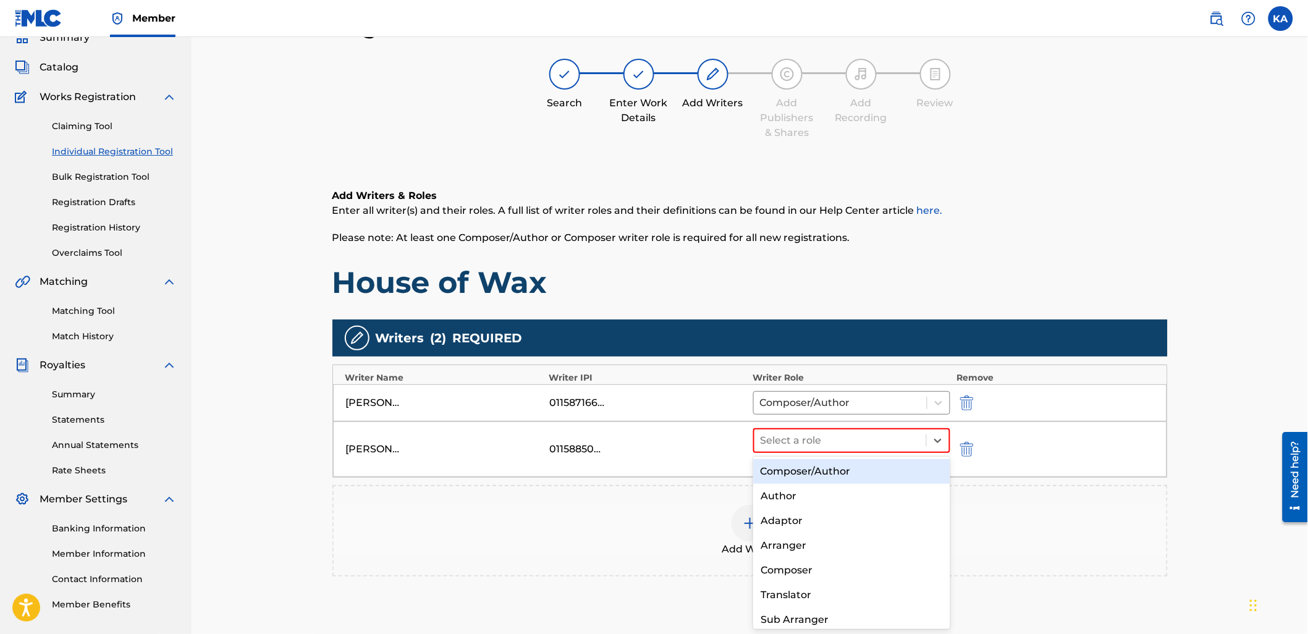
click at [836, 465] on div "Composer/Author" at bounding box center [851, 471] width 197 height 25
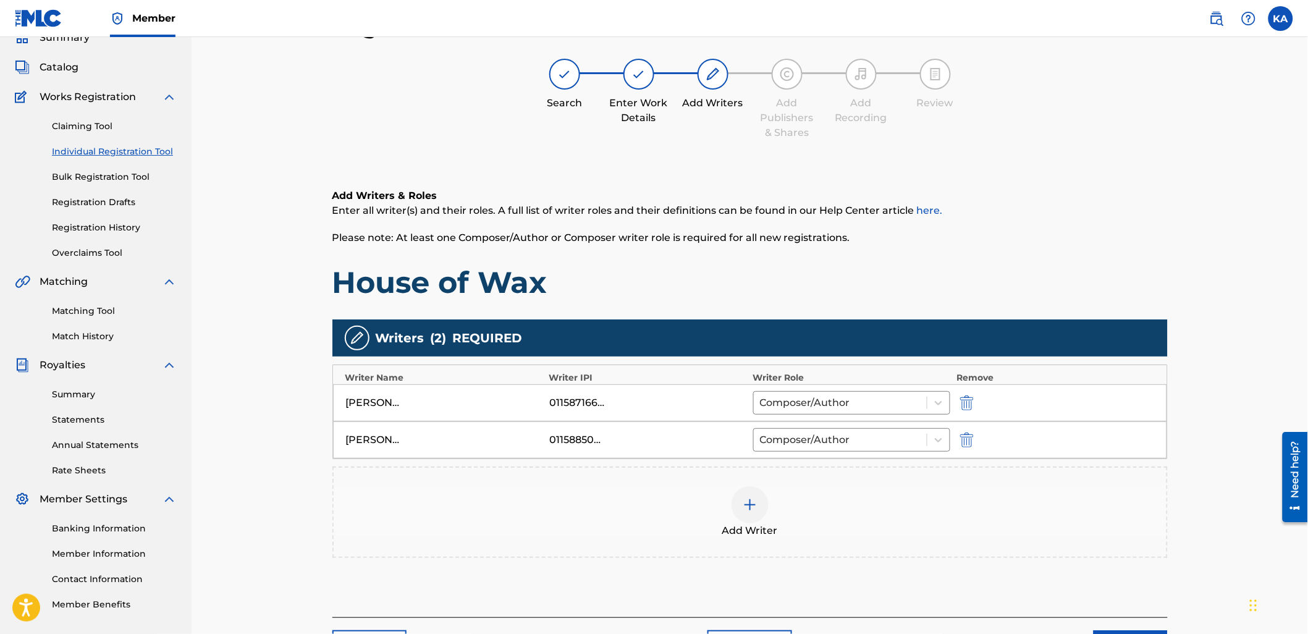
click at [839, 521] on div "Add Writer" at bounding box center [750, 512] width 833 height 52
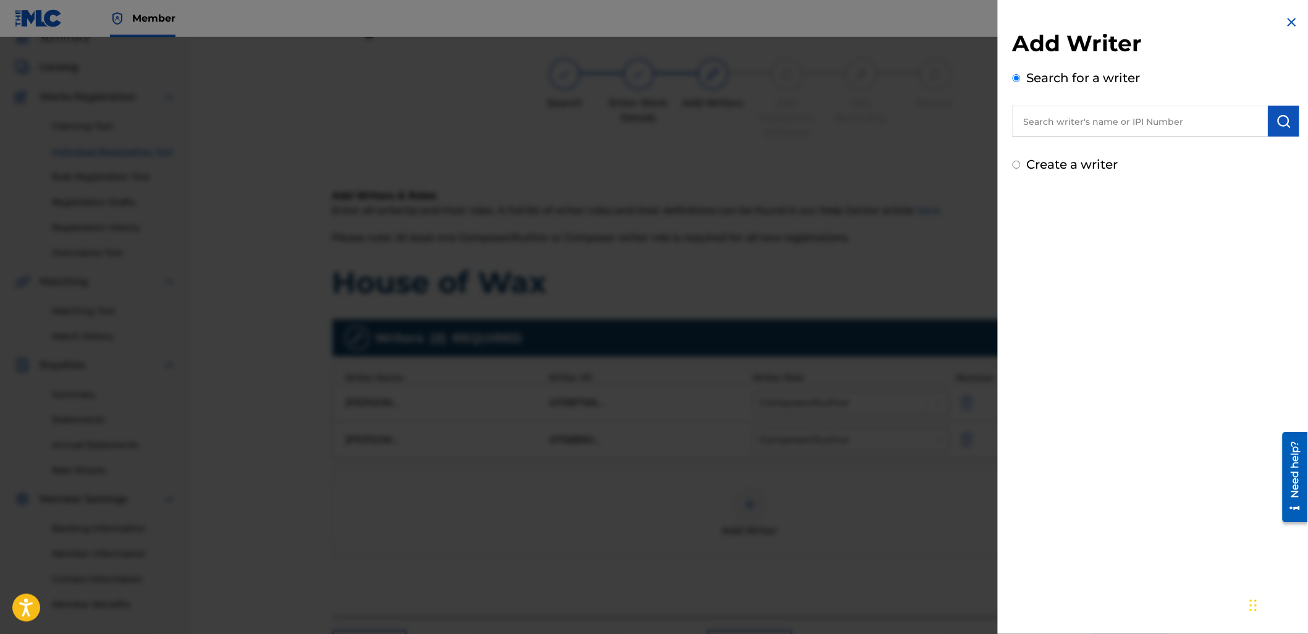
click at [1036, 120] on input "text" at bounding box center [1141, 121] width 256 height 31
paste input "1158850532"
type input "01158850532"
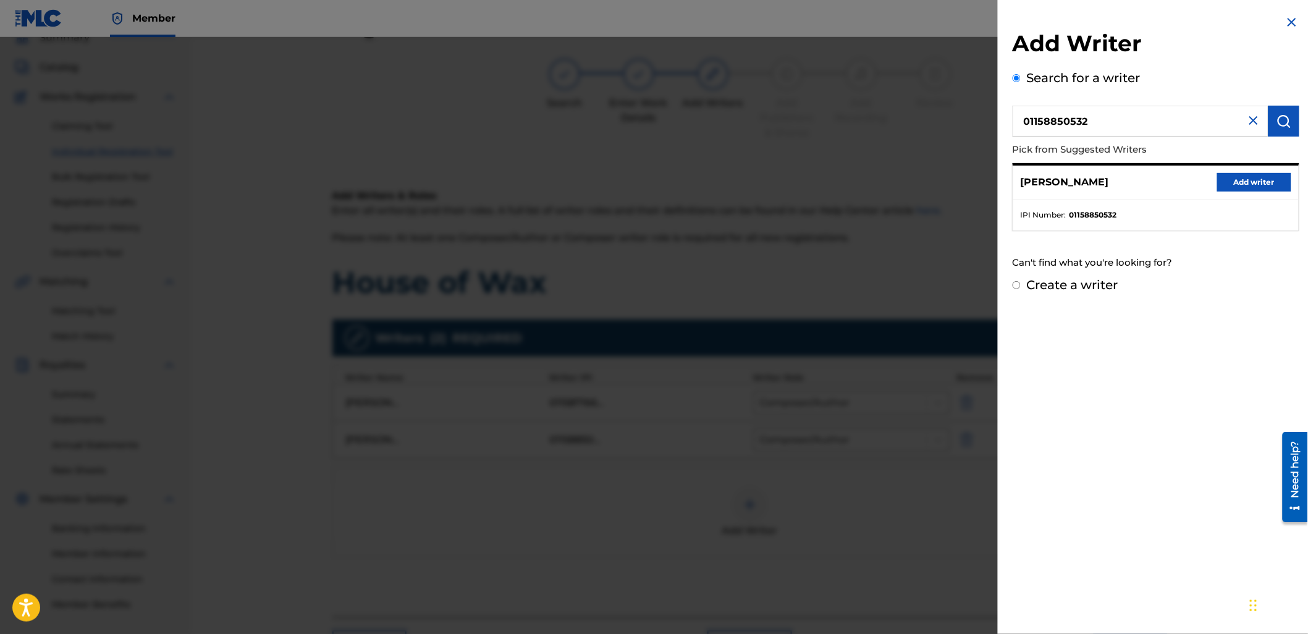
click at [1234, 174] on button "Add writer" at bounding box center [1254, 182] width 74 height 19
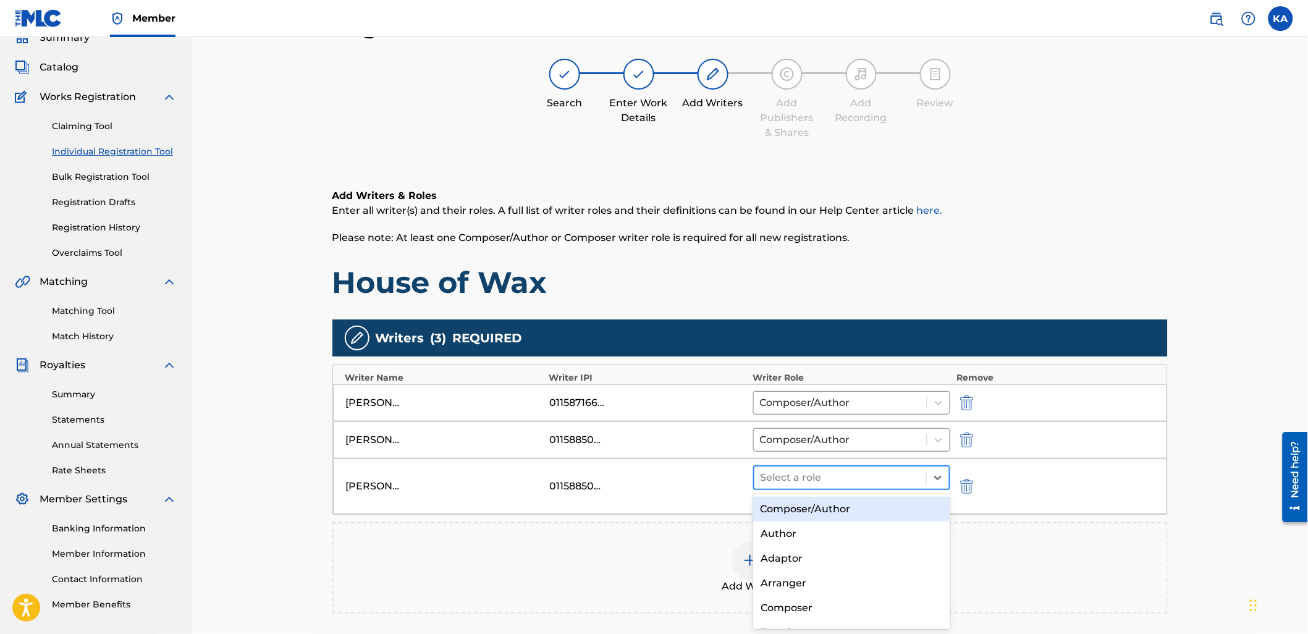
click at [885, 467] on div "Select a role" at bounding box center [841, 478] width 172 height 22
drag, startPoint x: 873, startPoint y: 504, endPoint x: 913, endPoint y: 403, distance: 108.7
click at [873, 504] on div "Composer/Author" at bounding box center [851, 509] width 197 height 25
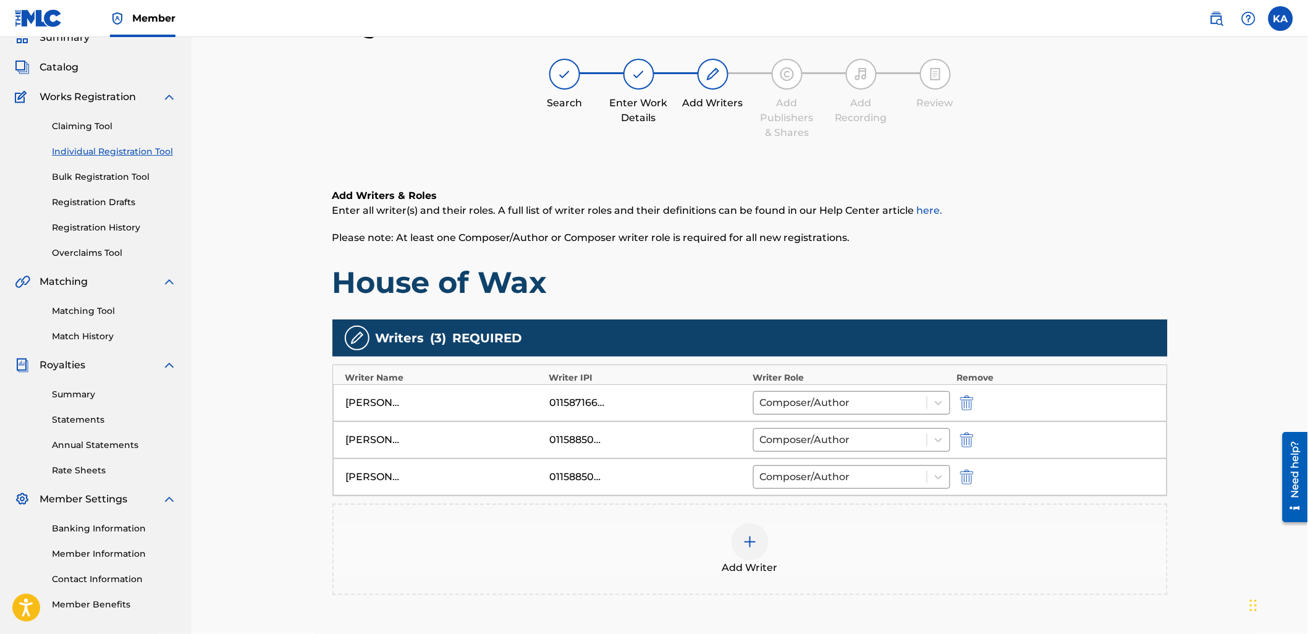
click at [911, 569] on div "Add Writer" at bounding box center [750, 549] width 833 height 52
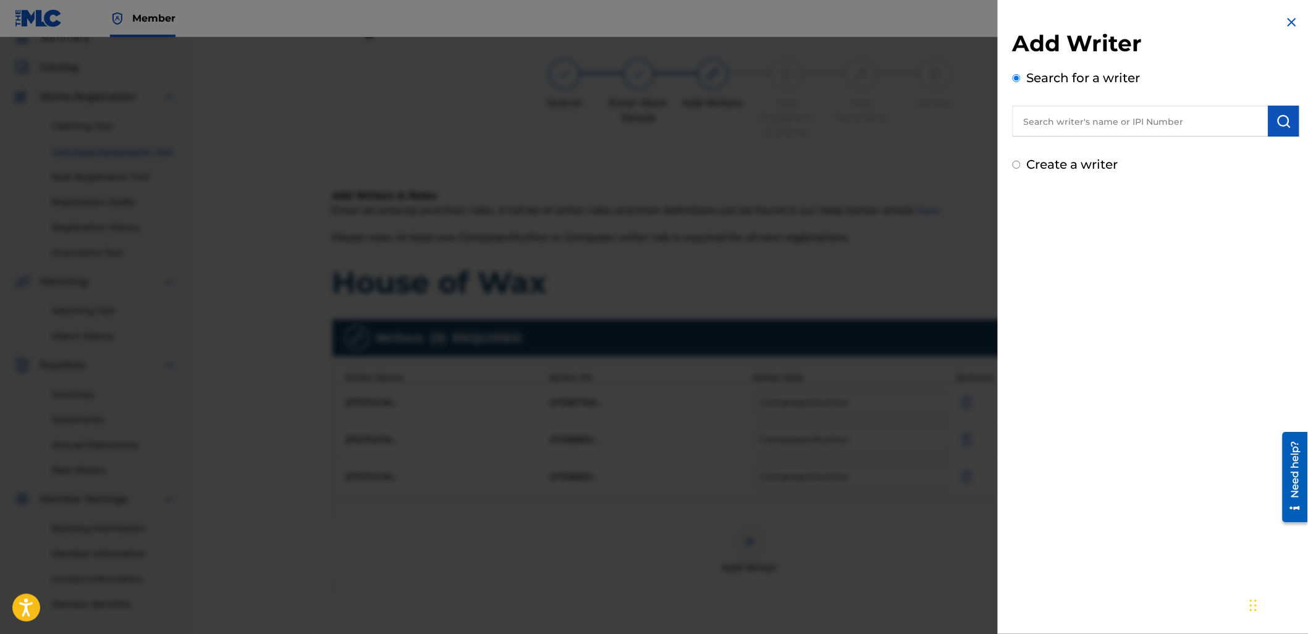
drag, startPoint x: 1059, startPoint y: 138, endPoint x: 1058, endPoint y: 122, distance: 16.1
click at [1059, 133] on div "Add Writer Search for a writer Create a writer" at bounding box center [1156, 102] width 287 height 144
click at [1058, 122] on input "text" at bounding box center [1141, 121] width 256 height 31
paste input "1158710749"
type input "01158710749"
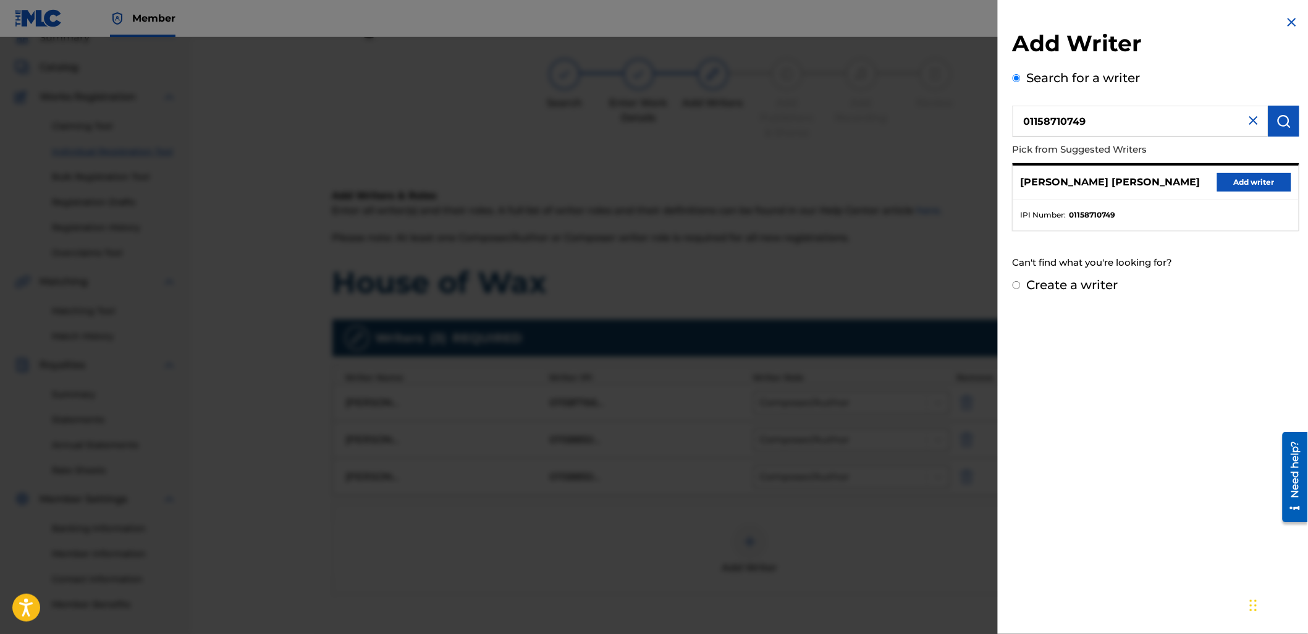
click at [1221, 179] on button "Add writer" at bounding box center [1254, 182] width 74 height 19
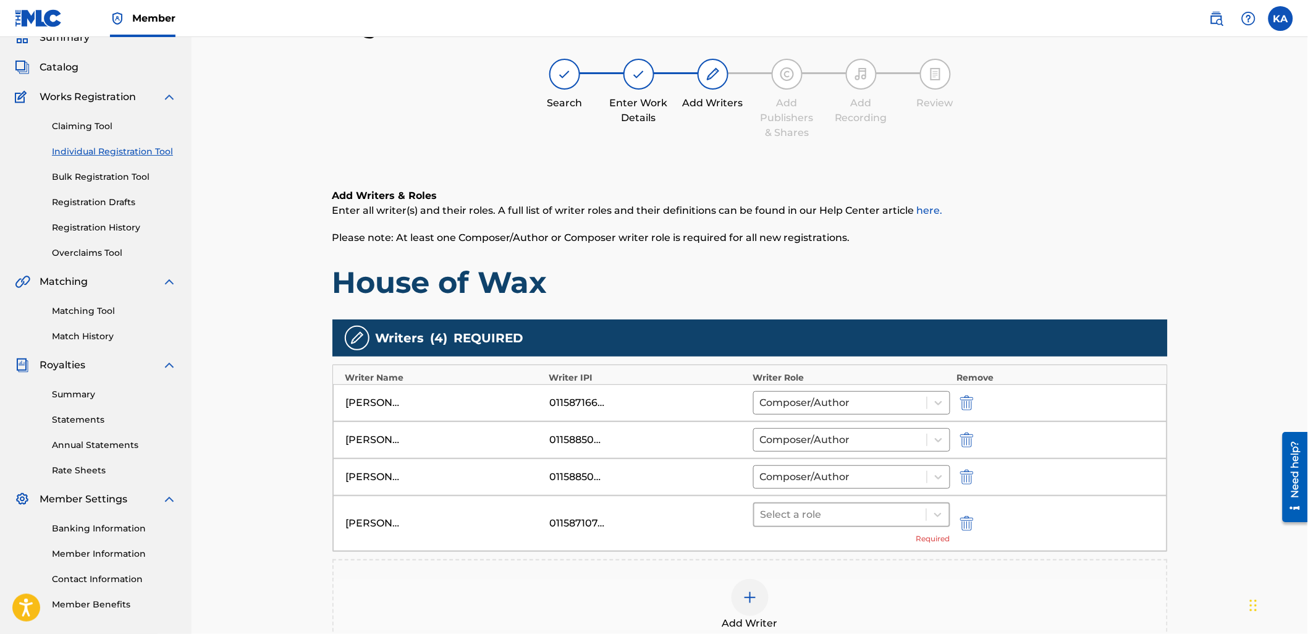
click at [829, 507] on div "[PERSON_NAME] [PERSON_NAME] 01158710749 Select a role Required" at bounding box center [750, 524] width 834 height 56
click at [825, 519] on div at bounding box center [841, 514] width 160 height 17
drag, startPoint x: 826, startPoint y: 544, endPoint x: 841, endPoint y: 501, distance: 45.1
click at [829, 542] on div "Composer/Author" at bounding box center [851, 546] width 197 height 25
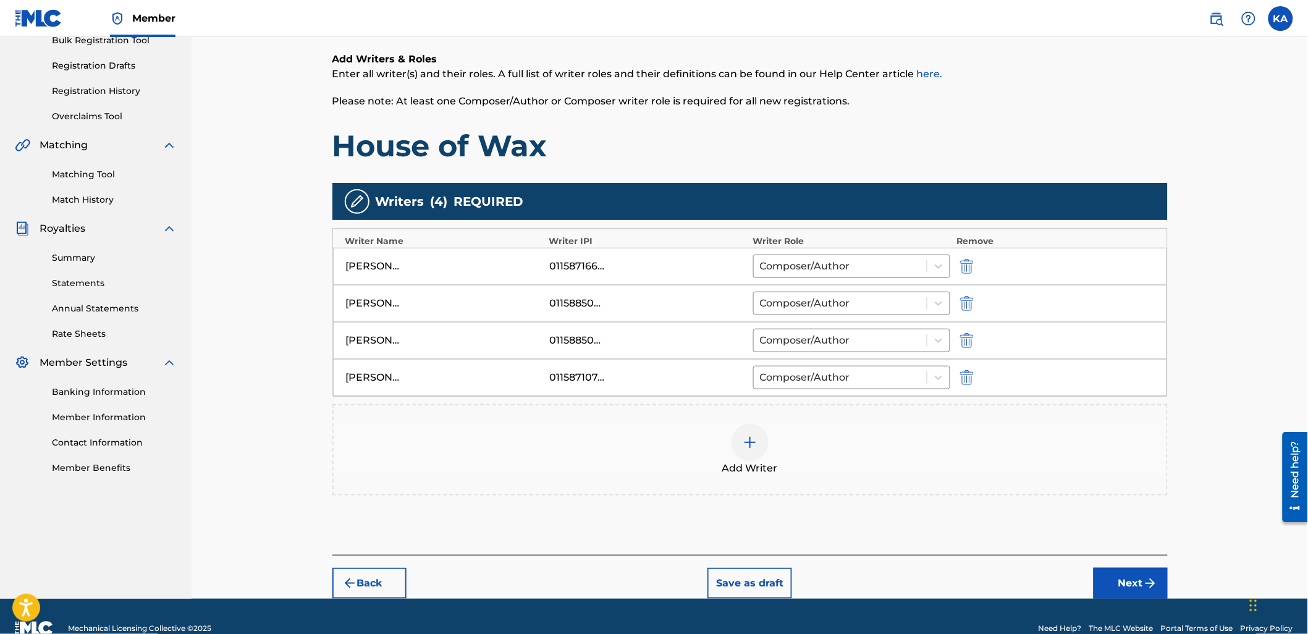
scroll to position [216, 0]
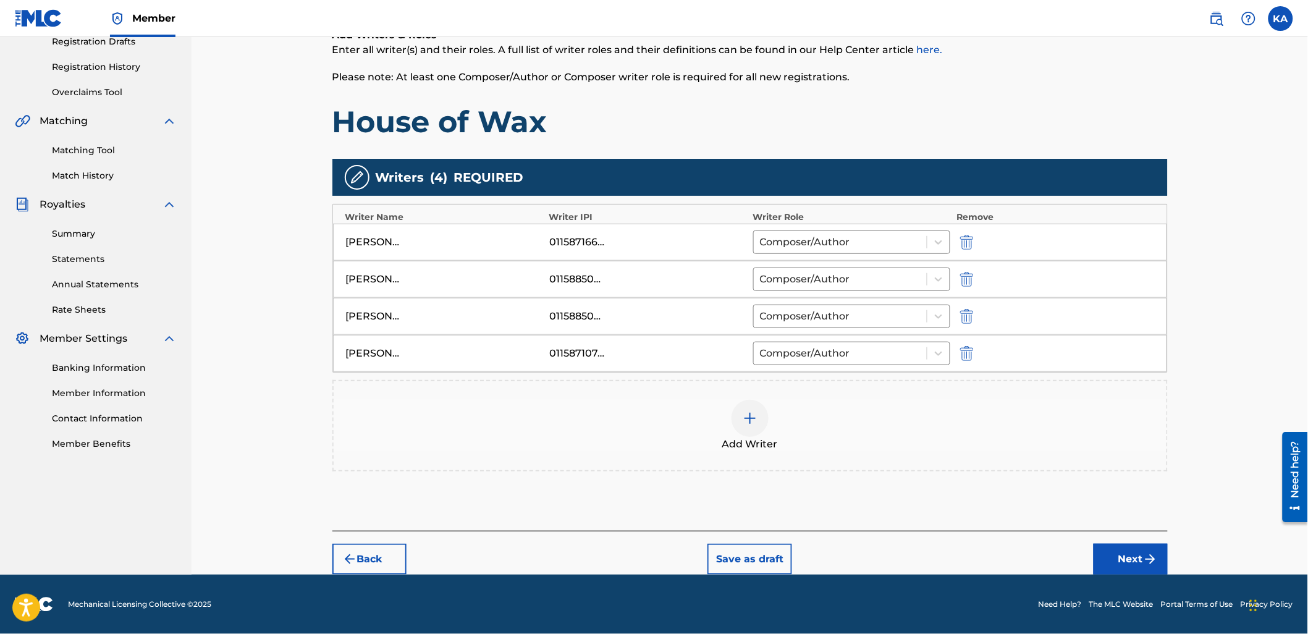
click at [1107, 559] on button "Next" at bounding box center [1131, 559] width 74 height 31
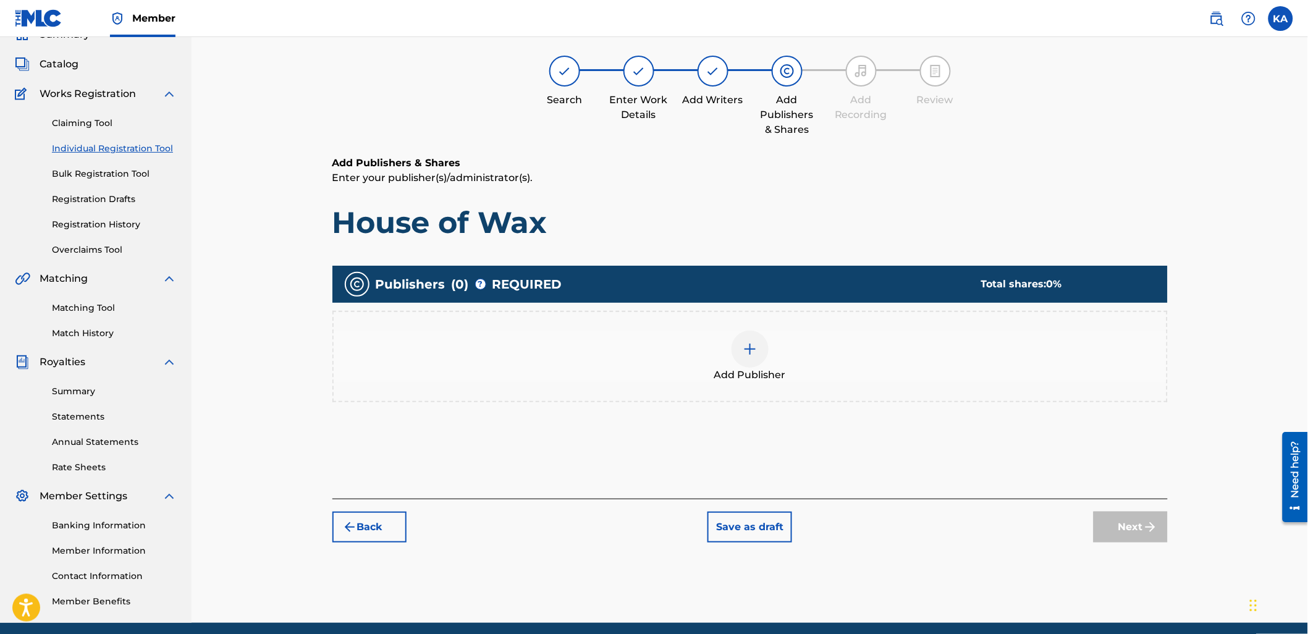
scroll to position [56, 0]
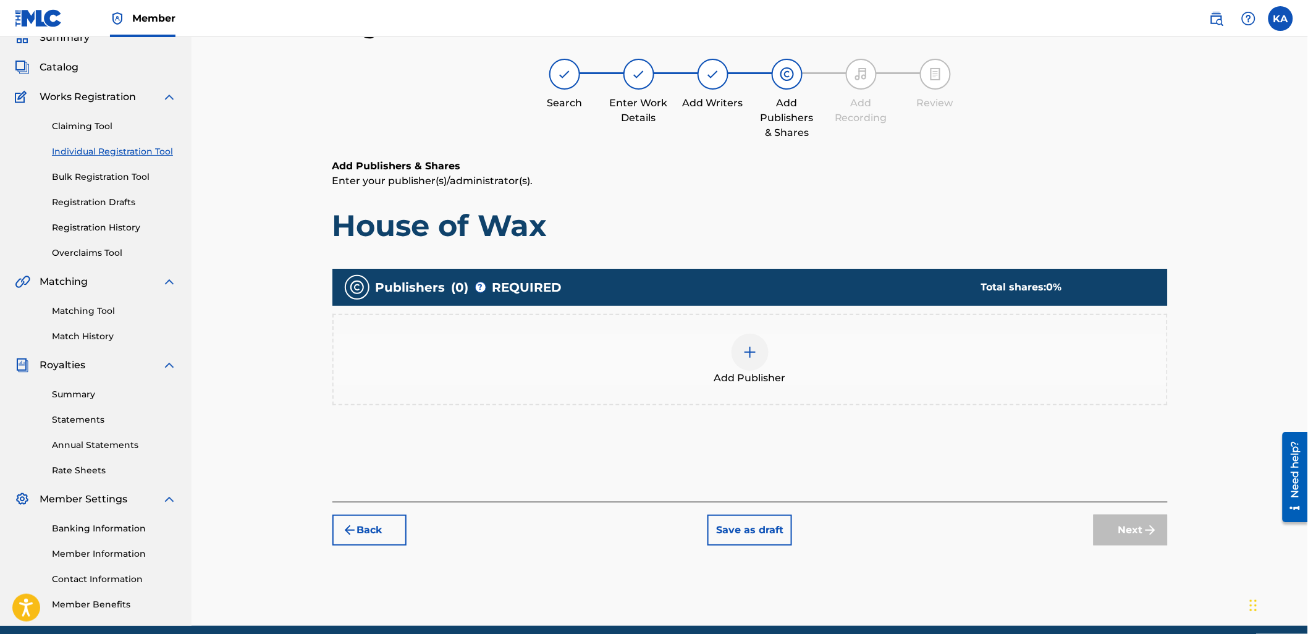
click at [713, 344] on div "Add Publisher" at bounding box center [750, 360] width 833 height 52
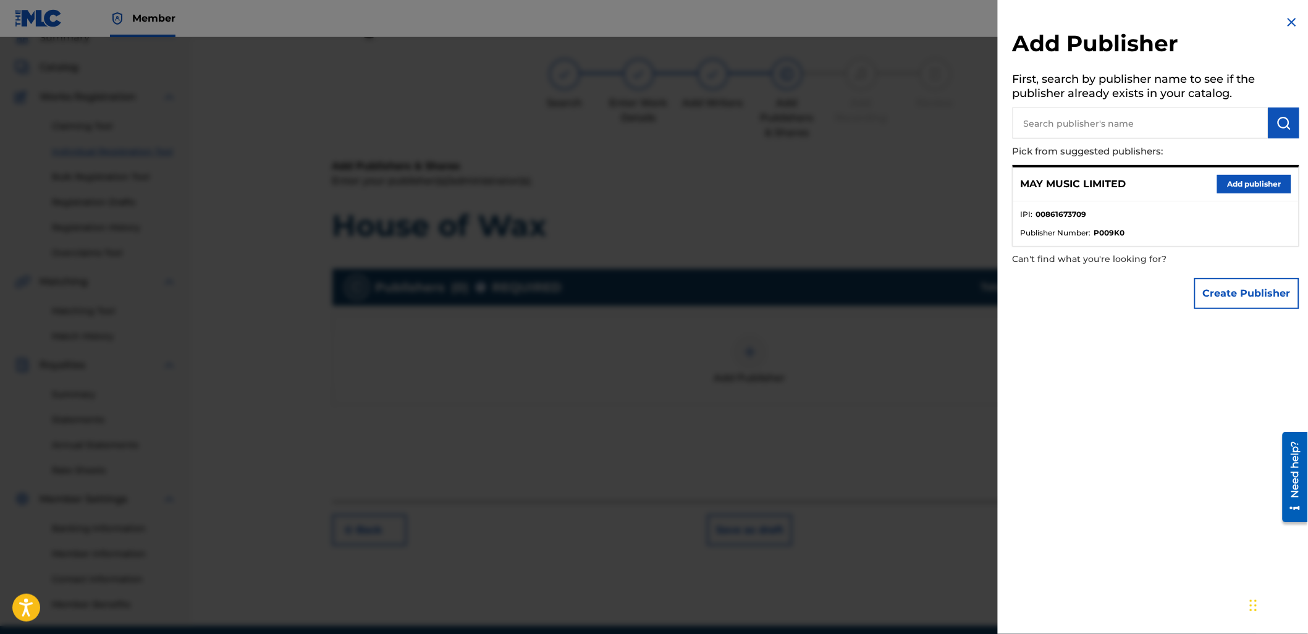
click at [1261, 178] on button "Add publisher" at bounding box center [1254, 184] width 74 height 19
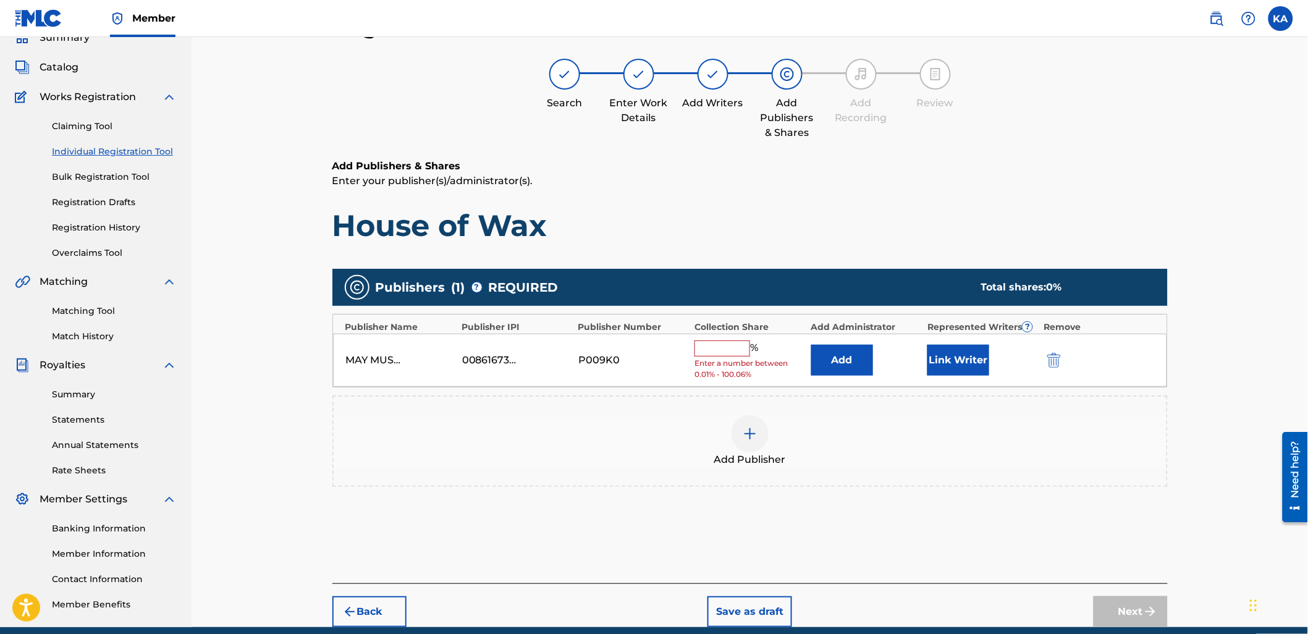
click at [728, 347] on input "text" at bounding box center [723, 349] width 56 height 16
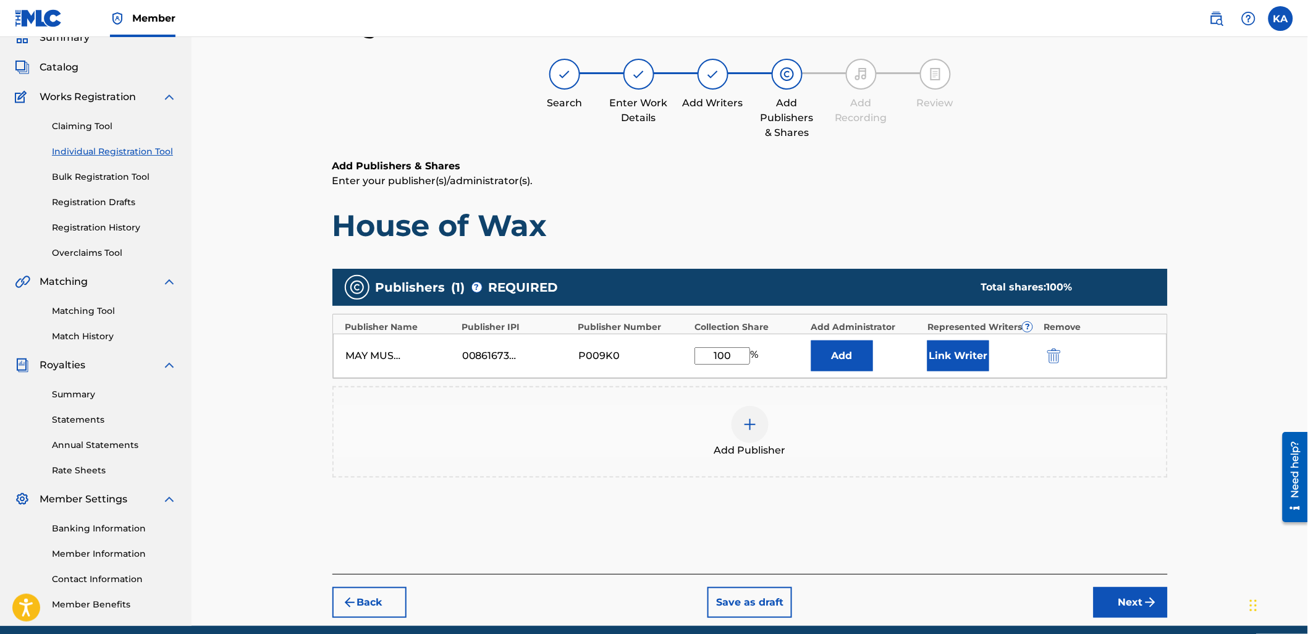
type input "100"
click at [954, 363] on button "Link Writer" at bounding box center [959, 356] width 62 height 31
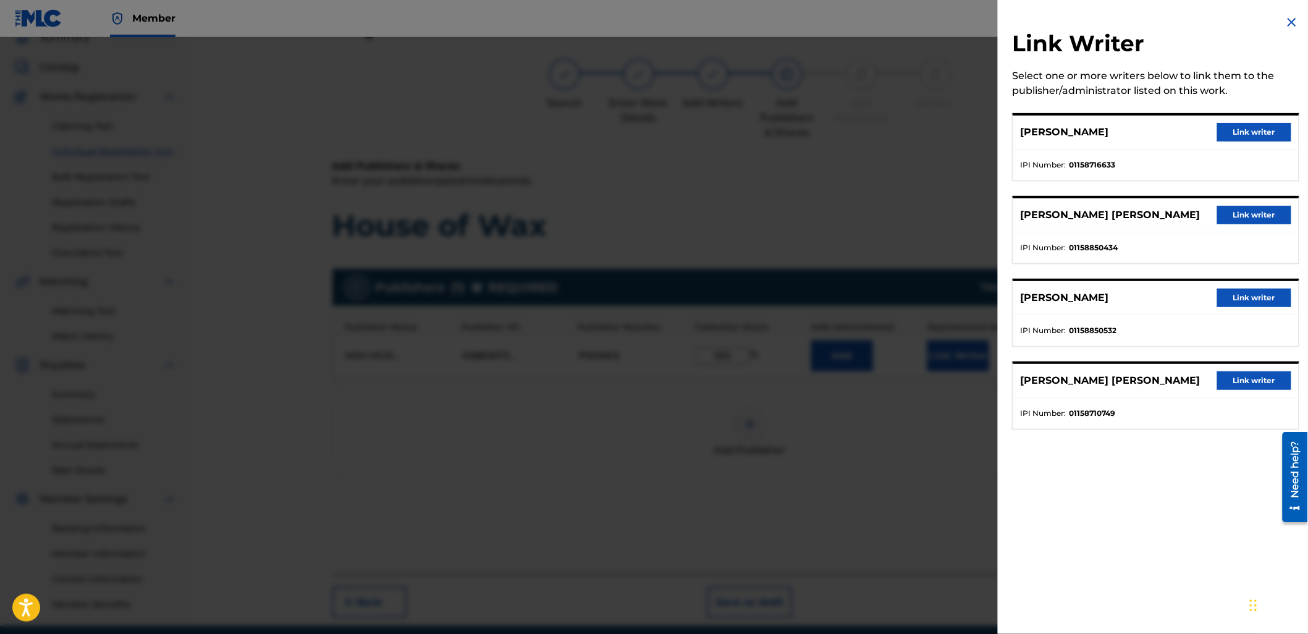
click at [1220, 130] on button "Link writer" at bounding box center [1254, 132] width 74 height 19
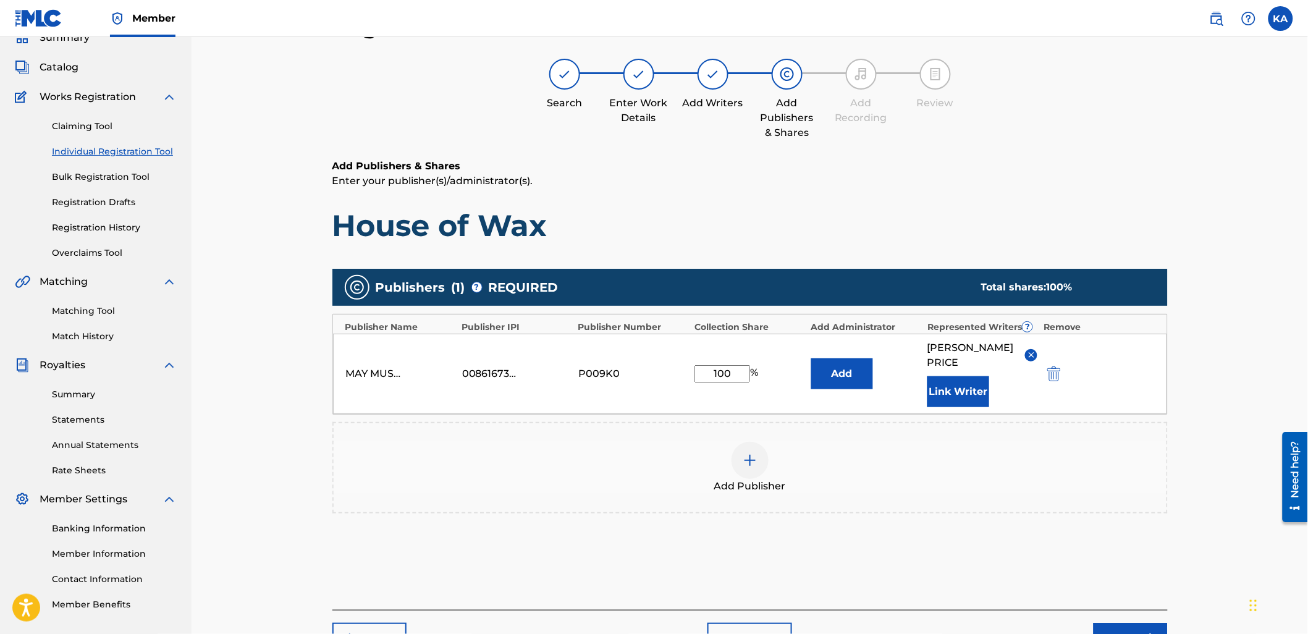
click at [944, 400] on button "Link Writer" at bounding box center [959, 391] width 62 height 31
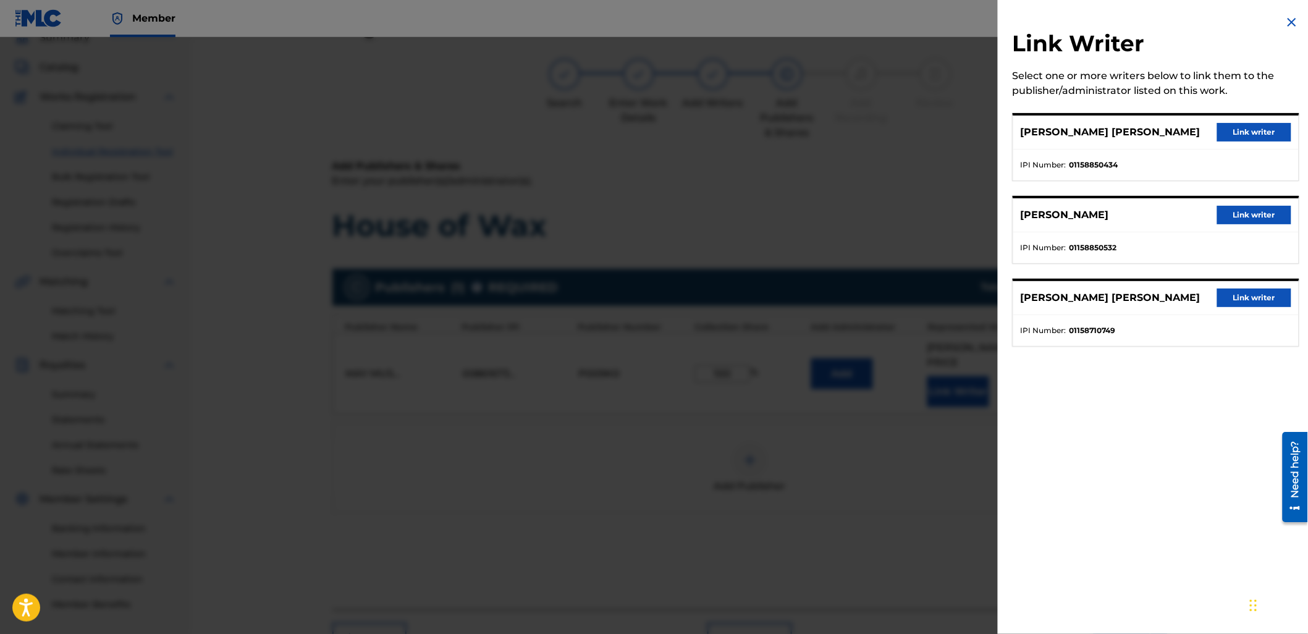
click at [1251, 133] on button "Link writer" at bounding box center [1254, 132] width 74 height 19
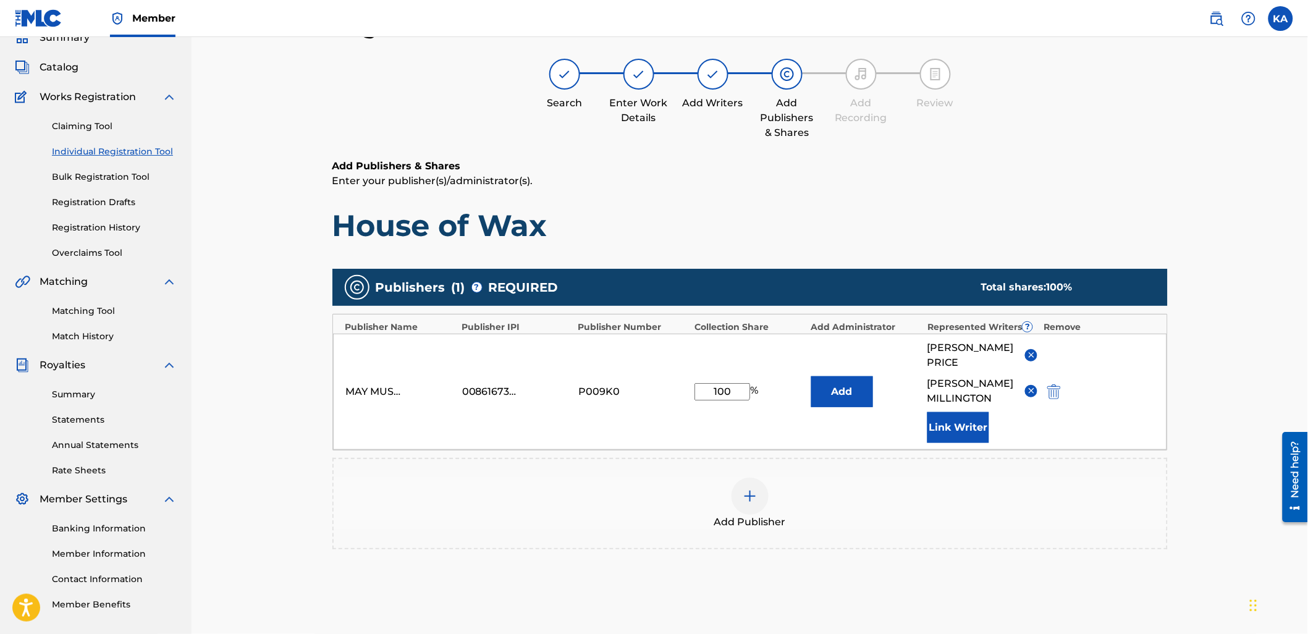
drag, startPoint x: 975, startPoint y: 446, endPoint x: 975, endPoint y: 439, distance: 7.4
click at [975, 439] on button "Link Writer" at bounding box center [959, 427] width 62 height 31
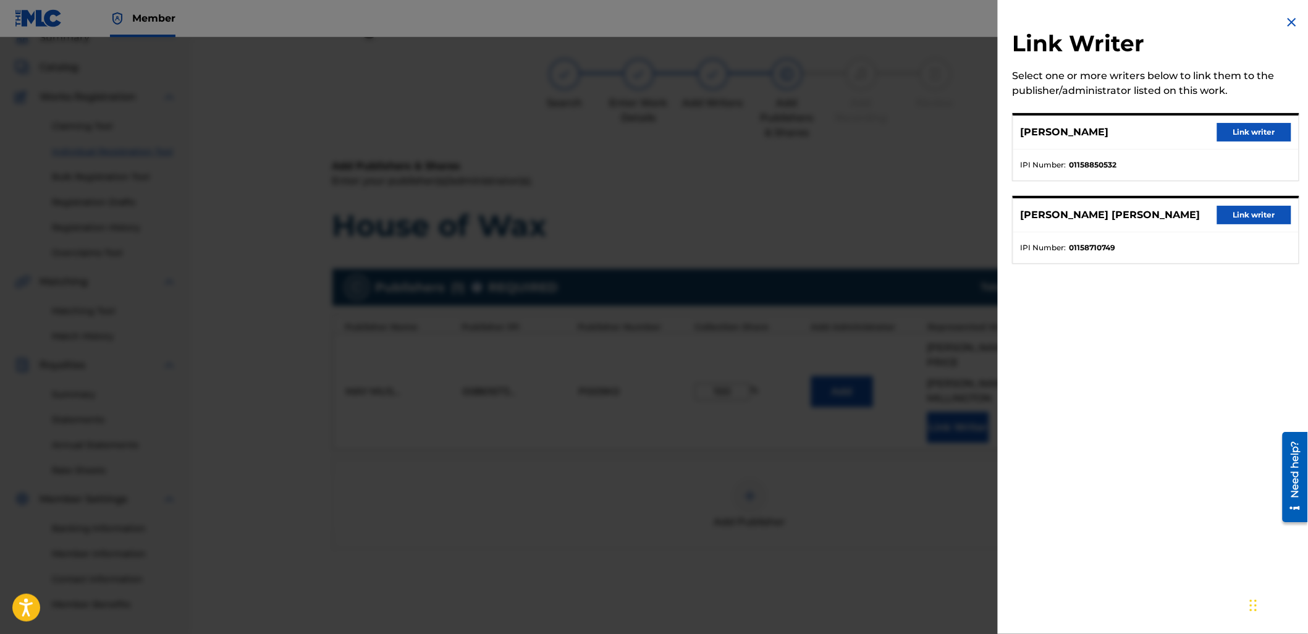
click at [1253, 128] on button "Link writer" at bounding box center [1254, 132] width 74 height 19
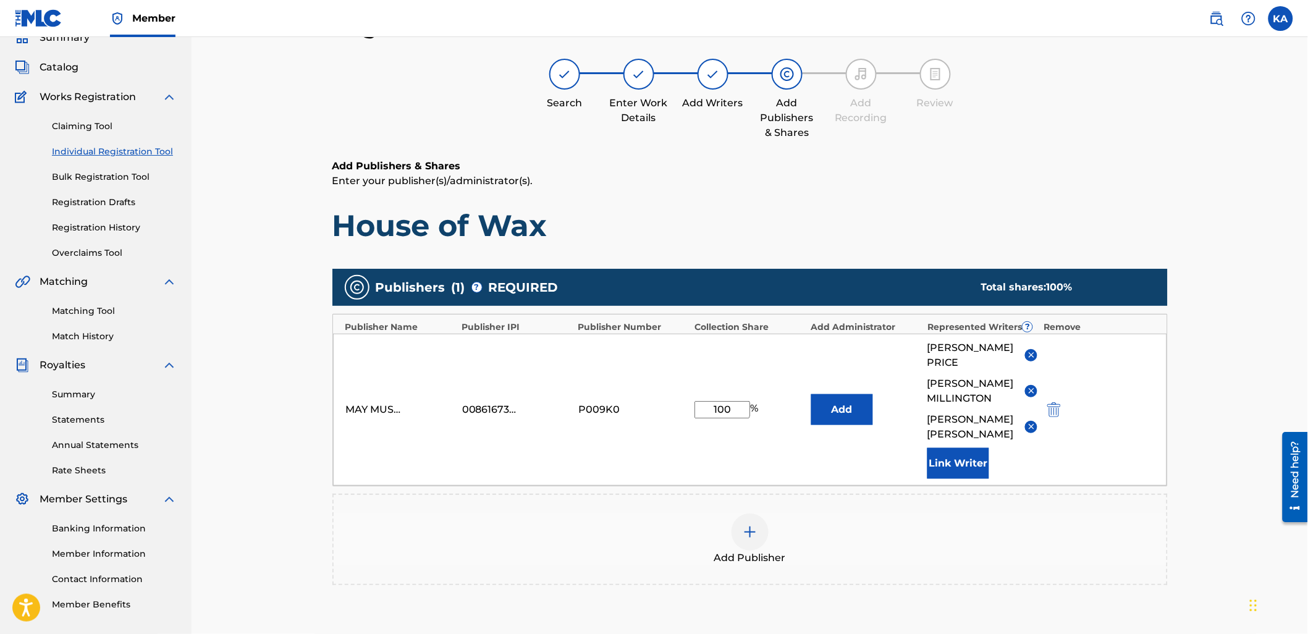
click at [960, 479] on button "Link Writer" at bounding box center [959, 463] width 62 height 31
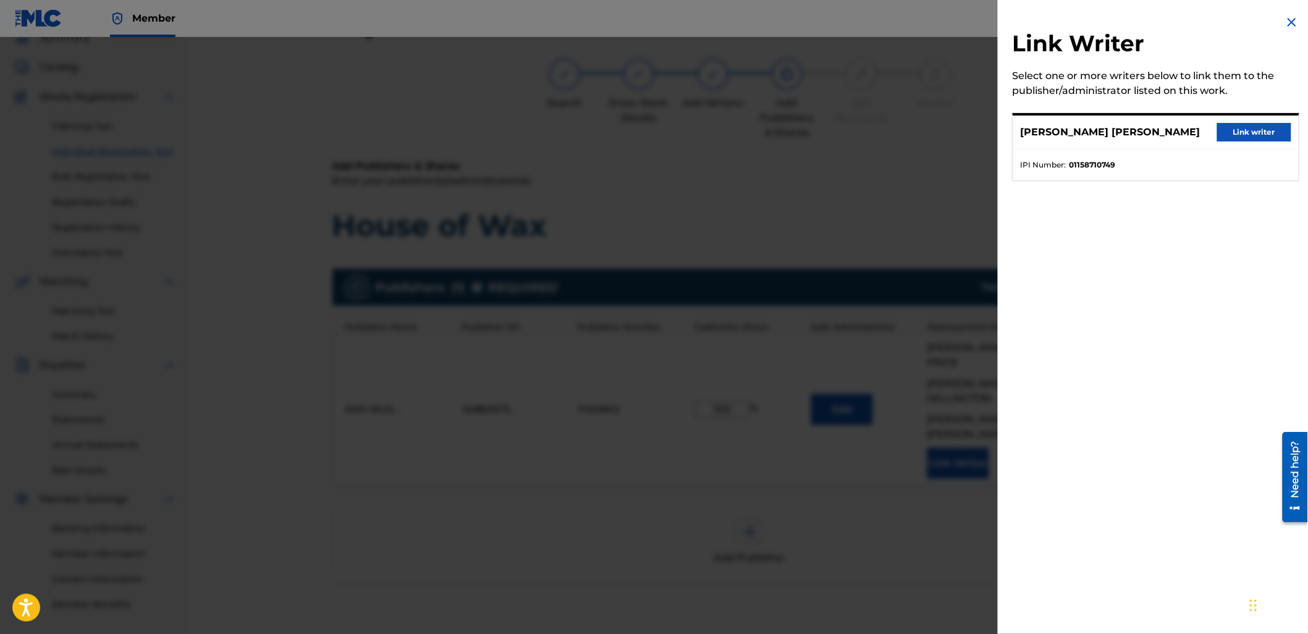
click at [1238, 129] on button "Link writer" at bounding box center [1254, 132] width 74 height 19
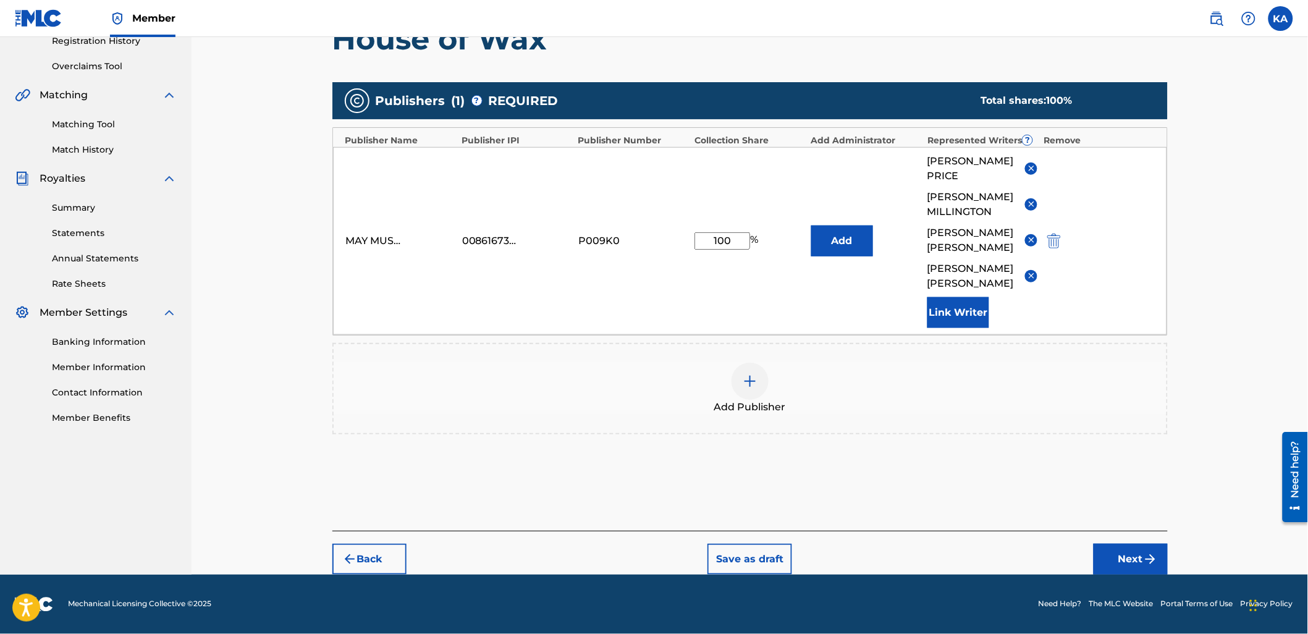
click at [1138, 559] on button "Next" at bounding box center [1131, 559] width 74 height 31
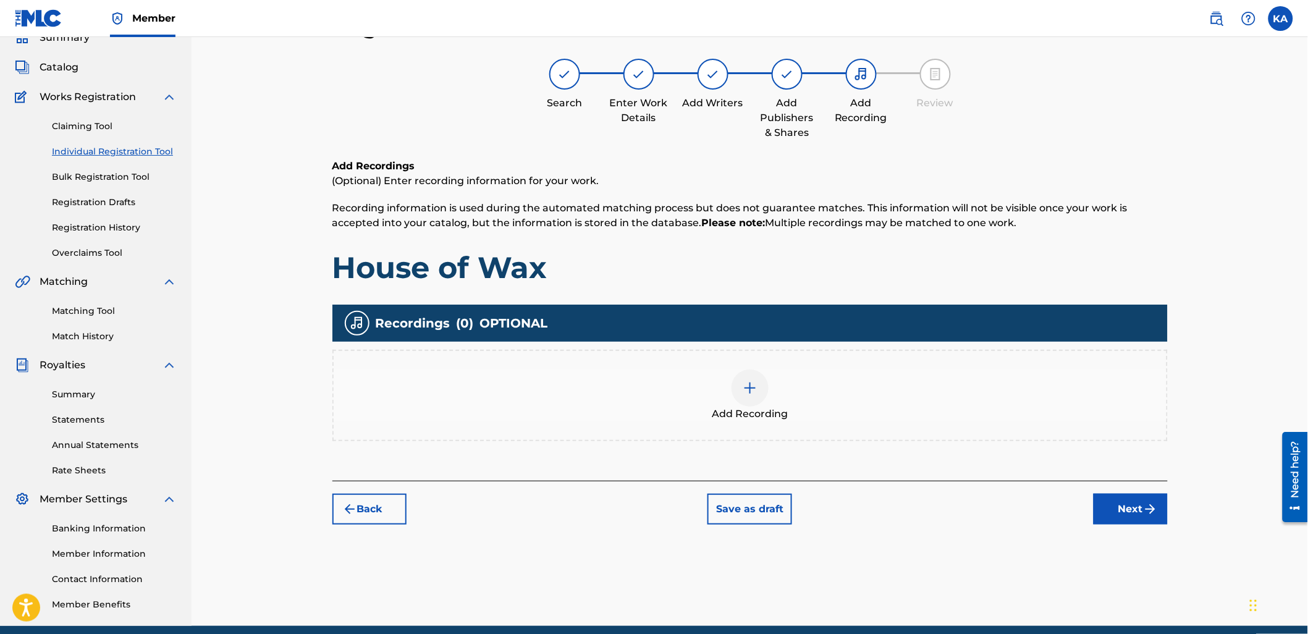
click at [815, 387] on div "Add Recording" at bounding box center [750, 396] width 833 height 52
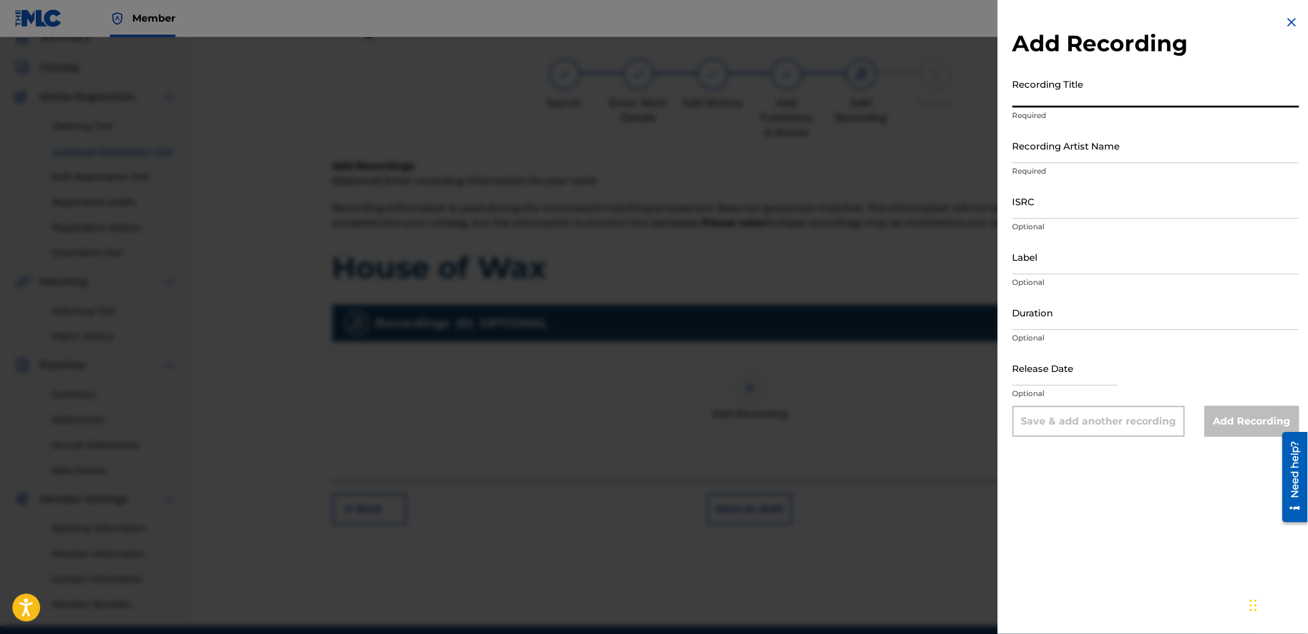
click at [1074, 95] on input "Recording Title" at bounding box center [1156, 89] width 287 height 35
type input "House of Wax"
click at [1082, 135] on input "Recording Artist Name" at bounding box center [1156, 145] width 287 height 35
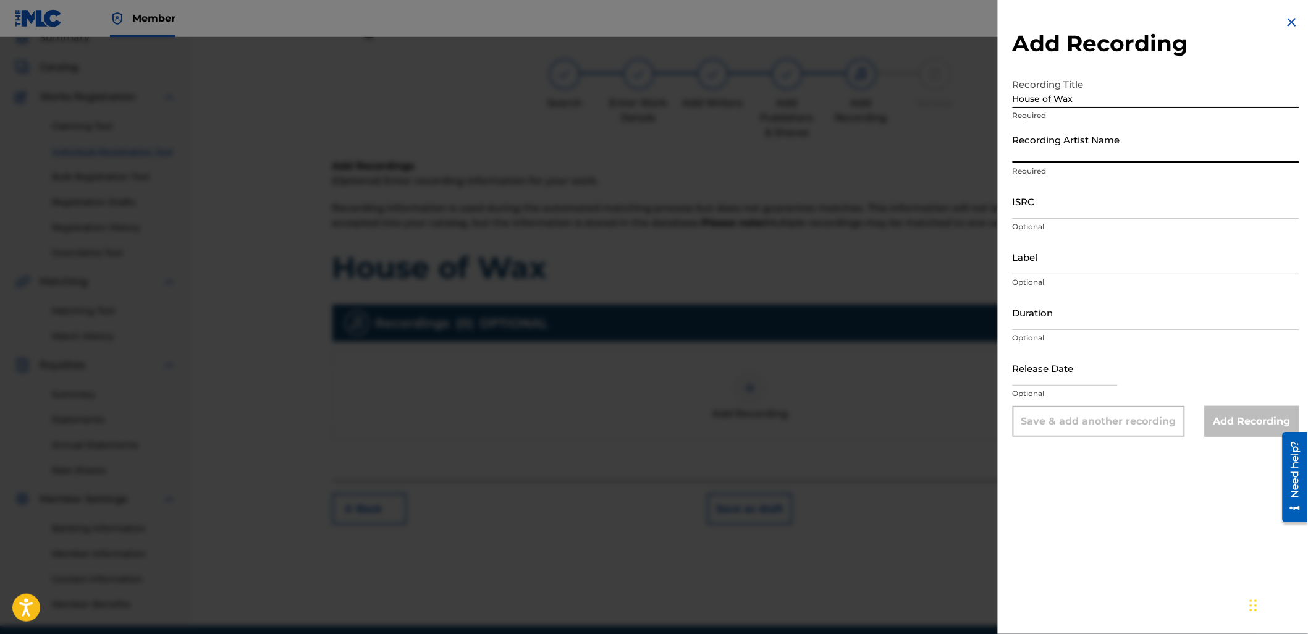
type input "DeadWax"
type input "01:44"
type input "[DATE]"
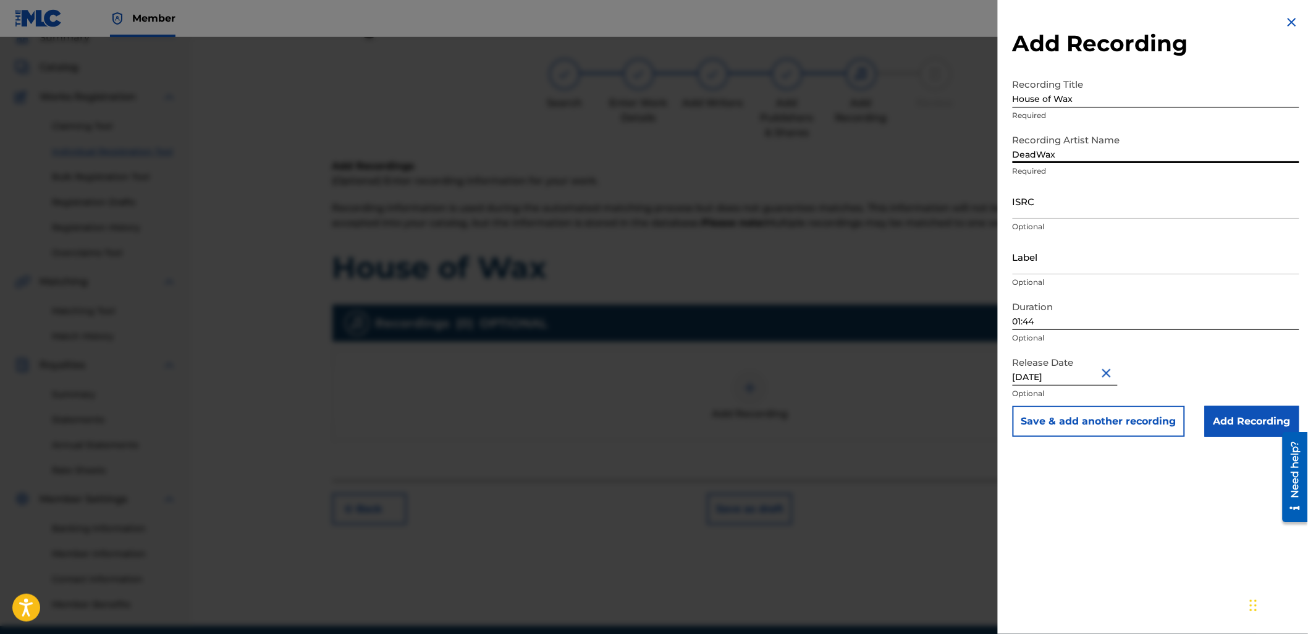
select select "6"
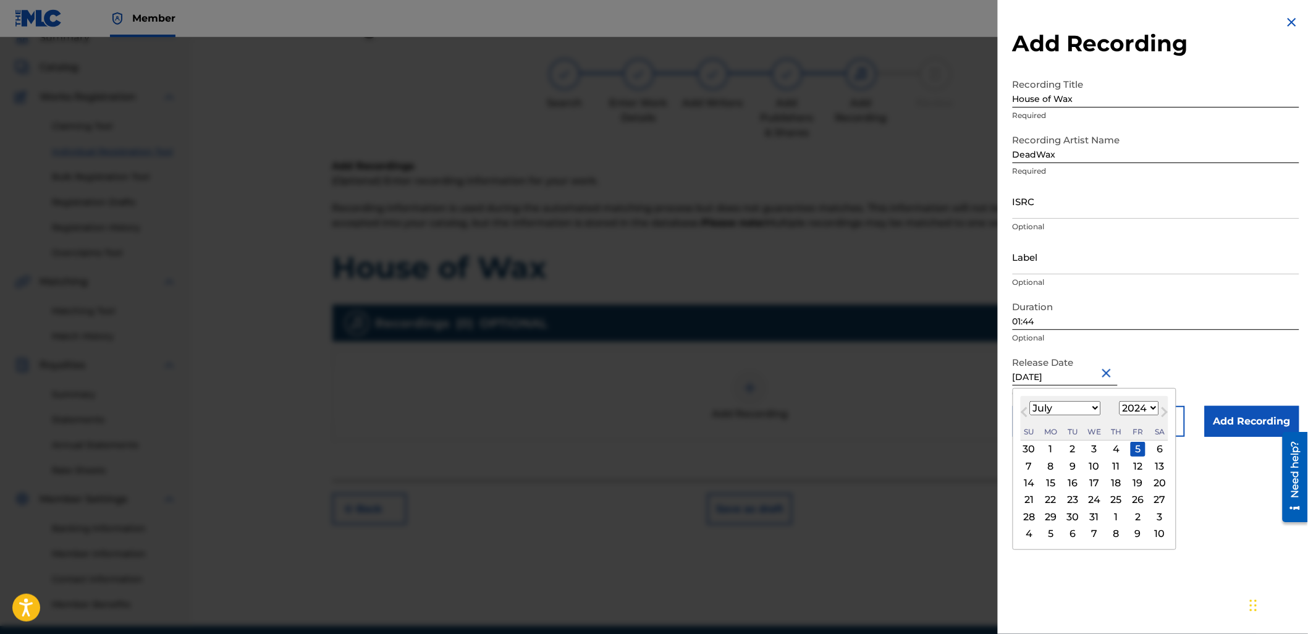
click at [1067, 371] on input "[DATE]" at bounding box center [1065, 367] width 105 height 35
click at [1151, 405] on select "1900 1901 1902 1903 1904 1905 1906 1907 1908 1909 1910 1911 1912 1913 1914 1915…" at bounding box center [1140, 408] width 40 height 14
select select "2025"
click at [1120, 401] on select "1900 1901 1902 1903 1904 1905 1906 1907 1908 1909 1910 1911 1912 1913 1914 1915…" at bounding box center [1140, 408] width 40 height 14
click at [1026, 412] on span "Previous Month" at bounding box center [1026, 414] width 0 height 19
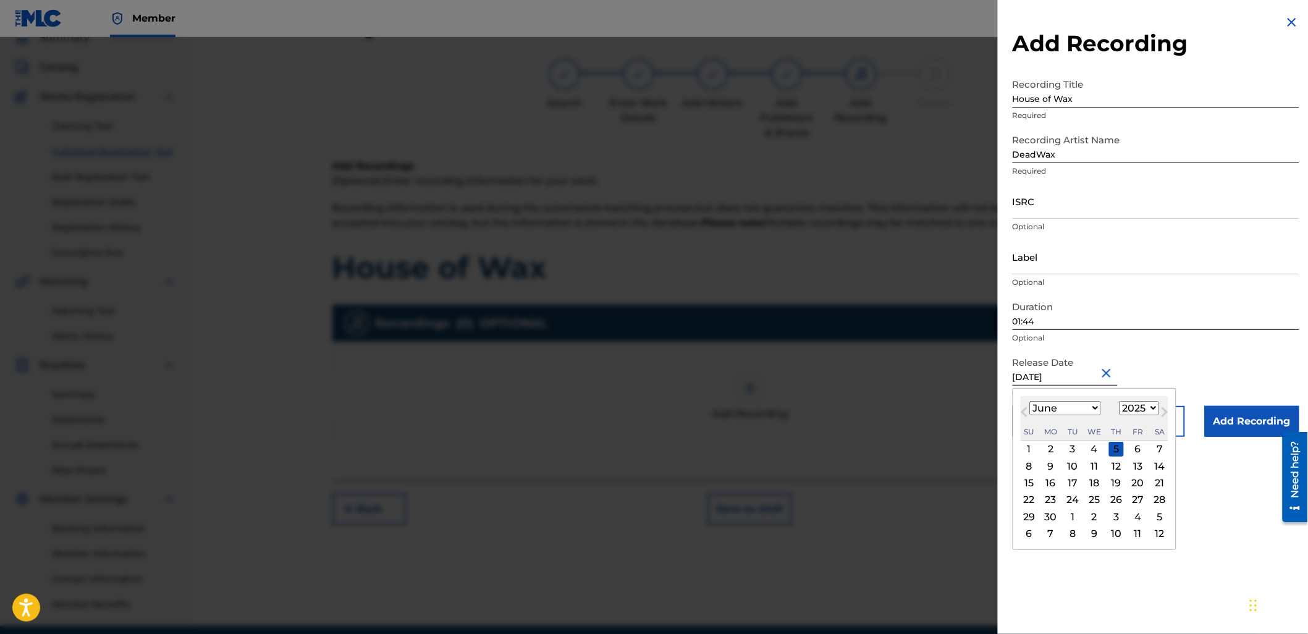
click at [1026, 412] on span "Previous Month" at bounding box center [1026, 414] width 0 height 19
select select "4"
click at [1072, 498] on div "20" at bounding box center [1072, 500] width 15 height 15
type input "[DATE]"
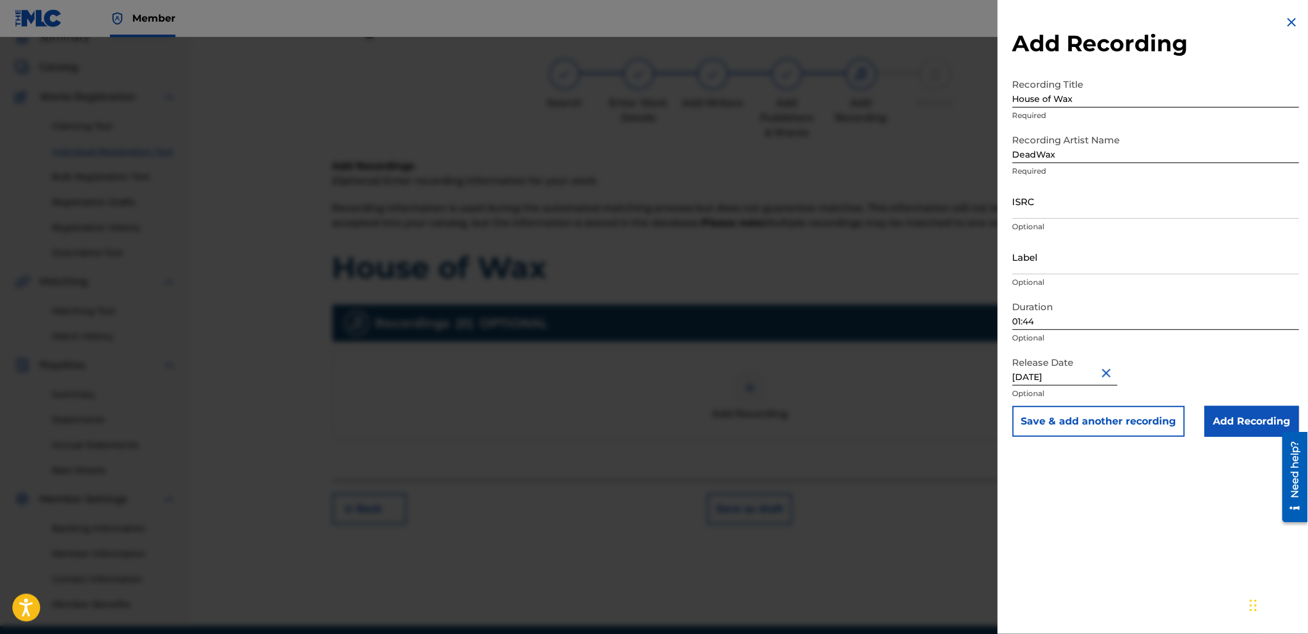
click at [1052, 211] on input "ISRC" at bounding box center [1156, 201] width 287 height 35
paste input "USA2P2518605"
type input "USA2P2518605"
click at [1234, 428] on input "Add Recording" at bounding box center [1252, 421] width 95 height 31
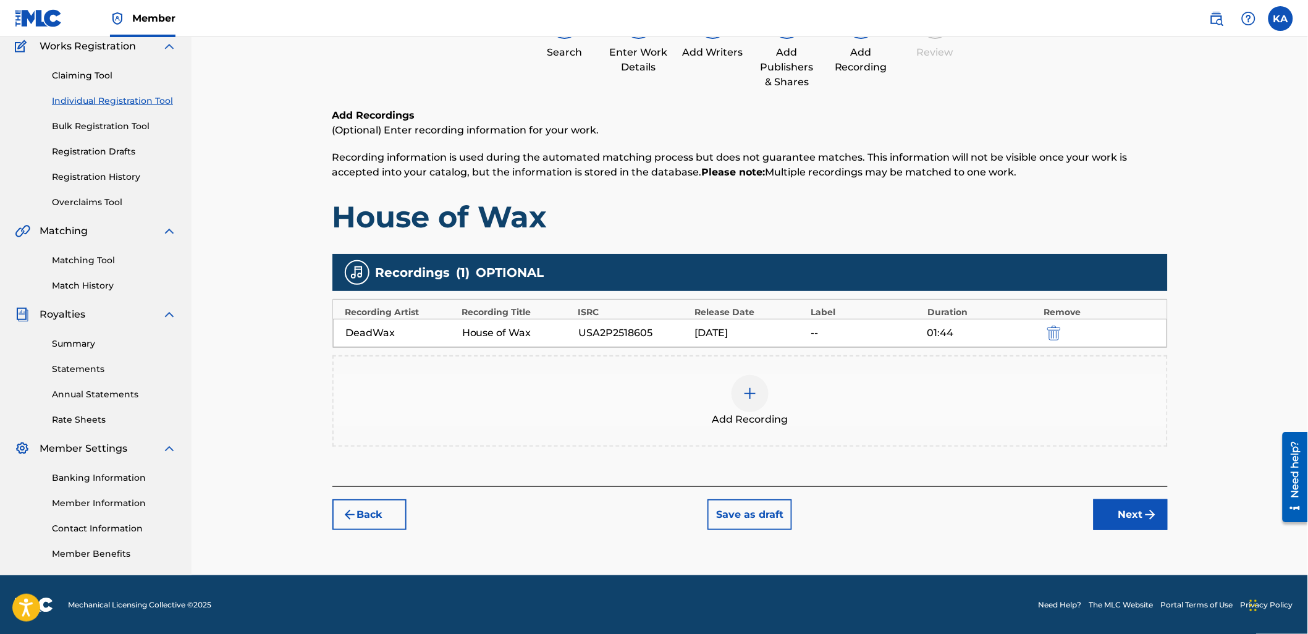
click at [1146, 514] on img "submit" at bounding box center [1150, 514] width 15 height 15
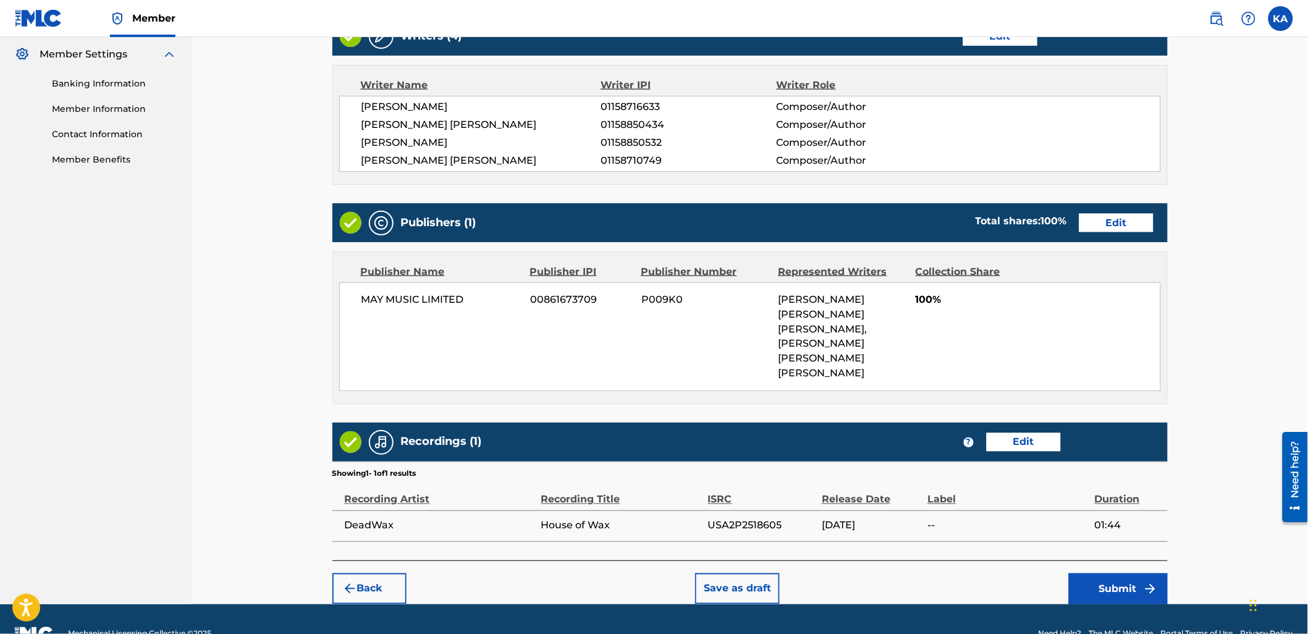
scroll to position [515, 0]
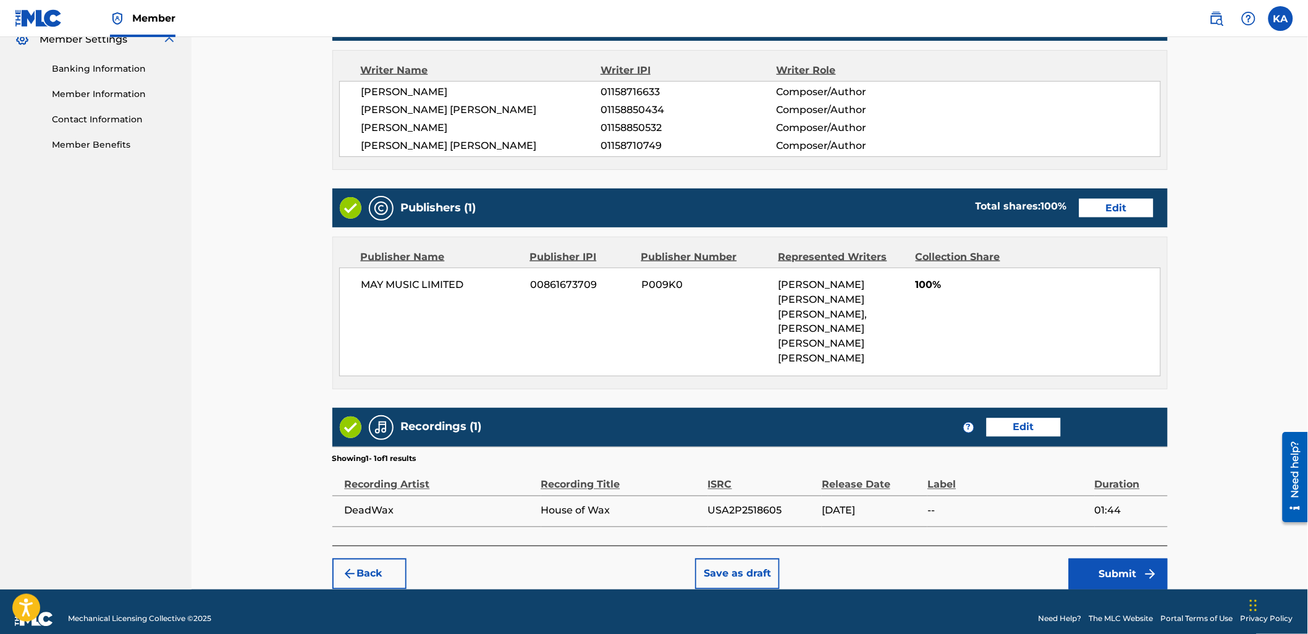
click at [1030, 408] on div "Recordings (1) ? Edit" at bounding box center [750, 427] width 836 height 39
click at [1027, 418] on button "Edit" at bounding box center [1024, 427] width 74 height 19
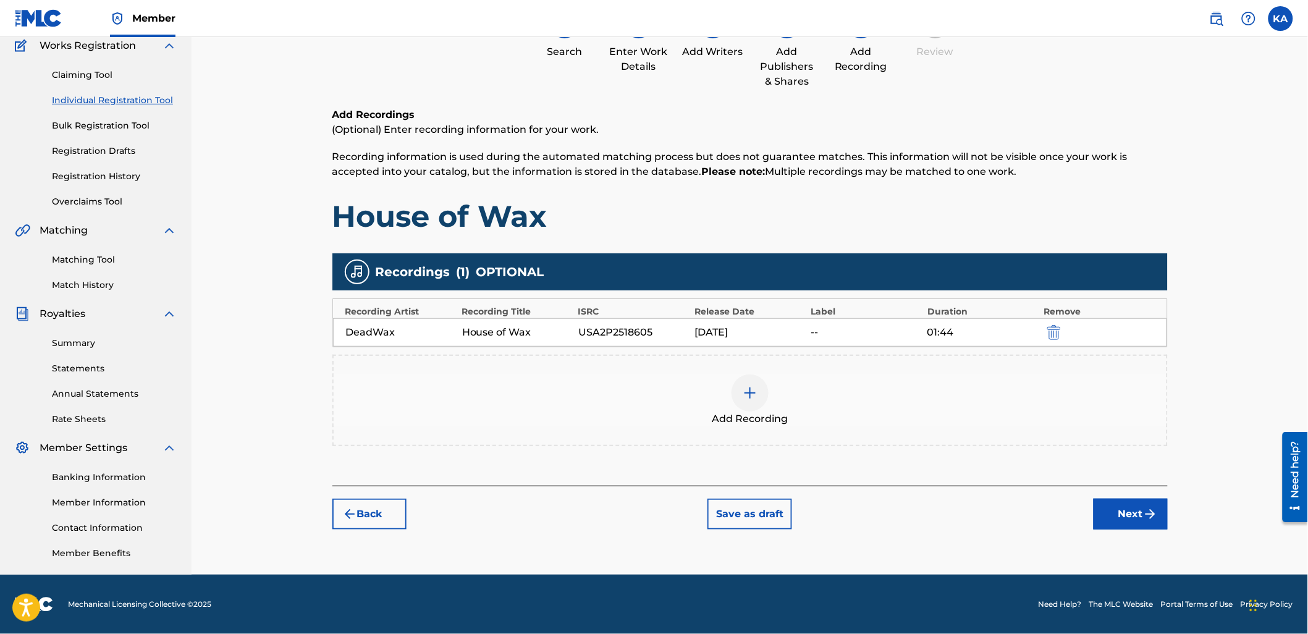
scroll to position [106, 0]
click at [1052, 334] on img "submit" at bounding box center [1055, 333] width 14 height 15
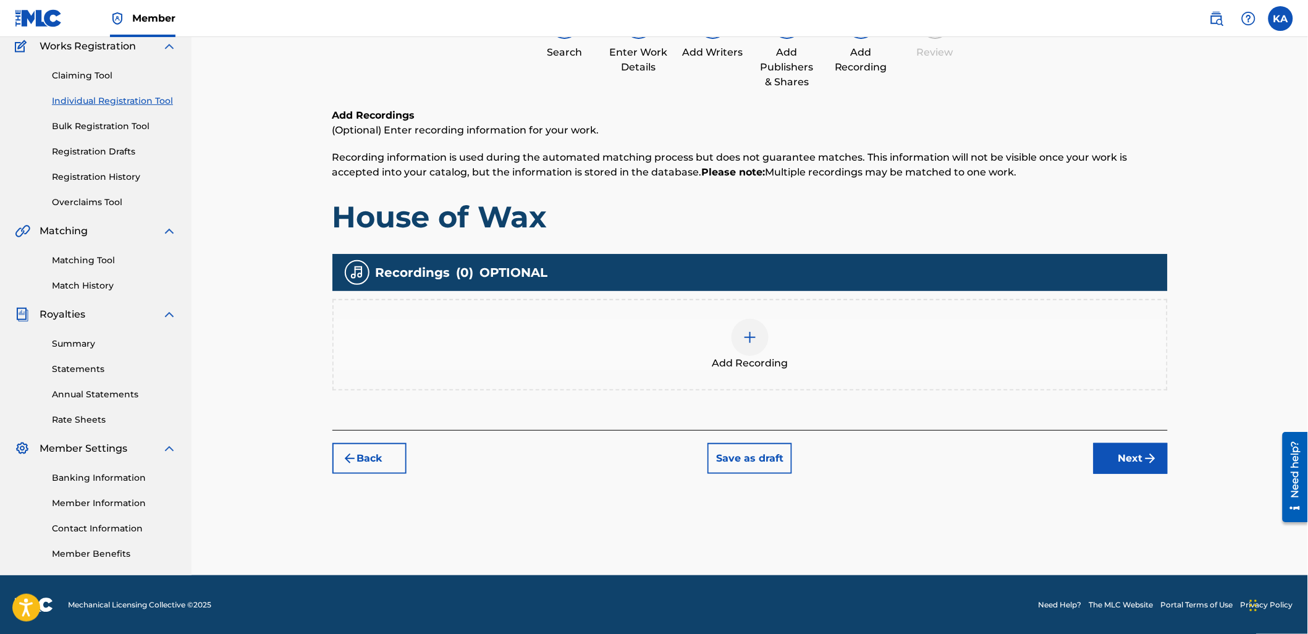
click at [844, 365] on div "Add Recording" at bounding box center [750, 345] width 833 height 52
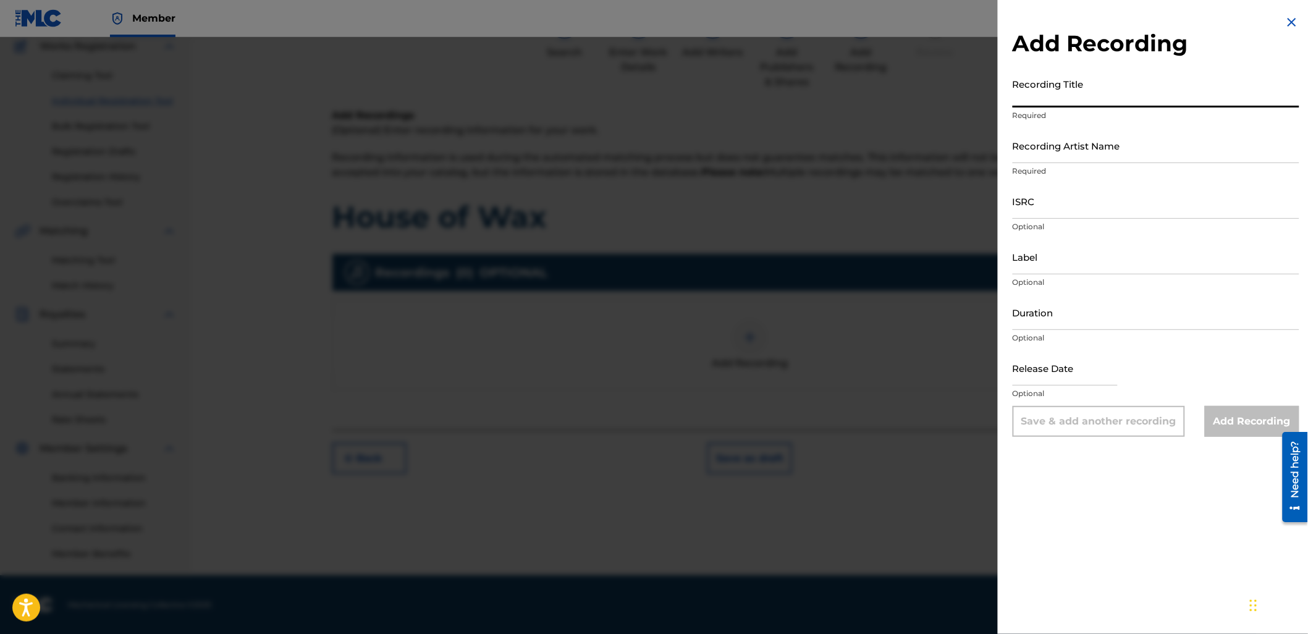
click at [1023, 78] on input "Recording Title" at bounding box center [1156, 89] width 287 height 35
type input "House of Wax"
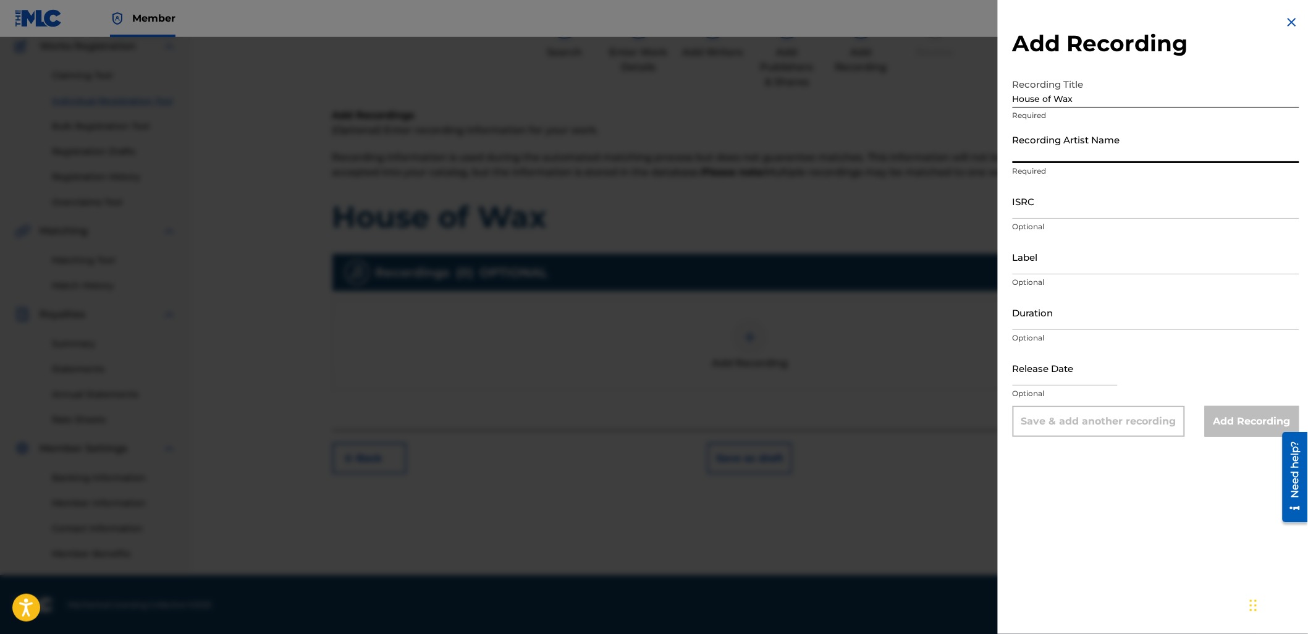
click at [1039, 153] on input "Recording Artist Name" at bounding box center [1156, 145] width 287 height 35
type input "DeadWax"
type input "01:44"
type input "[DATE]"
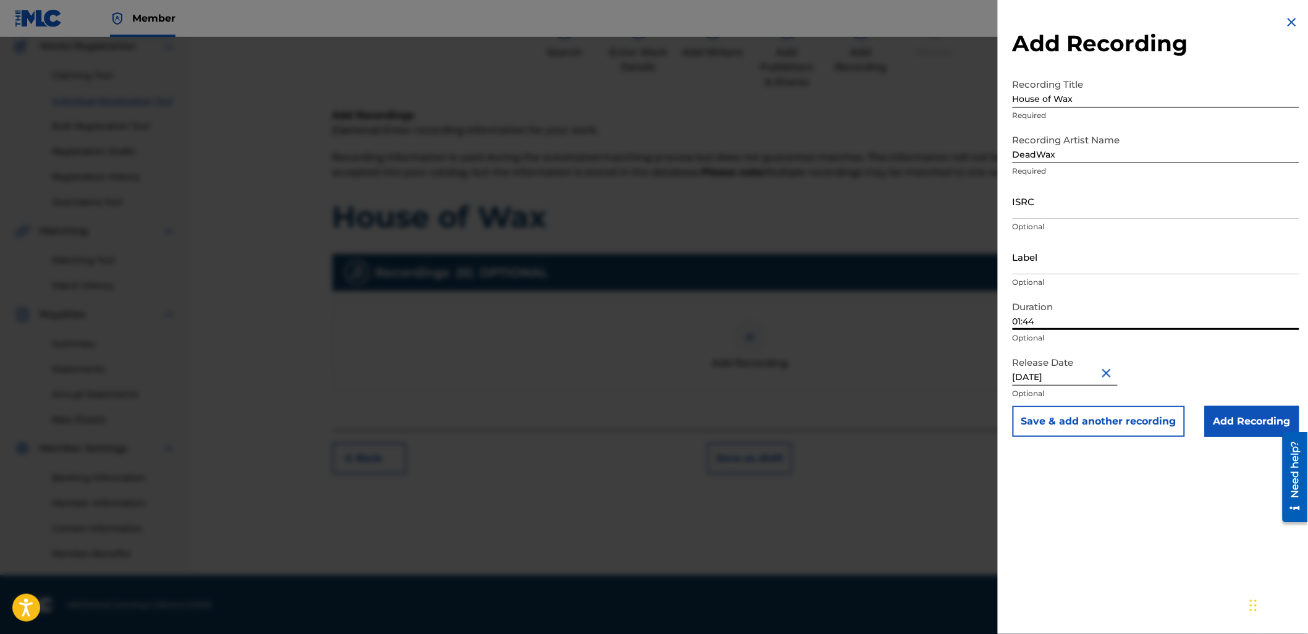
click at [1054, 322] on input "01:44" at bounding box center [1156, 312] width 287 height 35
type input "03:27"
click at [1067, 205] on input "ISRC" at bounding box center [1156, 201] width 287 height 35
paste input "USA2P2518605"
type input "USA2P2518605"
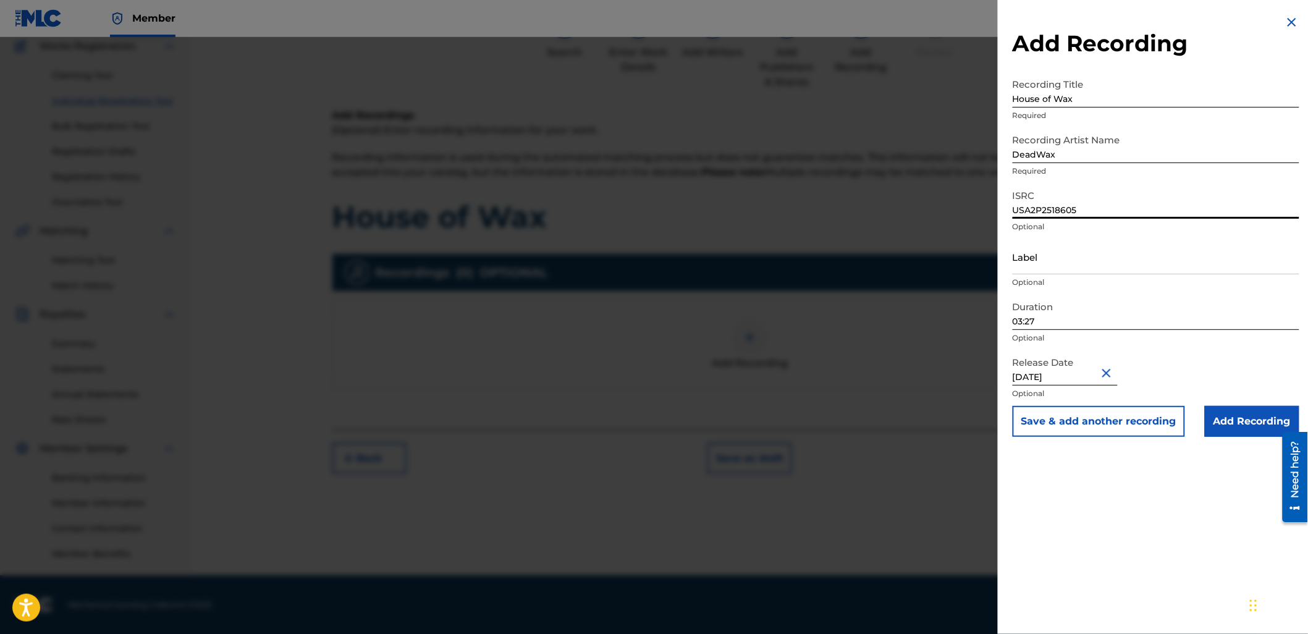
click at [1225, 428] on input "Add Recording" at bounding box center [1252, 421] width 95 height 31
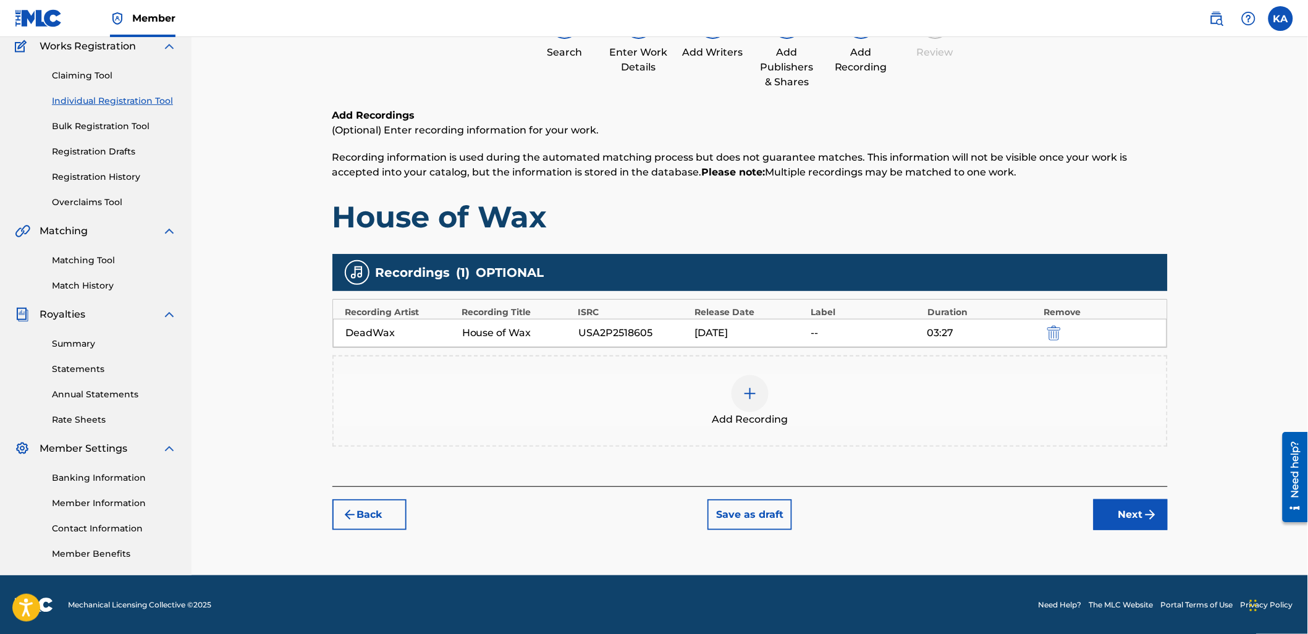
click at [1119, 522] on button "Next" at bounding box center [1131, 514] width 74 height 31
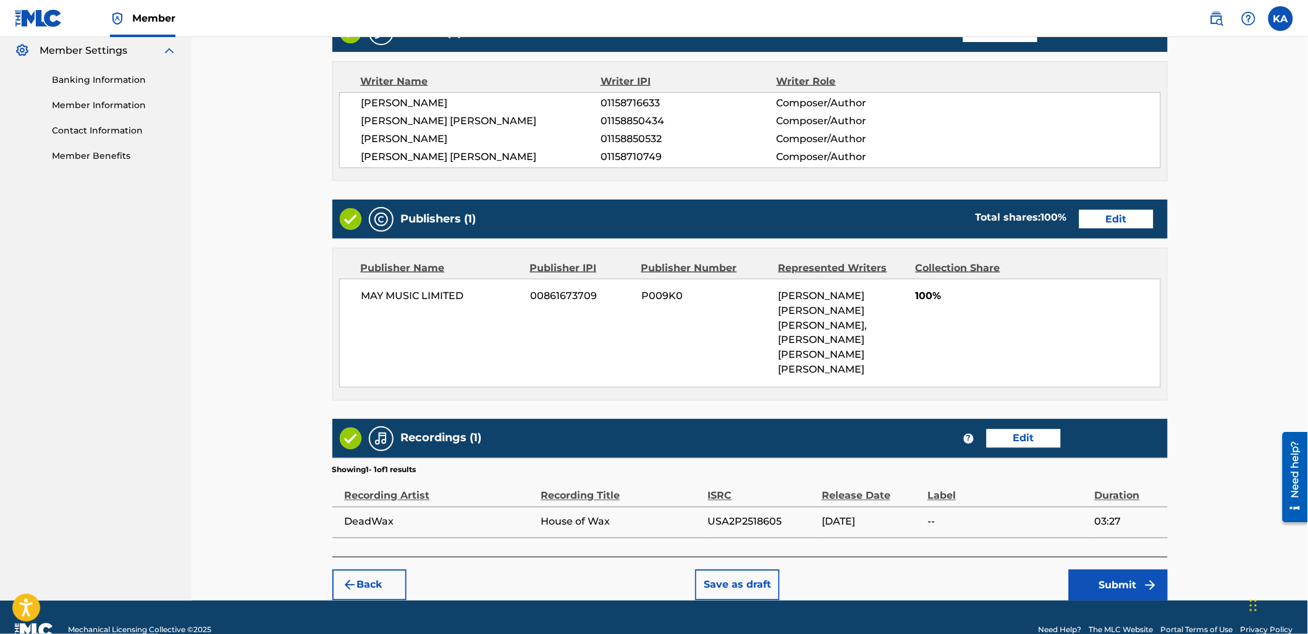
scroll to position [515, 0]
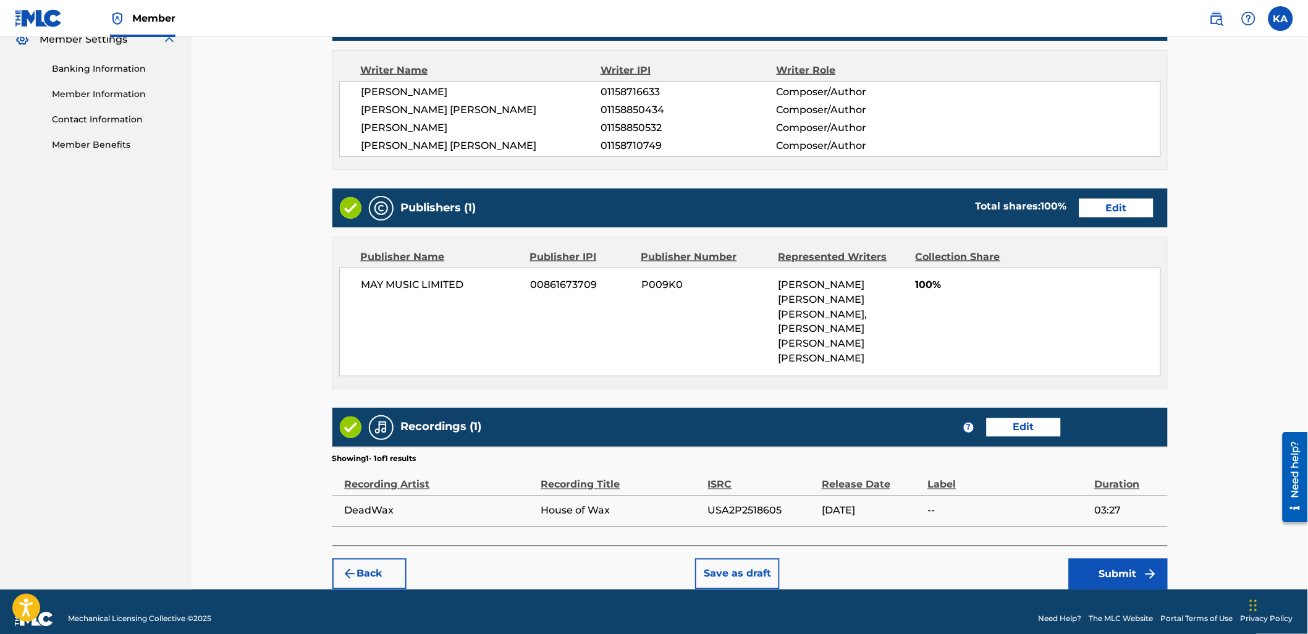
click at [1083, 565] on button "Submit" at bounding box center [1118, 574] width 99 height 31
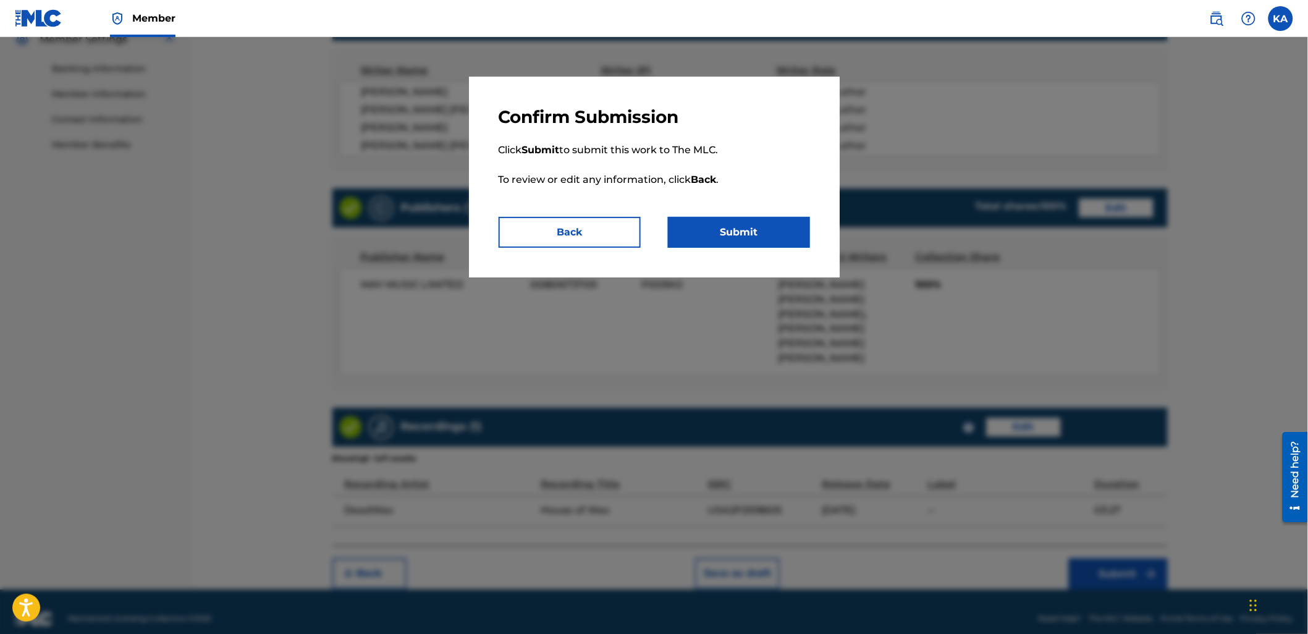
click at [706, 234] on button "Submit" at bounding box center [739, 232] width 142 height 31
